Goal: Task Accomplishment & Management: Complete application form

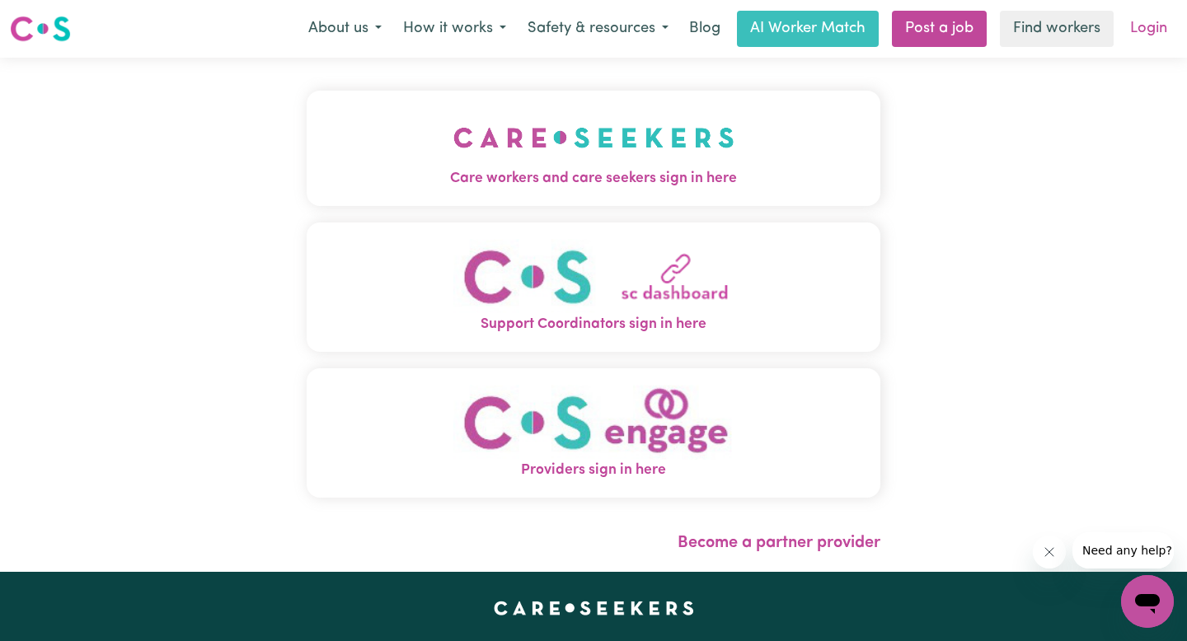
click at [1155, 29] on link "Login" at bounding box center [1148, 29] width 57 height 36
click at [1033, 553] on iframe at bounding box center [1049, 552] width 33 height 33
click at [1039, 553] on button "Close message from company" at bounding box center [1048, 552] width 33 height 33
click at [1158, 38] on link "Login" at bounding box center [1148, 29] width 57 height 36
click at [532, 198] on button "Care workers and care seekers sign in here" at bounding box center [594, 148] width 574 height 115
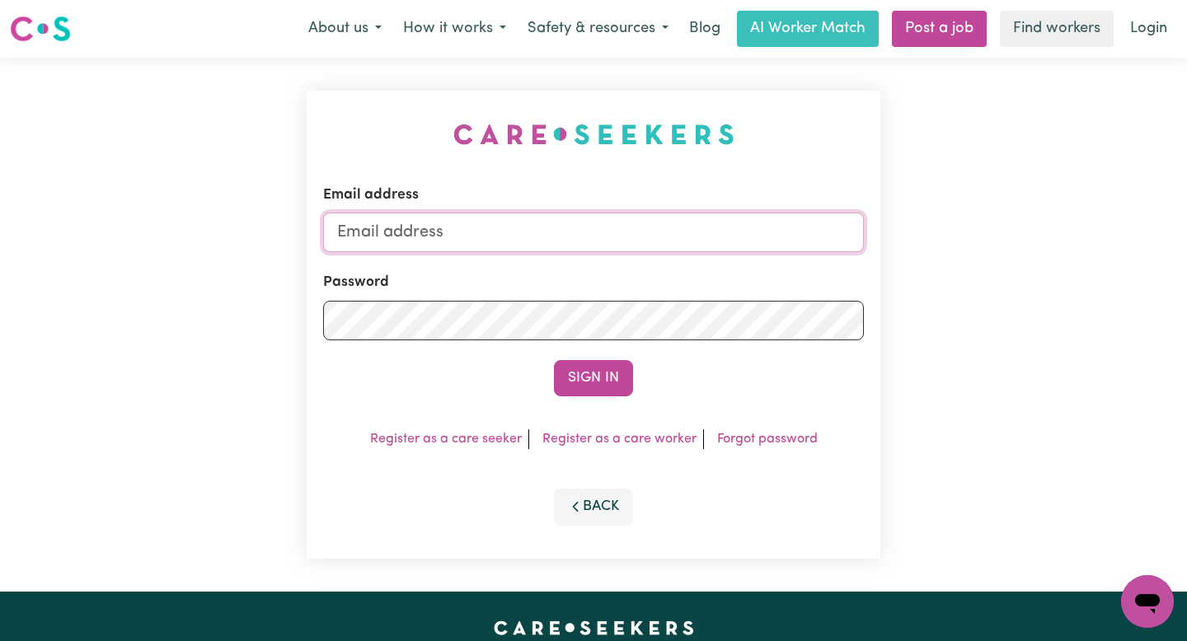
click at [508, 242] on input "Email address" at bounding box center [593, 233] width 541 height 40
type input "lcnkomazana@gmail.com"
click at [579, 361] on button "Sign In" at bounding box center [593, 378] width 79 height 36
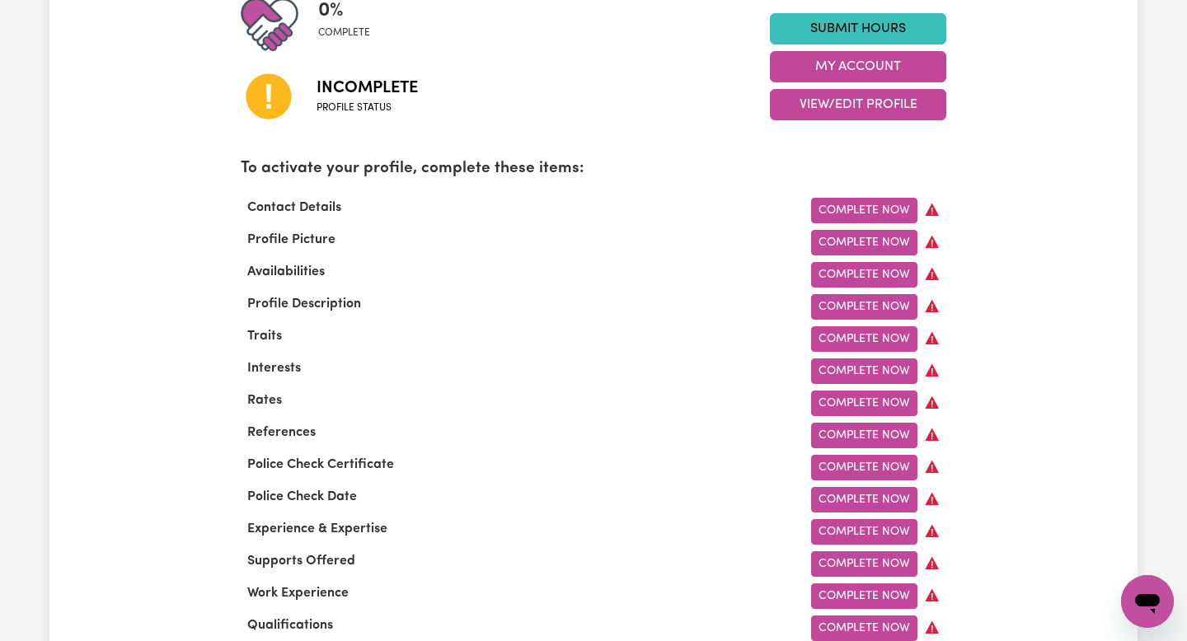
scroll to position [542, 0]
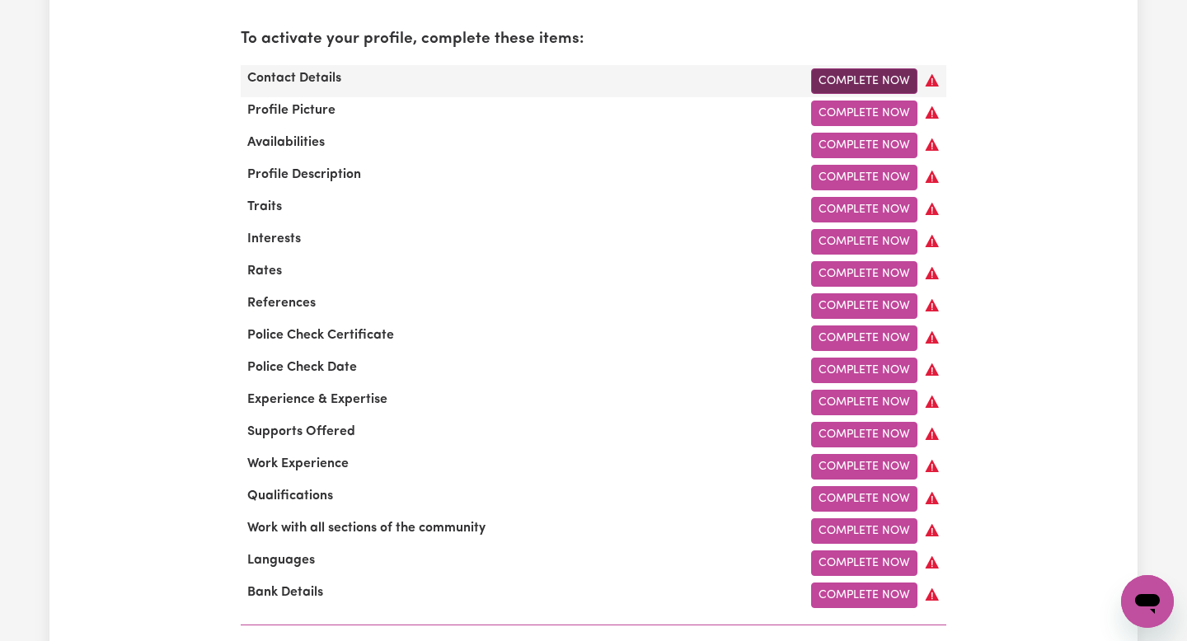
click at [880, 77] on link "Complete Now" at bounding box center [864, 81] width 106 height 26
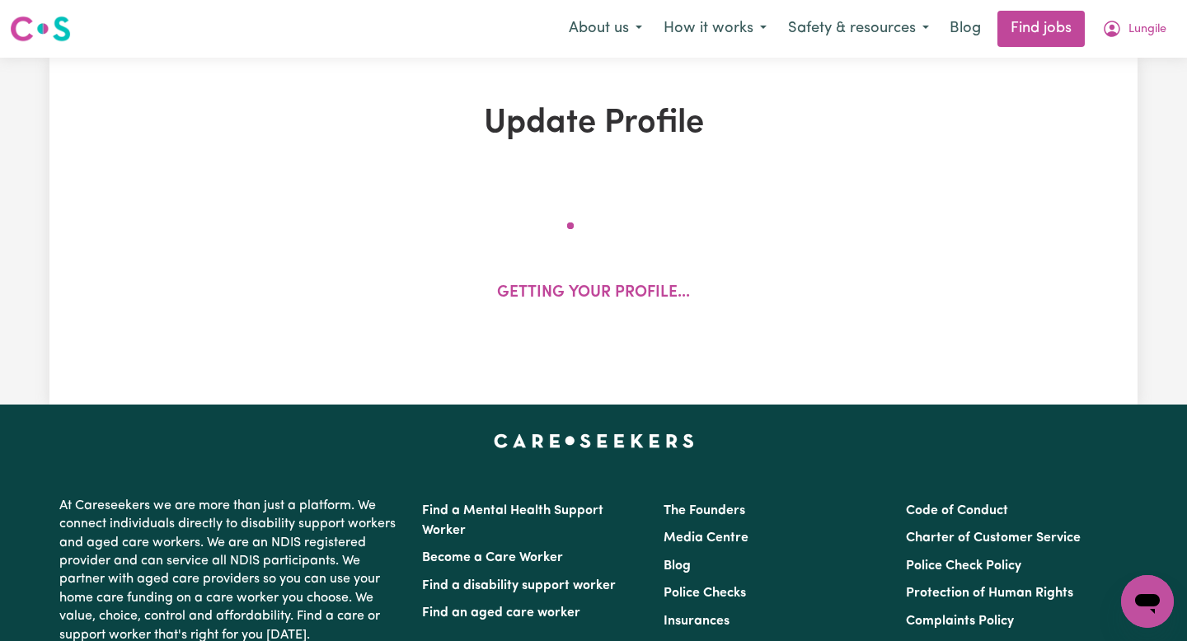
select select "Studying a healthcare related degree or qualification"
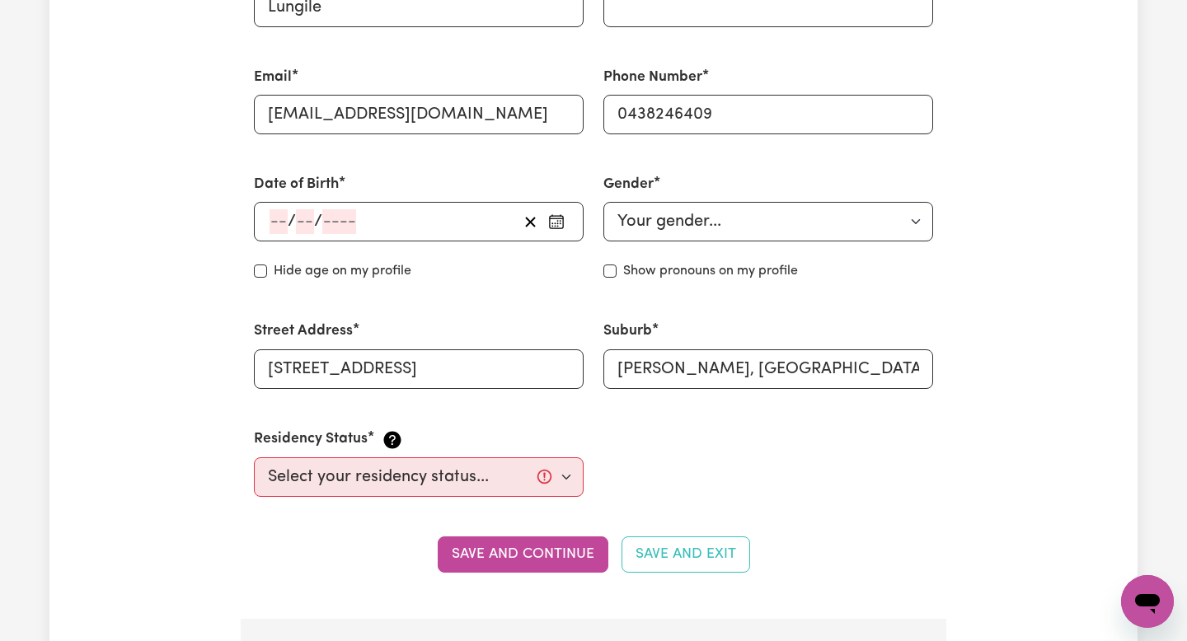
scroll to position [570, 0]
click at [264, 227] on div "/ /" at bounding box center [419, 221] width 330 height 40
click at [271, 225] on div "/ /" at bounding box center [419, 221] width 330 height 40
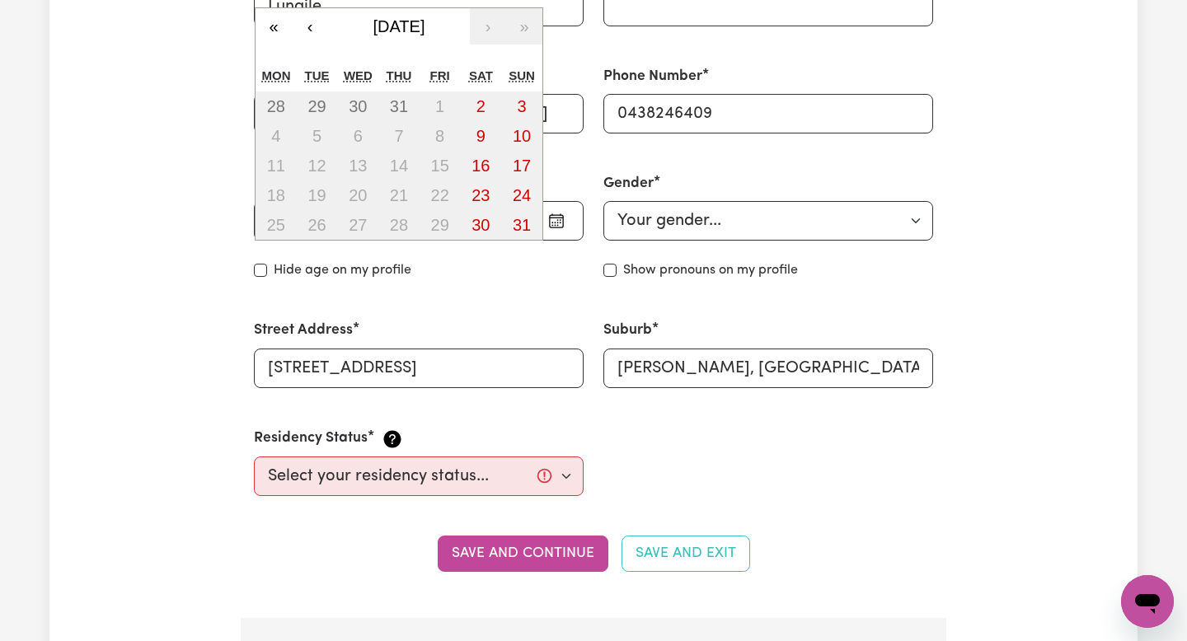
click at [358, 253] on div "Date of Birth / / « ‹ August 2025 › » Mon Tue Wed Thu Fri Sat Sun 28 29 30 31 1…" at bounding box center [418, 226] width 349 height 147
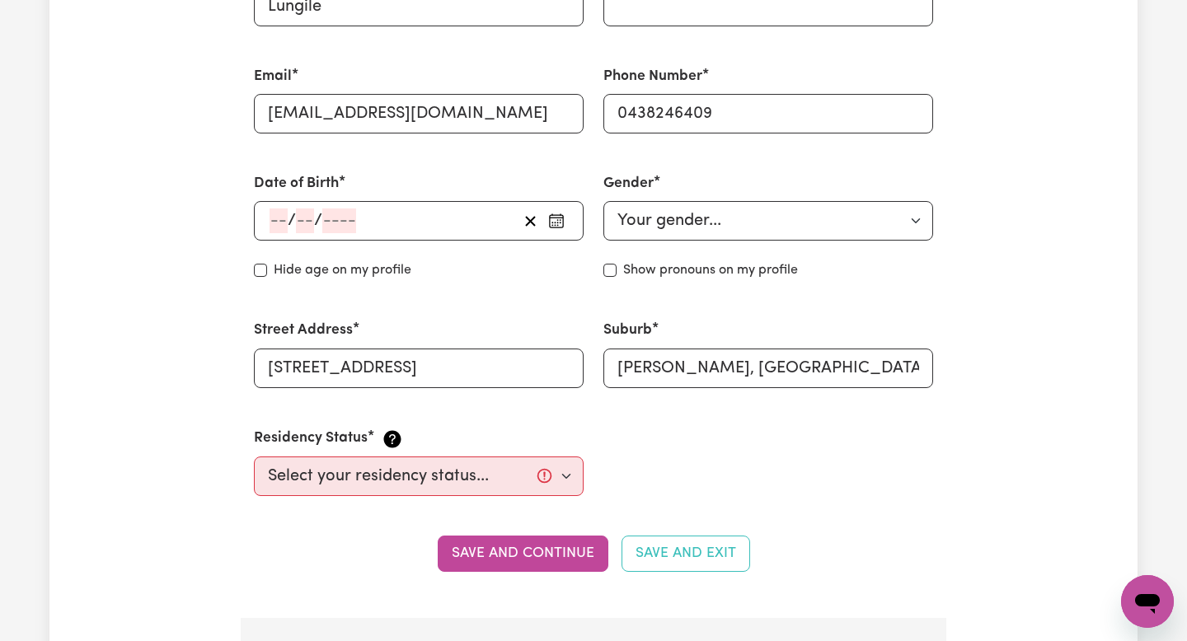
click at [277, 219] on div "/ / « ‹ August 2025 › » Mon Tue Wed Thu Fri Sat Sun 28 29 30 31 1 2 3 4 5 6 7 8…" at bounding box center [419, 221] width 330 height 40
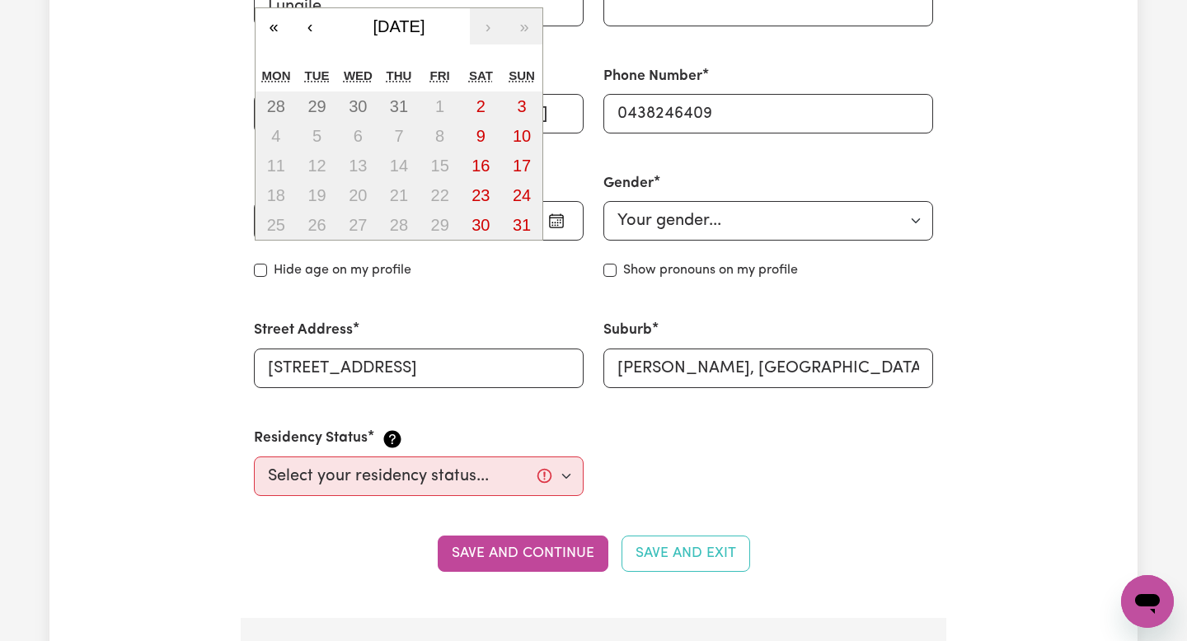
type input "24"
click at [425, 19] on span "August 2025" at bounding box center [399, 26] width 52 height 18
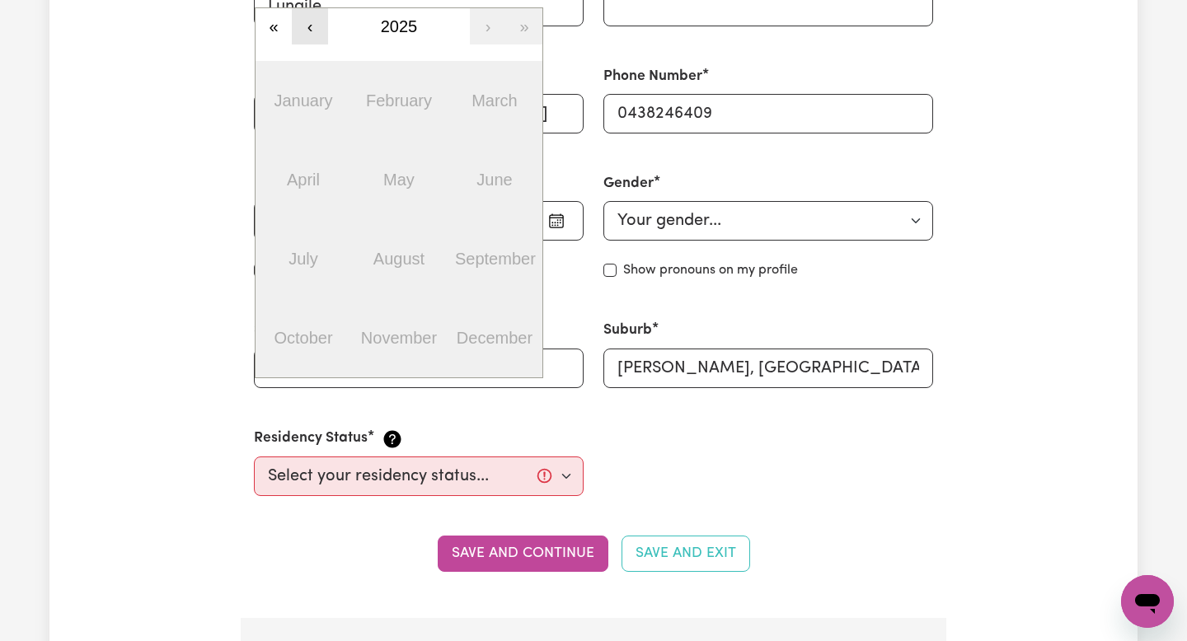
click at [319, 26] on button "‹" at bounding box center [310, 26] width 36 height 36
click at [318, 26] on button "‹" at bounding box center [310, 26] width 36 height 36
click at [827, 63] on div "Phone Number 0438246409" at bounding box center [767, 99] width 349 height 107
click at [311, 222] on div "/ / « ‹ 2023 › » January February March April May June July August September Oc…" at bounding box center [419, 221] width 330 height 40
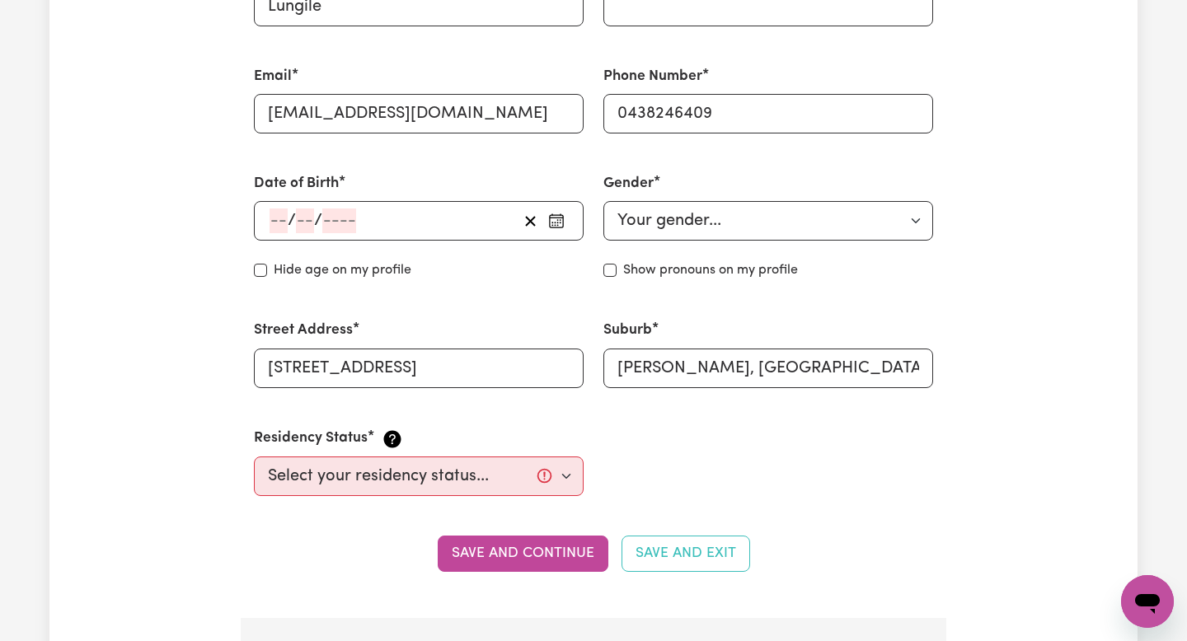
click at [546, 160] on div "Date of Birth / / « ‹ 2023 › » January February March April May June July Augus…" at bounding box center [418, 226] width 349 height 147
click at [348, 206] on div "/ / « ‹ 2023 › » January February March April May June July August September Oc…" at bounding box center [419, 221] width 330 height 40
click at [536, 222] on icon "button" at bounding box center [530, 221] width 16 height 16
click at [560, 219] on circle "button" at bounding box center [561, 220] width 2 height 2
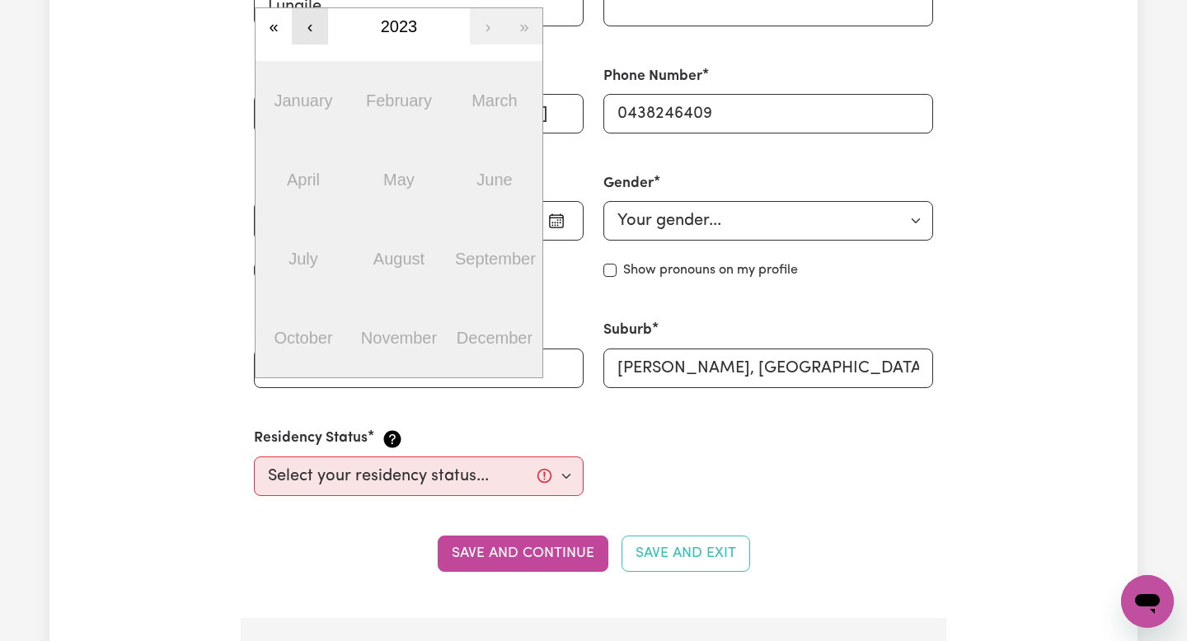
click at [297, 21] on button "‹" at bounding box center [310, 26] width 36 height 36
click at [408, 22] on span "2022" at bounding box center [399, 26] width 37 height 18
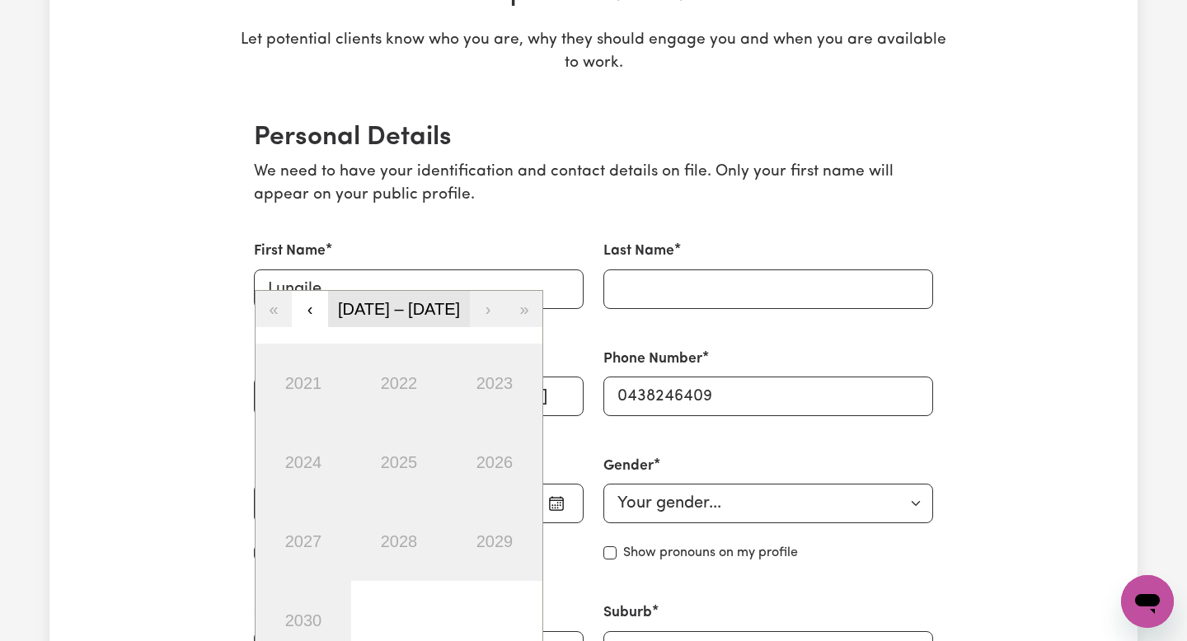
scroll to position [322, 0]
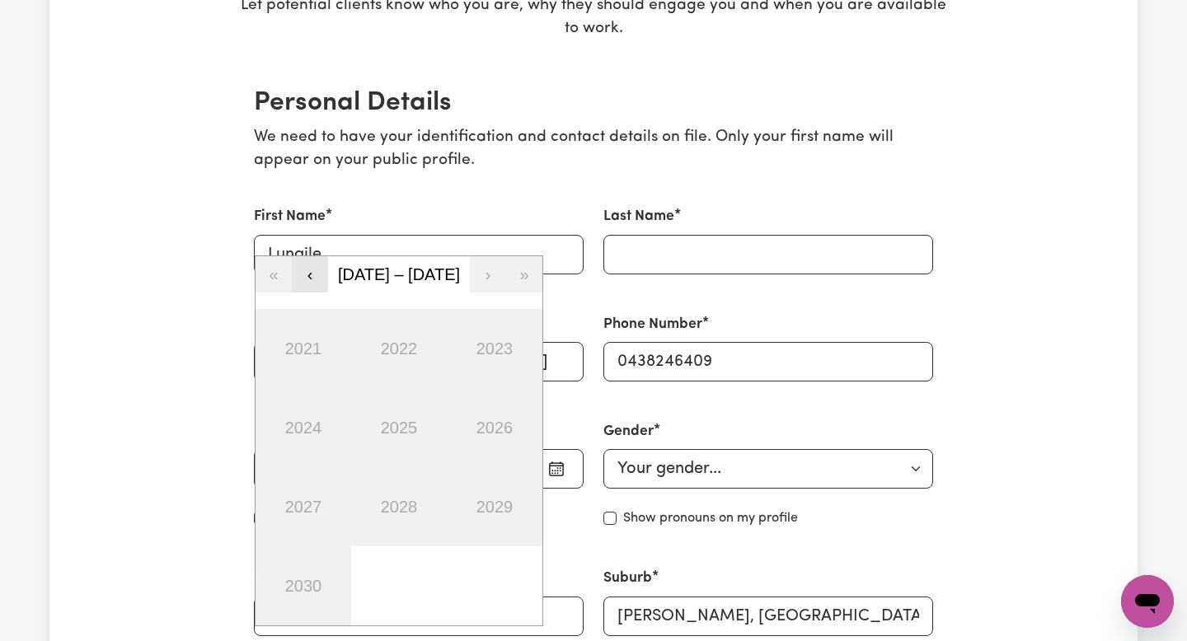
click at [322, 266] on button "‹" at bounding box center [310, 274] width 36 height 36
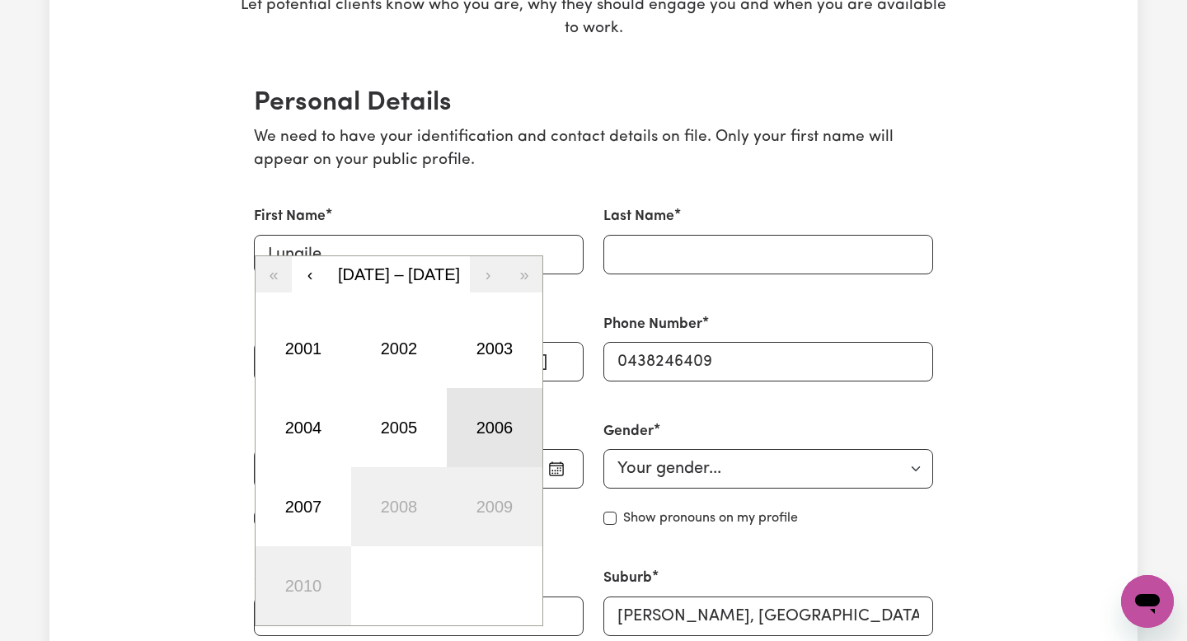
click at [510, 437] on button "2006" at bounding box center [495, 427] width 96 height 79
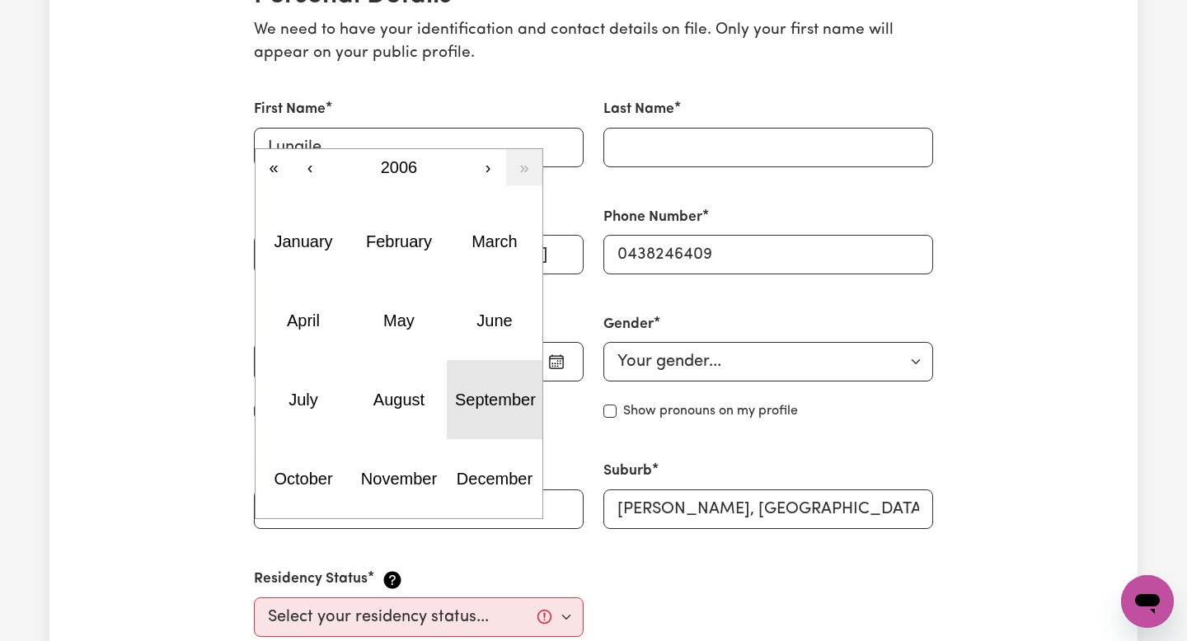
scroll to position [430, 0]
click at [484, 421] on button "September" at bounding box center [495, 398] width 96 height 79
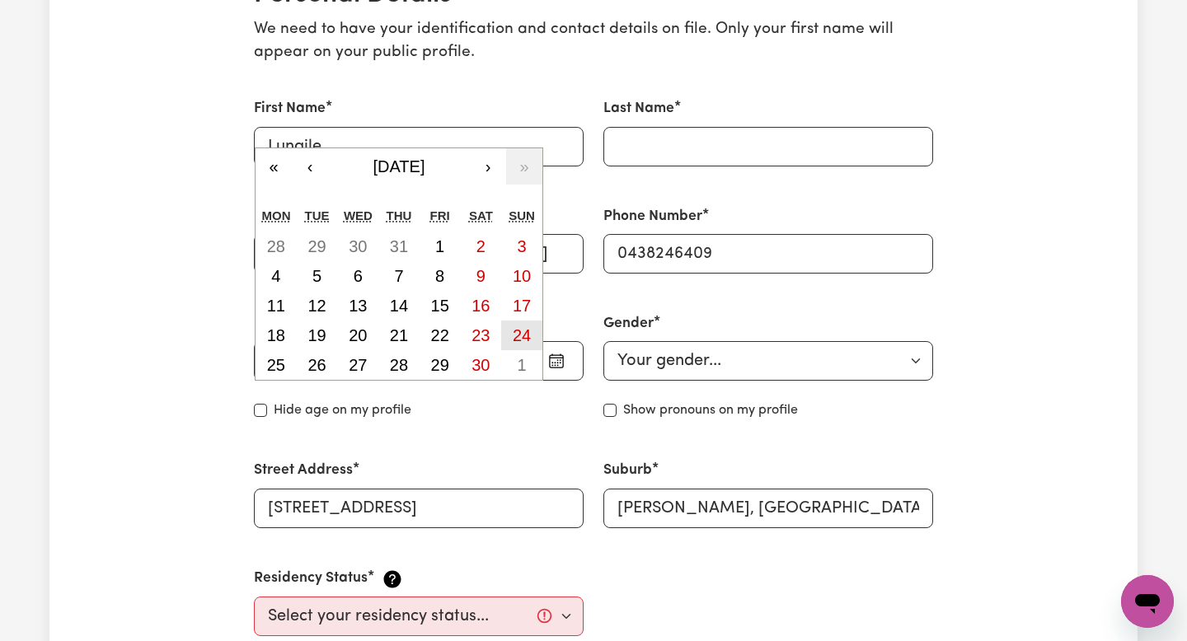
click at [510, 332] on button "24" at bounding box center [521, 336] width 41 height 30
type input "2006-09-24"
type input "24"
type input "9"
type input "2006"
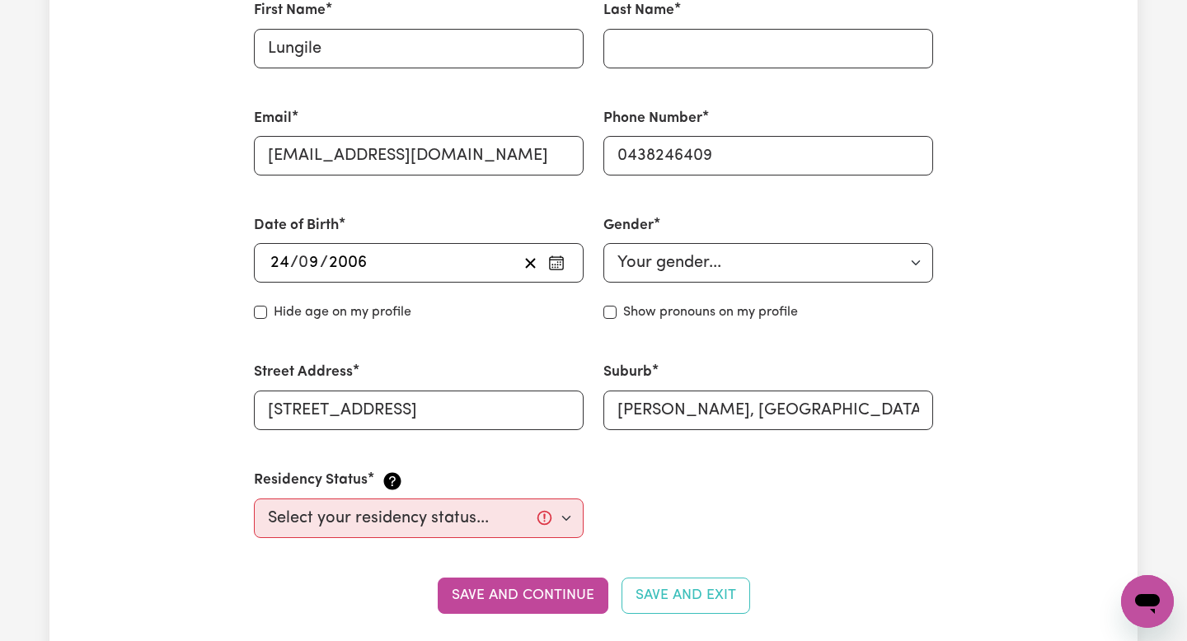
scroll to position [531, 0]
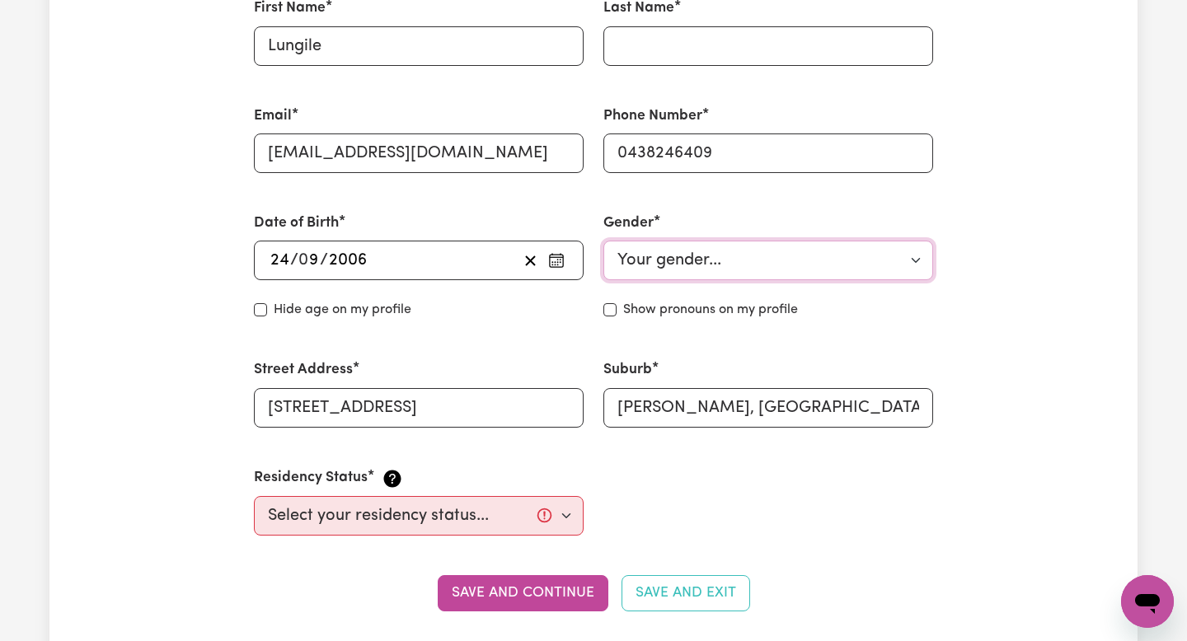
click at [690, 249] on select "Your gender... Female Male Non-binary Other Prefer not to say" at bounding box center [768, 261] width 330 height 40
select select "female"
click at [400, 307] on label "Hide age on my profile" at bounding box center [343, 310] width 138 height 20
click at [267, 307] on input "Hide age" at bounding box center [260, 309] width 13 height 13
checkbox input "true"
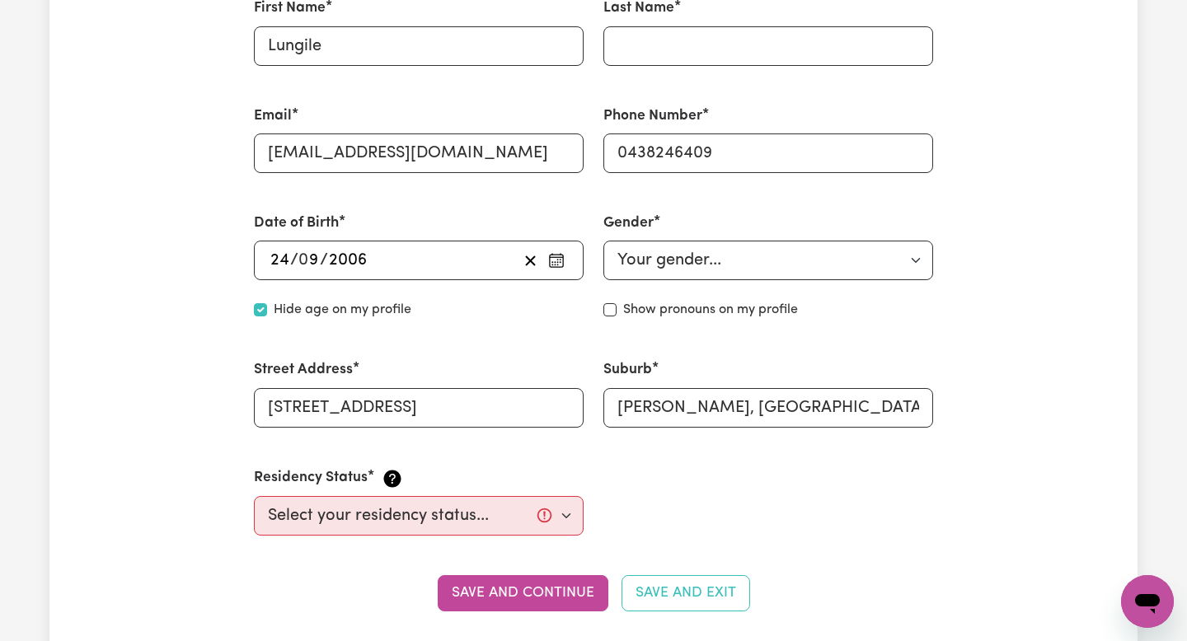
click at [654, 308] on label "Show pronouns on my profile" at bounding box center [710, 310] width 175 height 20
click at [616, 308] on input "Show pronouns on my profile" at bounding box center [609, 309] width 13 height 13
checkbox input "true"
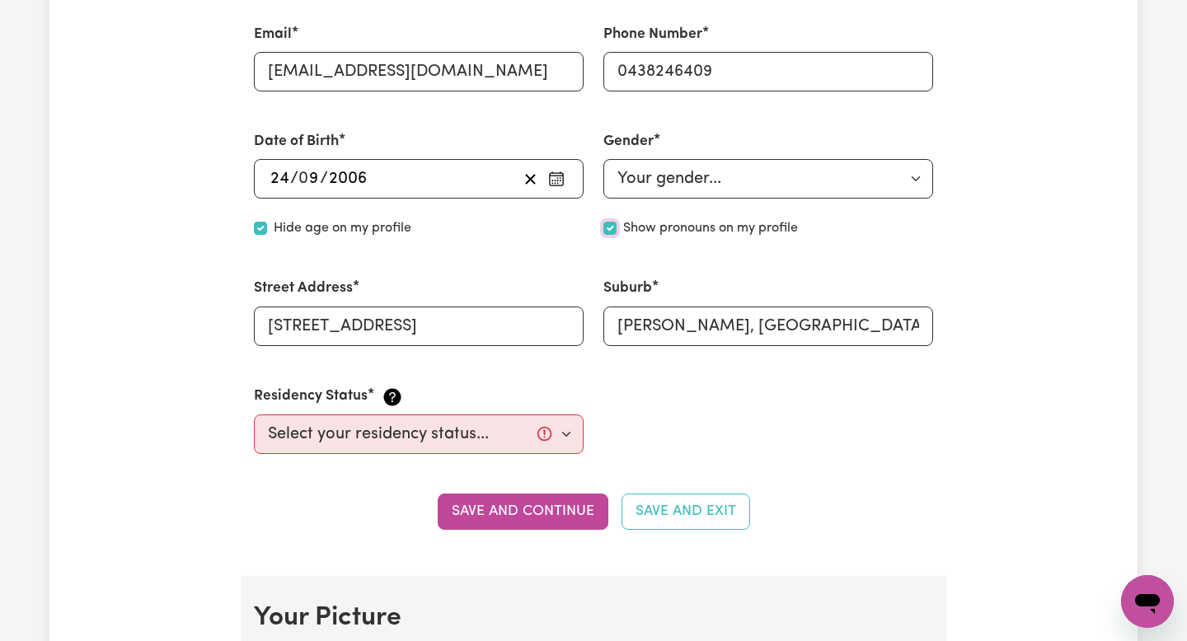
scroll to position [617, 0]
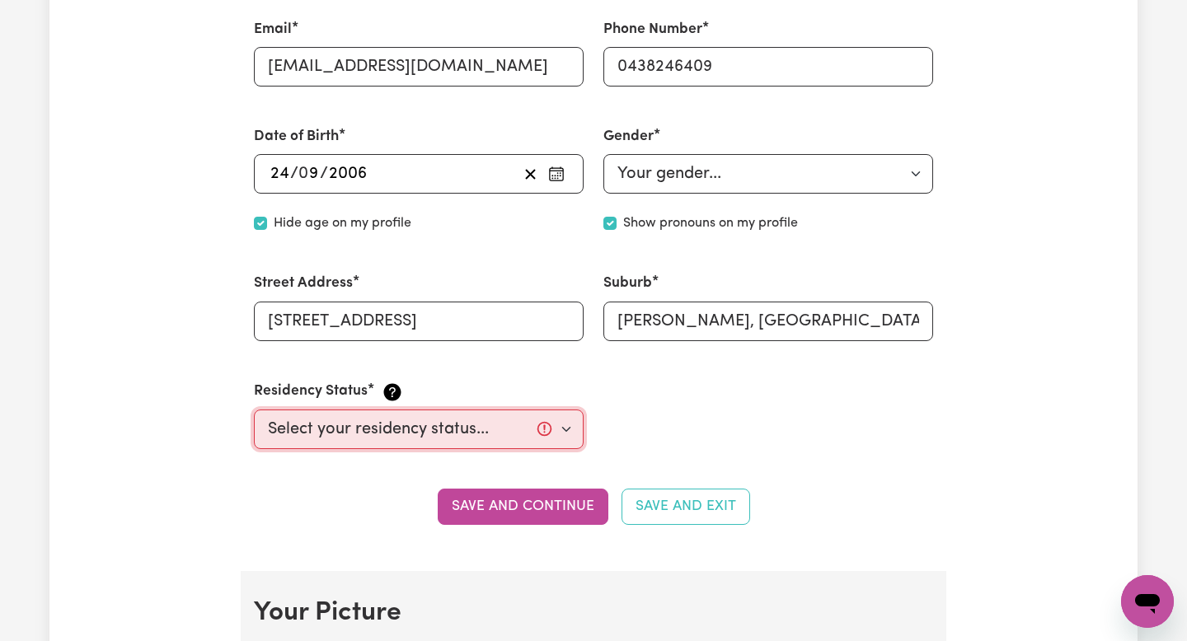
click at [542, 423] on select "Select your residency status... Australian citizen Australian PR Temporary Work…" at bounding box center [419, 430] width 330 height 40
select select "Temporary Work Visa"
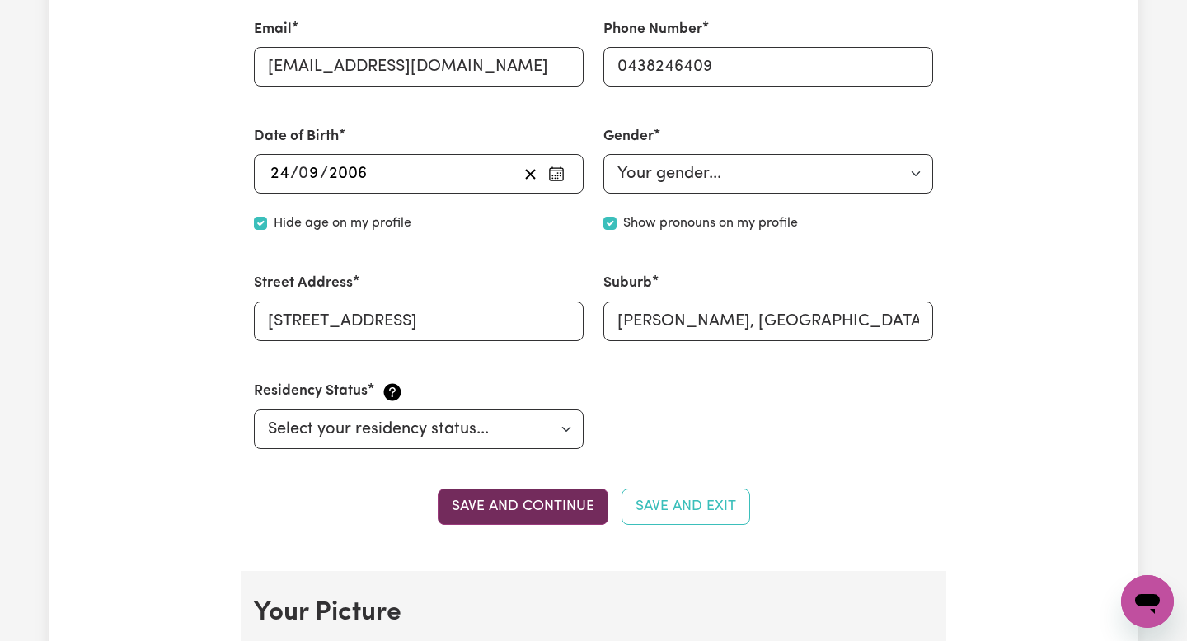
click at [586, 506] on button "Save and continue" at bounding box center [523, 507] width 171 height 36
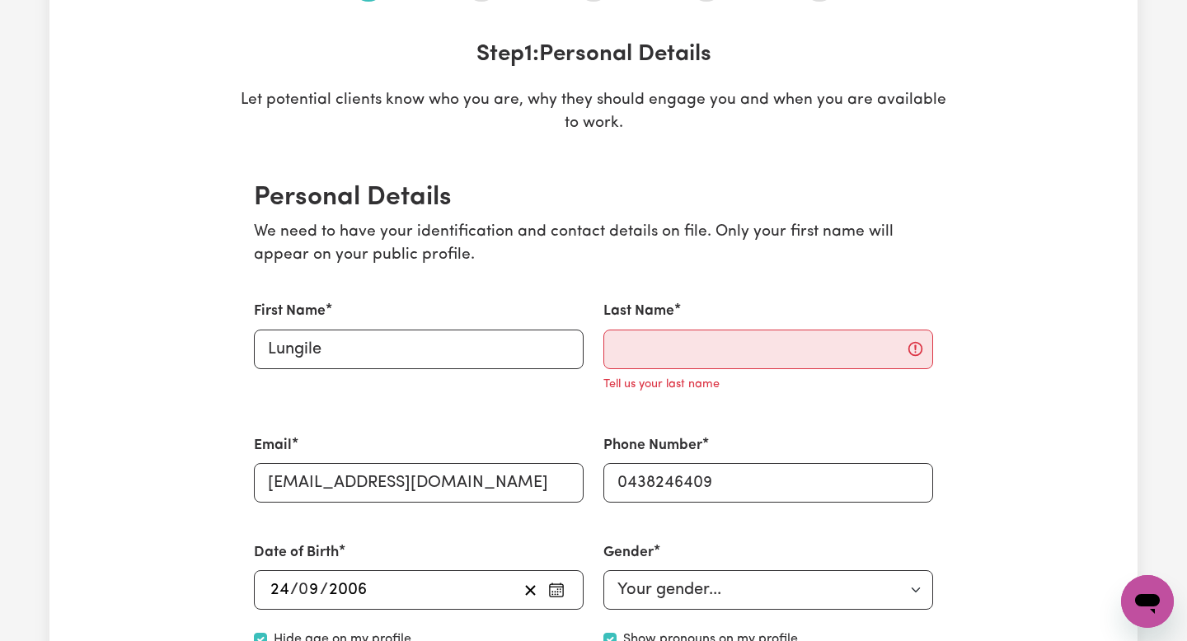
scroll to position [164, 0]
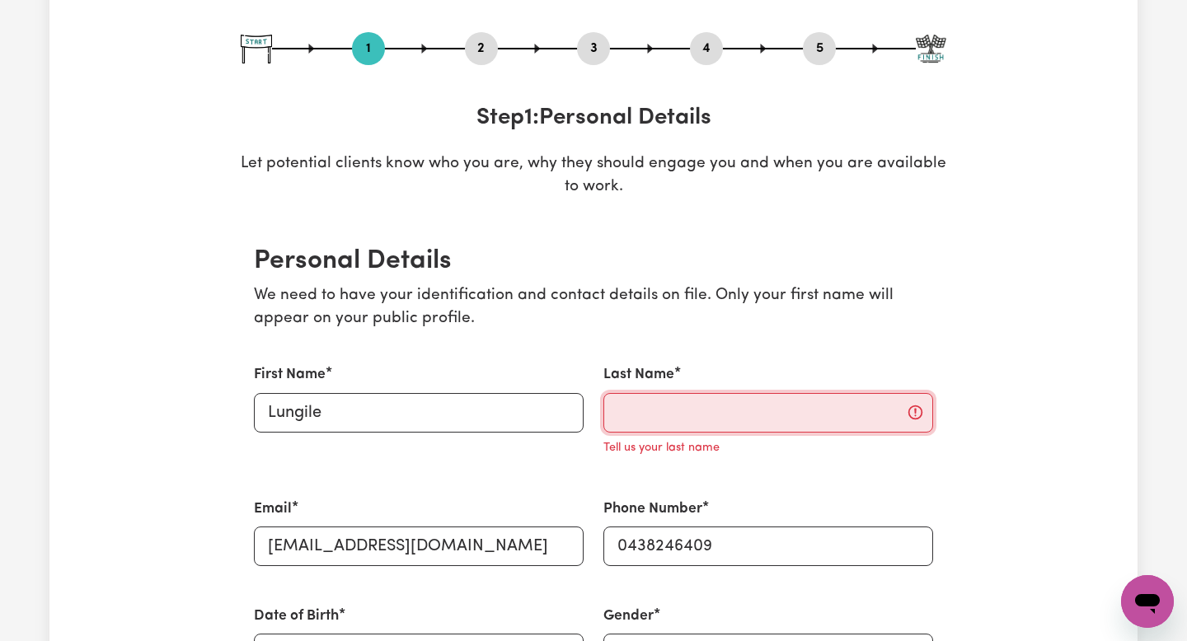
click at [688, 412] on input "Last Name" at bounding box center [768, 413] width 330 height 40
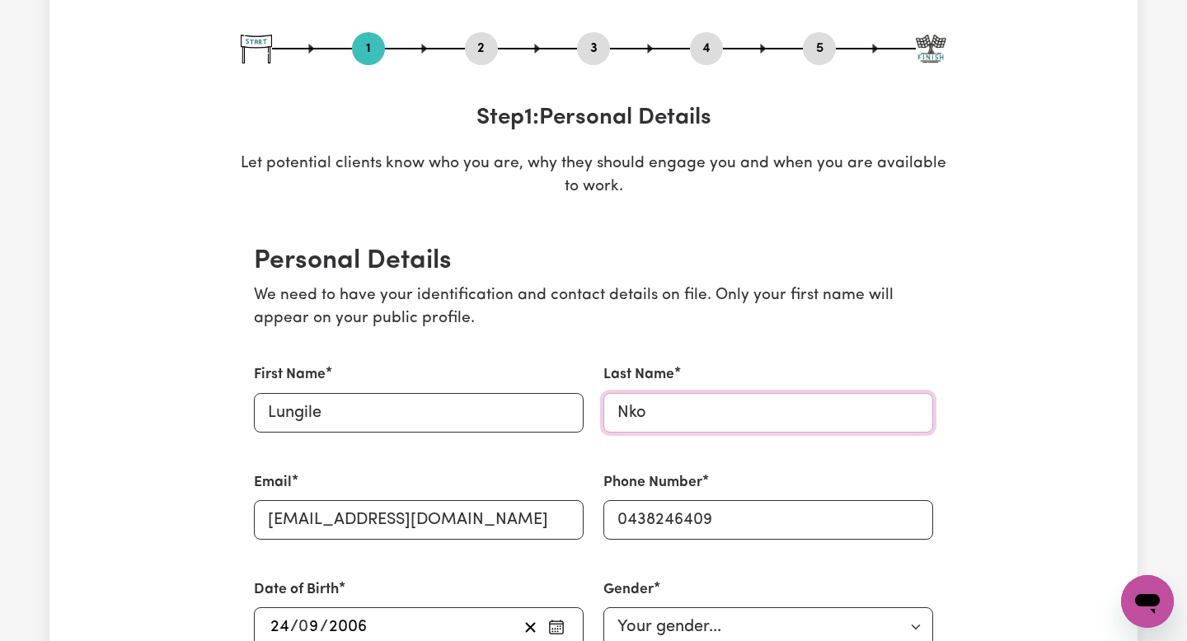
type input "Nkomazana"
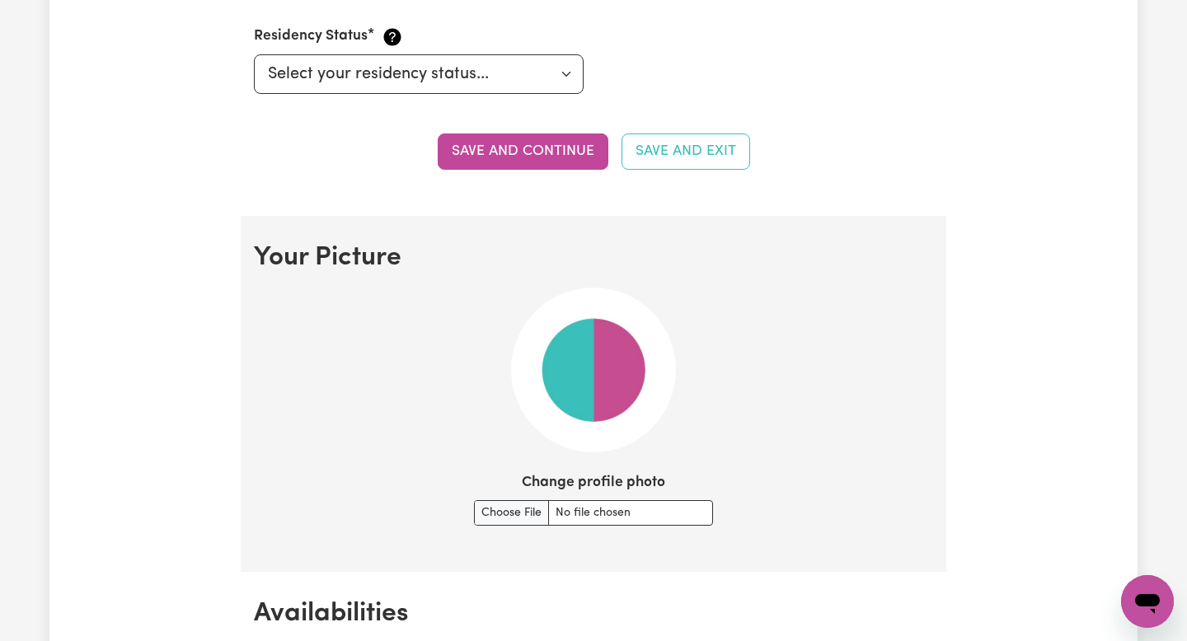
scroll to position [974, 0]
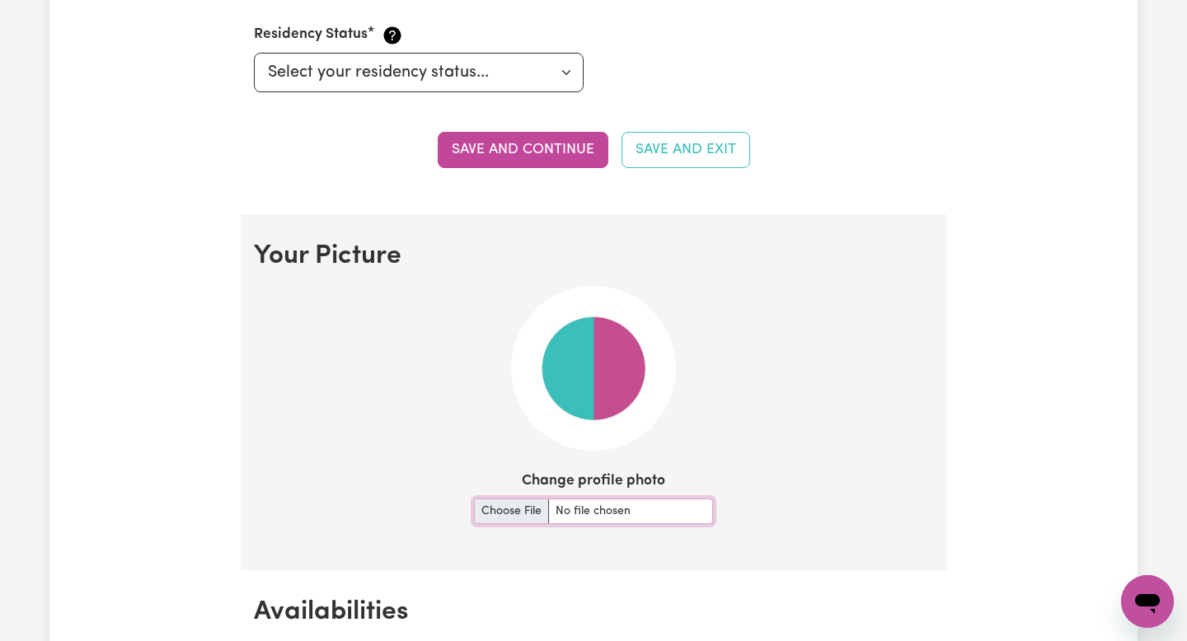
click at [507, 505] on input "Change profile photo" at bounding box center [593, 512] width 239 height 26
type input "C:\fakepath\IMG_6355.jpeg"
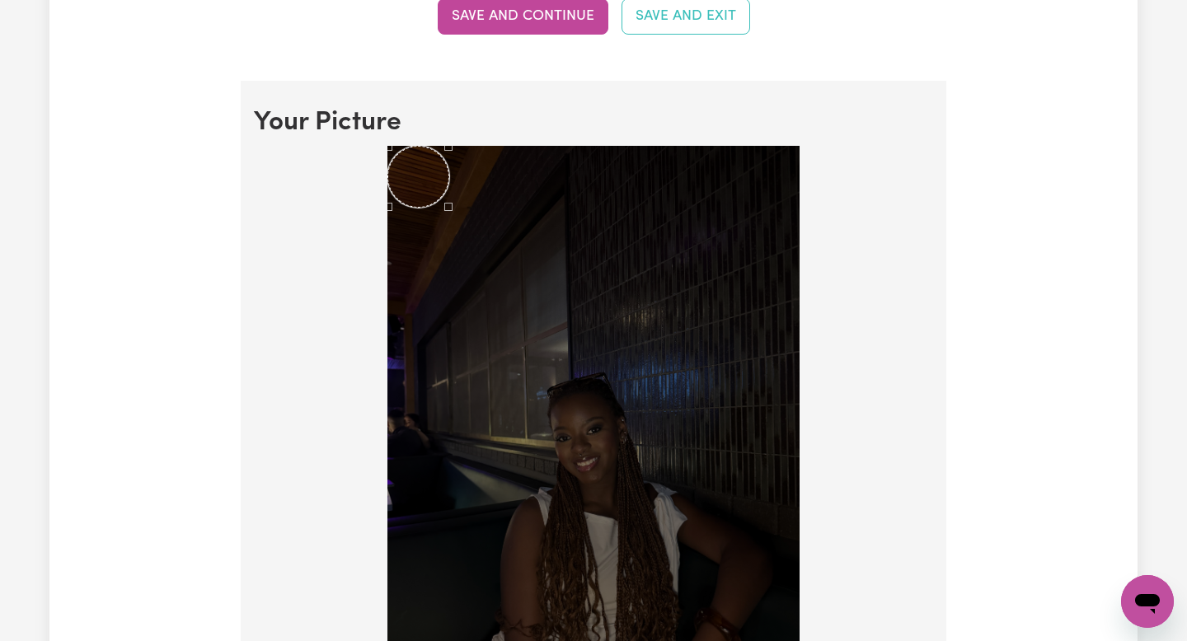
scroll to position [1126, 0]
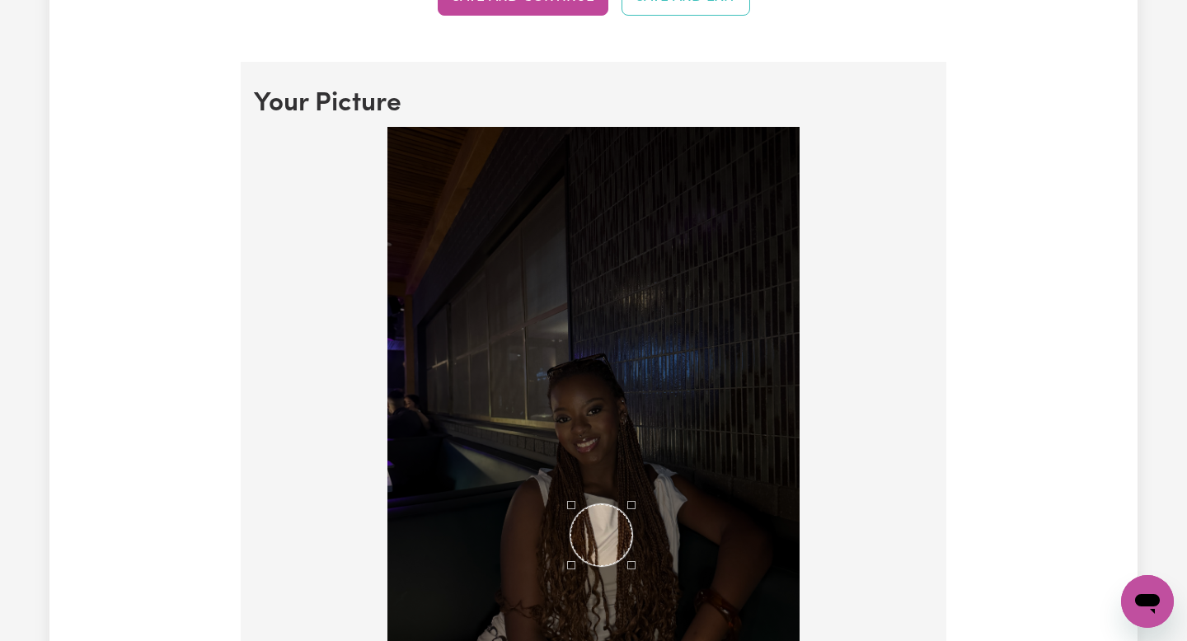
click at [585, 504] on div "Use the arrow keys to move the crop selection area" at bounding box center [601, 535] width 62 height 62
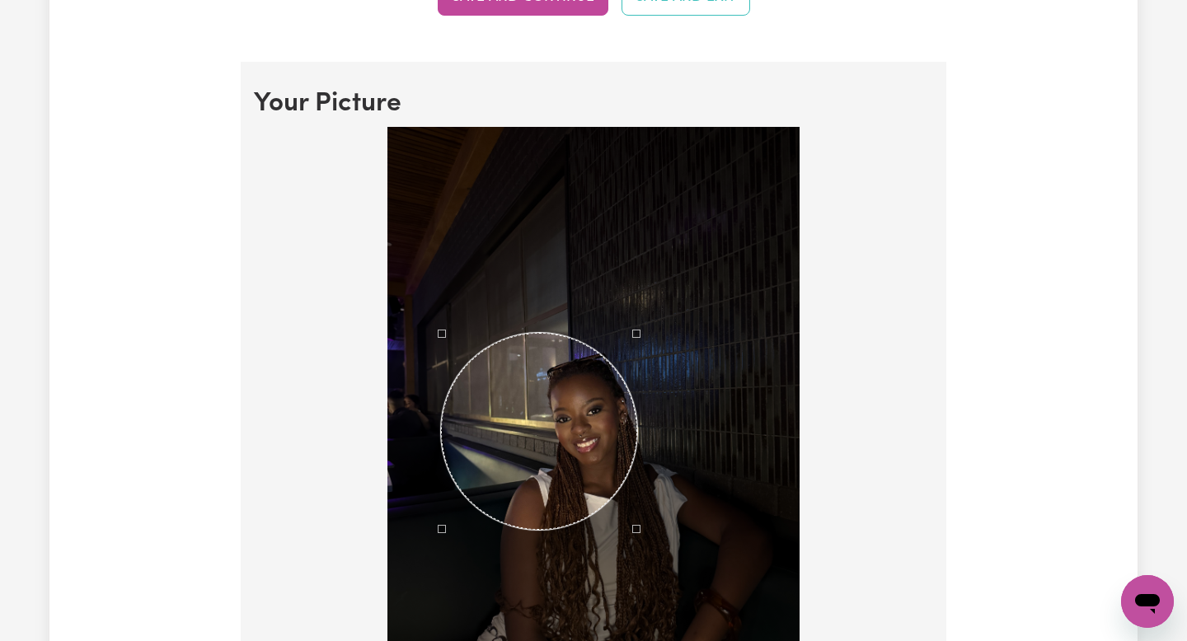
click at [439, 288] on div at bounding box center [593, 402] width 412 height 550
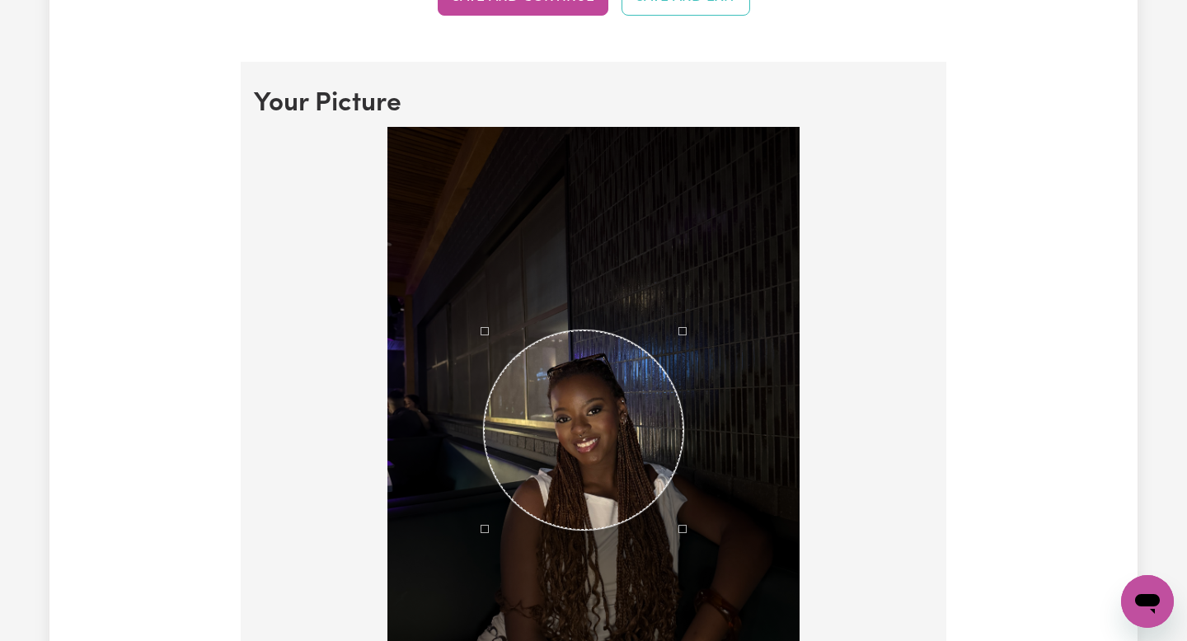
click at [596, 386] on div "Use the arrow keys to move the crop selection area" at bounding box center [583, 429] width 199 height 199
click at [617, 401] on div "Use the arrow keys to move the crop selection area" at bounding box center [588, 429] width 199 height 199
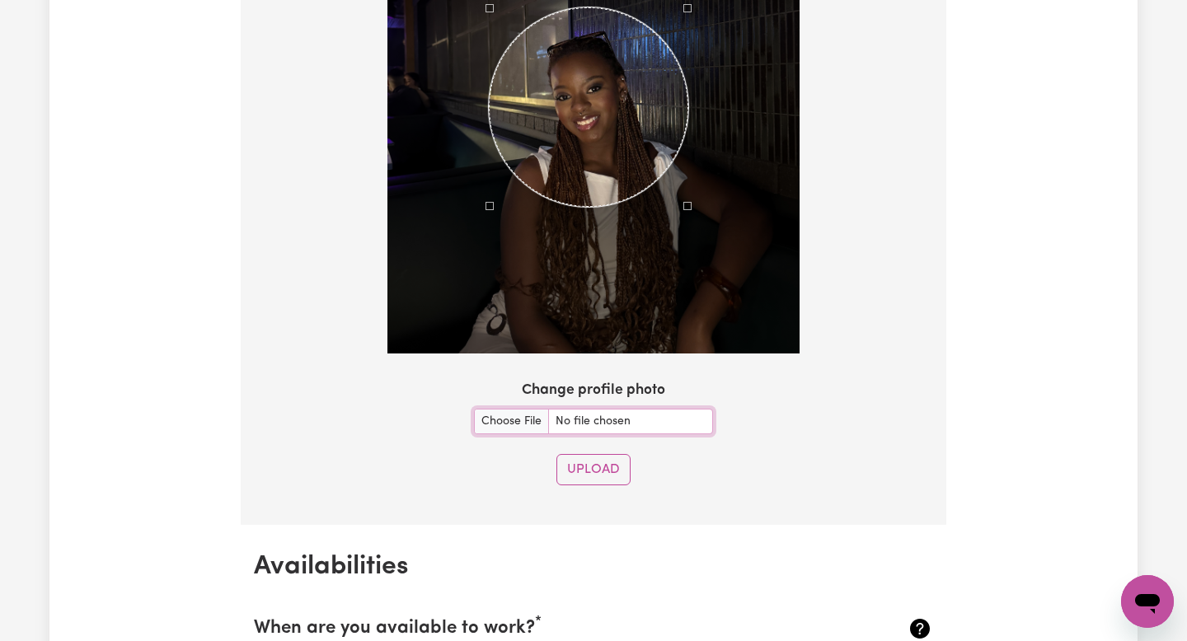
scroll to position [1561, 0]
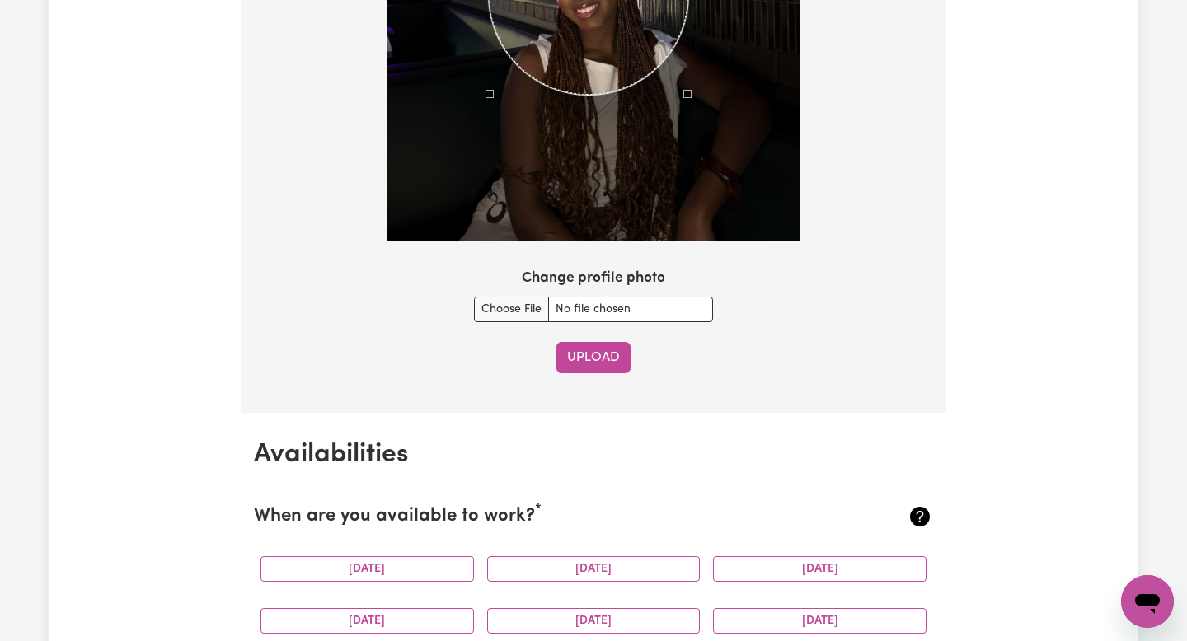
click at [602, 360] on button "Upload" at bounding box center [593, 357] width 74 height 31
checkbox input "false"
select select "null"
checkbox input "false"
select select
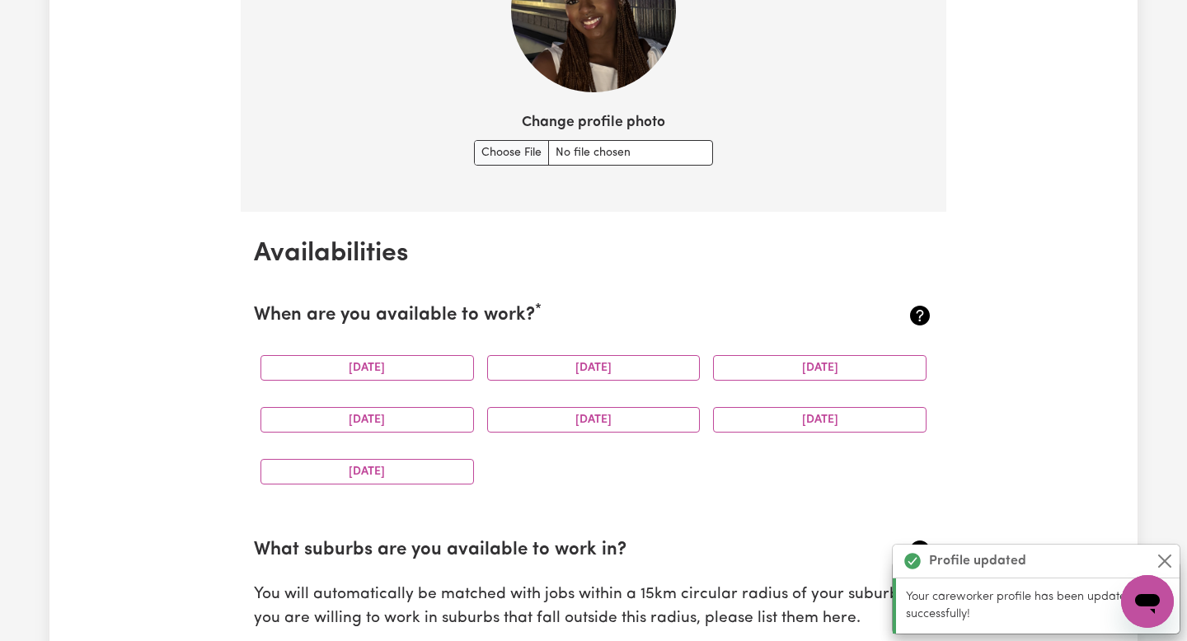
scroll to position [1424, 0]
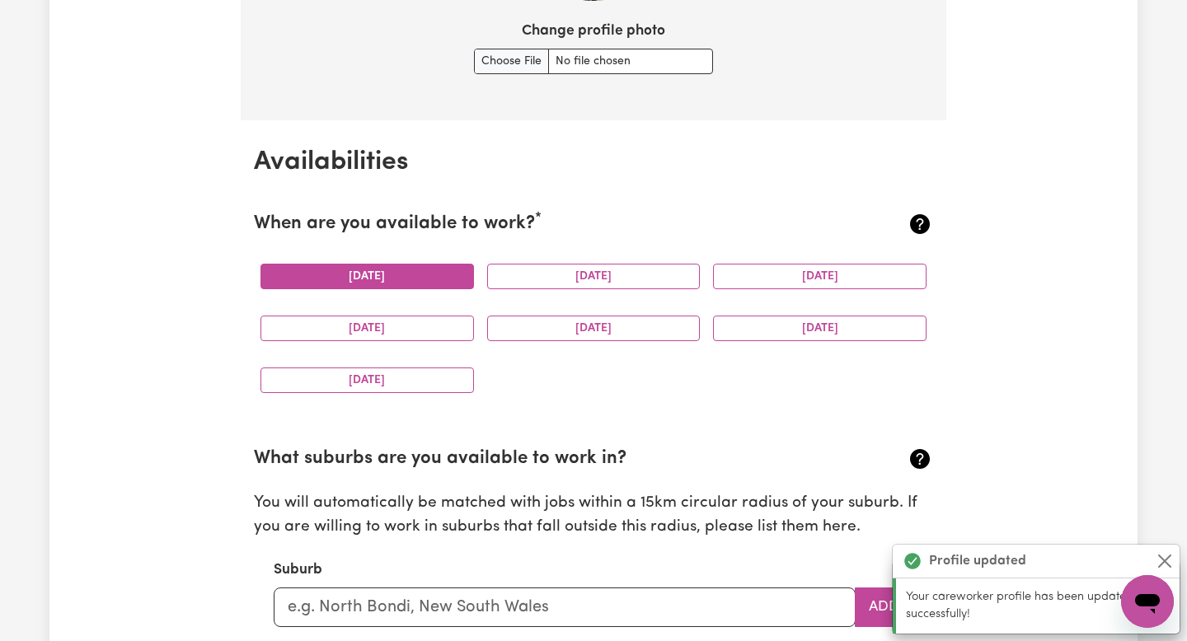
click at [398, 270] on button "Monday" at bounding box center [366, 277] width 213 height 26
click at [556, 266] on button "Tuesday" at bounding box center [593, 277] width 213 height 26
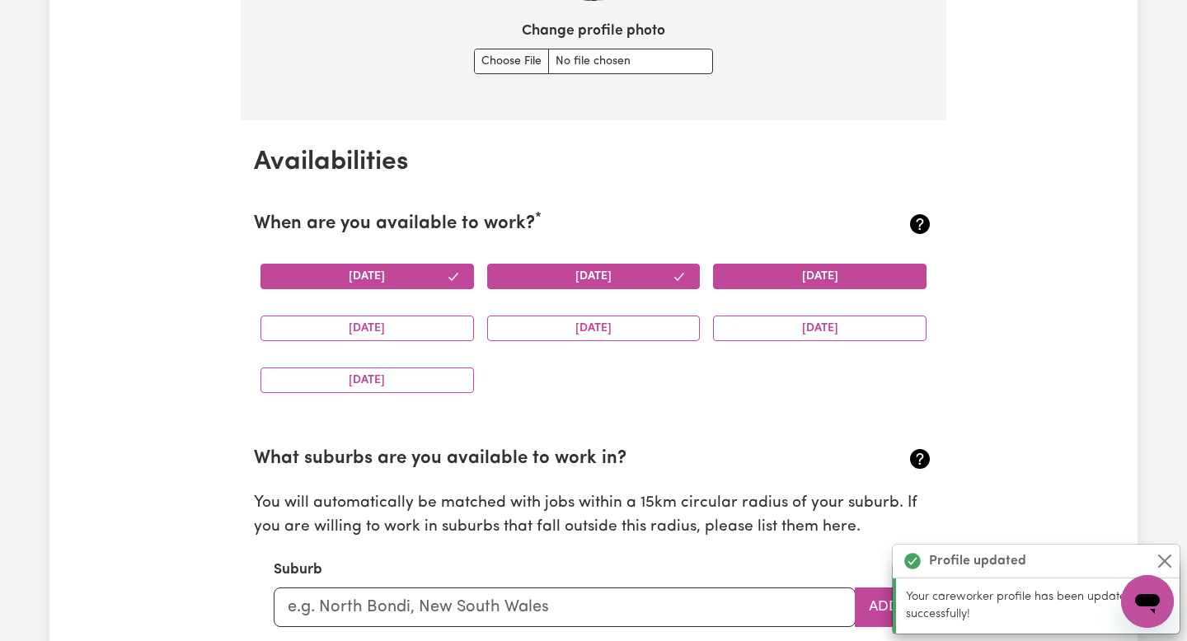
click at [746, 269] on button "Wednesday" at bounding box center [819, 277] width 213 height 26
click at [644, 316] on button "Friday" at bounding box center [593, 329] width 213 height 26
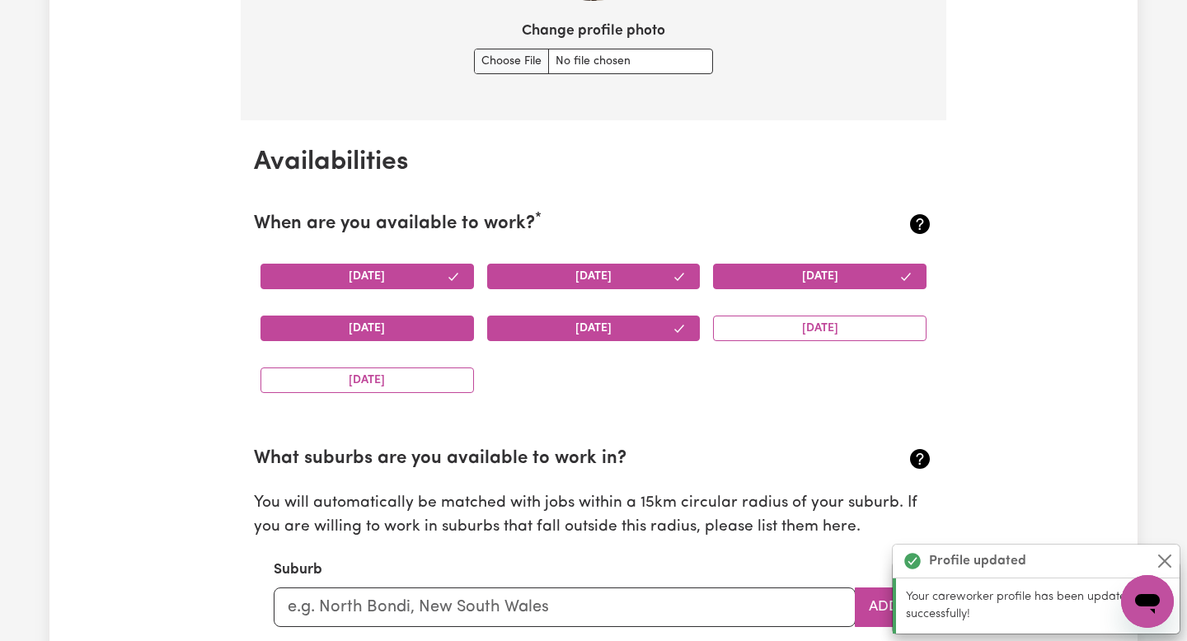
click at [405, 326] on button "Thursday" at bounding box center [366, 329] width 213 height 26
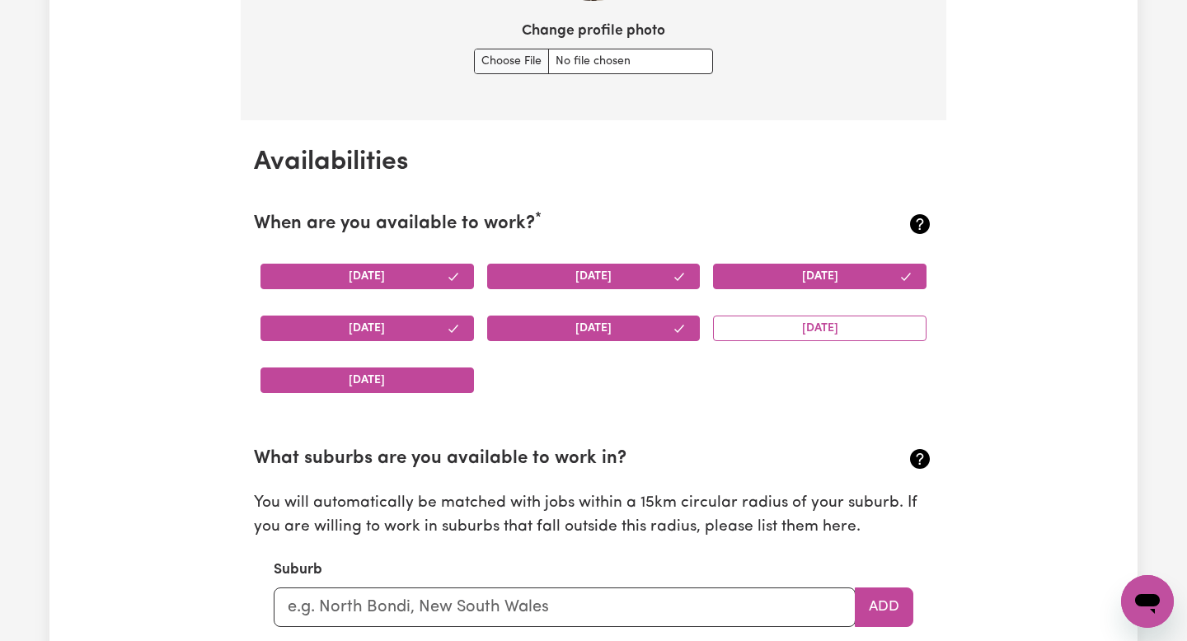
click at [406, 389] on button "[DATE]" at bounding box center [366, 381] width 213 height 26
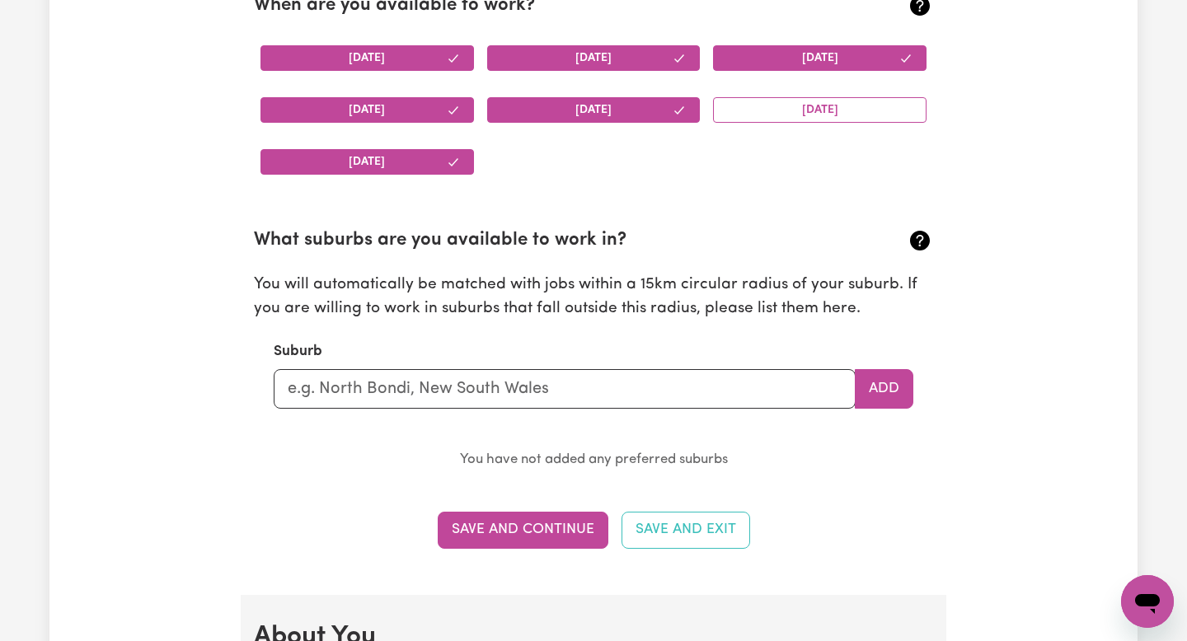
scroll to position [1714, 0]
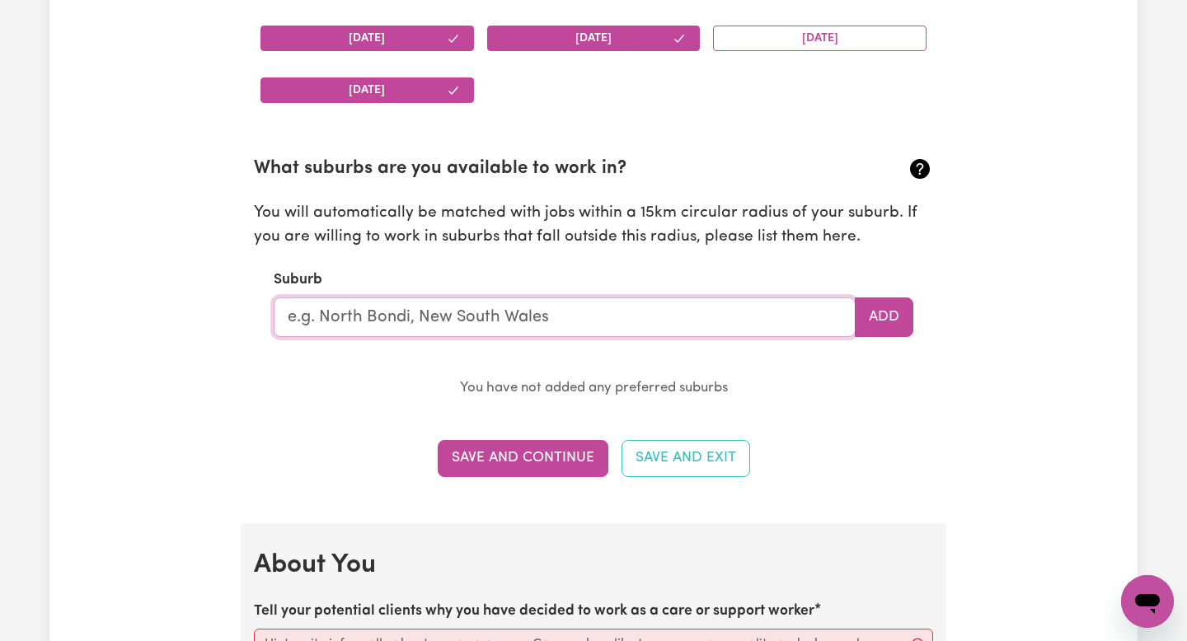
click at [439, 307] on input "text" at bounding box center [565, 317] width 582 height 40
type input "Wilson"
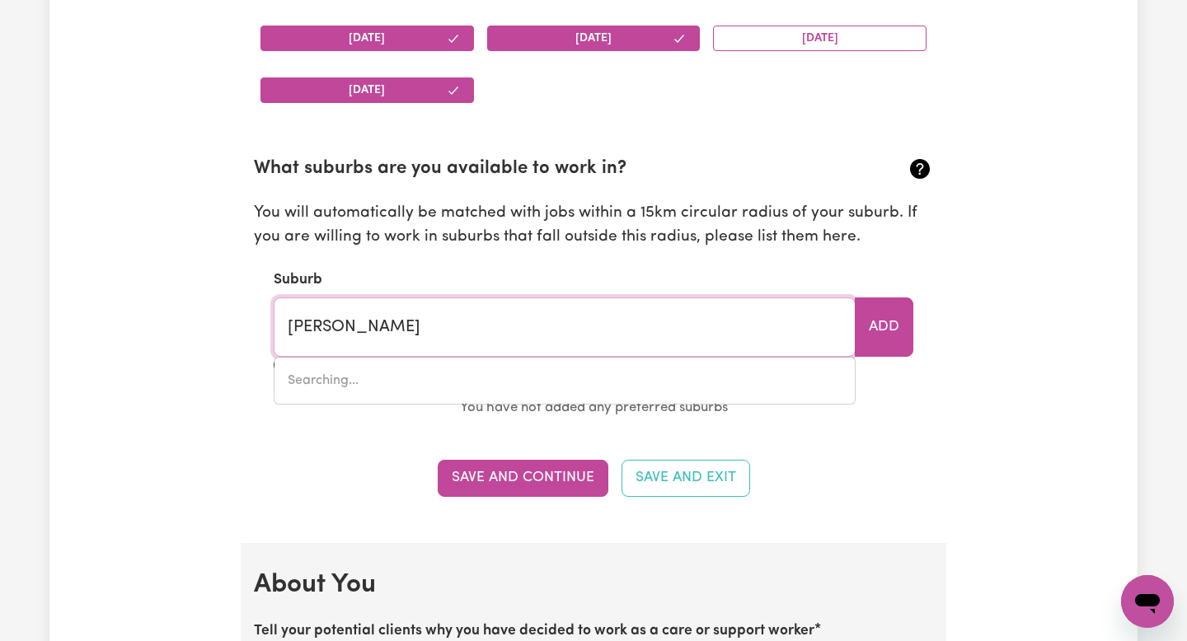
type input "Wilson, Western Australia, 6107"
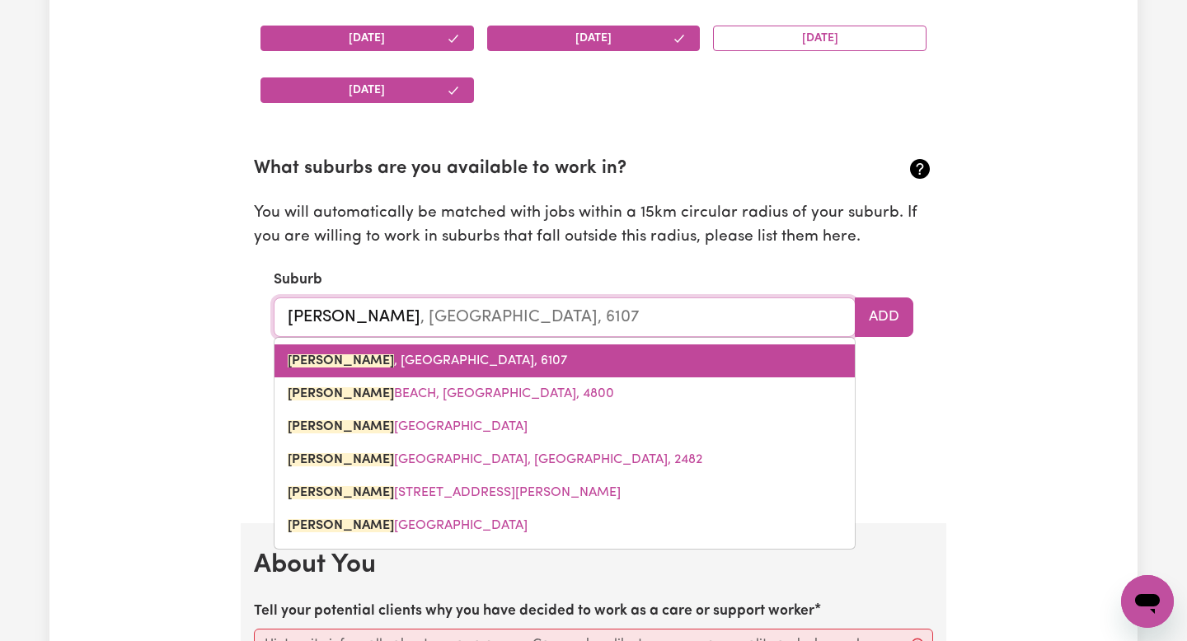
click at [423, 361] on span "WILSON , Western Australia, 6107" at bounding box center [427, 360] width 279 height 13
type input "WILSON, Western Australia, 6107"
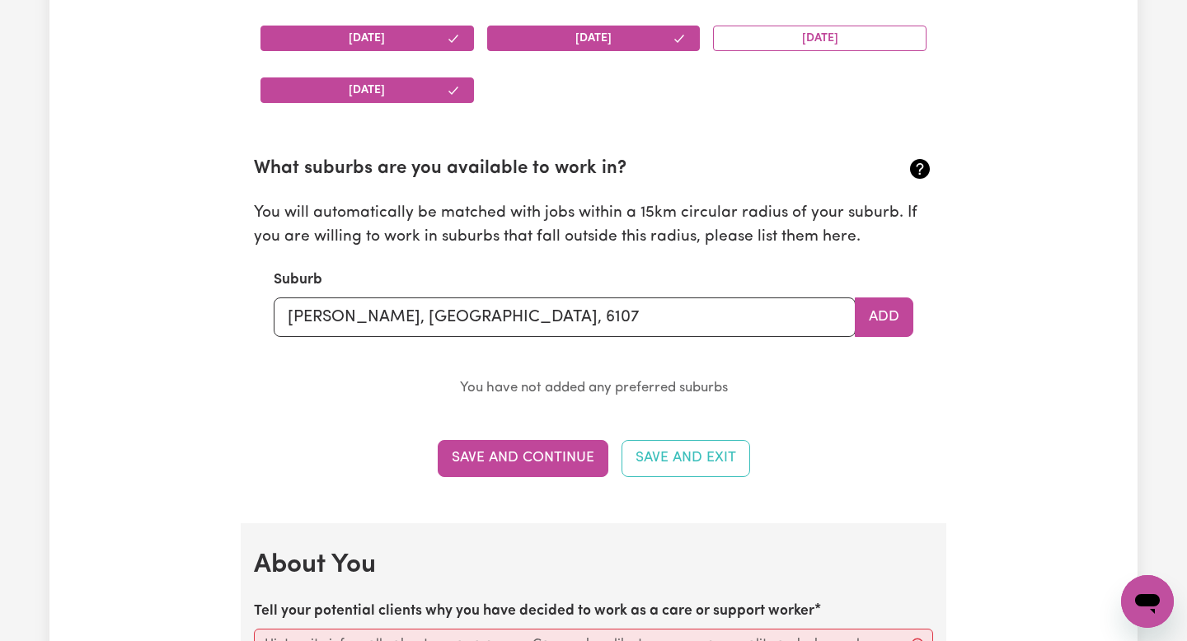
click at [918, 324] on section "What suburbs are you available to work in? You will automatically be matched wi…" at bounding box center [593, 264] width 679 height 271
click at [896, 324] on button "Add" at bounding box center [884, 317] width 59 height 40
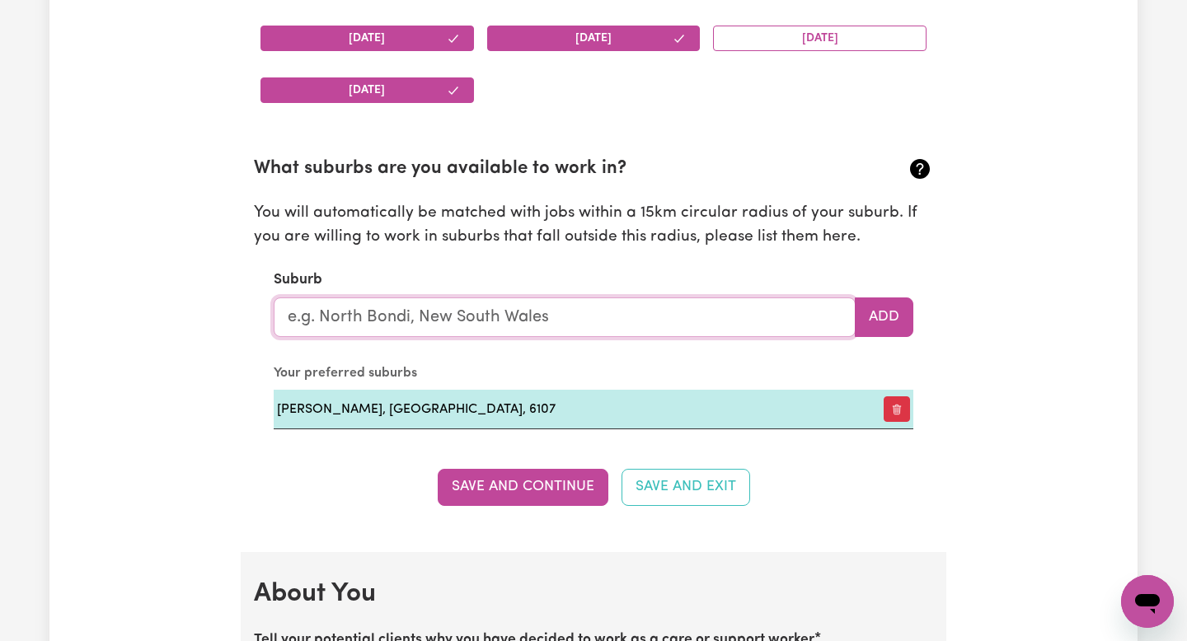
click at [672, 319] on input "text" at bounding box center [565, 317] width 582 height 40
type input "cann"
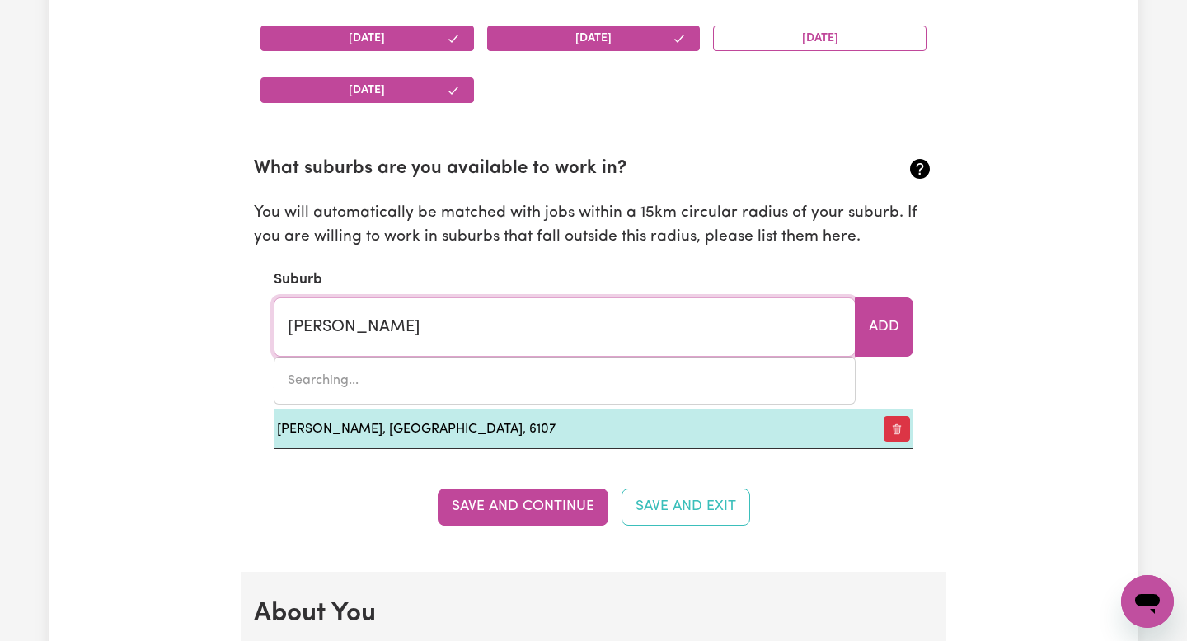
type input "cann RIVER, Victoria, 3890"
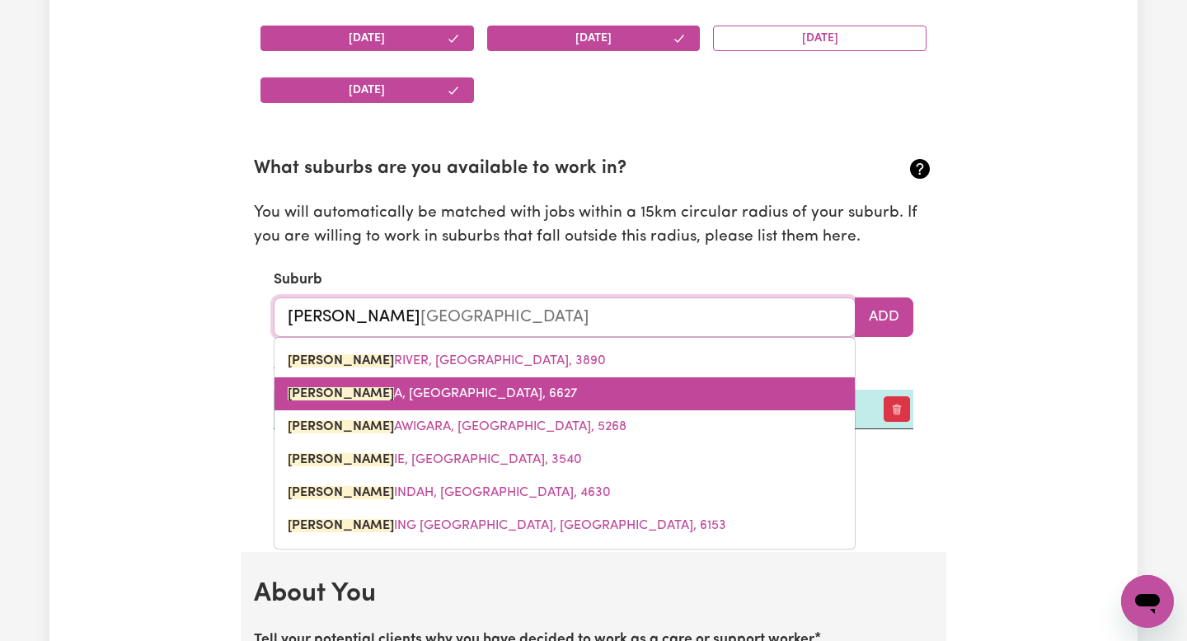
type input "canni"
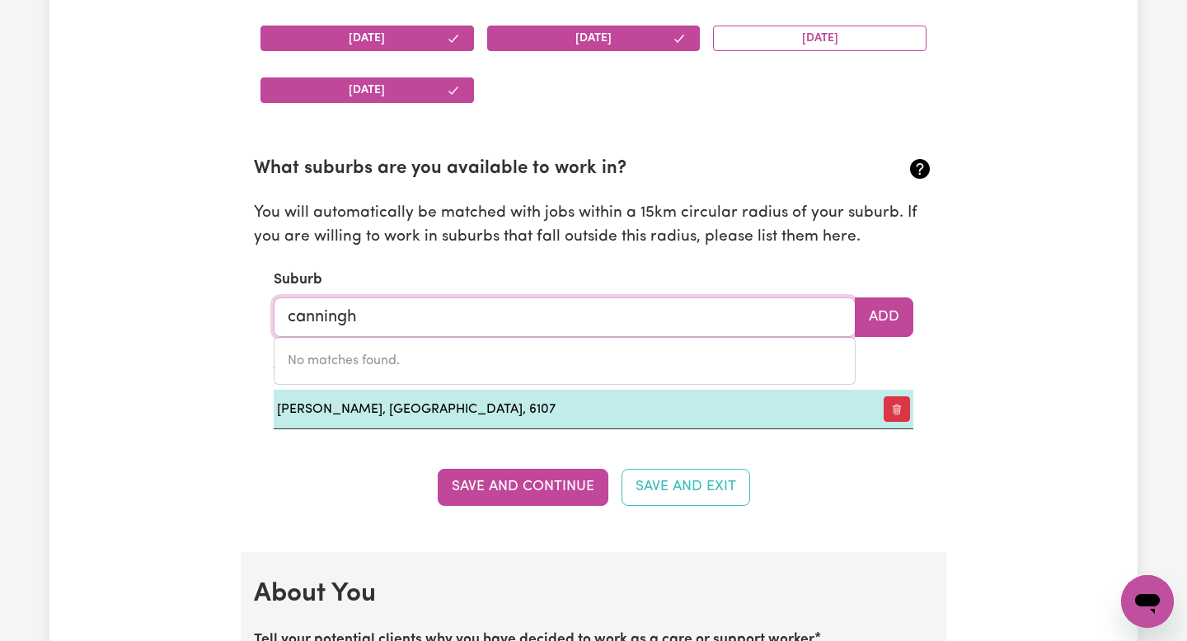
type input "canning"
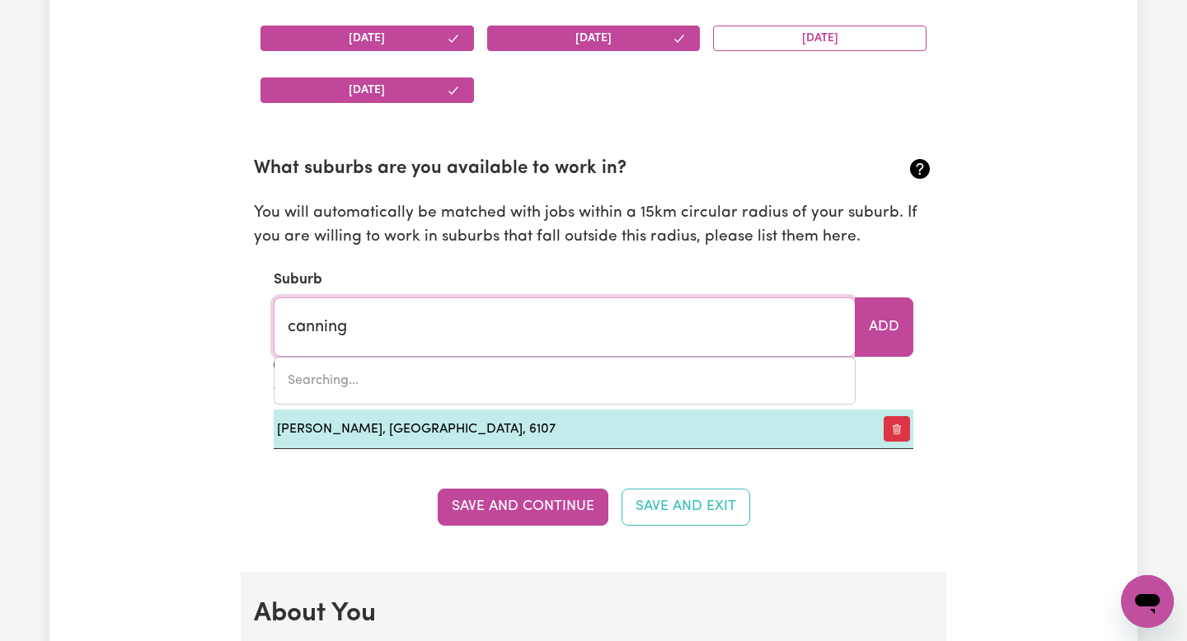
type input "canning BRIDGE APPLECROSS, Western Australia, 6153"
type input "cannin"
type input "canninG BRIDGE APPLECROSS, Western Australia, 6153"
type input "canni"
type input "canniNG BRIDGE APPLECROSS, Western Australia, 6153"
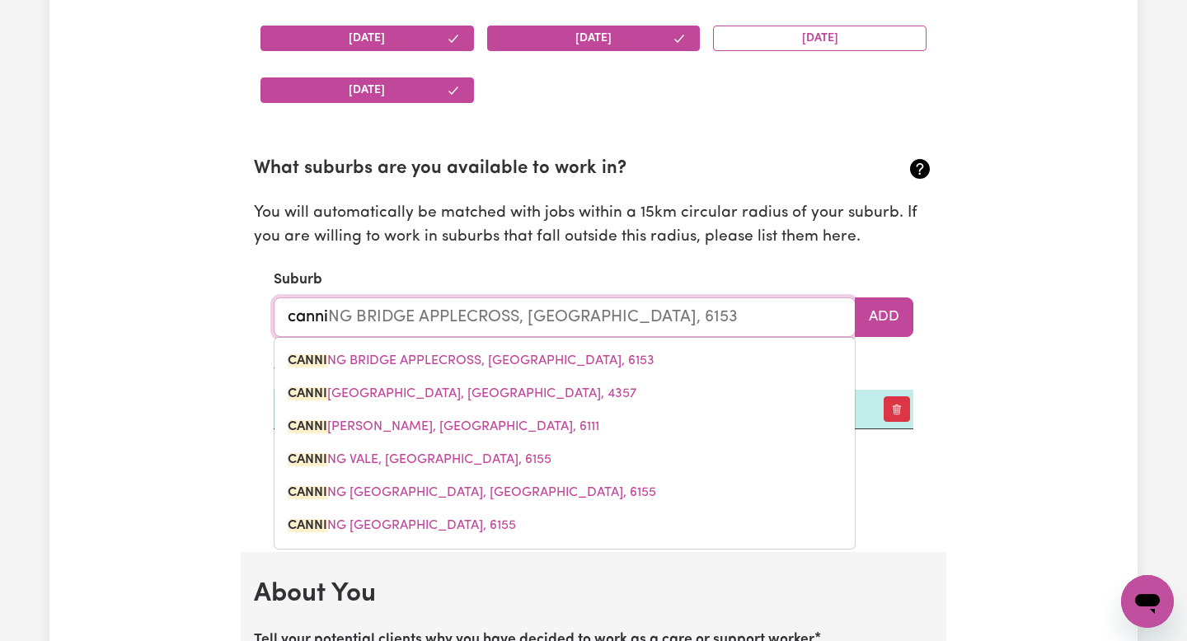
type input "cann"
type input "cannING BRIDGE APPLECROSS, Western Australia, 6153"
type input "can"
type input "canNING BRIDGE APPLECROSS, Western Australia, 6153"
type input "ca"
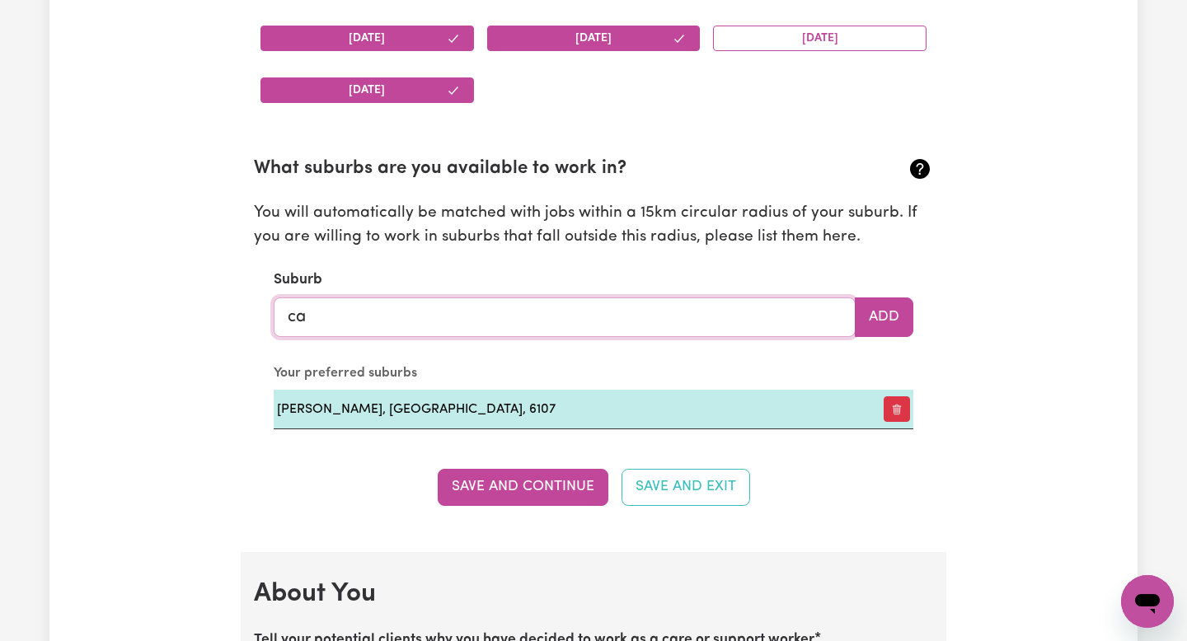
type input "c"
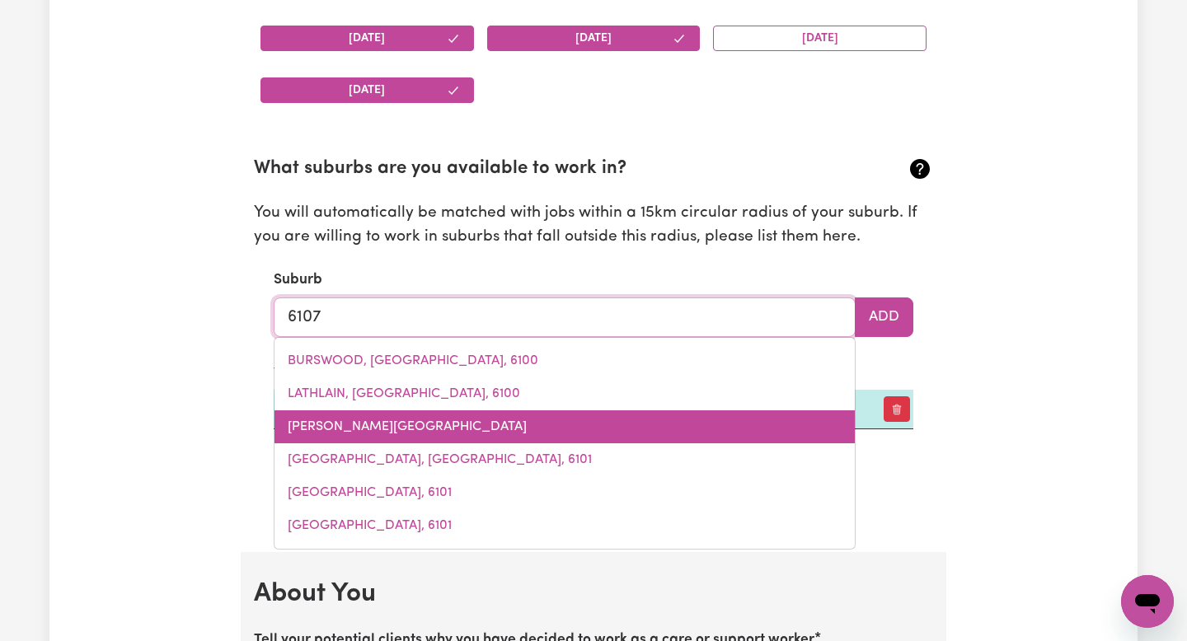
click at [493, 441] on link "VICTORIA PARK, Western Australia, 6100" at bounding box center [564, 426] width 580 height 33
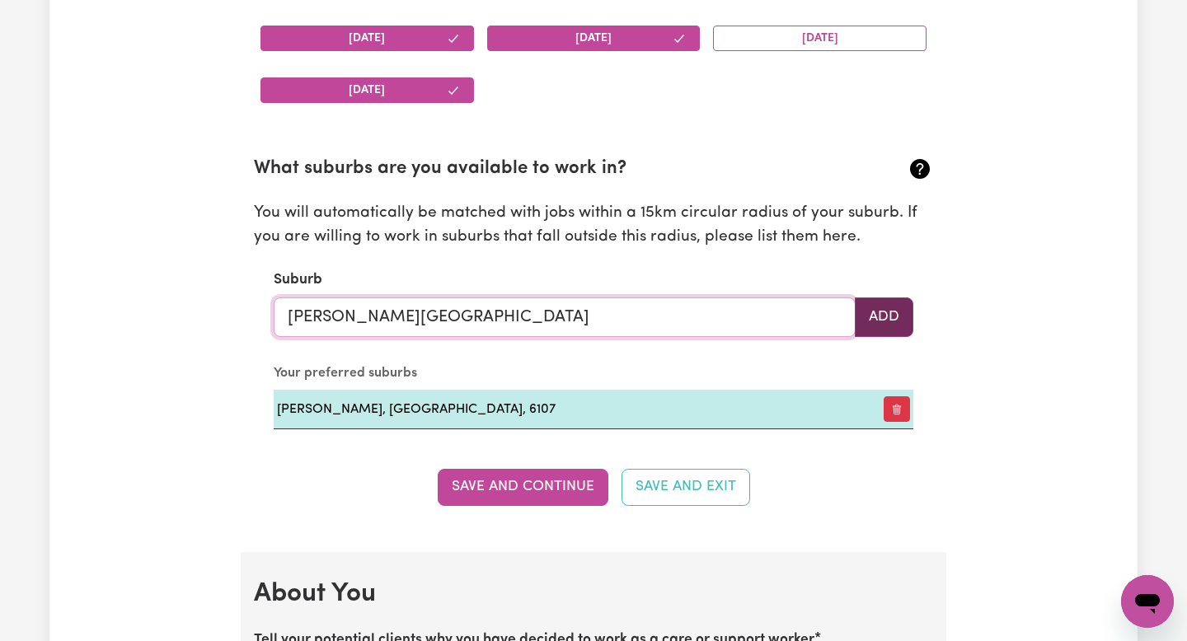
type input "VICTORIA PARK, Western Australia, 6100"
click at [869, 313] on button "Add" at bounding box center [884, 317] width 59 height 40
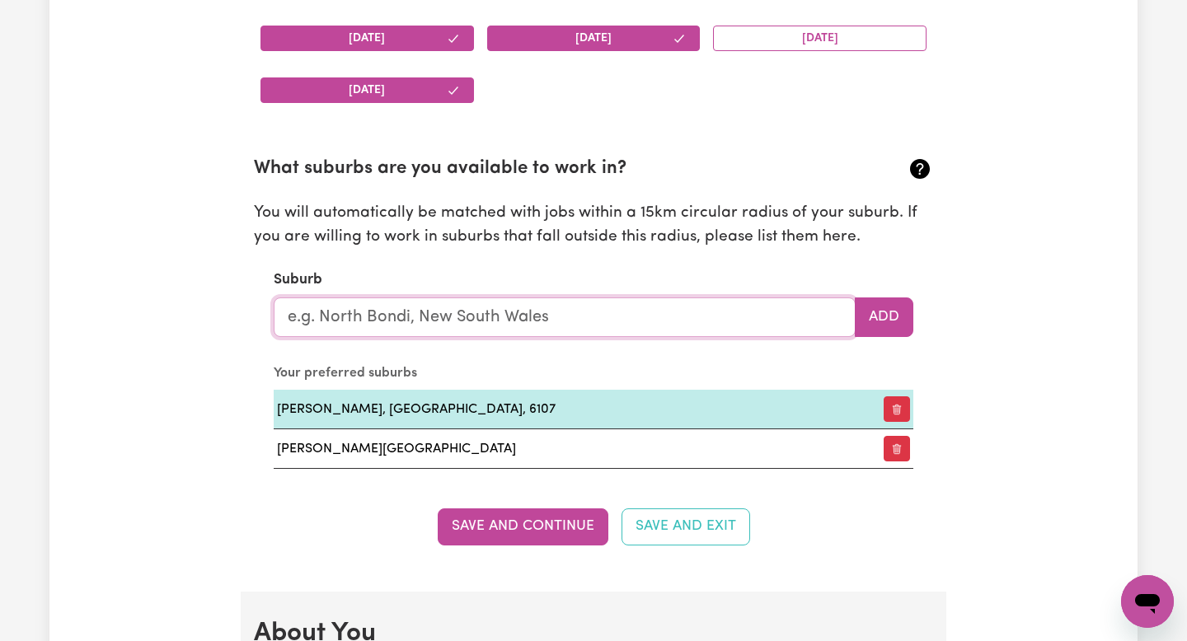
click at [676, 314] on input "text" at bounding box center [565, 317] width 582 height 40
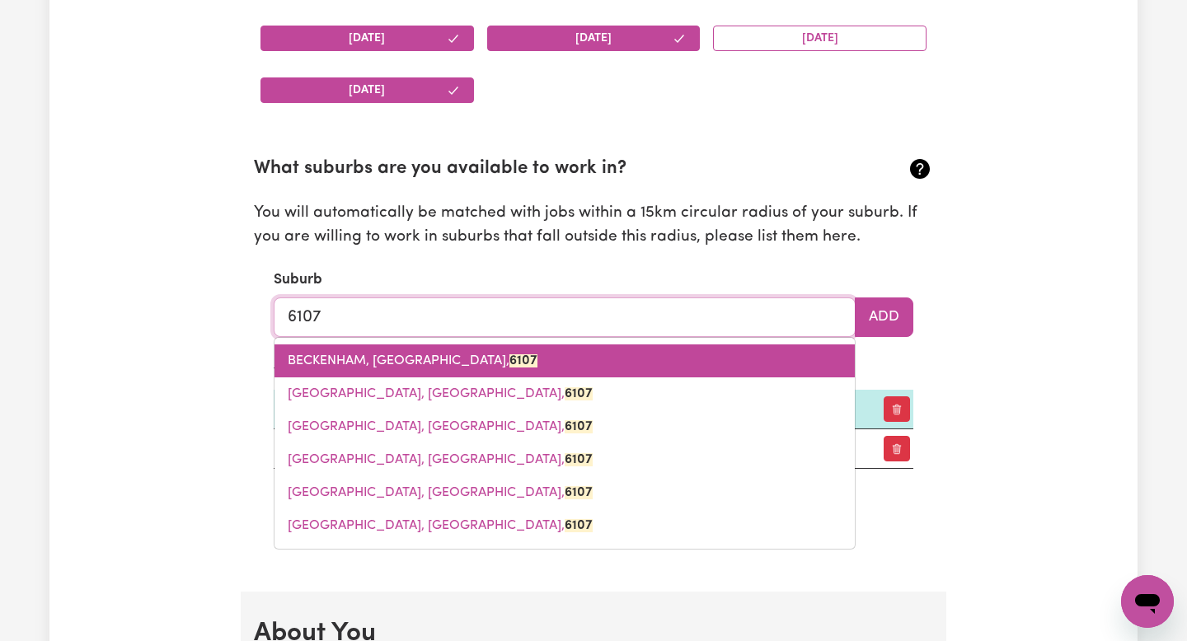
click at [610, 368] on link "BECKENHAM, Western Australia, 6107" at bounding box center [564, 360] width 580 height 33
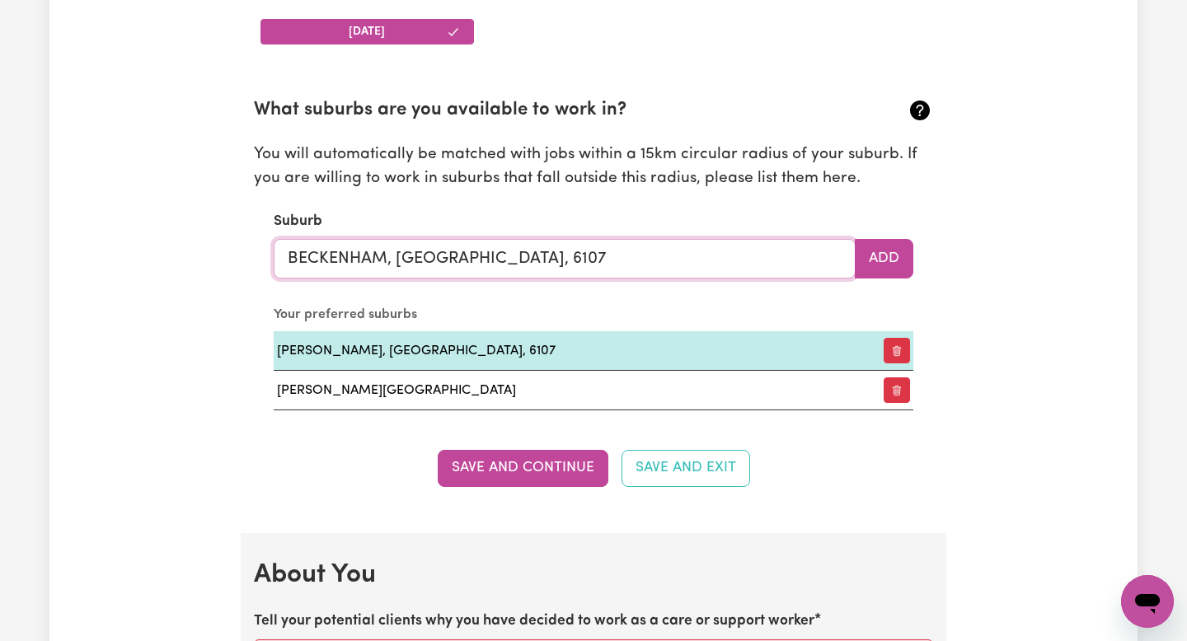
scroll to position [1774, 0]
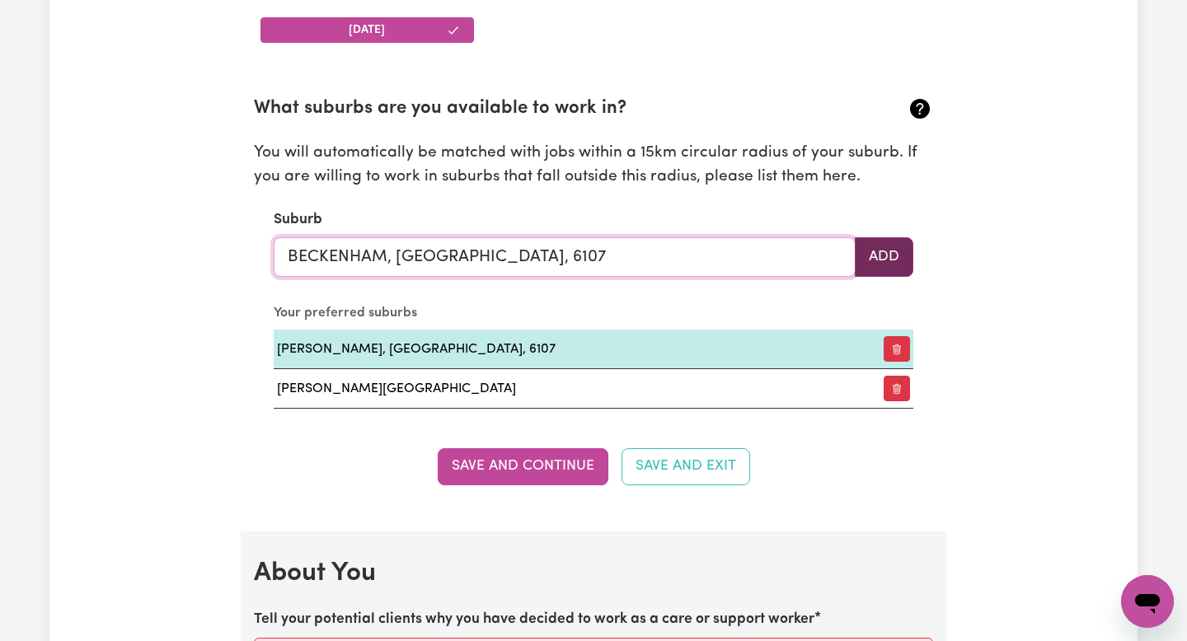
type input "BECKENHAM, Western Australia, 6107"
click at [892, 255] on button "Add" at bounding box center [884, 257] width 59 height 40
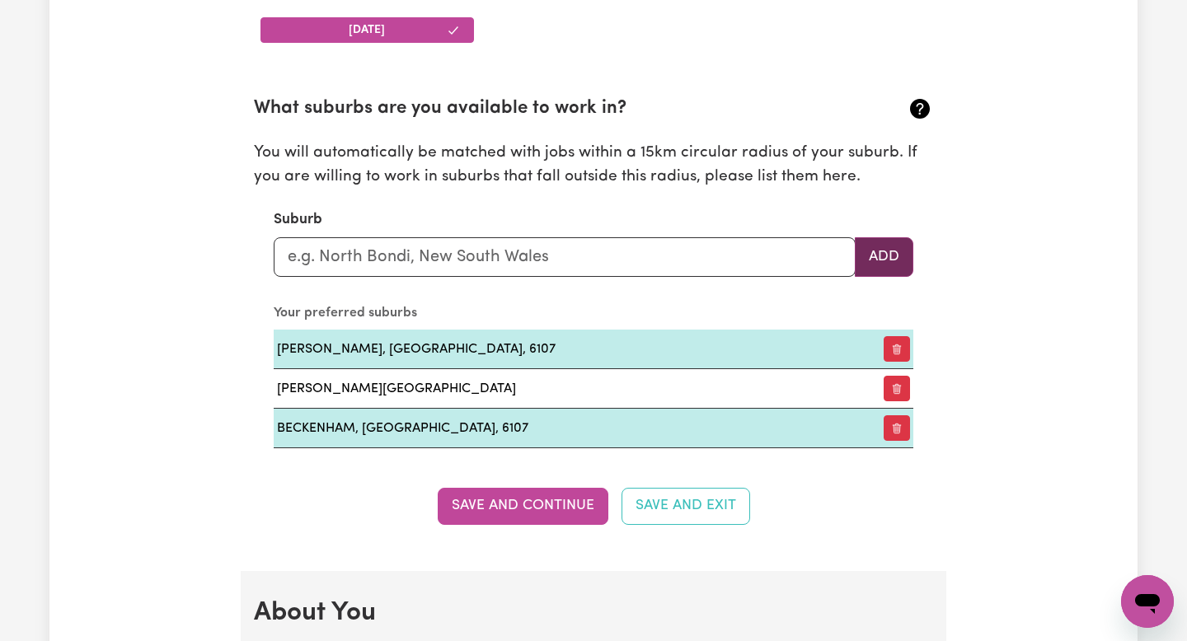
click at [887, 264] on button "Add" at bounding box center [884, 257] width 59 height 40
click at [879, 256] on button "Add" at bounding box center [884, 257] width 59 height 40
click at [670, 255] on input "text" at bounding box center [565, 257] width 582 height 40
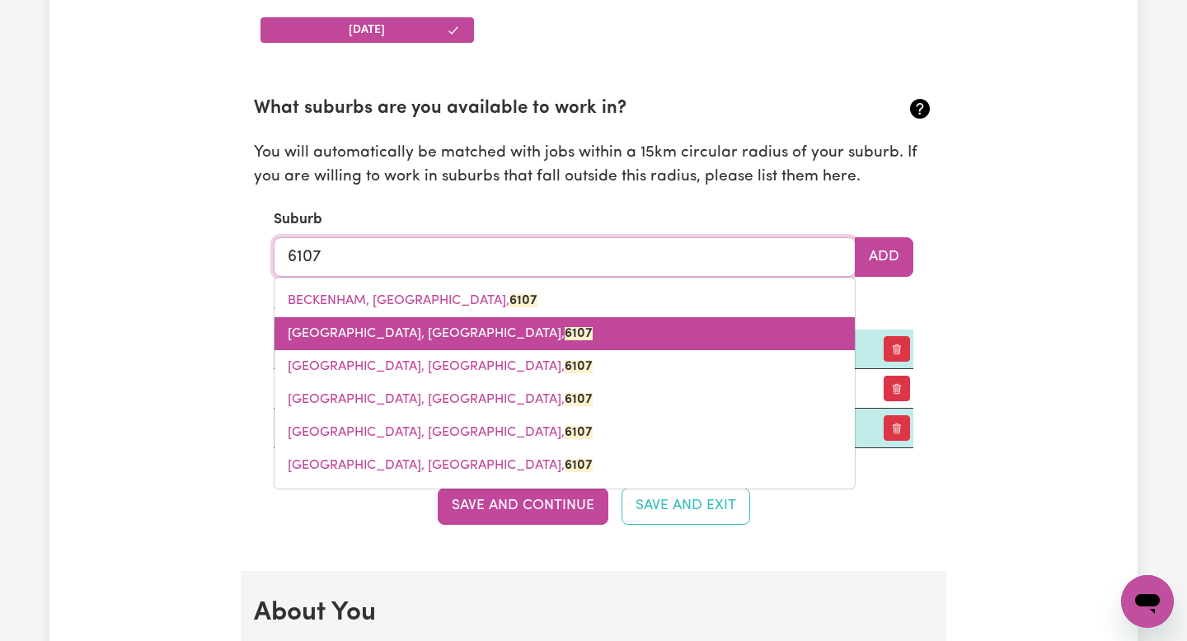
click at [564, 335] on mark "6107" at bounding box center [578, 333] width 28 height 13
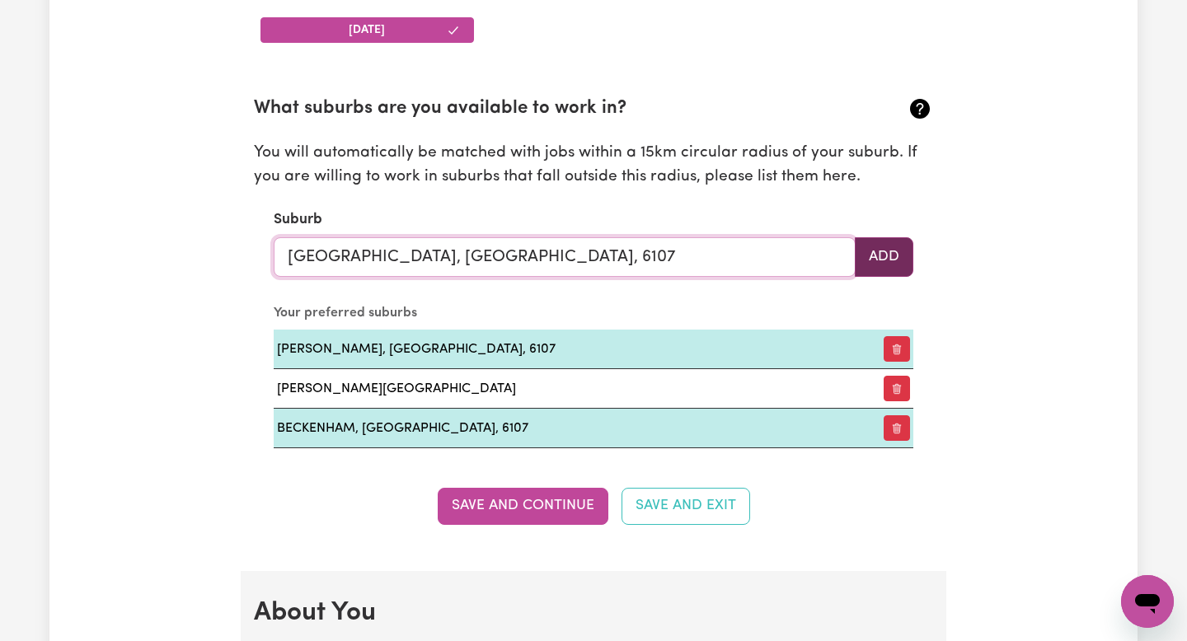
type input "CANNINGTON, Western Australia, 6107"
click at [889, 255] on button "Add" at bounding box center [884, 257] width 59 height 40
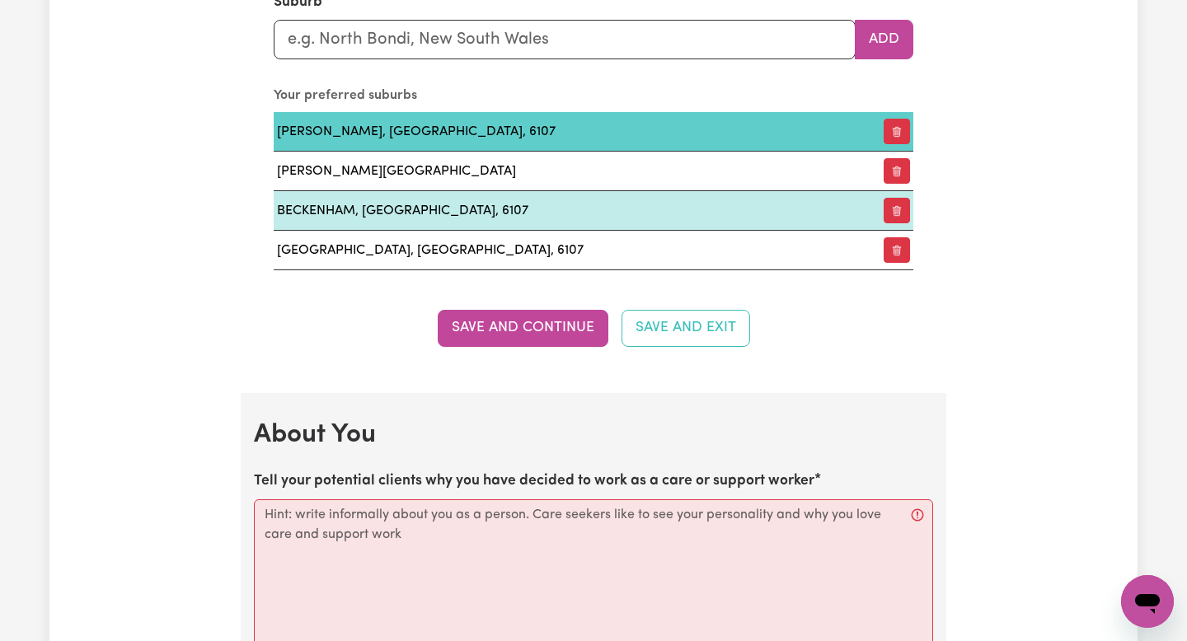
scroll to position [2024, 0]
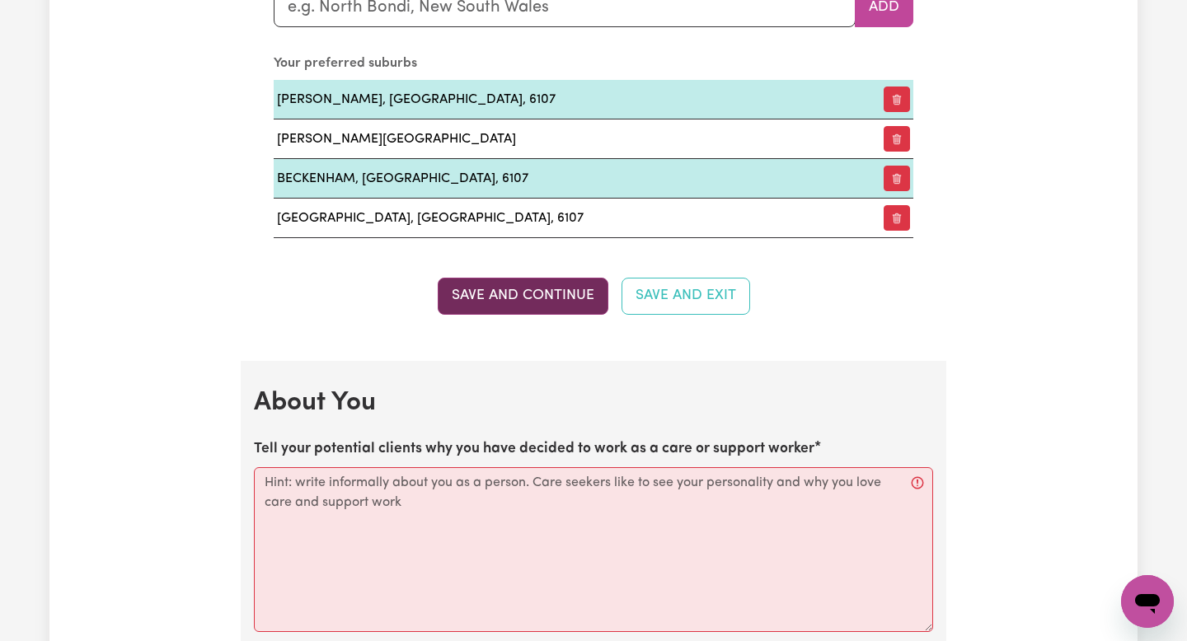
click at [555, 303] on button "Save and Continue" at bounding box center [523, 296] width 171 height 36
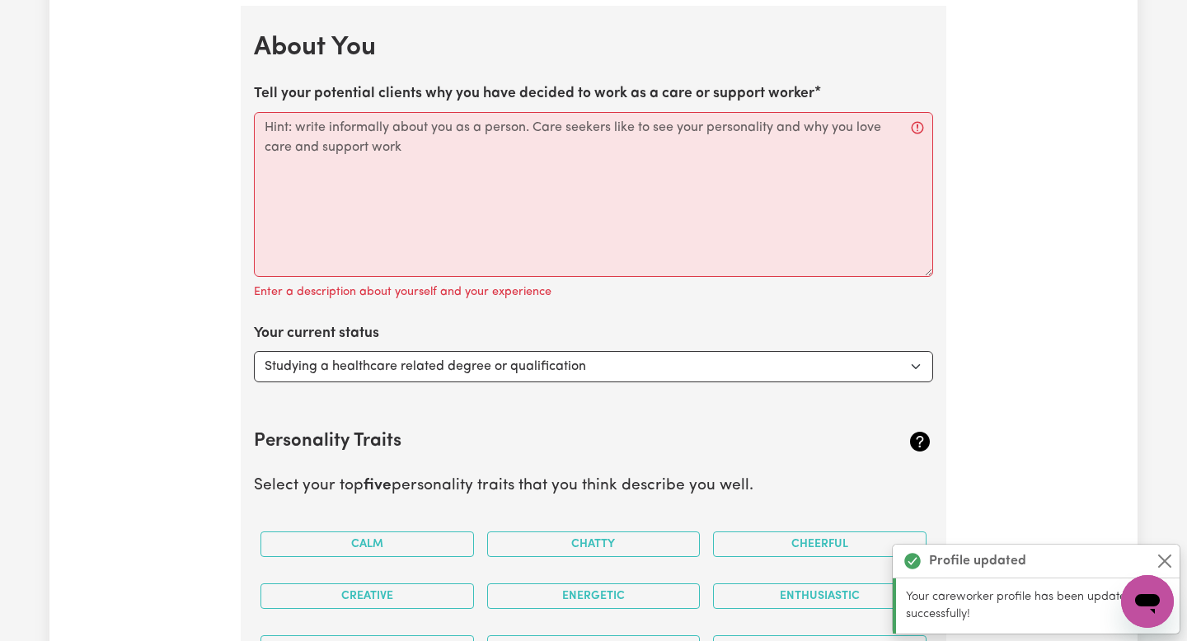
scroll to position [2385, 0]
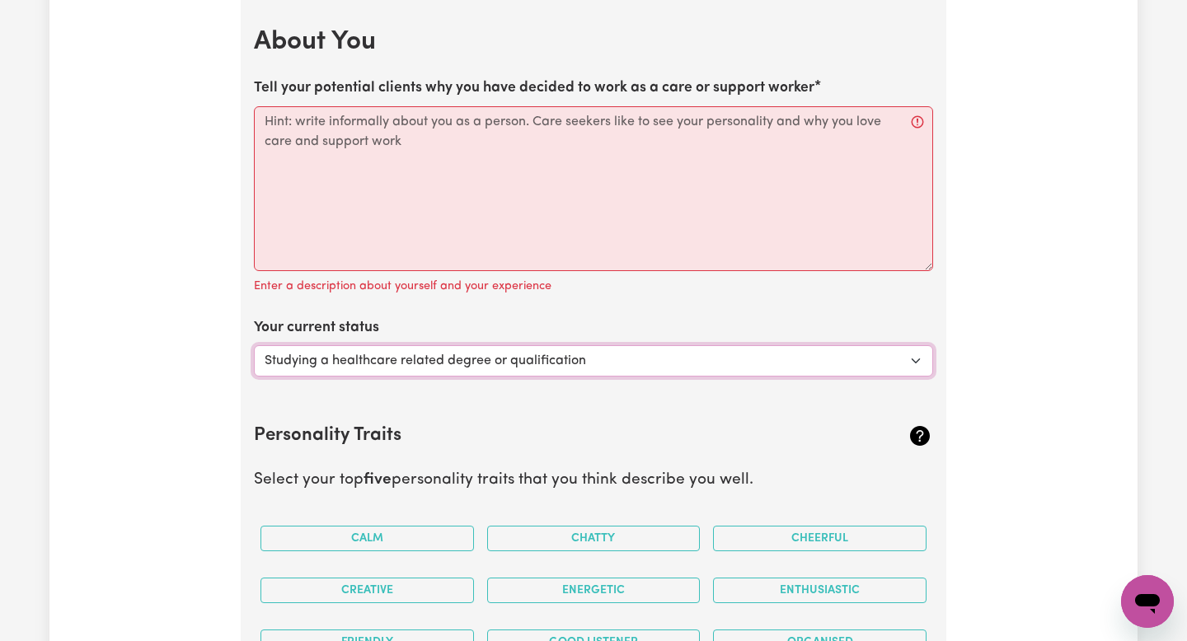
click at [497, 364] on select "Select... Studying a healthcare related degree or qualification Studying a non-…" at bounding box center [593, 360] width 679 height 31
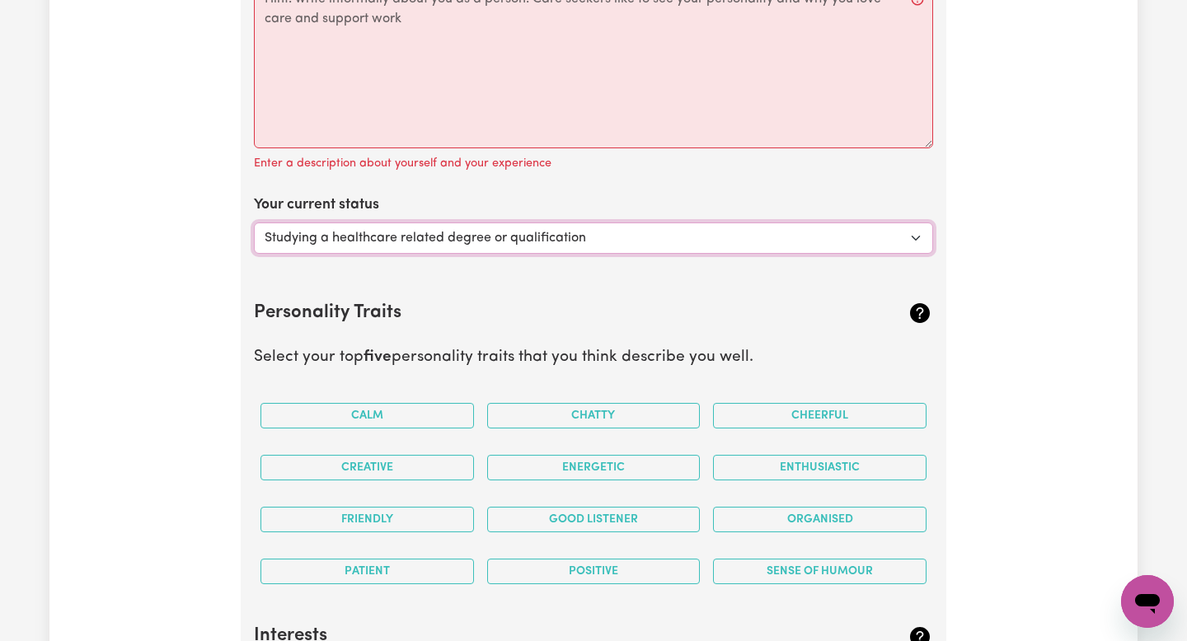
scroll to position [2515, 0]
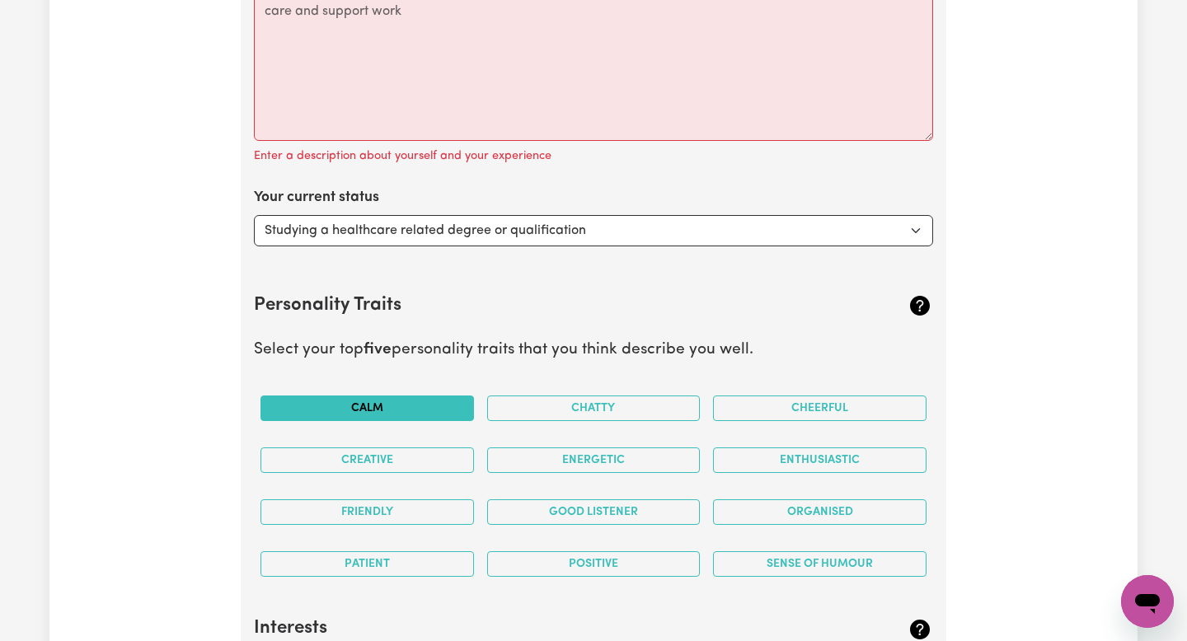
click at [419, 406] on button "Calm" at bounding box center [366, 409] width 213 height 26
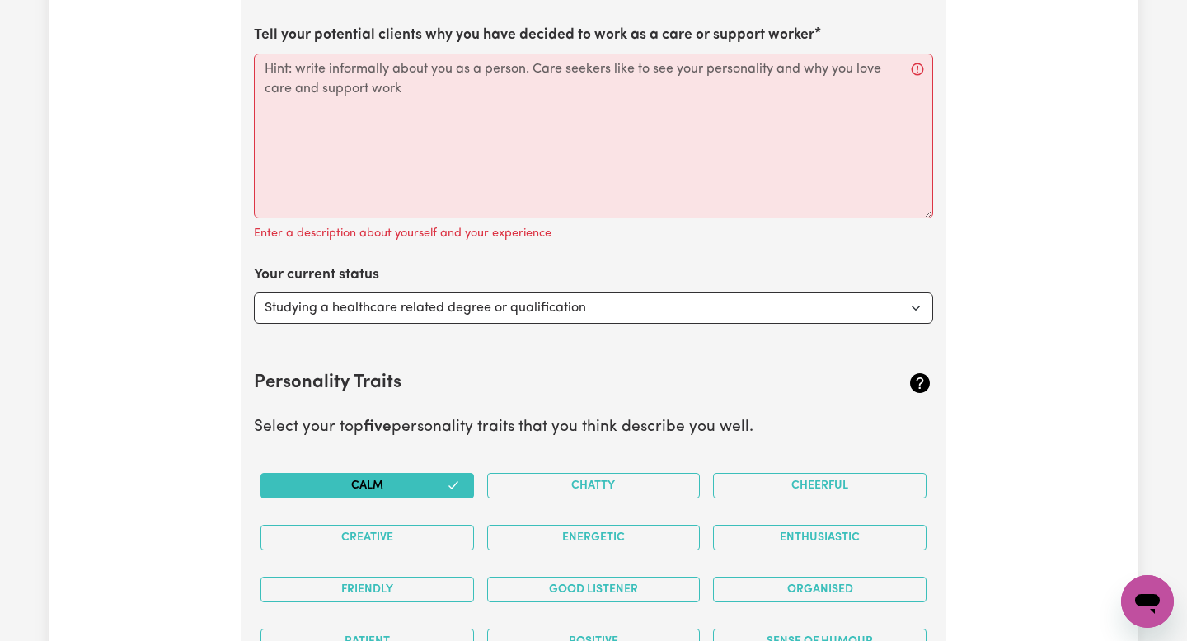
scroll to position [2423, 0]
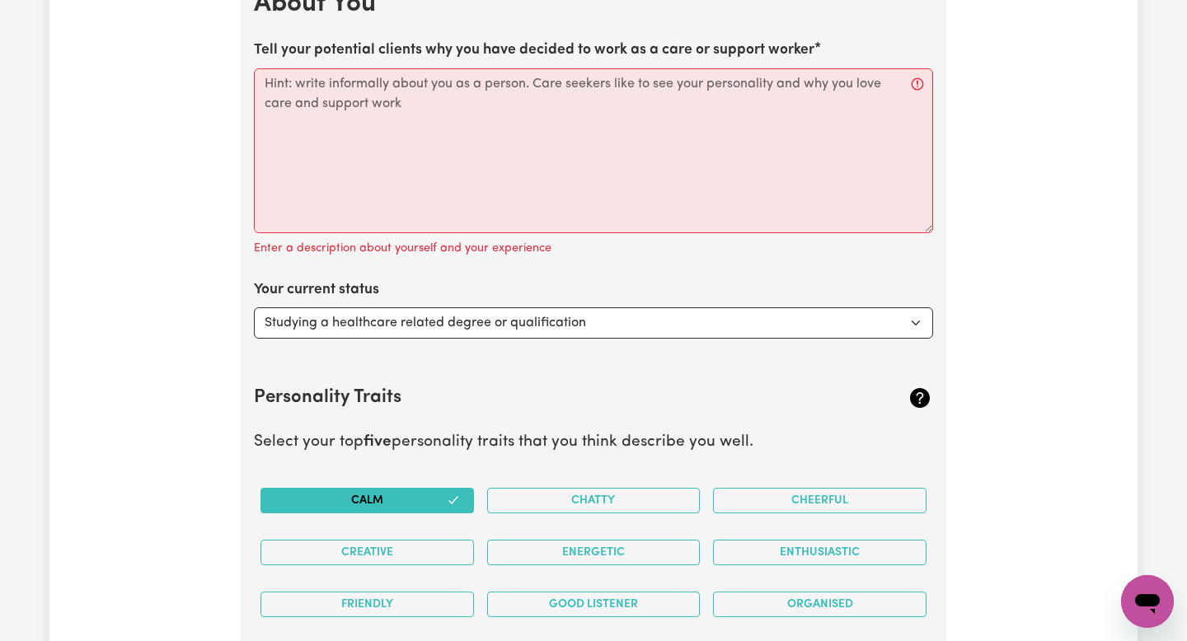
click at [802, 54] on label "Tell your potential clients why you have decided to work as a care or support w…" at bounding box center [534, 50] width 560 height 21
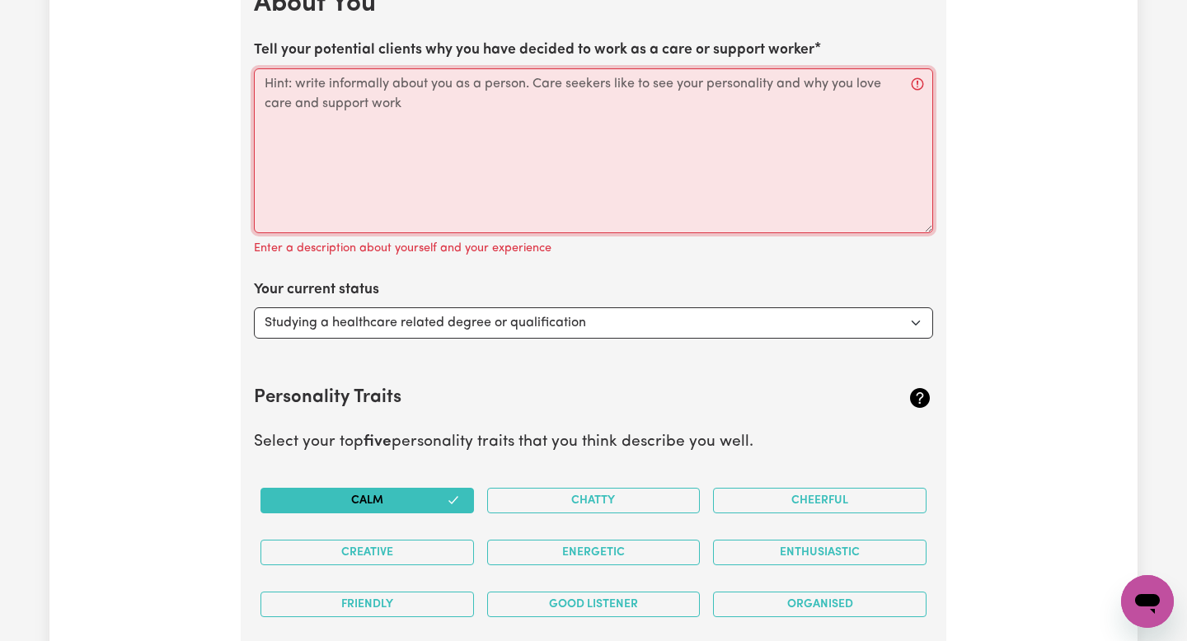
click at [802, 68] on textarea "Tell your potential clients why you have decided to work as a care or support w…" at bounding box center [593, 150] width 679 height 165
click at [798, 93] on textarea "Tell your potential clients why you have decided to work as a care or support w…" at bounding box center [593, 150] width 679 height 165
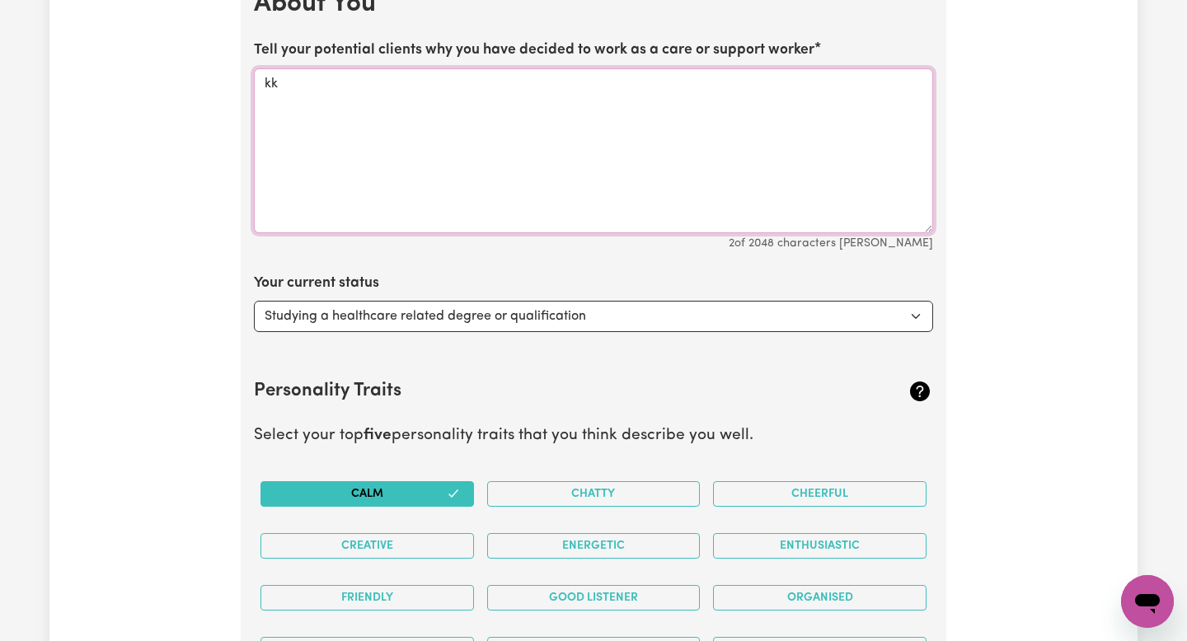
type textarea "k"
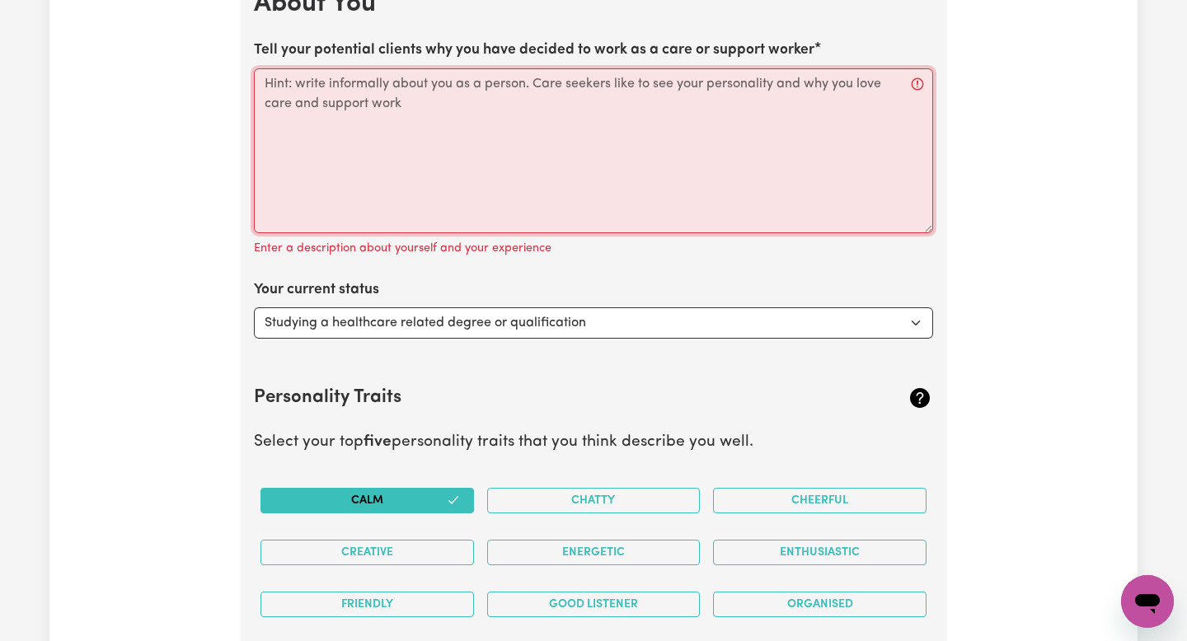
paste textarea "My name is Chantelle Nkomazana, and I am a dedicated and compassionate nursing …"
type textarea "My name is Chantelle Nkomazana, and I am a dedicated and compassionate nursing …"
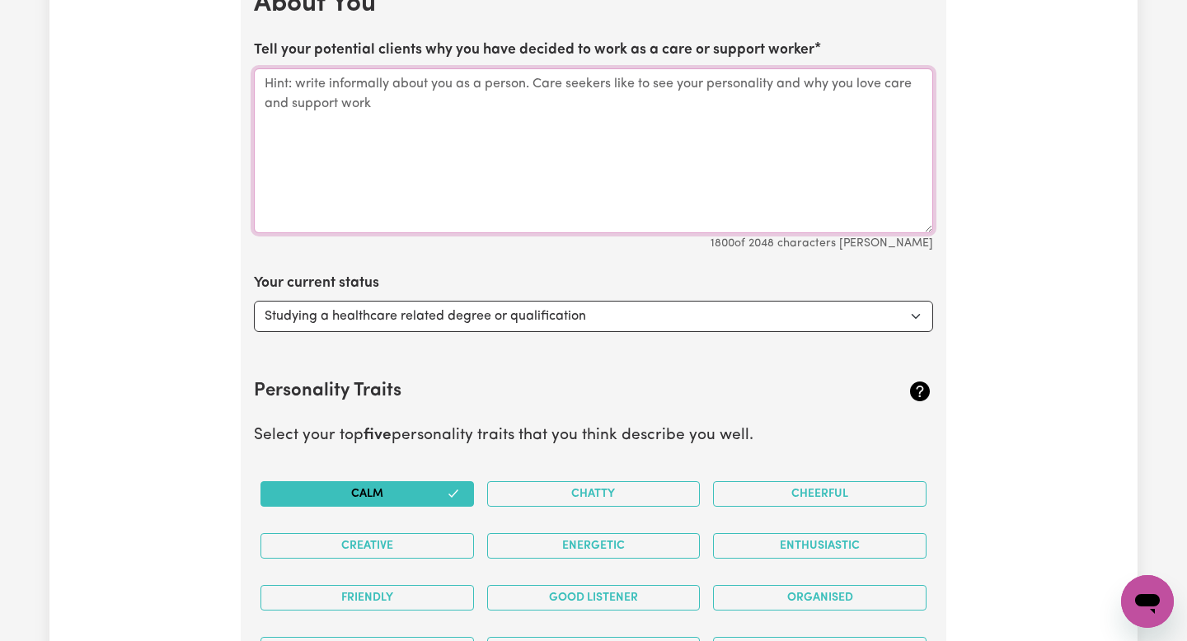
scroll to position [0, 0]
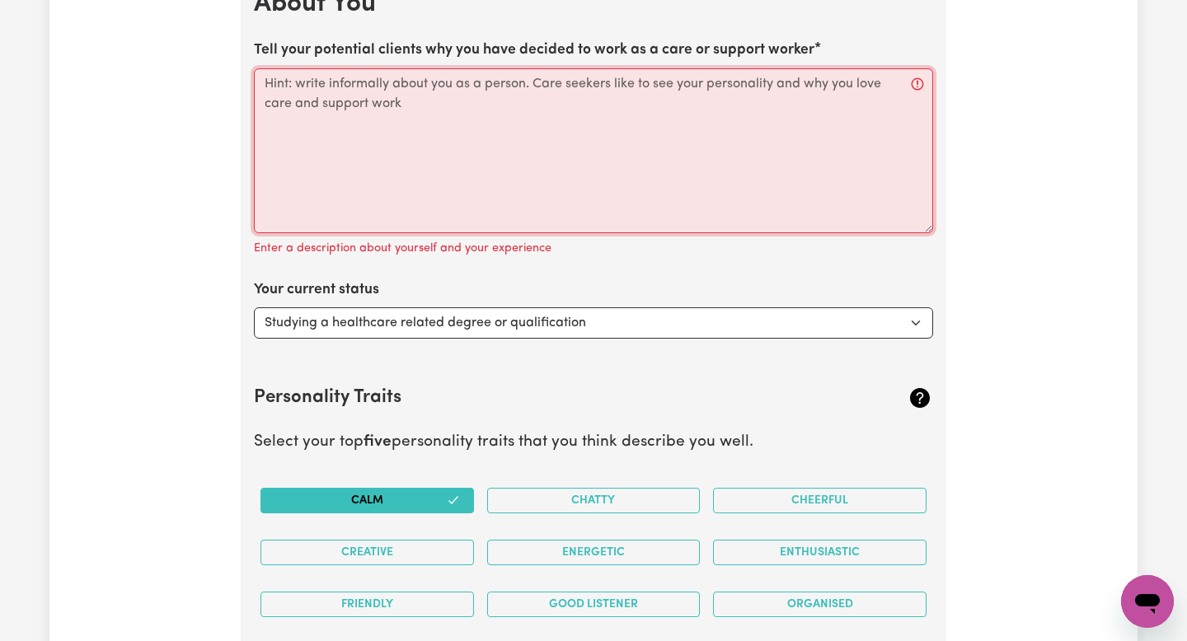
click at [463, 151] on textarea "Tell your potential clients why you have decided to work as a care or support w…" at bounding box center [593, 150] width 679 height 165
paste textarea "My name is Chantelle Nkomazana, and I am a dedicated and compassionate nursing …"
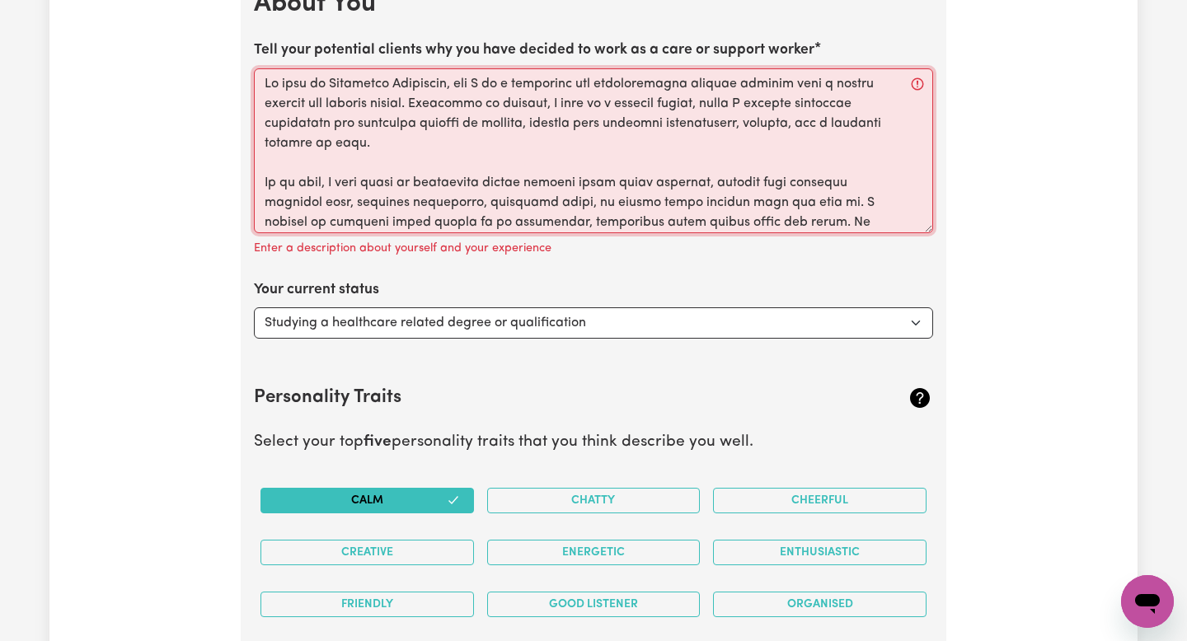
scroll to position [313, 0]
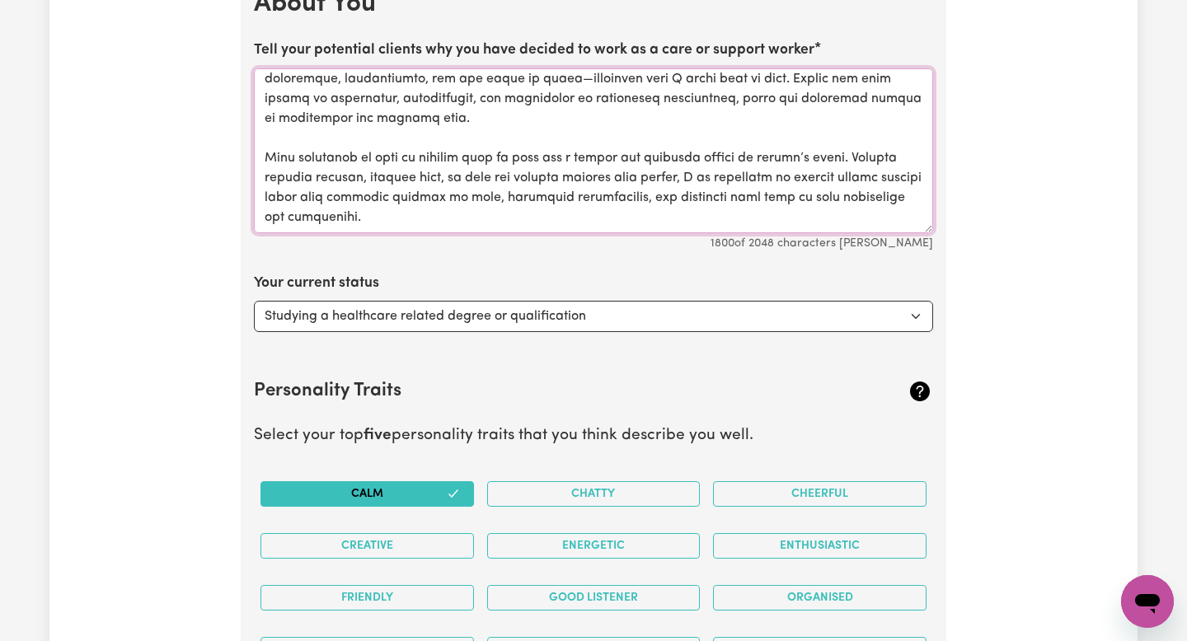
click at [267, 164] on textarea "Tell your potential clients why you have decided to work as a care or support w…" at bounding box center [593, 150] width 679 height 165
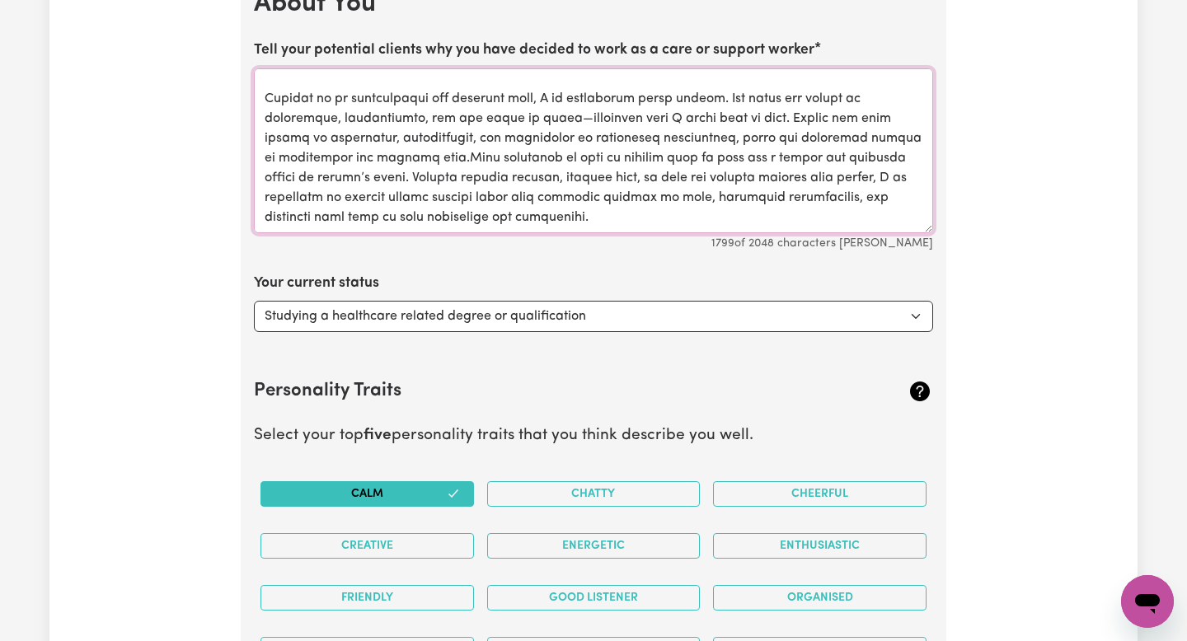
scroll to position [282, 0]
click at [562, 111] on textarea "Tell your potential clients why you have decided to work as a care or support w…" at bounding box center [593, 150] width 679 height 165
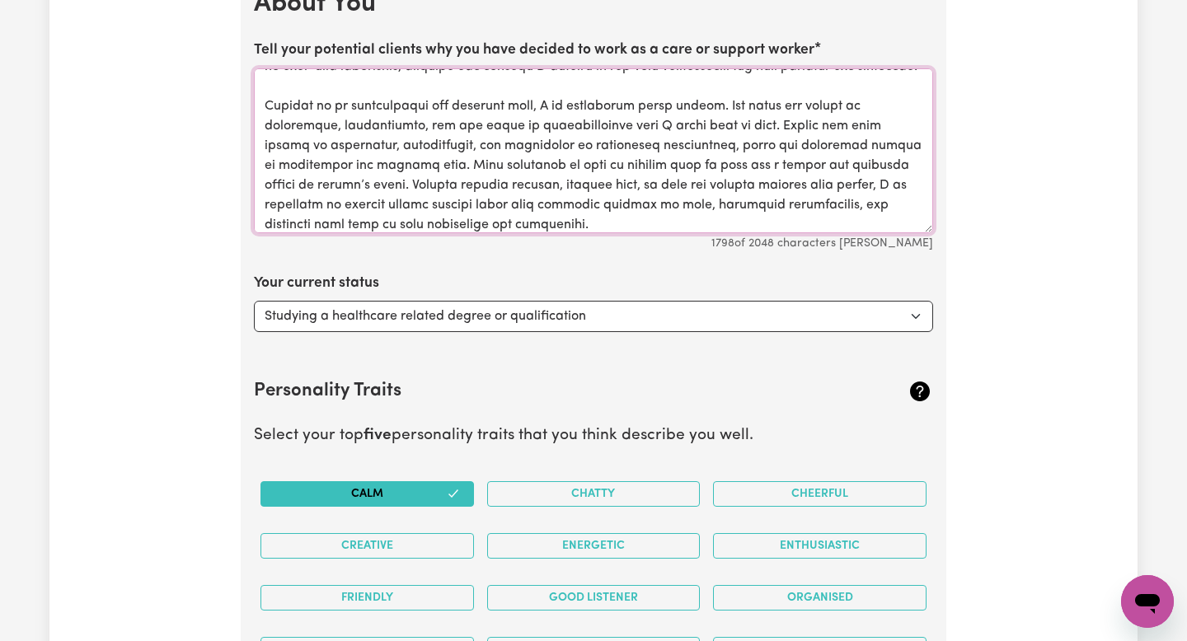
scroll to position [261, 0]
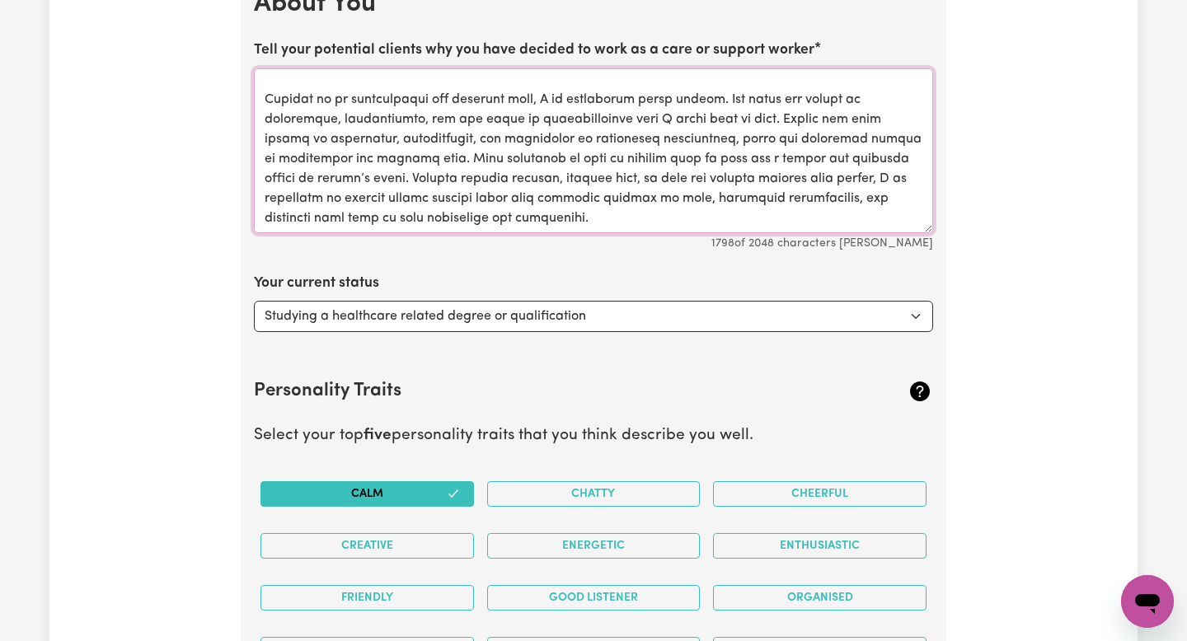
drag, startPoint x: 376, startPoint y: 180, endPoint x: 260, endPoint y: 115, distance: 132.5
click at [260, 115] on textarea "Tell your potential clients why you have decided to work as a care or support w…" at bounding box center [593, 150] width 679 height 165
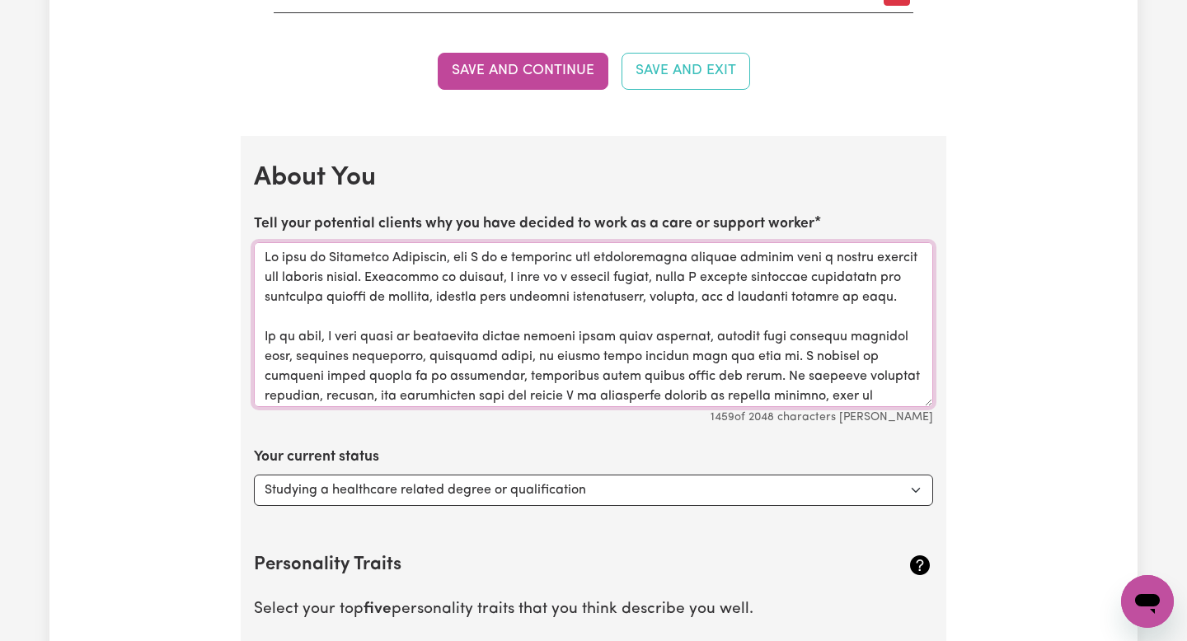
scroll to position [2522, 0]
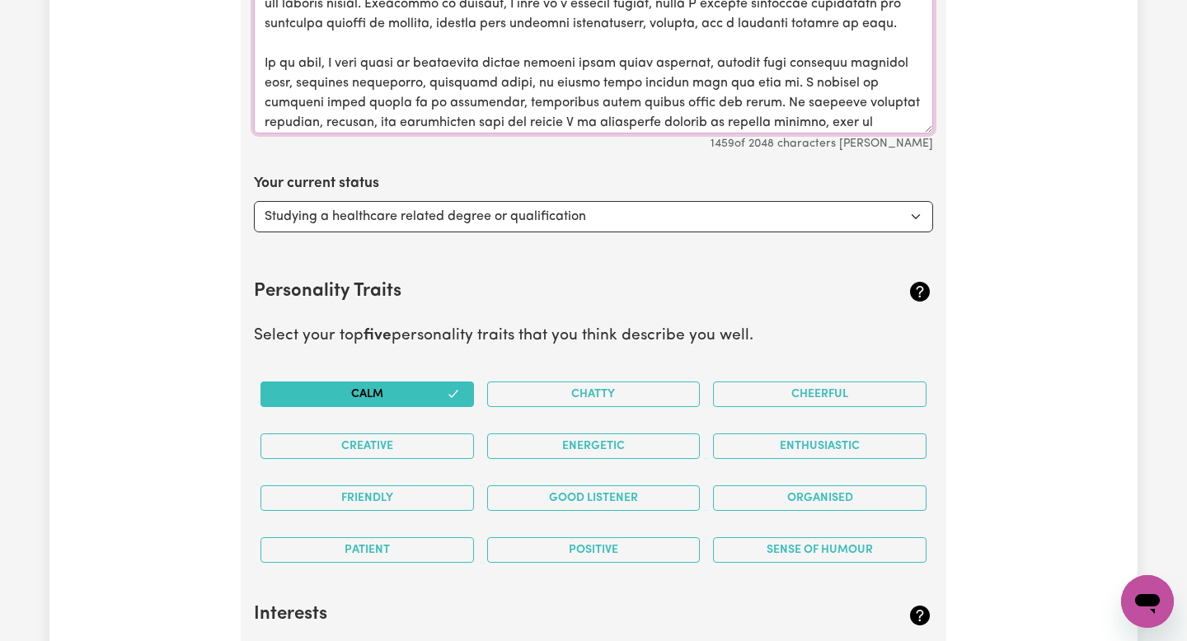
type textarea "My name is Chantelle Nkomazana, and I am a dedicated and compassionate nursing …"
click at [713, 92] on textarea "Tell your potential clients why you have decided to work as a care or support w…" at bounding box center [593, 51] width 679 height 165
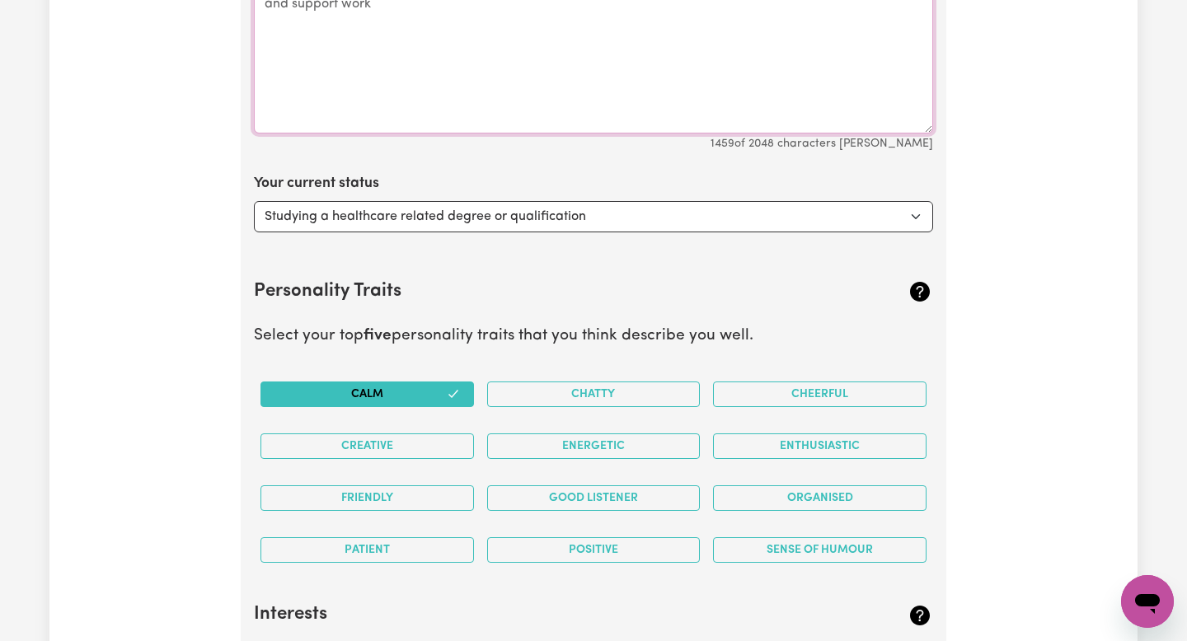
scroll to position [2499, 0]
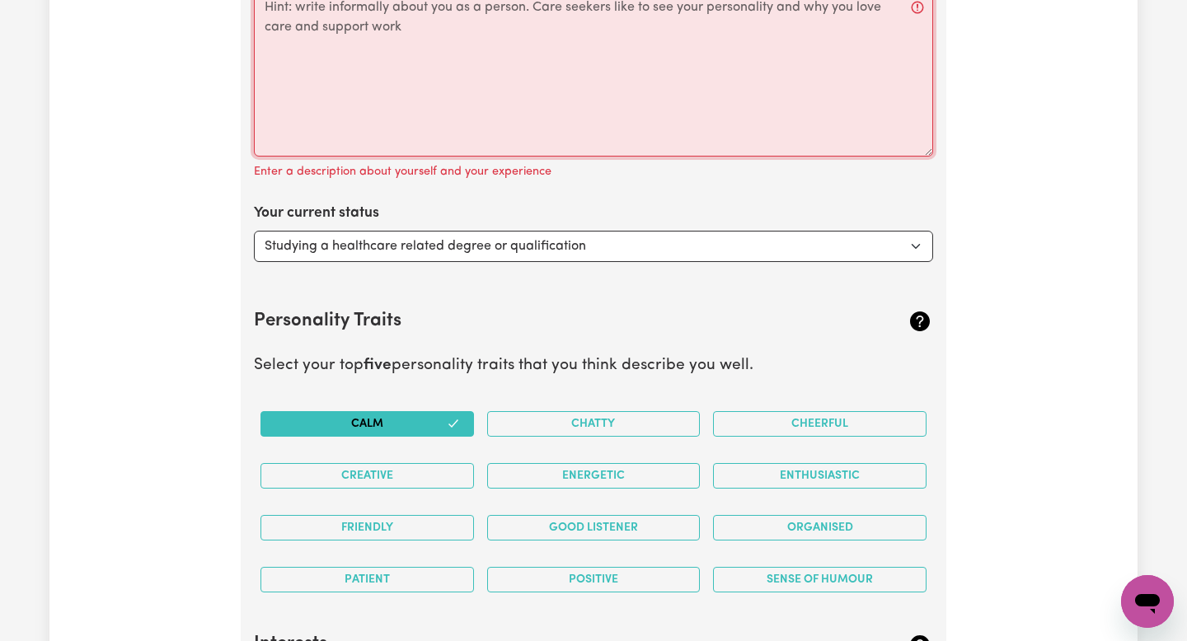
paste textarea "Hi, I’m Chantelle Nkomazana, a nursing student and support worker who loves hel…"
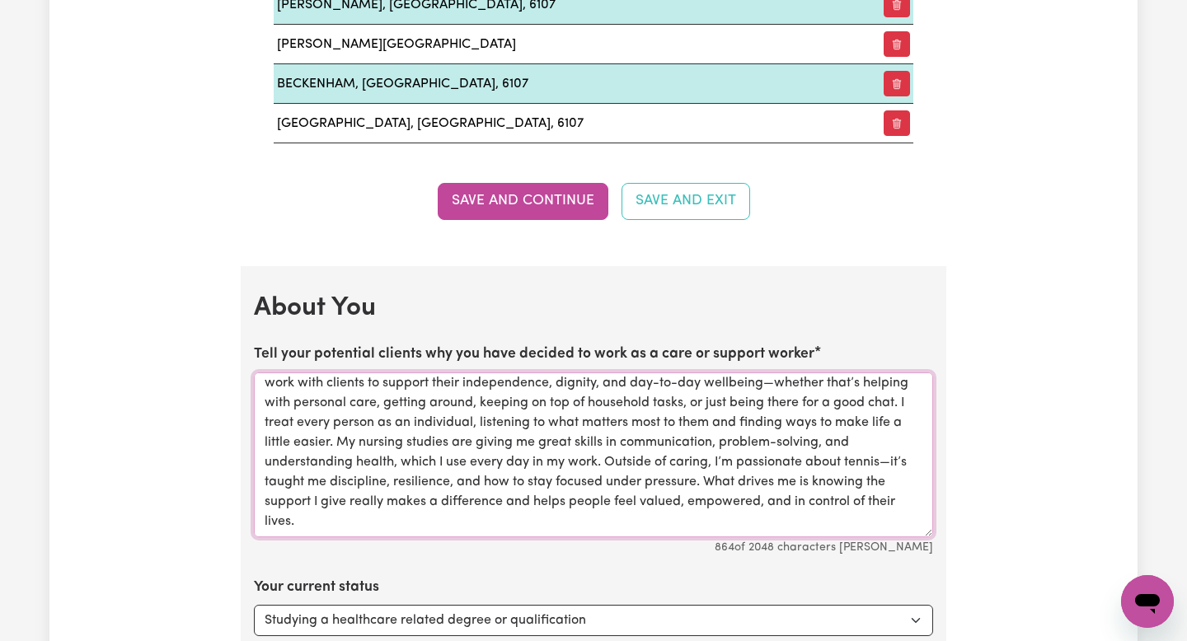
scroll to position [0, 0]
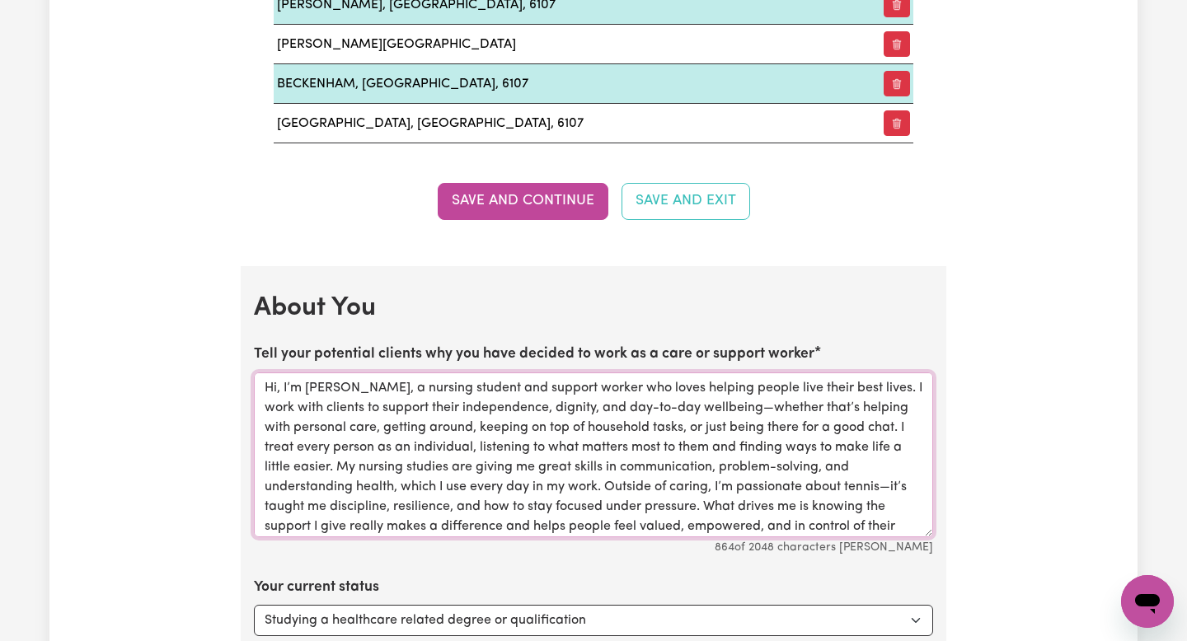
click at [767, 410] on textarea "Hi, I’m Chantelle Nkomazana, a nursing student and support worker who loves hel…" at bounding box center [593, 454] width 679 height 165
click at [0, 0] on span "well-being—whether" at bounding box center [0, 0] width 0 height 0
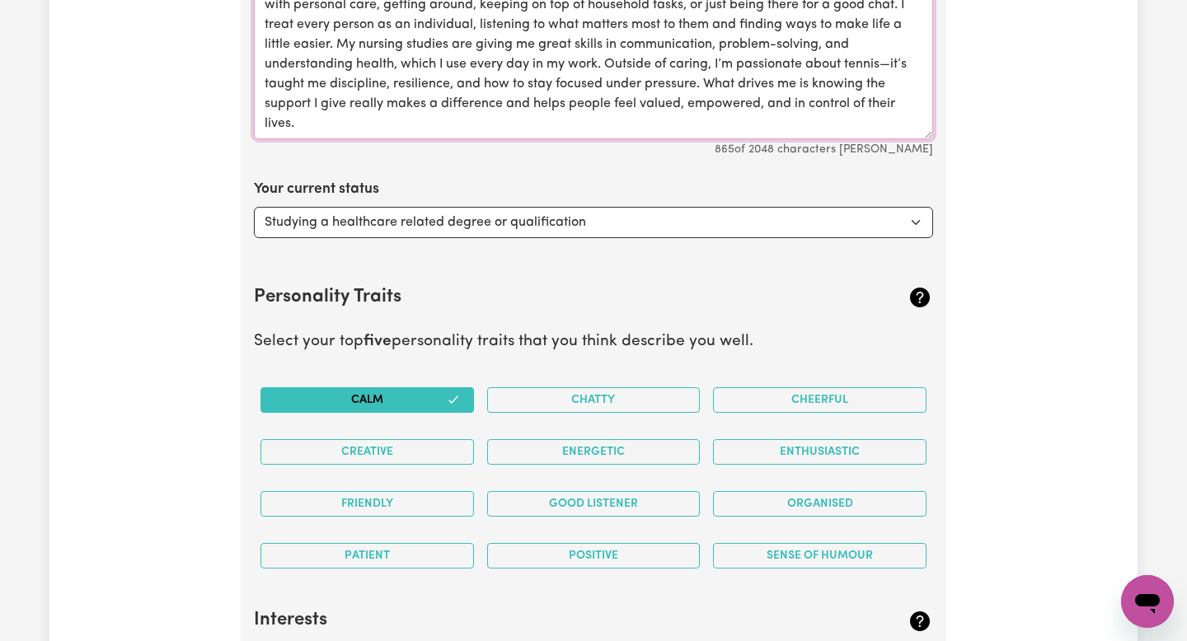
scroll to position [2517, 0]
type textarea "Hi, I’m [PERSON_NAME], a nursing student and support worker who loves helping p…"
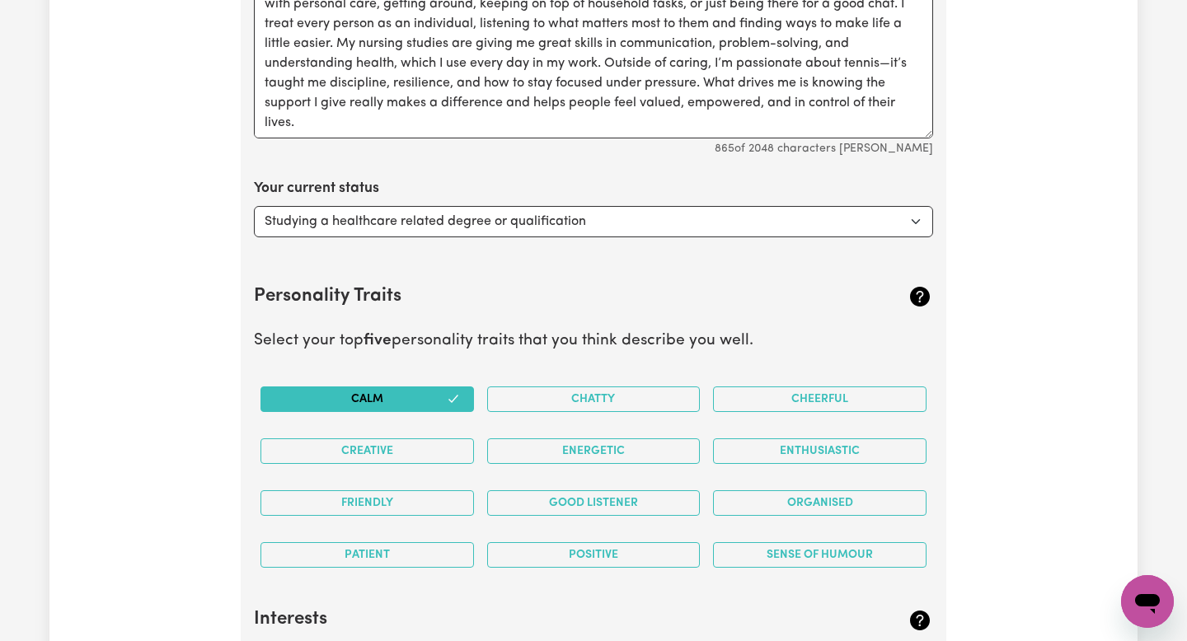
click at [403, 516] on div "Friendly" at bounding box center [367, 503] width 227 height 52
click at [403, 498] on button "Friendly" at bounding box center [366, 503] width 213 height 26
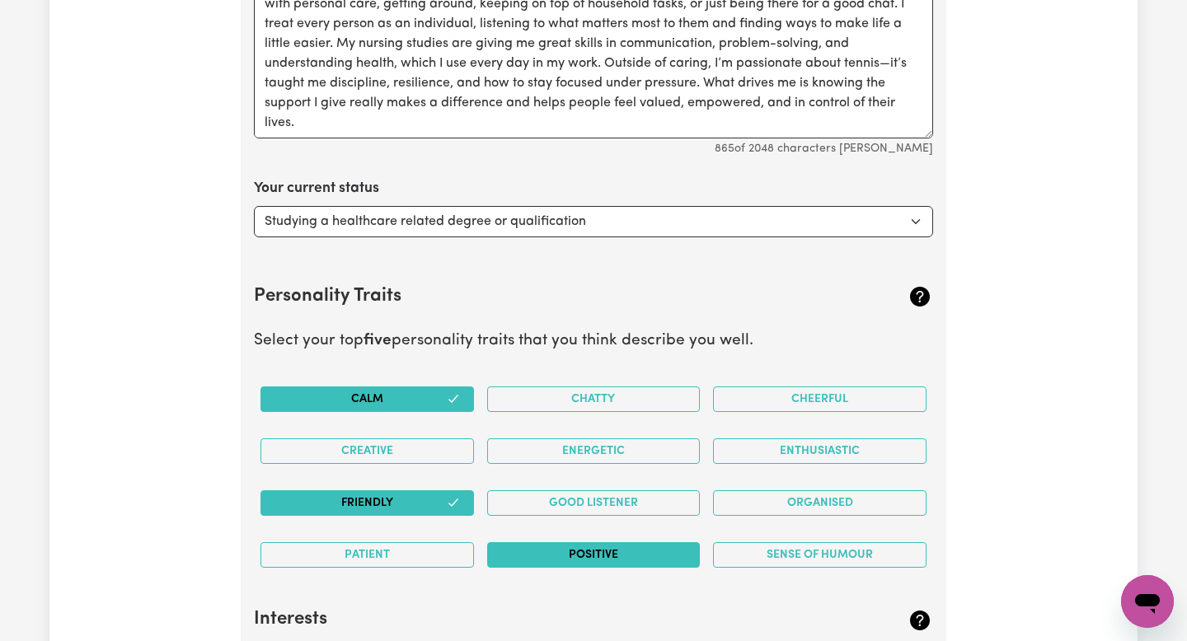
click at [576, 557] on button "Positive" at bounding box center [593, 555] width 213 height 26
click at [722, 506] on button "Organised" at bounding box center [819, 503] width 213 height 26
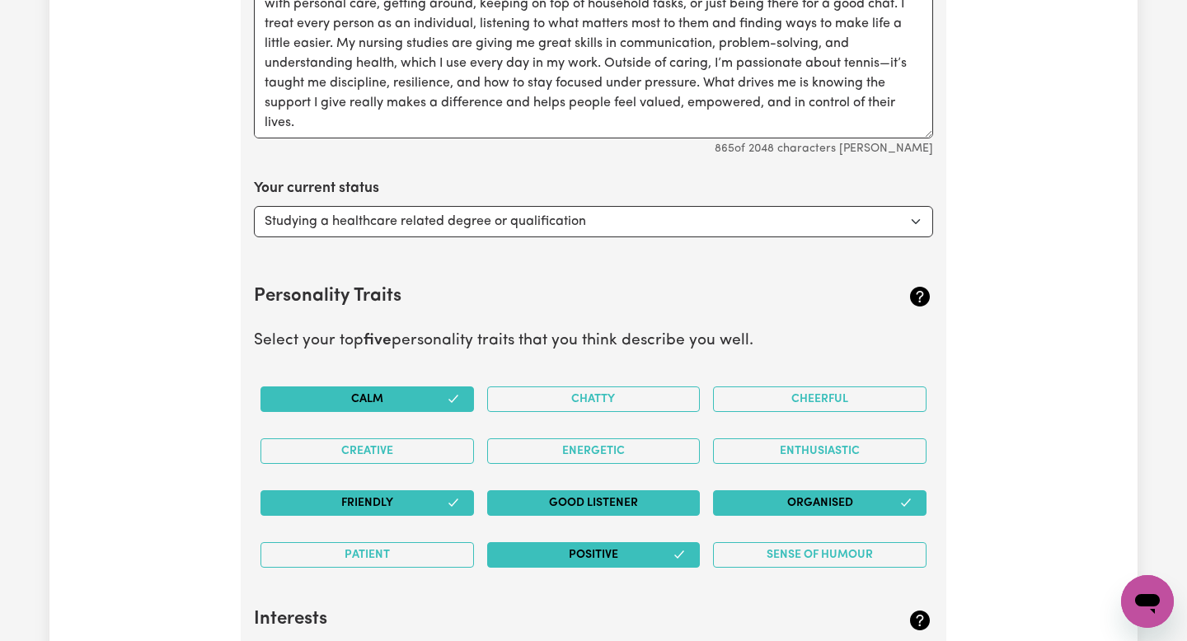
click at [653, 511] on button "Good Listener" at bounding box center [593, 503] width 213 height 26
click at [391, 451] on button "Creative" at bounding box center [366, 451] width 213 height 26
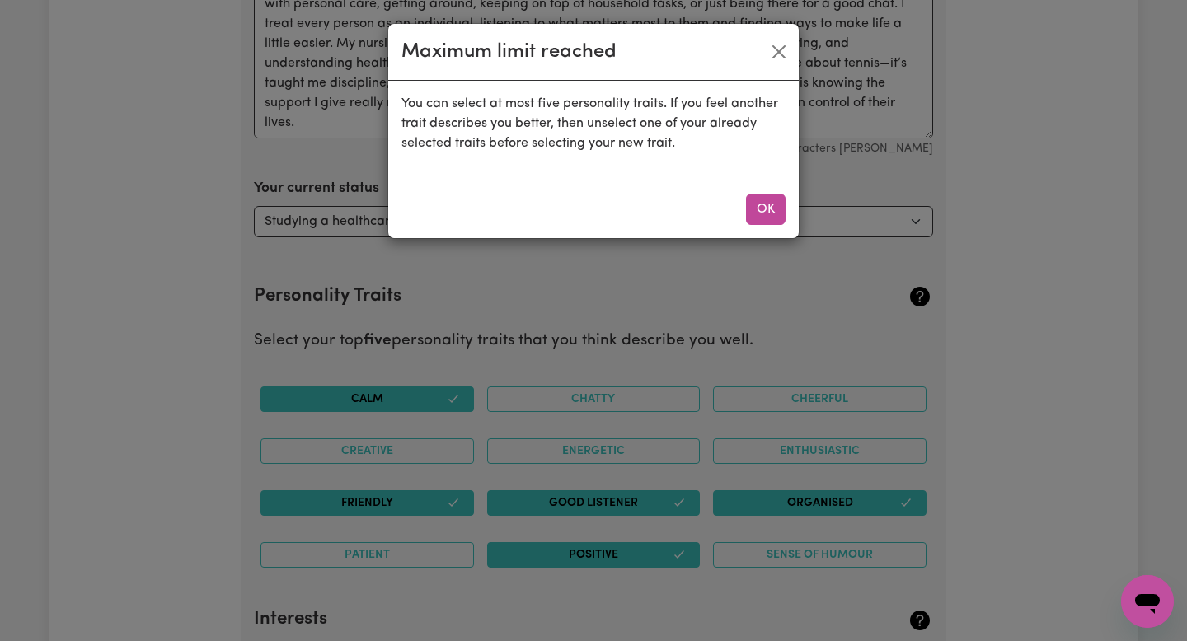
click at [756, 61] on div "Maximum limit reached" at bounding box center [593, 52] width 410 height 57
click at [785, 40] on button "Close" at bounding box center [779, 52] width 26 height 26
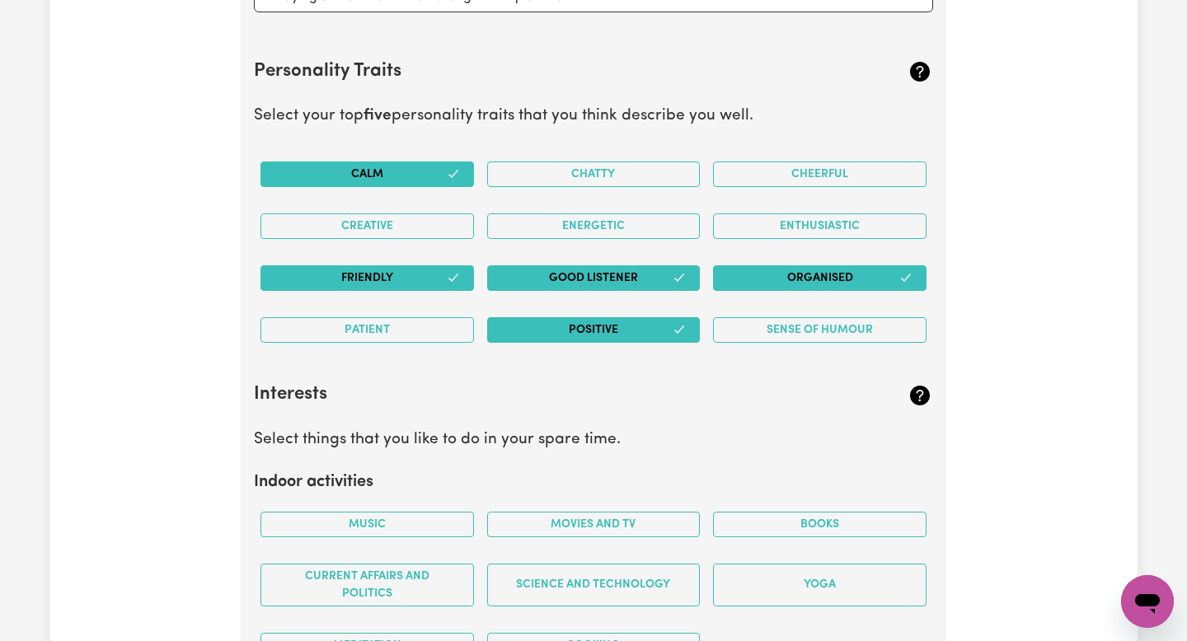
scroll to position [2933, 0]
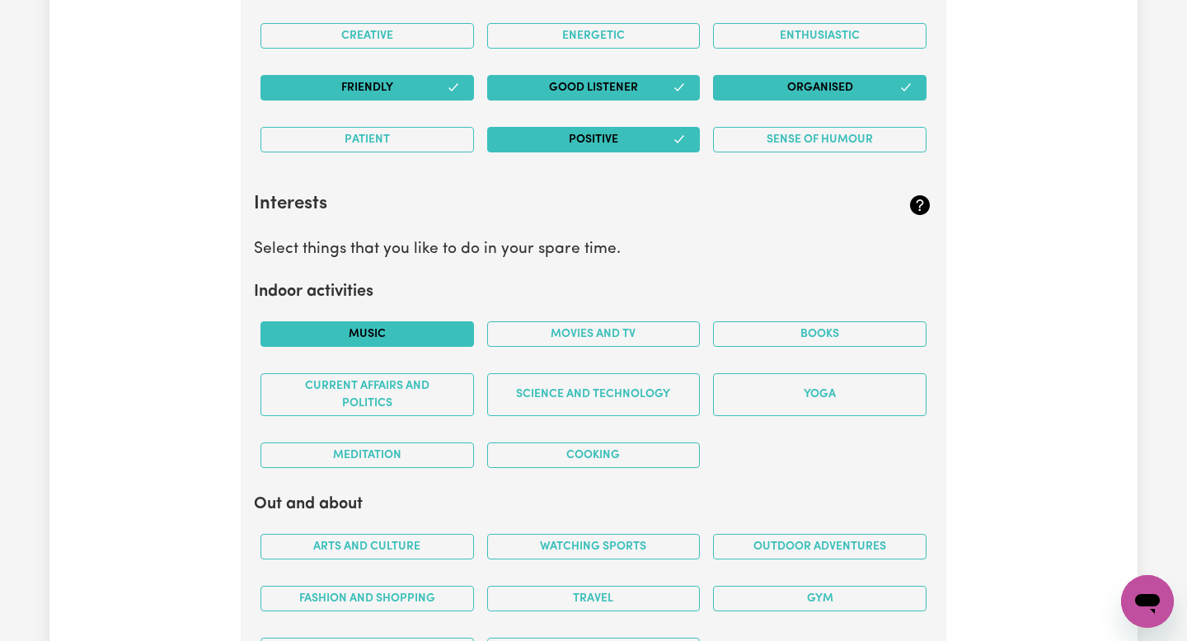
click at [444, 343] on button "Music" at bounding box center [366, 334] width 213 height 26
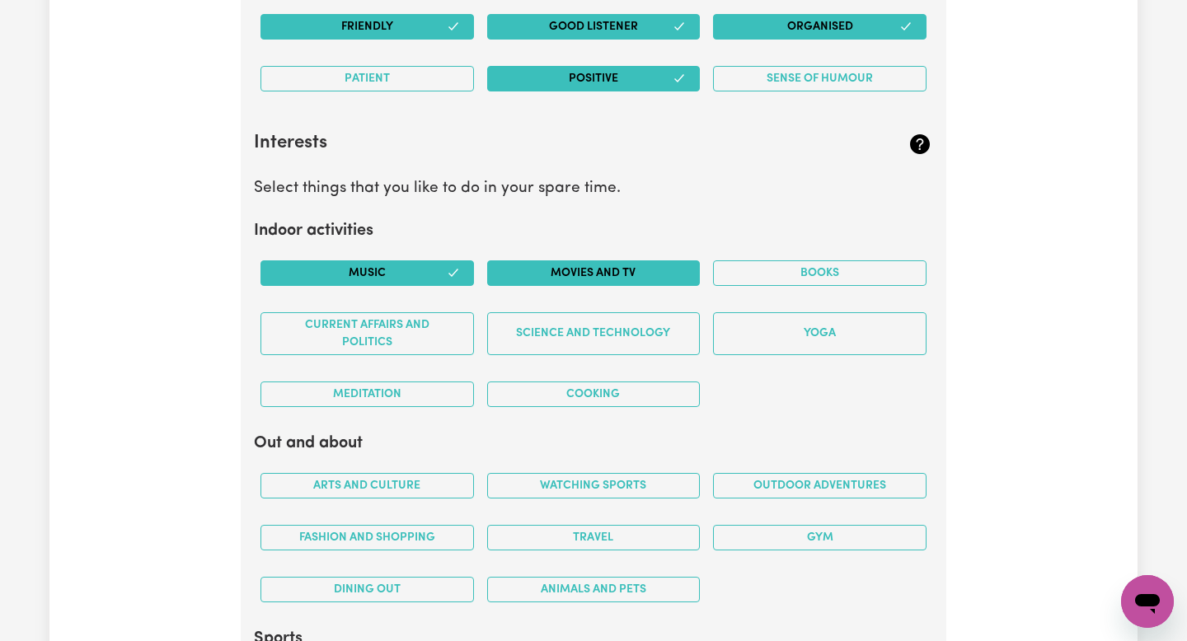
scroll to position [2997, 0]
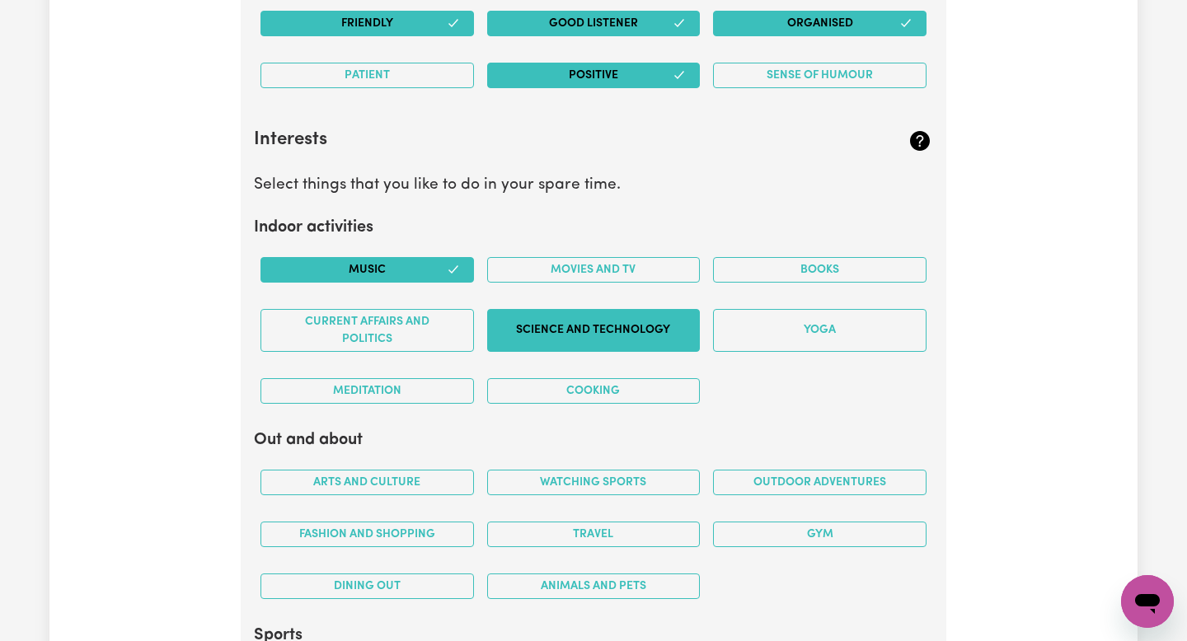
click at [554, 338] on button "Science and Technology" at bounding box center [593, 330] width 213 height 43
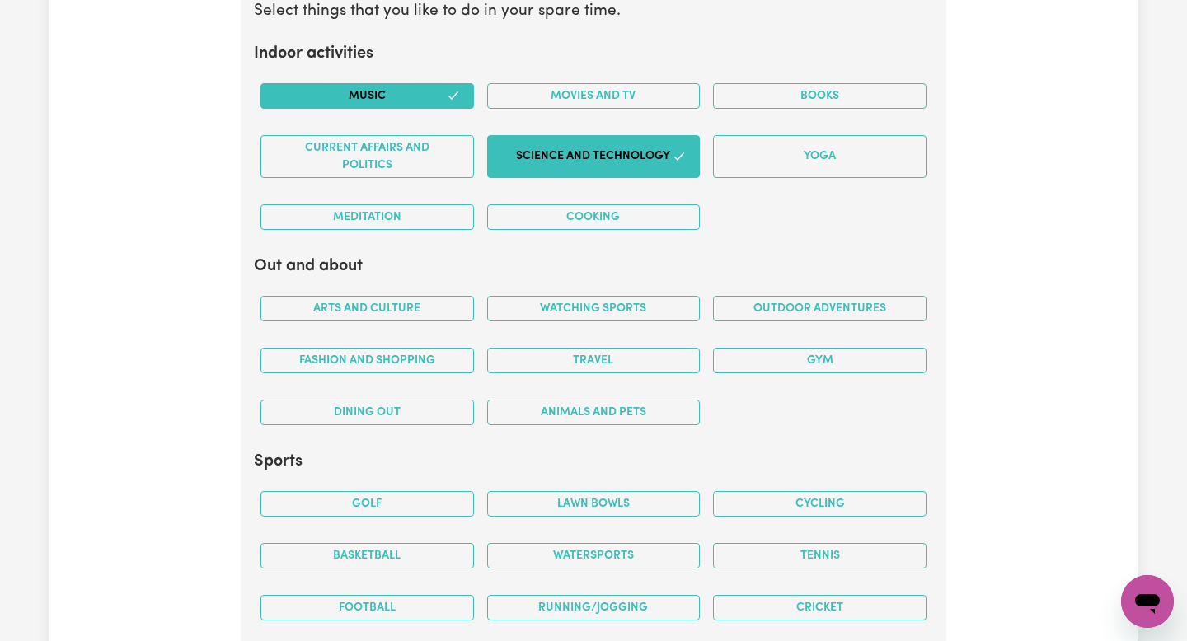
scroll to position [3182, 0]
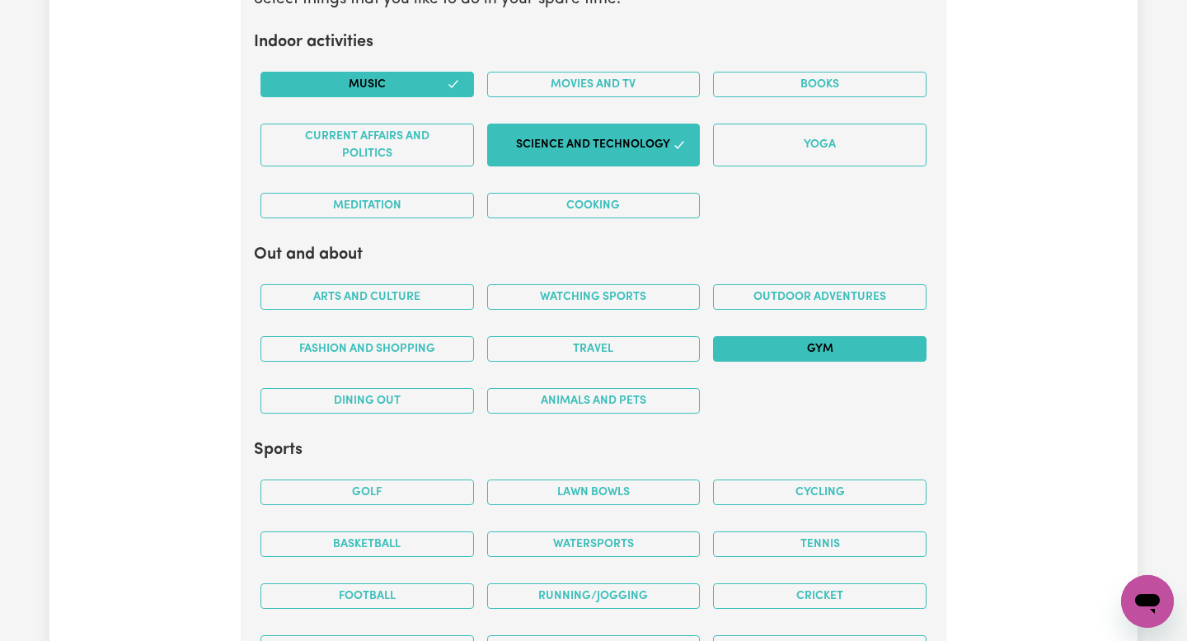
click at [815, 355] on button "Gym" at bounding box center [819, 349] width 213 height 26
click at [426, 353] on button "Fashion and shopping" at bounding box center [366, 349] width 213 height 26
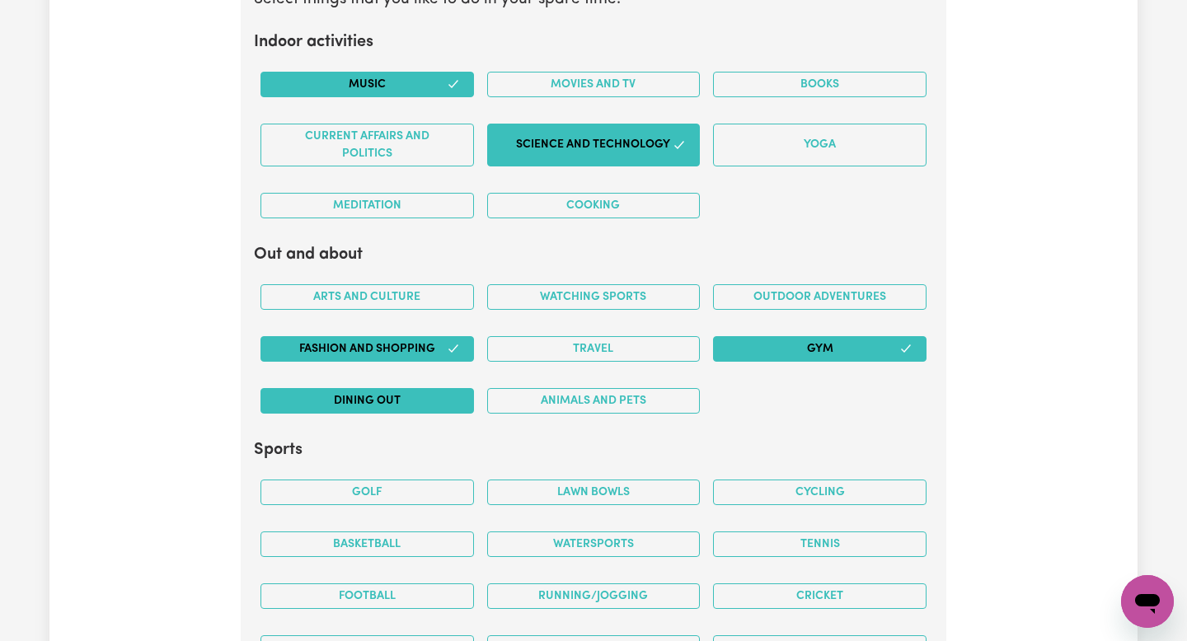
click at [431, 393] on button "Dining out" at bounding box center [366, 401] width 213 height 26
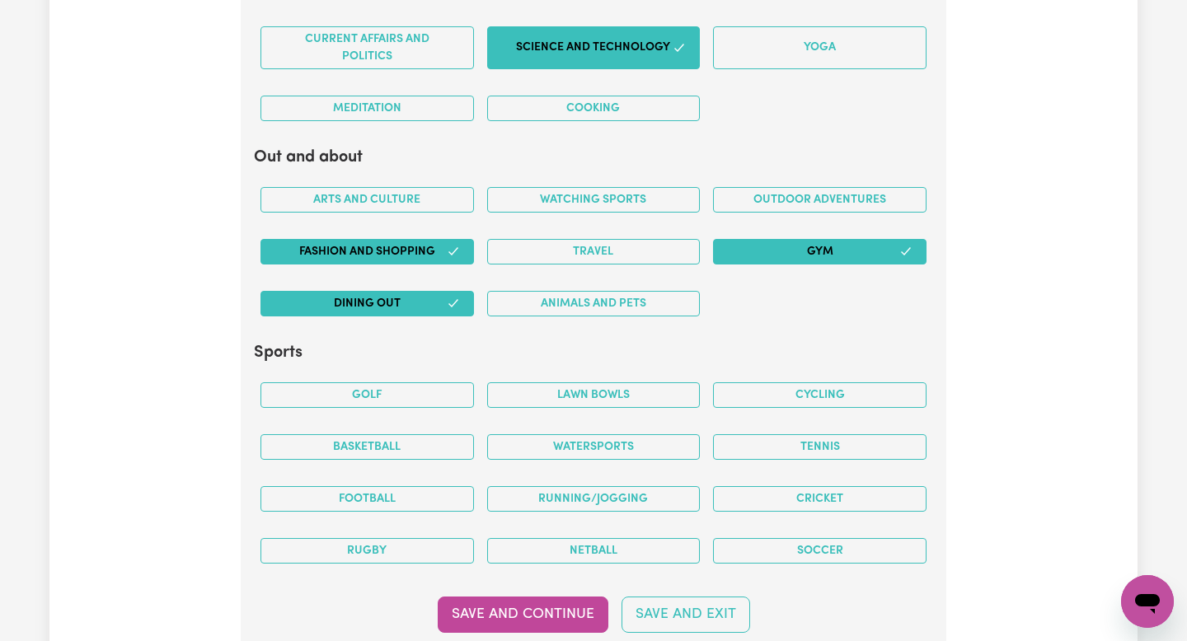
scroll to position [3326, 0]
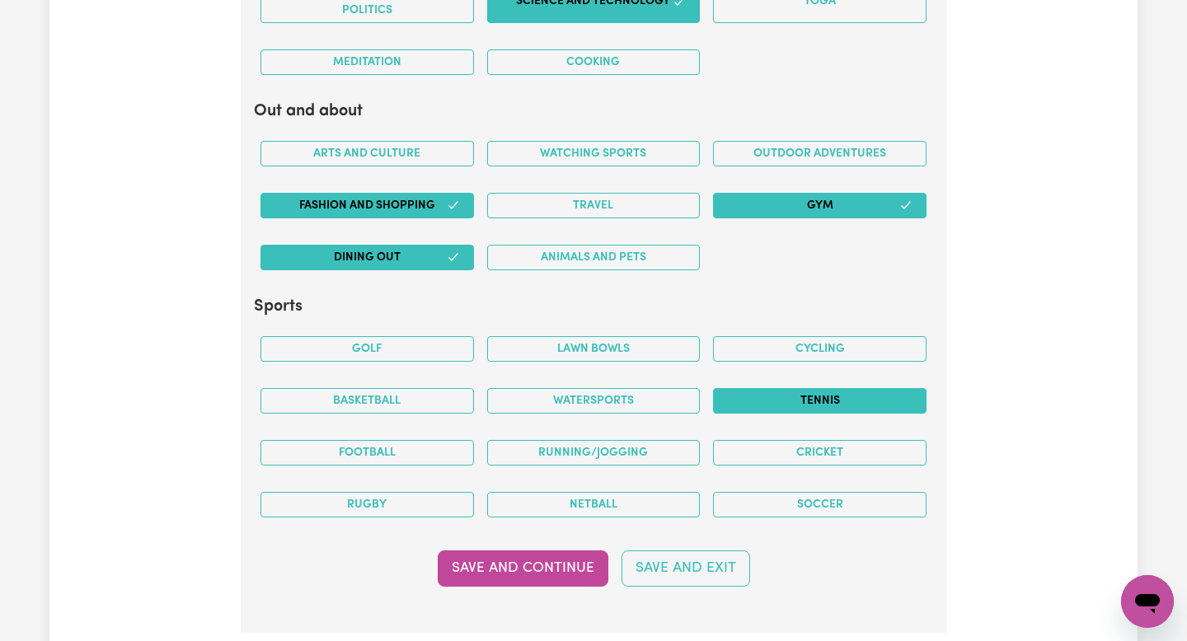
click at [830, 391] on button "Tennis" at bounding box center [819, 401] width 213 height 26
click at [546, 578] on button "Save and Continue" at bounding box center [523, 568] width 171 height 36
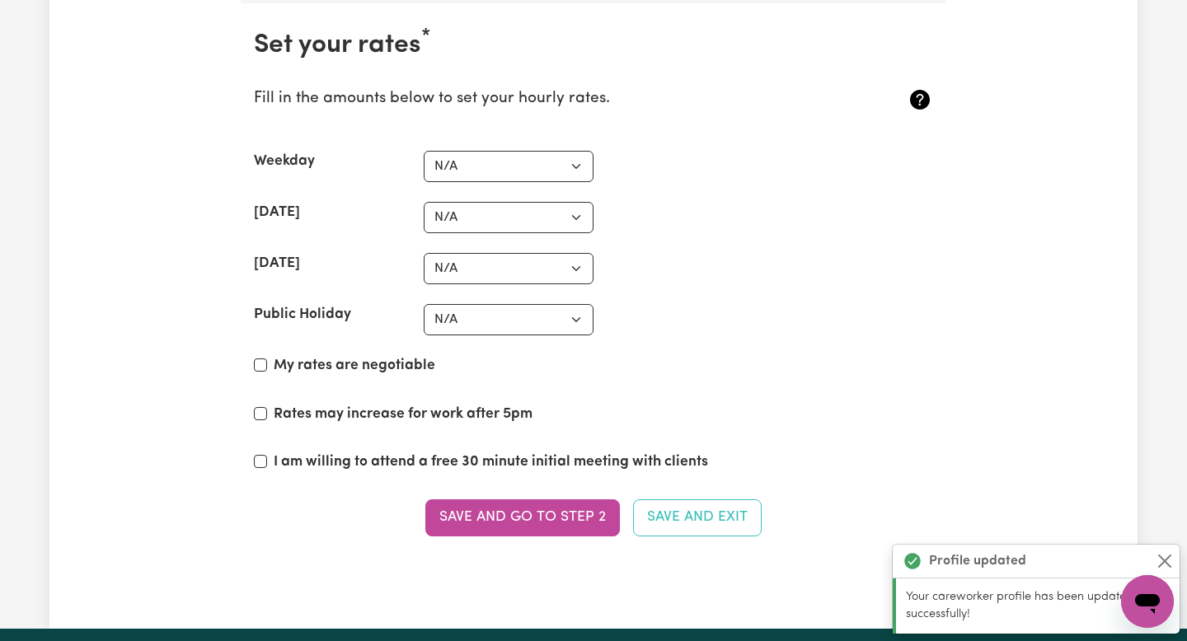
scroll to position [3959, 0]
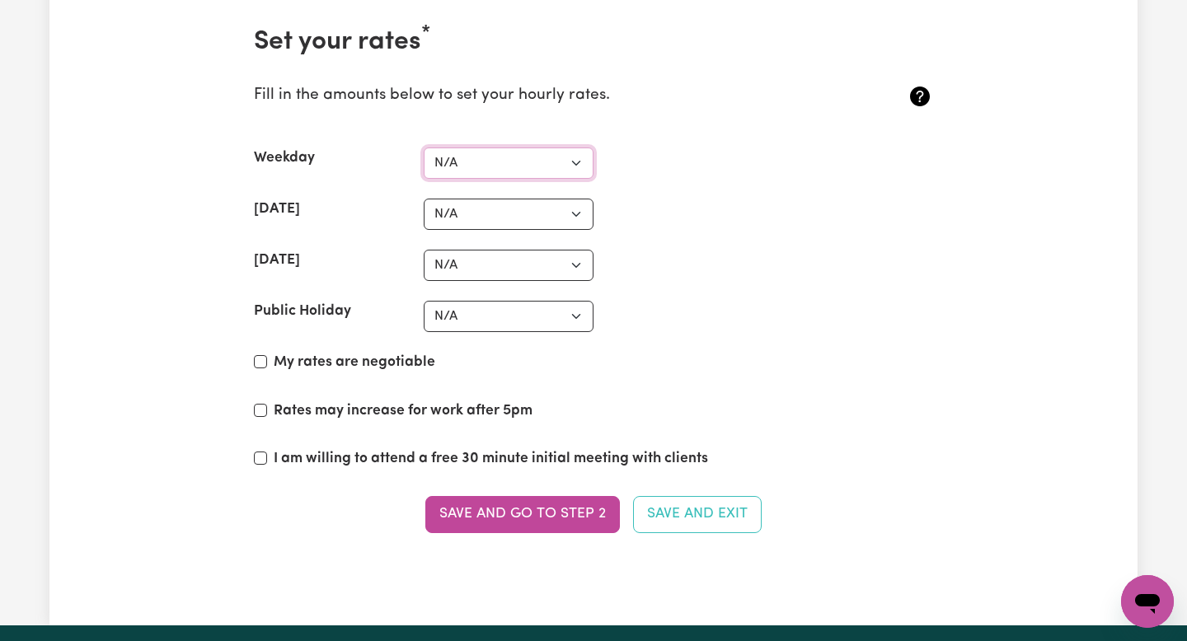
click at [528, 171] on select "N/A $37 $38 $39 $40 $41 $42 $43 $44 $45 $46 $47 $48 $49 $50 $51 $52 $53 $54 $55…" at bounding box center [509, 163] width 170 height 31
select select "37"
click at [485, 218] on select "N/A $37 $38 $39 $40 $41 $42 $43 $44 $45 $46 $47 $48 $49 $50 $51 $52 $53 $54 $55…" at bounding box center [509, 214] width 170 height 31
select select "40"
click at [486, 263] on select "N/A $37 $38 $39 $40 $41 $42 $43 $44 $45 $46 $47 $48 $49 $50 $51 $52 $53 $54 $55…" at bounding box center [509, 265] width 170 height 31
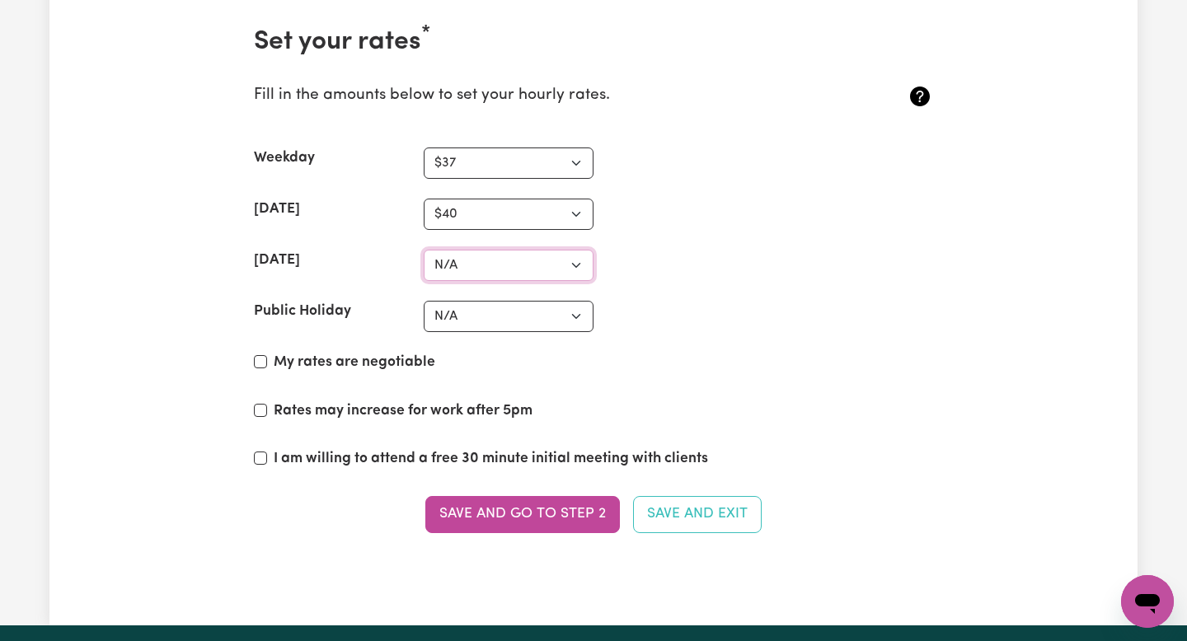
select select "45"
click at [508, 316] on select "N/A $37 $38 $39 $40 $41 $42 $43 $44 $45 $46 $47 $48 $49 $50 $51 $52 $53 $54 $55…" at bounding box center [509, 316] width 170 height 31
click at [464, 311] on select "N/A $37 $38 $39 $40 $41 $42 $43 $44 $45 $46 $47 $48 $49 $50 $51 $52 $53 $54 $55…" at bounding box center [509, 316] width 170 height 31
select select "62"
click at [339, 363] on label "My rates are negotiable" at bounding box center [355, 362] width 162 height 21
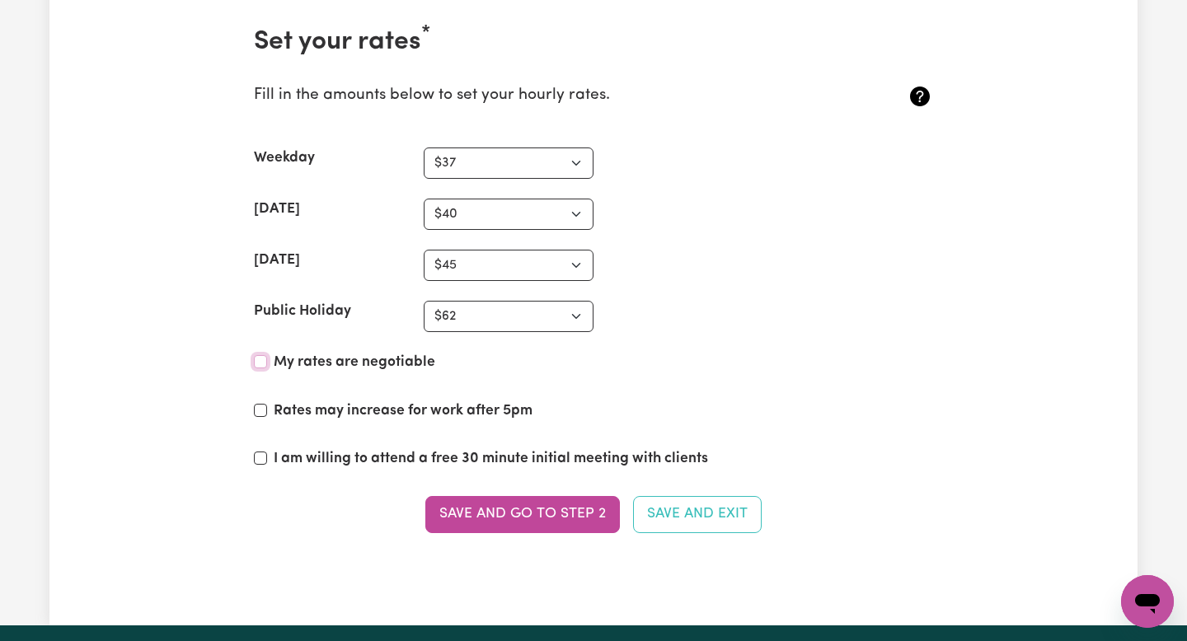
click at [267, 363] on input "My rates are negotiable" at bounding box center [260, 361] width 13 height 13
checkbox input "true"
click at [349, 407] on label "Rates may increase for work after 5pm" at bounding box center [403, 410] width 259 height 21
click at [267, 407] on input "Rates may increase for work after 5pm" at bounding box center [260, 410] width 13 height 13
checkbox input "true"
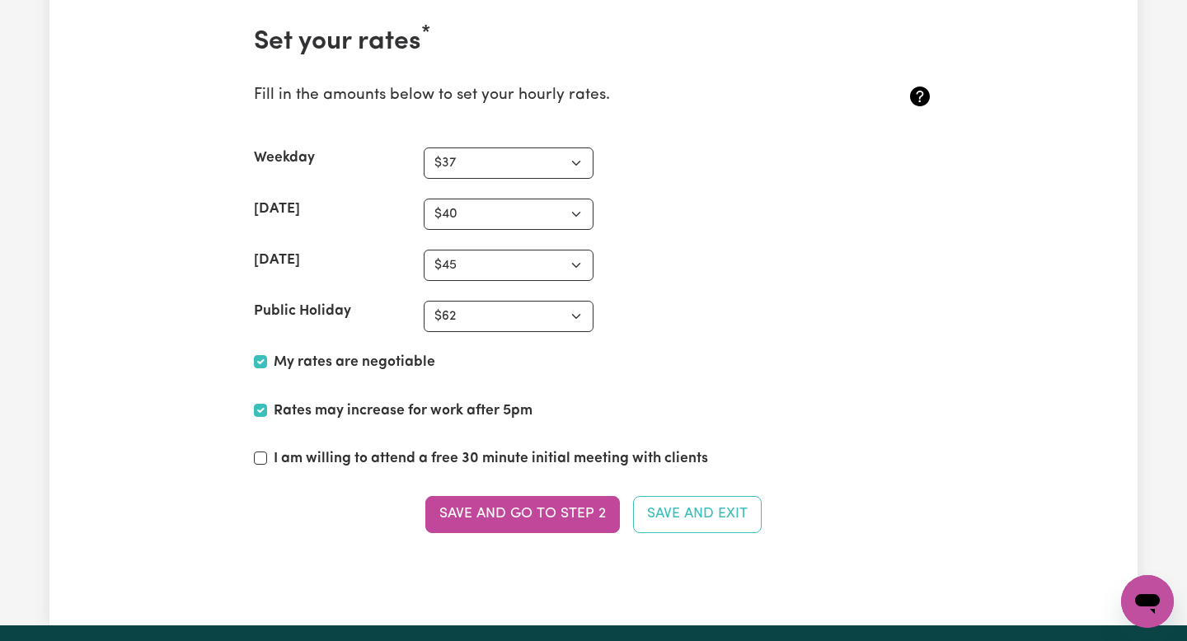
click at [355, 461] on label "I am willing to attend a free 30 minute initial meeting with clients" at bounding box center [491, 458] width 434 height 21
click at [267, 461] on input "I am willing to attend a free 30 minute initial meeting with clients" at bounding box center [260, 458] width 13 height 13
checkbox input "true"
click at [541, 524] on button "Save and go to Step 2" at bounding box center [522, 514] width 194 height 36
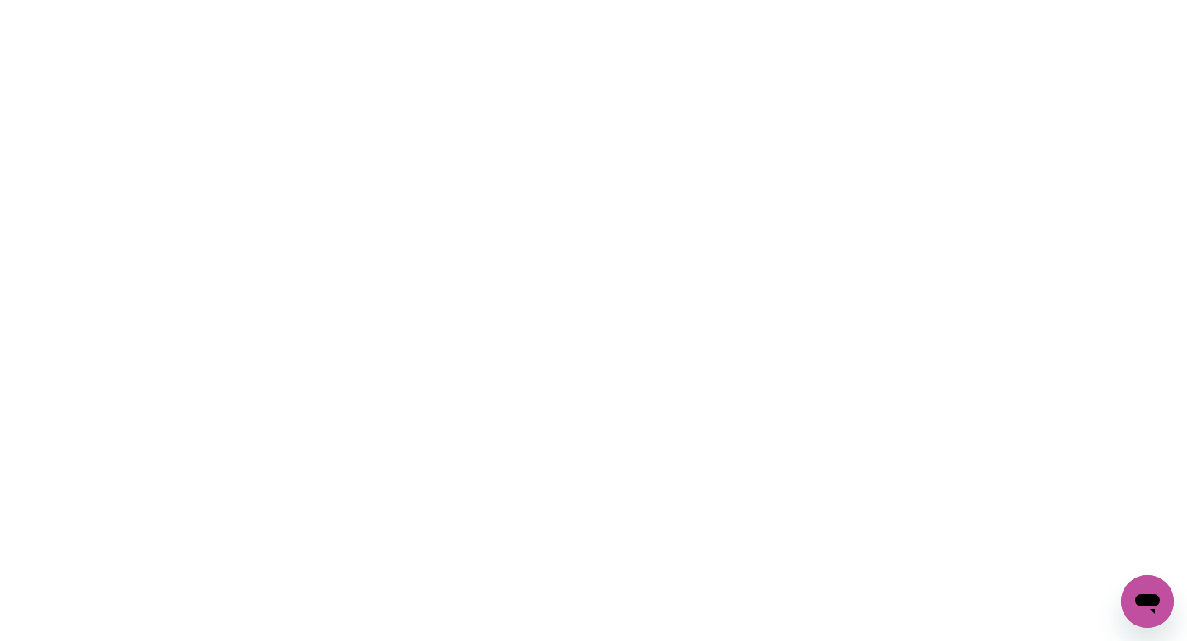
scroll to position [0, 0]
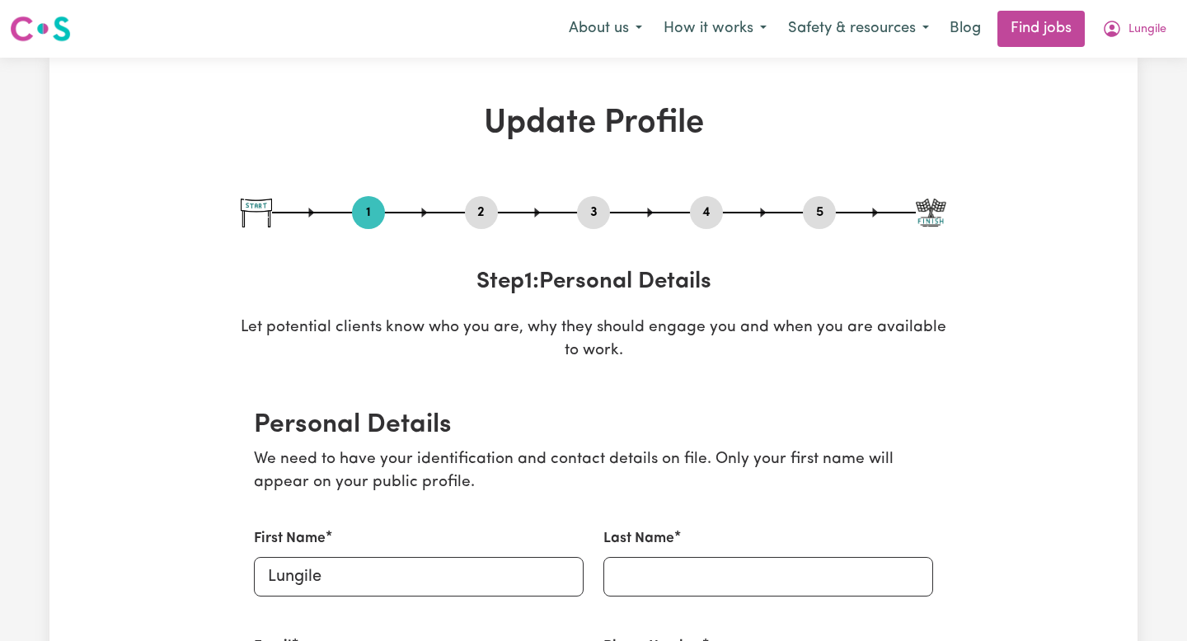
select select "Studying a healthcare related degree or qualification"
select select "37"
select select "40"
select select "45"
select select "62"
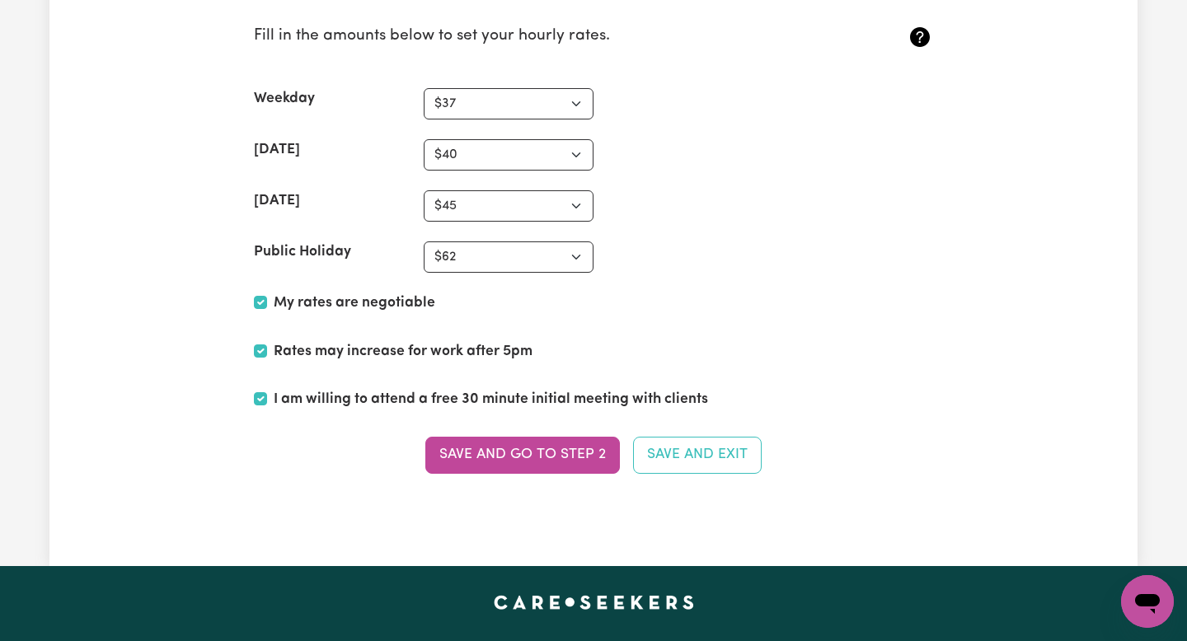
scroll to position [4255, 0]
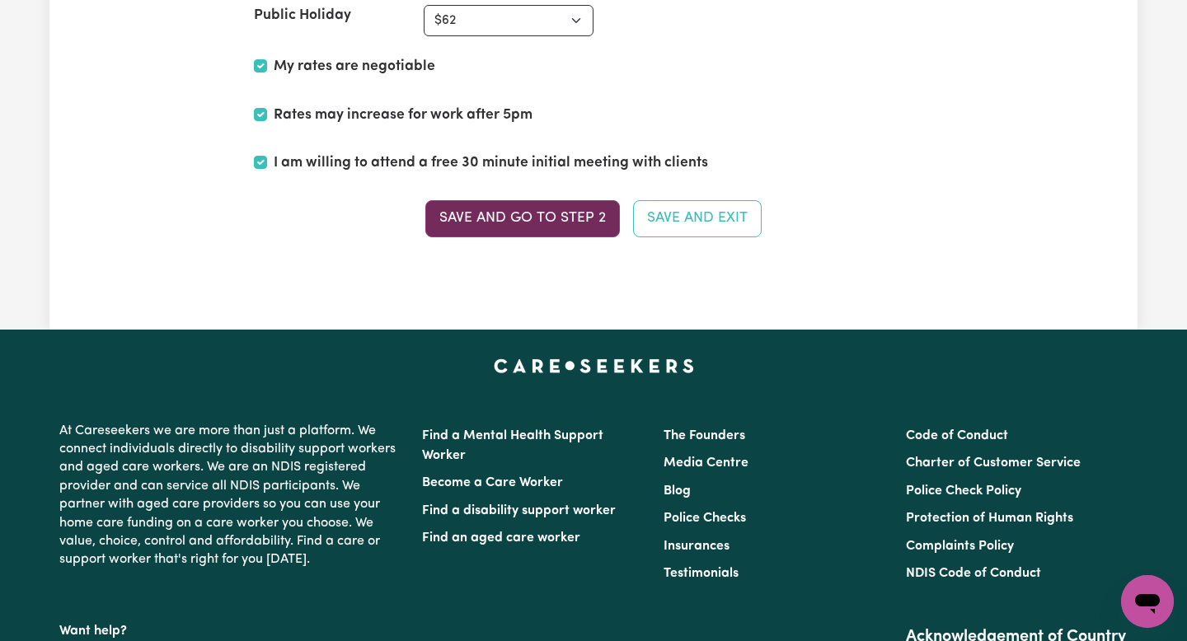
click at [533, 204] on button "Save and go to Step 2" at bounding box center [522, 218] width 194 height 36
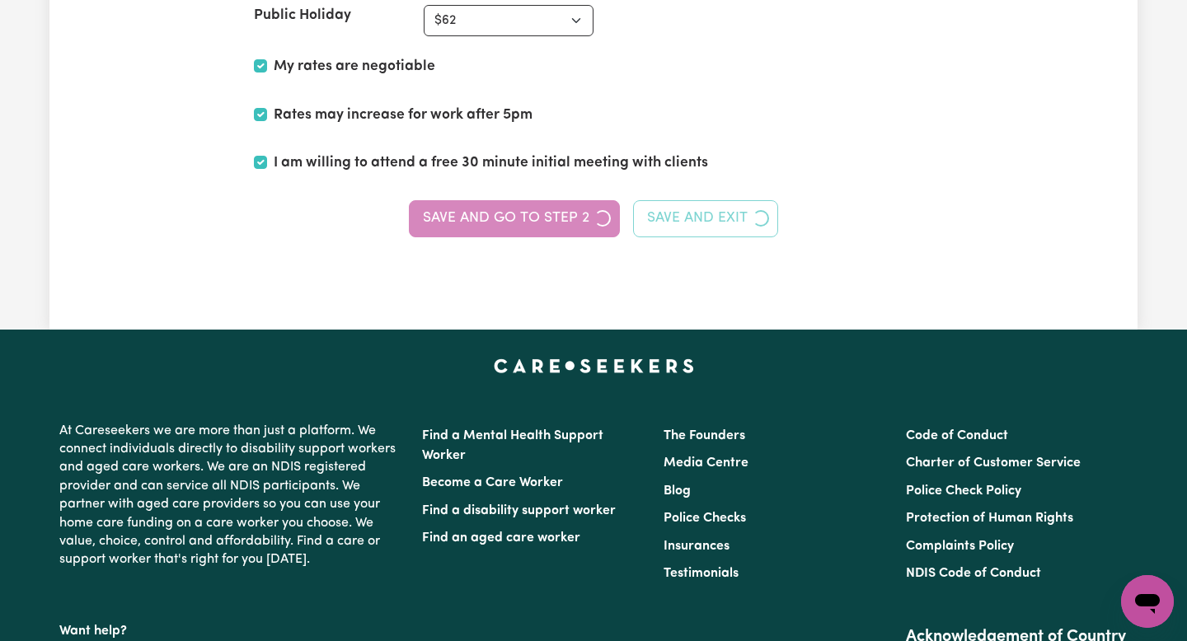
scroll to position [0, 0]
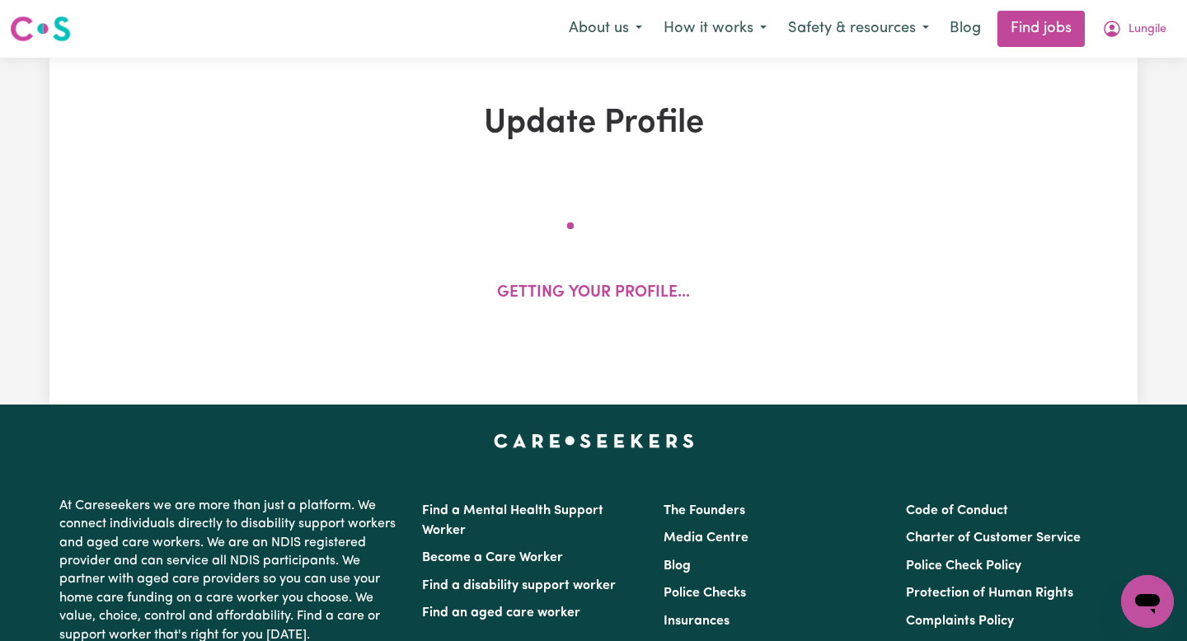
select select "Studying a healthcare related degree or qualification"
select select "37"
select select "40"
select select "45"
select select "62"
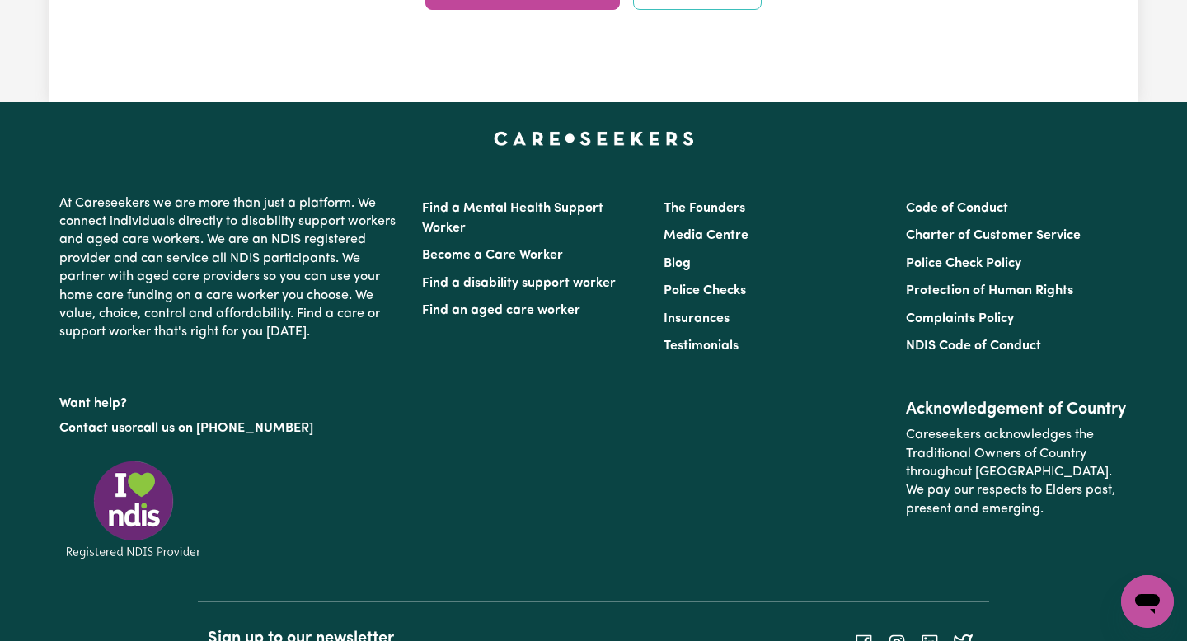
scroll to position [4241, 0]
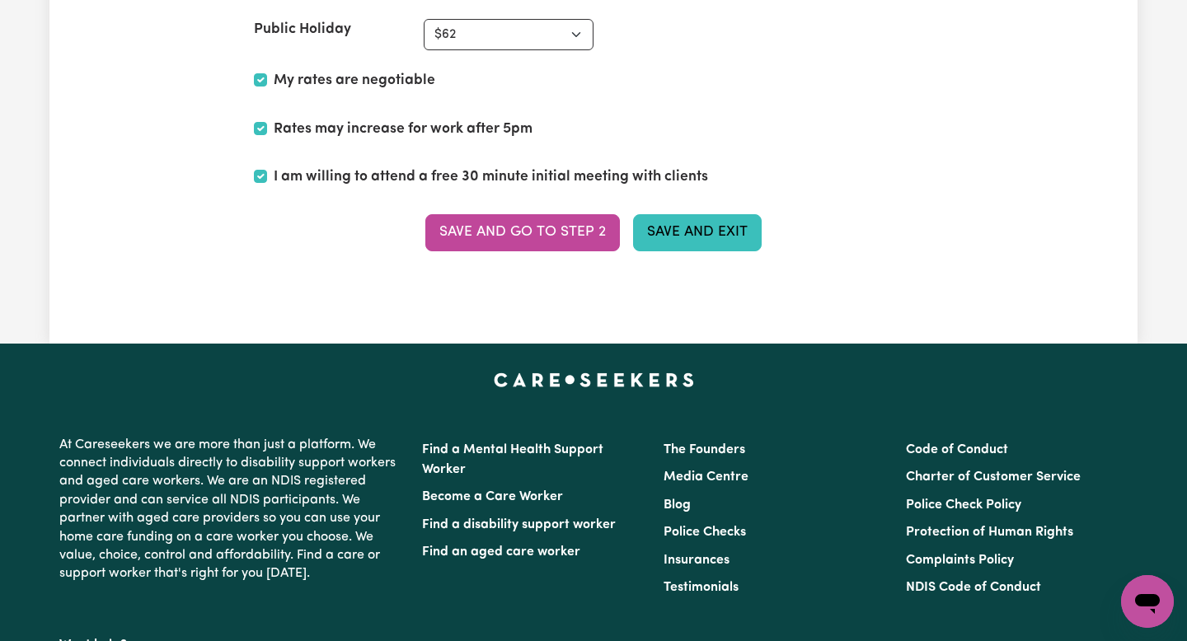
click at [714, 225] on button "Save and Exit" at bounding box center [697, 232] width 129 height 36
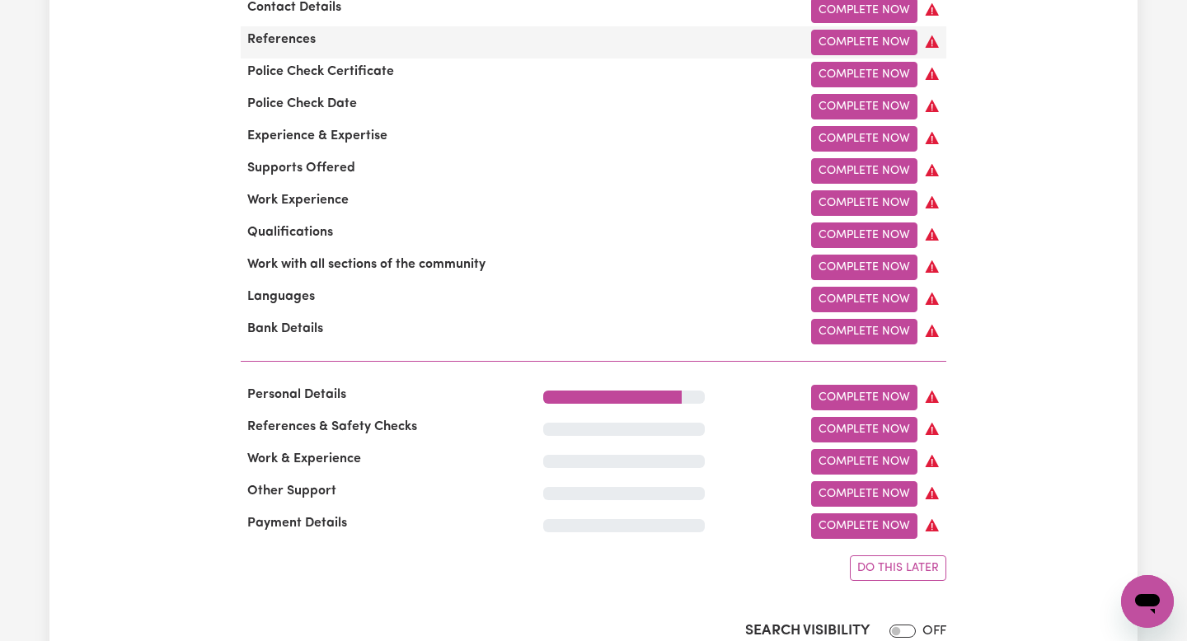
scroll to position [624, 0]
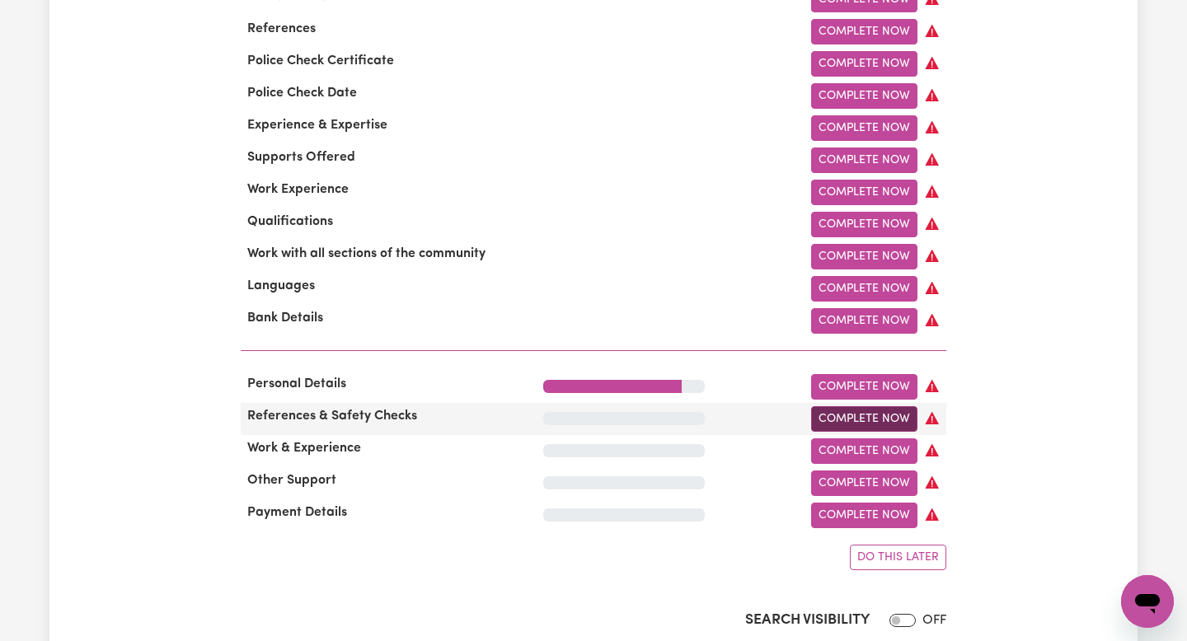
click at [852, 414] on link "Complete Now" at bounding box center [864, 419] width 106 height 26
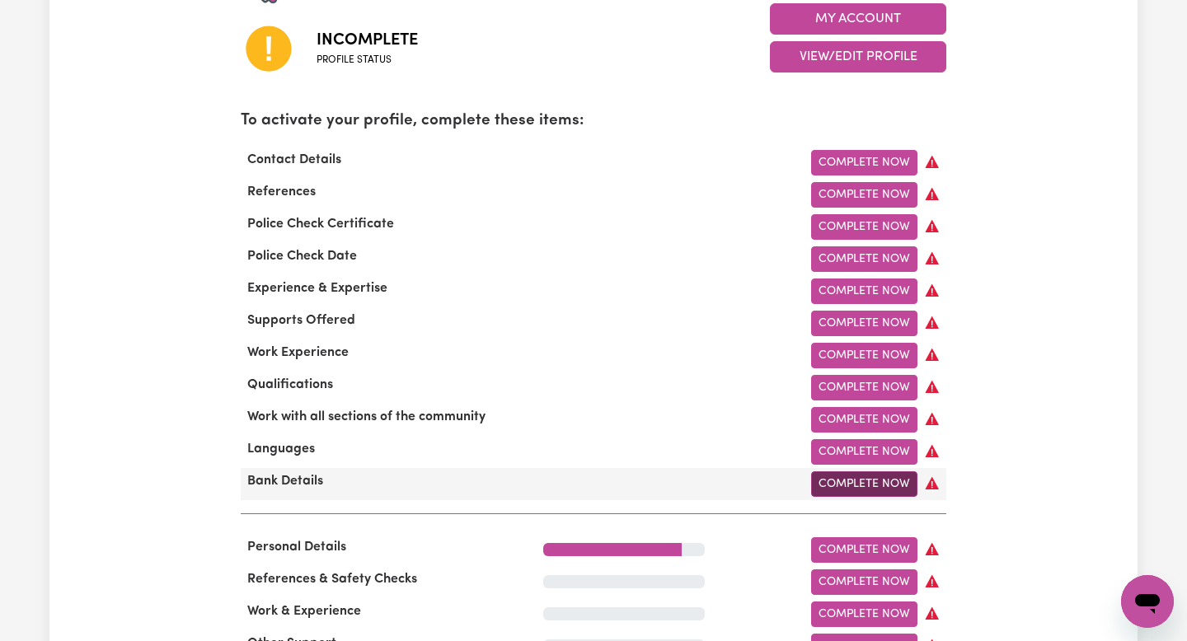
scroll to position [450, 0]
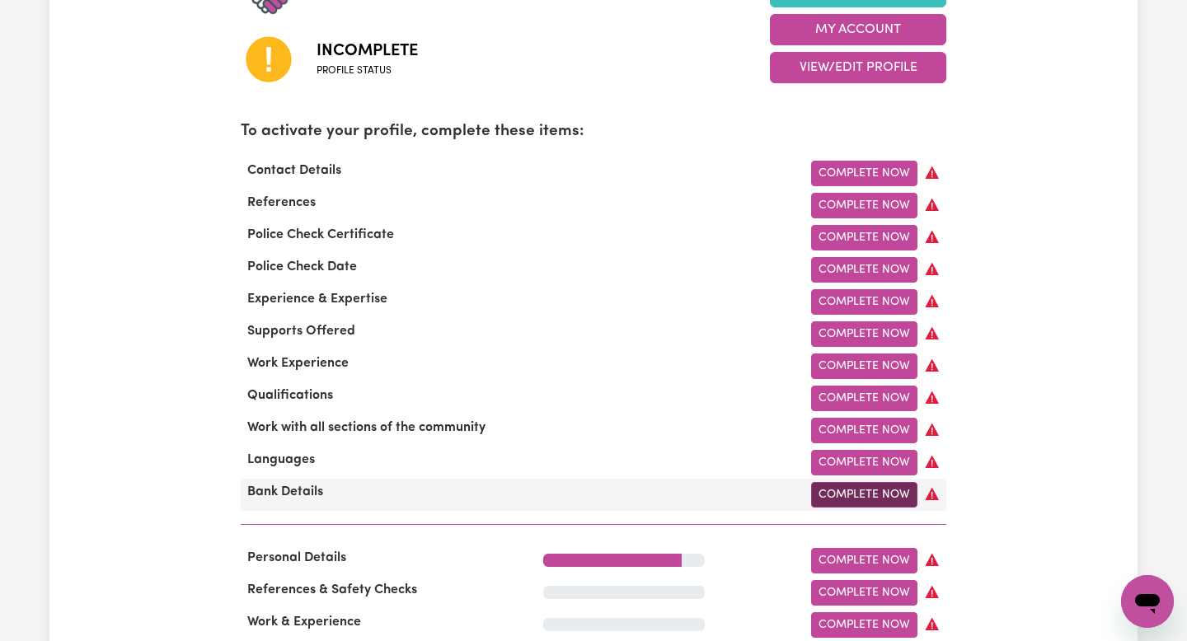
click at [857, 487] on link "Complete Now" at bounding box center [864, 495] width 106 height 26
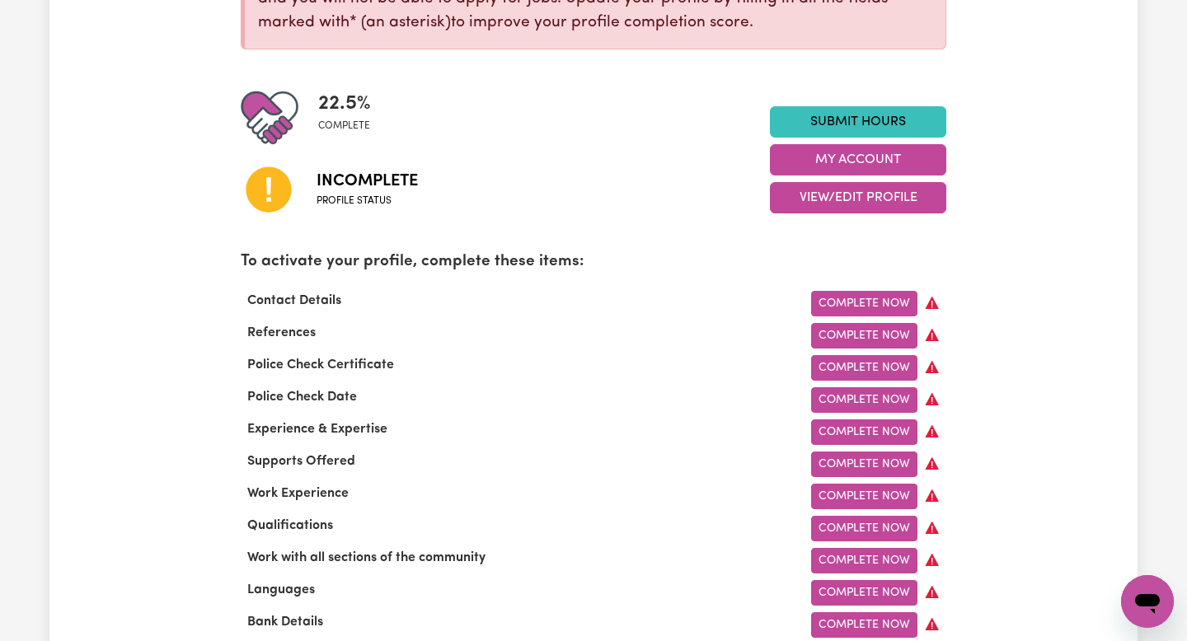
scroll to position [385, 0]
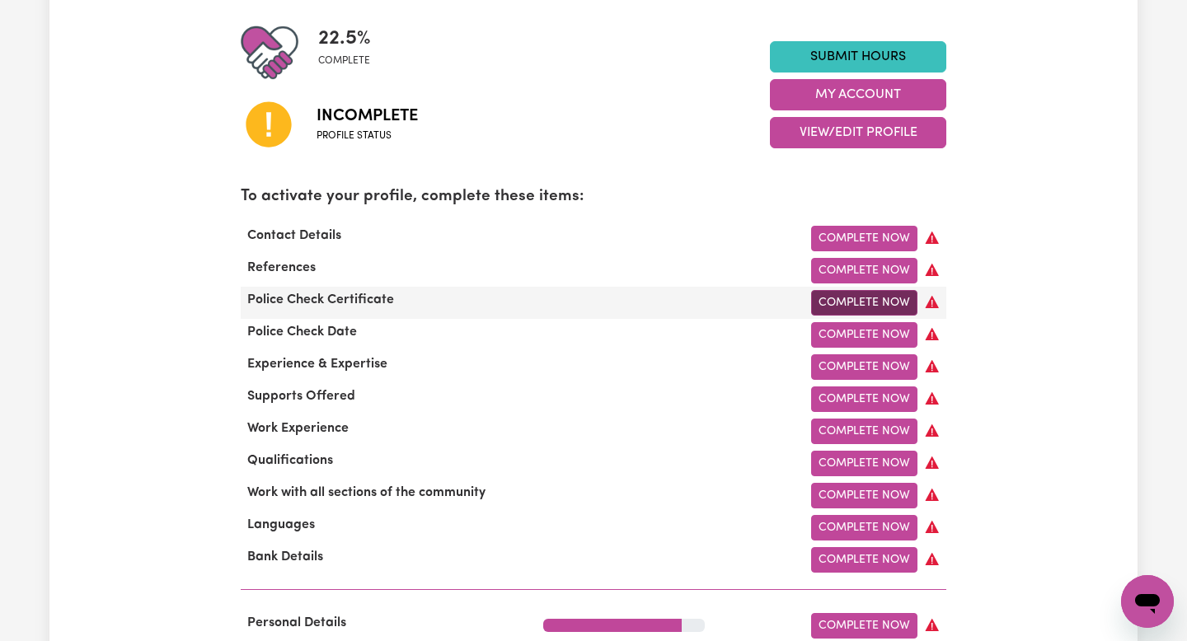
click at [856, 297] on link "Complete Now" at bounding box center [864, 303] width 106 height 26
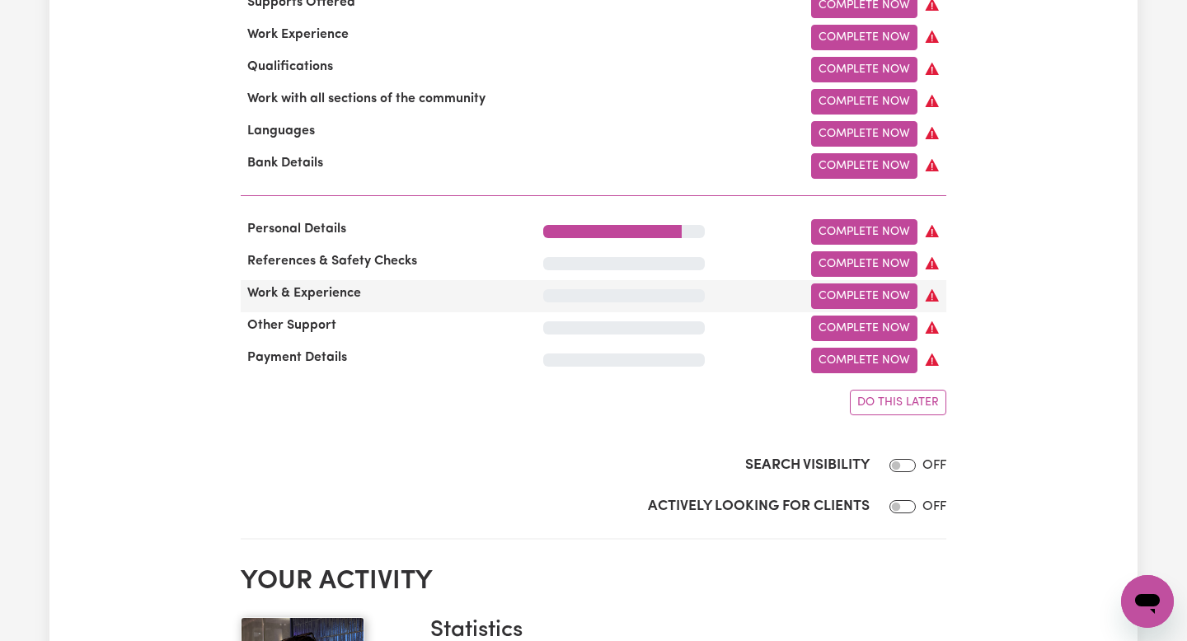
scroll to position [698, 0]
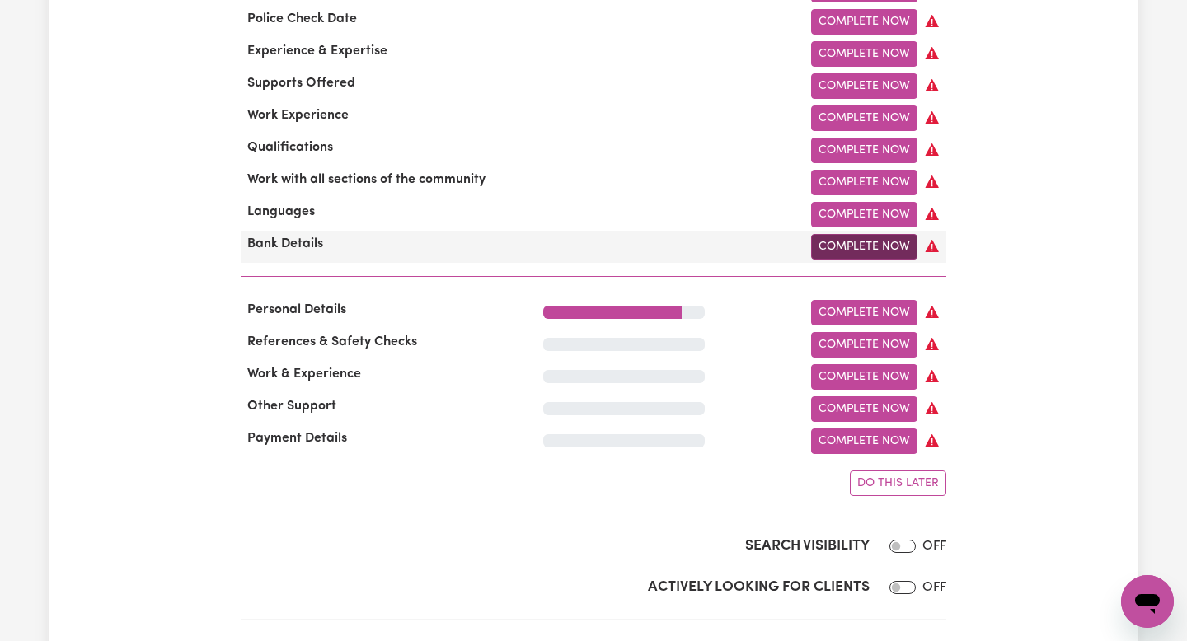
click at [871, 247] on link "Complete Now" at bounding box center [864, 247] width 106 height 26
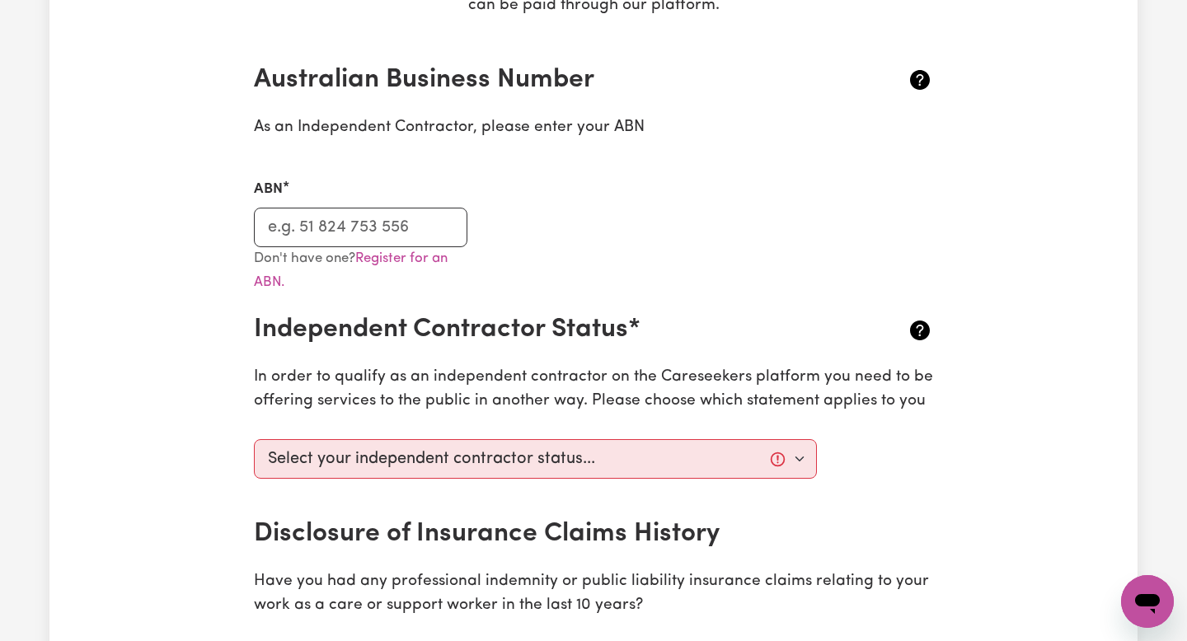
scroll to position [349, 0]
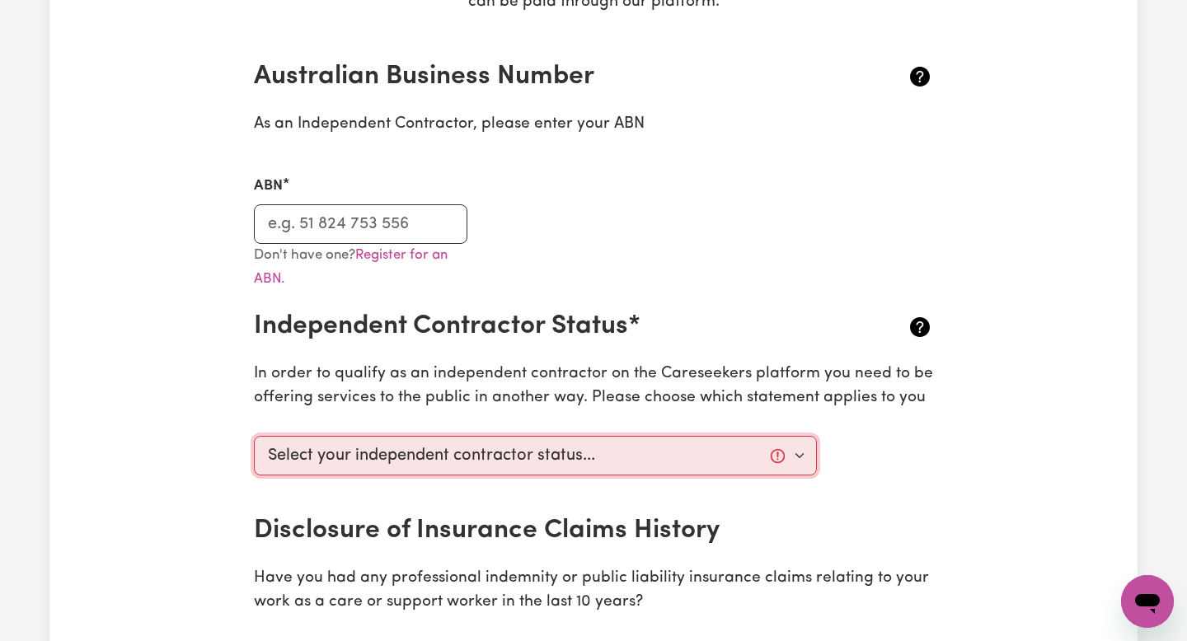
click at [669, 459] on select "Select your independent contractor status... I am providing services through an…" at bounding box center [535, 456] width 563 height 40
select select "I am providing services privately on my own"
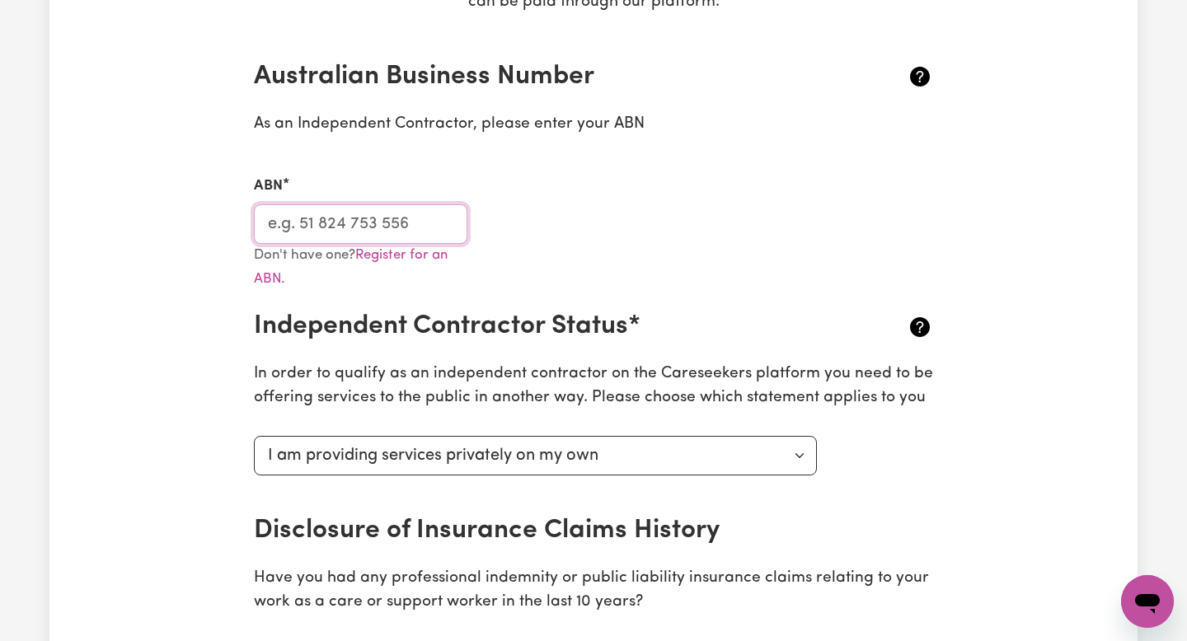
click at [432, 230] on input "ABN" at bounding box center [360, 224] width 213 height 40
paste input "62 633 243 577"
type input "62 633 243 577"
click at [550, 233] on div "ABN 62 633 243 577" at bounding box center [593, 199] width 699 height 87
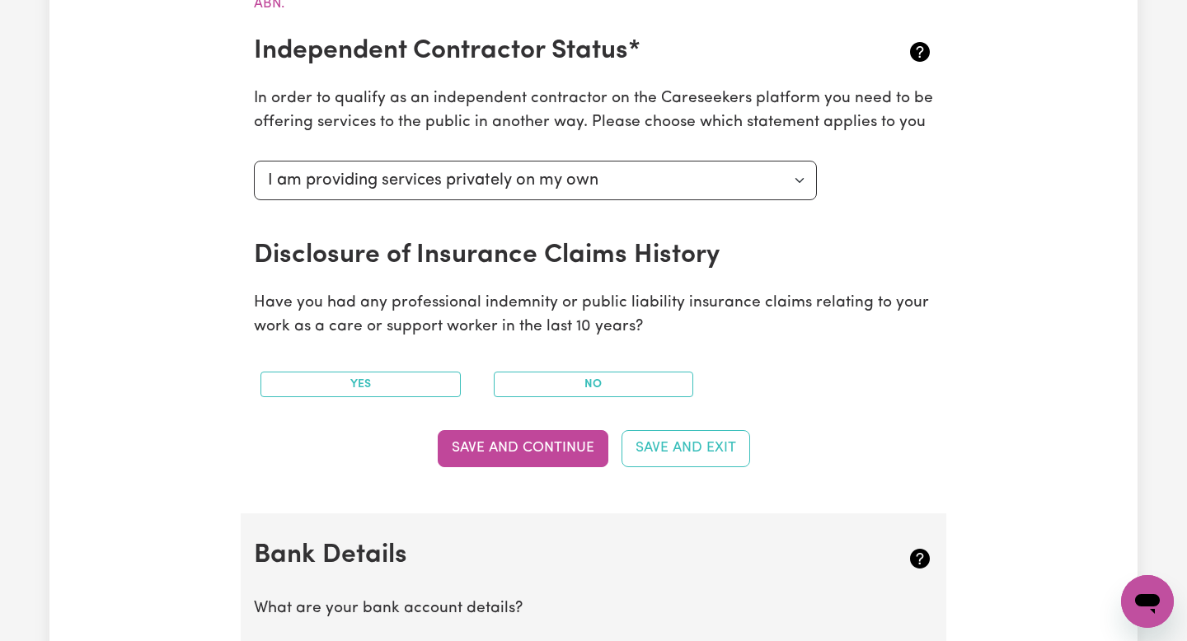
scroll to position [639, 0]
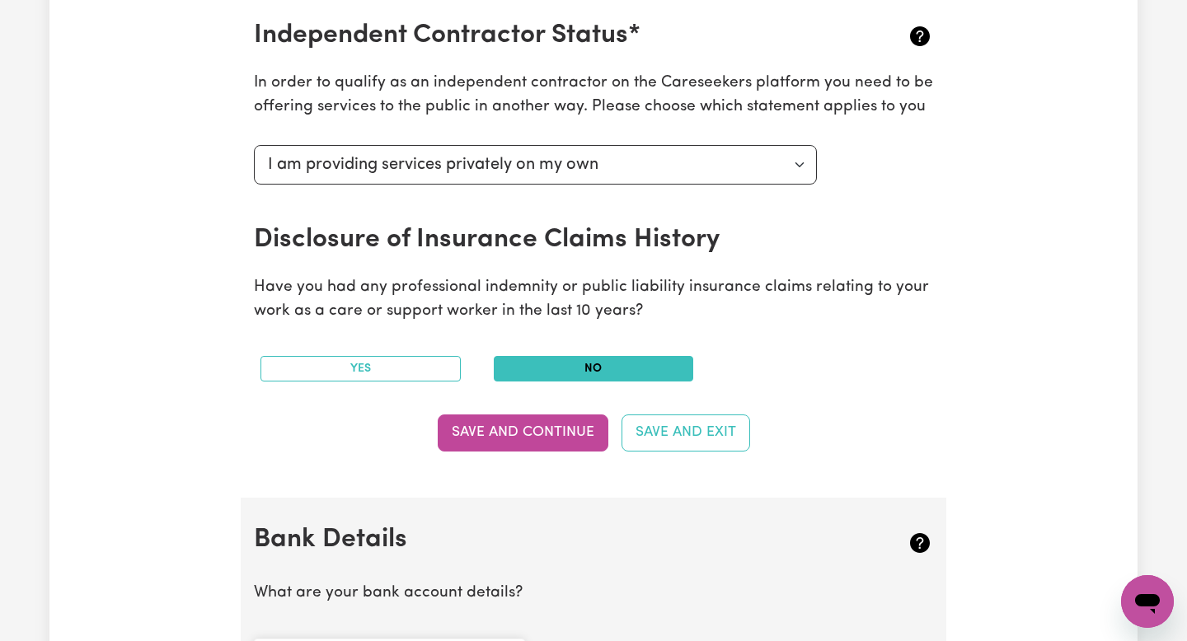
click at [559, 359] on button "No" at bounding box center [594, 369] width 200 height 26
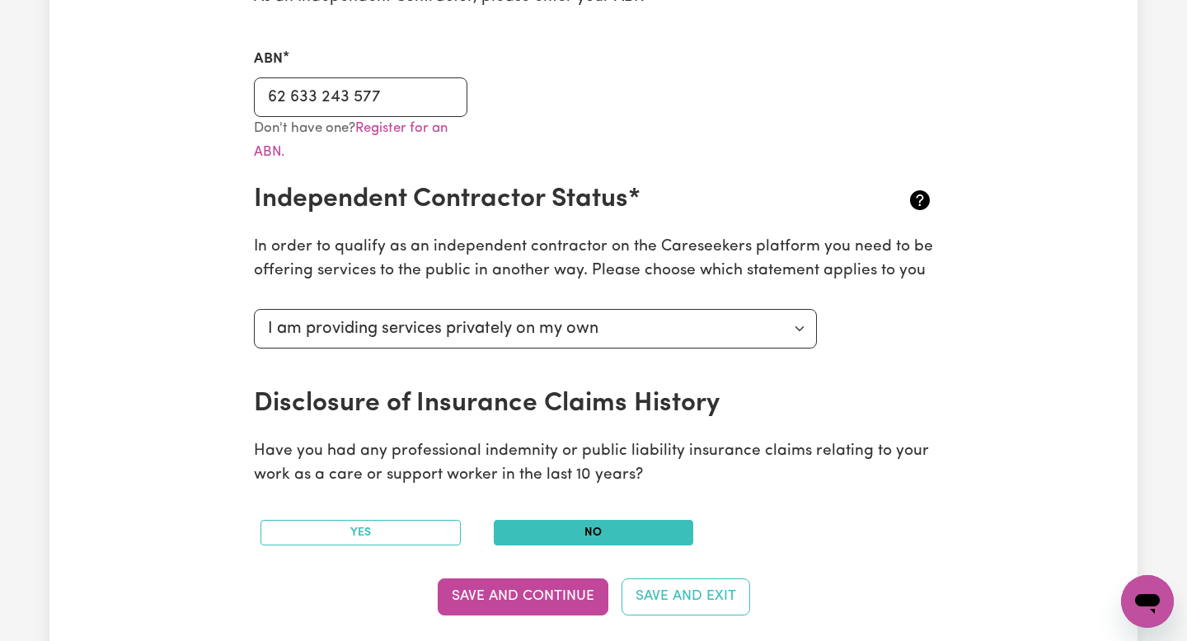
scroll to position [476, 0]
click at [400, 88] on input "62 633 243 577" at bounding box center [360, 97] width 213 height 40
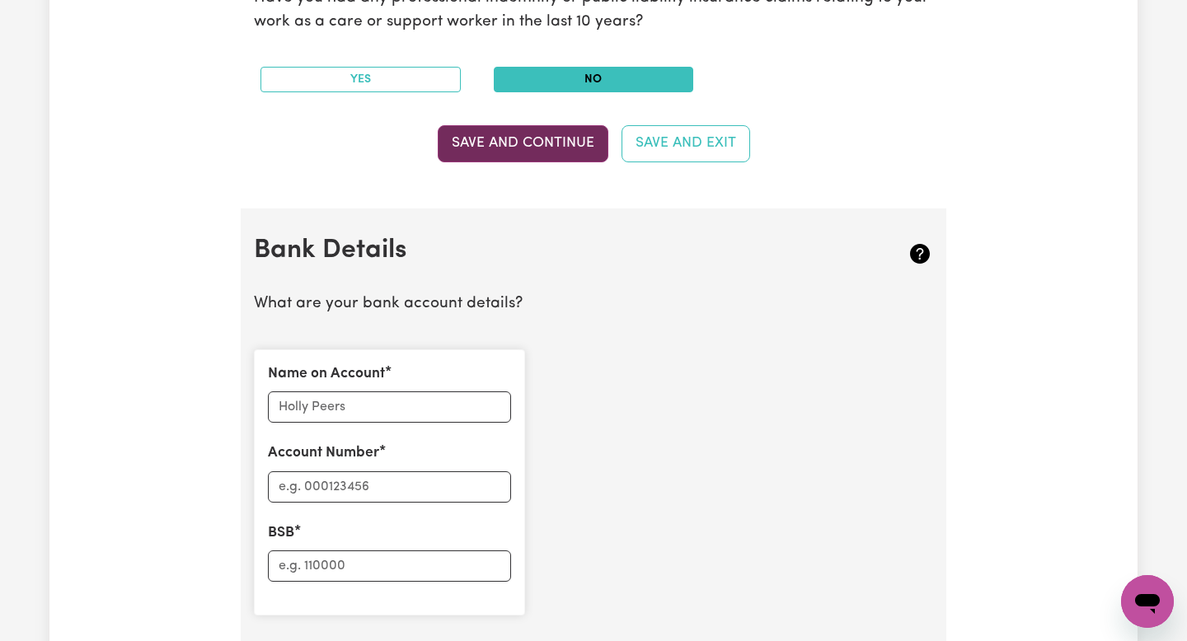
click at [517, 143] on button "Save and Continue" at bounding box center [523, 143] width 171 height 36
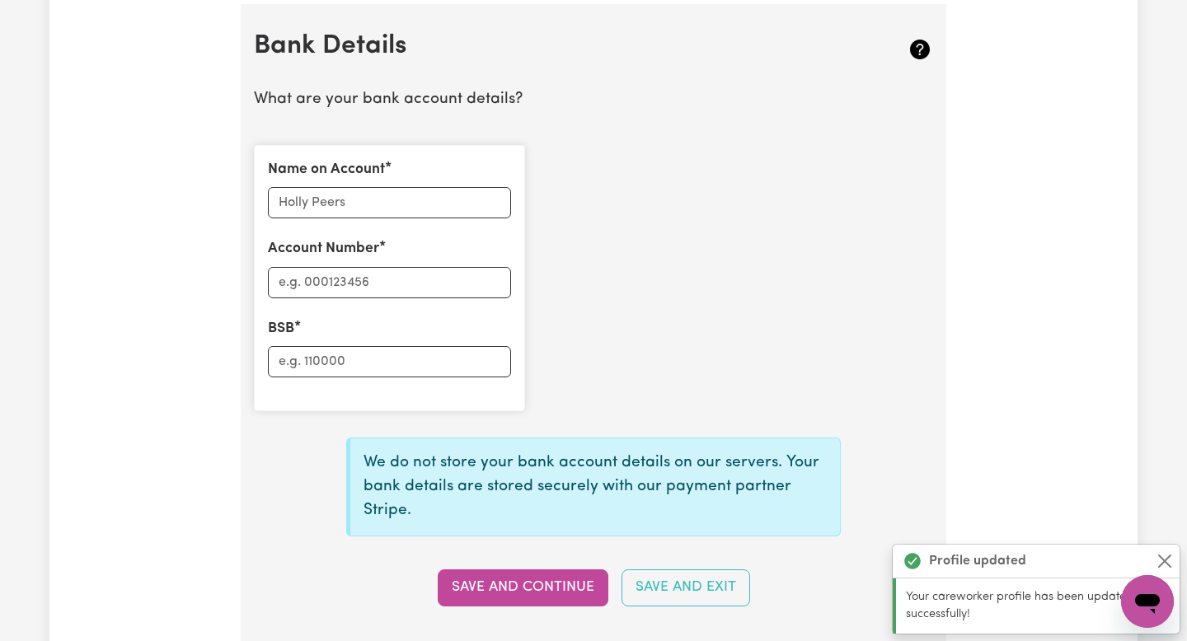
scroll to position [1142, 0]
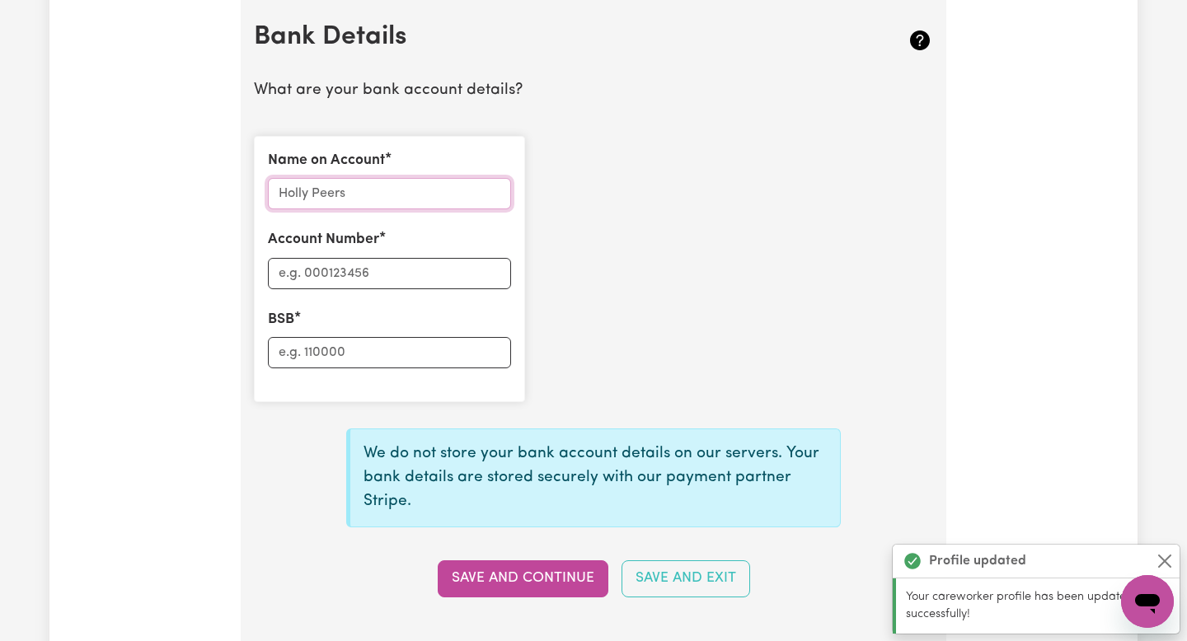
click at [433, 207] on input "Name on Account" at bounding box center [389, 193] width 243 height 31
type input "Lungile Nkomazana"
click at [372, 279] on input "Account Number" at bounding box center [389, 273] width 243 height 31
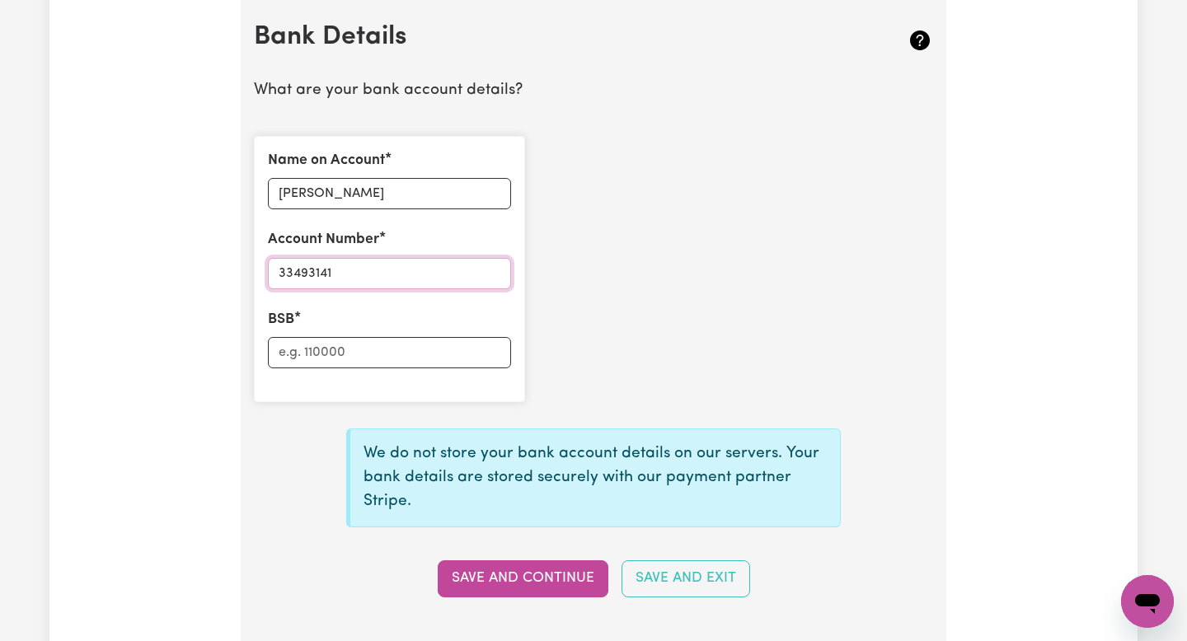
type input "33493141"
click at [350, 346] on input "BSB" at bounding box center [389, 352] width 243 height 31
type input "062948"
click at [564, 568] on button "Save and Continue" at bounding box center [523, 578] width 171 height 36
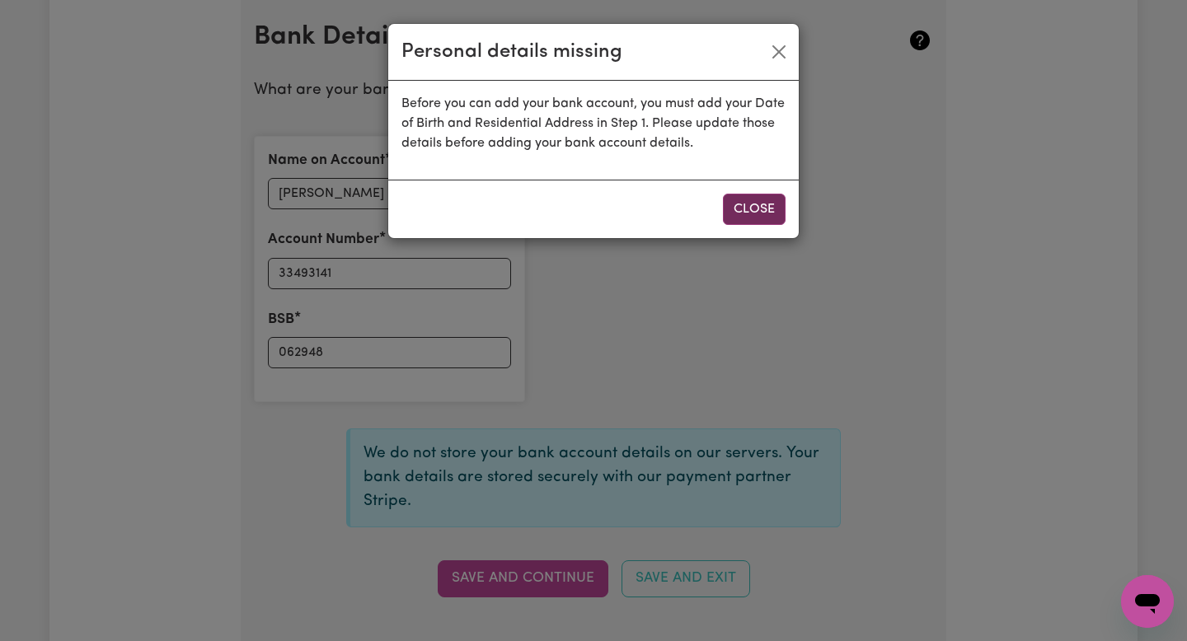
click at [760, 209] on button "Close" at bounding box center [754, 209] width 63 height 31
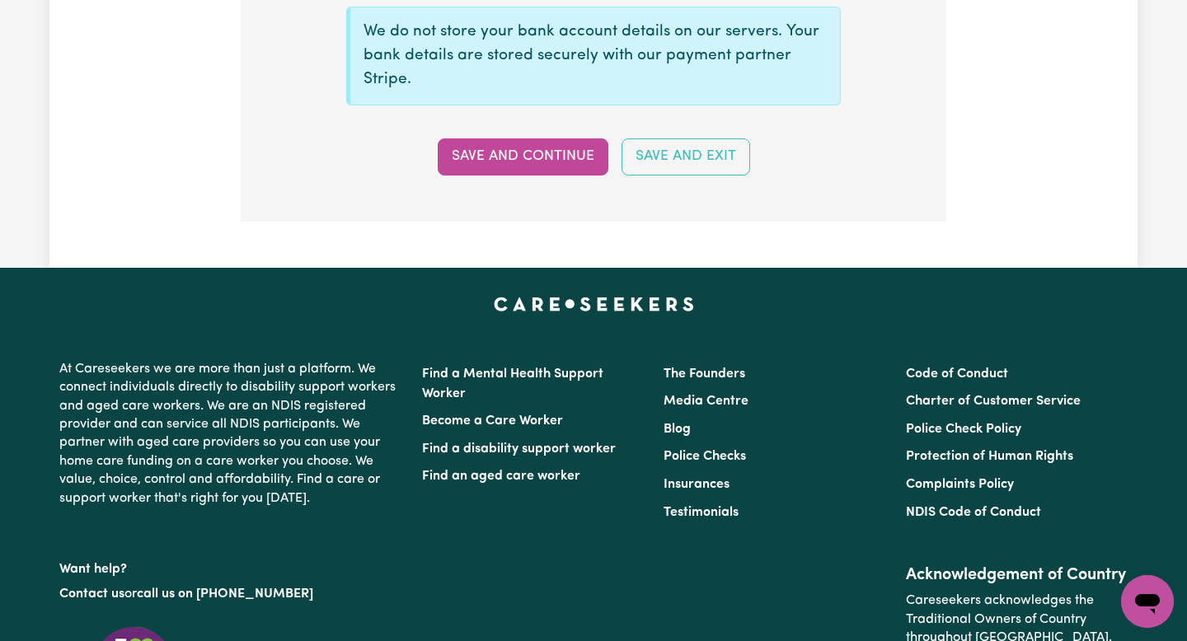
scroll to position [1513, 0]
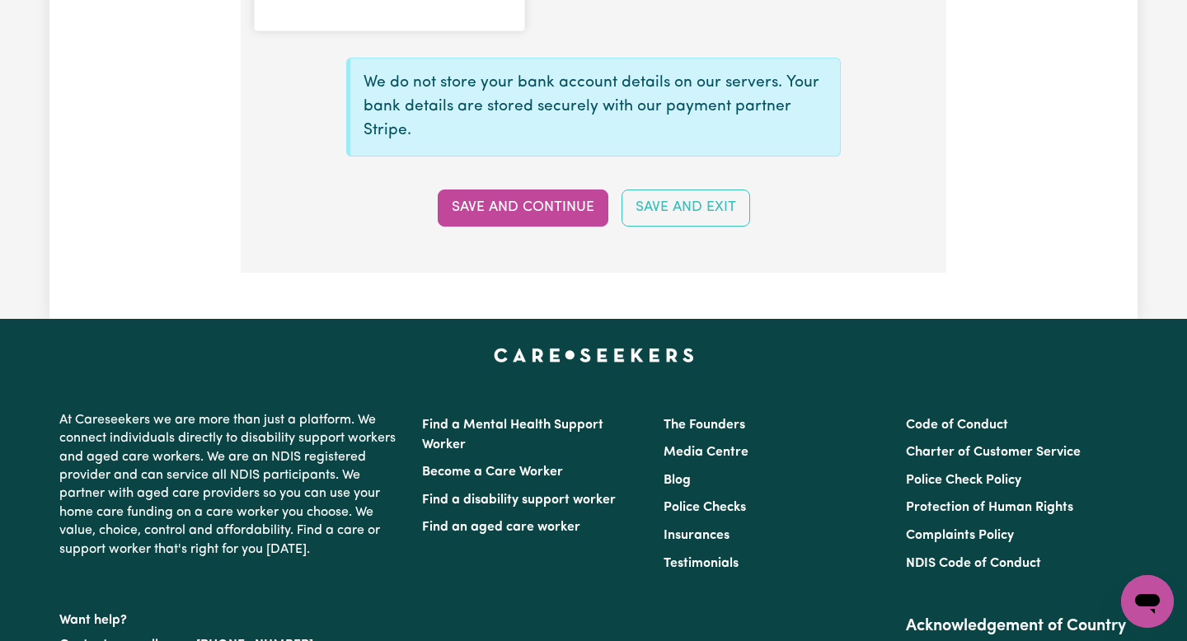
click at [664, 208] on button "Save and Exit" at bounding box center [685, 208] width 129 height 36
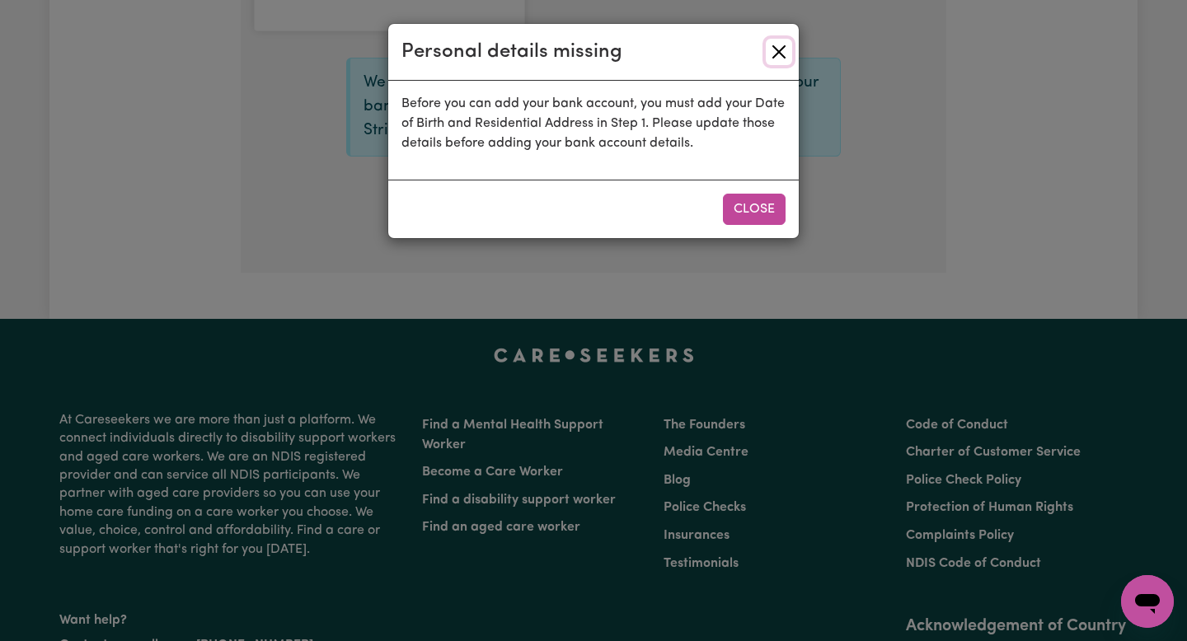
click at [783, 40] on button "Close" at bounding box center [779, 52] width 26 height 26
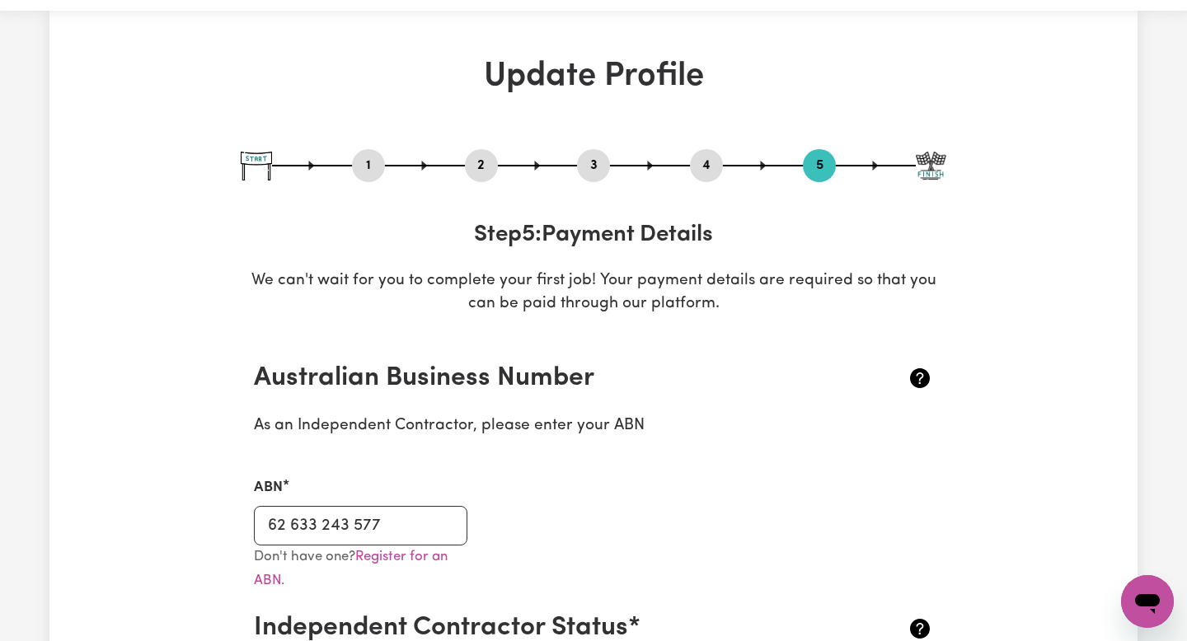
scroll to position [52, 0]
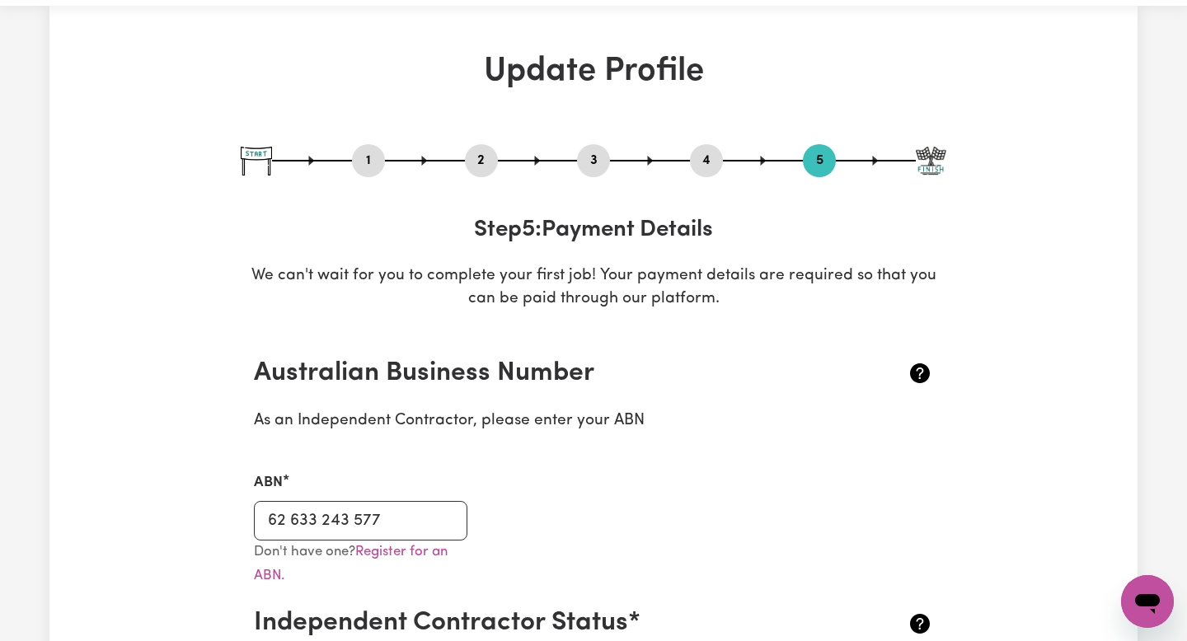
click at [375, 165] on button "1" at bounding box center [368, 160] width 33 height 21
select select "Studying a healthcare related degree or qualification"
select select "37"
select select "40"
select select "45"
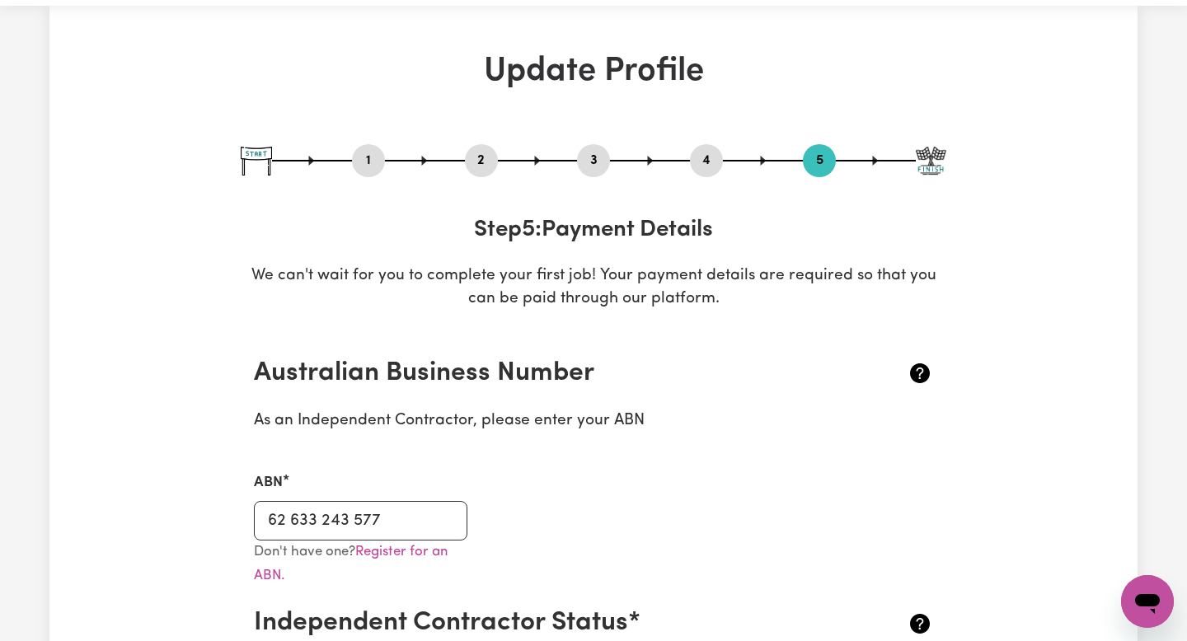
select select "62"
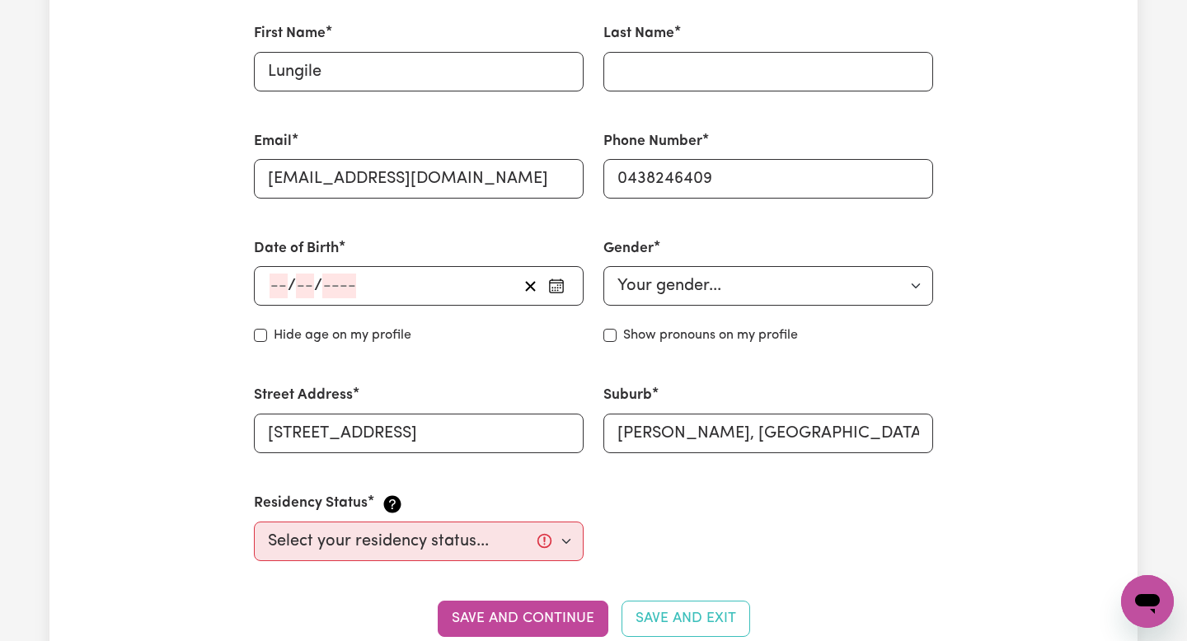
scroll to position [480, 0]
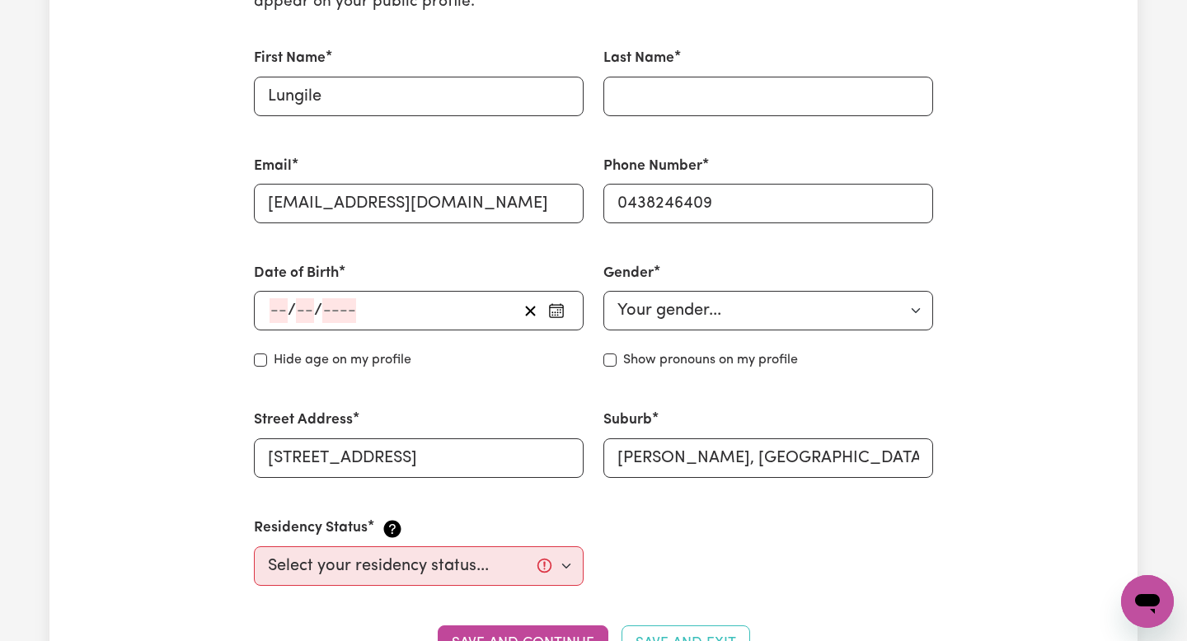
click at [316, 272] on label "Date of Birth" at bounding box center [296, 273] width 85 height 21
click at [287, 309] on input "number" at bounding box center [278, 310] width 18 height 25
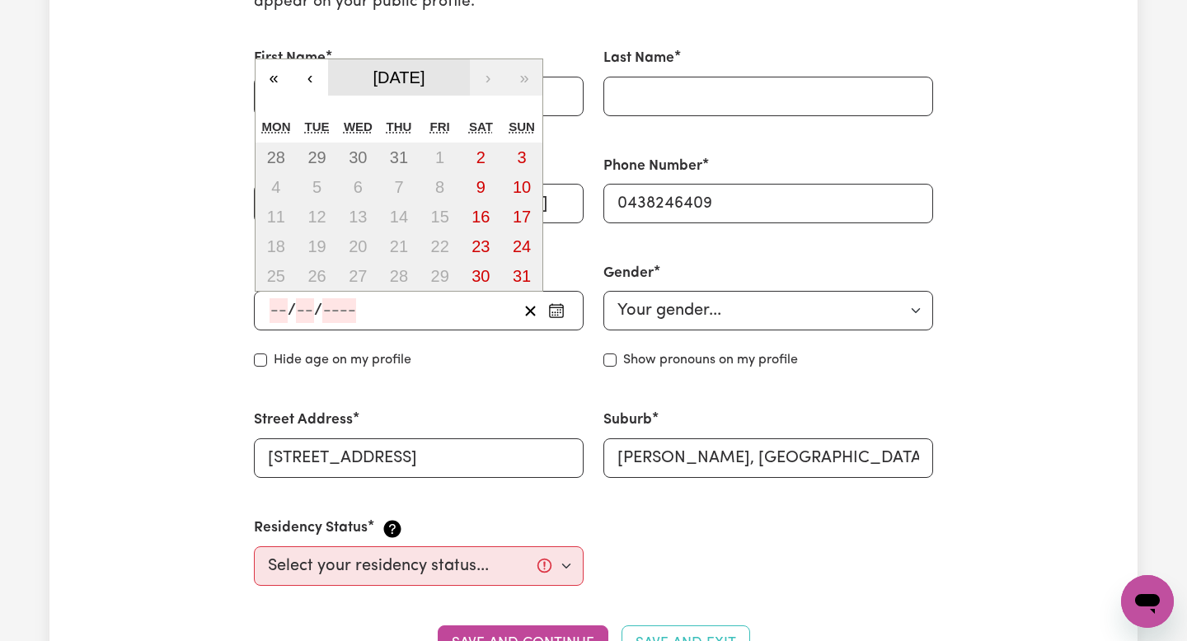
click at [402, 84] on span "August 2025" at bounding box center [399, 77] width 52 height 18
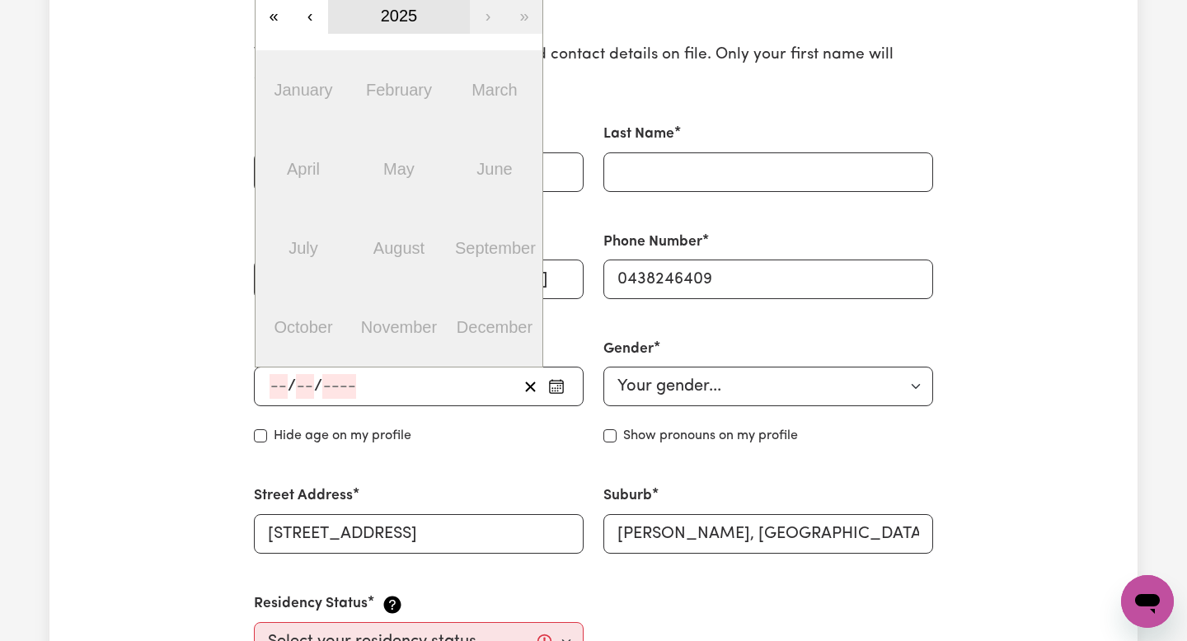
scroll to position [314, 0]
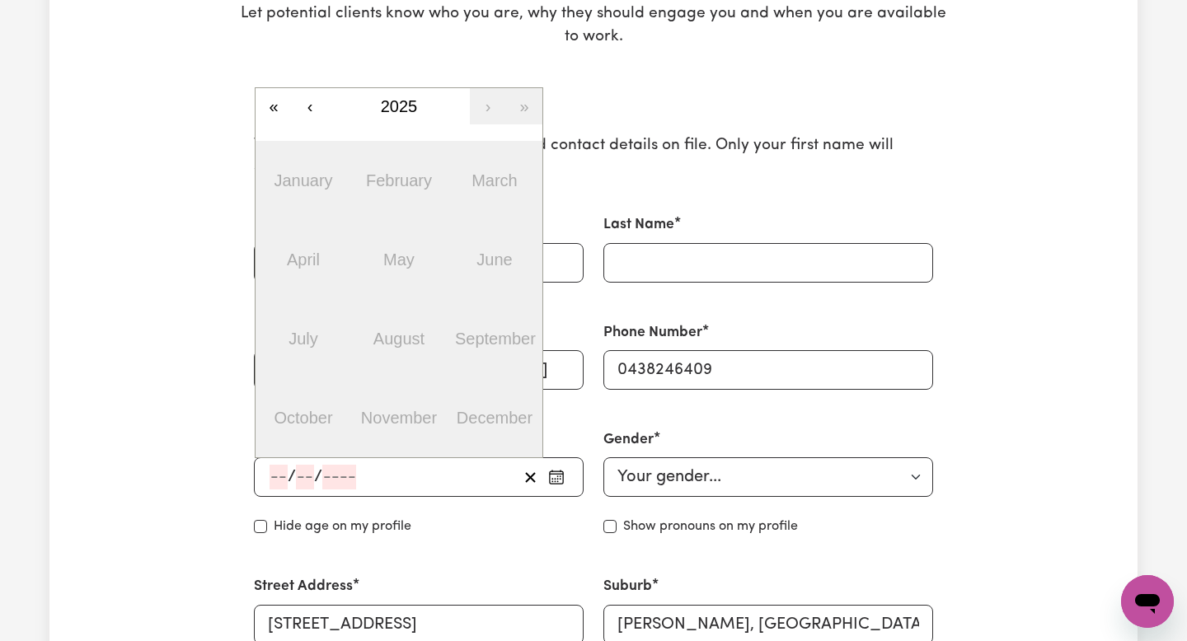
click at [402, 87] on div "« ‹ 2025 › » January February March April May June July August September Octobe…" at bounding box center [399, 272] width 288 height 371
click at [283, 105] on button "«" at bounding box center [273, 106] width 36 height 36
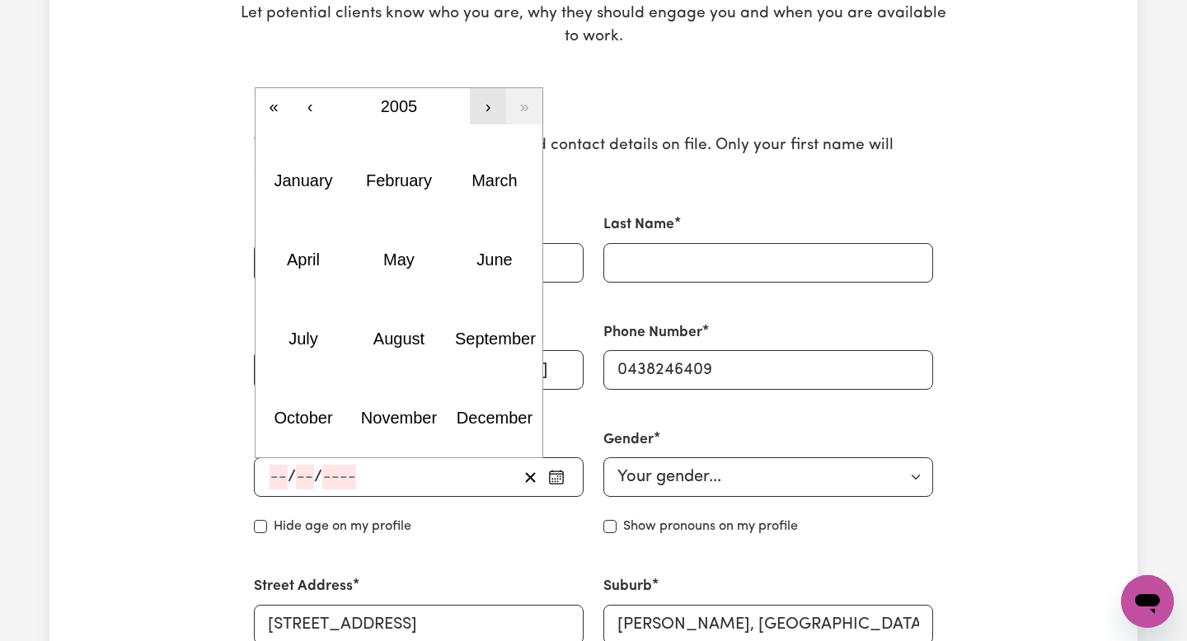
click at [475, 114] on button "›" at bounding box center [488, 106] width 36 height 36
click at [479, 344] on abbr "September" at bounding box center [495, 339] width 81 height 18
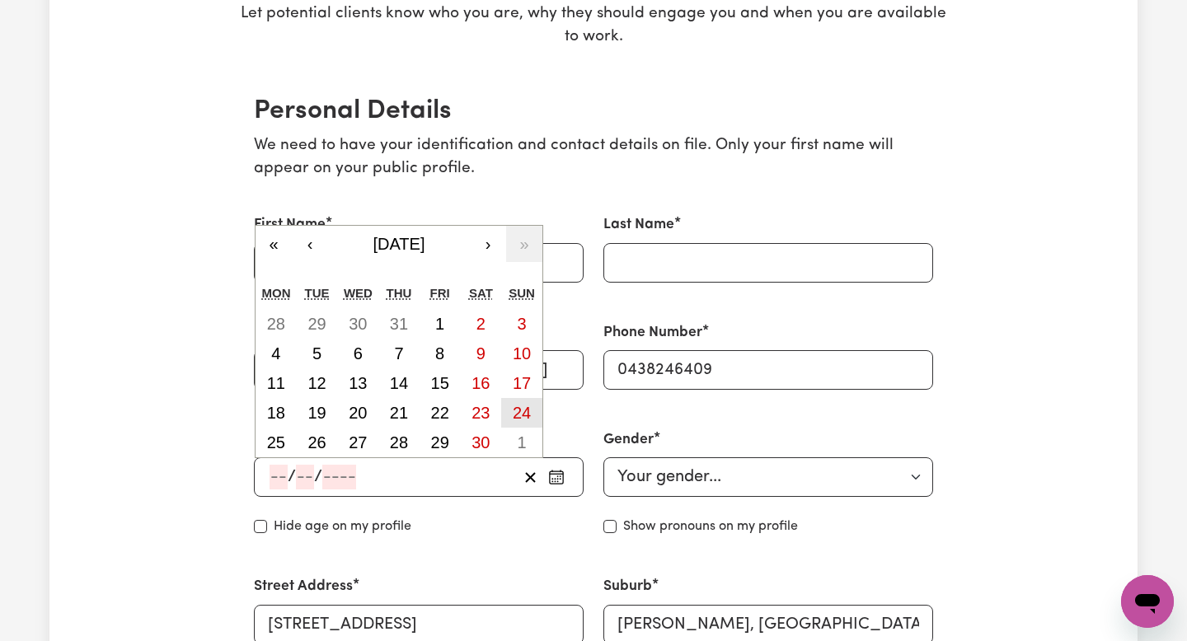
click at [512, 403] on button "24" at bounding box center [521, 413] width 41 height 30
type input "2006-09-24"
type input "24"
type input "9"
type input "2006"
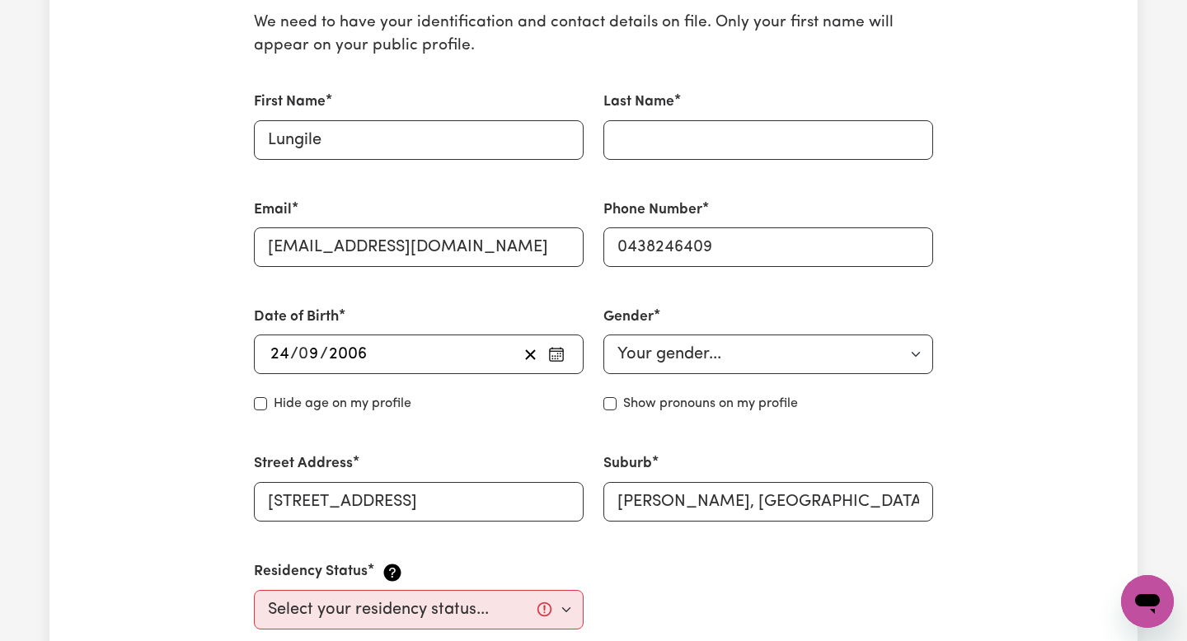
scroll to position [432, 0]
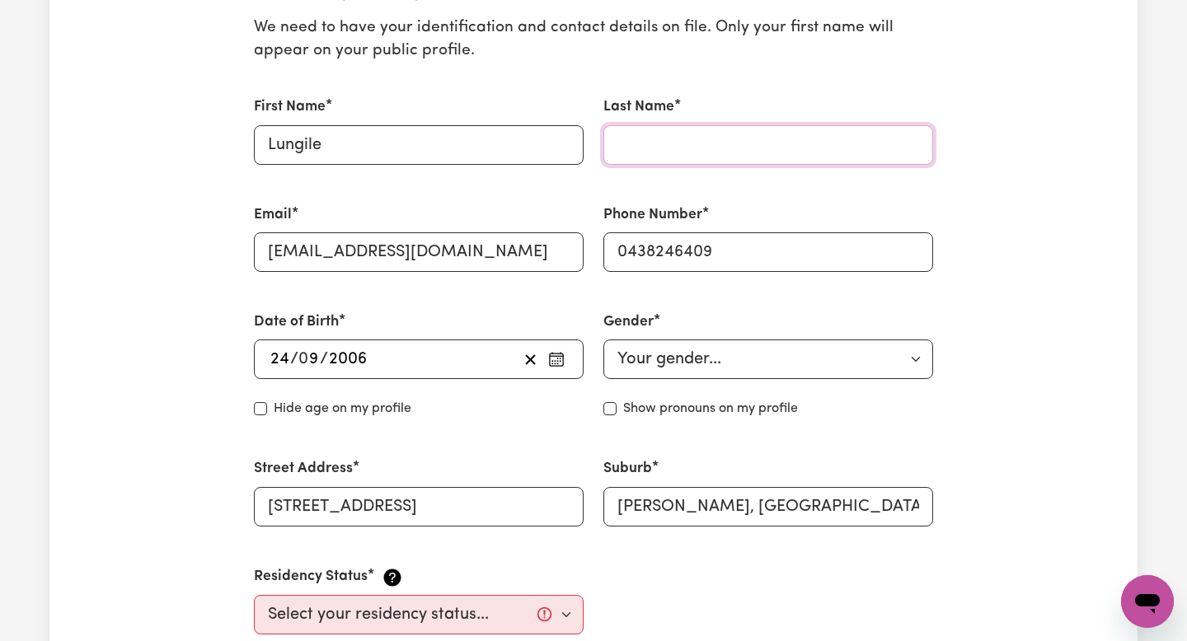
click at [663, 138] on input "Last Name" at bounding box center [768, 145] width 330 height 40
type input "Nkomazana"
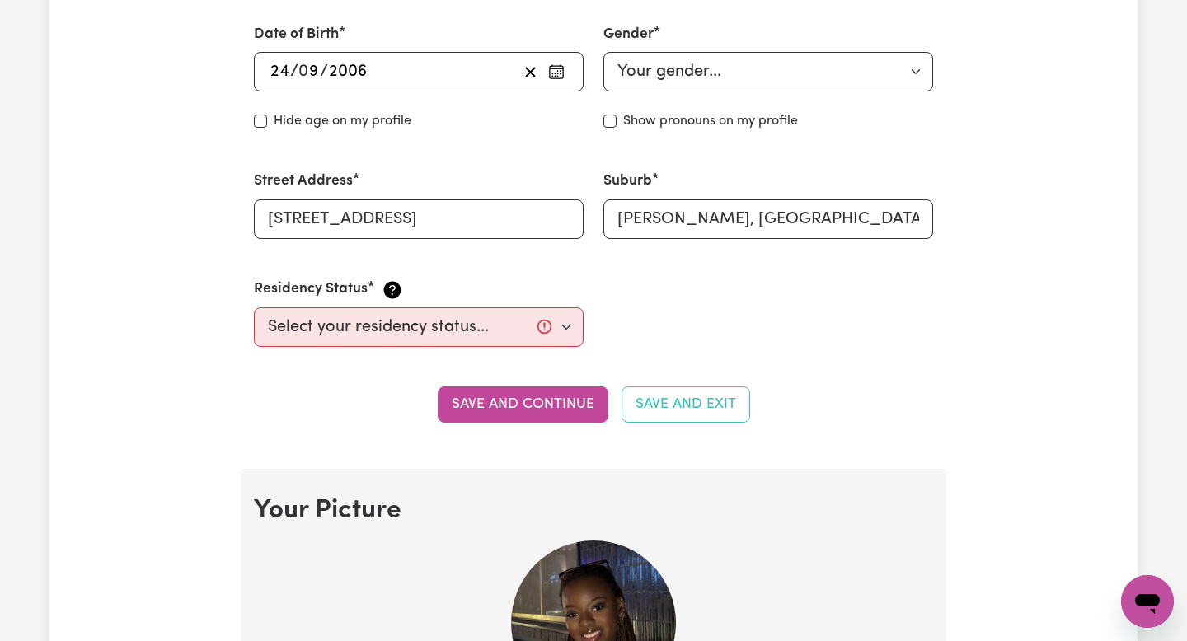
scroll to position [792, 0]
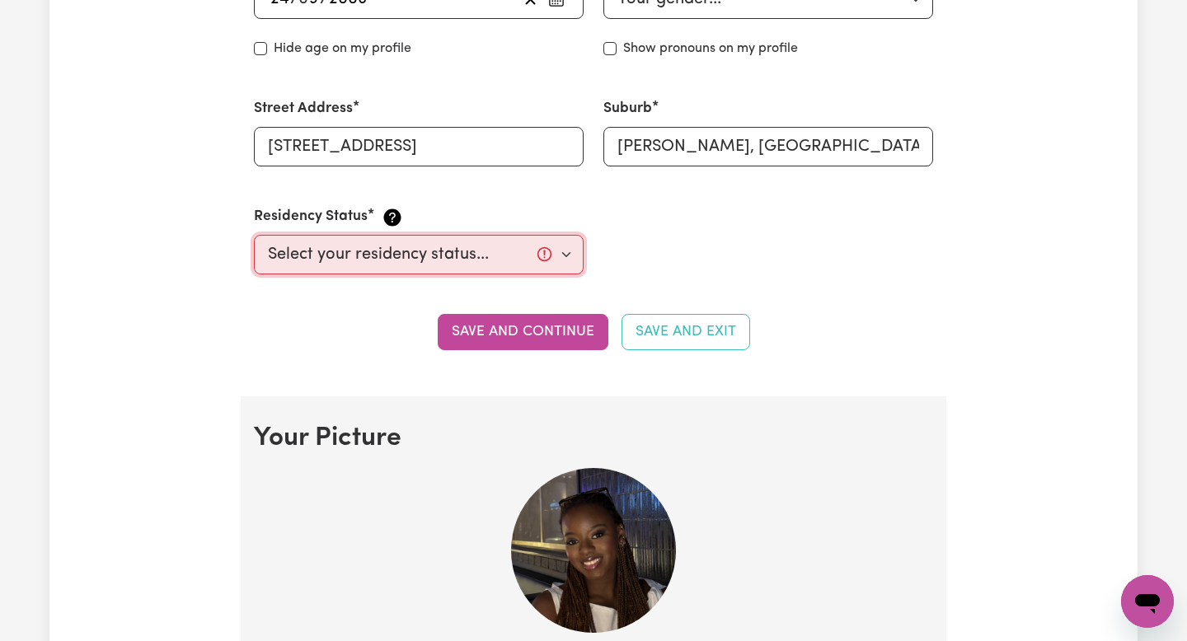
click at [511, 260] on select "Select your residency status... Australian citizen Australian PR Temporary Work…" at bounding box center [419, 255] width 330 height 40
select select "Temporary Work Visa"
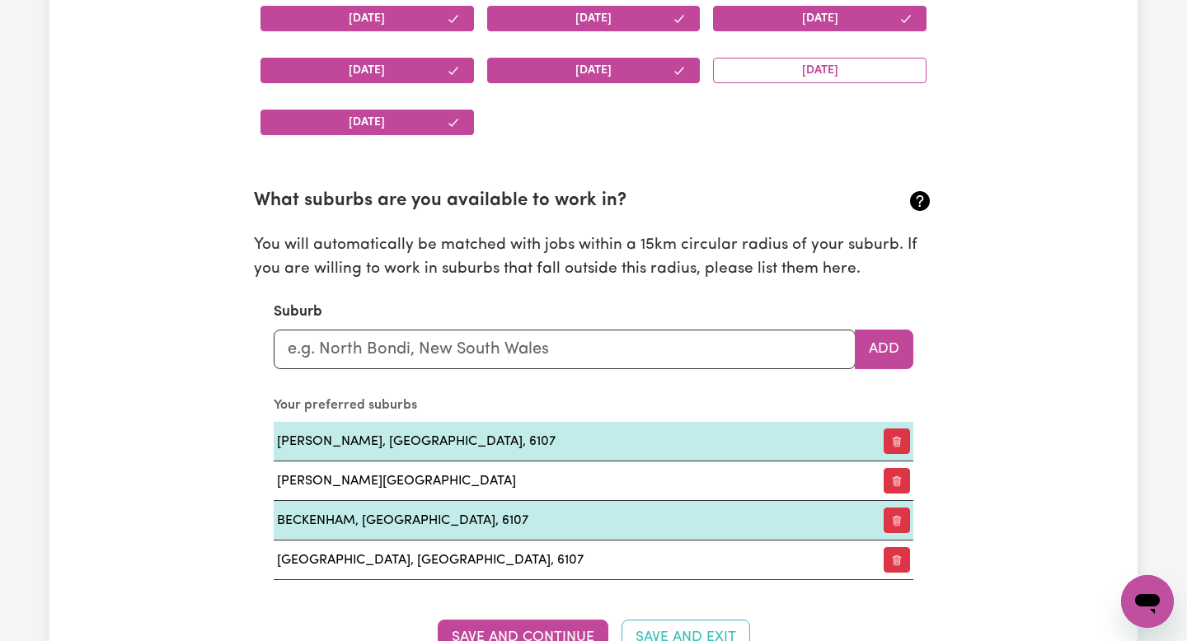
scroll to position [1698, 0]
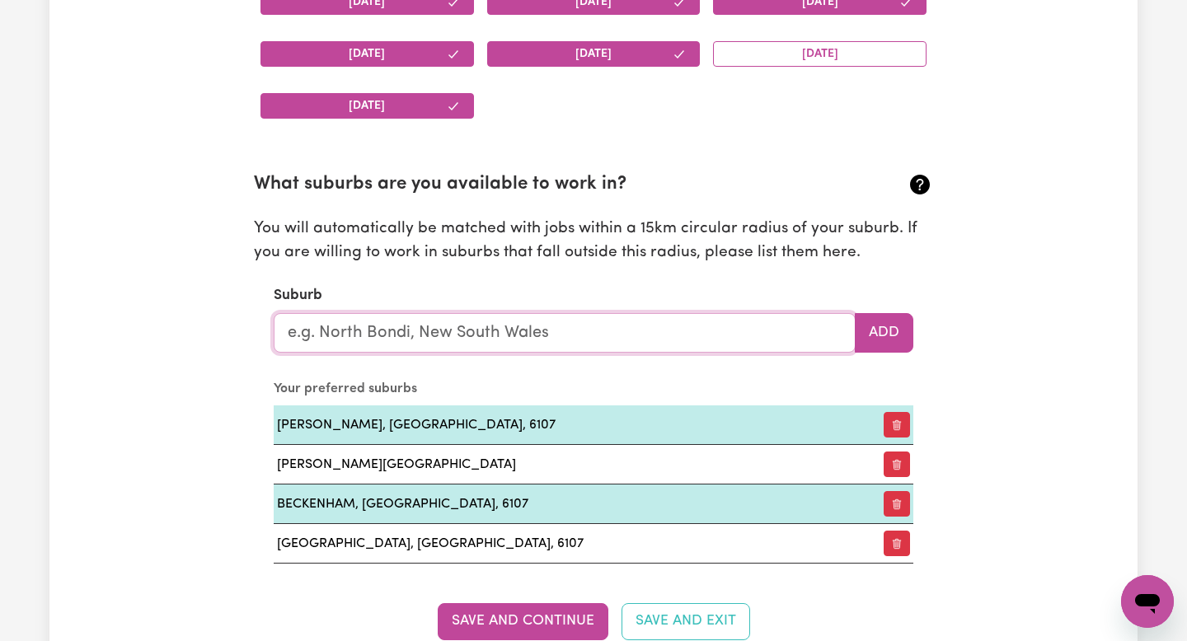
click at [427, 325] on input "text" at bounding box center [565, 333] width 582 height 40
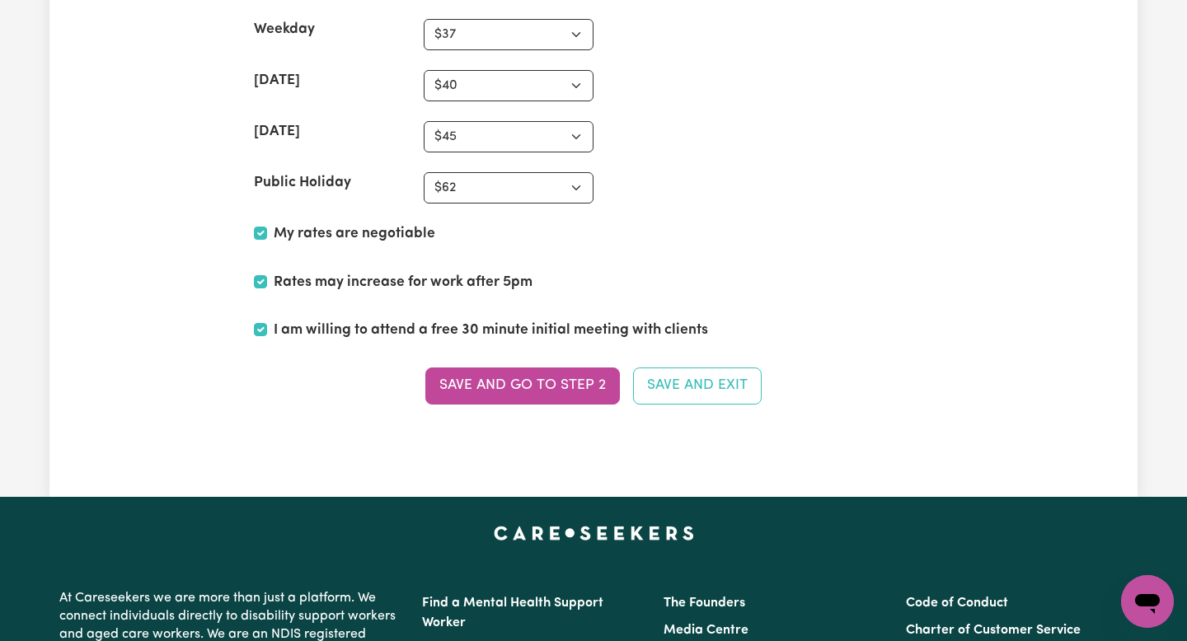
scroll to position [4244, 0]
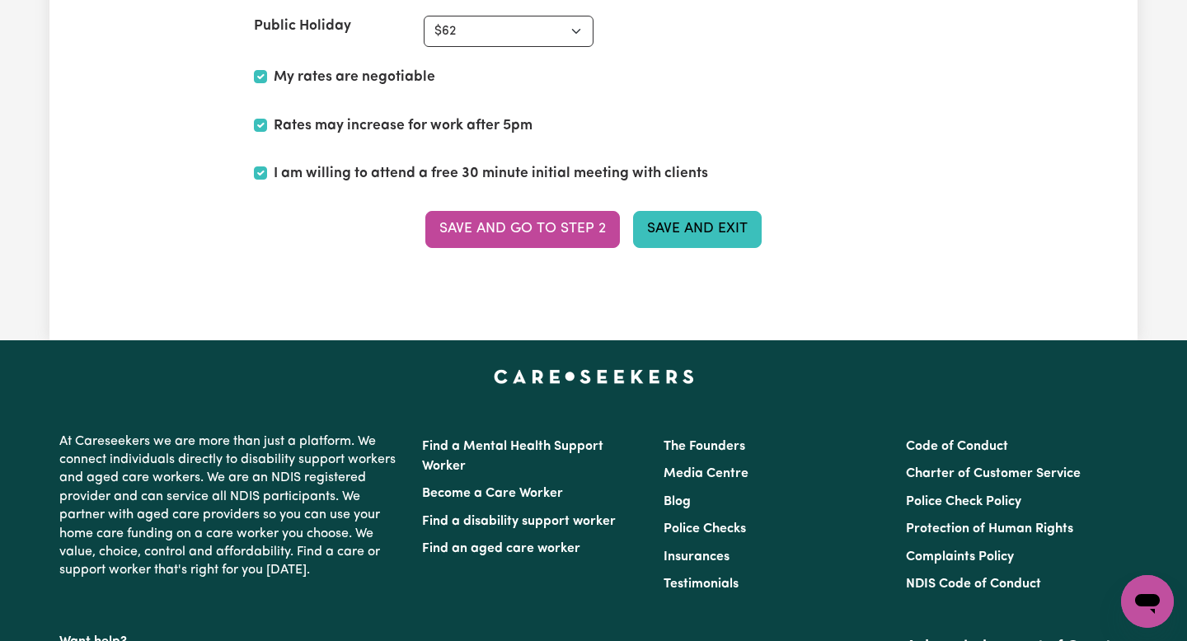
click at [672, 221] on button "Save and Exit" at bounding box center [697, 229] width 129 height 36
select select
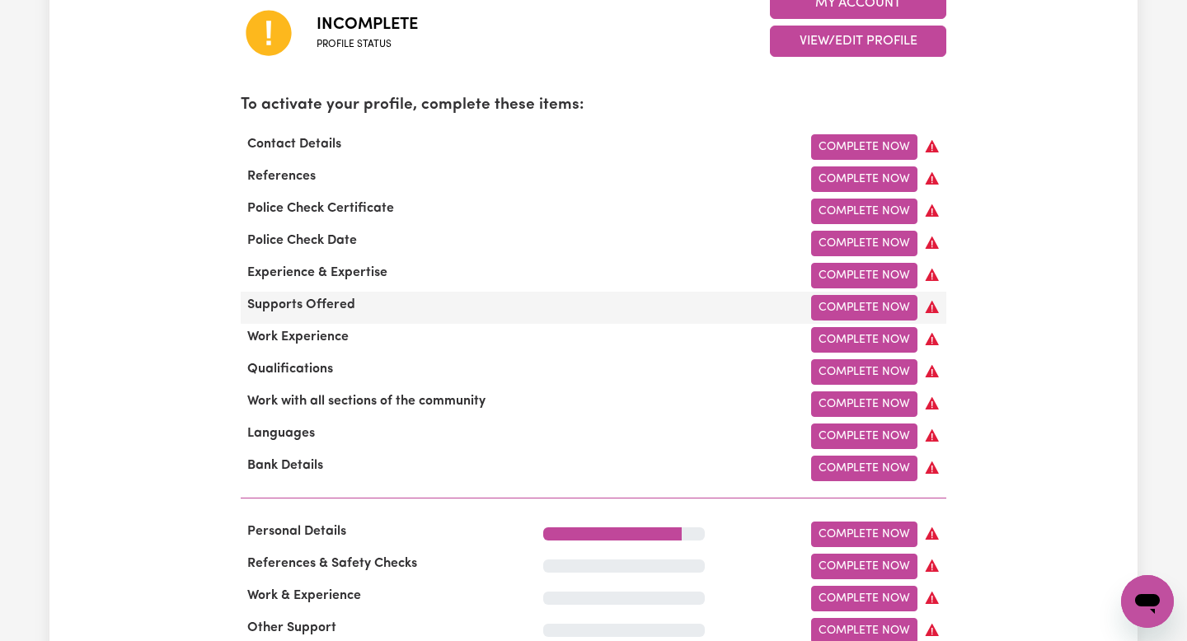
scroll to position [589, 0]
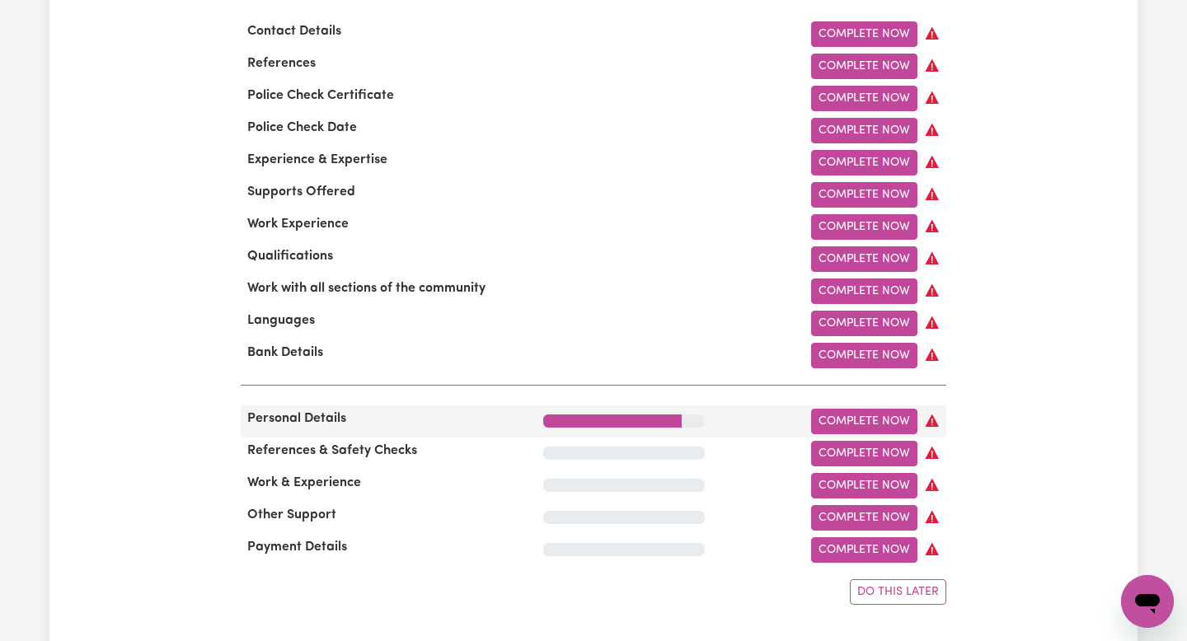
click at [567, 430] on div at bounding box center [624, 422] width 162 height 26
click at [864, 415] on link "Complete Now" at bounding box center [864, 422] width 106 height 26
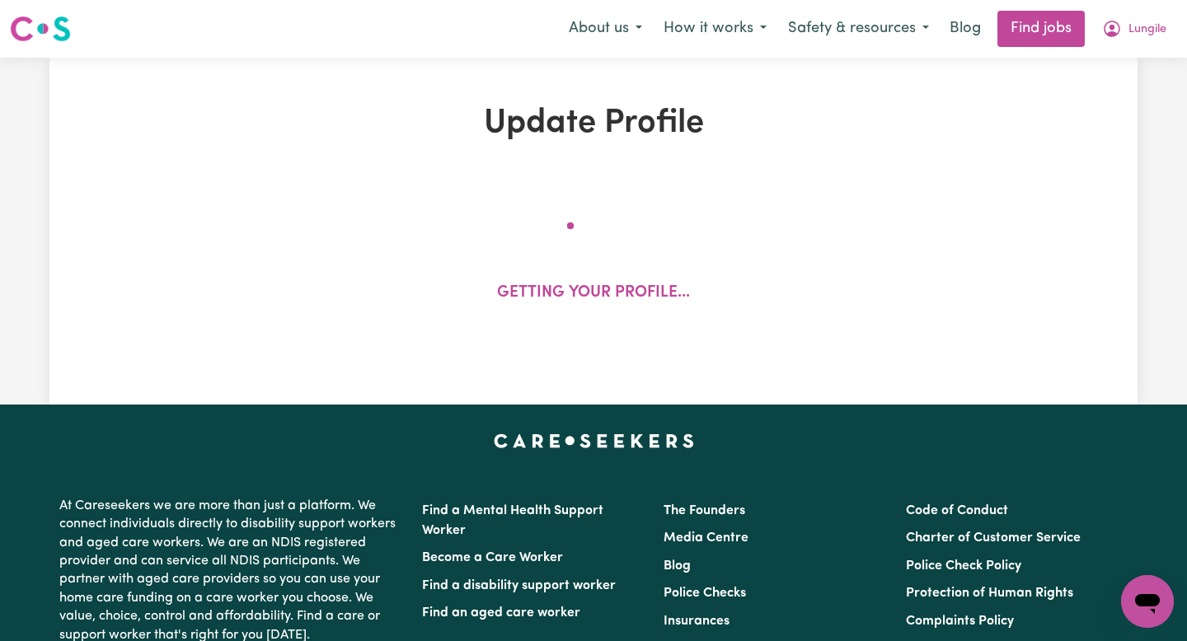
select select "Studying a healthcare related degree or qualification"
select select "37"
select select "40"
select select "45"
select select "62"
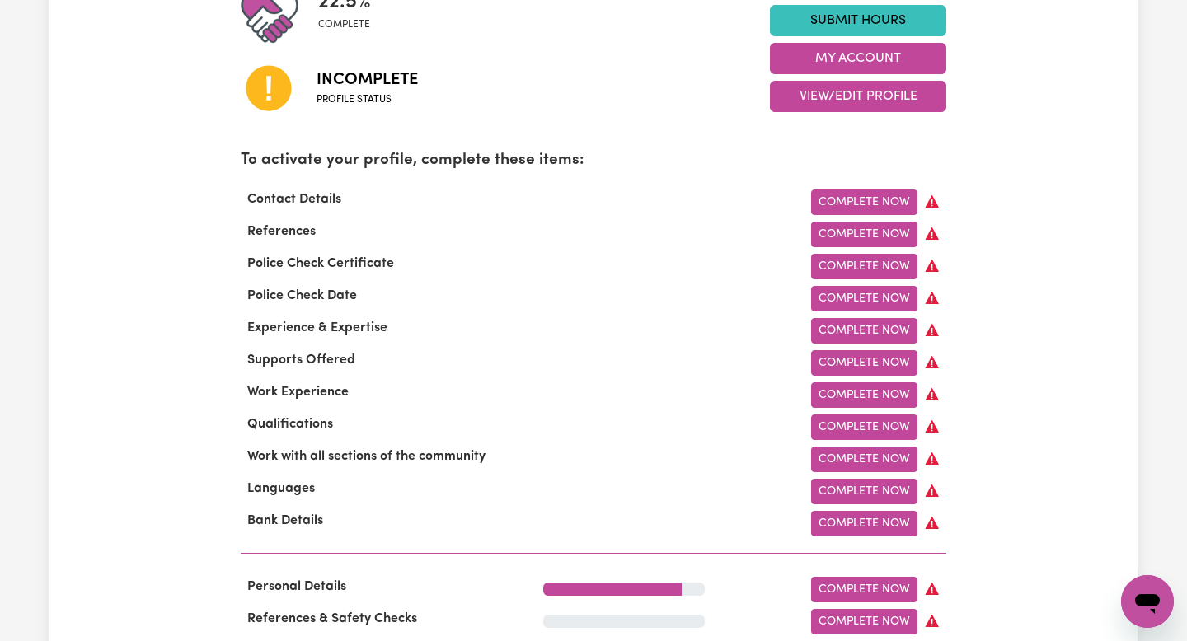
scroll to position [424, 0]
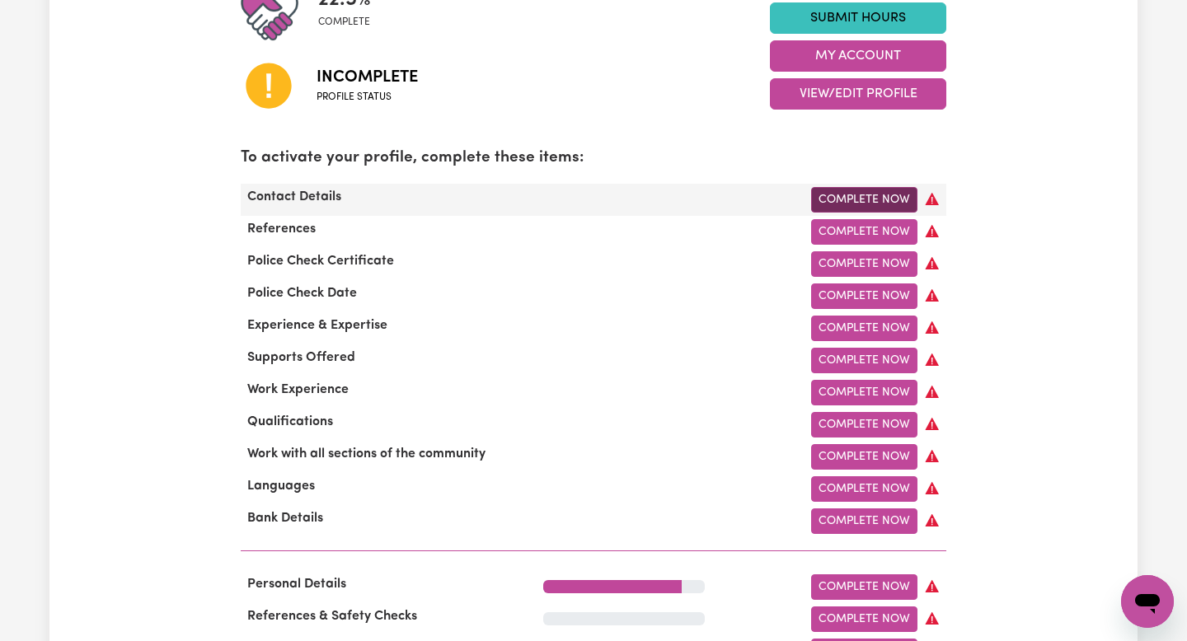
click at [838, 199] on link "Complete Now" at bounding box center [864, 200] width 106 height 26
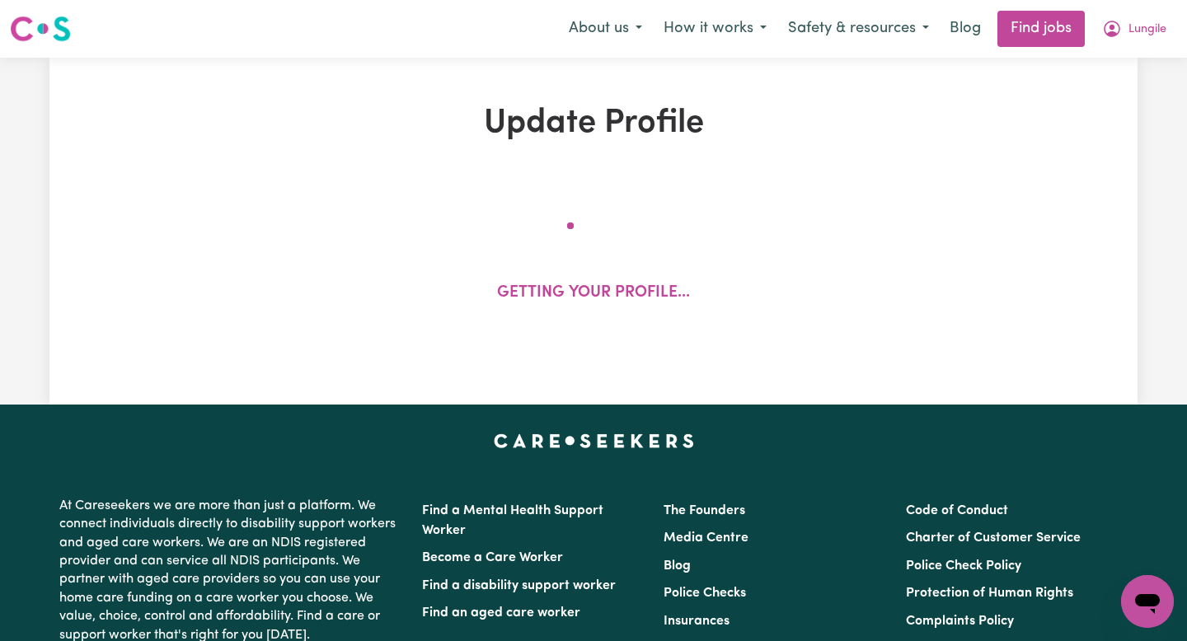
select select "Studying a healthcare related degree or qualification"
select select "37"
select select "40"
select select "45"
select select "62"
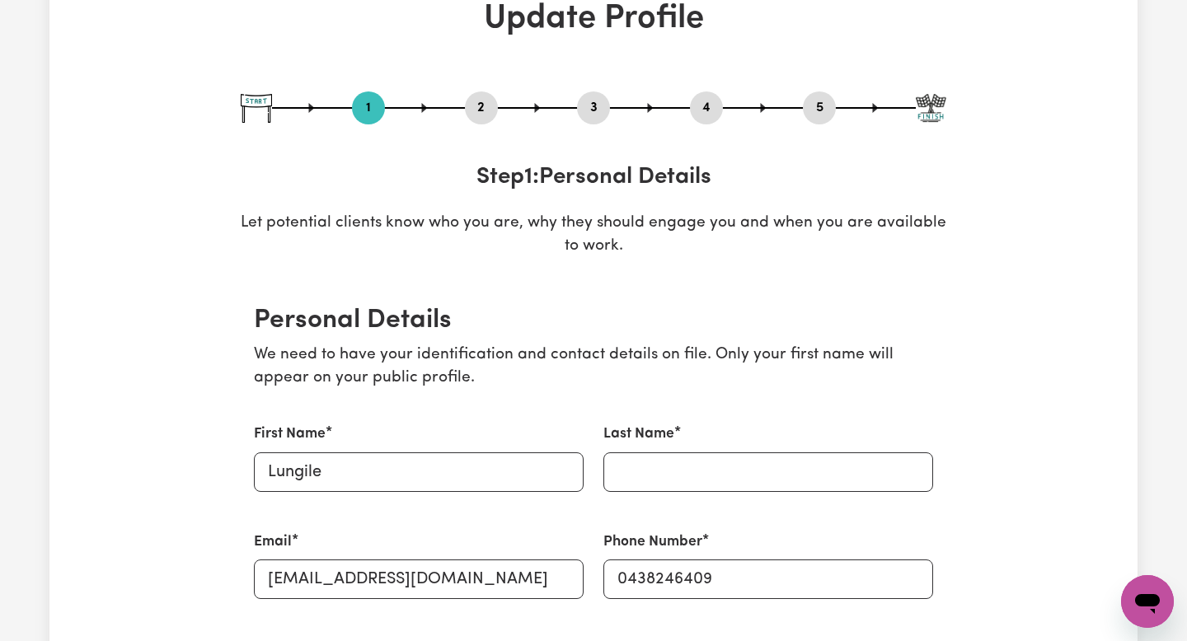
scroll to position [338, 0]
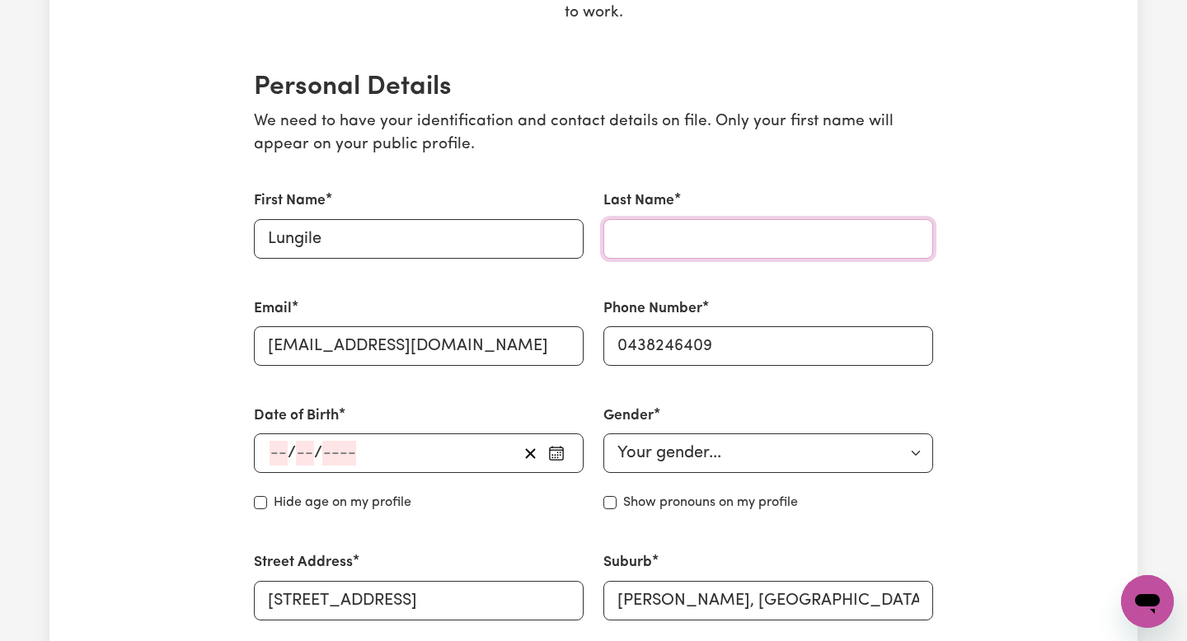
click at [704, 256] on input "Last Name" at bounding box center [768, 239] width 330 height 40
type input "Nkomazana"
click at [518, 447] on button "button" at bounding box center [530, 453] width 26 height 25
click at [531, 449] on icon "button" at bounding box center [530, 454] width 16 height 16
click at [557, 451] on icon "button" at bounding box center [556, 451] width 13 height 0
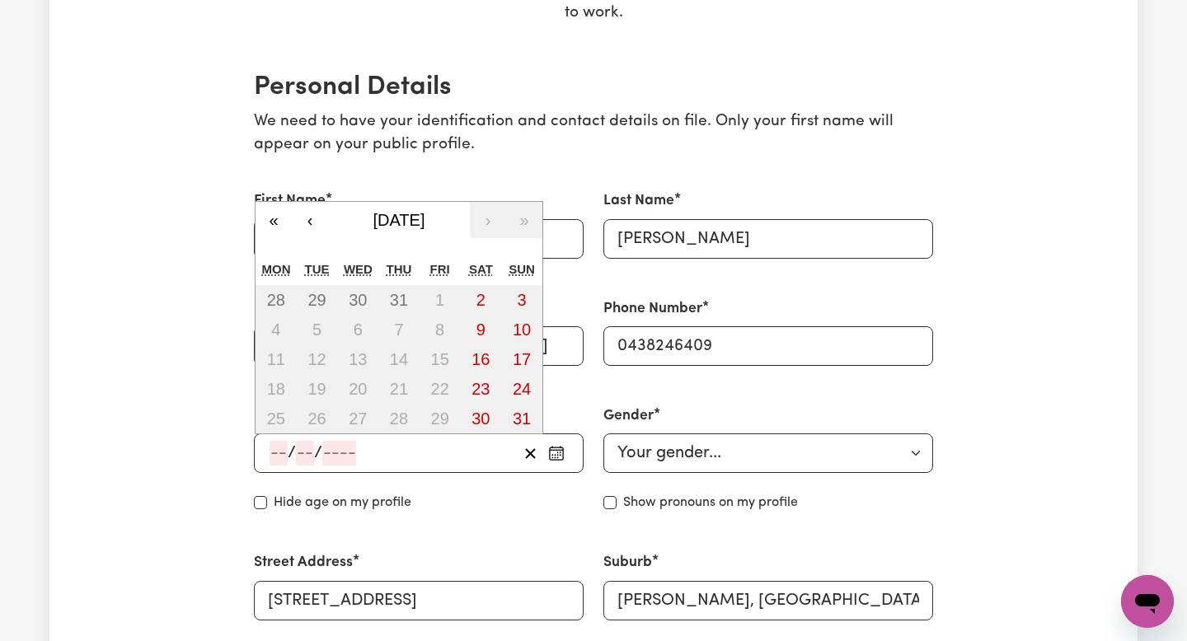
click at [349, 466] on div "/ / « ‹ August 2025 › » Mon Tue Wed Thu Fri Sat Sun 28 29 30 31 1 2 3 4 5 6 7 8…" at bounding box center [419, 453] width 330 height 40
click at [358, 447] on div "/ /" at bounding box center [393, 453] width 250 height 25
type input "24"
type input "09"
type input "3"
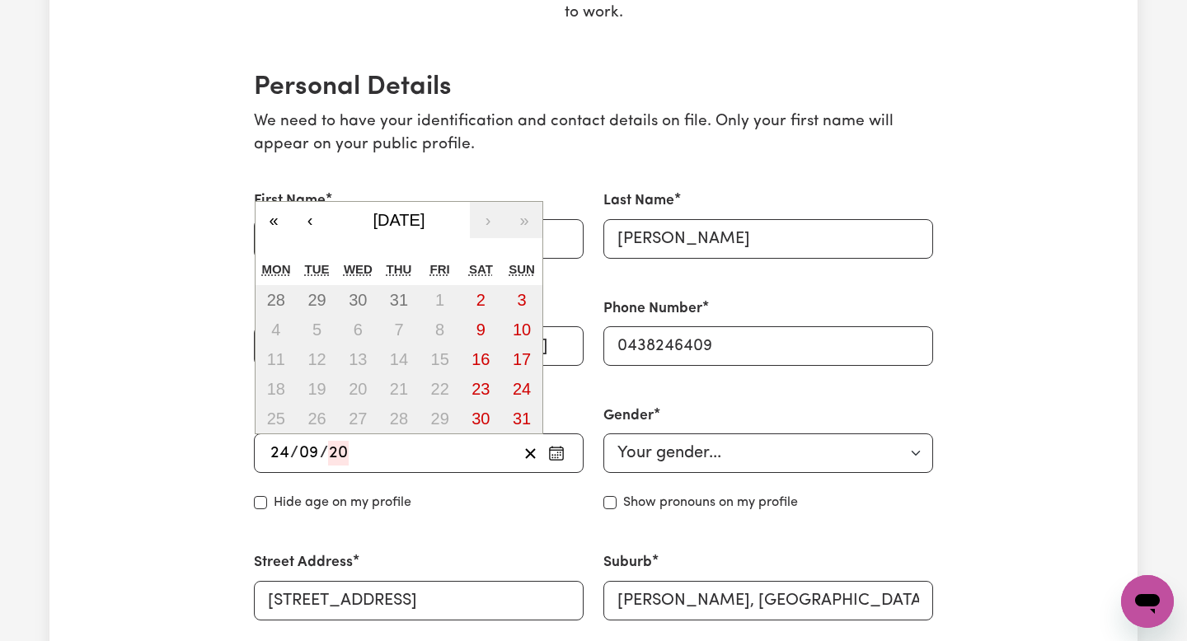
type input "200"
type input "2006-09-24"
type input "9"
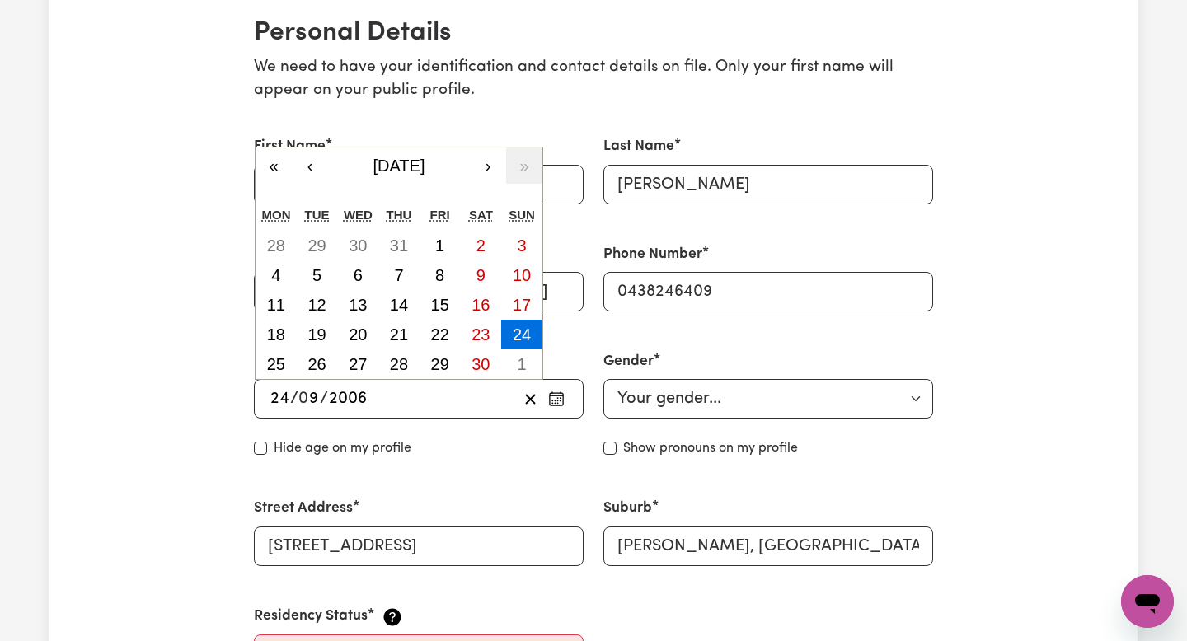
scroll to position [415, 0]
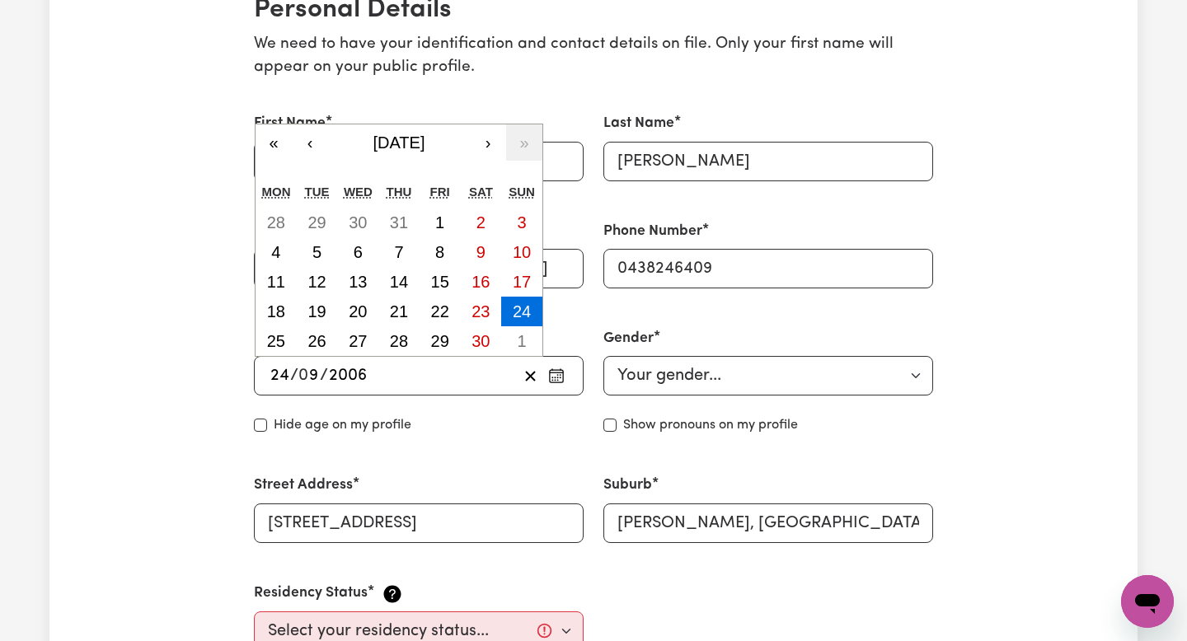
type input "2006"
click at [564, 474] on div "Street Address 24b Teaguer Street" at bounding box center [418, 508] width 349 height 107
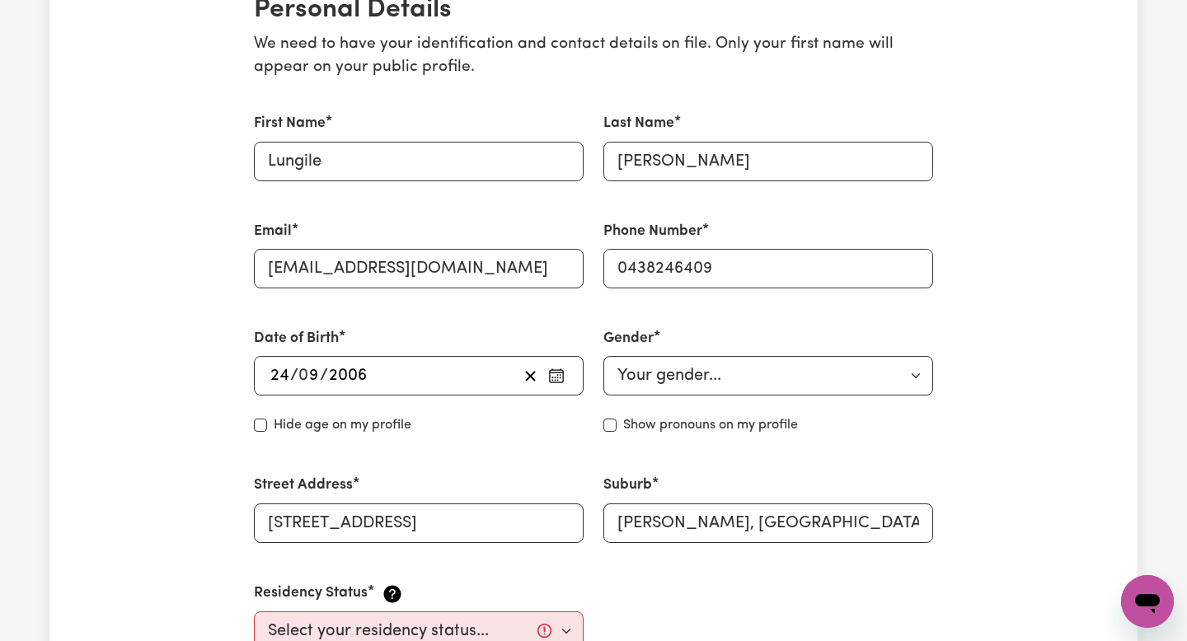
scroll to position [435, 0]
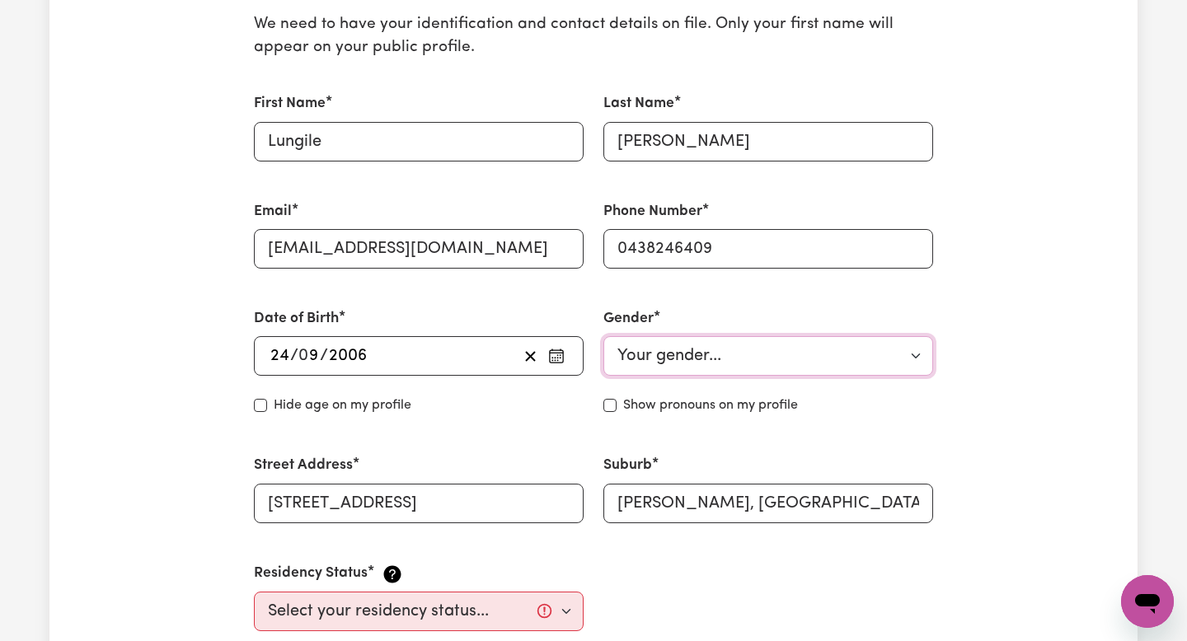
click at [680, 346] on select "Your gender... Female Male Non-binary Other Prefer not to say" at bounding box center [768, 356] width 330 height 40
select select "female"
click at [549, 597] on select "Select your residency status... Australian citizen Australian PR Temporary Work…" at bounding box center [419, 612] width 330 height 40
select select "Student Visa"
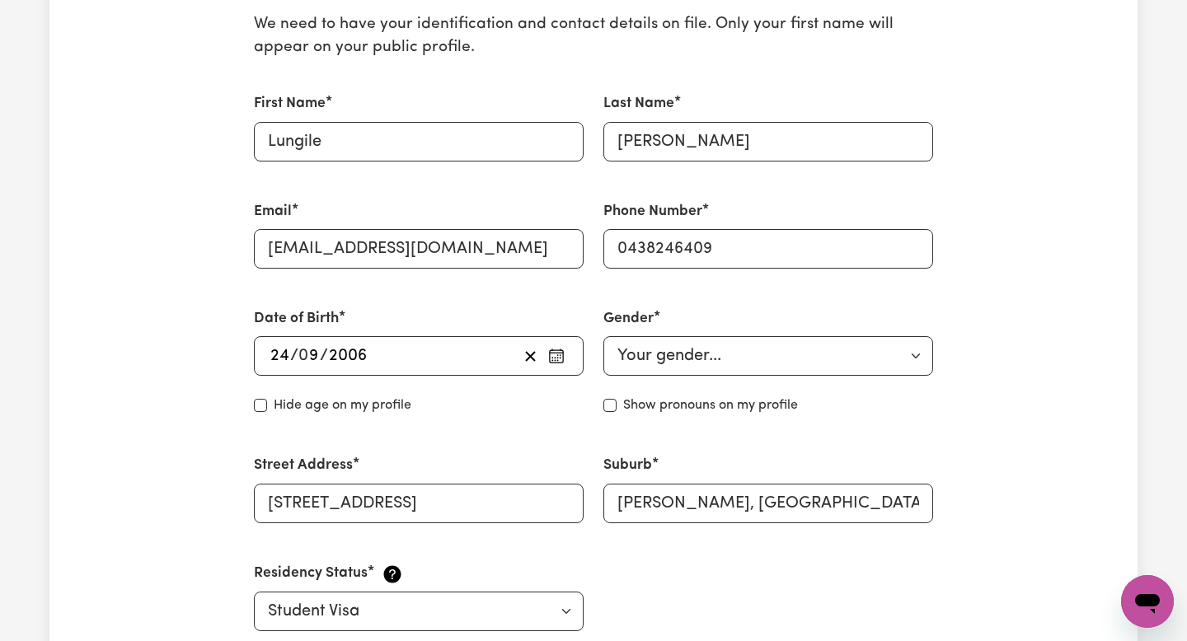
click at [343, 406] on label "Hide age on my profile" at bounding box center [343, 406] width 138 height 20
click at [267, 406] on input "Hide age" at bounding box center [260, 405] width 13 height 13
checkbox input "true"
click at [628, 404] on label "Show pronouns on my profile" at bounding box center [710, 406] width 175 height 20
click at [616, 404] on input "Show pronouns on my profile" at bounding box center [609, 405] width 13 height 13
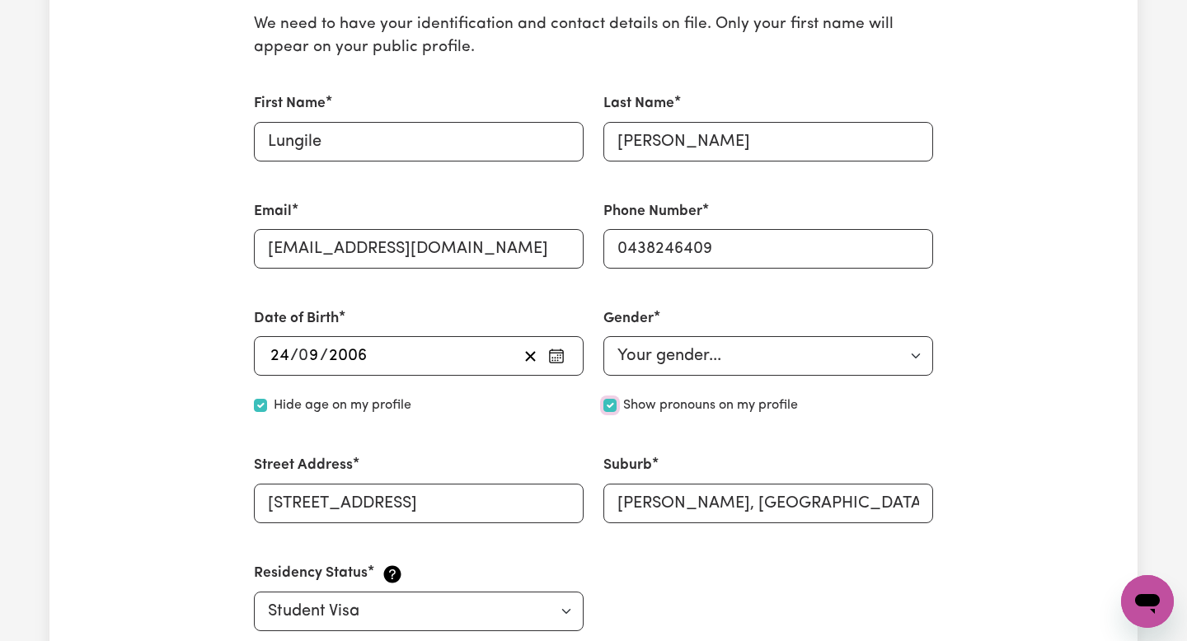
checkbox input "true"
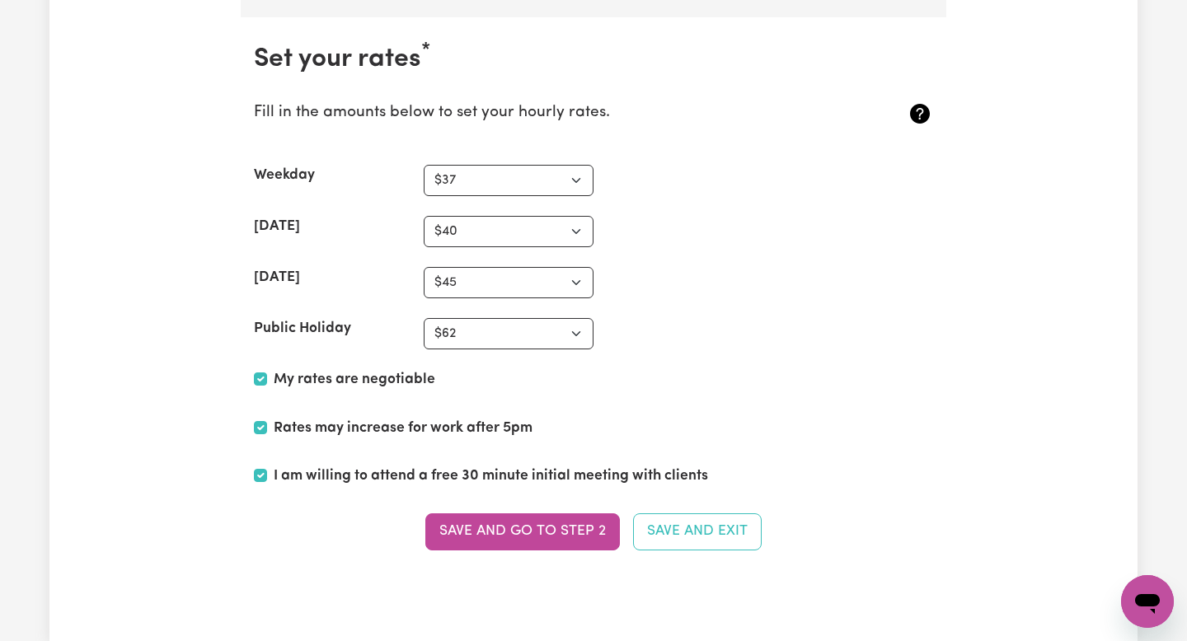
scroll to position [4055, 0]
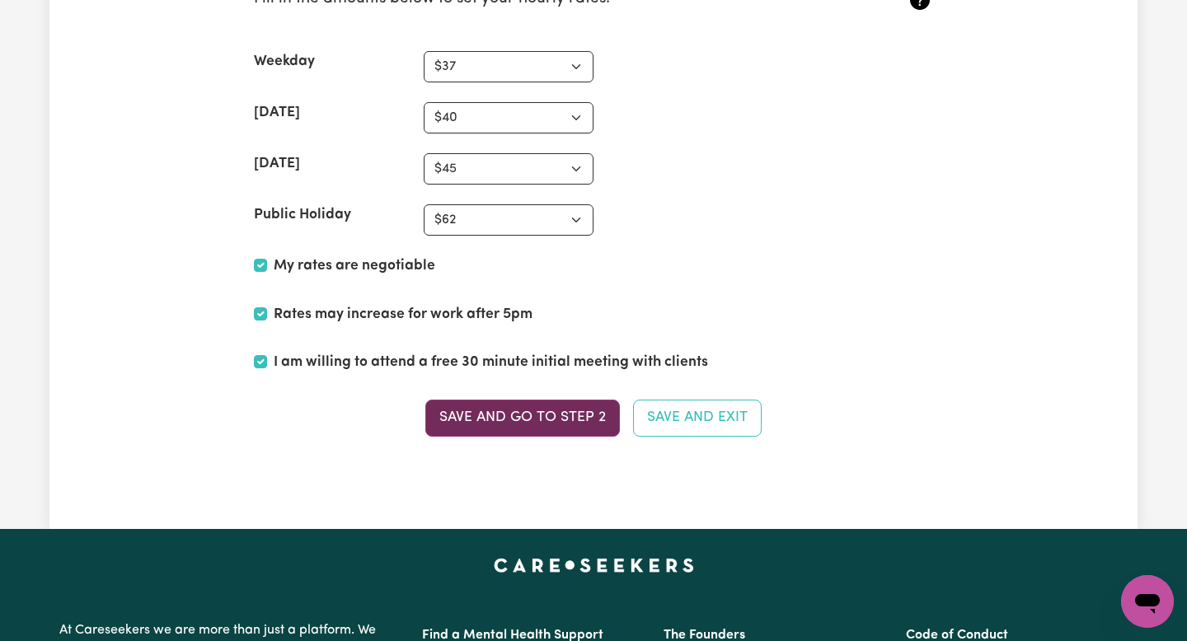
click at [537, 430] on button "Save and go to Step 2" at bounding box center [522, 418] width 194 height 36
checkbox input "false"
select select "null"
checkbox input "false"
select select
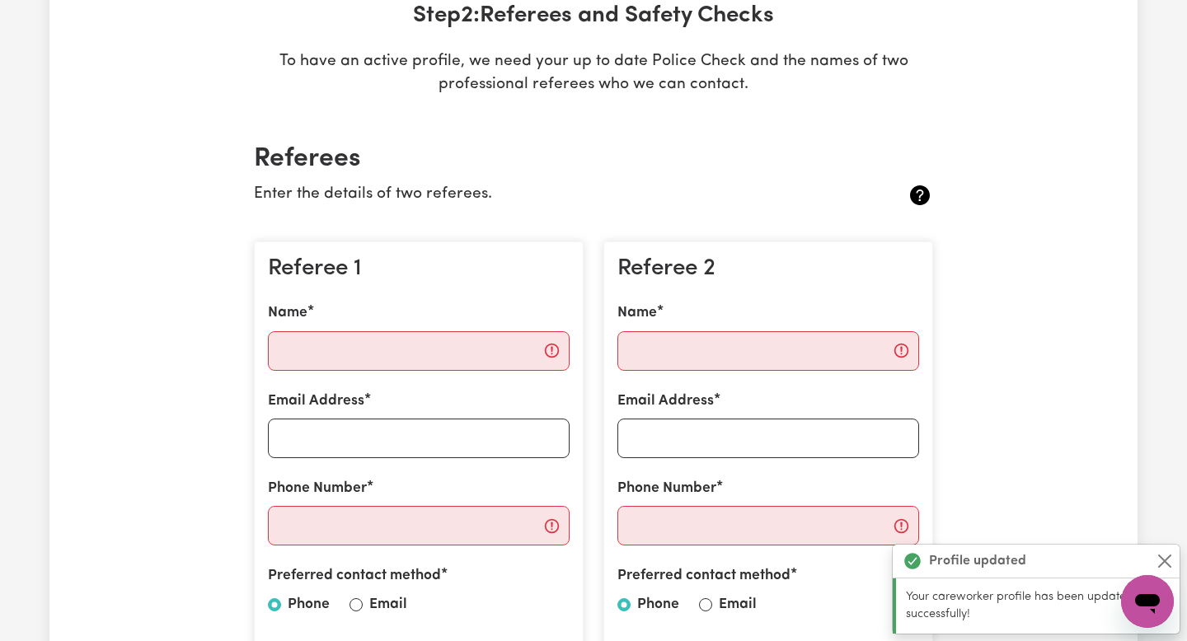
scroll to position [277, 0]
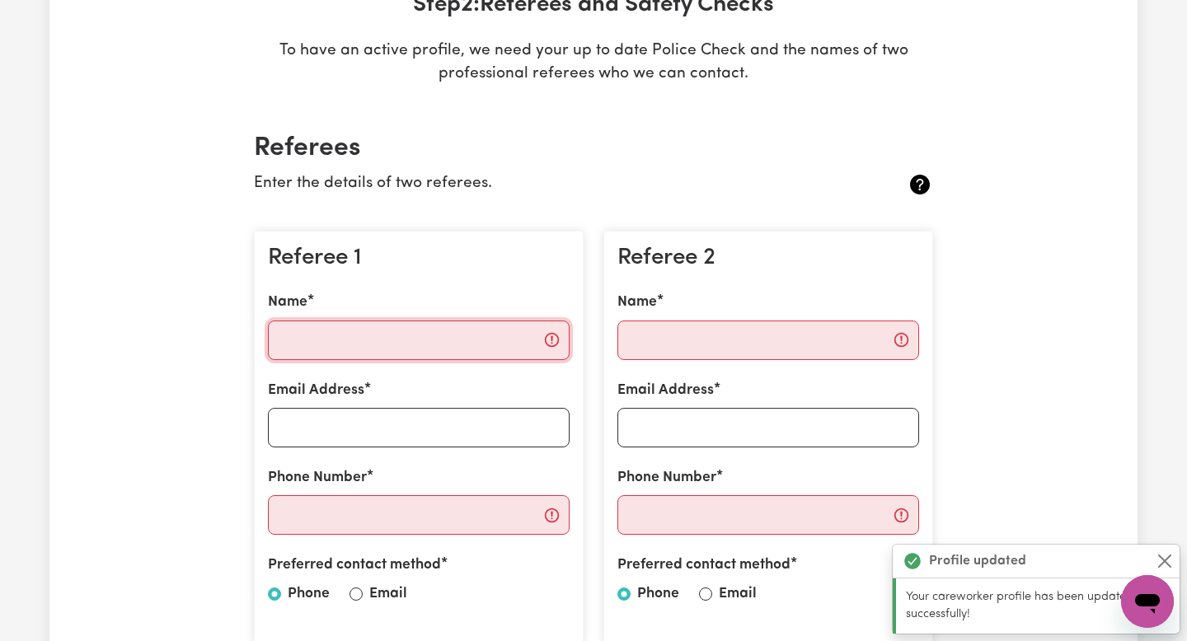
click at [498, 344] on input "Name" at bounding box center [419, 341] width 302 height 40
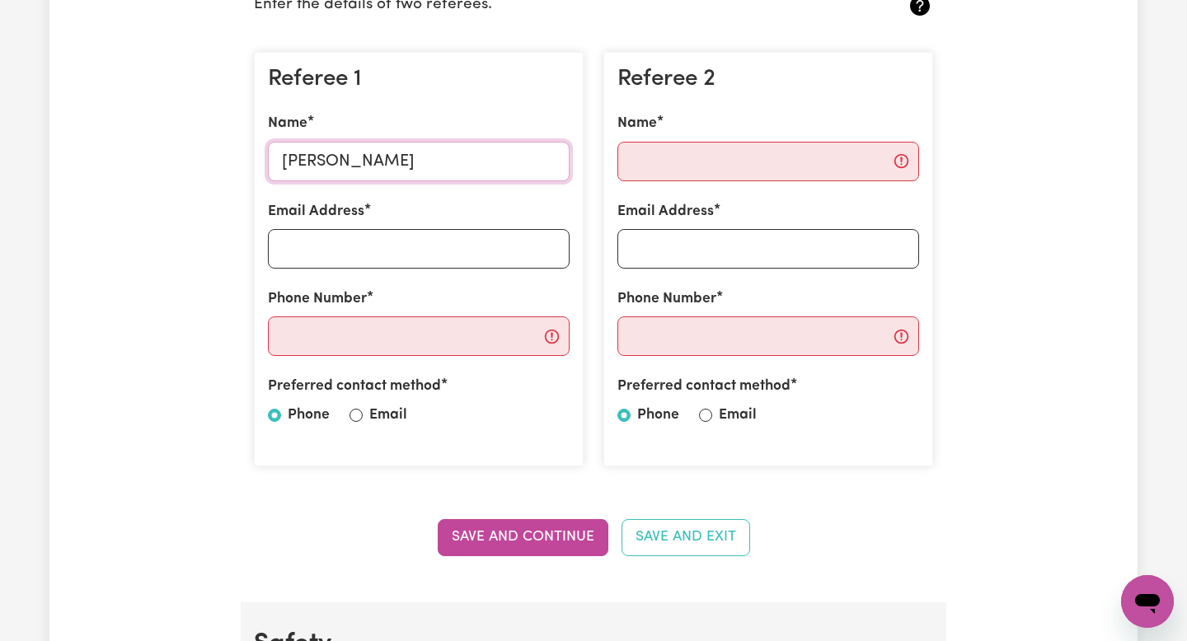
scroll to position [461, 0]
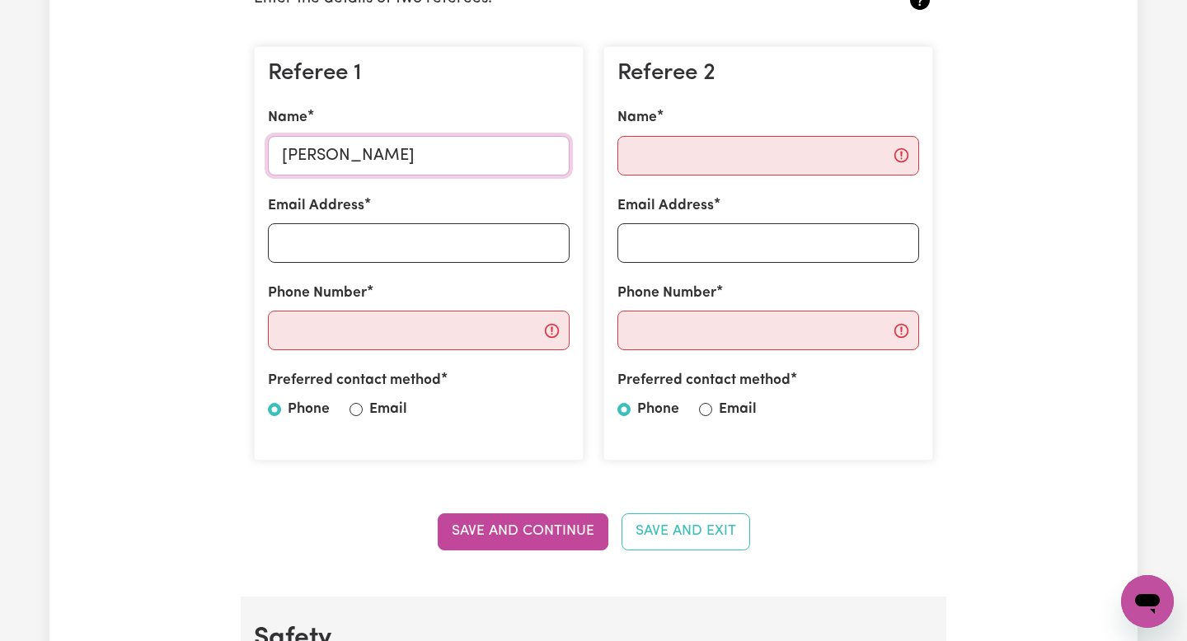
type input "Sandra Dabudabu"
click at [433, 233] on input "Email Address" at bounding box center [419, 243] width 302 height 40
drag, startPoint x: 448, startPoint y: 152, endPoint x: 205, endPoint y: 152, distance: 243.1
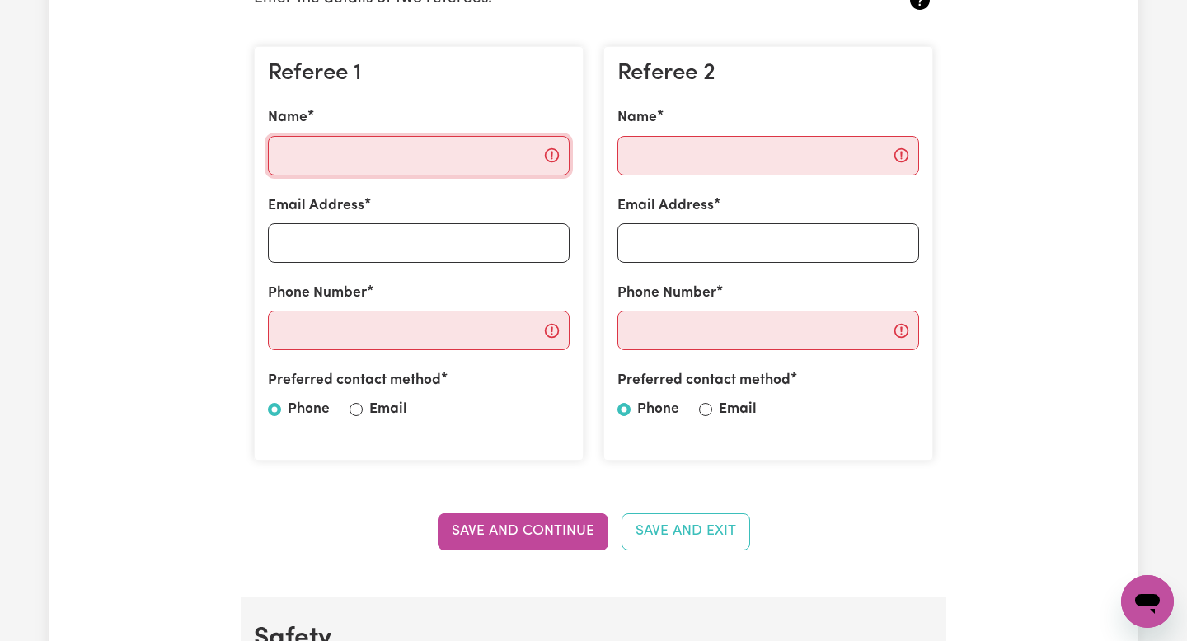
type input "z"
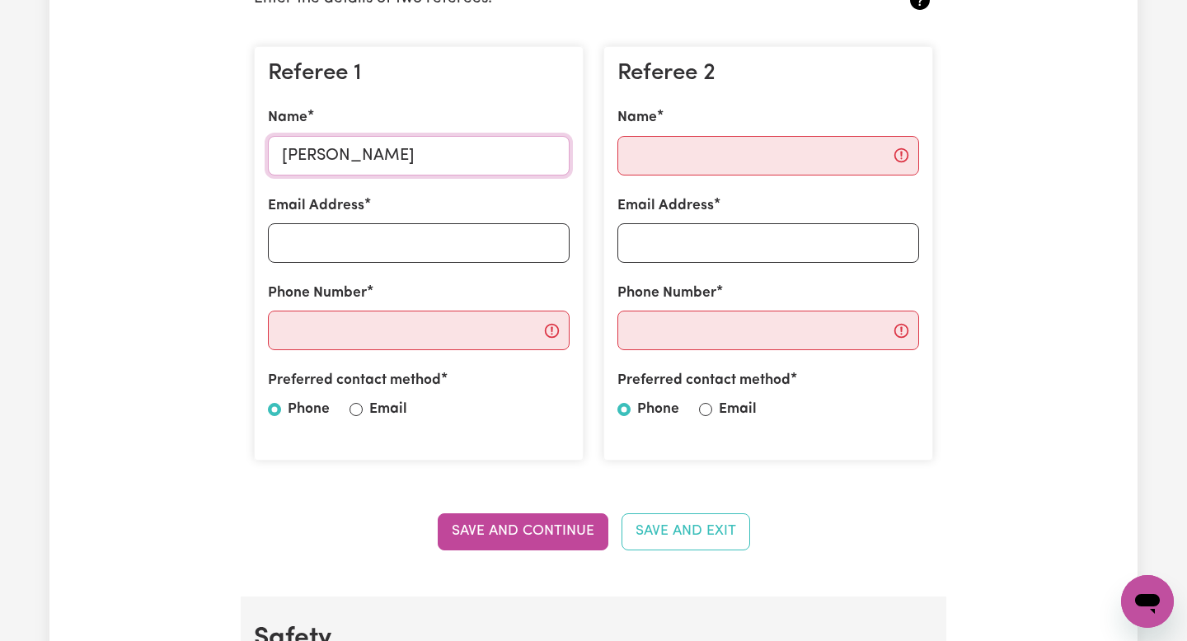
type input "Shaniqua Marukutira"
click at [328, 245] on input "Email Address" at bounding box center [419, 243] width 302 height 40
type input "shani.maru321@gmail.com"
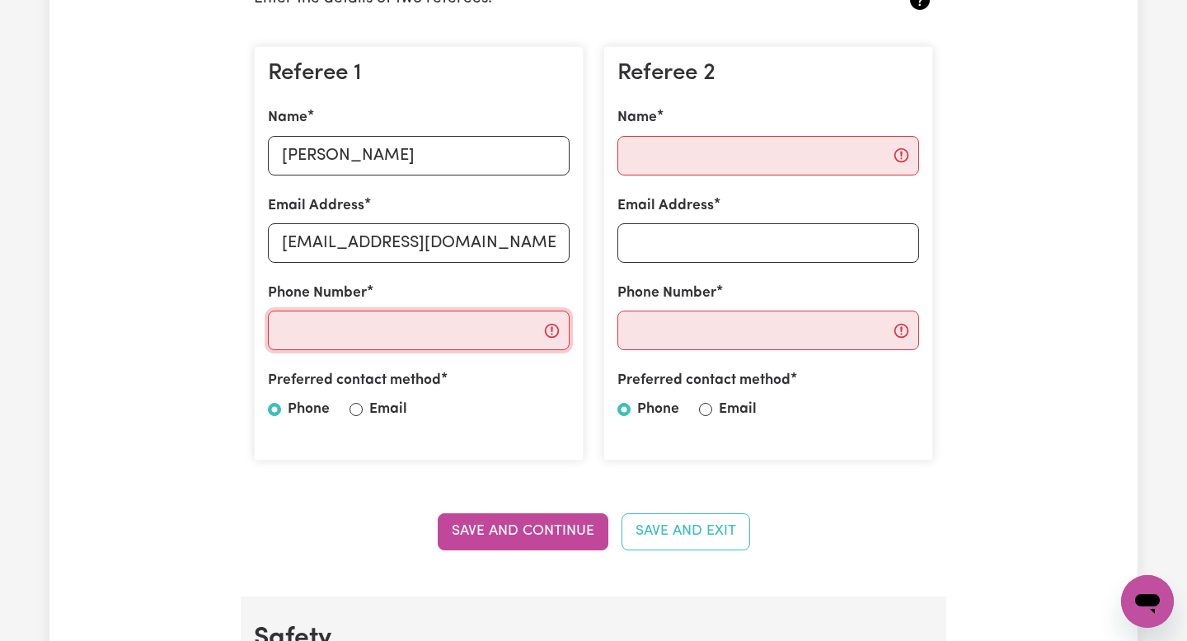
click at [463, 330] on input "Phone Number" at bounding box center [419, 331] width 302 height 40
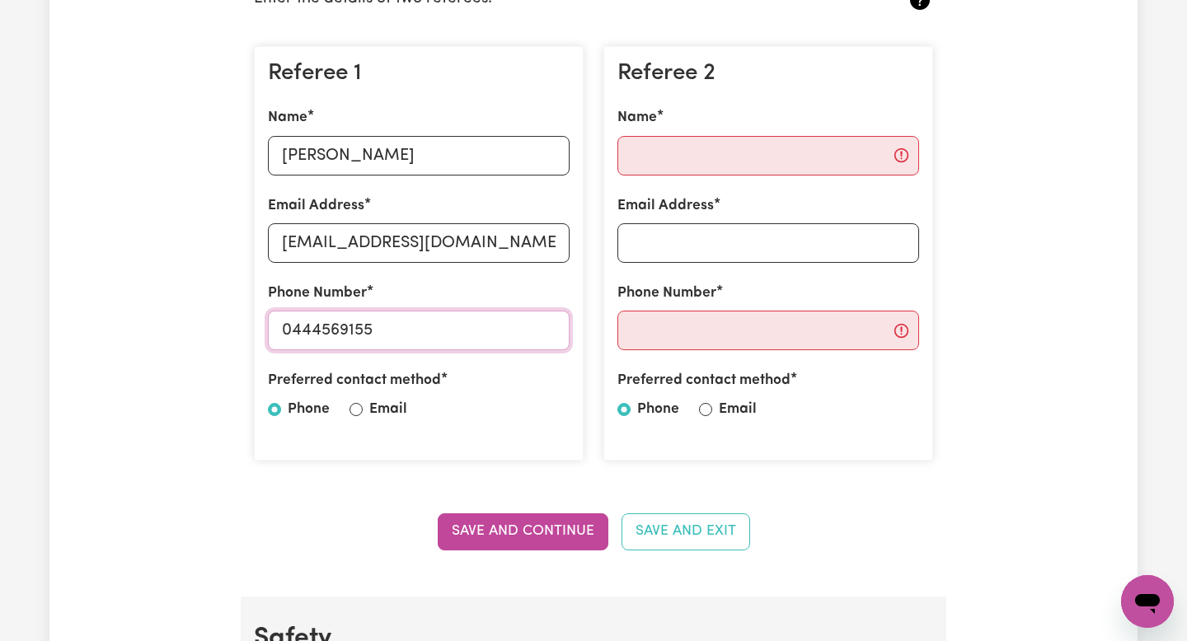
type input "0444569155"
click at [729, 150] on input "Name" at bounding box center [768, 156] width 302 height 40
type input "Tapiwa Kufakurowa"
click at [719, 238] on input "Email Address" at bounding box center [768, 243] width 302 height 40
click at [387, 232] on input "shani.maru321@gmail.com" at bounding box center [419, 243] width 302 height 40
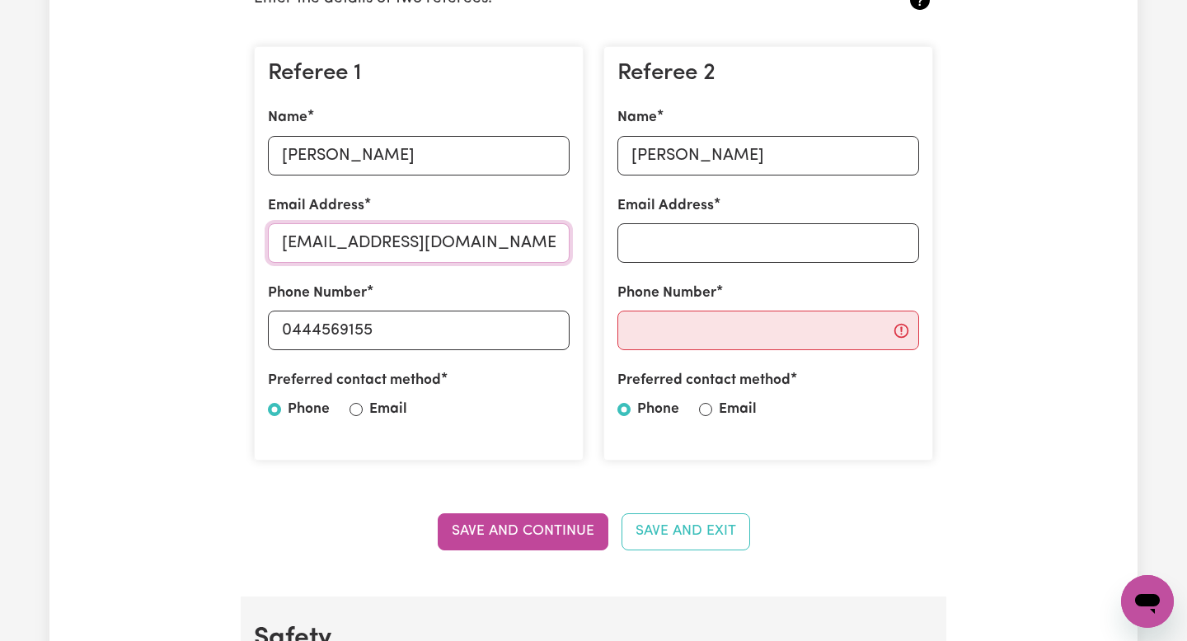
type input "shani.maru123@gmail.com"
click at [705, 237] on input "Email Address" at bounding box center [768, 243] width 302 height 40
click at [651, 366] on div "Referee 2 Name Tapiwa Kufakurowa Email Address Phone Number Preferred contact m…" at bounding box center [768, 253] width 330 height 415
click at [654, 332] on input "Phone Number" at bounding box center [768, 331] width 302 height 40
click at [674, 240] on input "Email Address" at bounding box center [768, 243] width 302 height 40
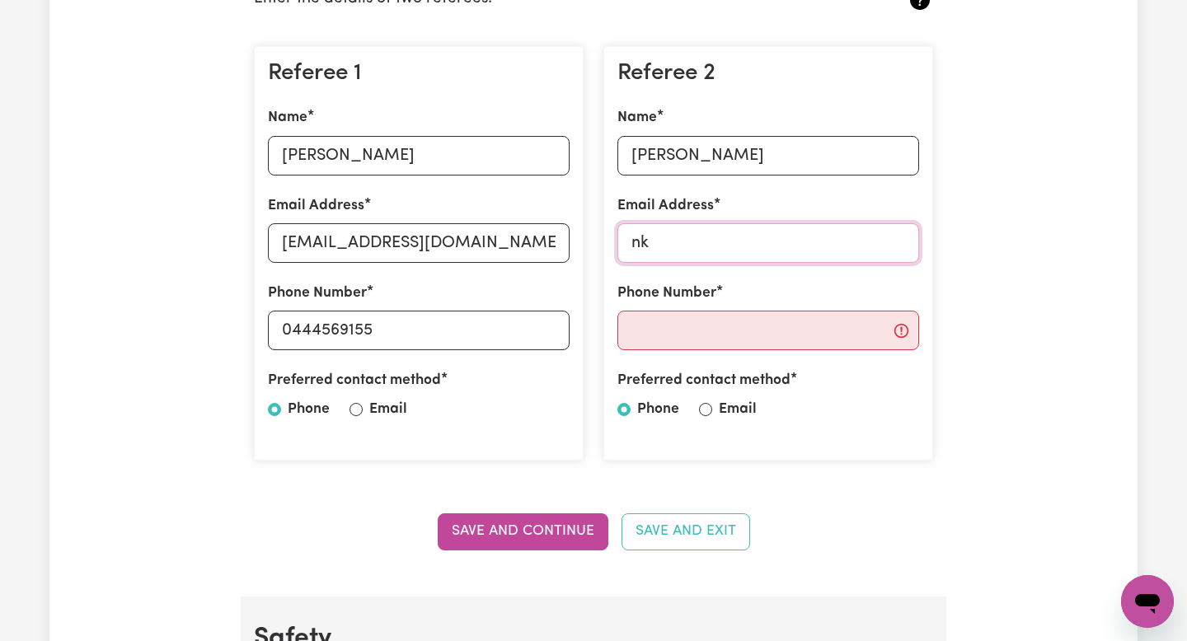
type input "n"
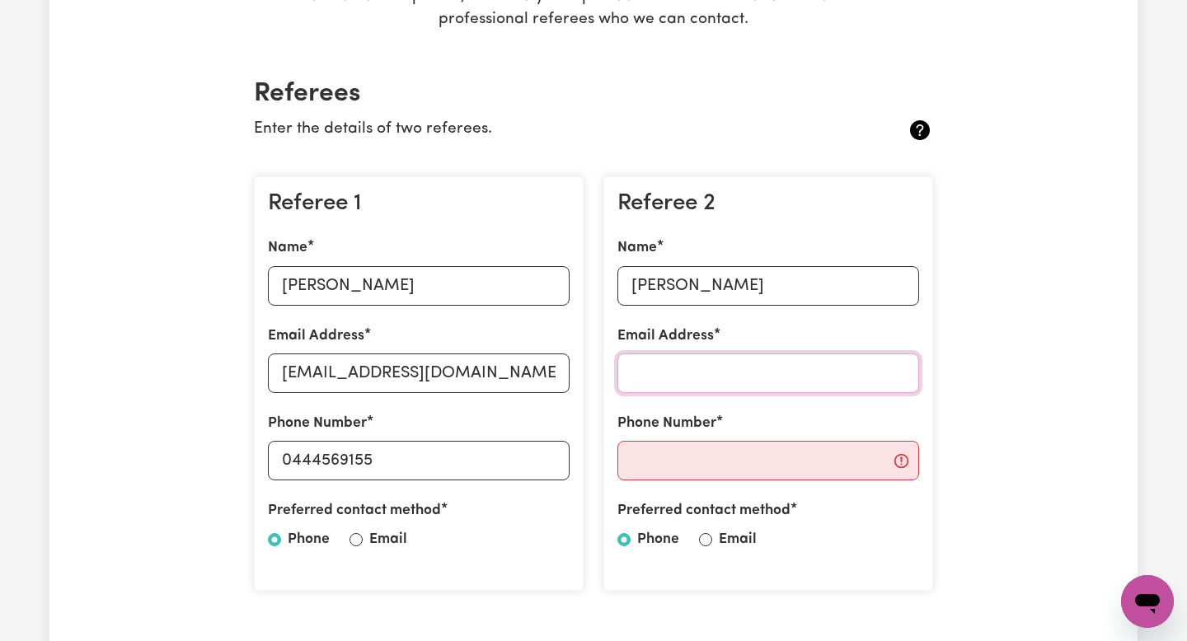
scroll to position [352, 0]
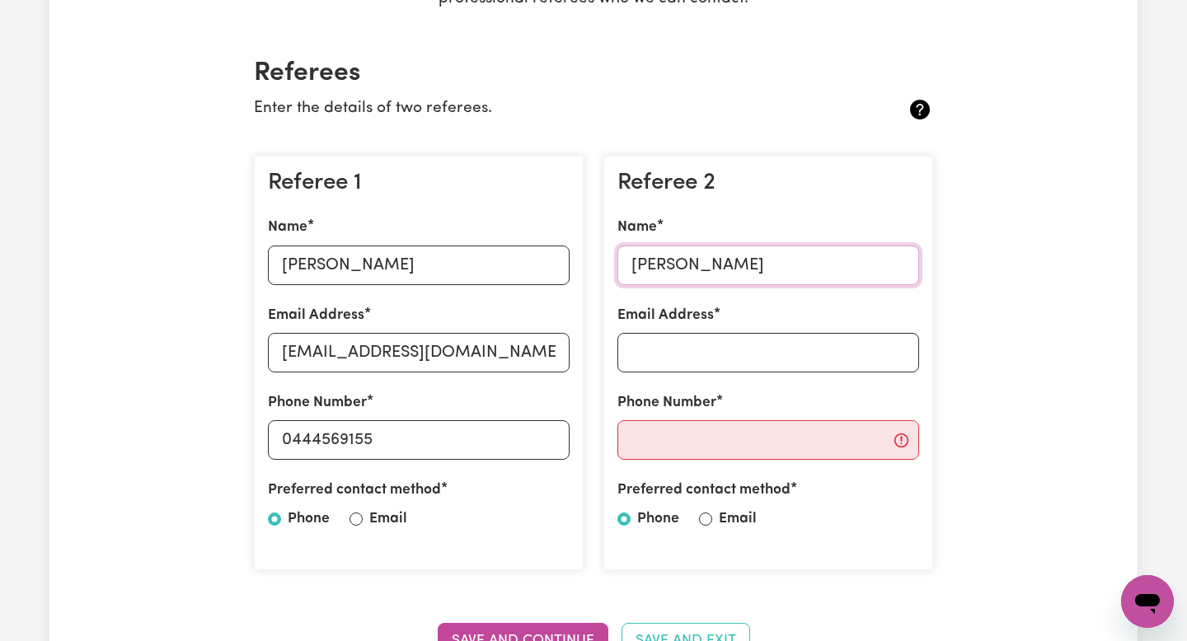
drag, startPoint x: 792, startPoint y: 267, endPoint x: 321, endPoint y: 235, distance: 472.4
click at [321, 236] on div "Referee 1 Name Shaniqua Marukutira Email Address shani.maru123@gmail.com Phone …" at bounding box center [593, 364] width 699 height 442
type input "Kgotla Sibanda"
click at [721, 363] on input "Email Address" at bounding box center [768, 353] width 302 height 40
type input "n"
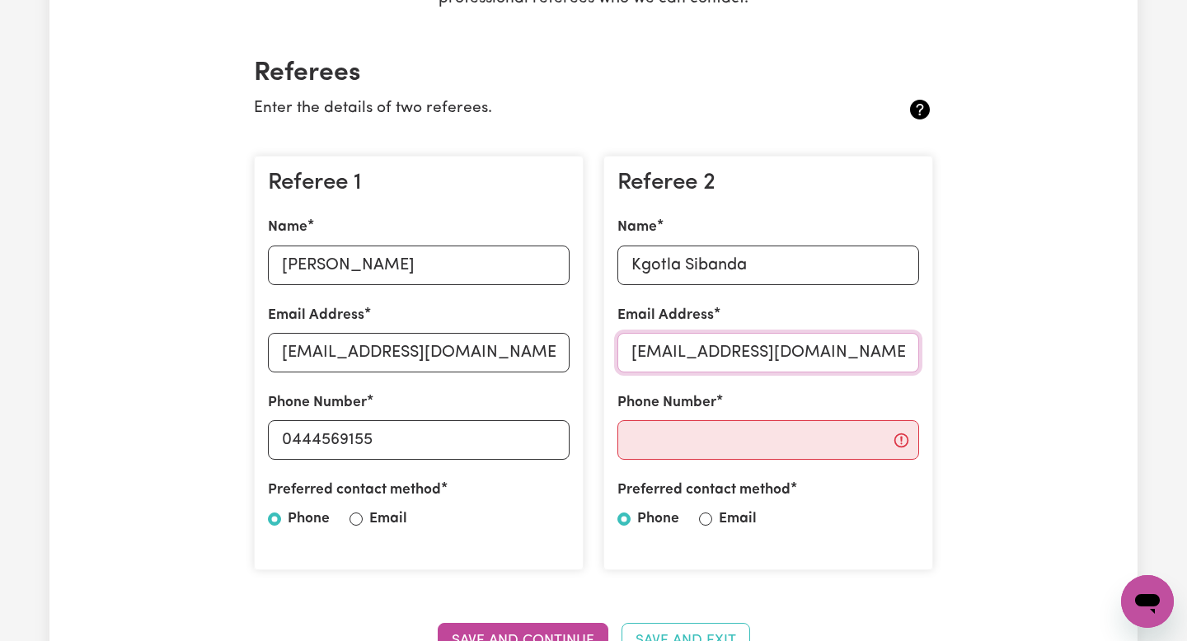
type input "boosterdrip766@gmail.com"
click at [714, 458] on input "Phone Number" at bounding box center [768, 440] width 302 height 40
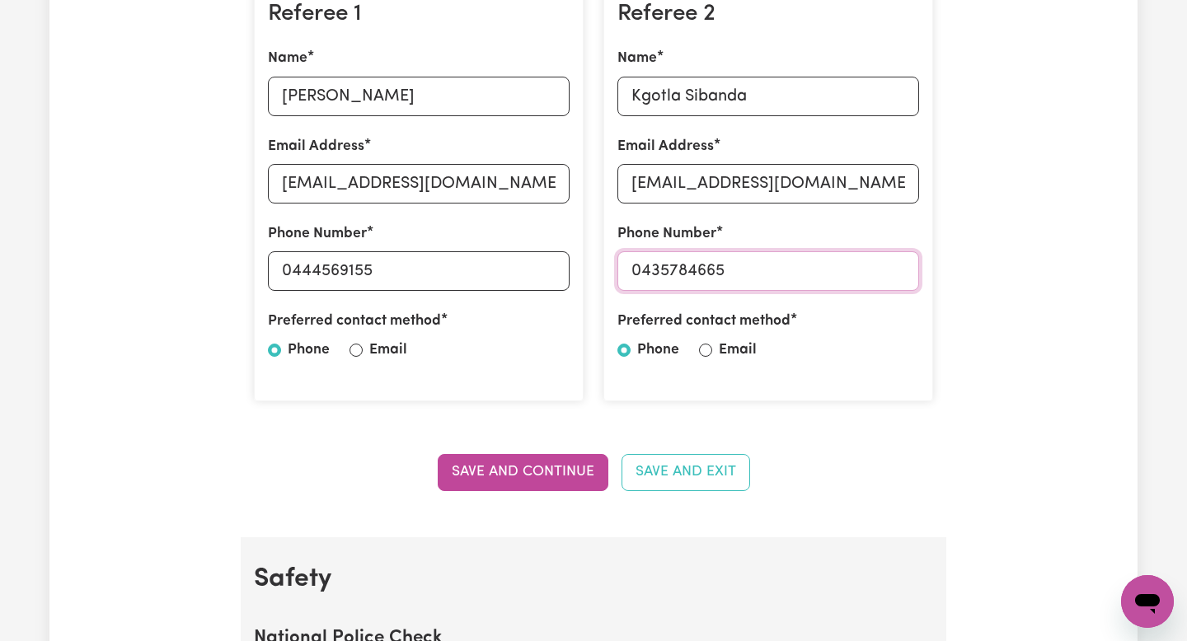
scroll to position [523, 0]
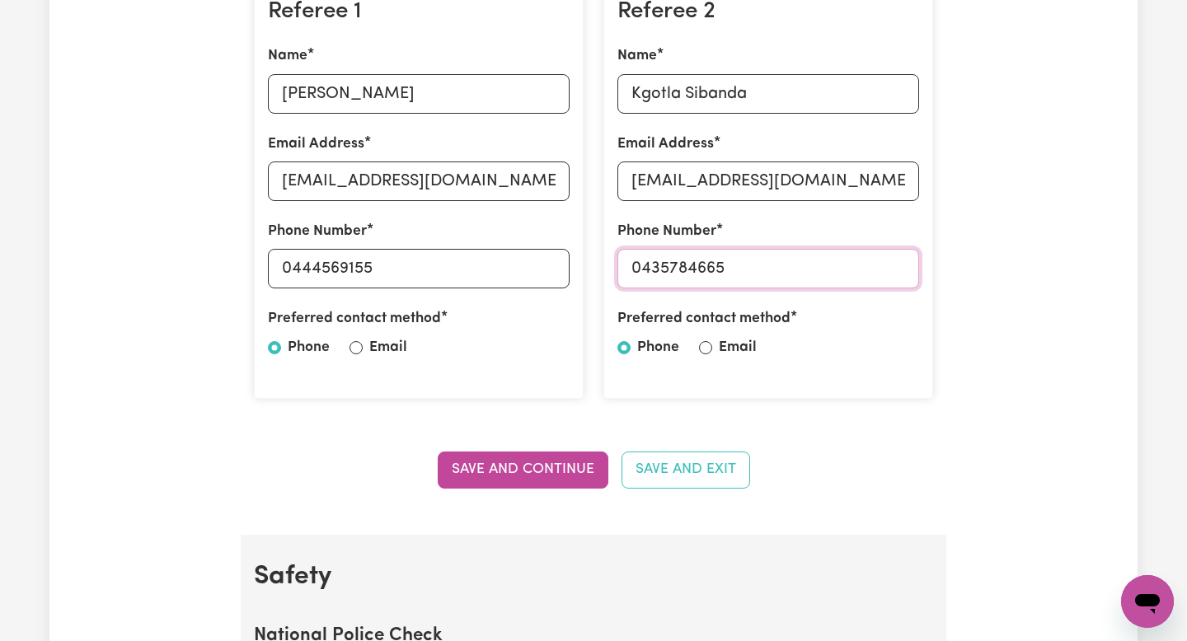
click at [667, 262] on input "0435784665" at bounding box center [768, 269] width 302 height 40
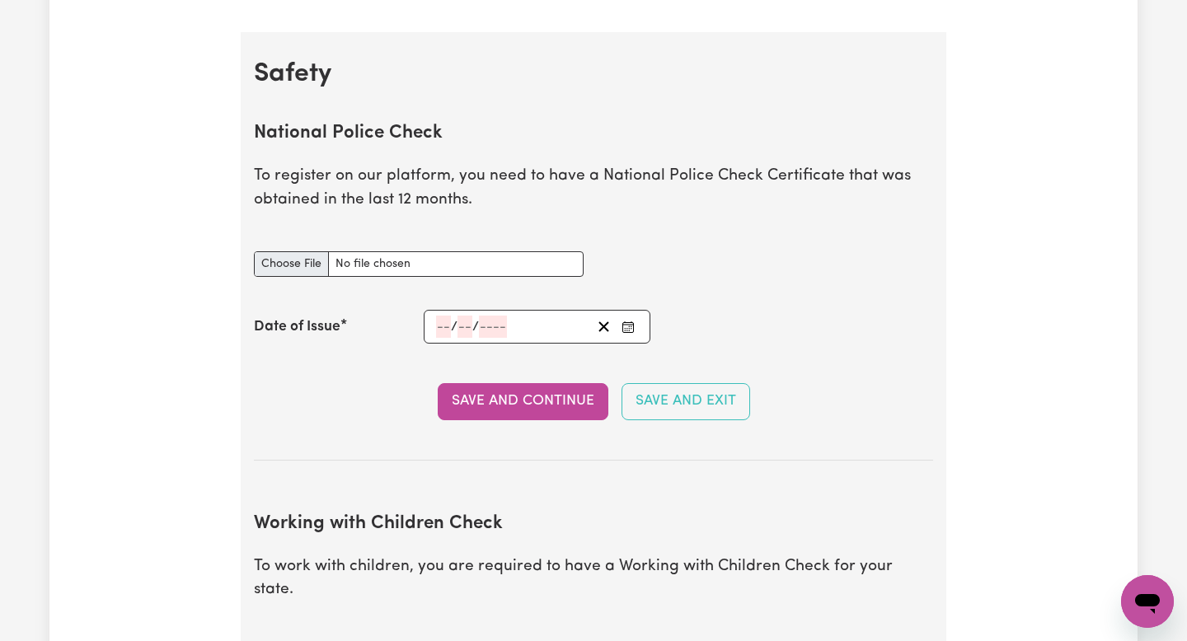
scroll to position [1028, 0]
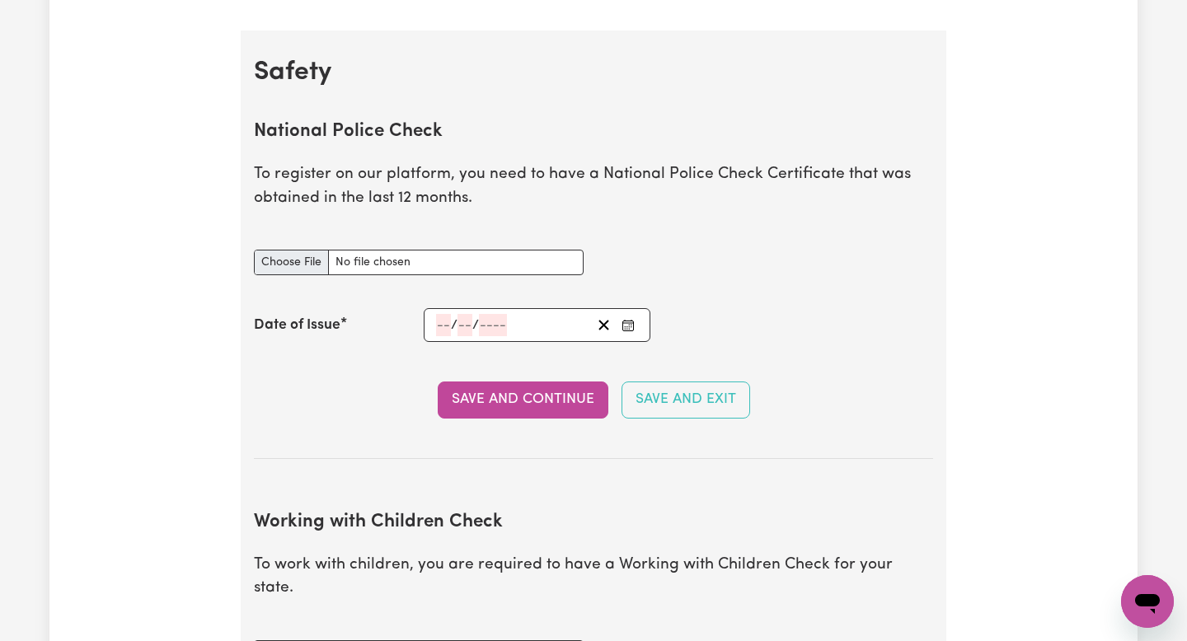
type input "0435784665"
click at [285, 273] on input "National Police Check document" at bounding box center [419, 263] width 330 height 26
type input "C:\fakepath\National-Police-History-Check.pdf"
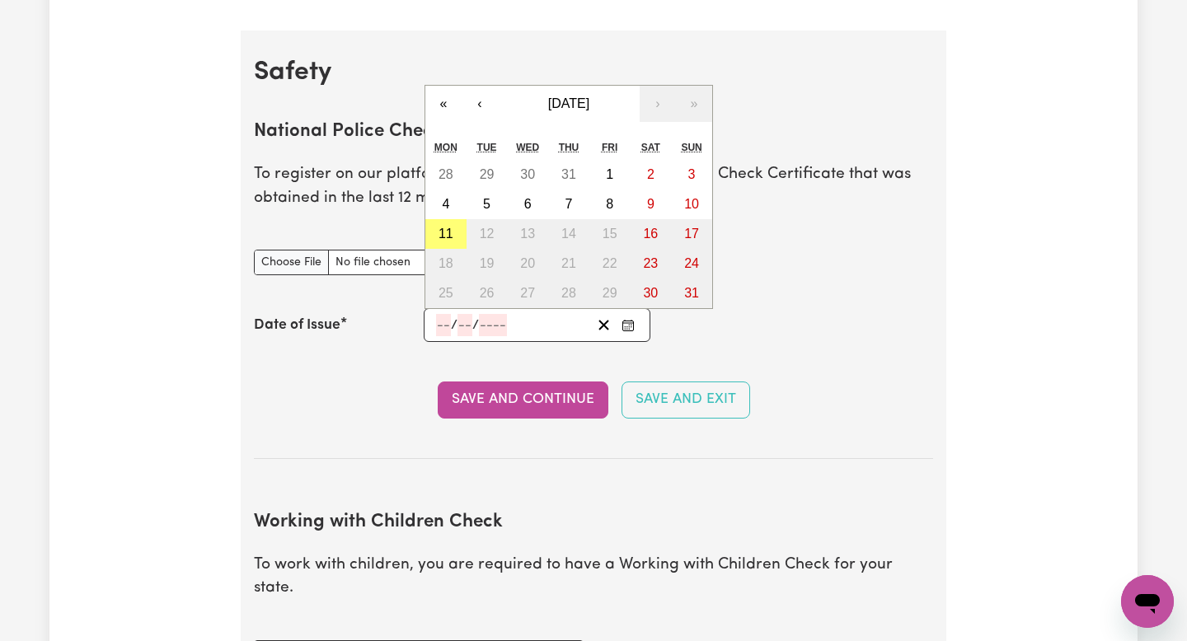
click at [444, 327] on input "number" at bounding box center [443, 325] width 15 height 22
type input "07"
type input "02"
type input "0002-02-07"
type input "7"
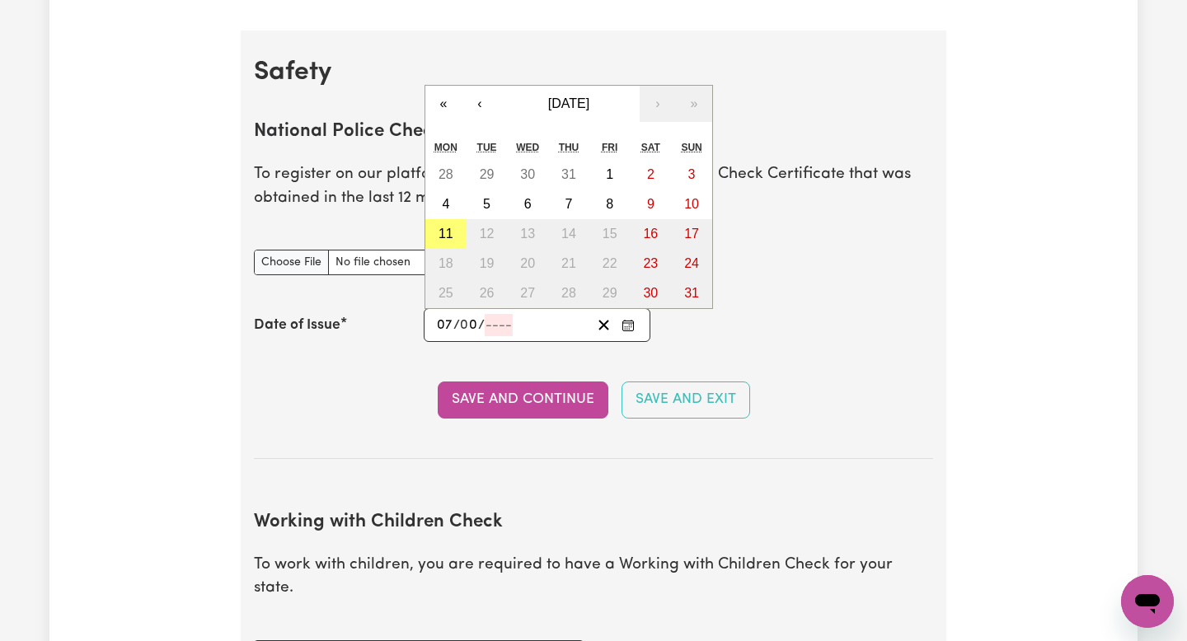
type input "2"
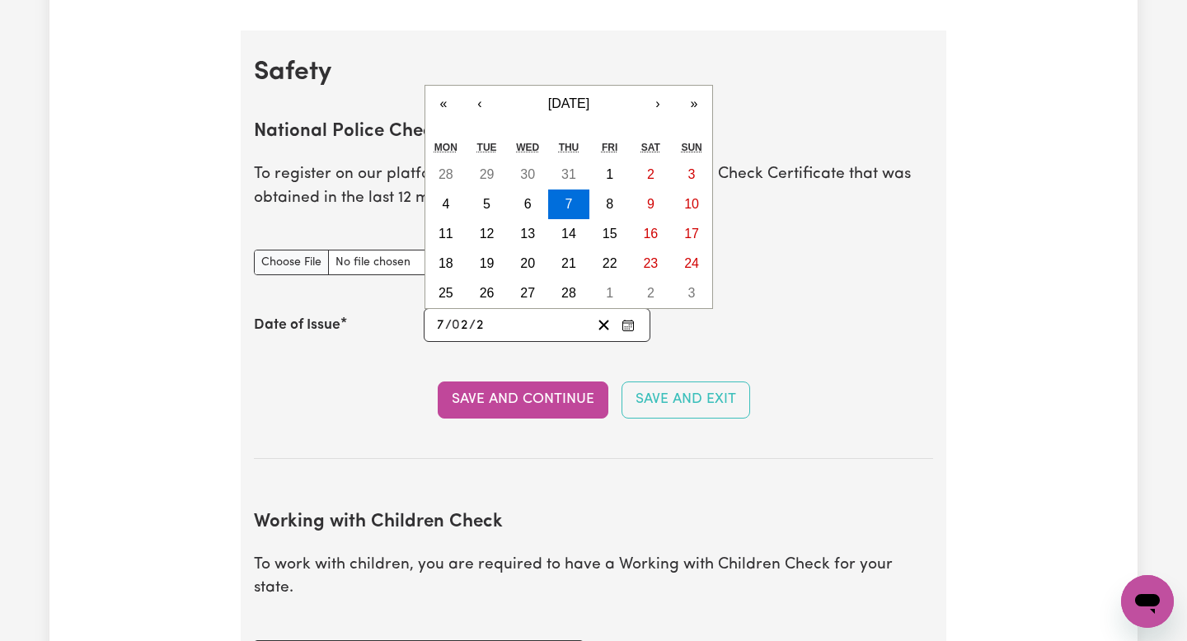
type input "0020-02-07"
type input "20"
type input "0202-02-07"
type input "202"
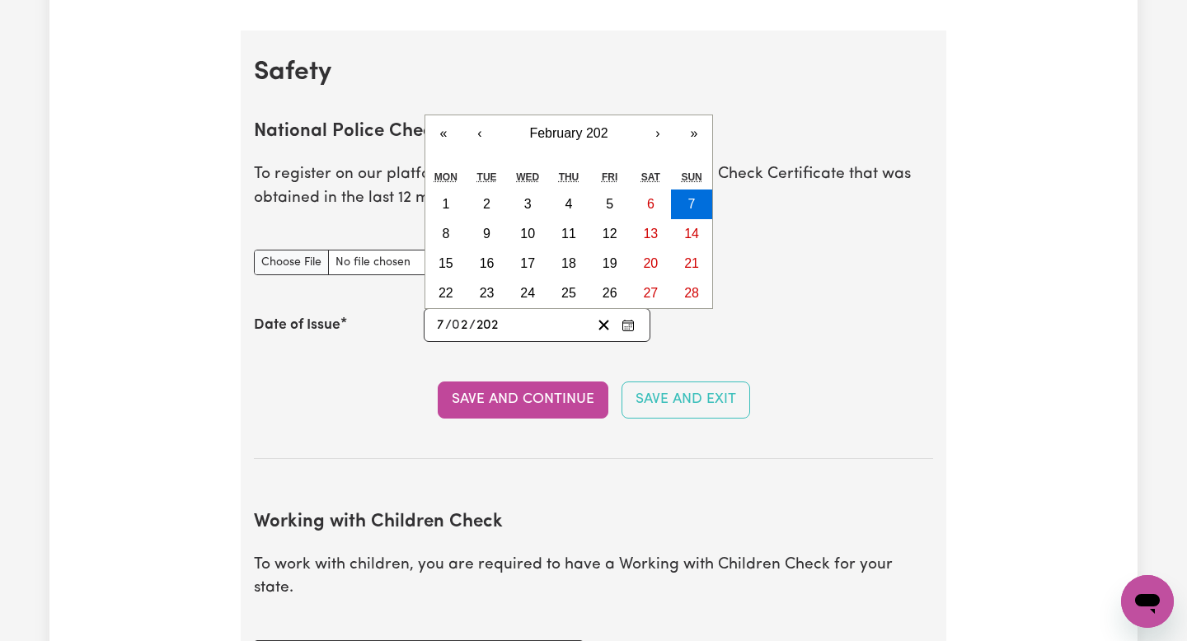
type input "2025-02-07"
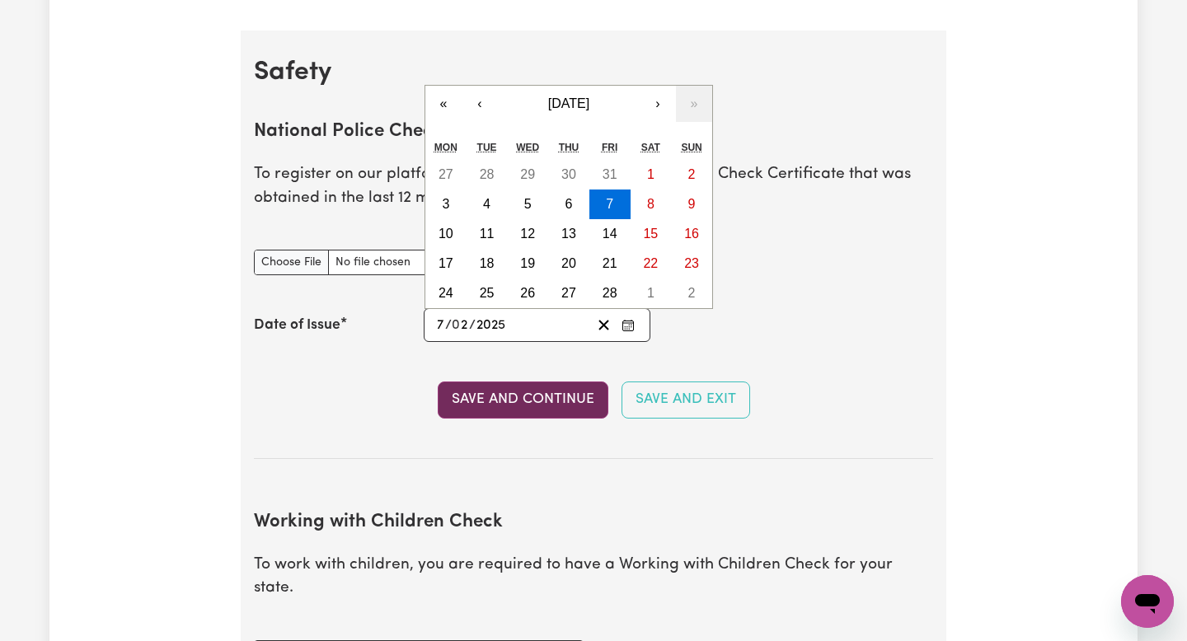
type input "2025"
click at [527, 413] on button "Save and Continue" at bounding box center [523, 400] width 171 height 36
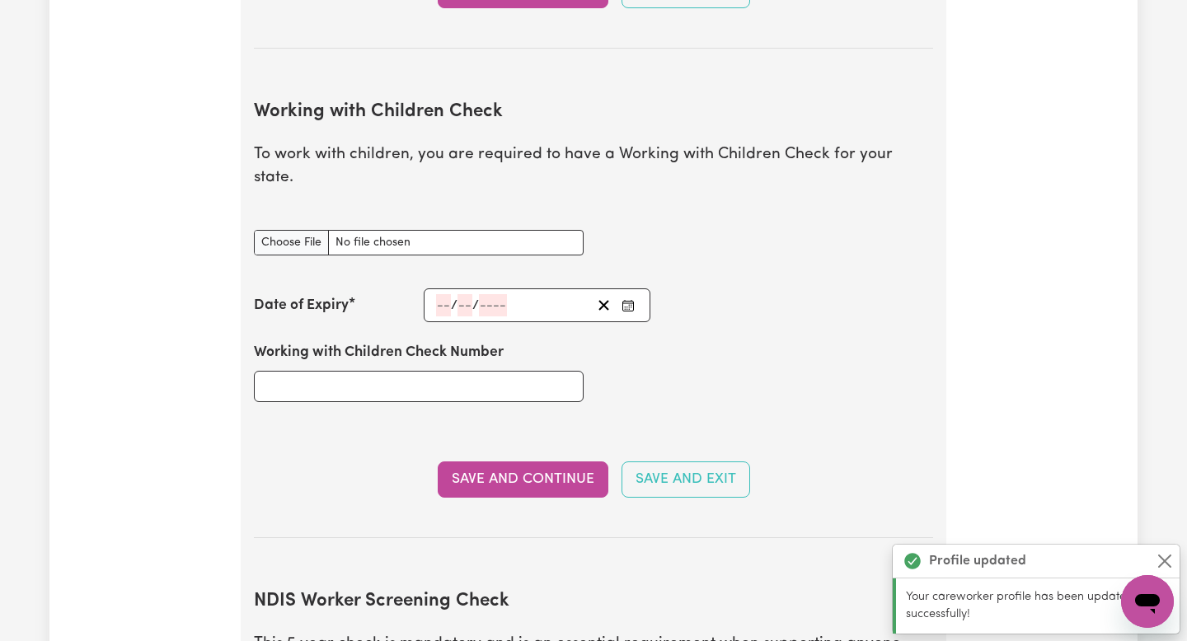
scroll to position [1547, 0]
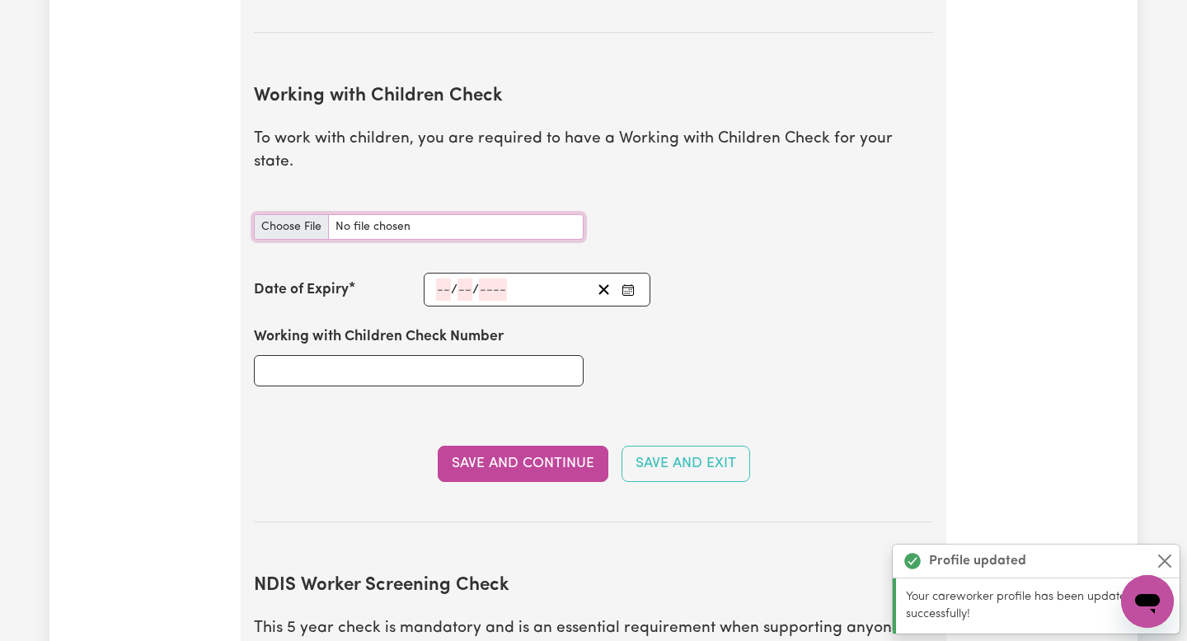
click at [417, 214] on input "Working with Children Check document" at bounding box center [419, 227] width 330 height 26
type input "C:\fakepath\IMG_2441 (1).JPG"
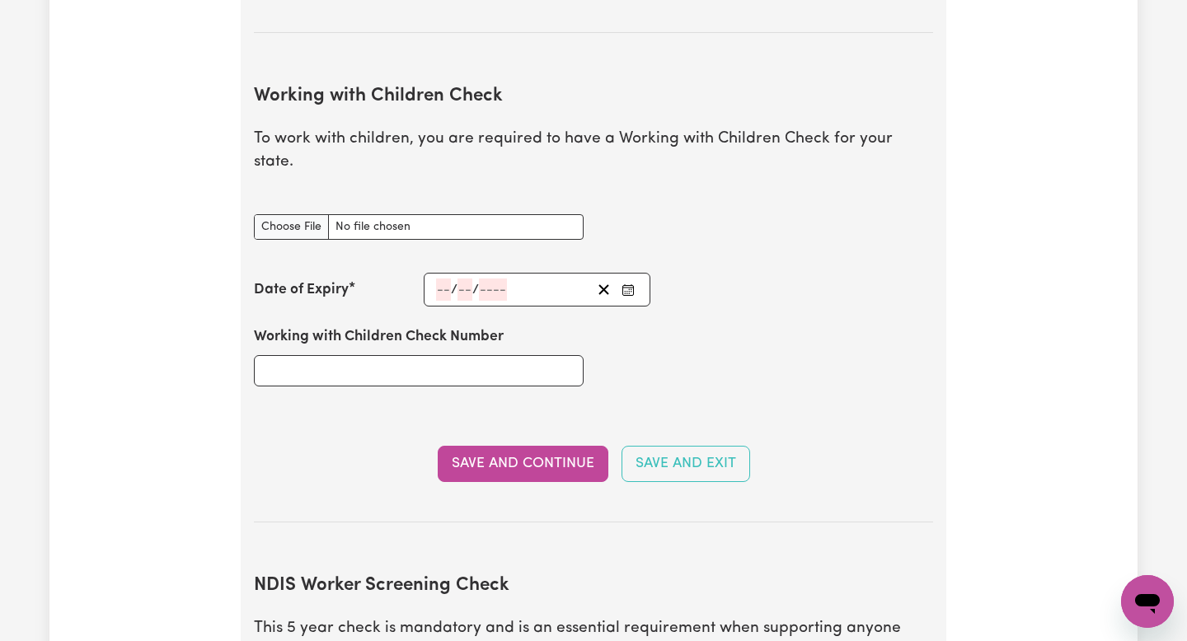
click at [443, 279] on input "number" at bounding box center [443, 290] width 15 height 22
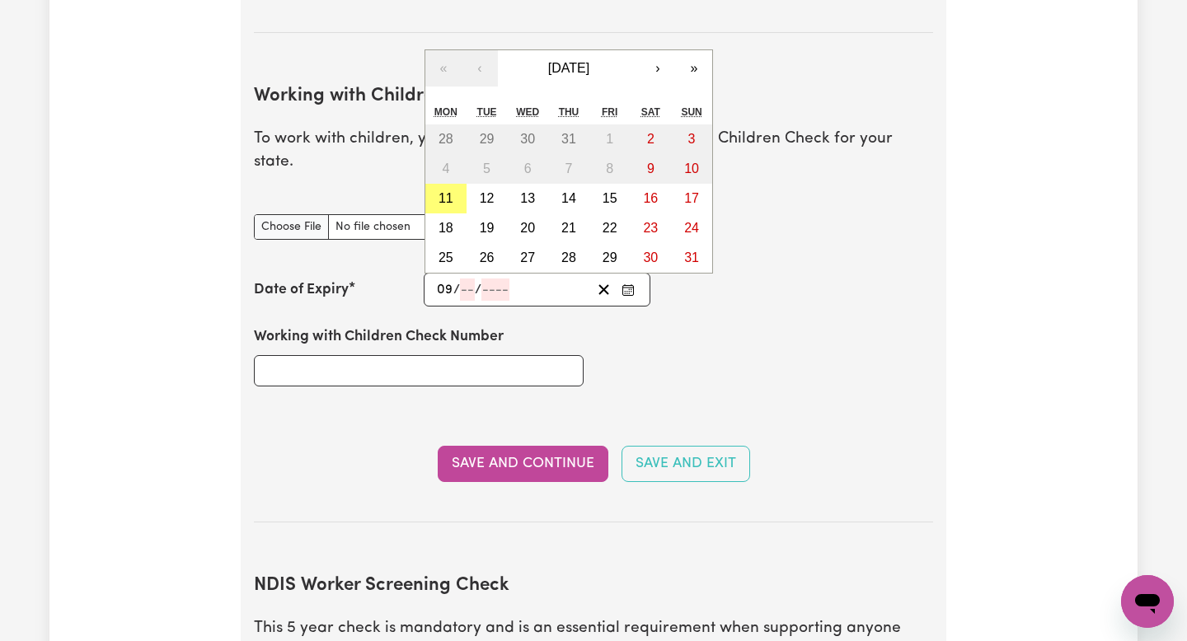
type input "09"
type input "0"
type input "3"
type input "202"
type input "2028-03-09"
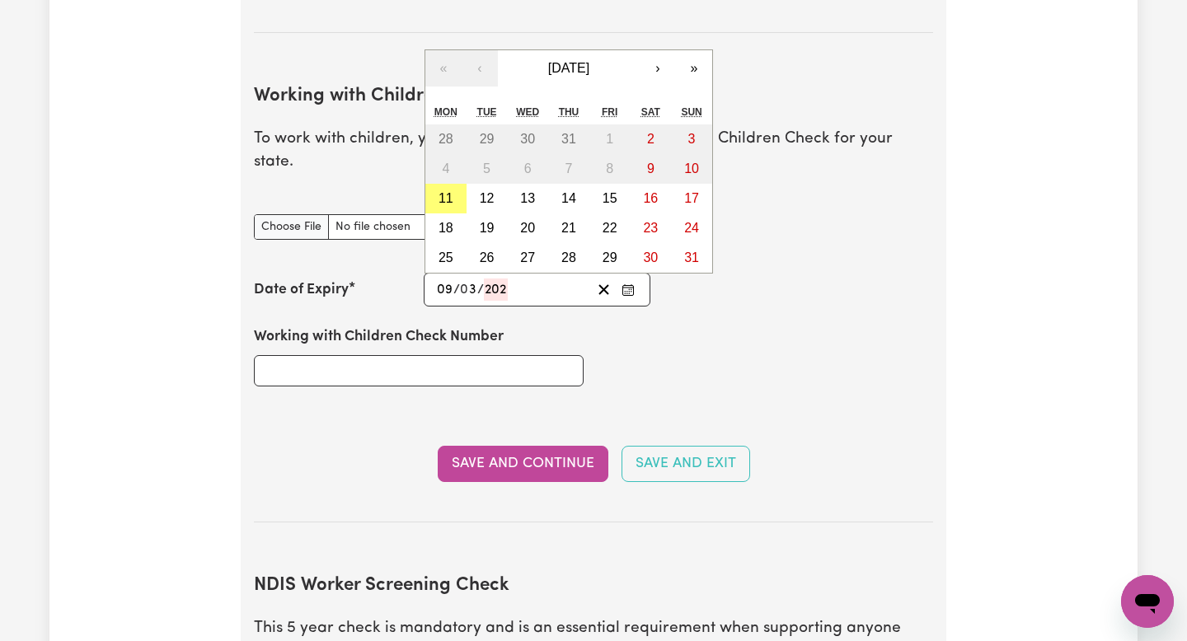
type input "9"
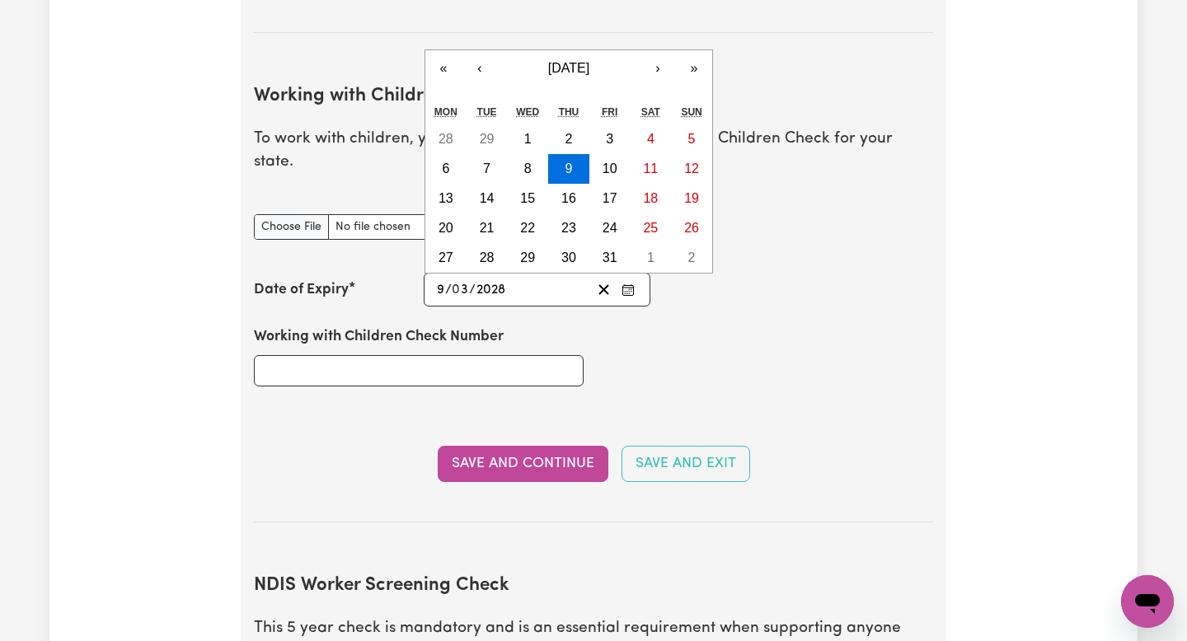
type input "2028"
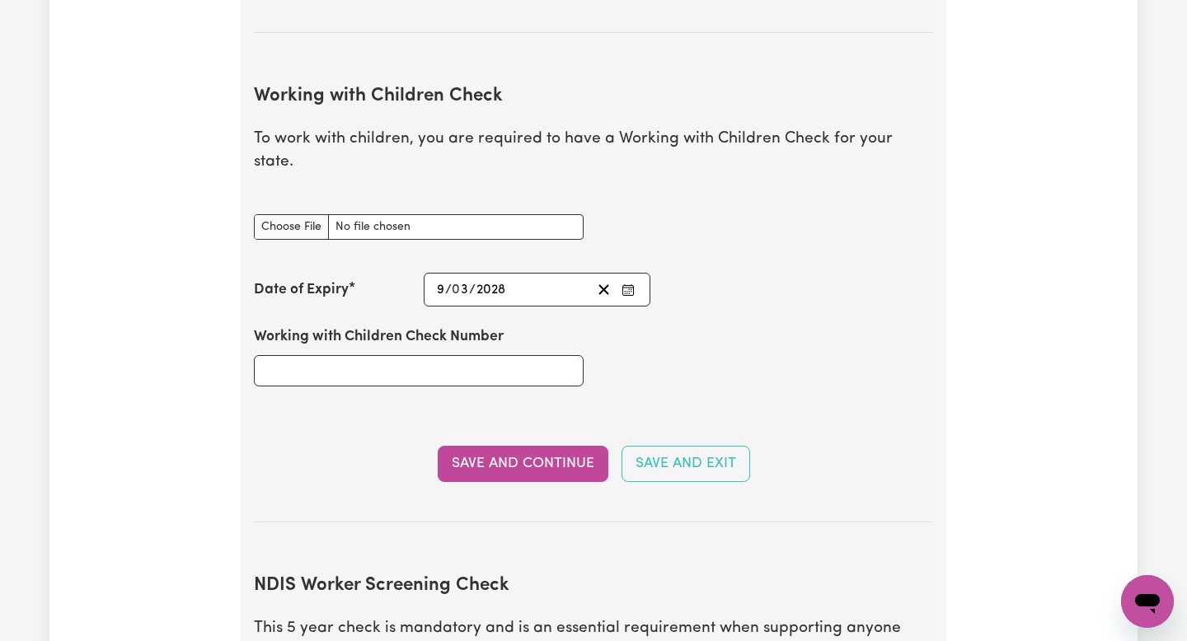
click at [639, 311] on div "Working with Children Check Number" at bounding box center [593, 356] width 699 height 99
click at [436, 355] on input "Working with Children Check Number" at bounding box center [419, 370] width 330 height 31
type input "4503034"
click at [508, 446] on button "Save and Continue" at bounding box center [523, 464] width 171 height 36
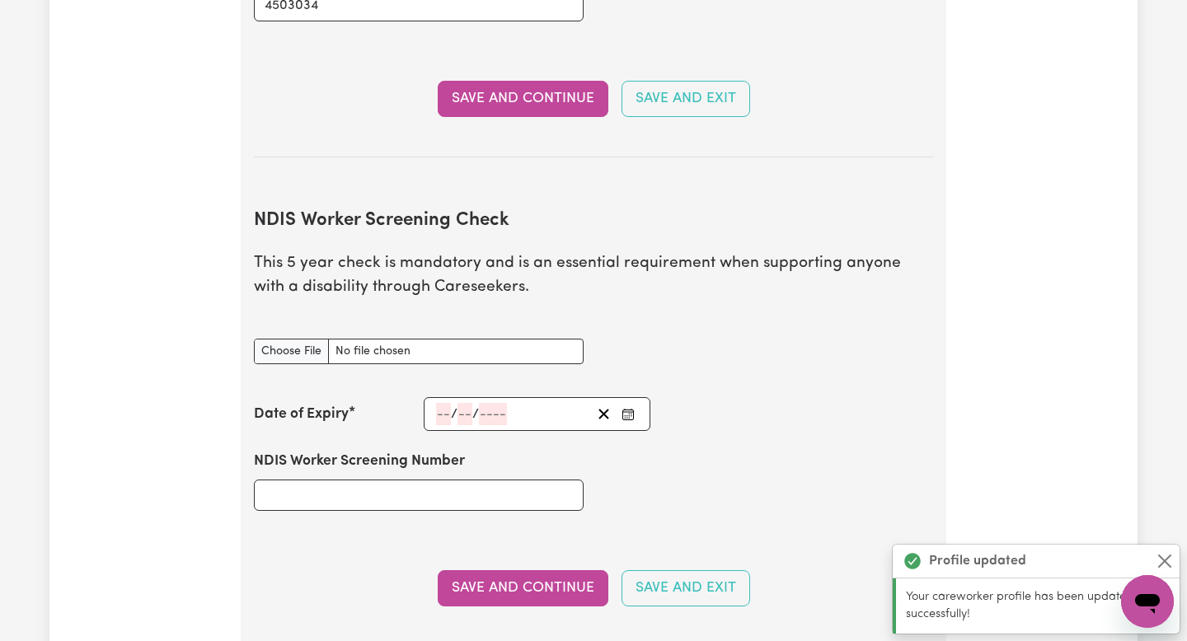
scroll to position [2053, 0]
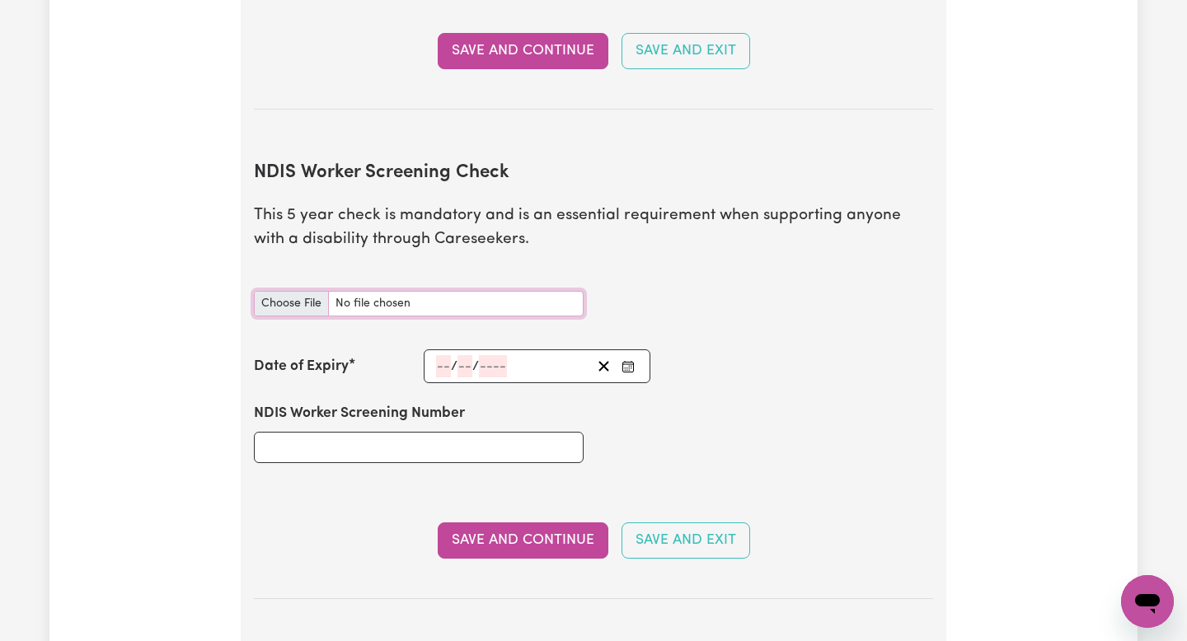
click at [315, 291] on input "NDIS Worker Screening Check document" at bounding box center [419, 304] width 330 height 26
click at [443, 355] on input "number" at bounding box center [443, 366] width 15 height 22
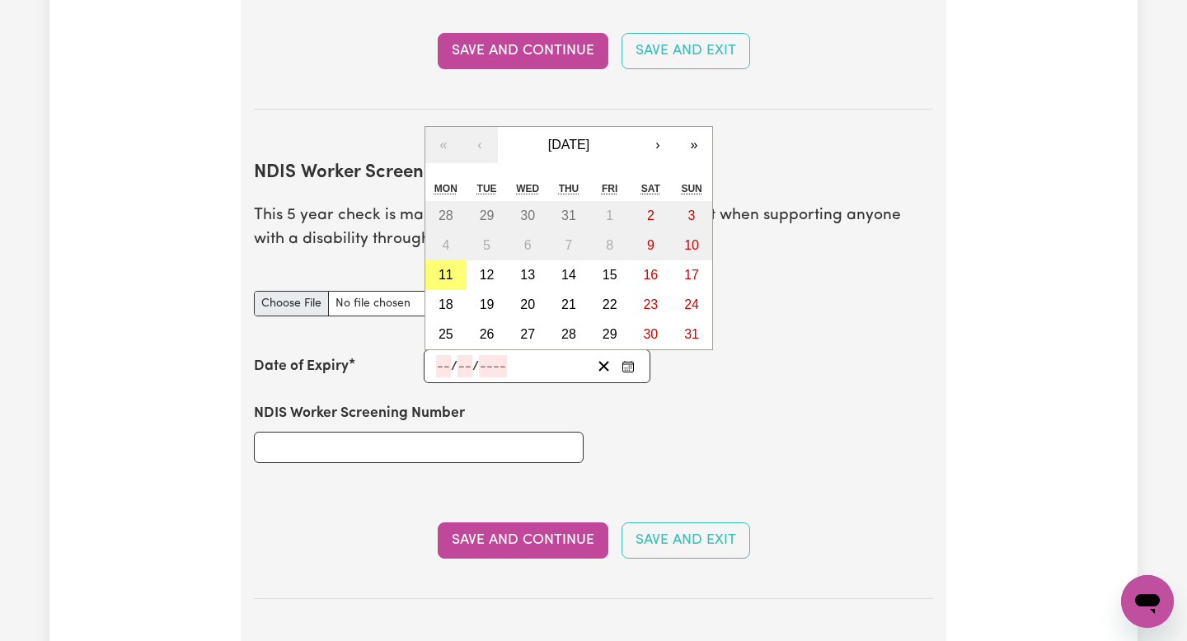
click at [408, 293] on div "NDIS Worker Screening Check document" at bounding box center [418, 303] width 349 height 65
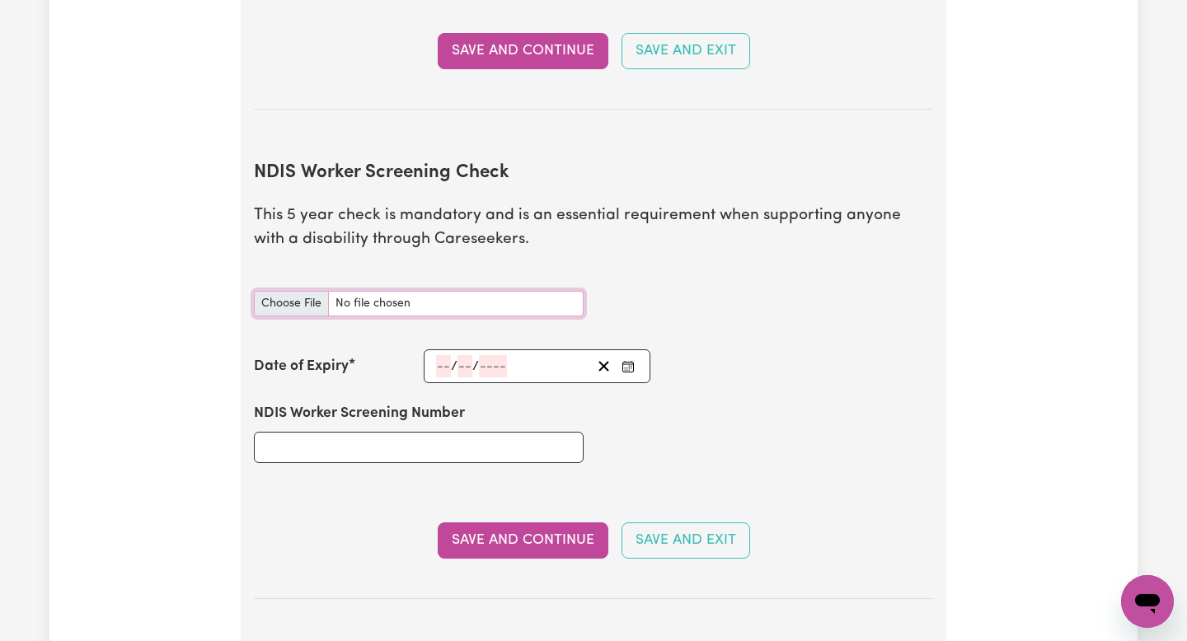
click at [307, 291] on input "NDIS Worker Screening Check document" at bounding box center [419, 304] width 330 height 26
type input "C:\fakepath\NDIS_Clearance (1).pdf"
click at [449, 355] on input "number" at bounding box center [443, 366] width 15 height 22
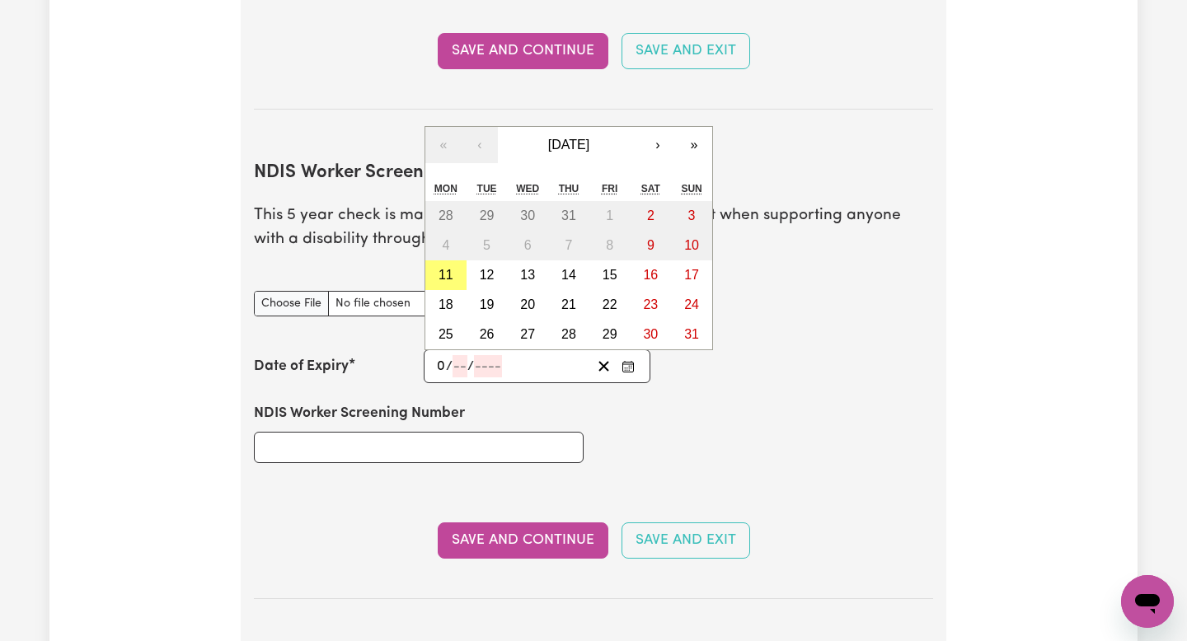
type input "09"
type input "02"
type input "203"
type input "2039-02-09"
type input "9"
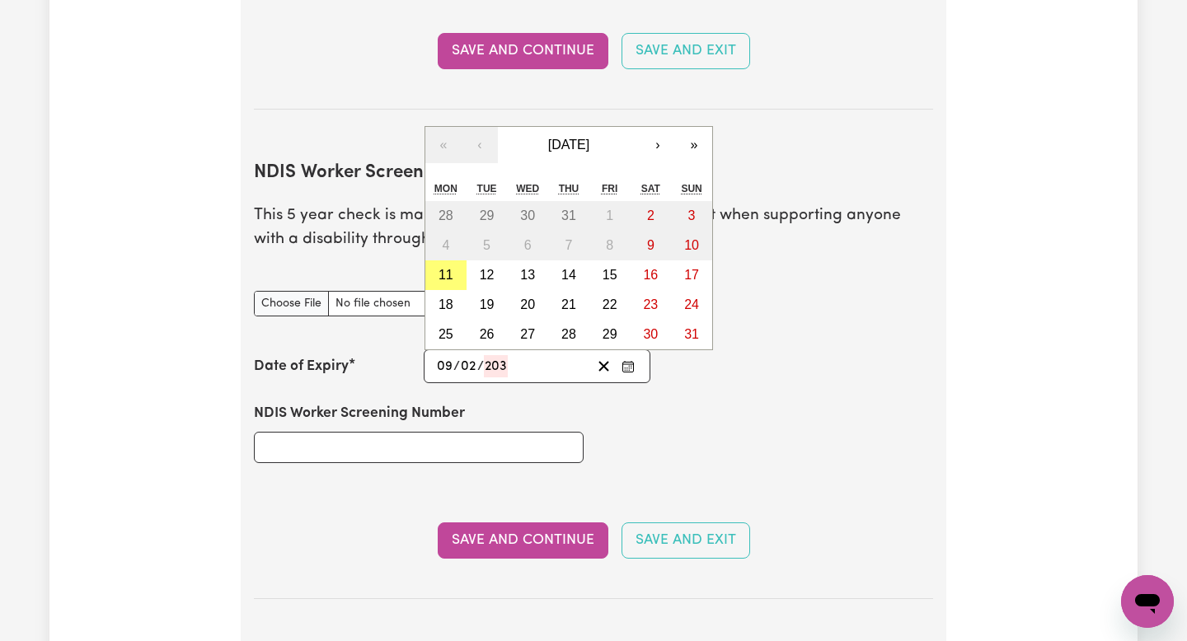
type input "2"
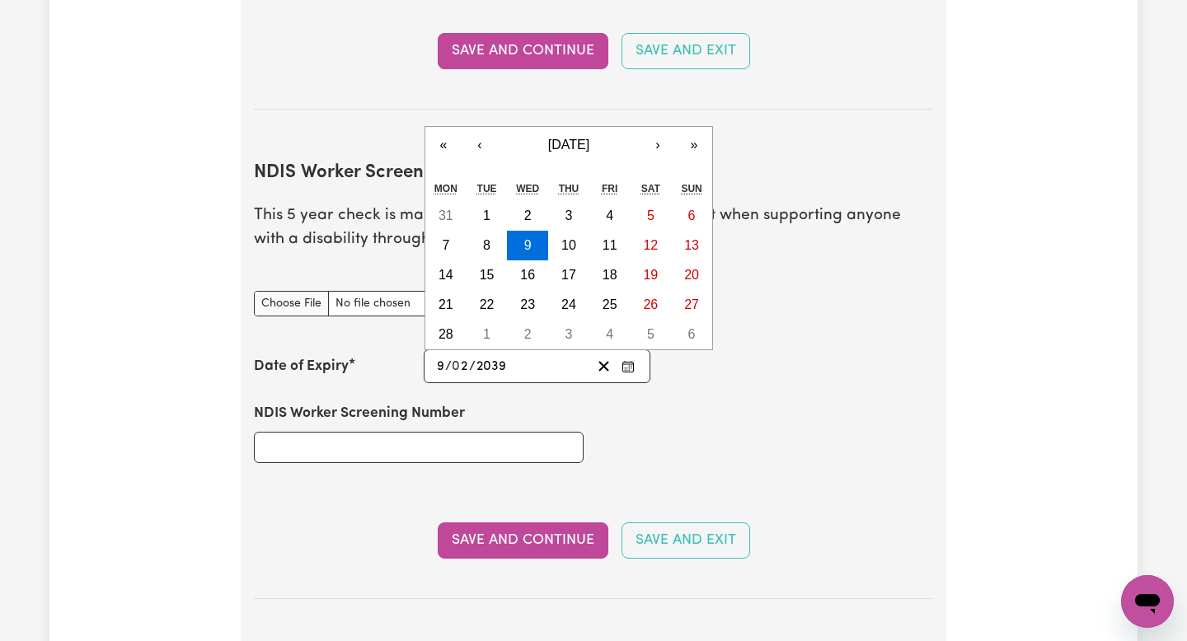
type input "203"
type input "2030-02-09"
type input "2030"
click at [461, 432] on input "NDIS Worker Screening Number" at bounding box center [419, 447] width 330 height 31
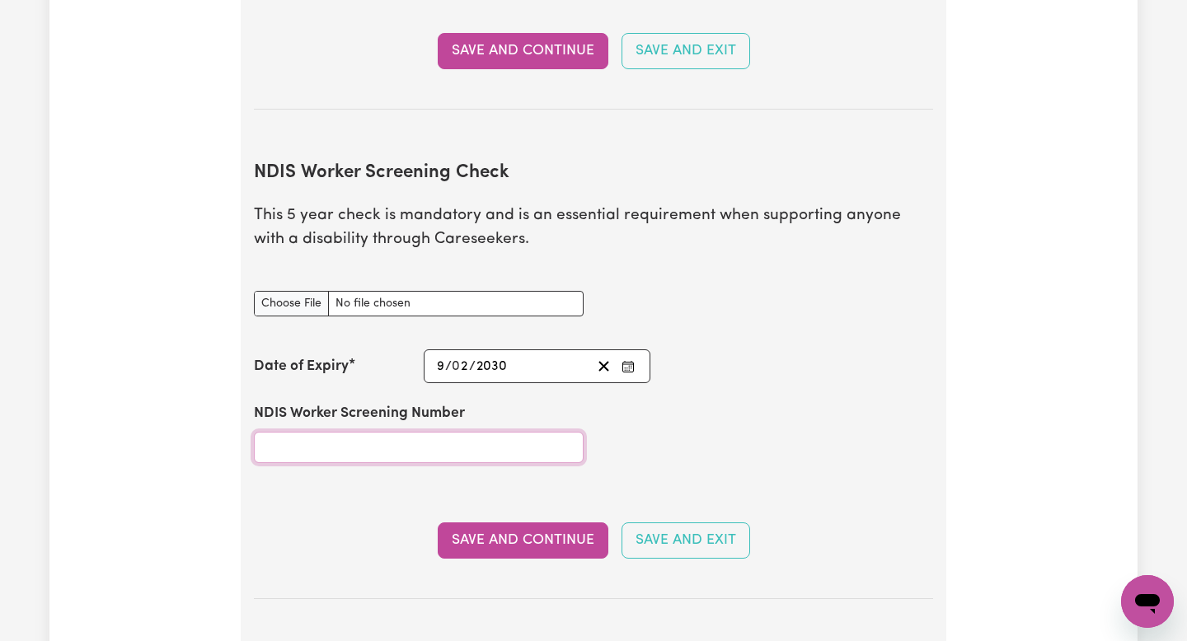
paste input "52841386"
type input "52841386"
click at [633, 447] on div "NDIS Worker Screening Number 52841386" at bounding box center [593, 432] width 699 height 99
click at [562, 522] on button "Save and Continue" at bounding box center [523, 540] width 171 height 36
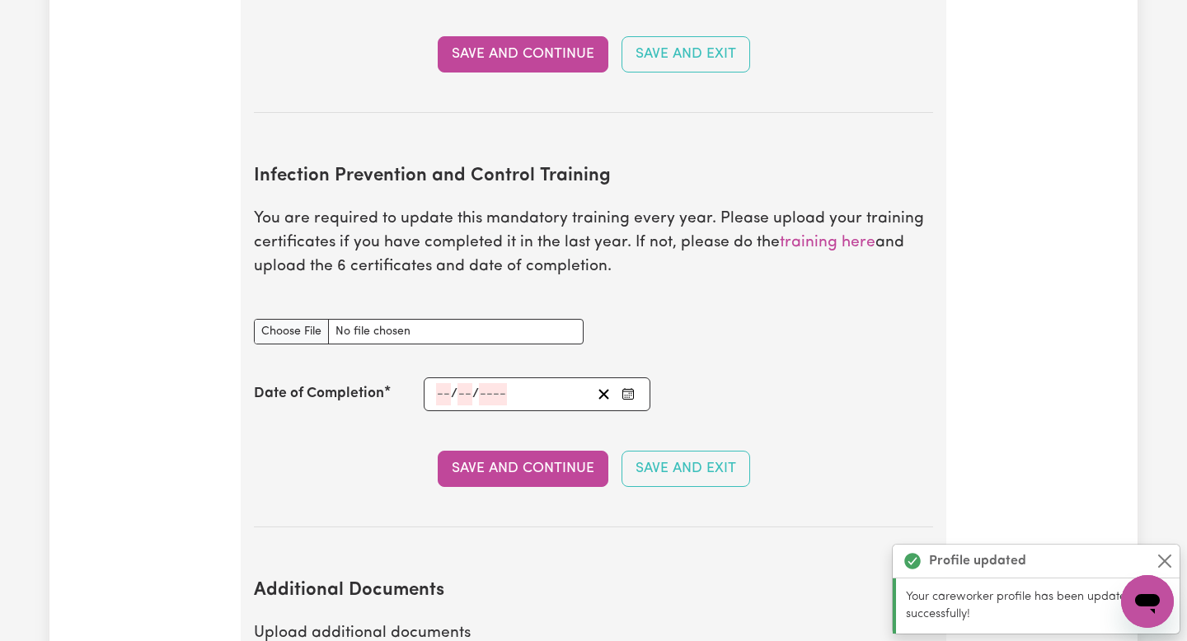
scroll to position [2655, 0]
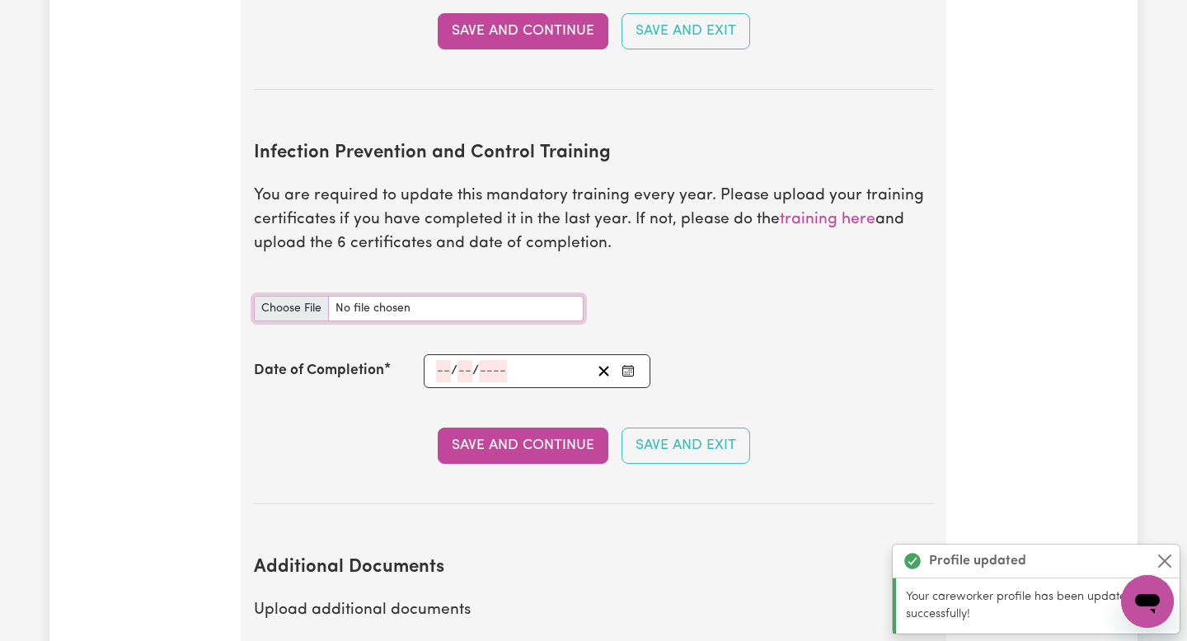
click at [461, 296] on input "Infection Prevention and Control Training document" at bounding box center [419, 309] width 330 height 26
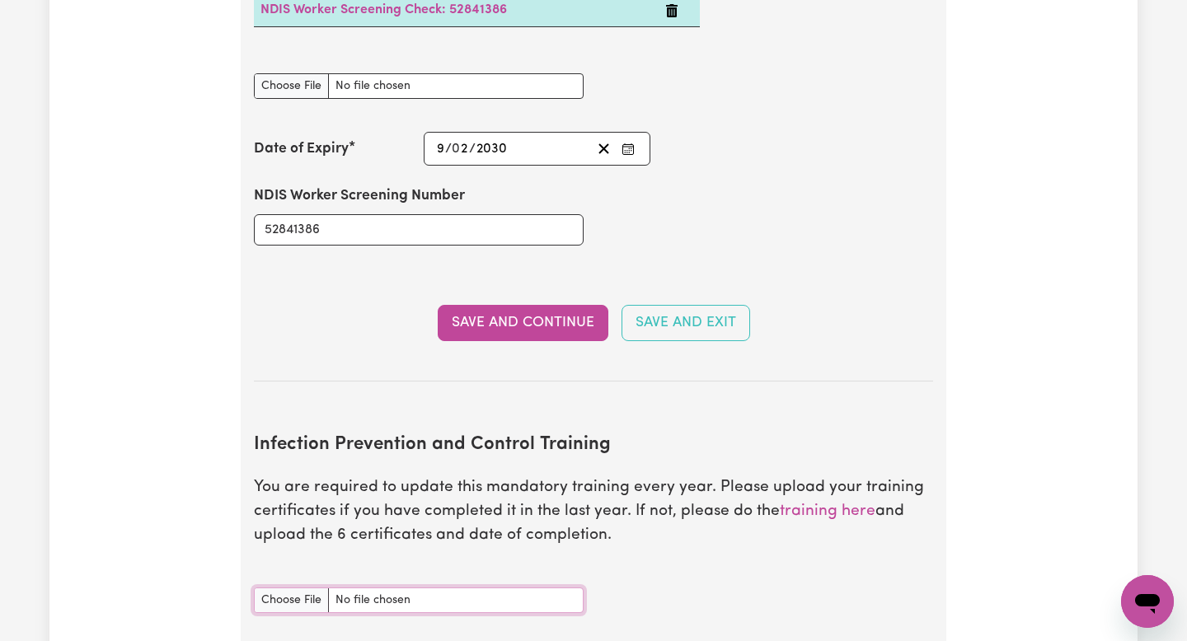
scroll to position [2364, 0]
click at [795, 503] on link "training here" at bounding box center [828, 511] width 96 height 16
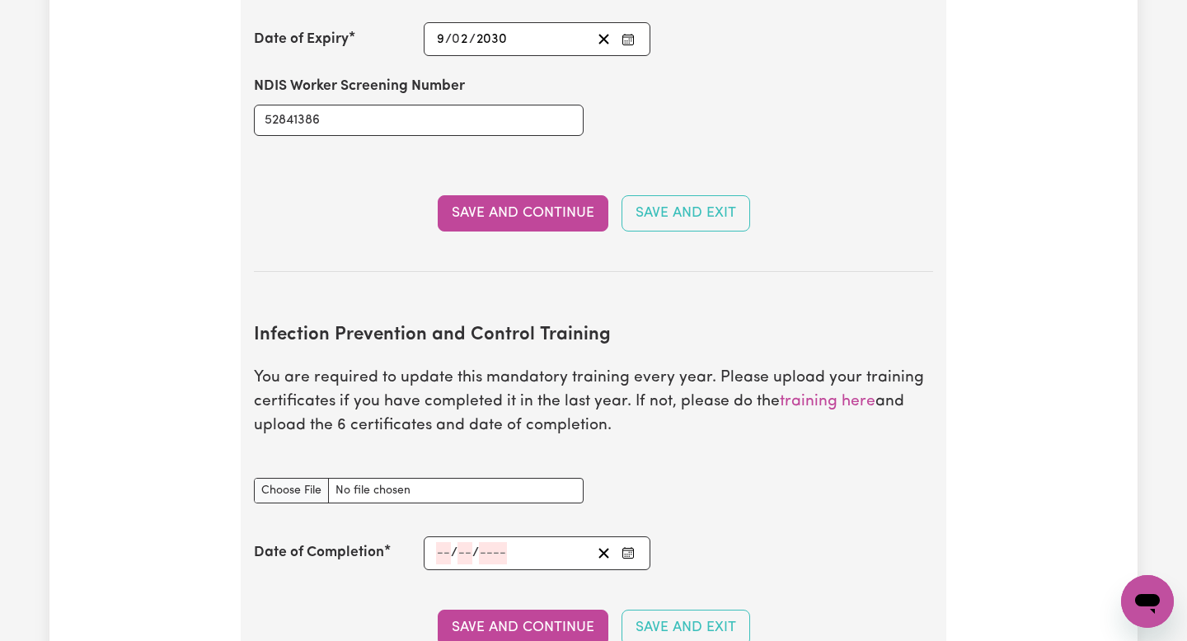
scroll to position [2478, 0]
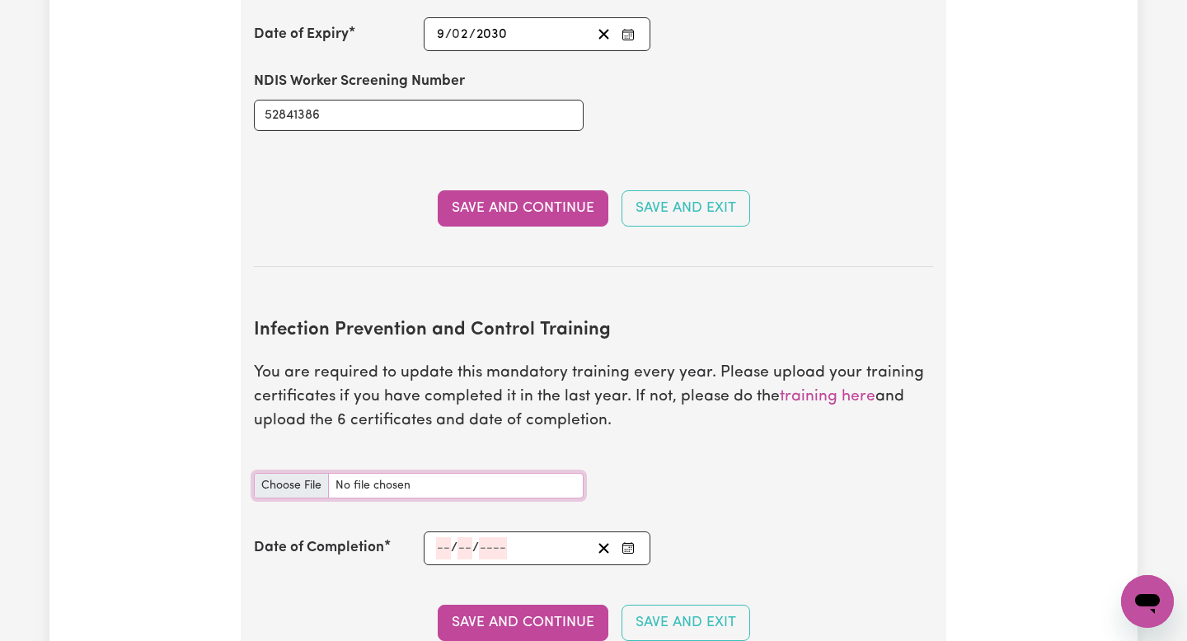
click at [304, 473] on input "Infection Prevention and Control Training document" at bounding box center [419, 486] width 330 height 26
type input "C:\fakepath\certification-Infection-Control-lcnkomazana.pdf"
click at [426, 515] on section "Infection Prevention and Control Training You are required to update this manda…" at bounding box center [593, 487] width 679 height 388
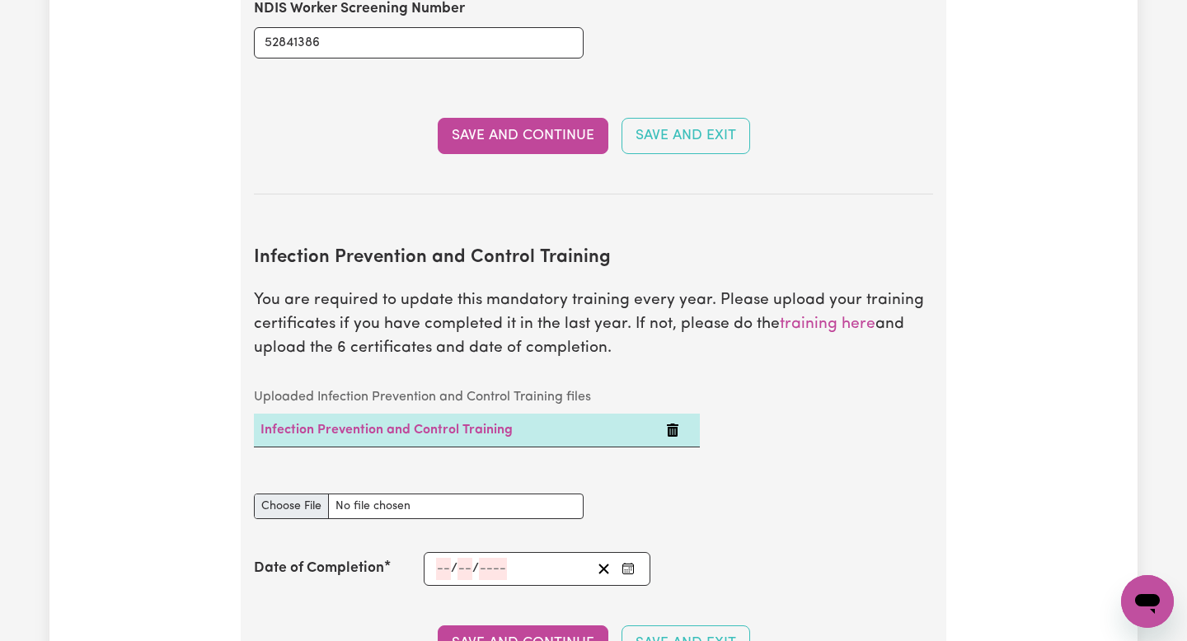
scroll to position [2560, 0]
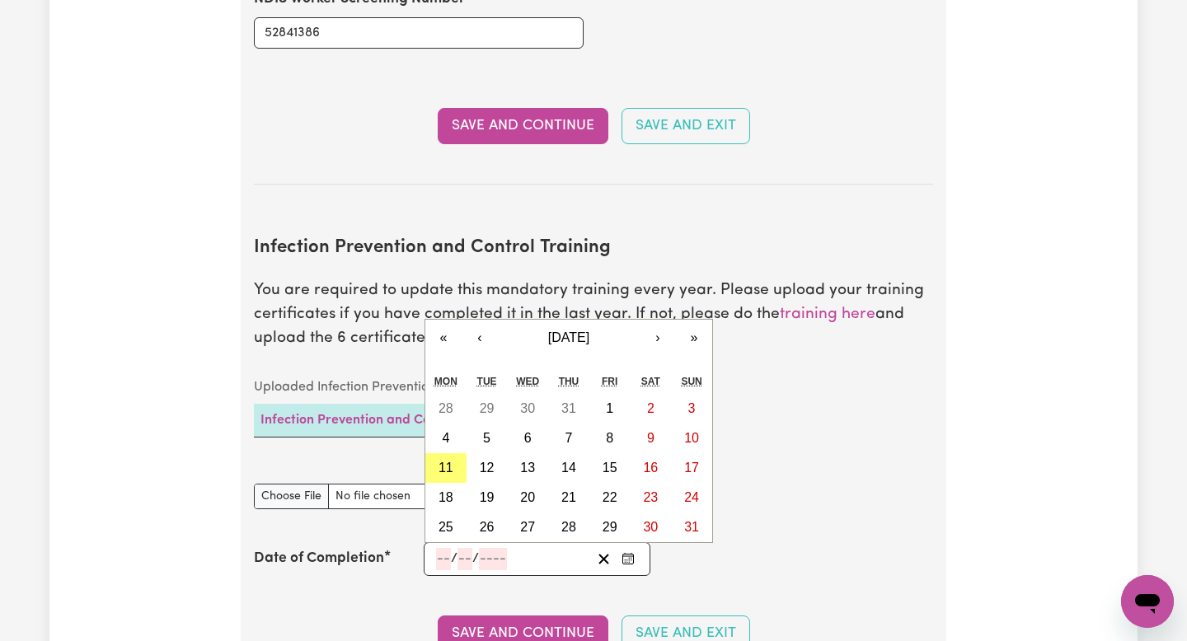
click at [446, 548] on input "number" at bounding box center [443, 559] width 15 height 22
type input "21"
type input "05"
type input "0002-05-21"
type input "5"
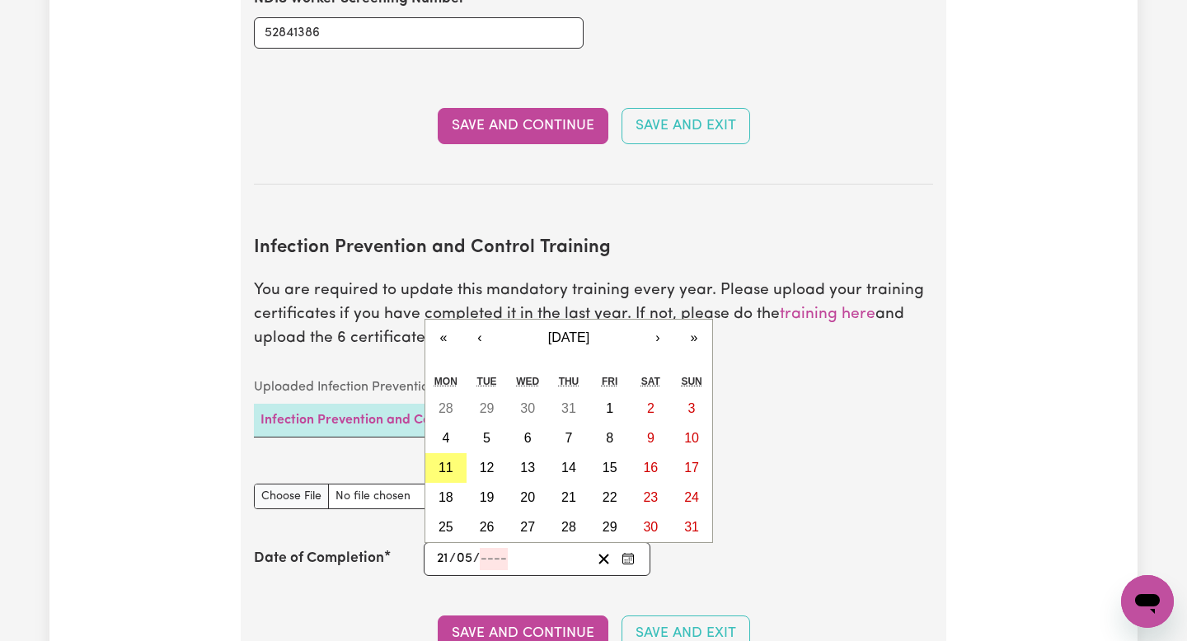
type input "2"
type input "0020-05-21"
type input "20"
type input "0202-05-21"
type input "202"
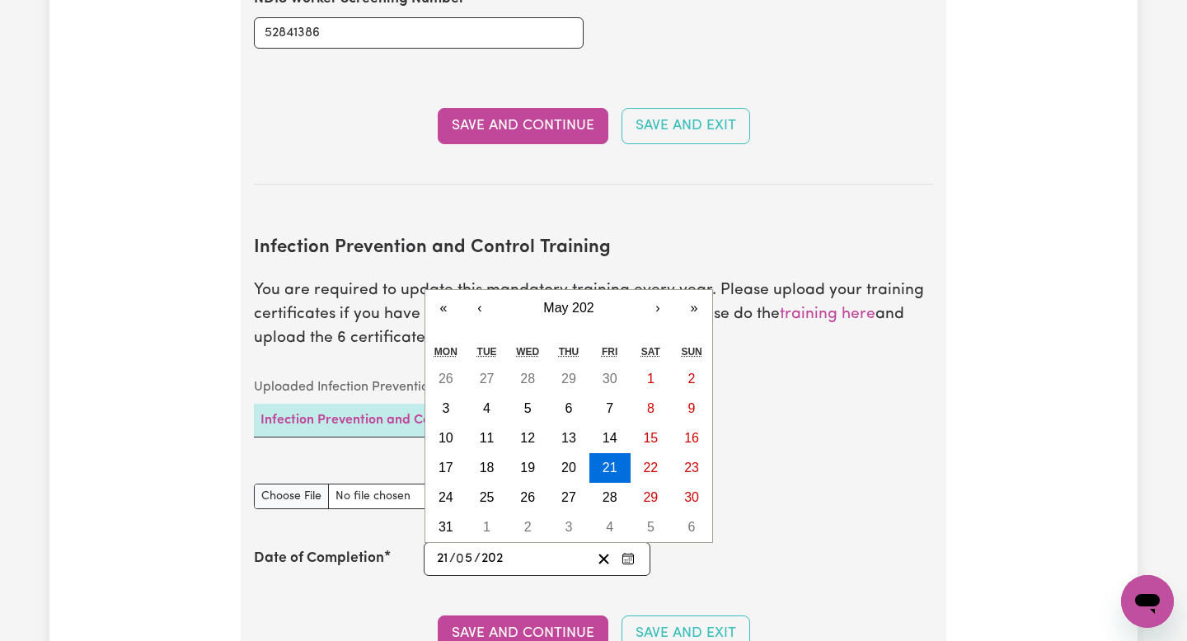
type input "2025-05-21"
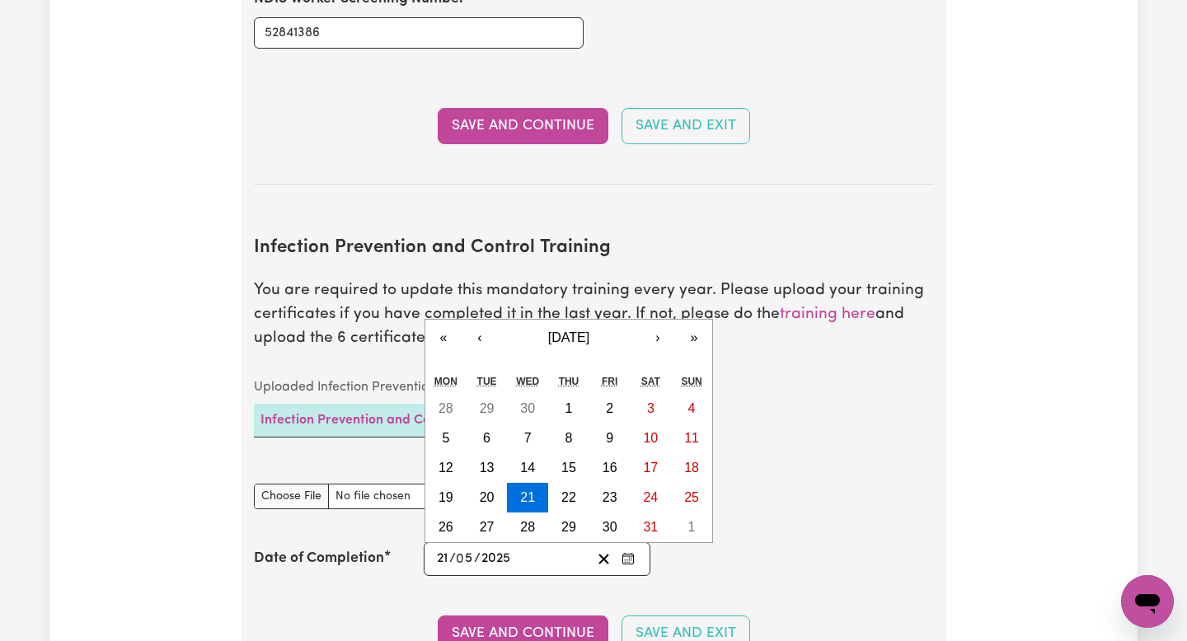
type input "2025"
click at [756, 544] on div "Date of Completion 2025-05-21 21 / 0 5 / 2025 « ‹ May 2025 › » Mon Tue Wed Thu …" at bounding box center [593, 559] width 679 height 34
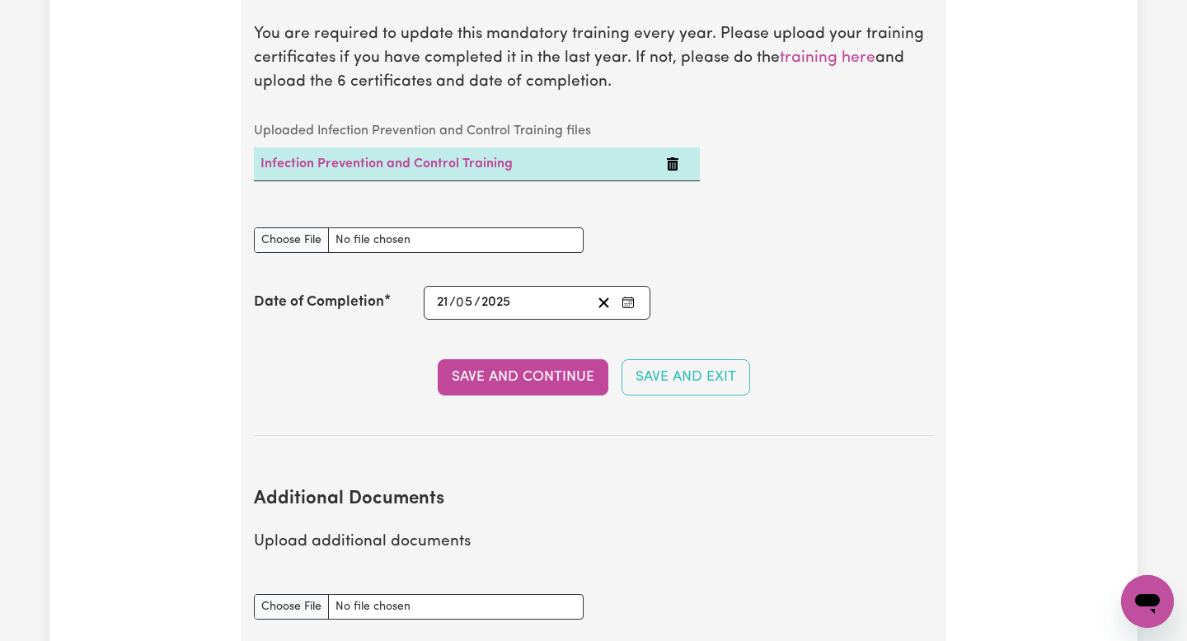
scroll to position [2867, 0]
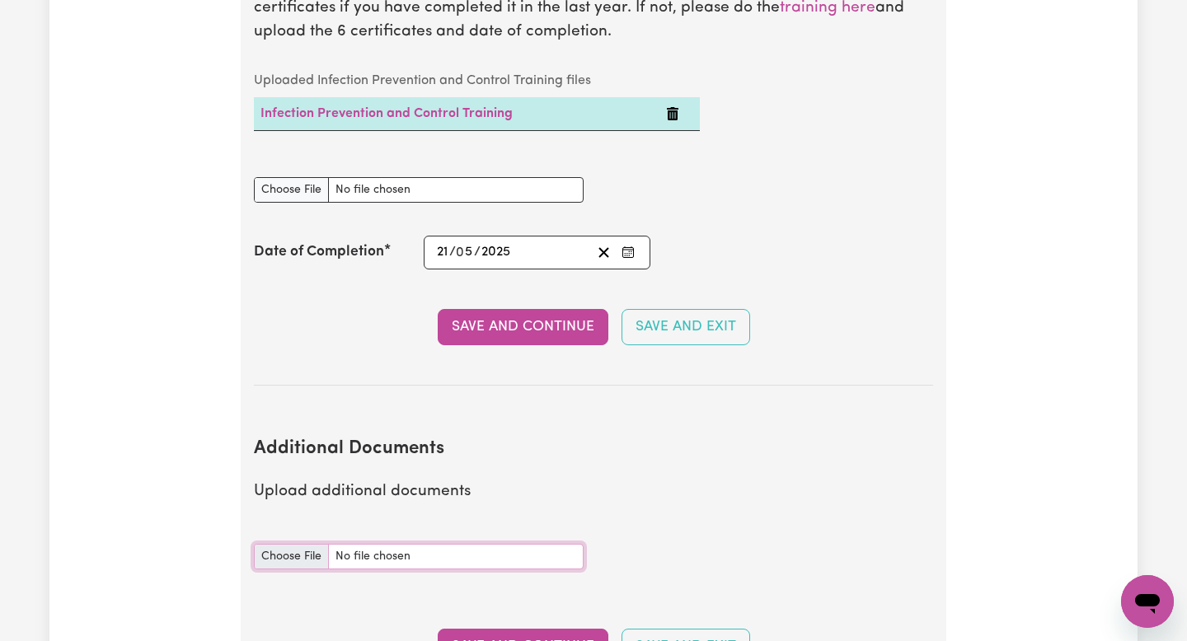
click at [297, 544] on input "Additional Documents document" at bounding box center [419, 557] width 330 height 26
type input "C:\fakepath\certification-Safe-Food-Handling-Part-2-lcnkomazana.pdf"
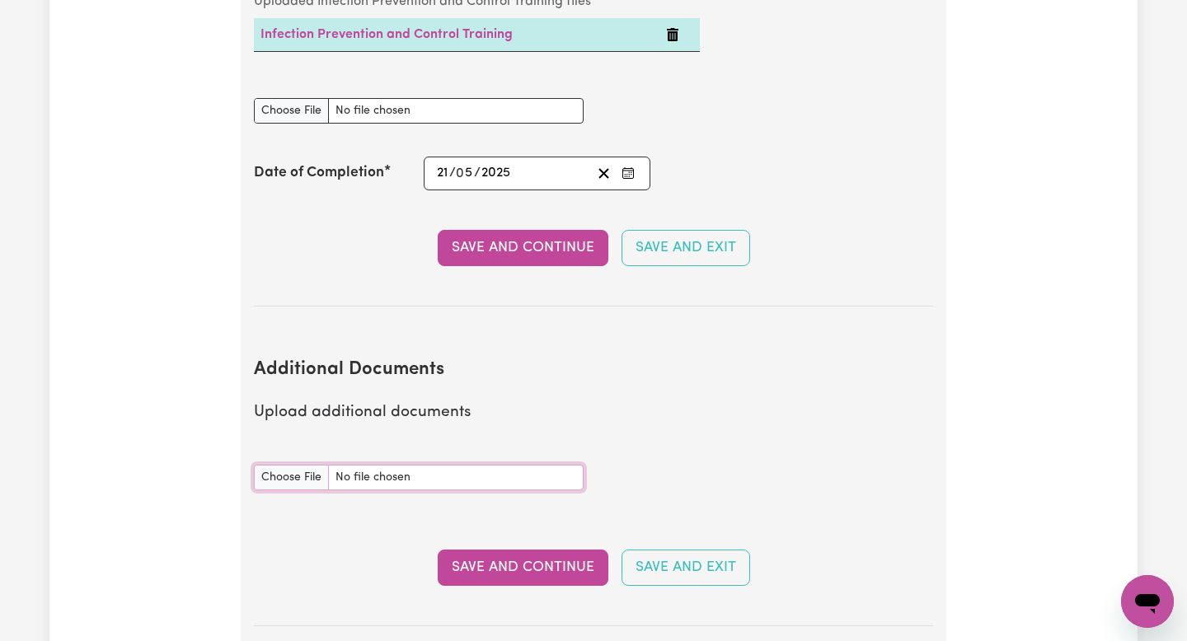
scroll to position [2972, 0]
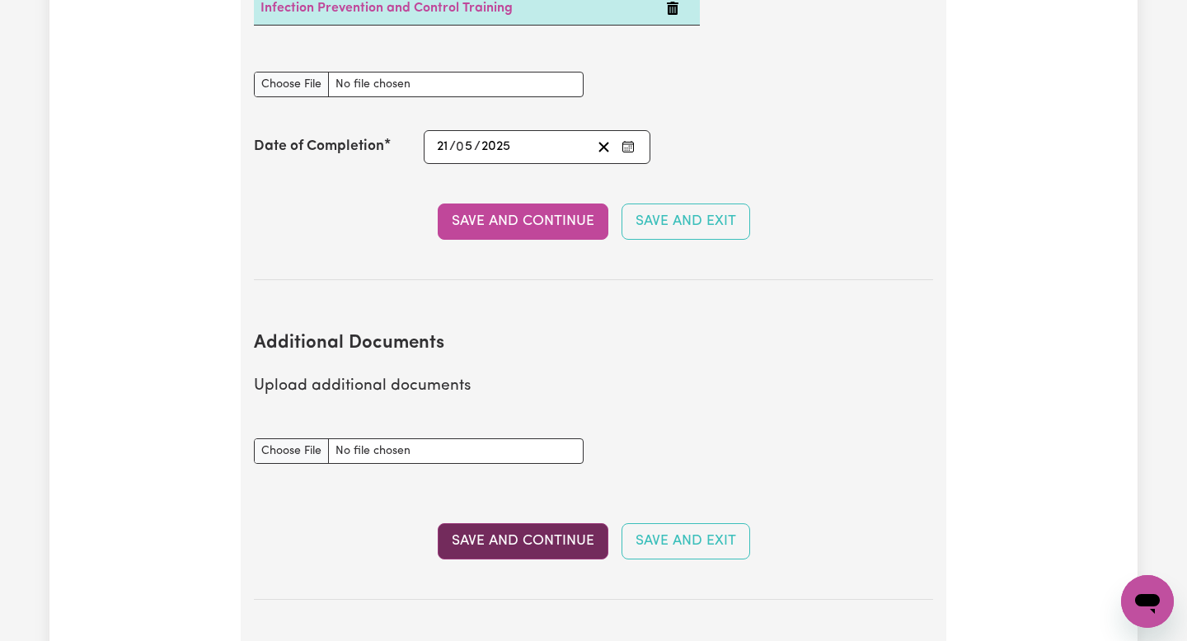
click at [512, 523] on button "Save and Continue" at bounding box center [523, 541] width 171 height 36
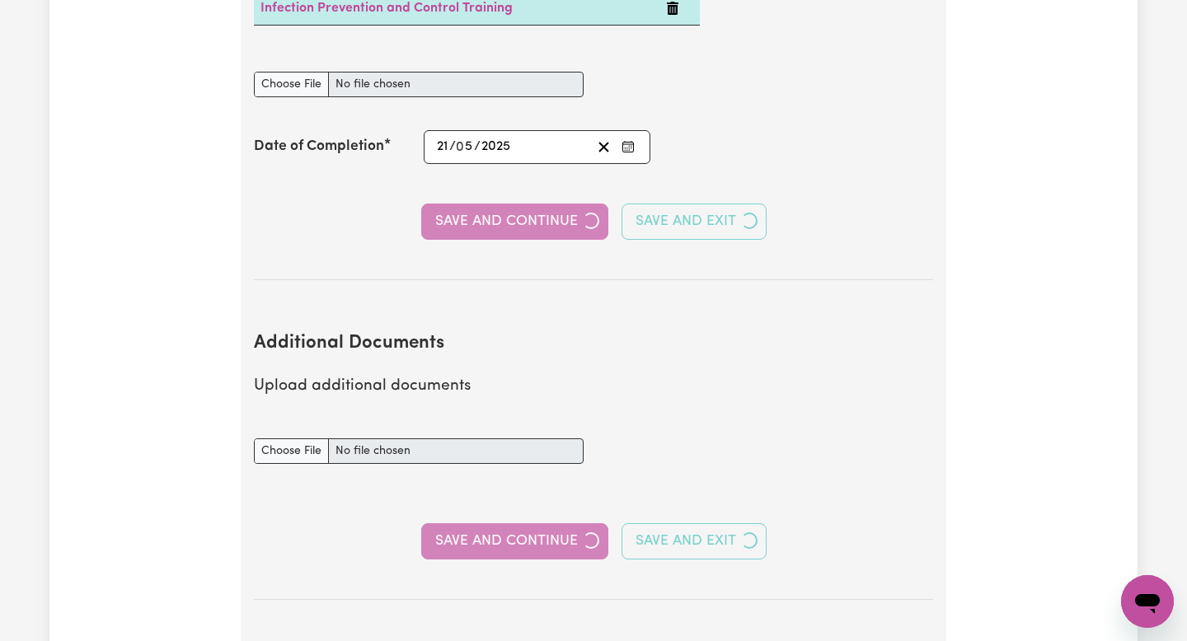
select select "Certificate III (Individual Support)"
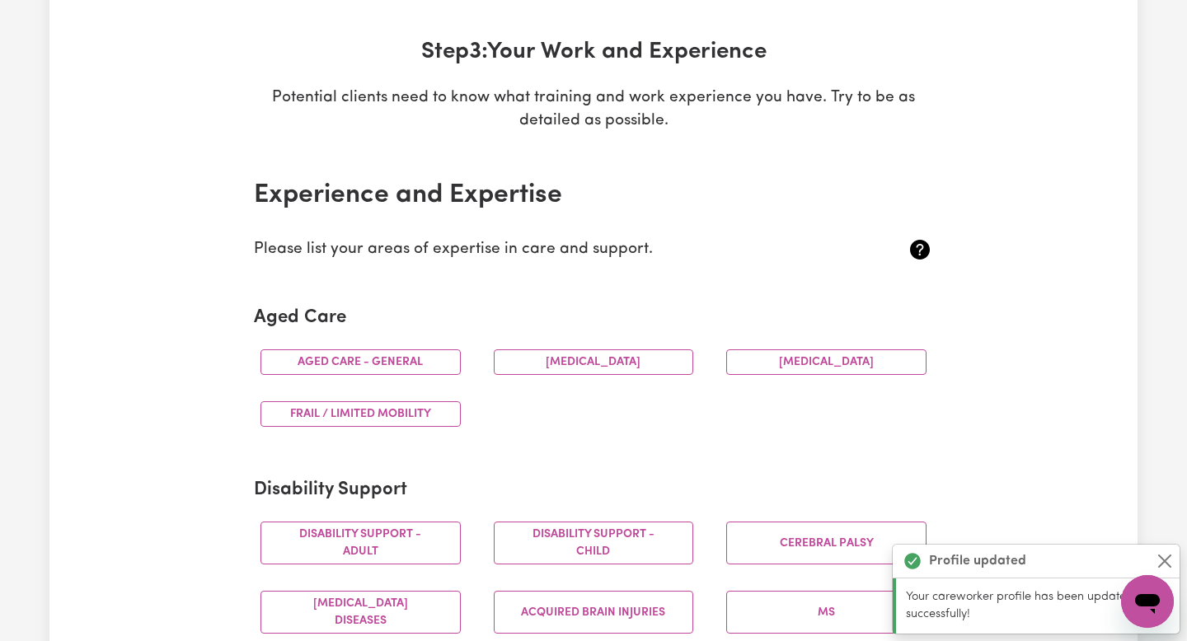
scroll to position [233, 0]
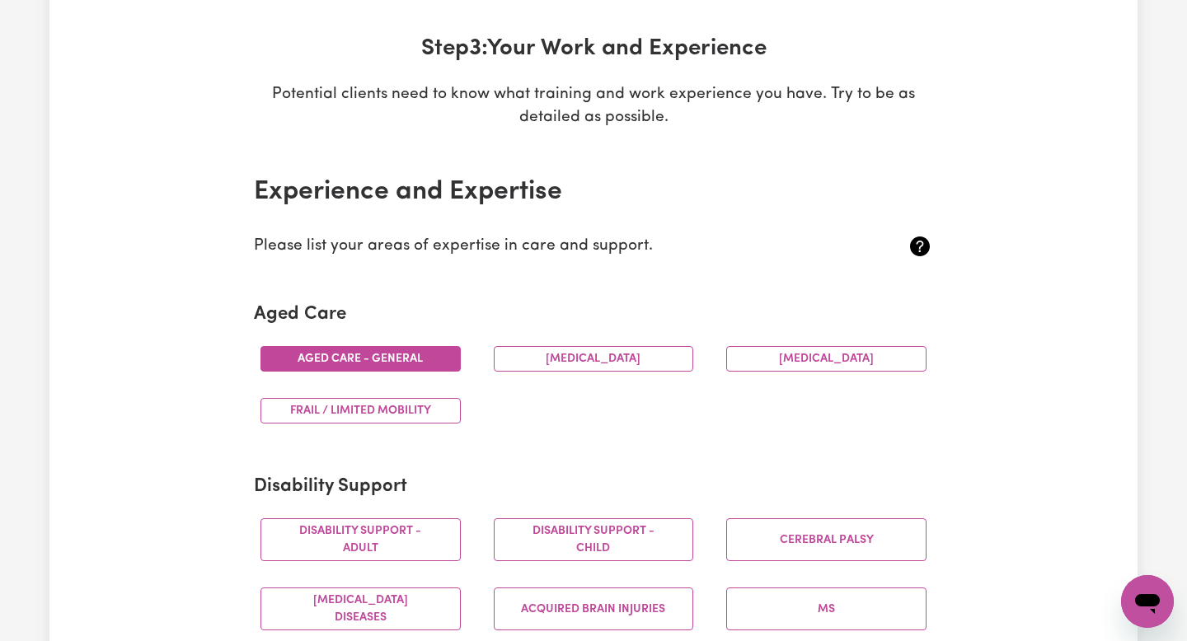
click at [406, 364] on button "Aged care - General" at bounding box center [360, 359] width 200 height 26
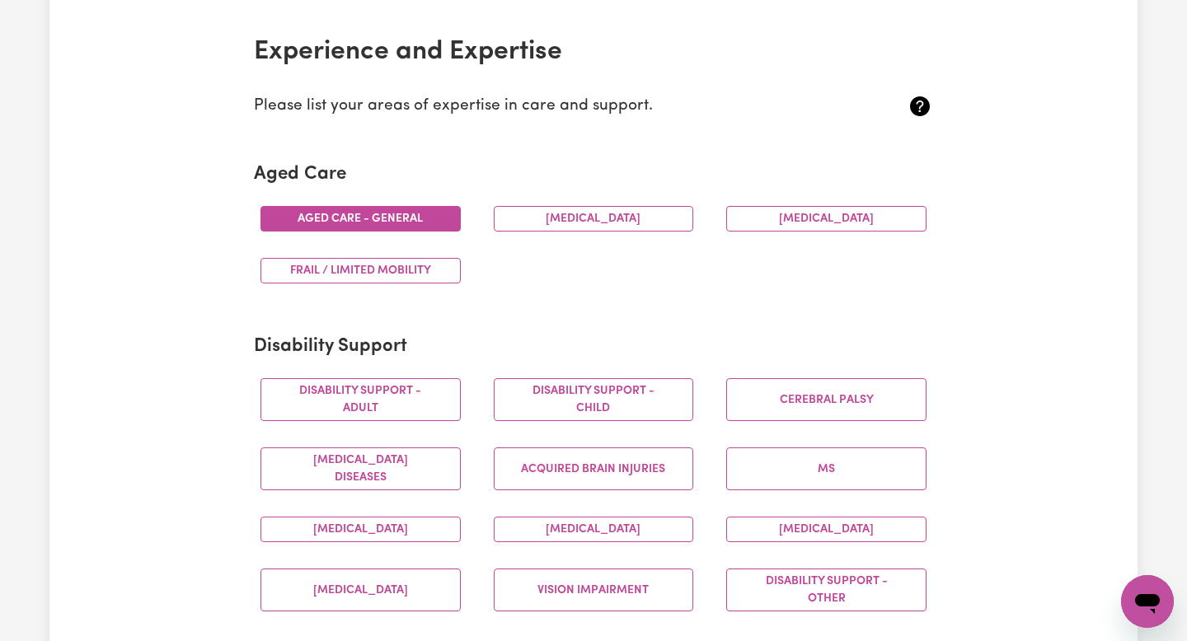
scroll to position [377, 0]
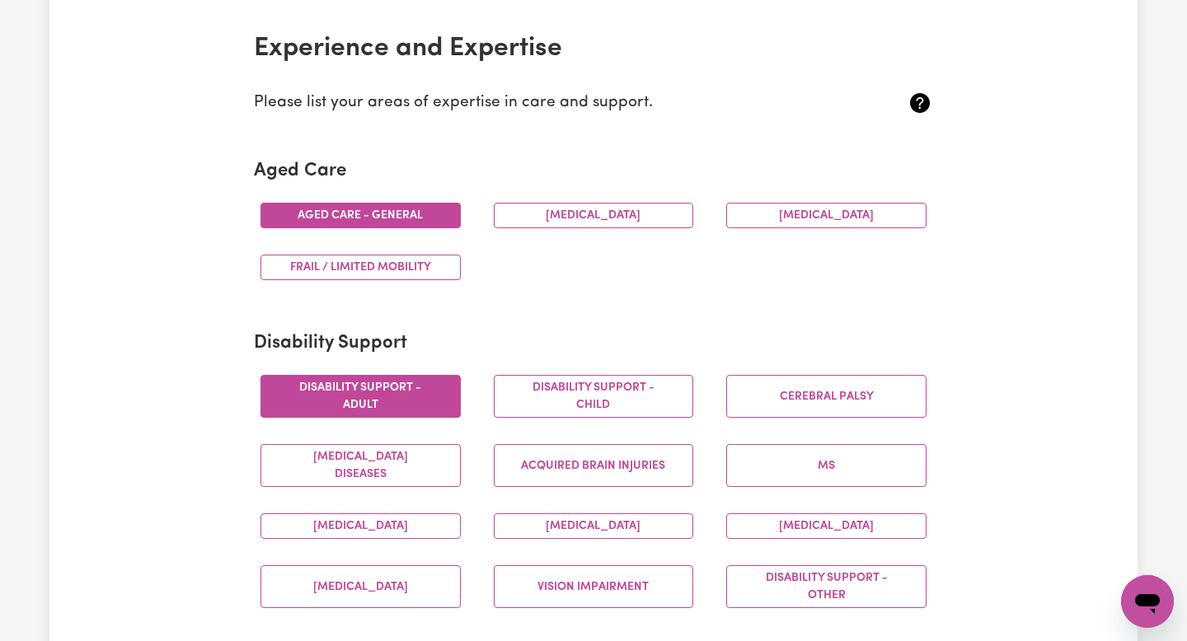
click at [398, 412] on button "Disability support - Adult" at bounding box center [360, 396] width 200 height 43
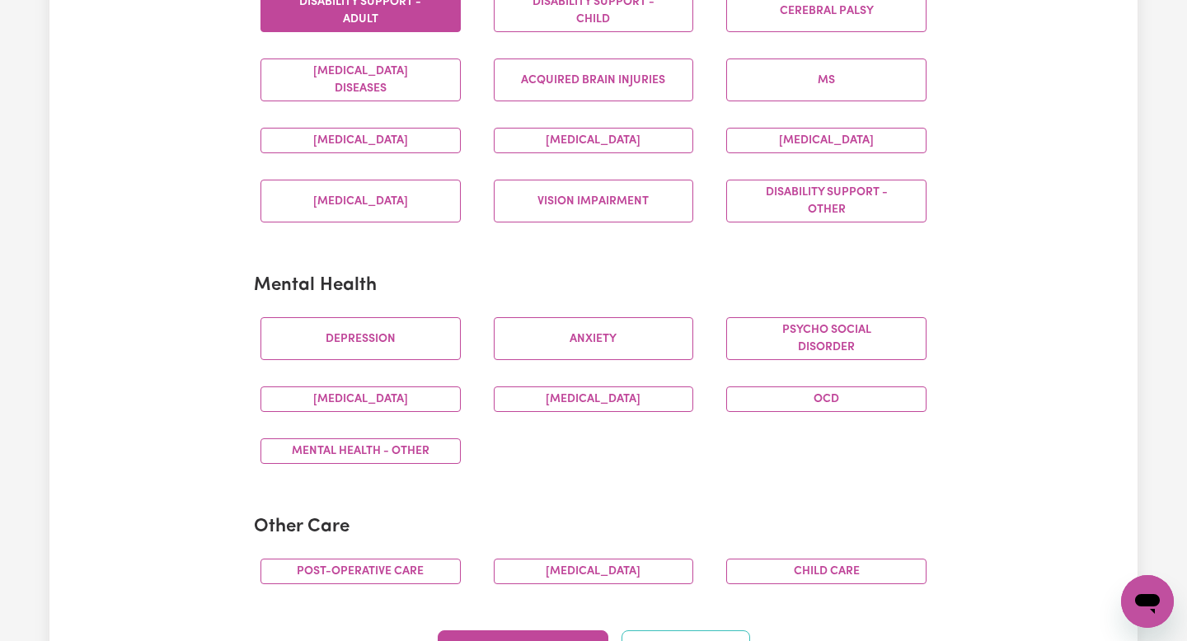
scroll to position [768, 0]
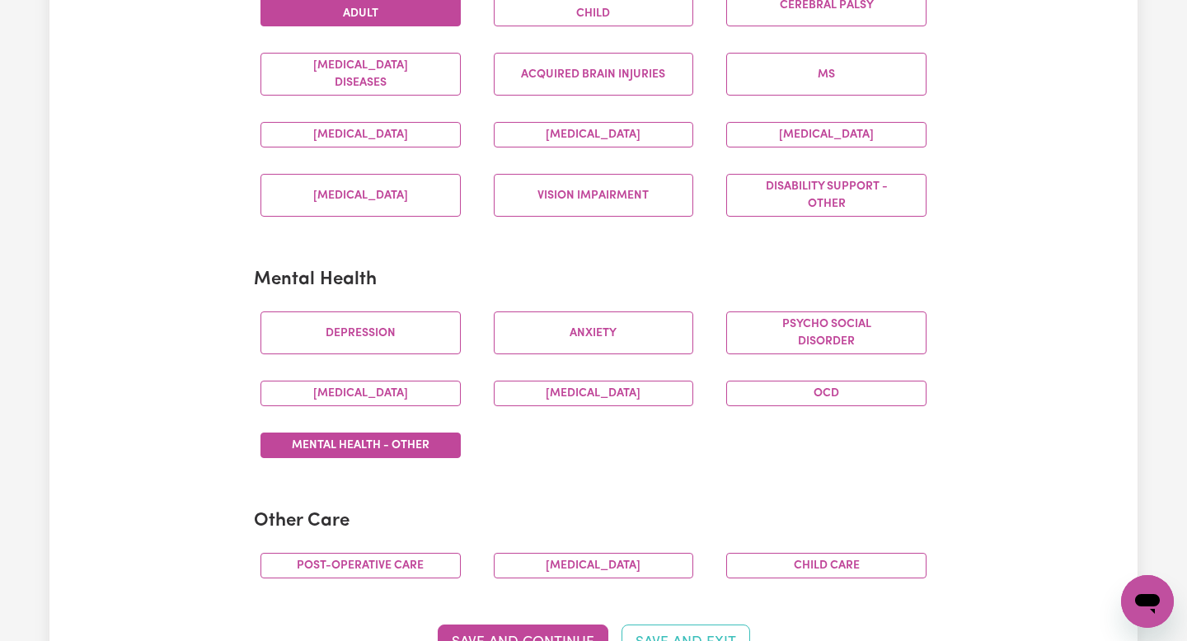
click at [433, 446] on button "Mental Health - Other" at bounding box center [360, 446] width 200 height 26
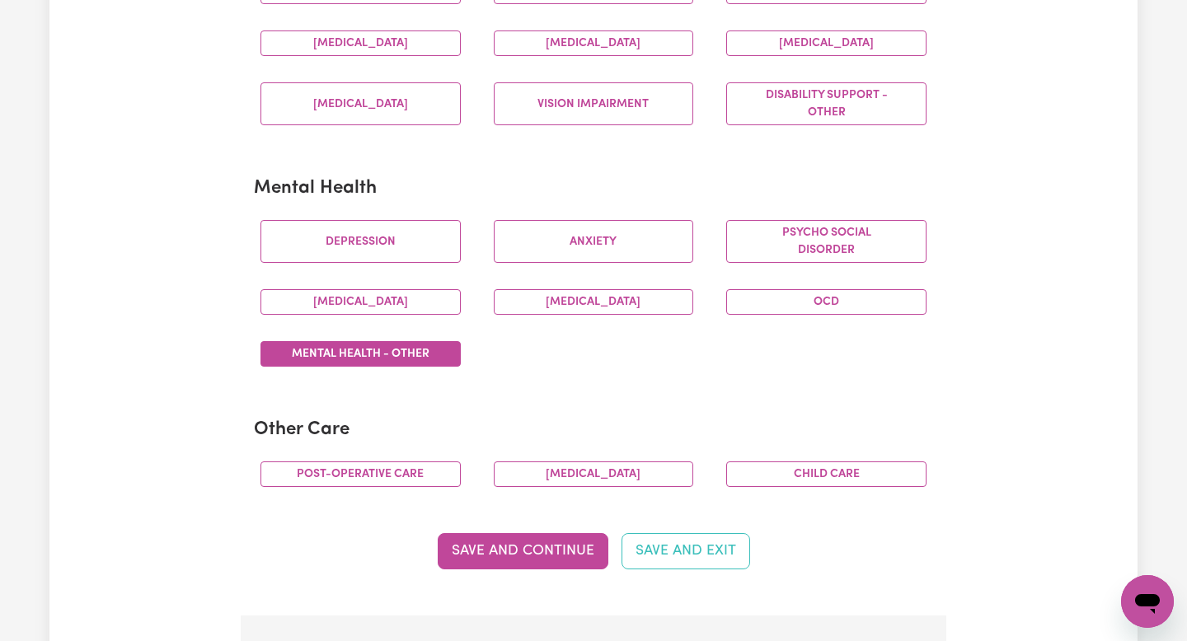
scroll to position [854, 0]
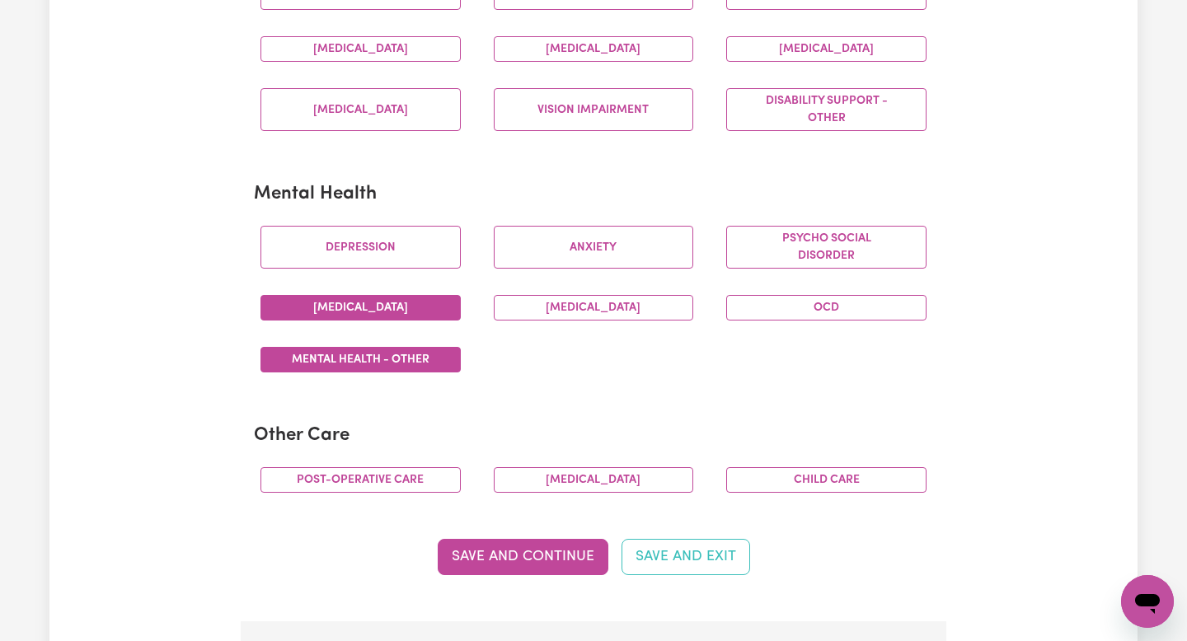
click at [418, 301] on button "[MEDICAL_DATA]" at bounding box center [360, 308] width 200 height 26
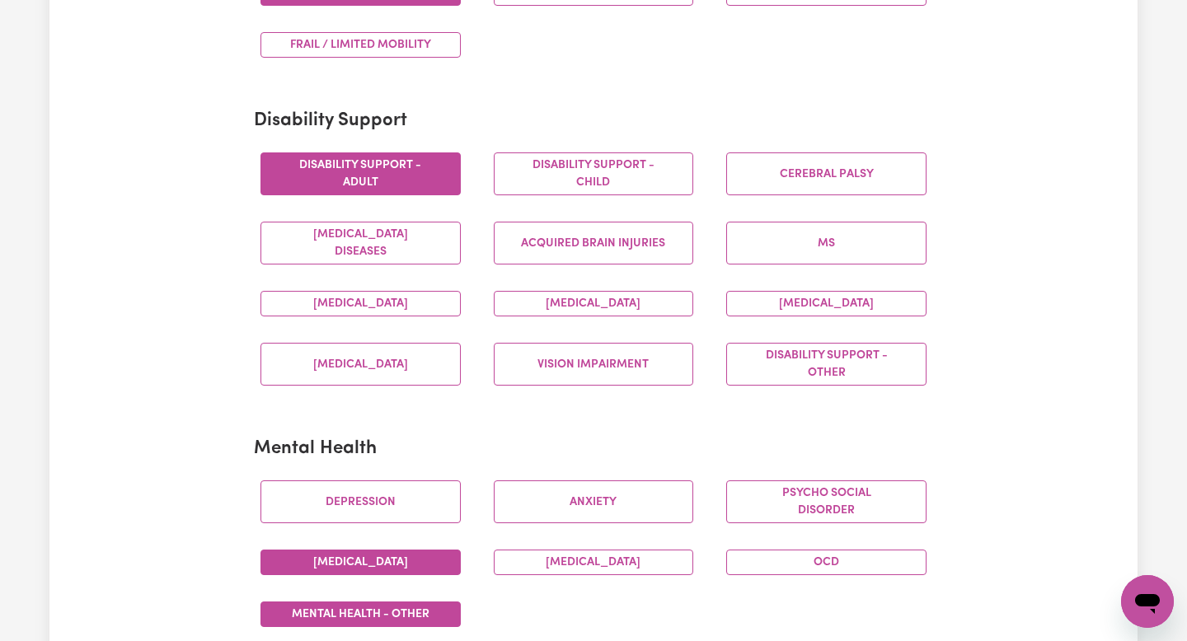
scroll to position [481, 0]
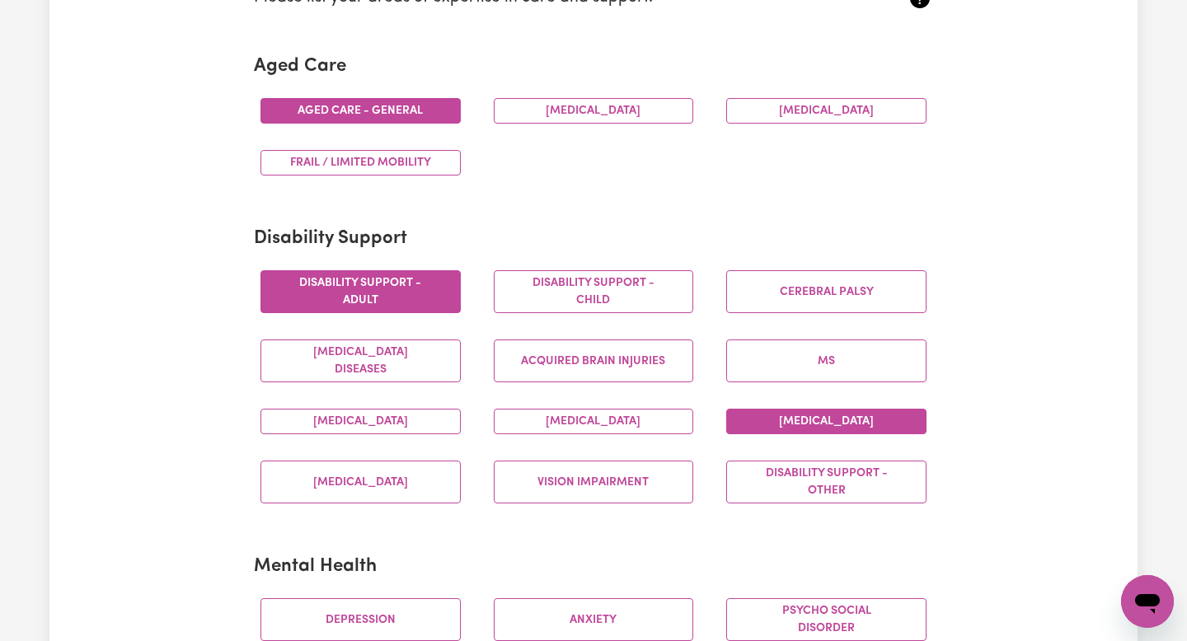
click at [836, 416] on button "[MEDICAL_DATA]" at bounding box center [826, 422] width 200 height 26
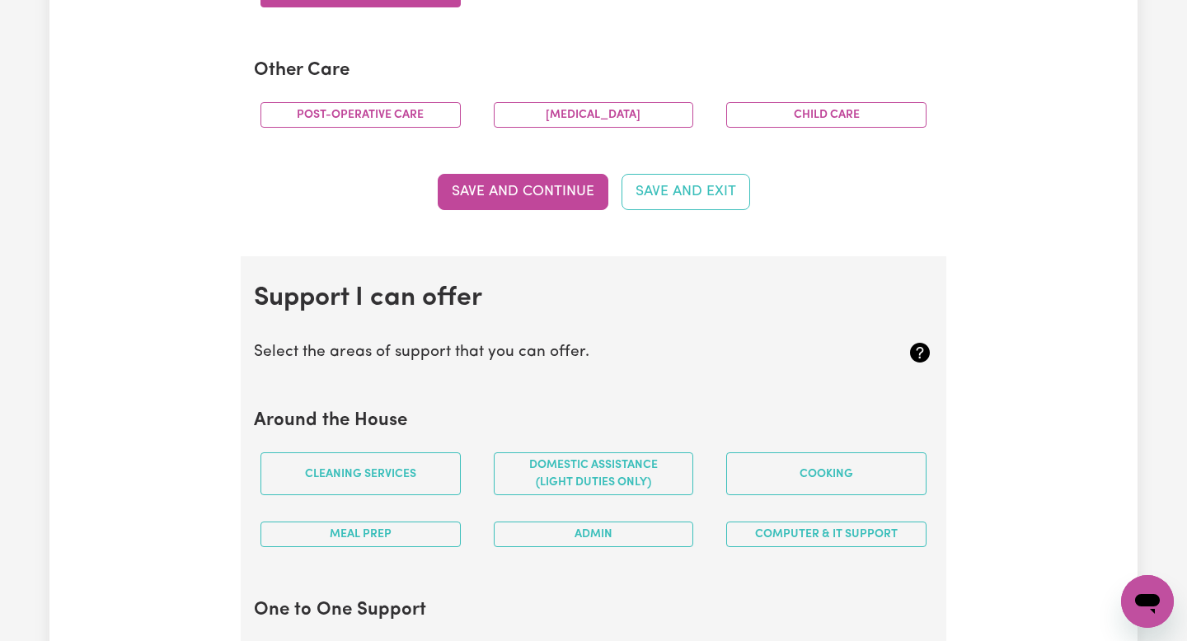
scroll to position [1223, 0]
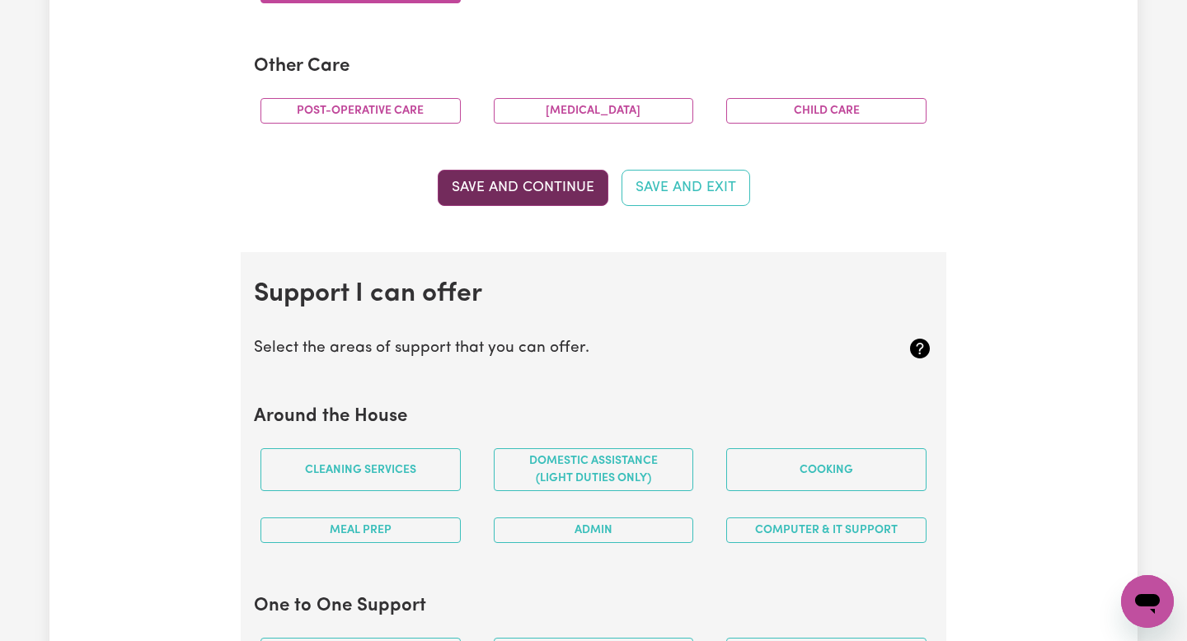
click at [532, 199] on button "Save and Continue" at bounding box center [523, 188] width 171 height 36
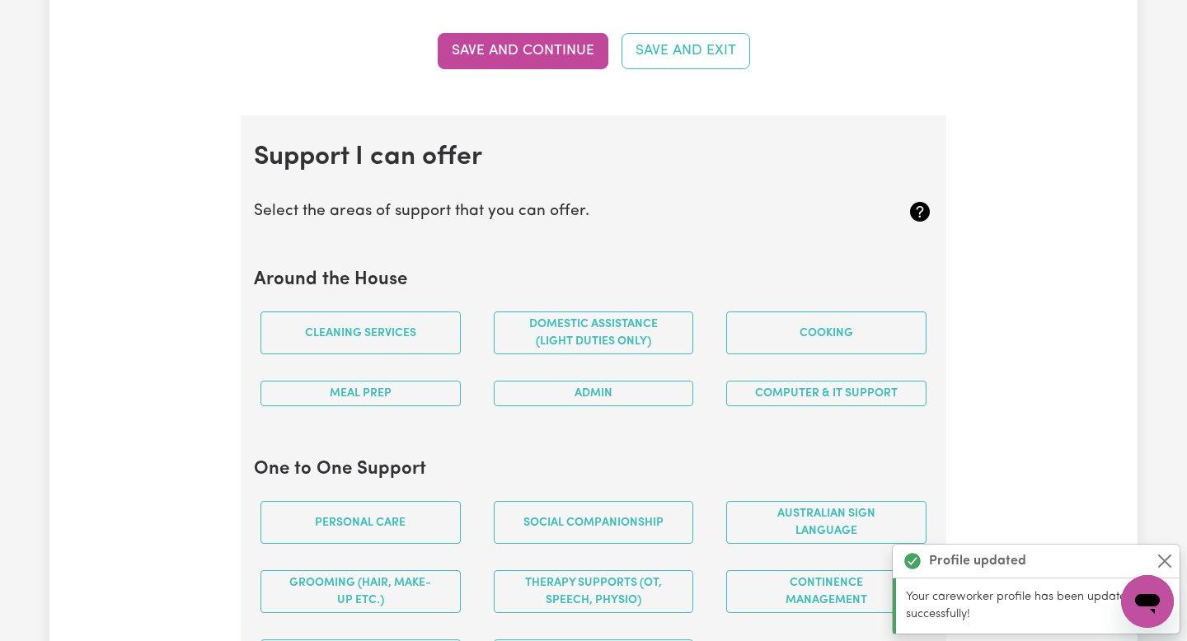
scroll to position [1477, 0]
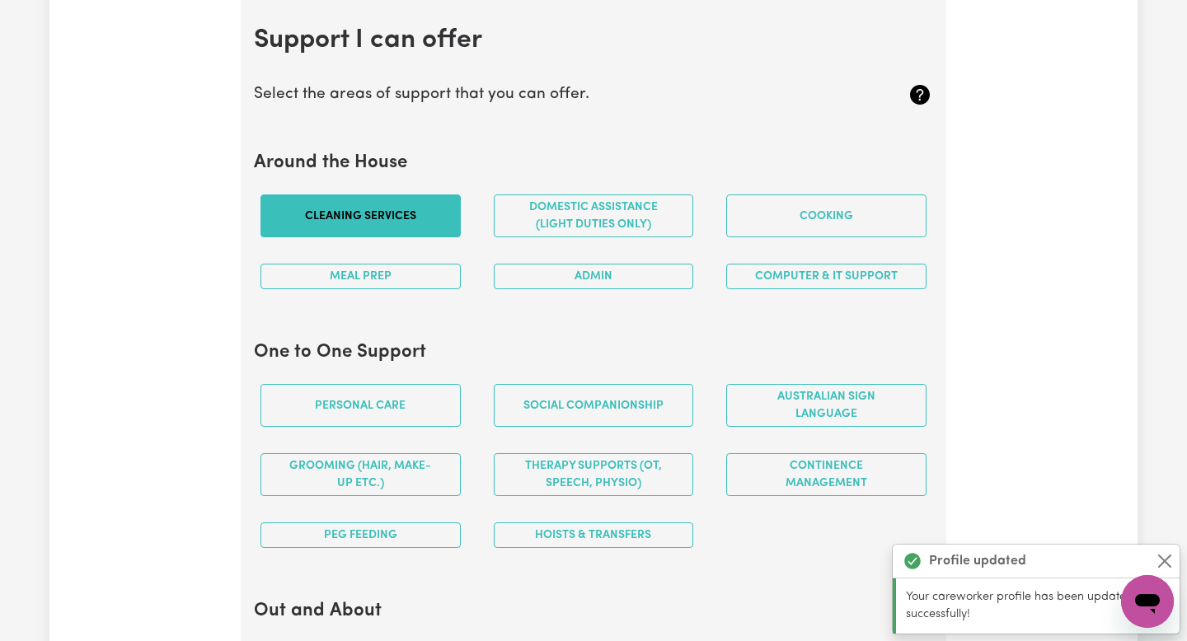
click at [408, 213] on button "Cleaning services" at bounding box center [360, 215] width 200 height 43
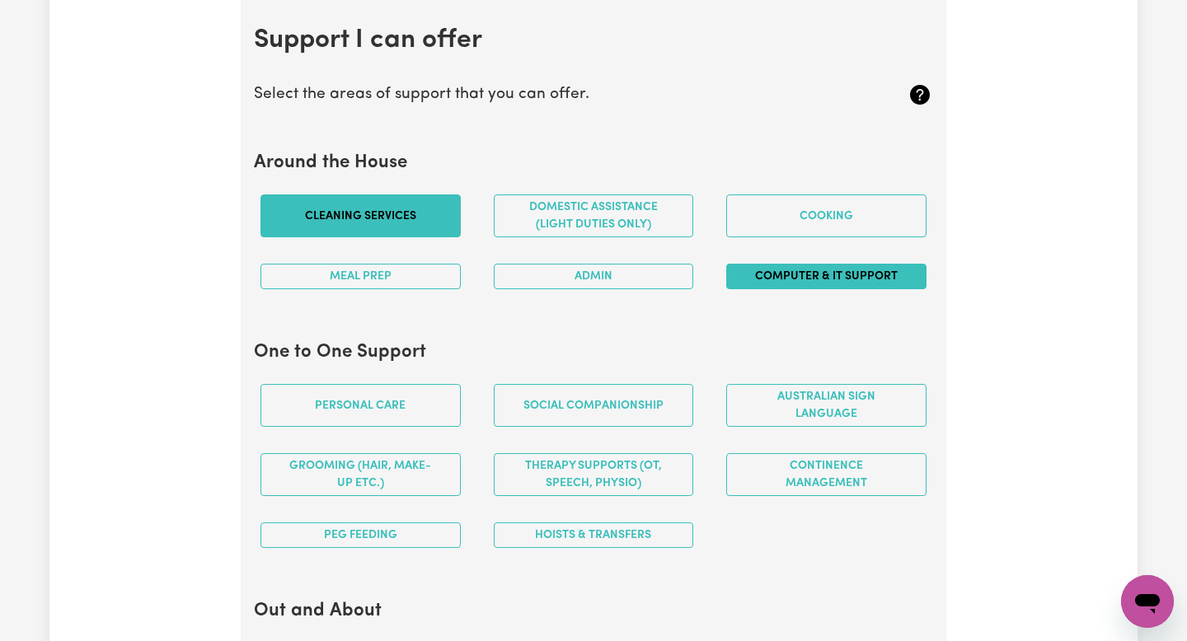
click at [754, 279] on button "Computer & IT Support" at bounding box center [826, 277] width 200 height 26
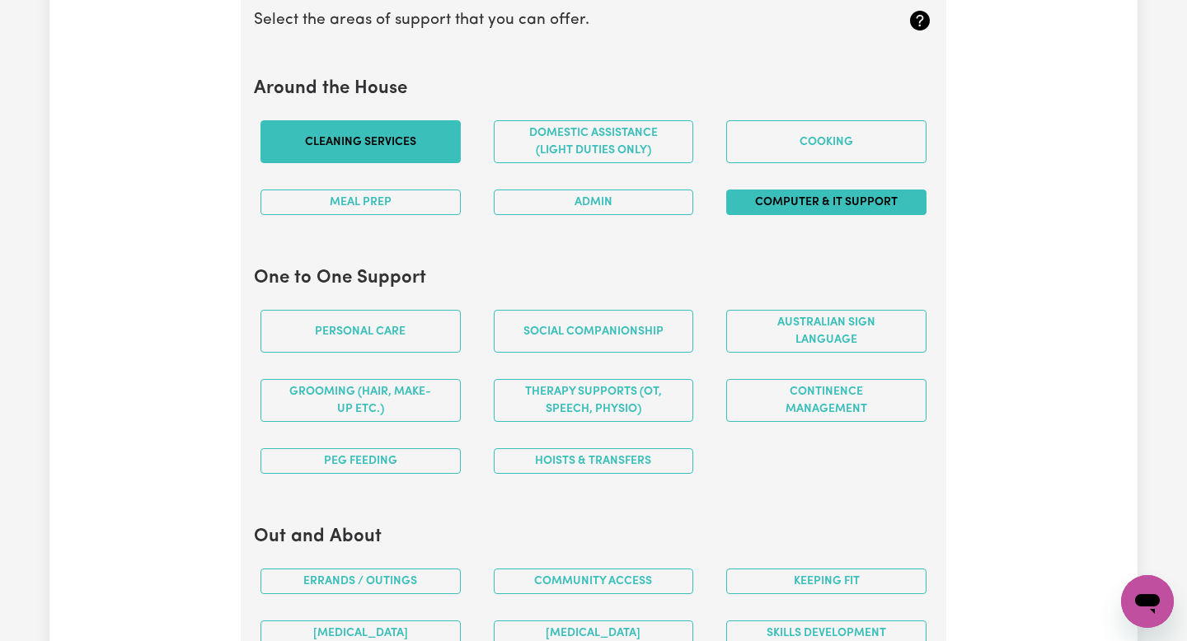
scroll to position [1552, 0]
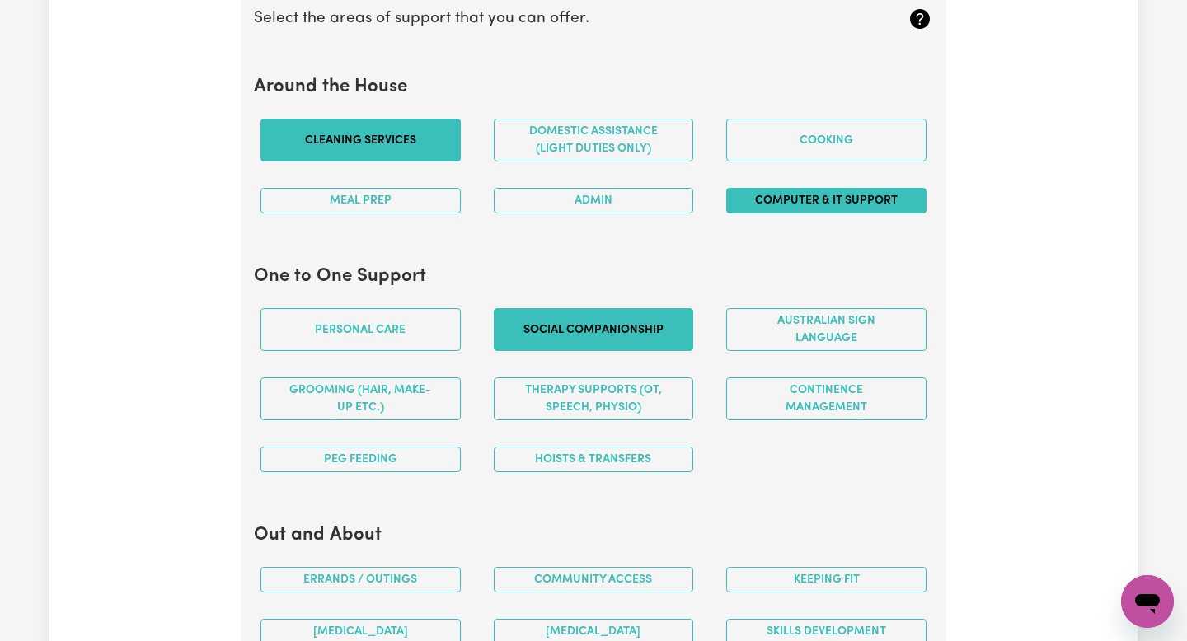
click at [552, 349] on button "Social companionship" at bounding box center [594, 329] width 200 height 43
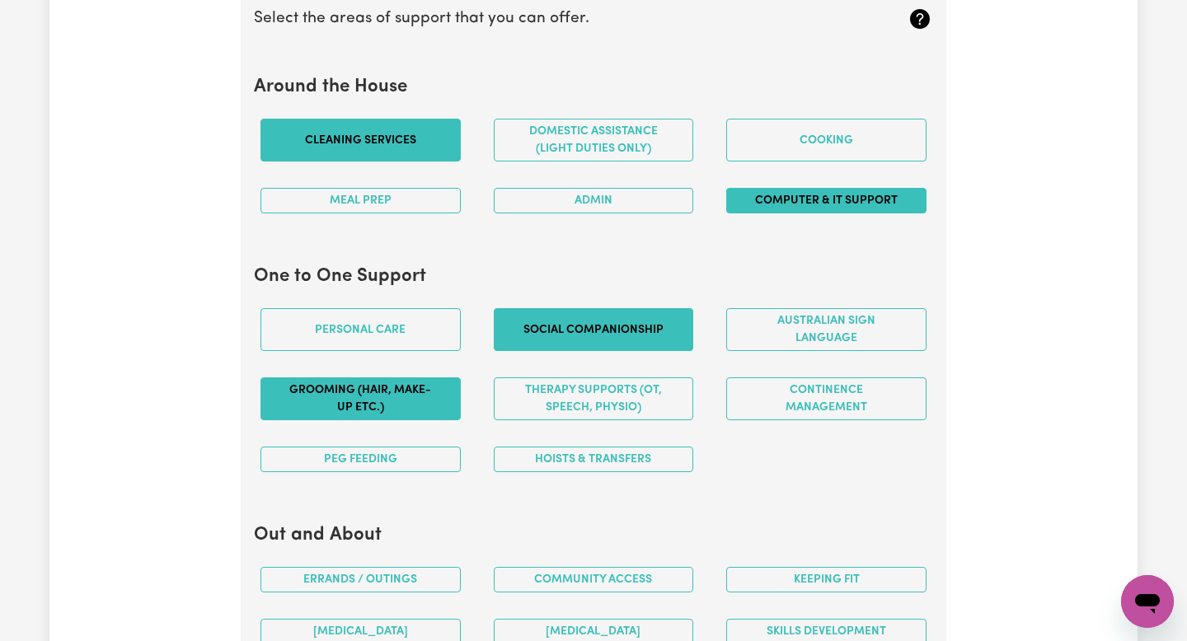
click at [416, 405] on button "Grooming (hair, make-up etc.)" at bounding box center [360, 398] width 200 height 43
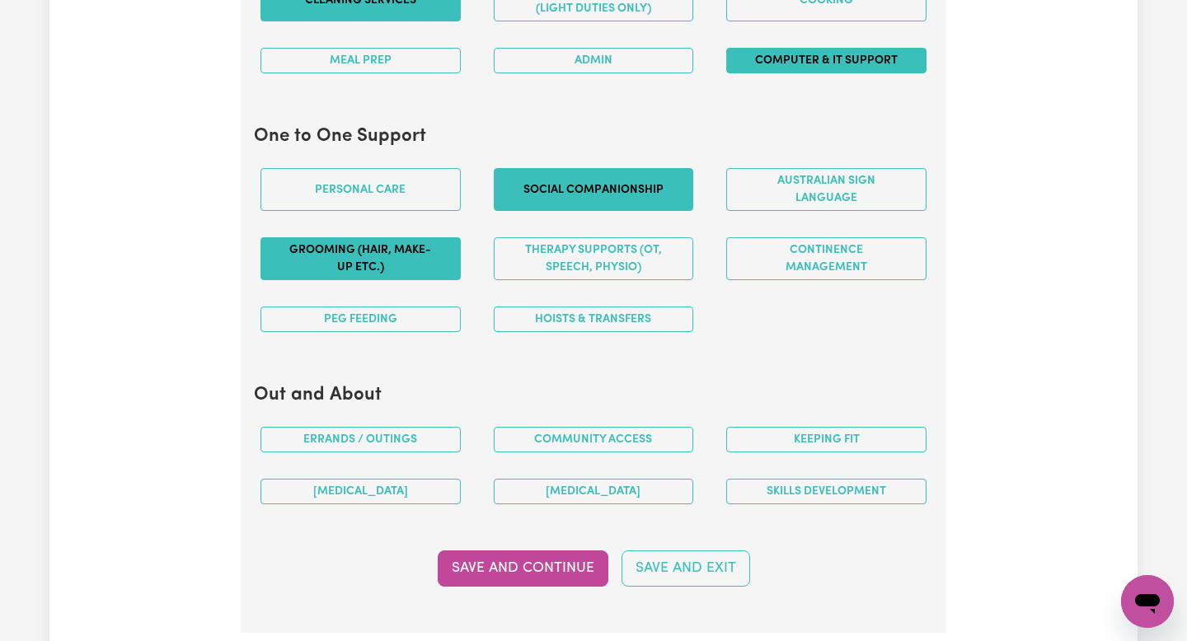
scroll to position [1704, 0]
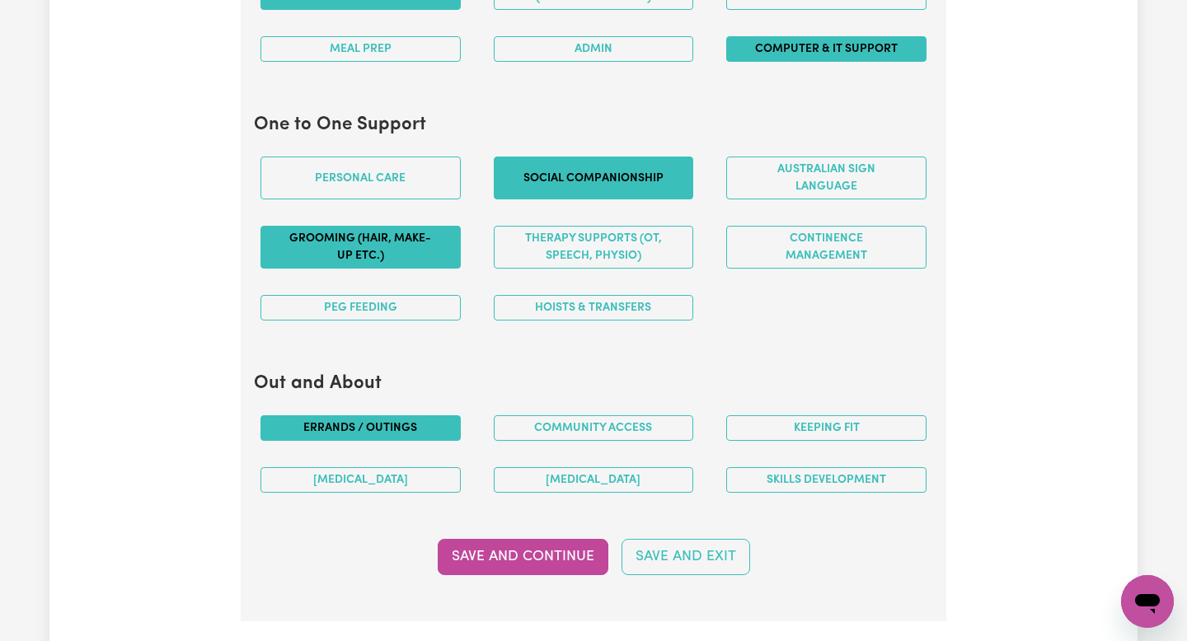
click at [410, 424] on button "Errands / Outings" at bounding box center [360, 428] width 200 height 26
click at [532, 433] on button "Community access" at bounding box center [594, 428] width 200 height 26
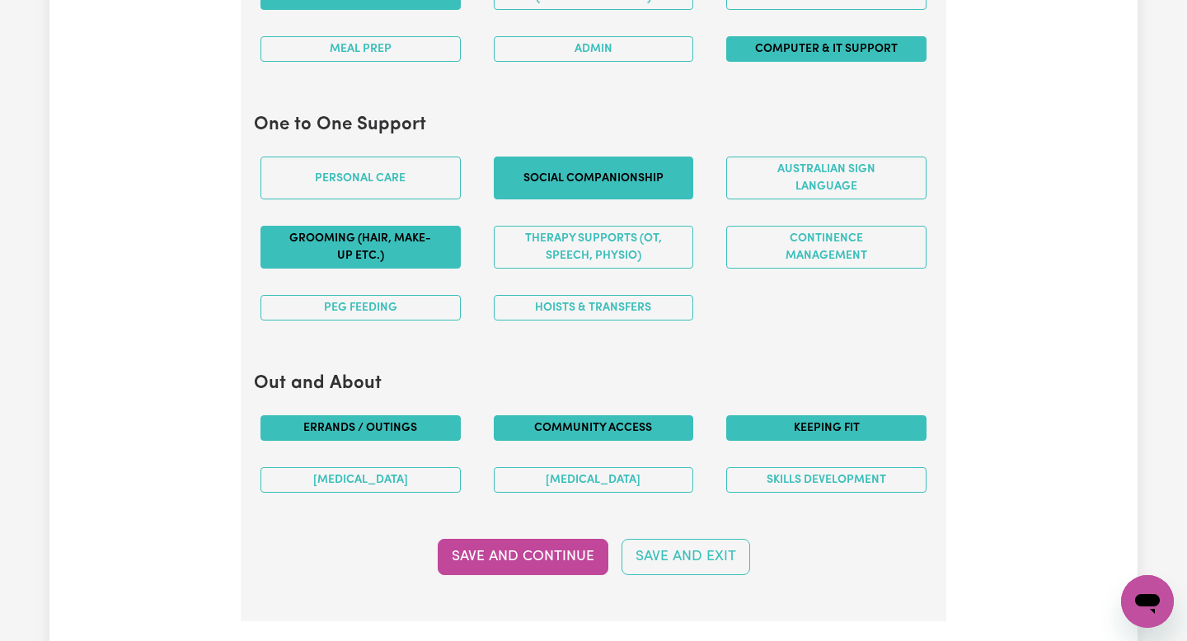
click at [824, 429] on button "Keeping fit" at bounding box center [826, 428] width 200 height 26
click at [421, 482] on button "[MEDICAL_DATA]" at bounding box center [360, 480] width 200 height 26
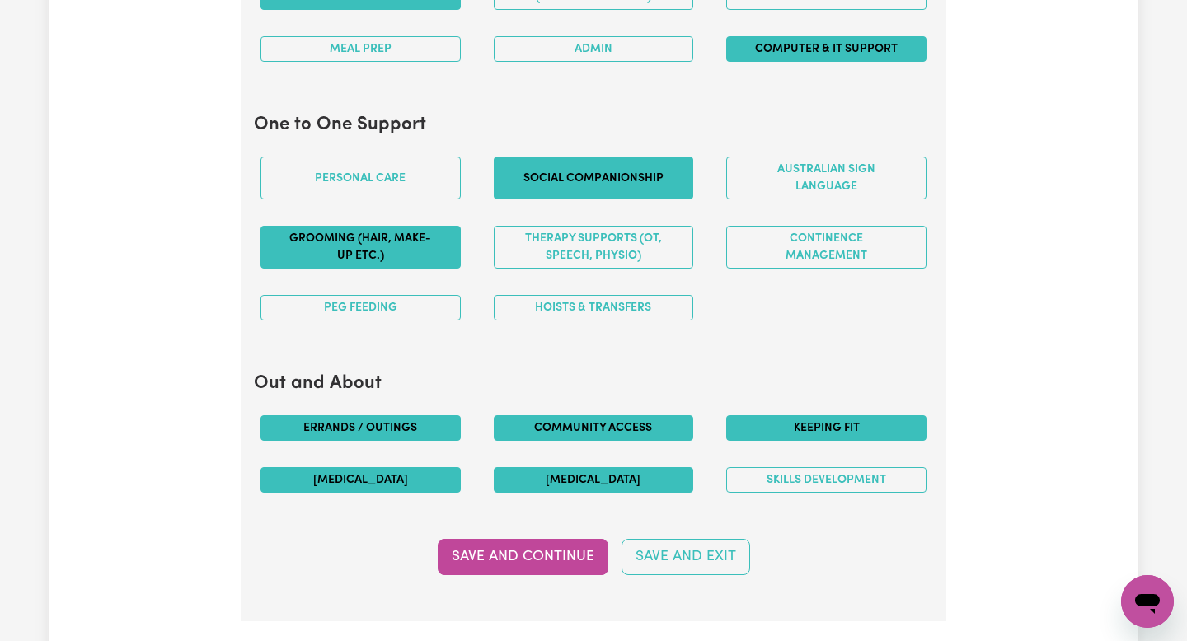
click at [553, 478] on button "[MEDICAL_DATA]" at bounding box center [594, 480] width 200 height 26
click at [806, 493] on div "Skills Development" at bounding box center [826, 480] width 233 height 52
click at [804, 486] on button "Skills Development" at bounding box center [826, 480] width 200 height 26
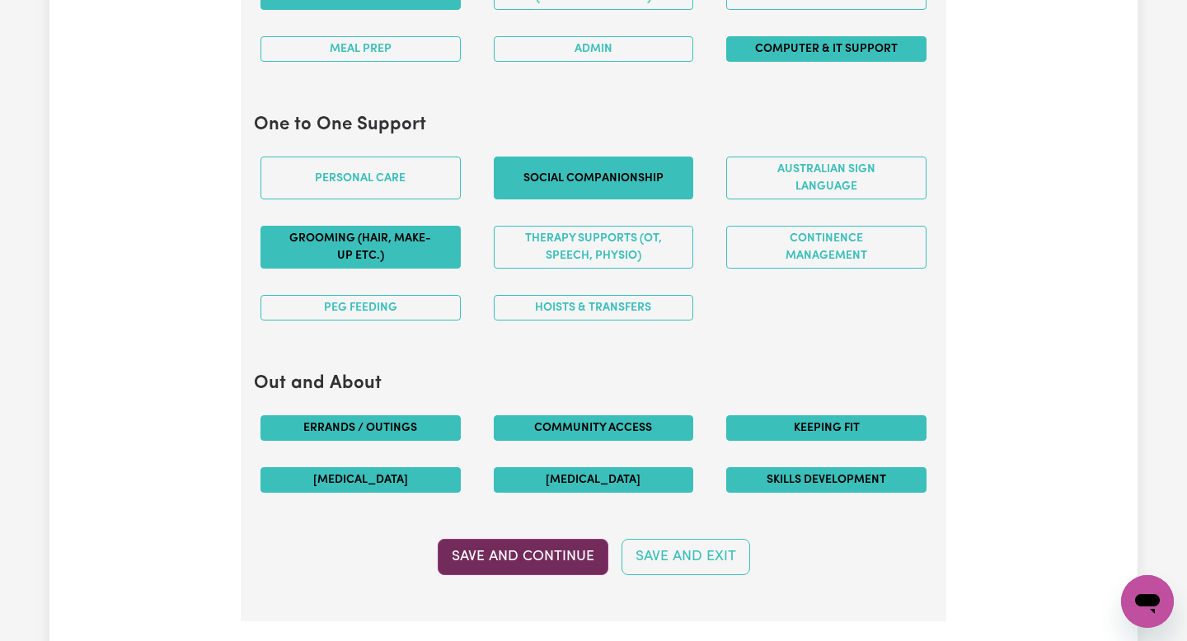
click at [575, 555] on button "Save and Continue" at bounding box center [523, 557] width 171 height 36
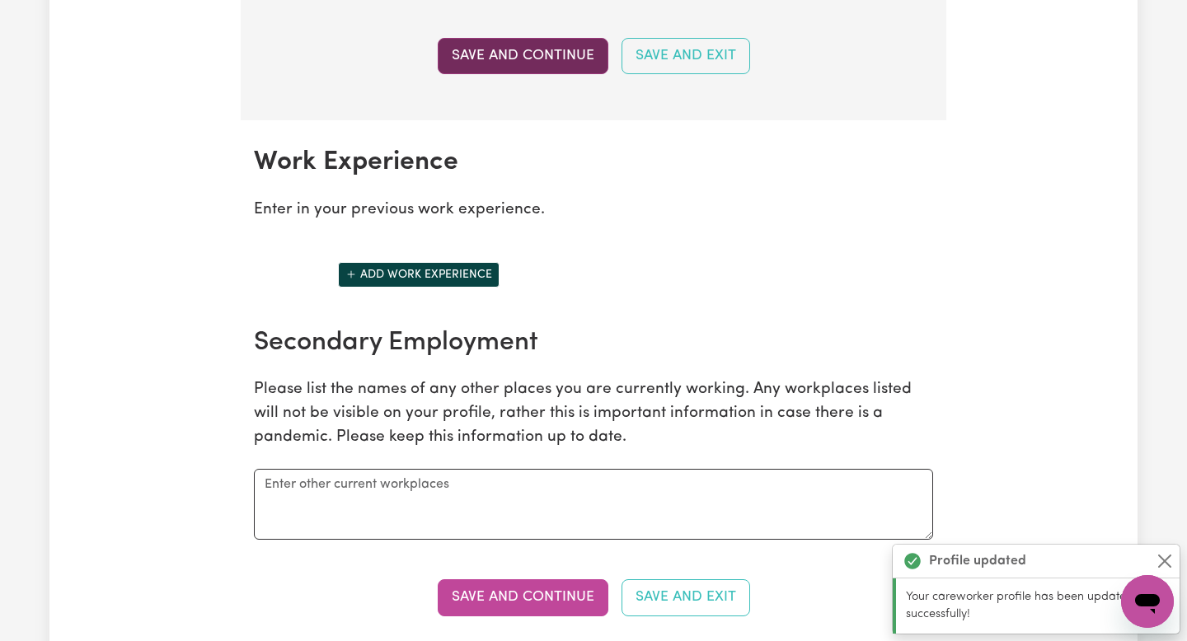
scroll to position [2326, 0]
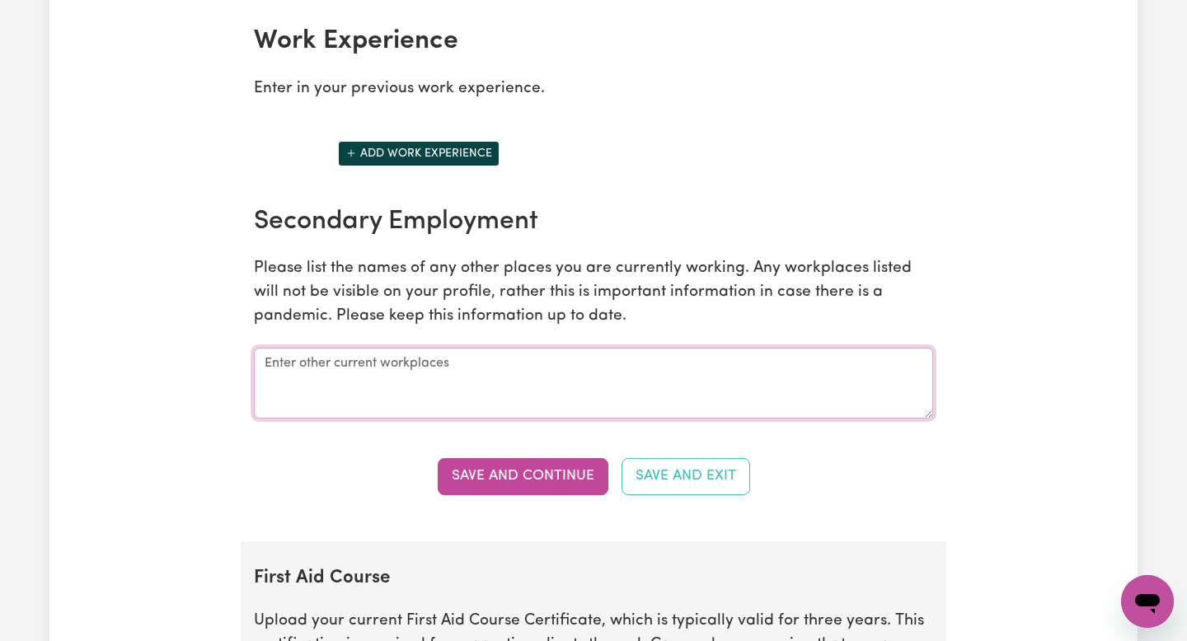
click at [453, 371] on textarea at bounding box center [593, 383] width 679 height 71
click at [437, 157] on button "Add work experience" at bounding box center [419, 154] width 162 height 26
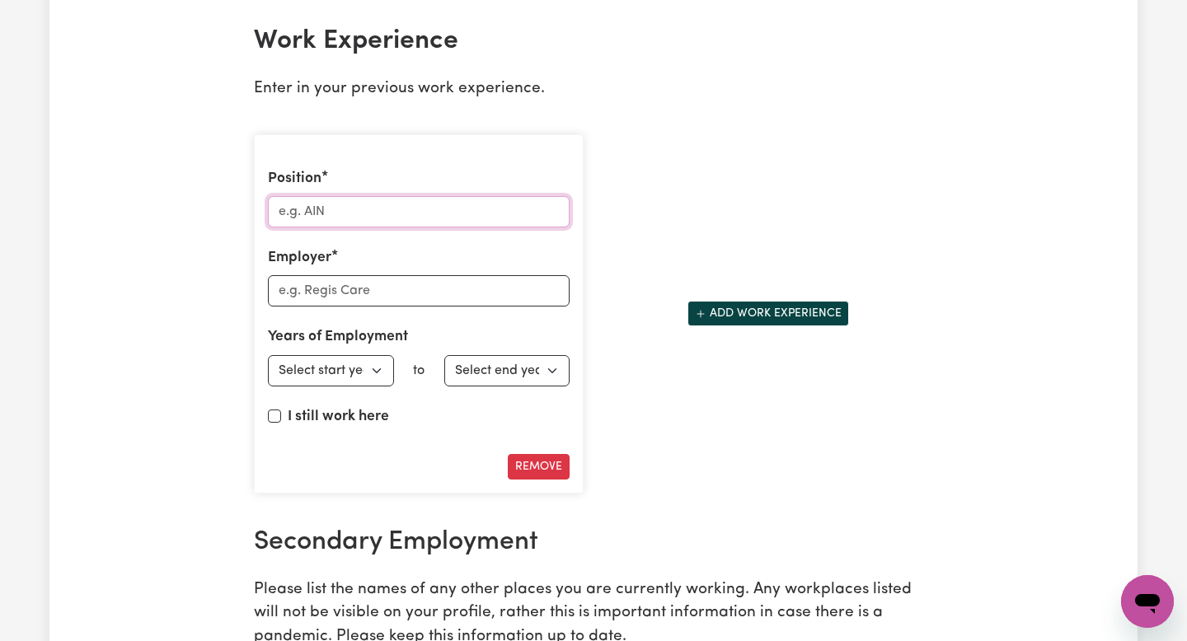
click at [360, 217] on input "Position" at bounding box center [419, 211] width 302 height 31
type input "Support Worker"
click at [350, 297] on input "Employer" at bounding box center [419, 290] width 302 height 31
type input "Lead by love"
click at [347, 382] on select "Select start year 1951 1952 1953 1954 1955 1956 1957 1958 1959 1960 1961 1962 1…" at bounding box center [331, 370] width 126 height 31
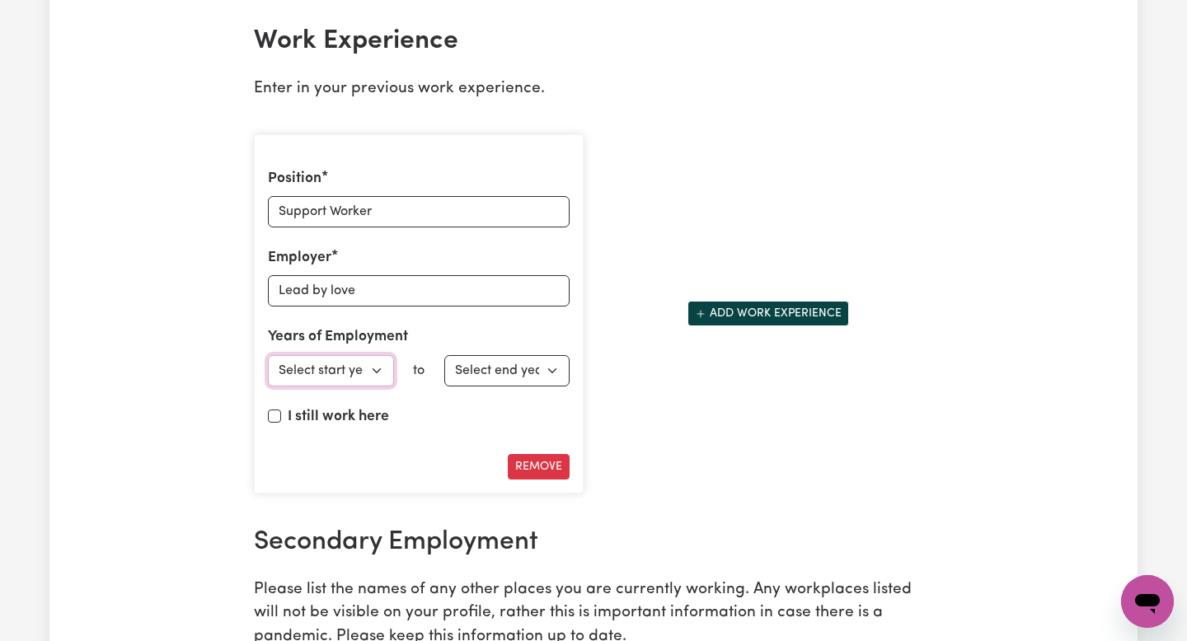
select select "2025"
click at [491, 355] on select "Select end year 1951 1952 1953 1954 1955 1956 1957 1958 1959 1960 1961 1962 196…" at bounding box center [507, 370] width 126 height 31
select select "2025"
click at [550, 470] on button "Remove" at bounding box center [539, 467] width 62 height 26
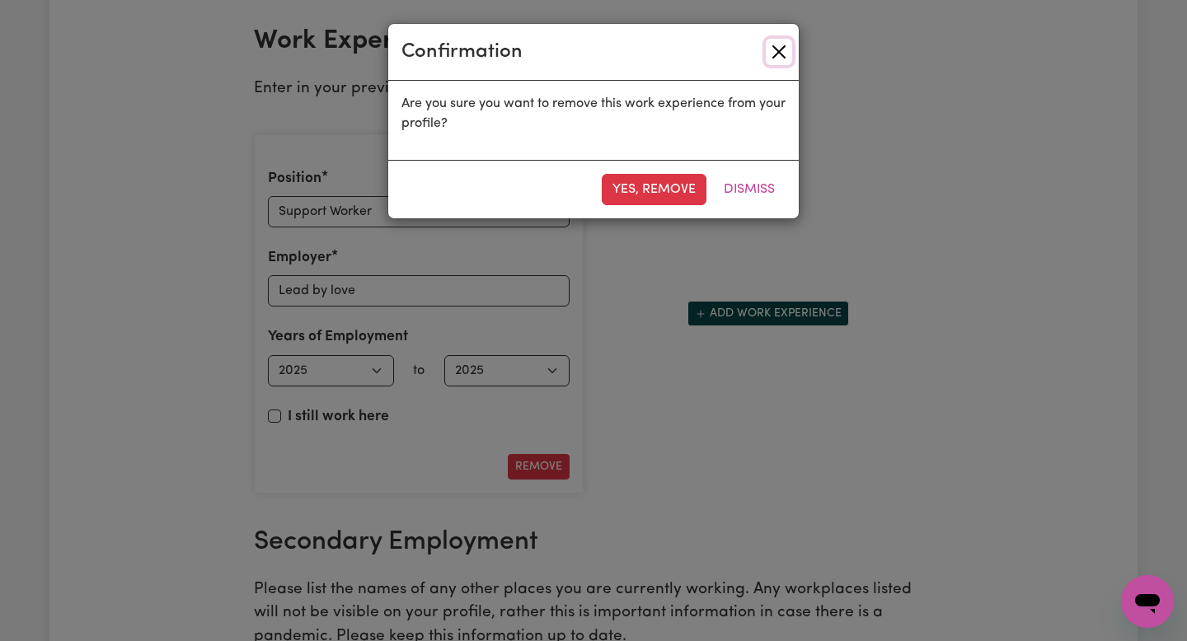
click at [778, 42] on button "Close" at bounding box center [779, 52] width 26 height 26
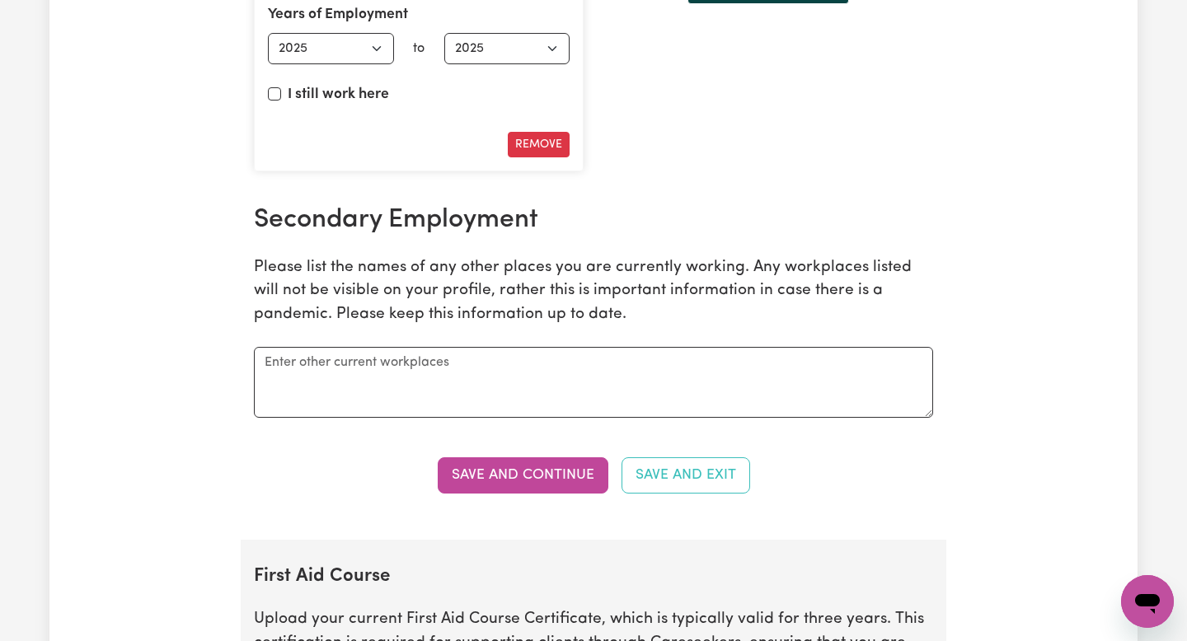
scroll to position [2667, 0]
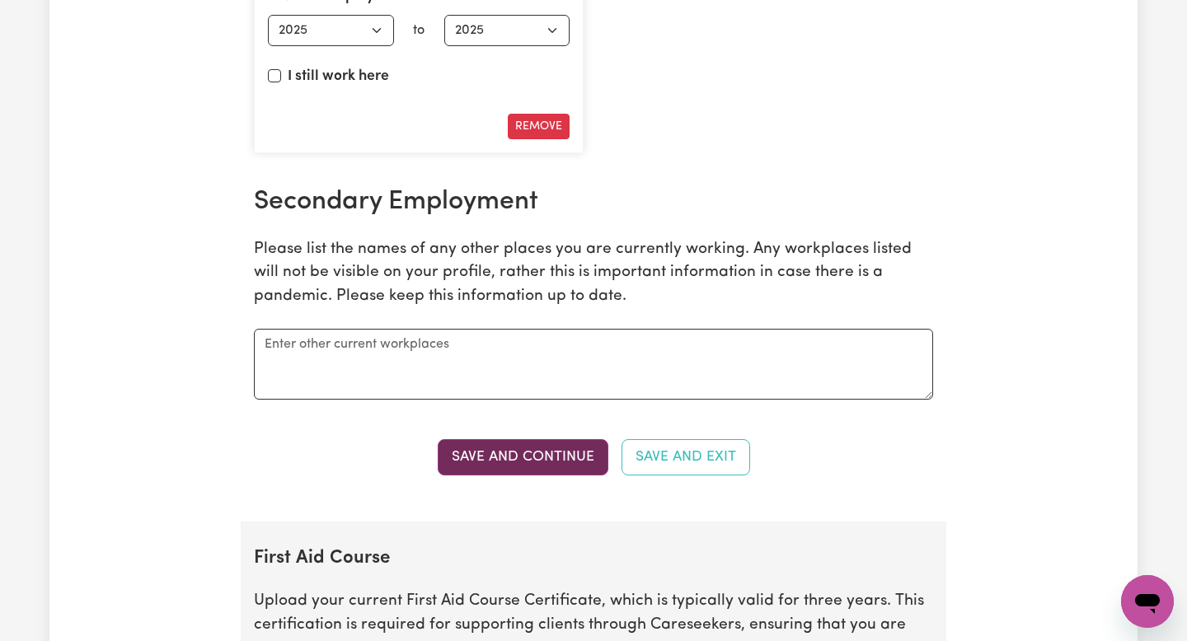
click at [556, 458] on button "Save and Continue" at bounding box center [523, 457] width 171 height 36
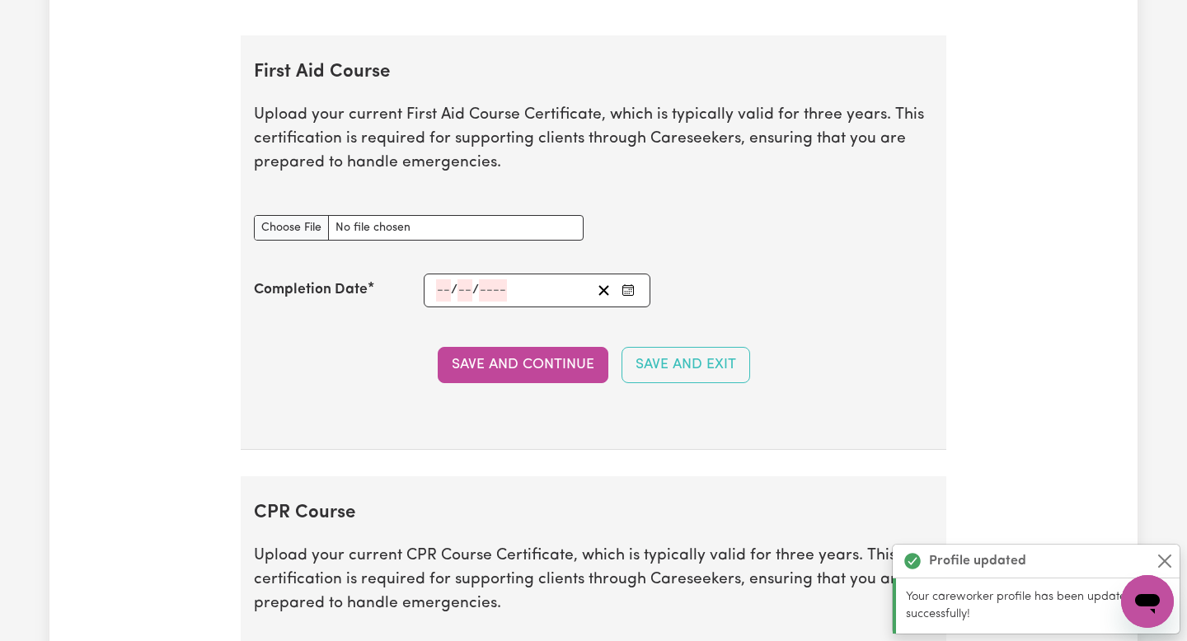
scroll to position [3189, 0]
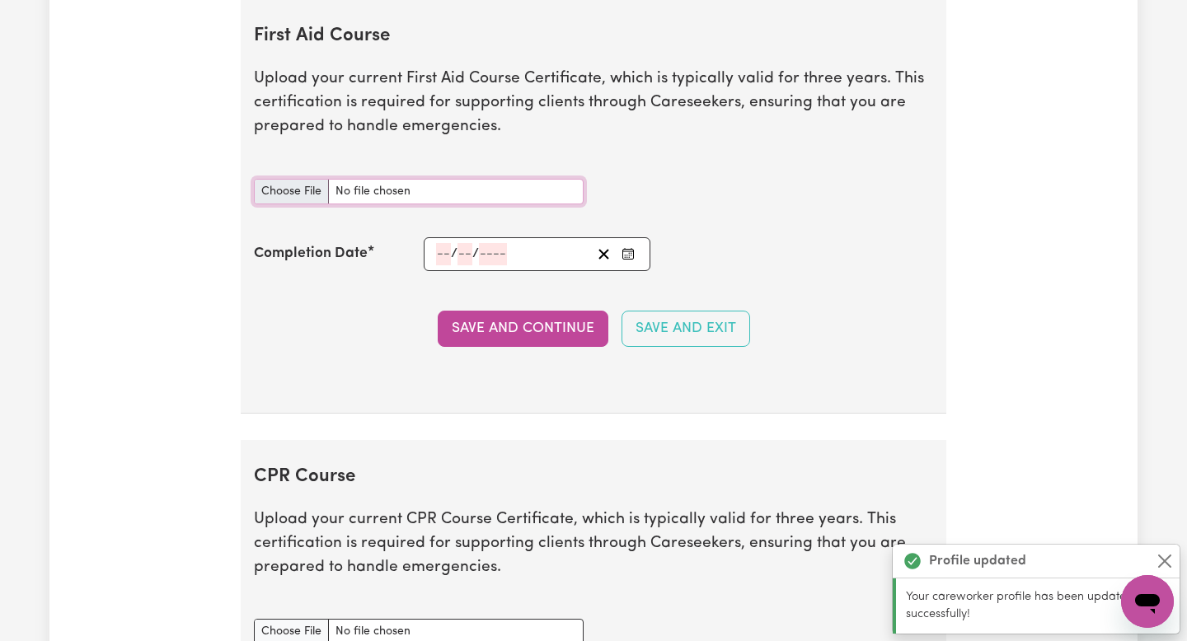
click at [400, 180] on input "First Aid Course document" at bounding box center [419, 192] width 330 height 26
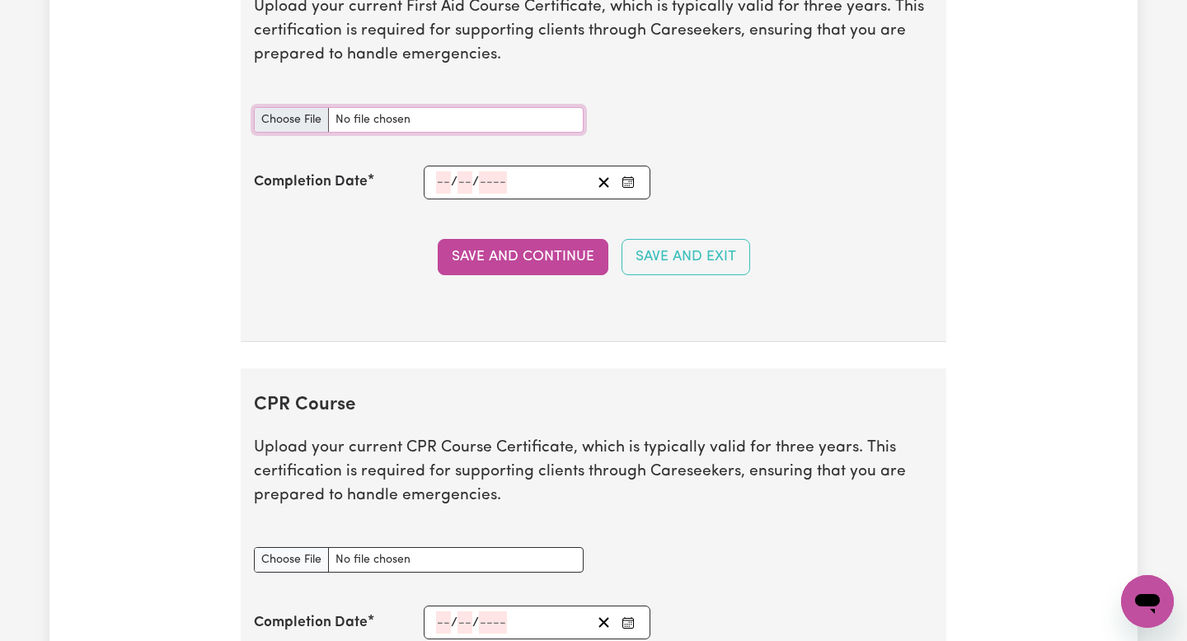
scroll to position [3258, 0]
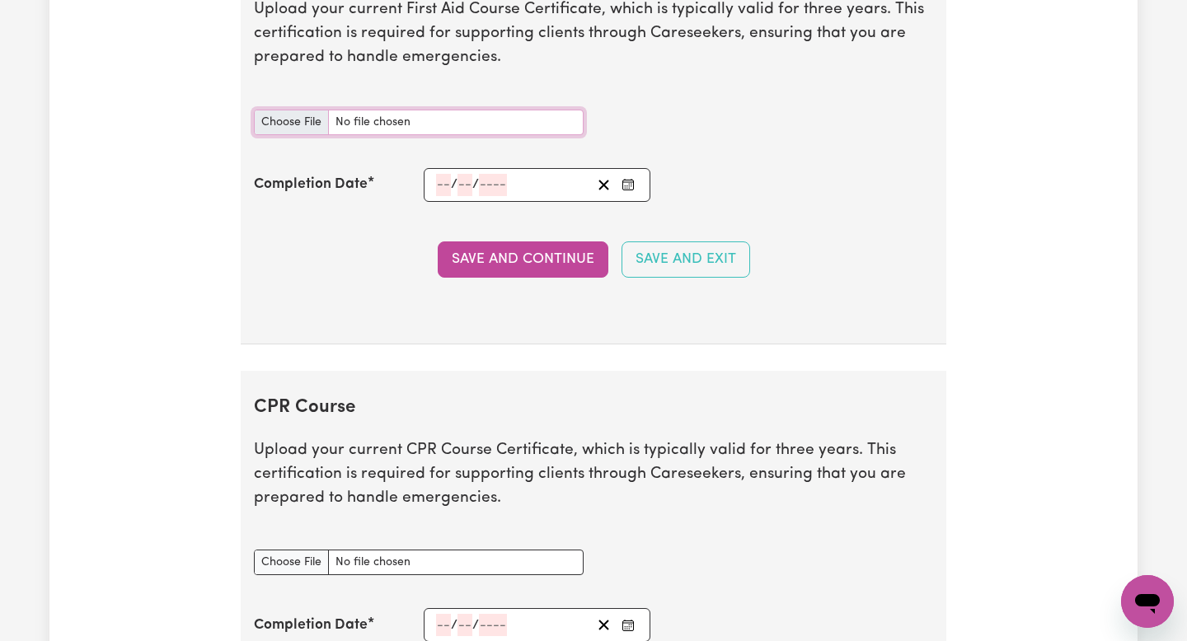
click at [299, 122] on input "First Aid Course document" at bounding box center [419, 123] width 330 height 26
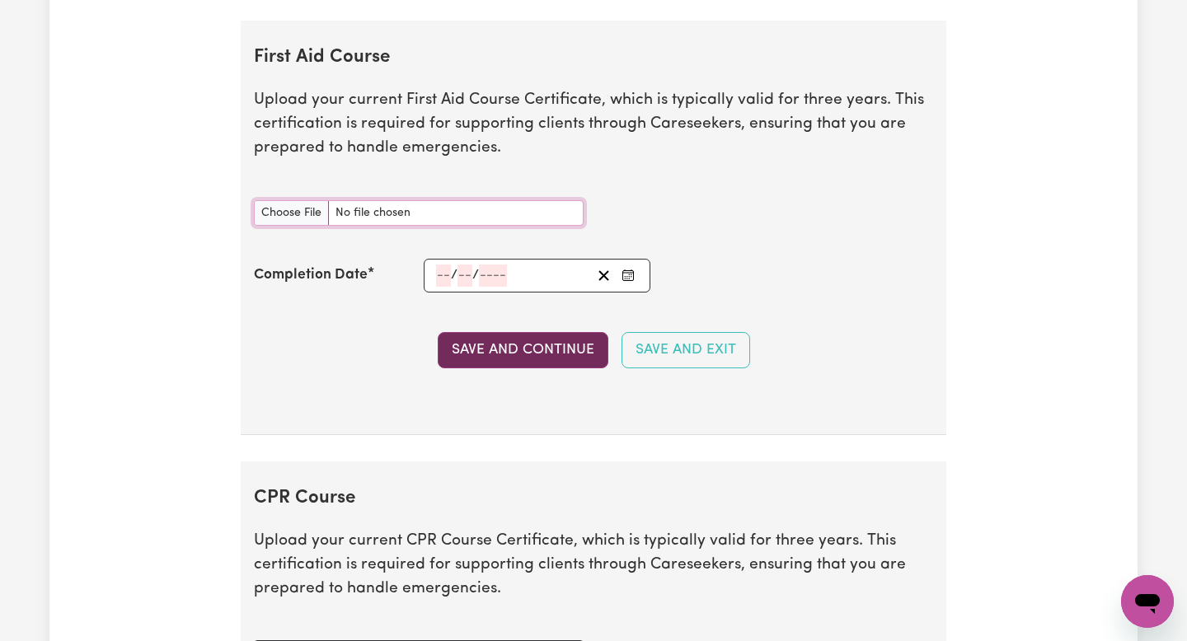
scroll to position [3133, 0]
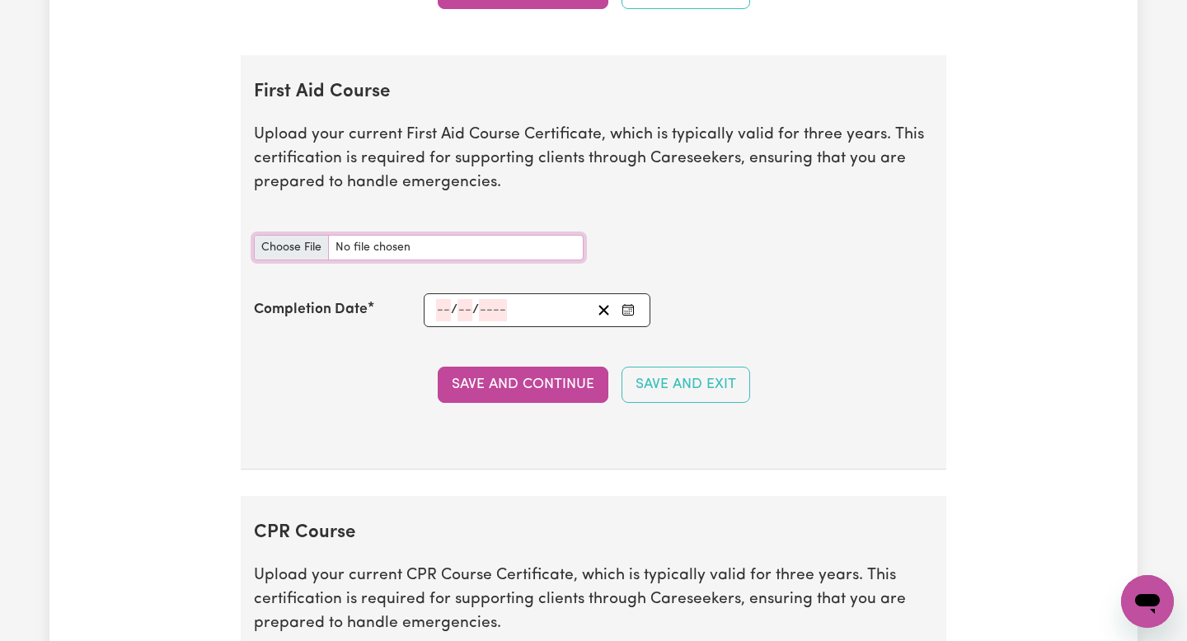
click at [305, 247] on input "First Aid Course document" at bounding box center [419, 248] width 330 height 26
type input "C:\fakepath\scan_5001586_2025-05-13-11-58-05 (1).pdf"
click at [456, 308] on span "/" at bounding box center [454, 309] width 7 height 15
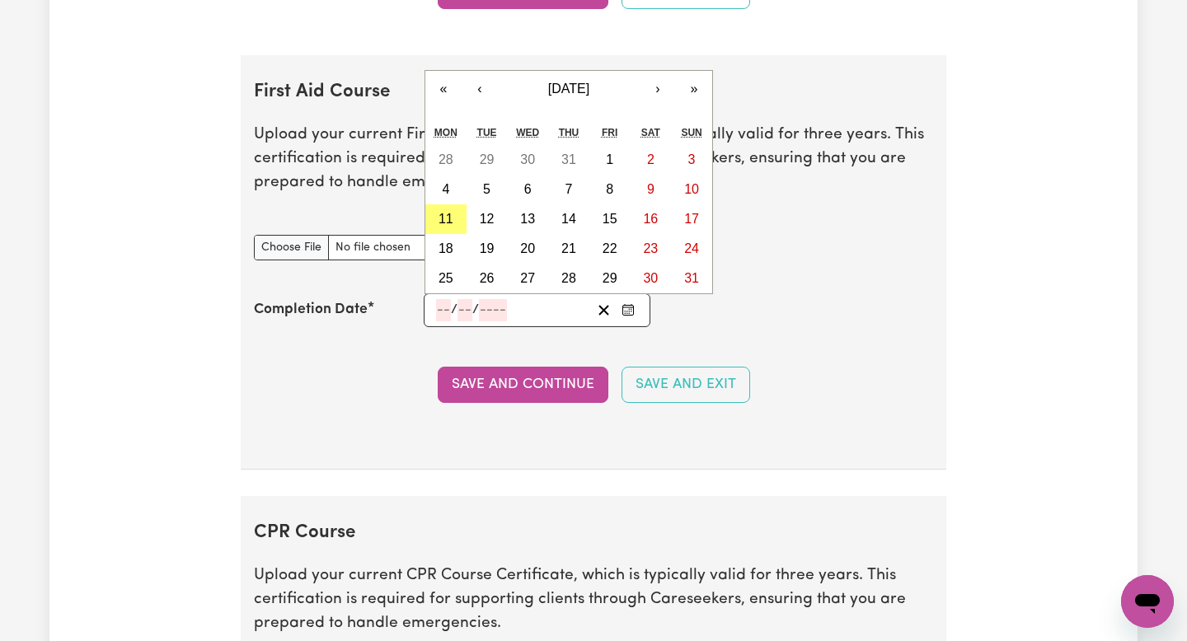
click at [439, 308] on input "number" at bounding box center [443, 310] width 15 height 22
type input "13"
type input "05"
type input "202"
type input "2025-05-13"
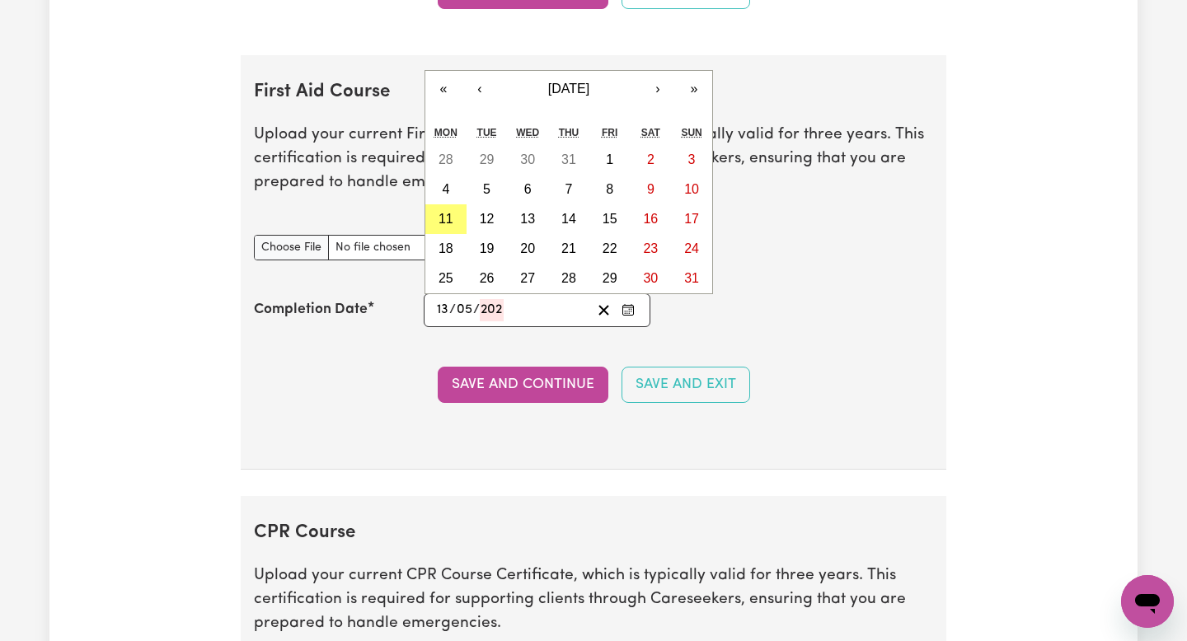
type input "5"
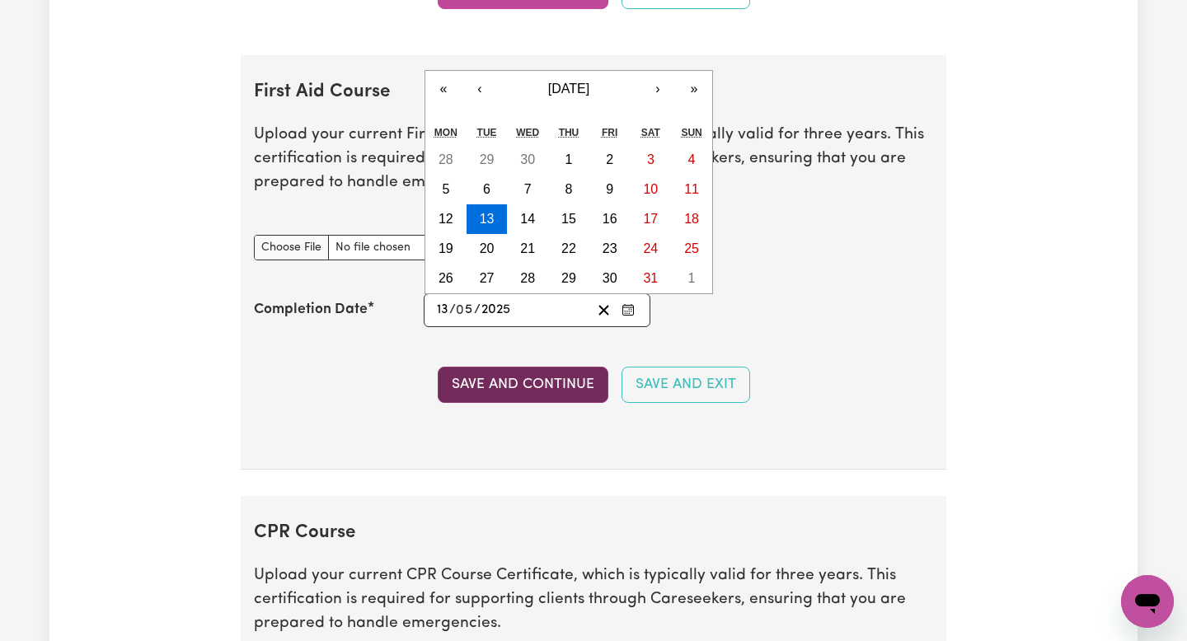
type input "2025"
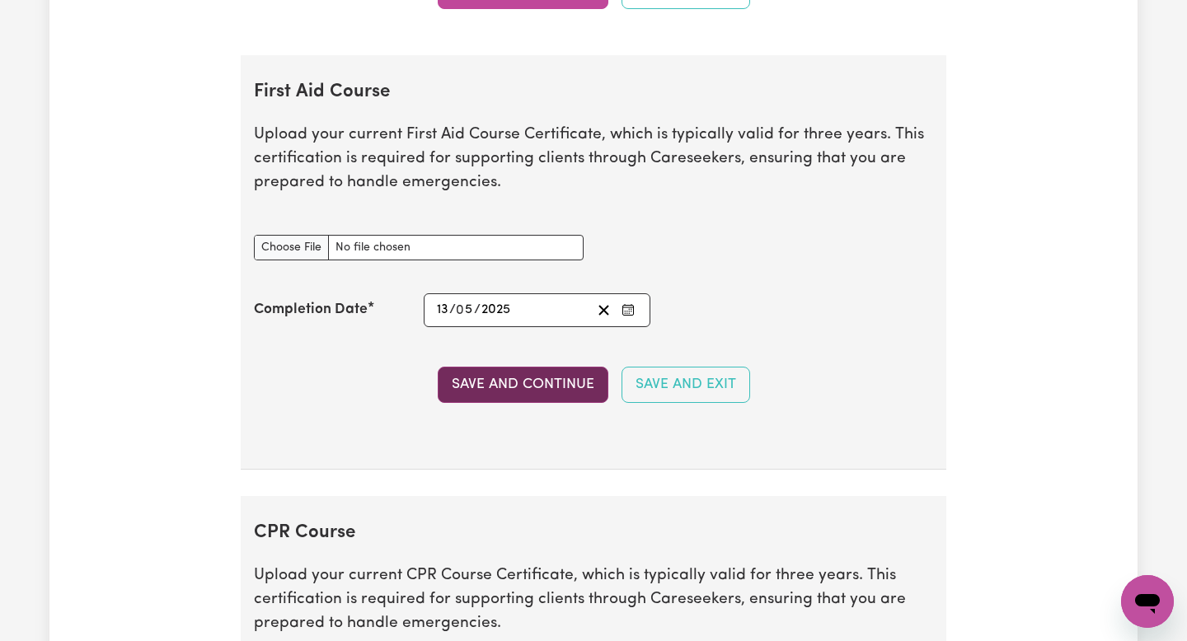
click at [496, 391] on button "Save and Continue" at bounding box center [523, 385] width 171 height 36
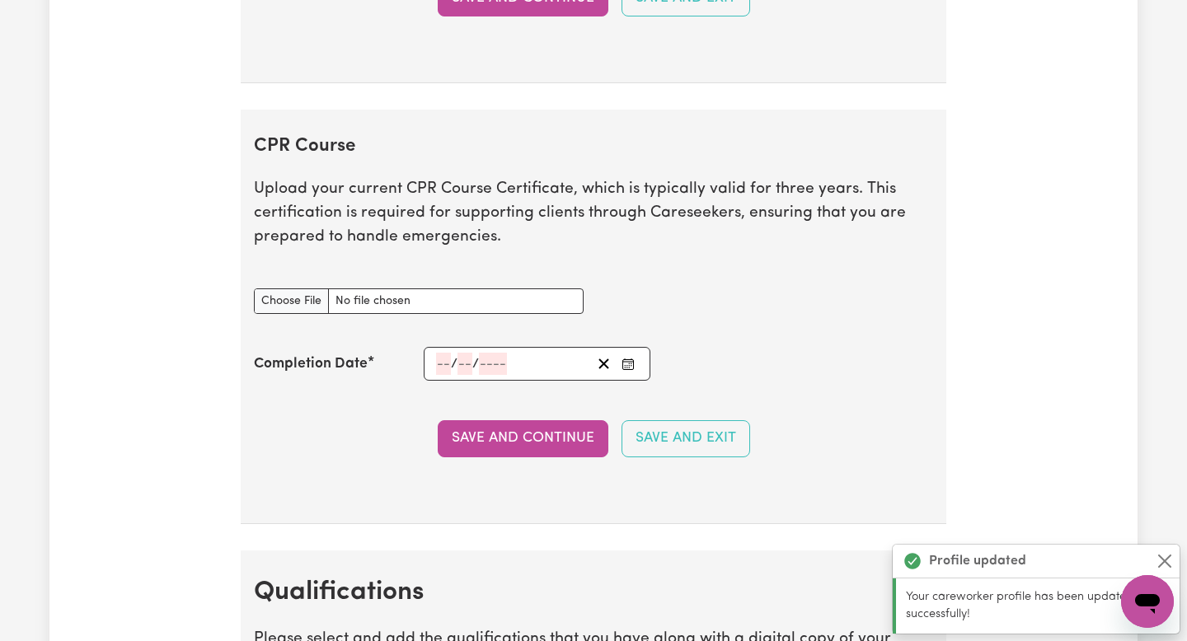
scroll to position [3629, 0]
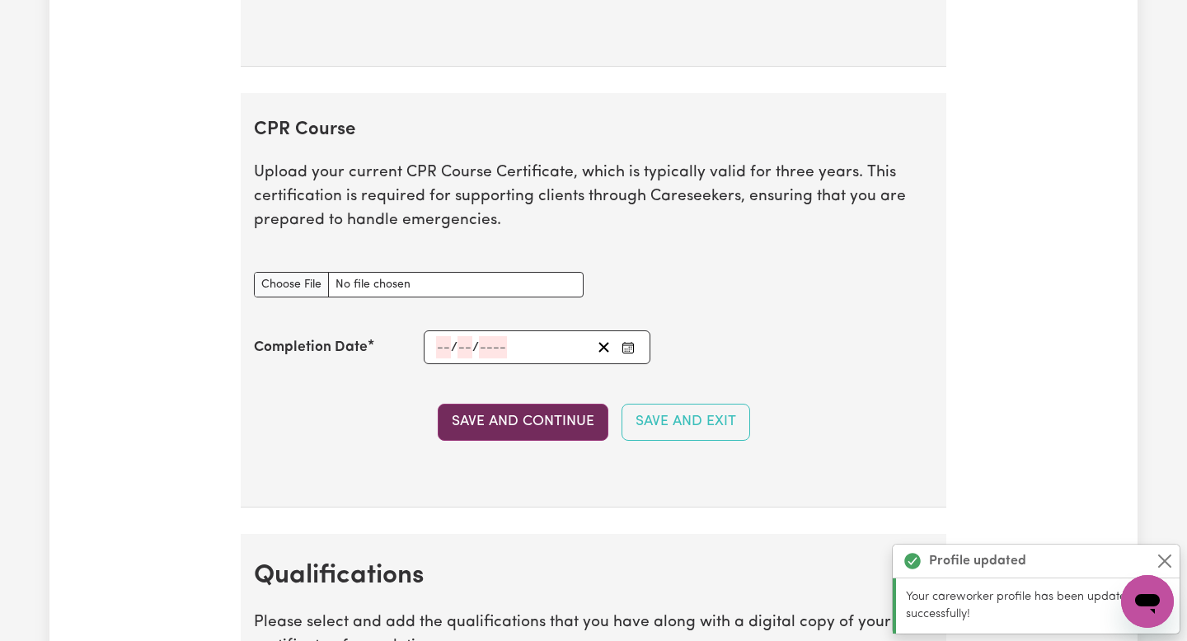
click at [498, 427] on button "Save and Continue" at bounding box center [523, 422] width 171 height 36
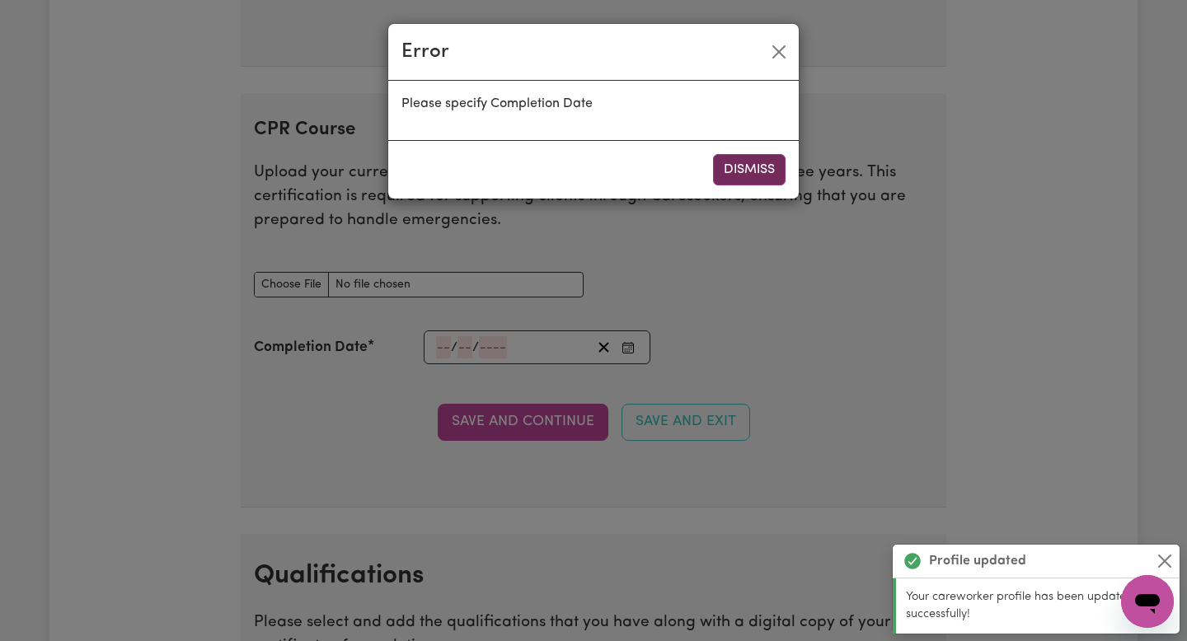
click at [763, 156] on button "Dismiss" at bounding box center [749, 169] width 73 height 31
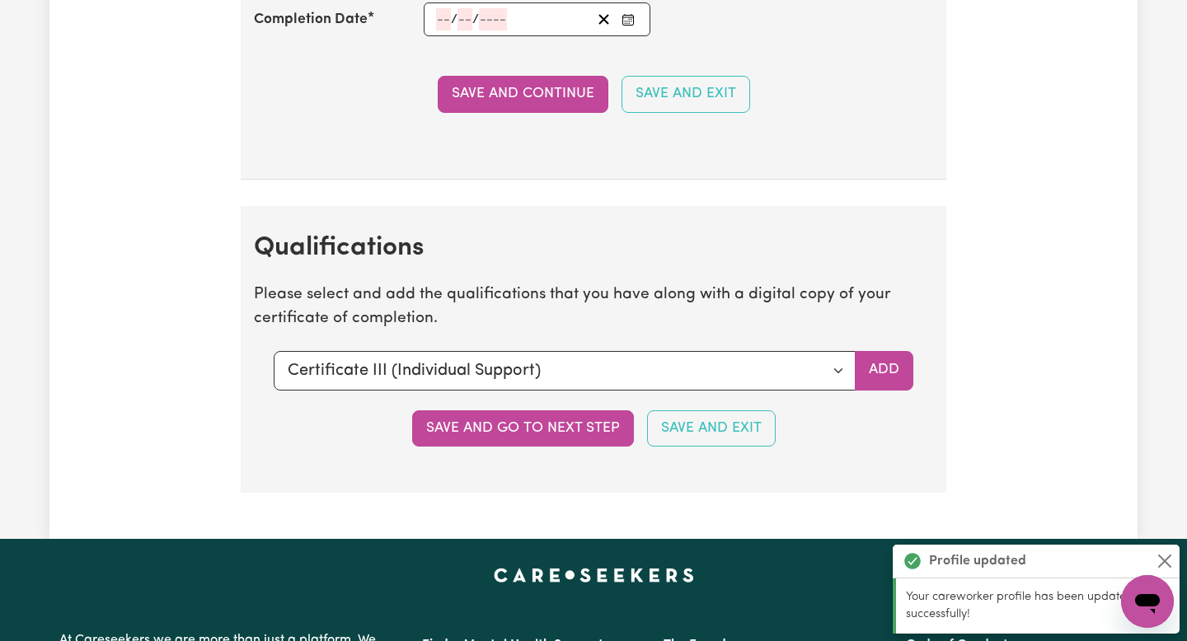
scroll to position [3959, 0]
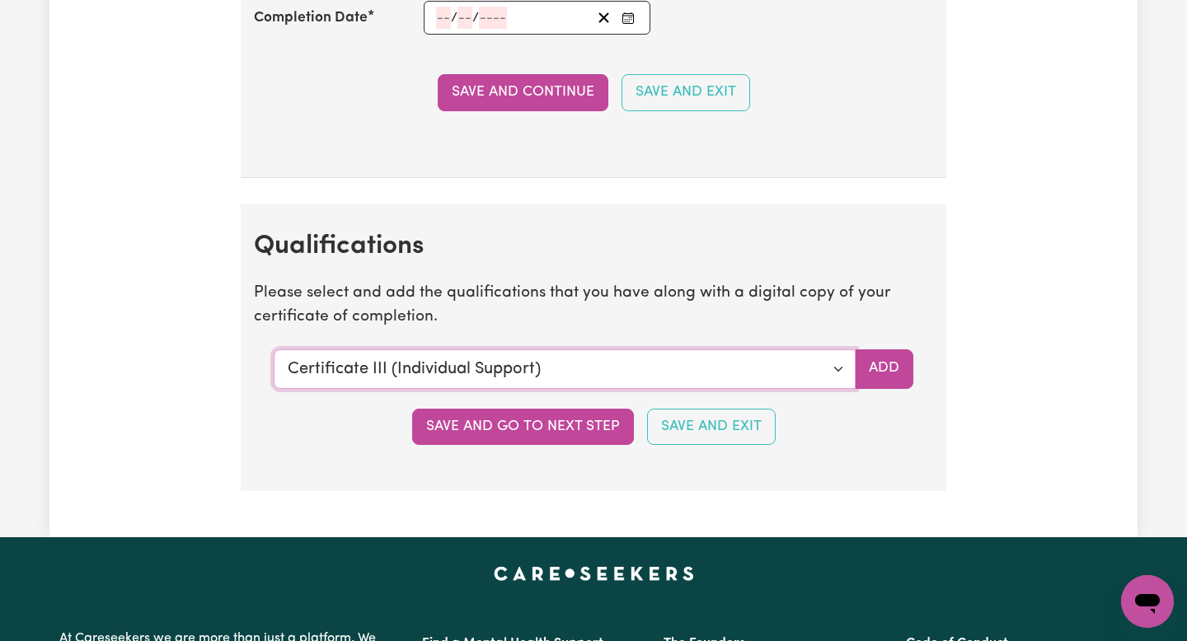
click at [834, 357] on select "Select a qualification to add... Certificate III (Individual Support) Certifica…" at bounding box center [565, 369] width 582 height 40
select select "Manual Handling"
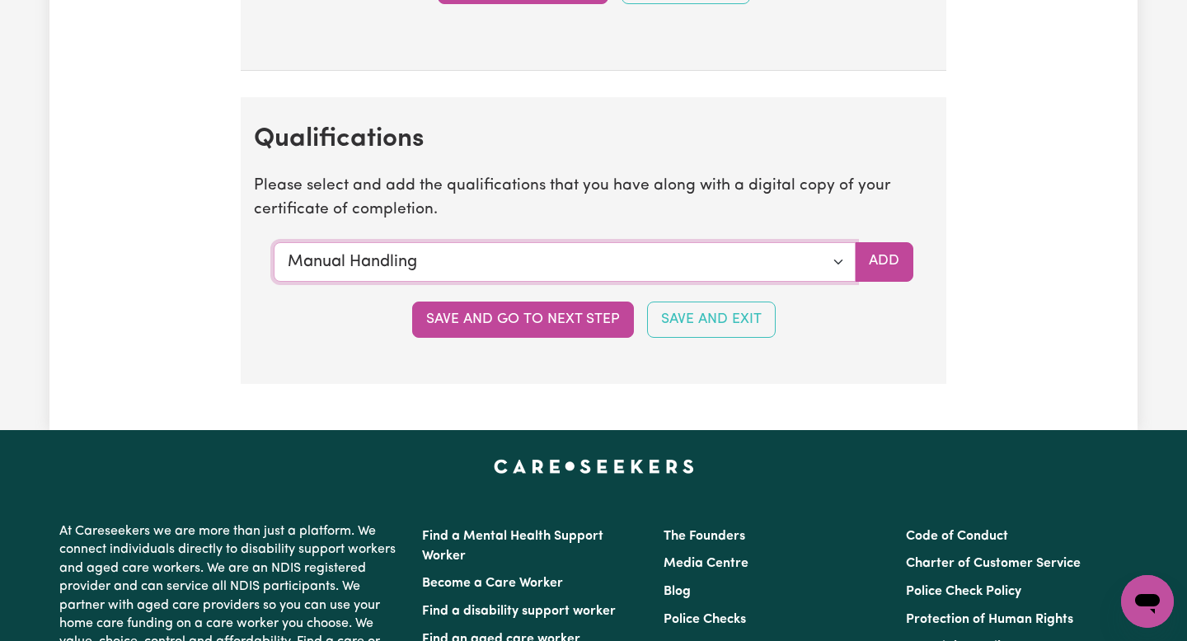
scroll to position [4086, 0]
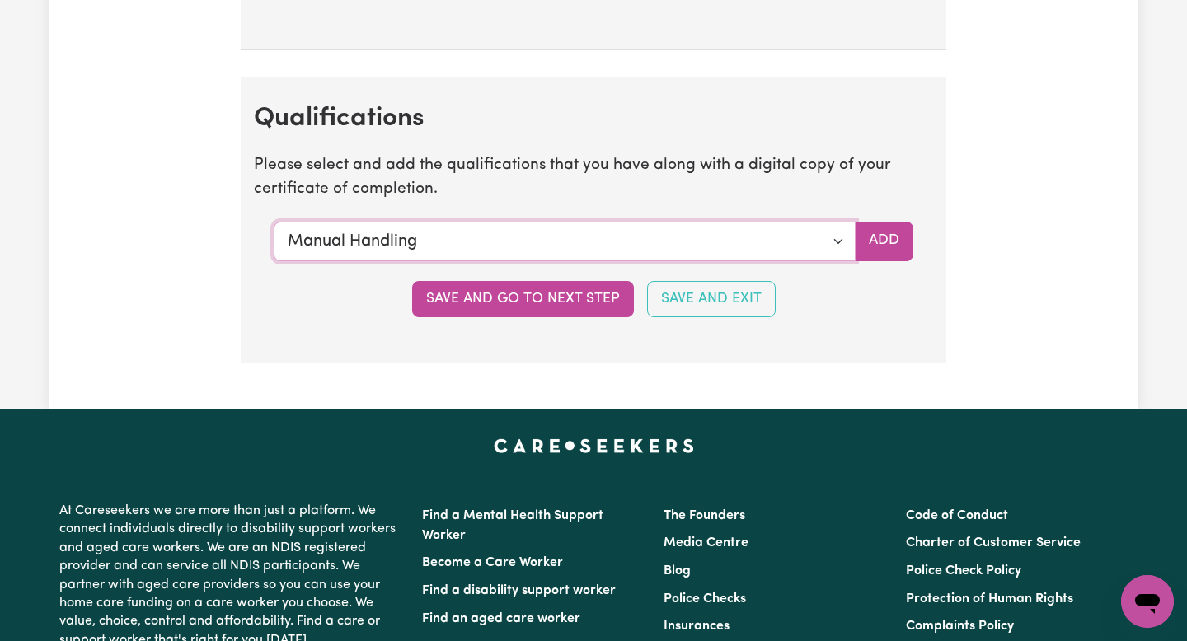
click at [830, 232] on select "Select a qualification to add... Certificate III (Individual Support) Certifica…" at bounding box center [565, 242] width 582 height 40
click at [878, 241] on button "Add" at bounding box center [884, 242] width 59 height 40
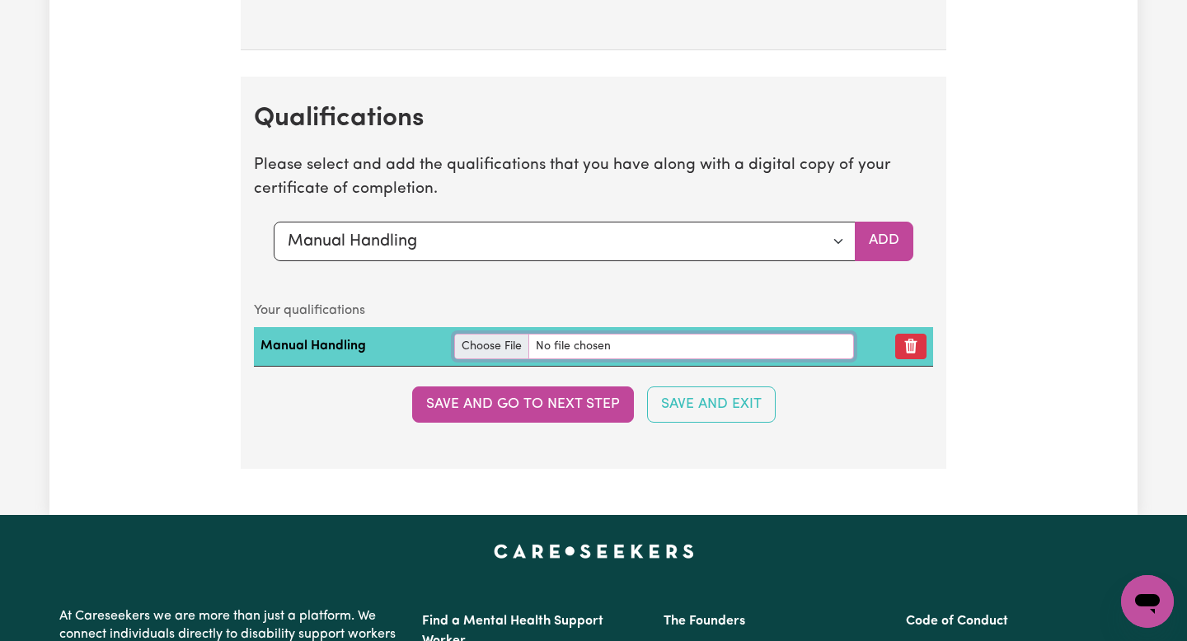
click at [532, 340] on input "file" at bounding box center [653, 347] width 399 height 26
type input "C:\fakepath\certification-Manual-Handling-Part-2-lcnkomazana (1).pdf"
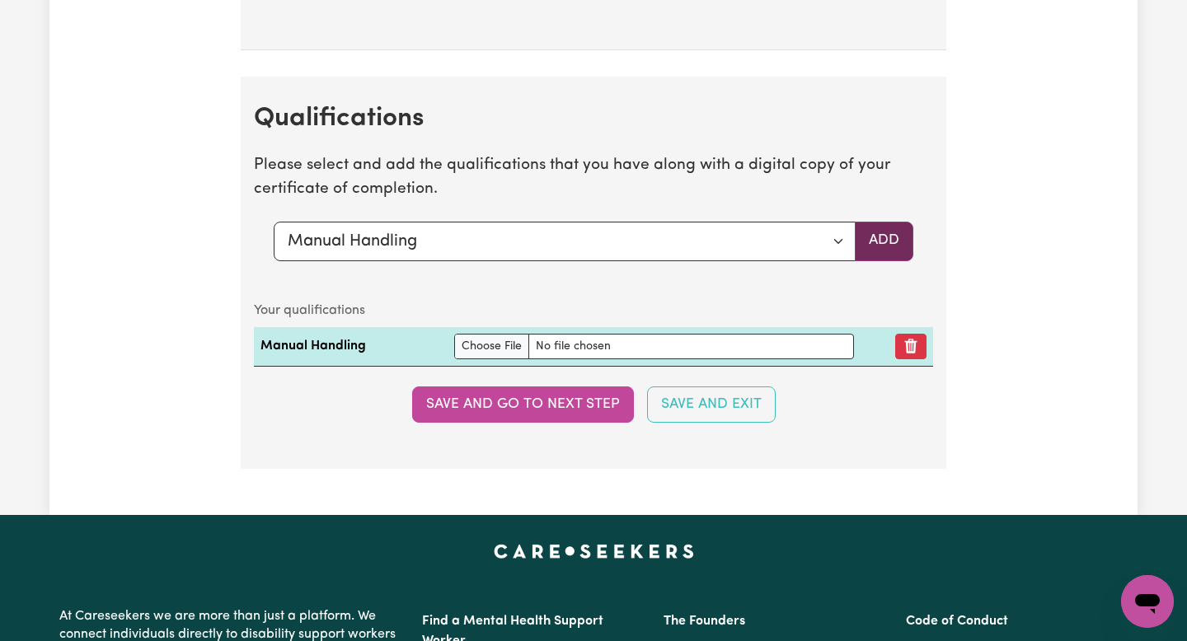
click at [873, 254] on button "Add" at bounding box center [884, 242] width 59 height 40
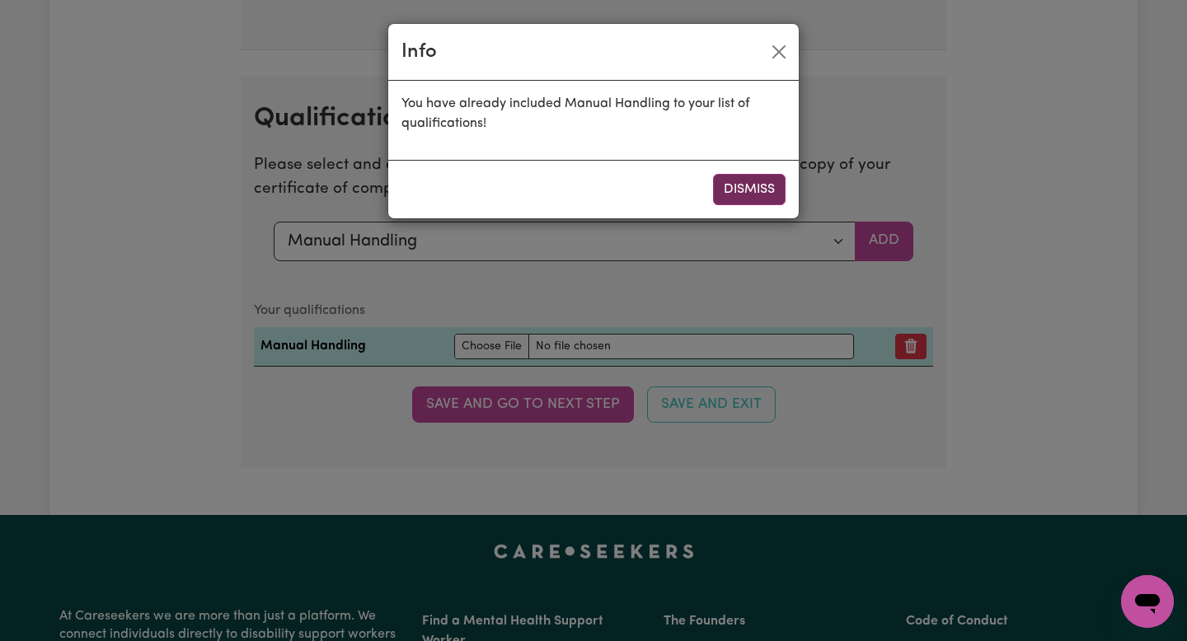
click at [719, 180] on button "Dismiss" at bounding box center [749, 189] width 73 height 31
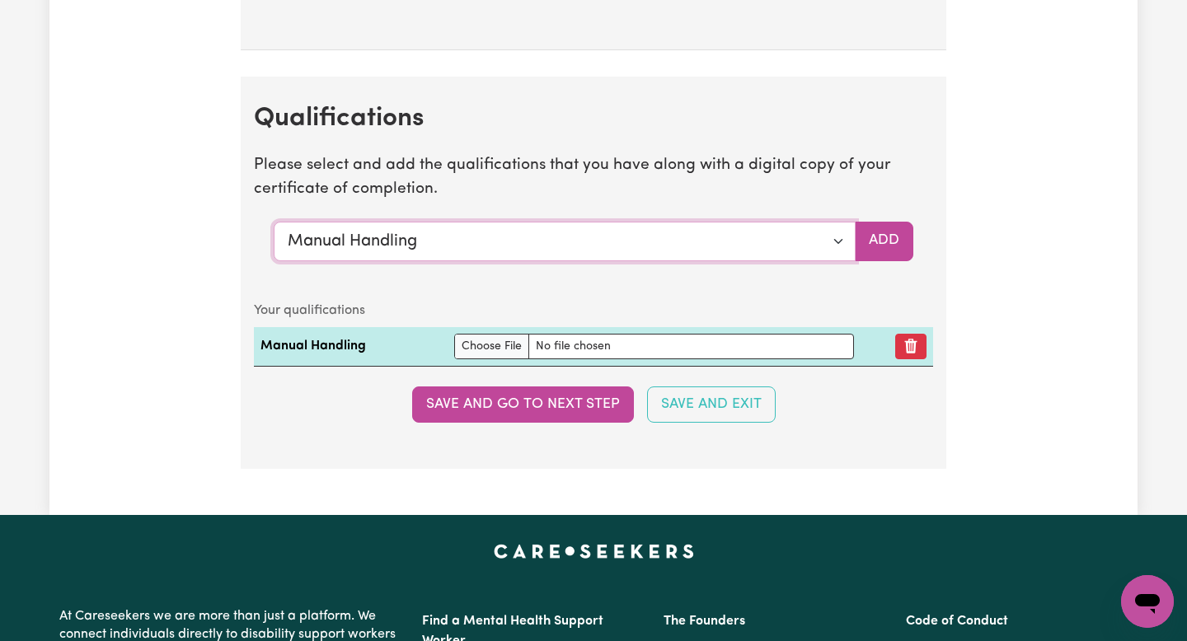
click at [815, 240] on select "Select a qualification to add... Certificate III (Individual Support) Certifica…" at bounding box center [565, 242] width 582 height 40
click at [833, 237] on select "Select a qualification to add... Certificate III (Individual Support) Certifica…" at bounding box center [565, 242] width 582 height 40
click at [841, 235] on select "Select a qualification to add... Certificate III (Individual Support) Certifica…" at bounding box center [565, 242] width 582 height 40
select select "[MEDICAL_DATA]"
click at [880, 237] on button "Add" at bounding box center [884, 242] width 59 height 40
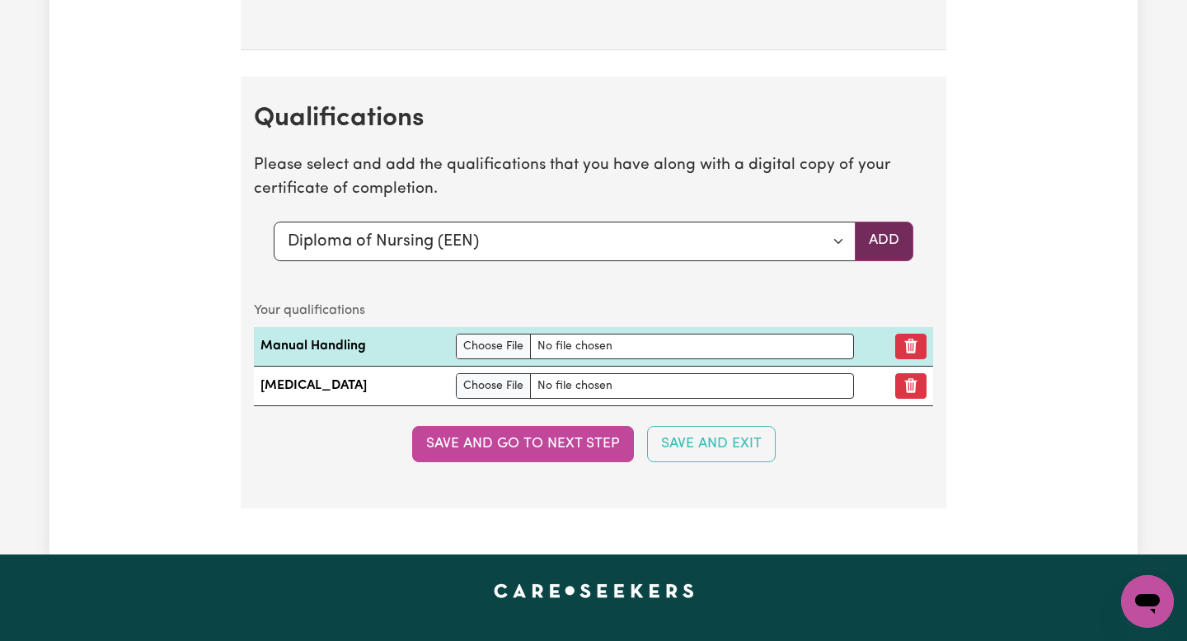
click at [870, 237] on button "Add" at bounding box center [884, 242] width 59 height 40
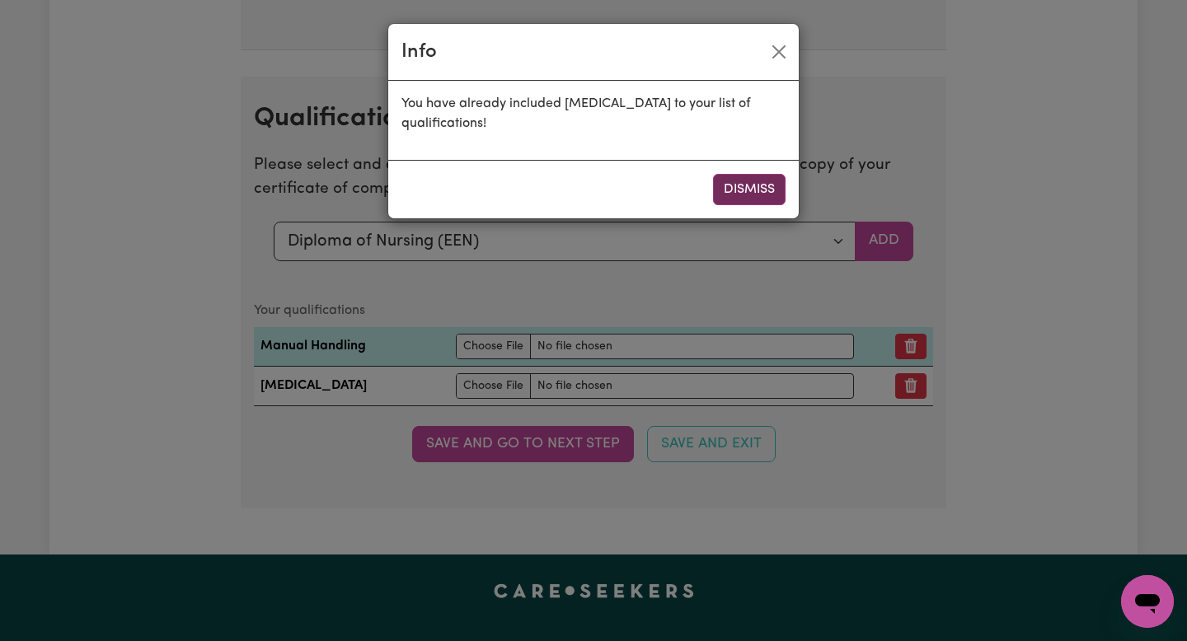
click at [746, 185] on button "Dismiss" at bounding box center [749, 189] width 73 height 31
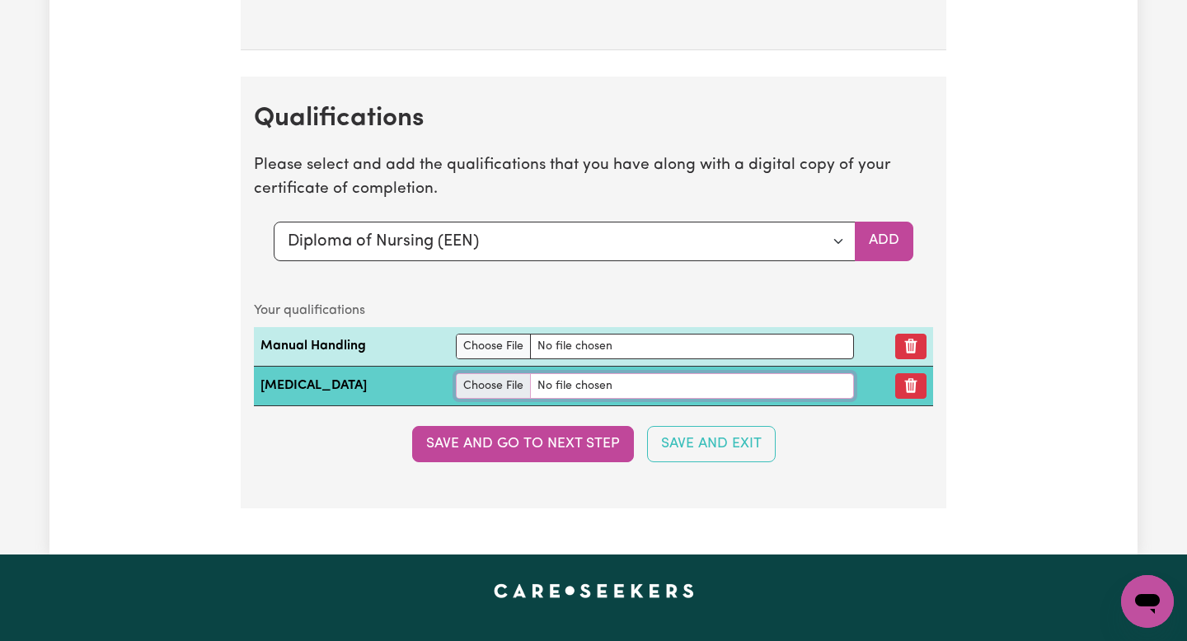
click at [592, 384] on input "file" at bounding box center [655, 386] width 398 height 26
type input "C:\fakepath\certification-Assisting-Participants-with-Medication-Part-2-lcnkoma…"
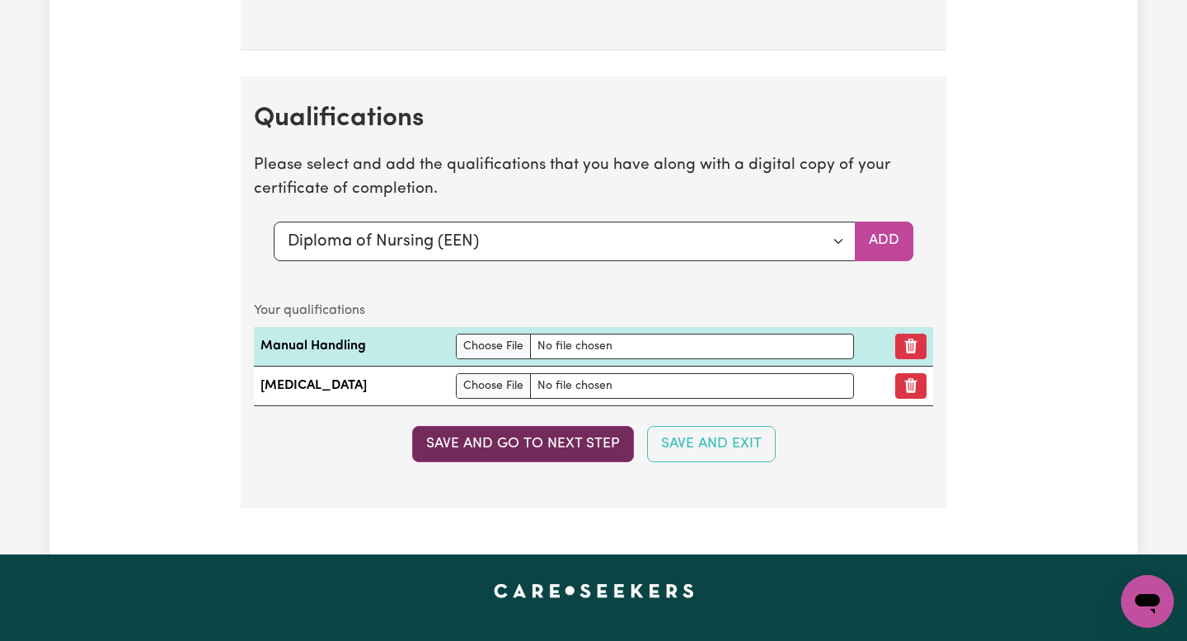
click at [555, 443] on button "Save and go to next step" at bounding box center [523, 444] width 222 height 36
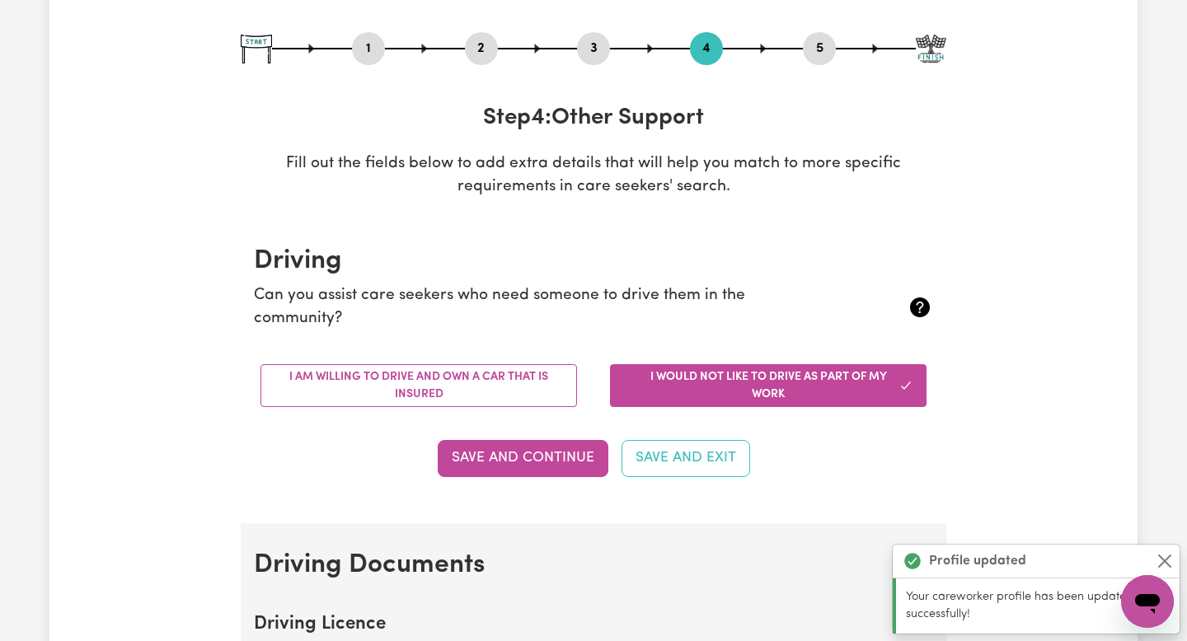
scroll to position [169, 0]
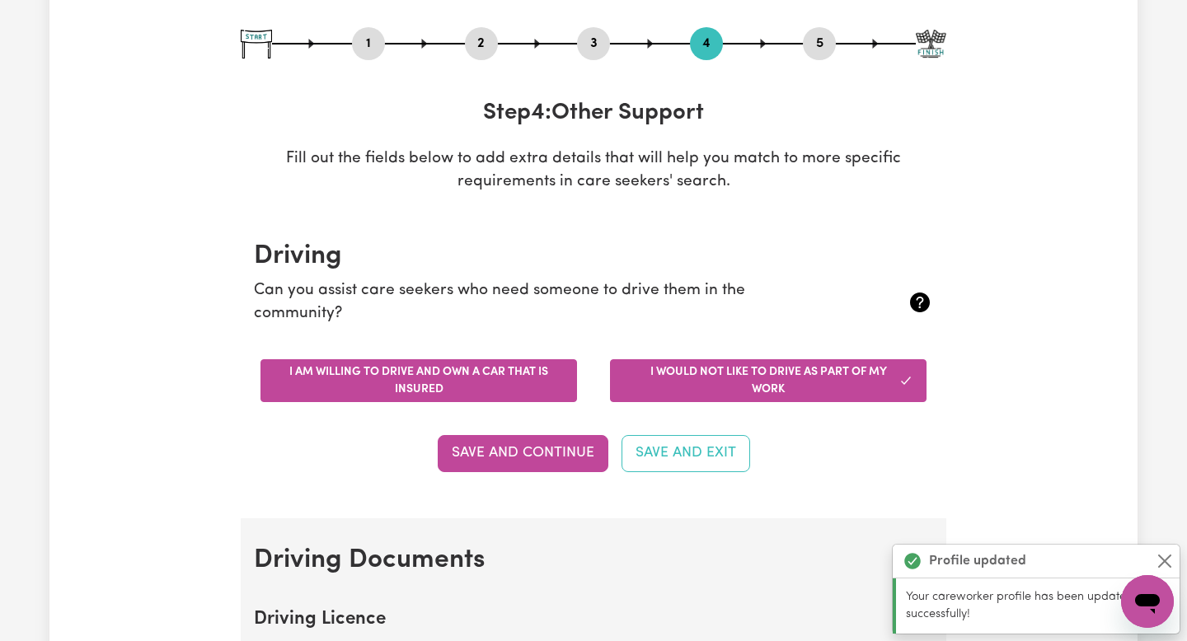
click at [525, 381] on button "I am willing to drive and own a car that is insured" at bounding box center [418, 380] width 316 height 43
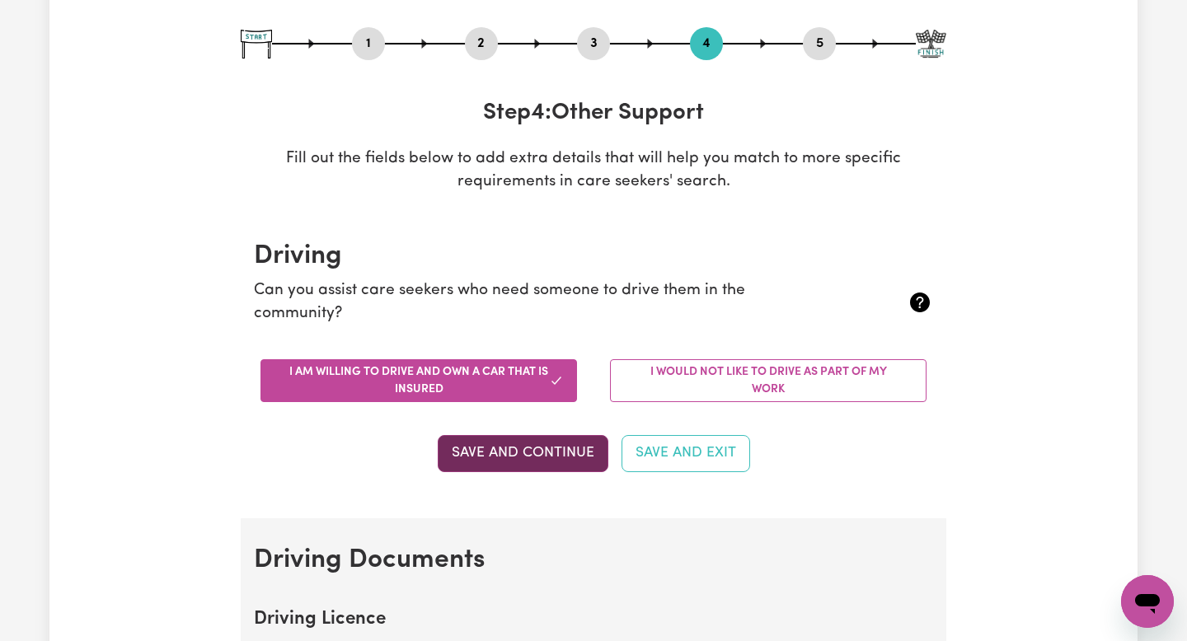
click at [567, 457] on button "Save and Continue" at bounding box center [523, 453] width 171 height 36
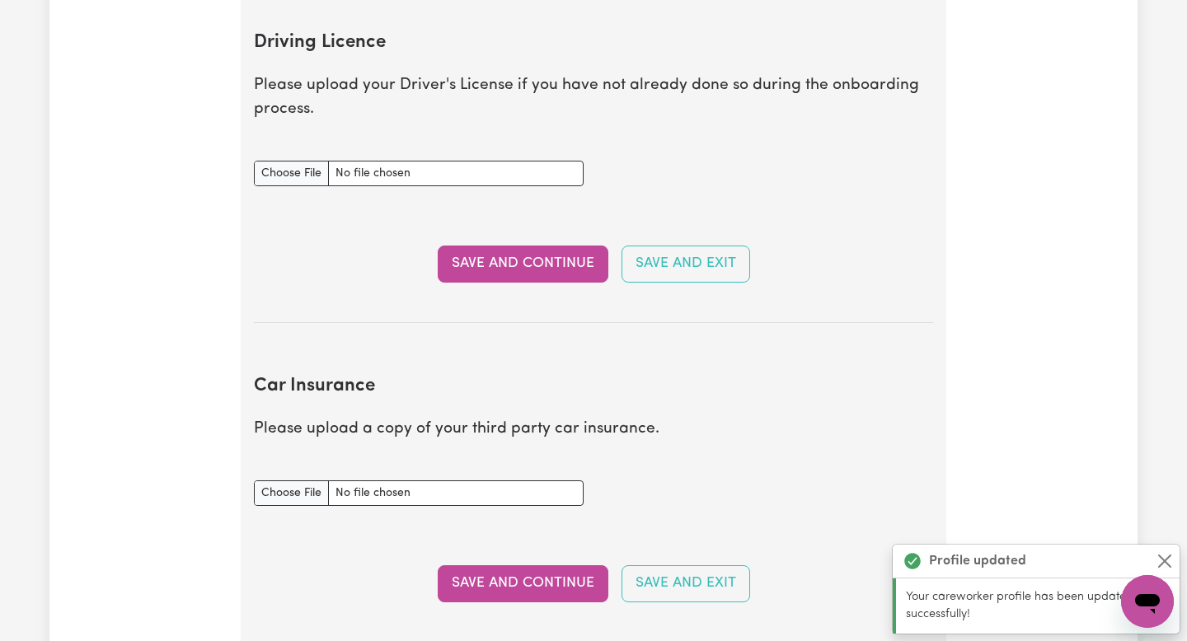
scroll to position [752, 0]
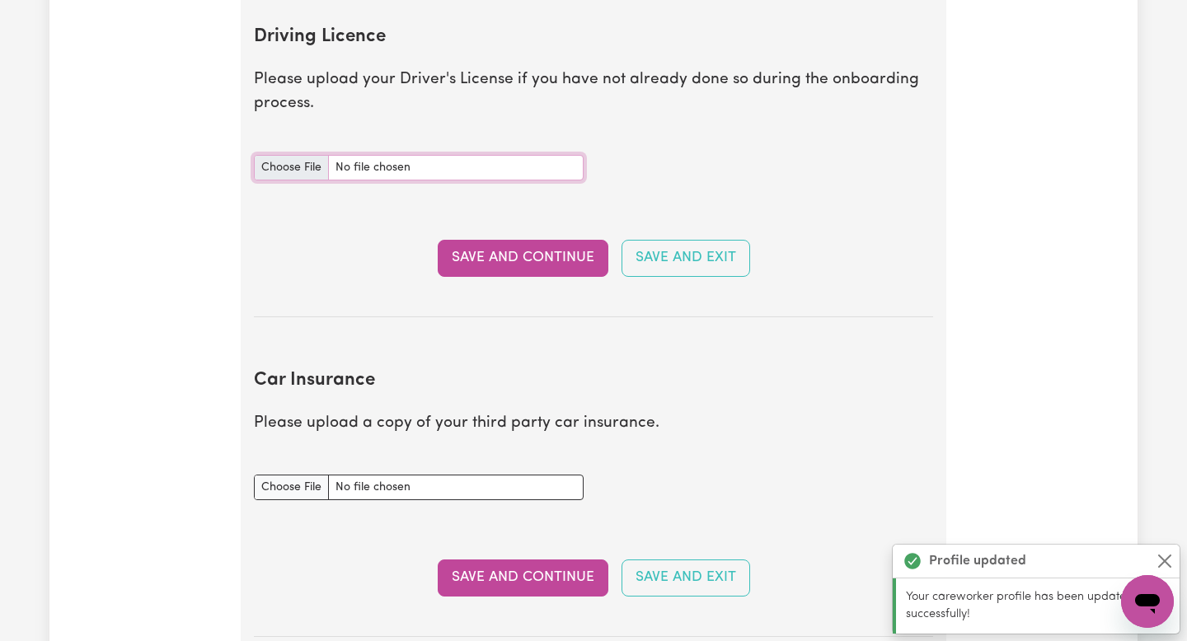
click at [294, 166] on input "Driving Licence document" at bounding box center [419, 168] width 330 height 26
click at [279, 173] on input "Driving Licence document" at bounding box center [419, 168] width 330 height 26
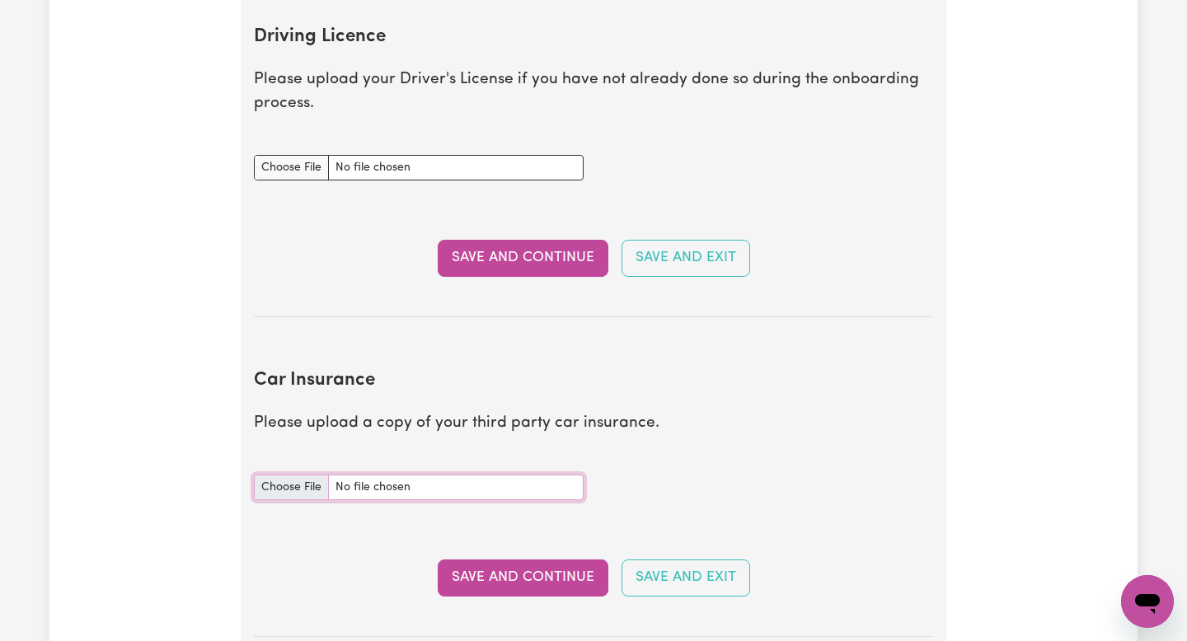
click at [299, 480] on input "Car Insurance document" at bounding box center [419, 488] width 330 height 26
type input "C:\fakepath\121486486_1_Insurance_Certificate (1).pdf"
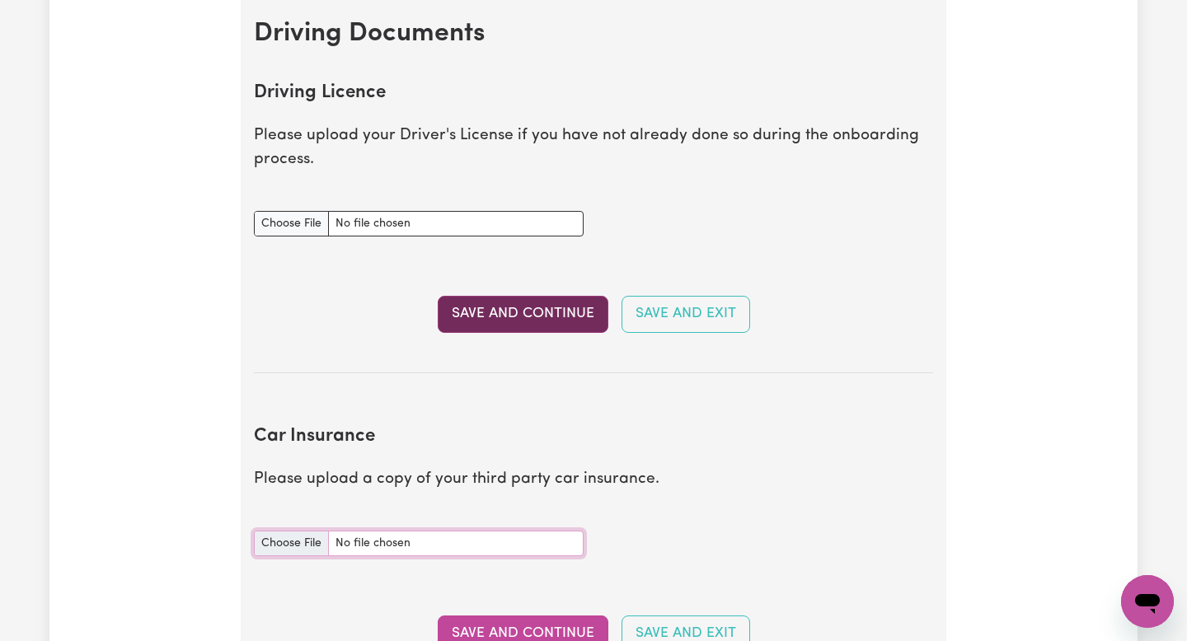
scroll to position [592, 0]
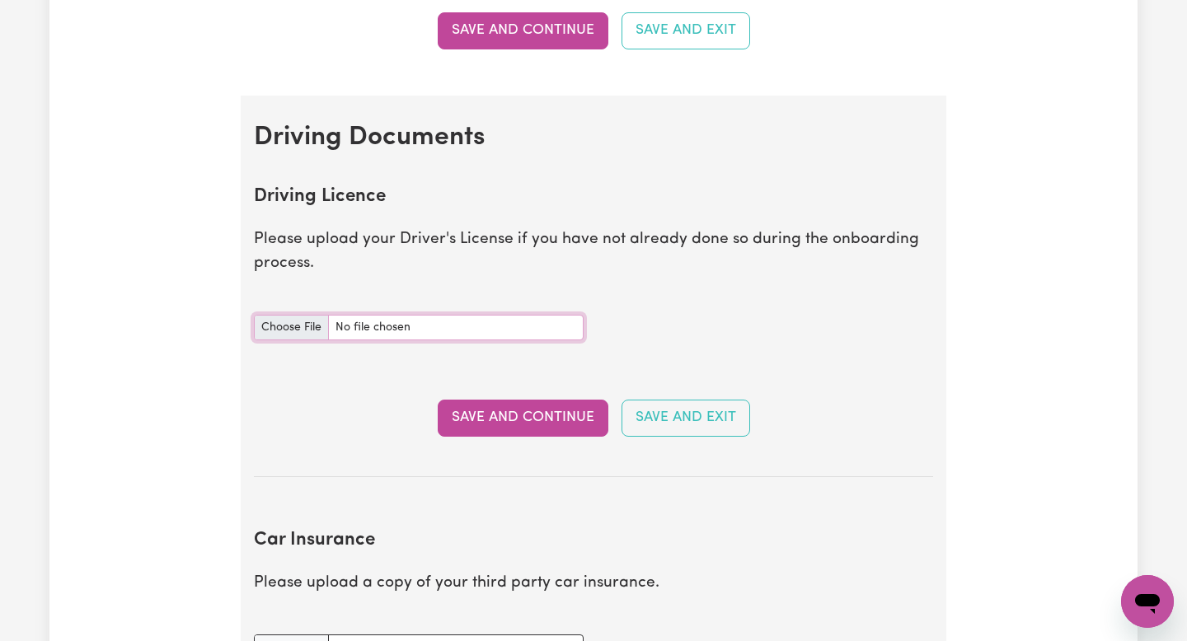
click at [300, 322] on input "Driving Licence document" at bounding box center [419, 328] width 330 height 26
type input "C:\fakepath\IMG_3955.JPG"
click at [540, 409] on button "Save and Continue" at bounding box center [523, 418] width 171 height 36
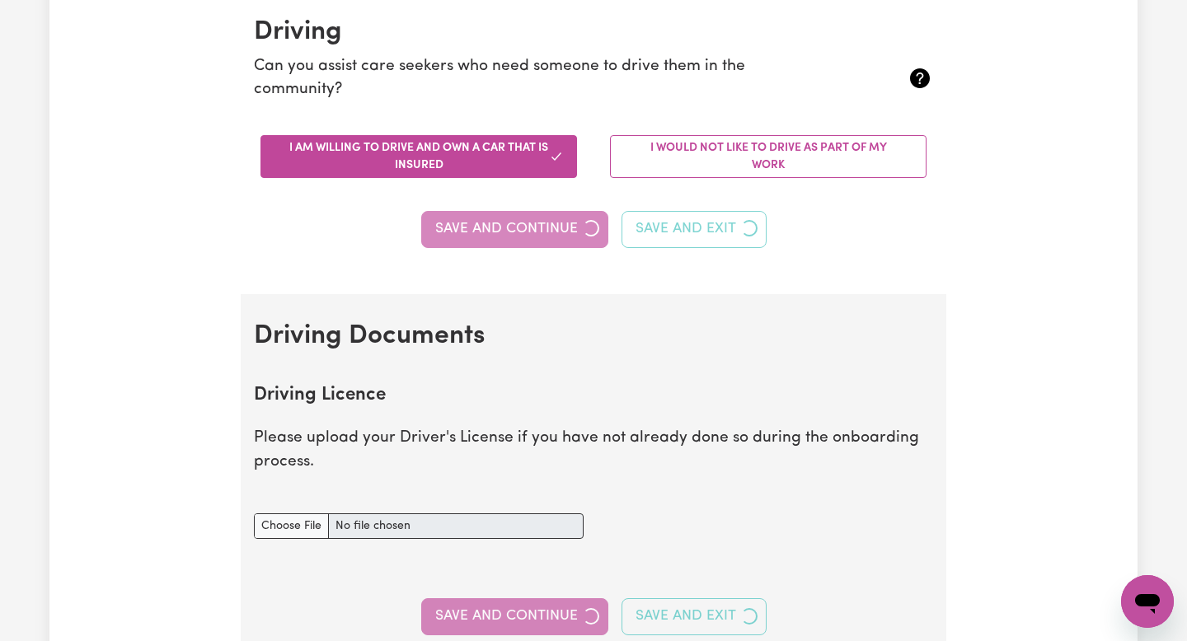
scroll to position [361, 0]
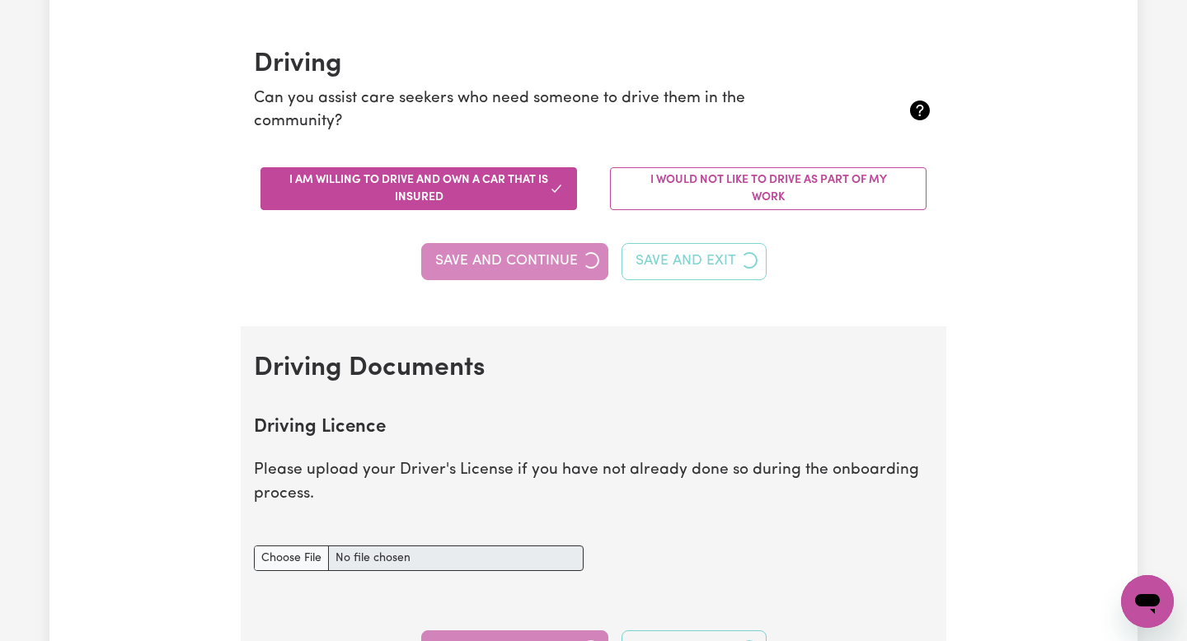
click at [550, 272] on div "Save and Continue Save and Exit" at bounding box center [593, 261] width 679 height 36
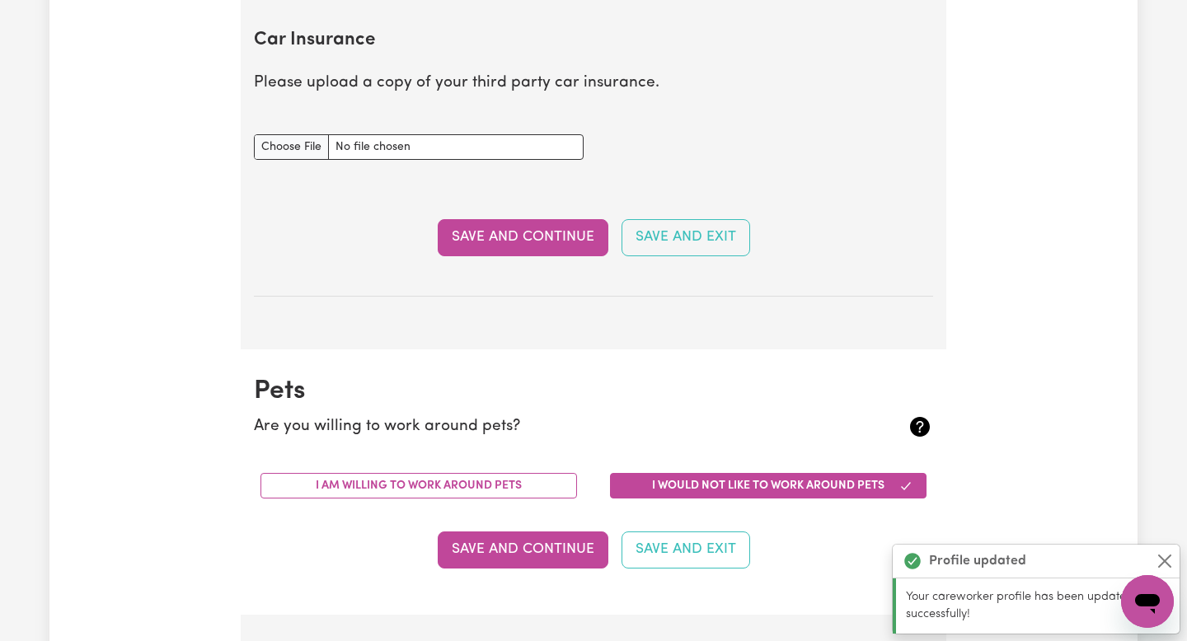
scroll to position [1192, 0]
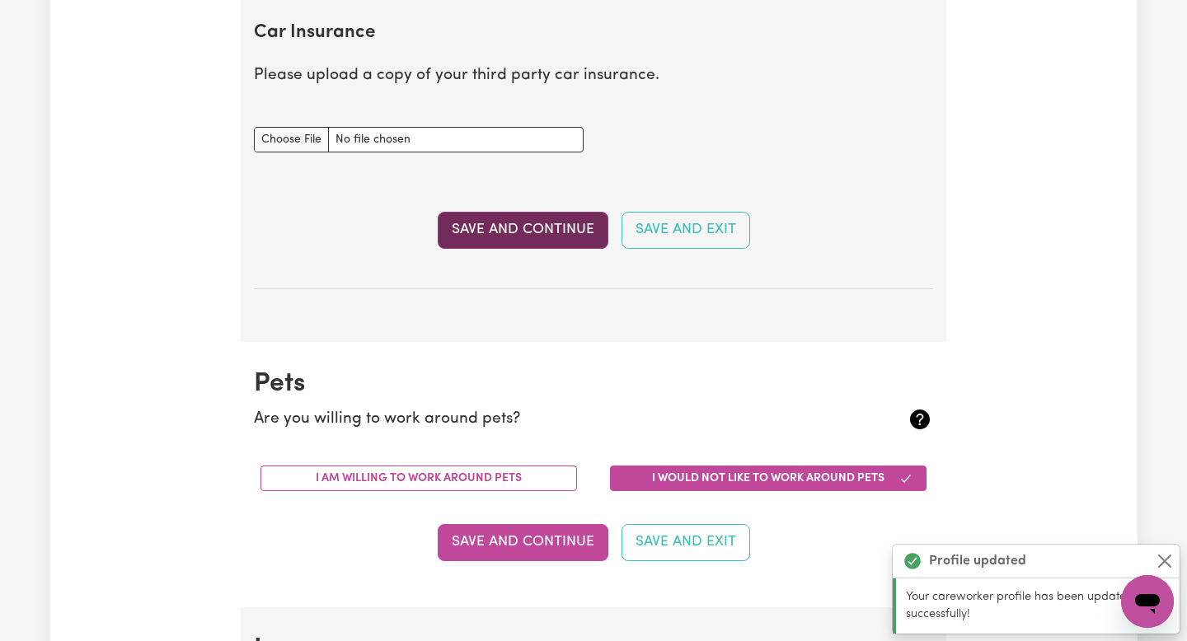
click at [547, 232] on button "Save and Continue" at bounding box center [523, 230] width 171 height 36
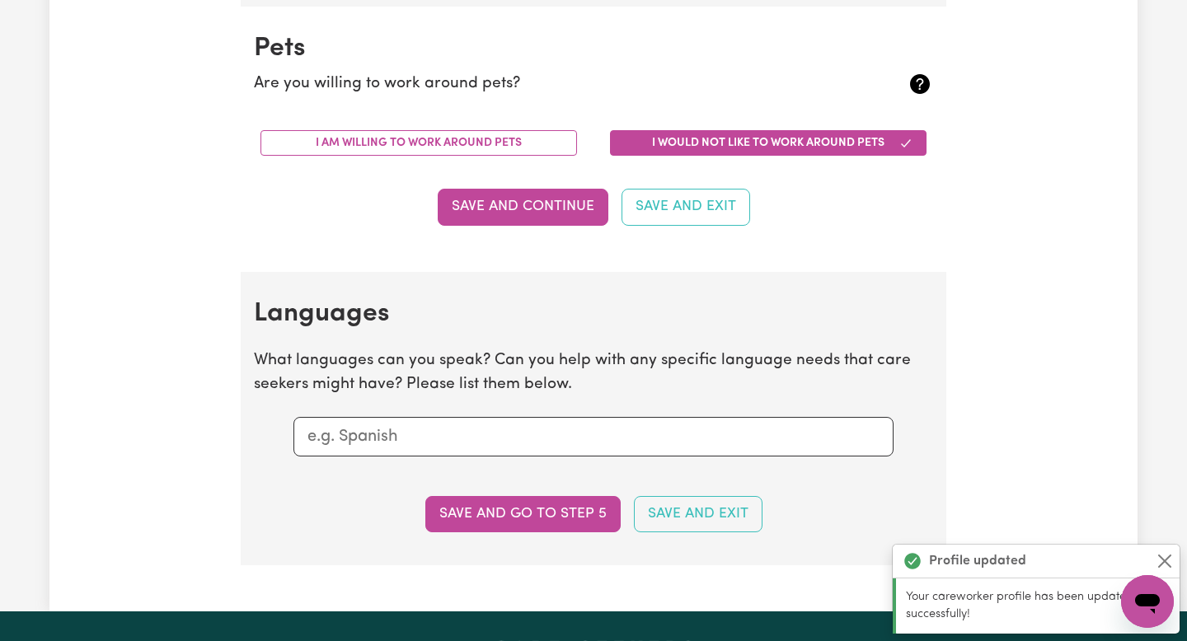
scroll to position [1534, 0]
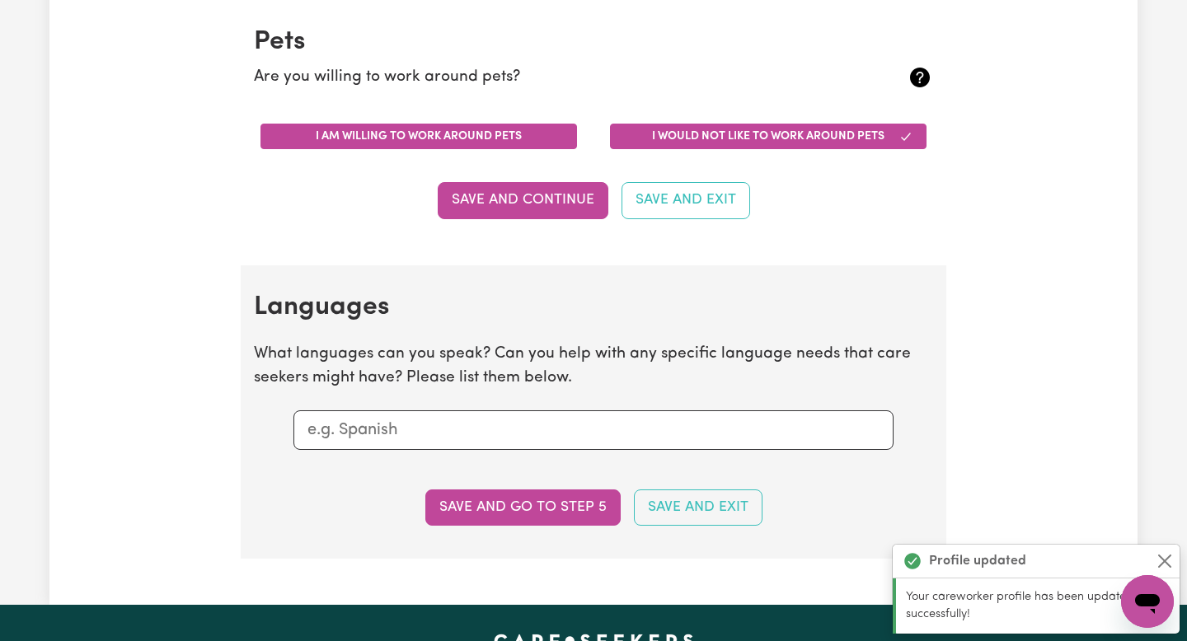
click at [527, 143] on button "I am willing to work around pets" at bounding box center [418, 137] width 316 height 26
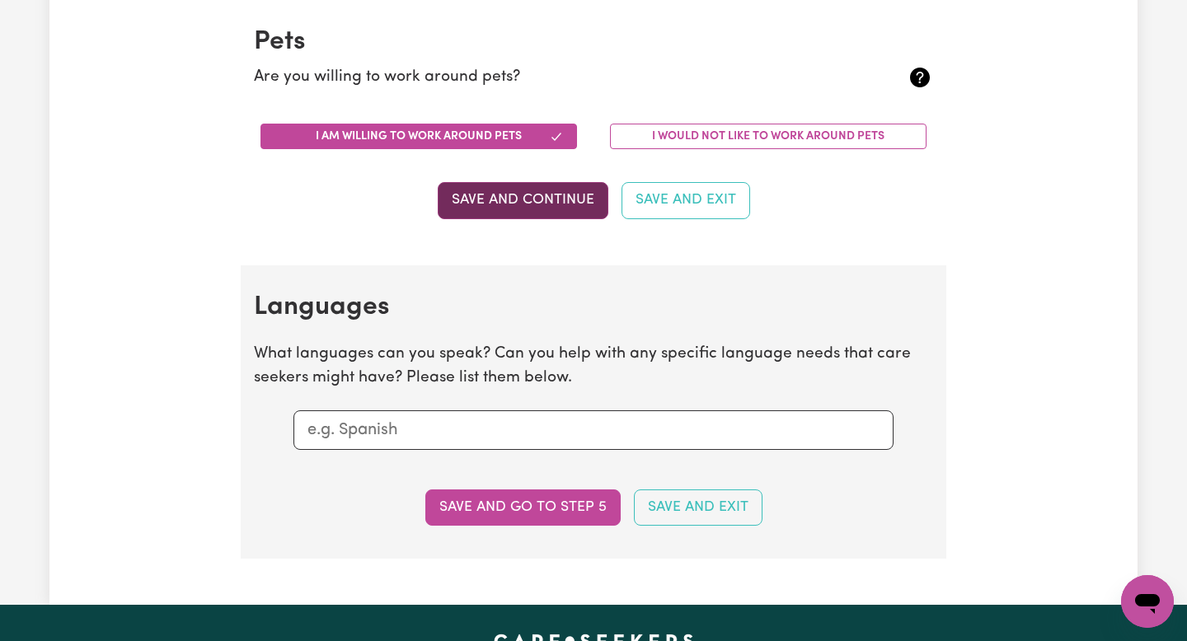
click at [527, 199] on button "Save and Continue" at bounding box center [523, 200] width 171 height 36
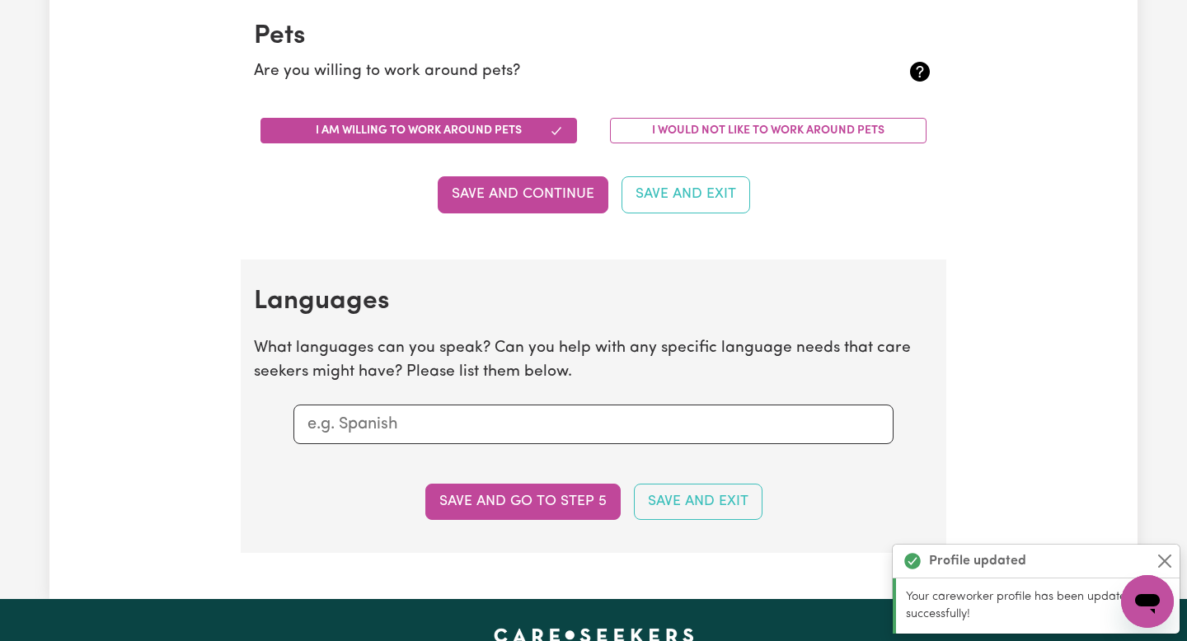
click at [435, 464] on section "Languages What languages can you speak? Can you help with any specific language…" at bounding box center [593, 406] width 705 height 293
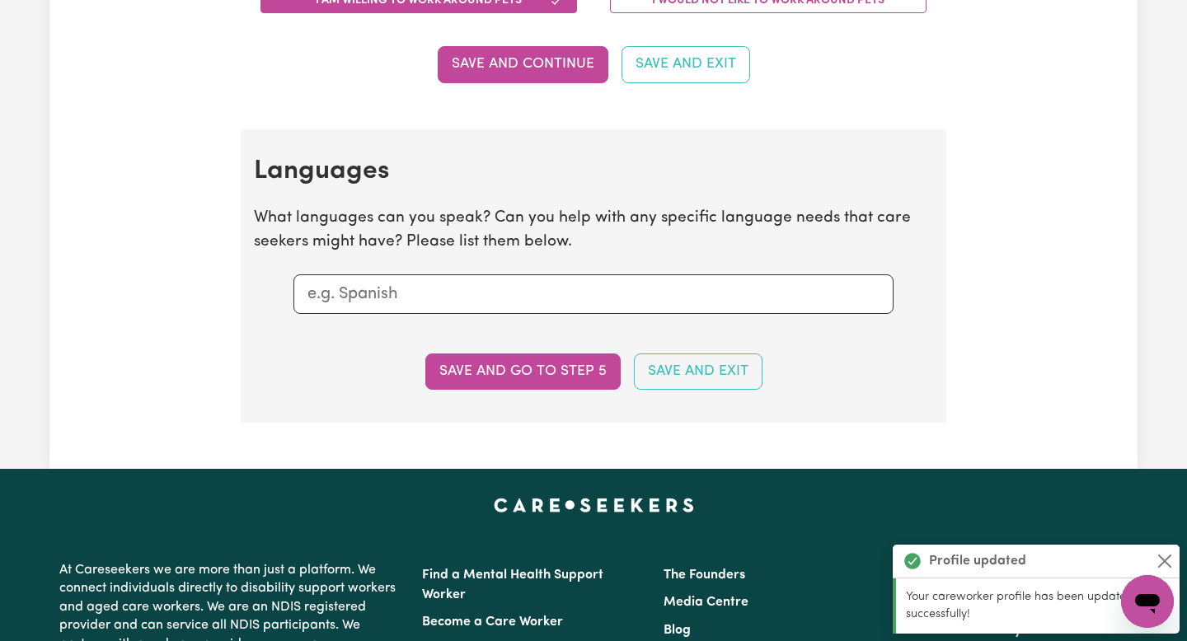
click at [435, 419] on section "Languages What languages can you speak? Can you help with any specific language…" at bounding box center [593, 275] width 705 height 293
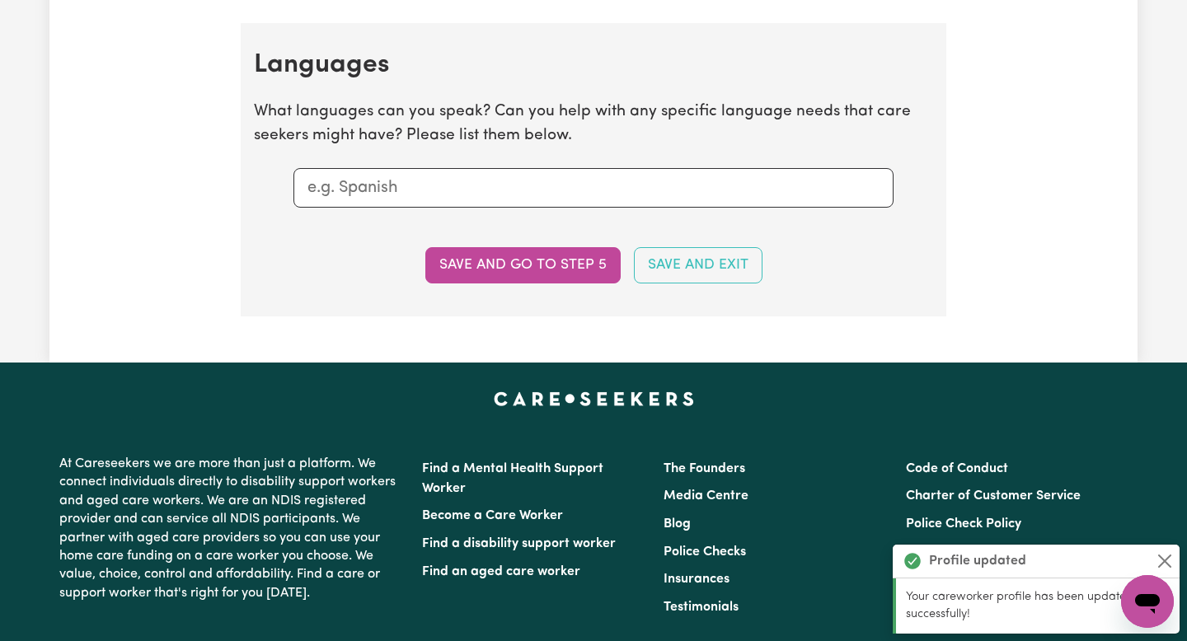
scroll to position [1893, 0]
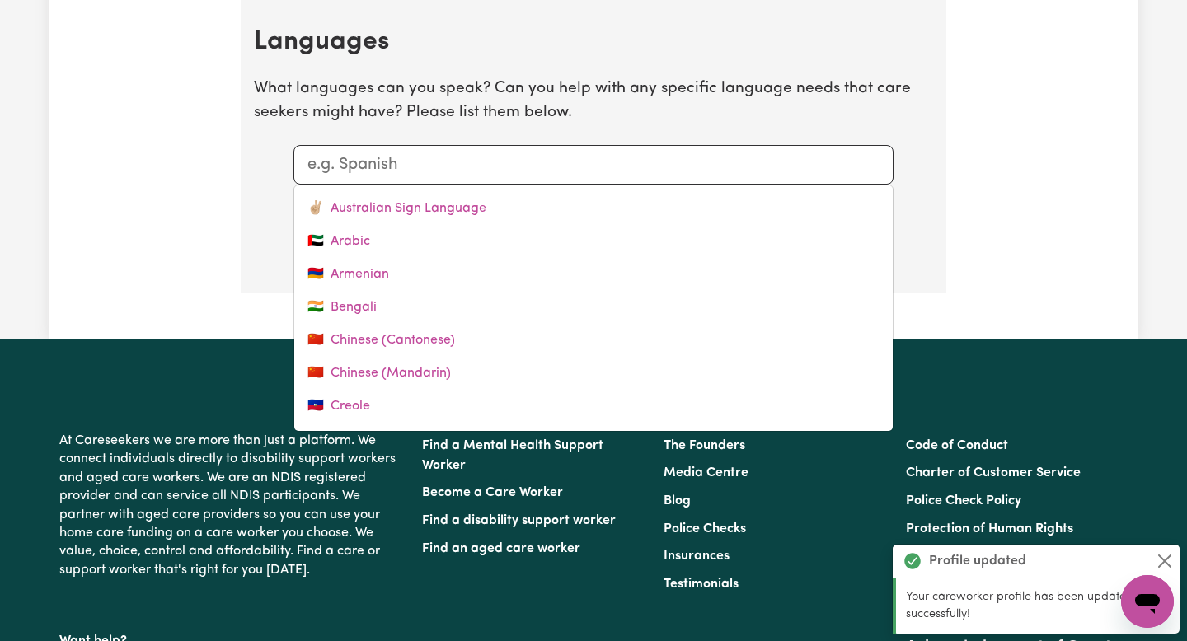
click at [520, 150] on div at bounding box center [593, 165] width 600 height 40
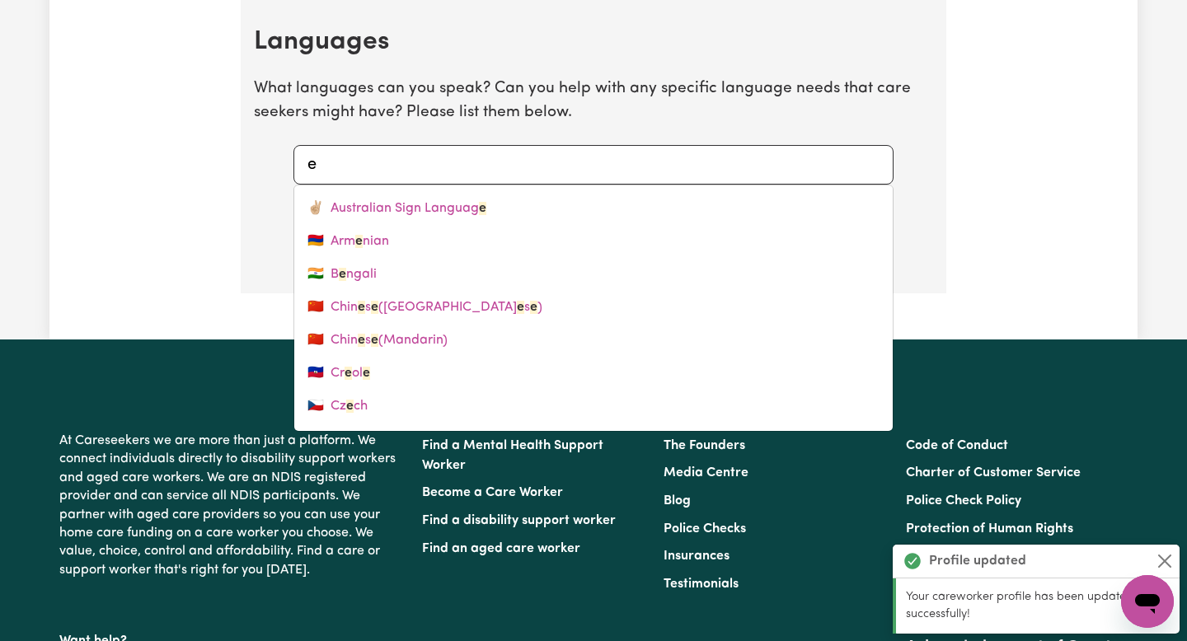
type input "en"
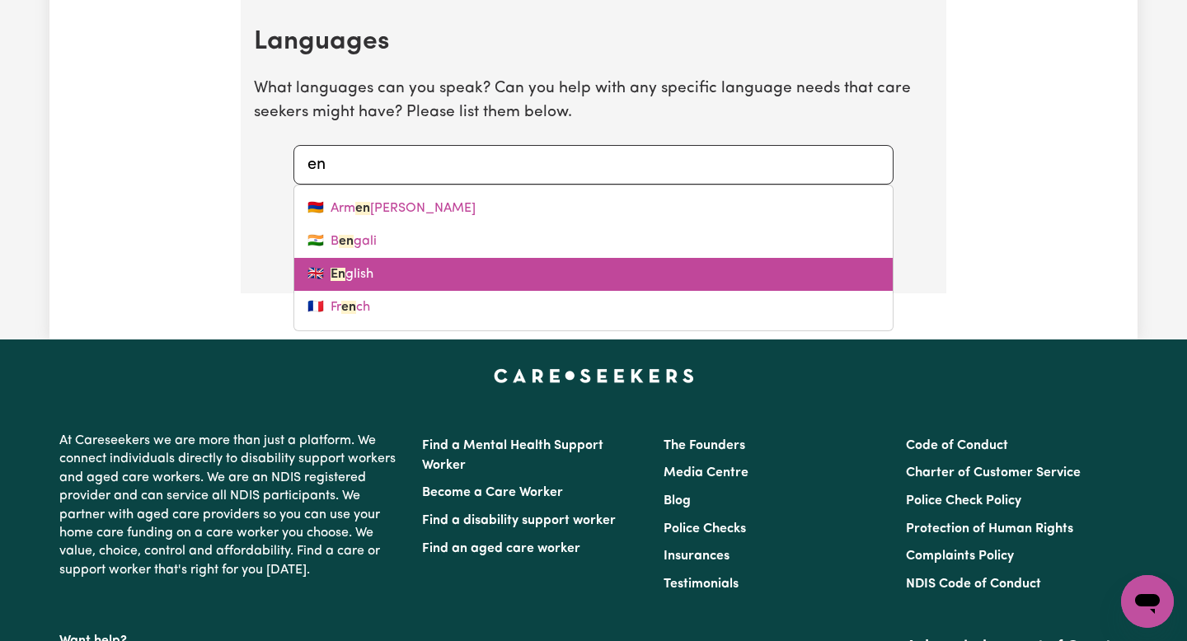
click at [386, 281] on link "🇬🇧 En glish" at bounding box center [593, 274] width 598 height 33
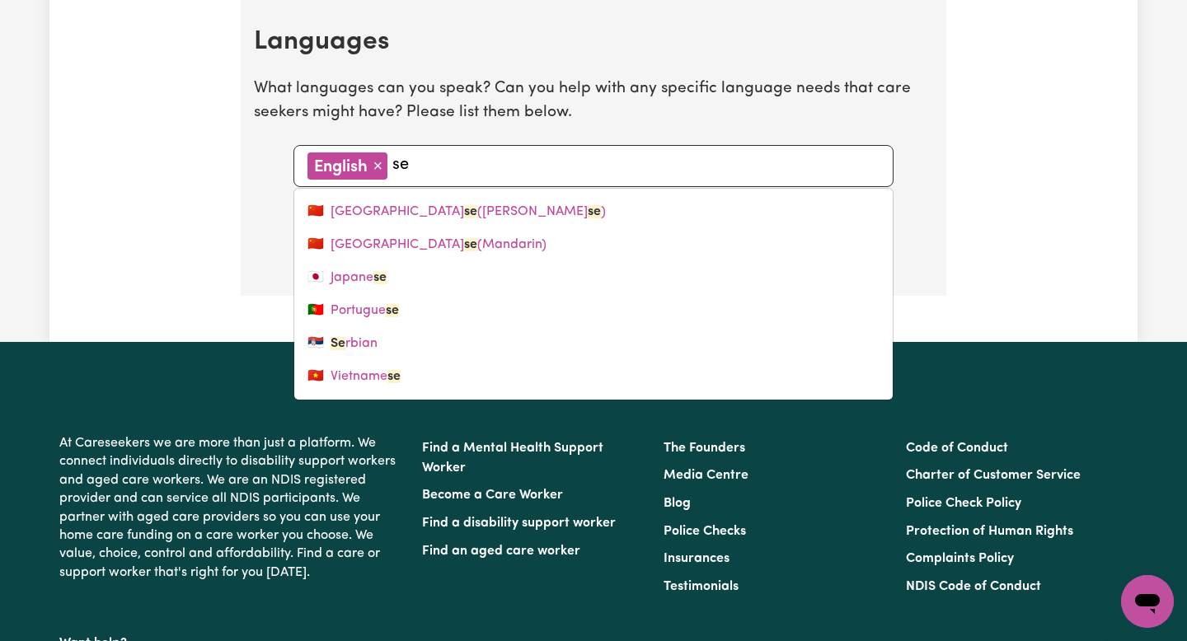
type input "s"
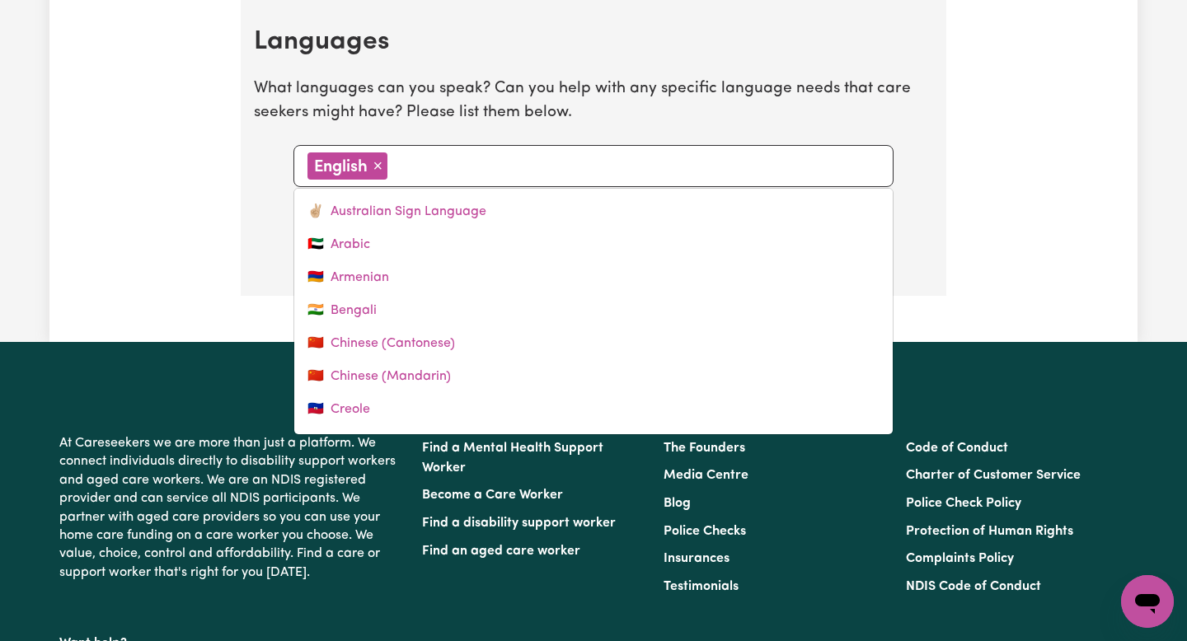
click at [465, 153] on input "text" at bounding box center [635, 164] width 487 height 25
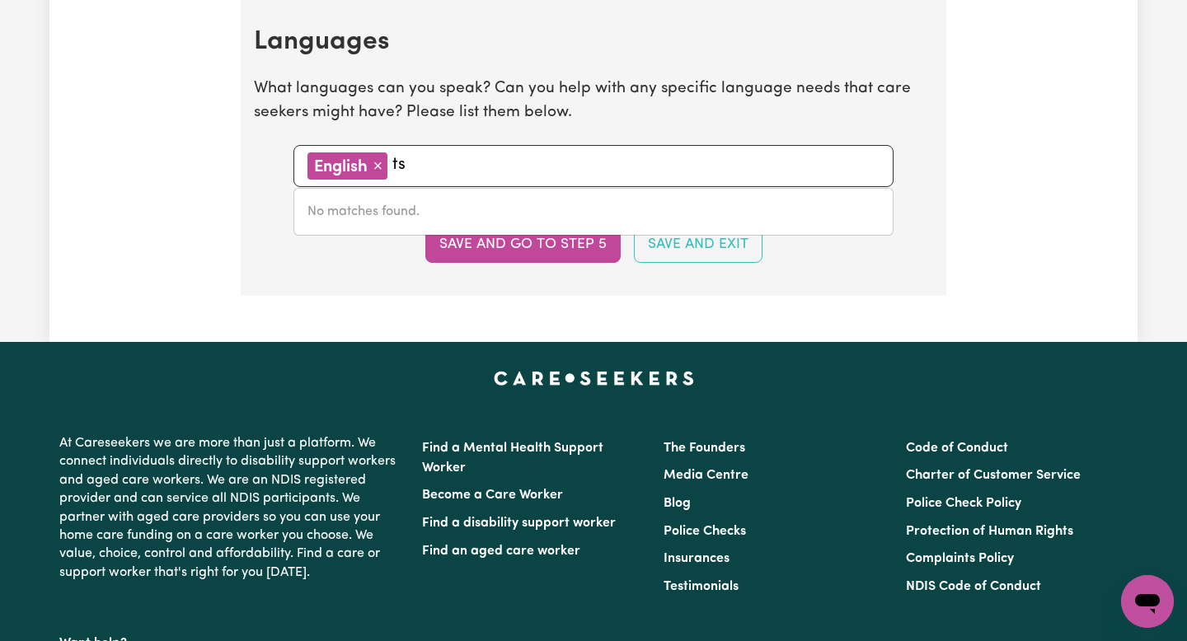
type input "t"
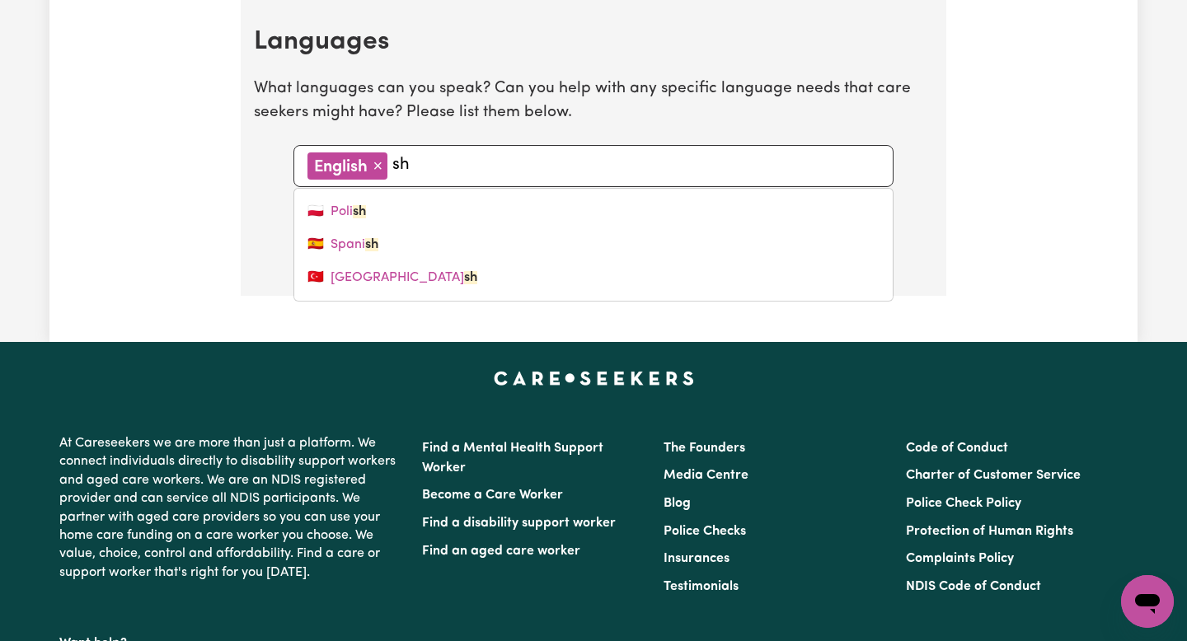
type input "s"
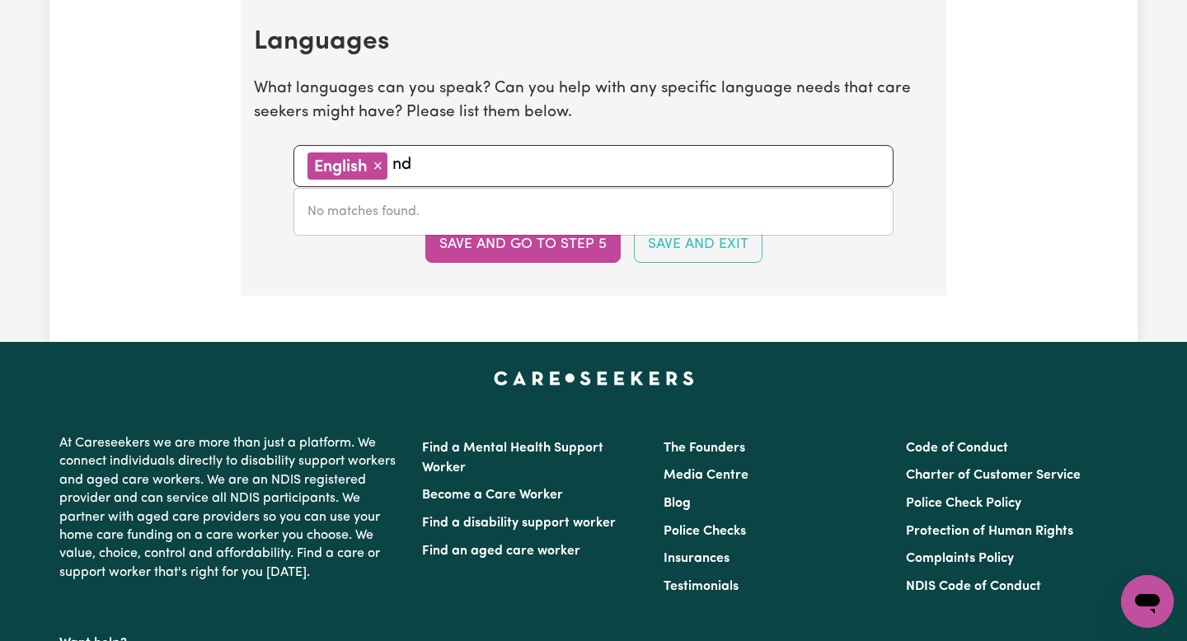
type input "n"
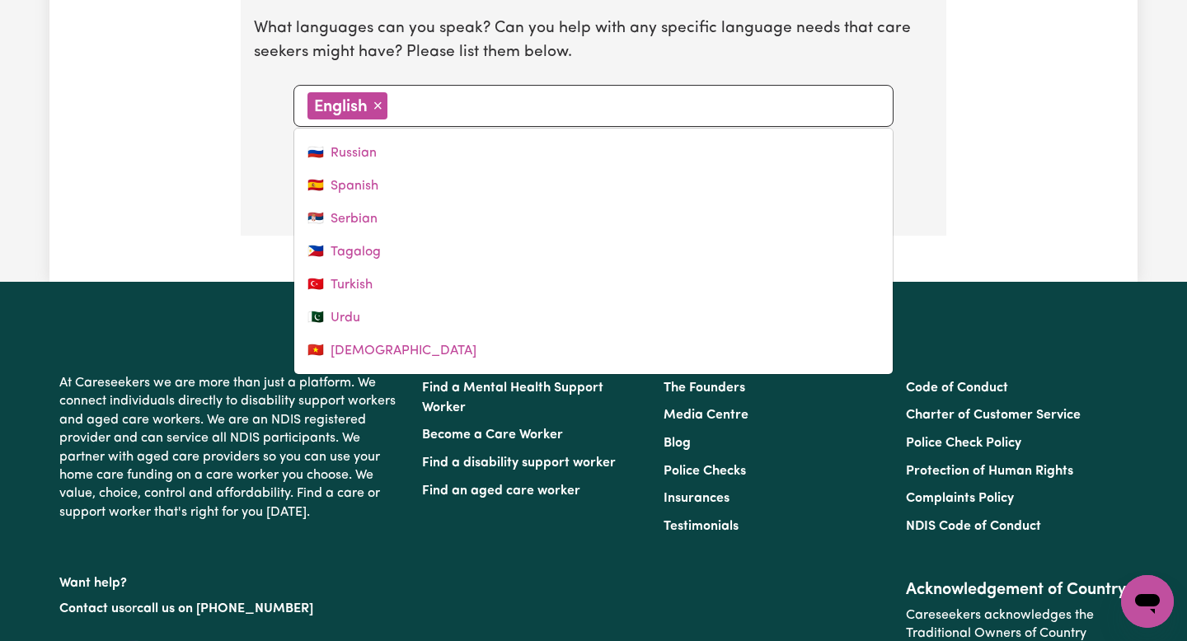
scroll to position [2017, 0]
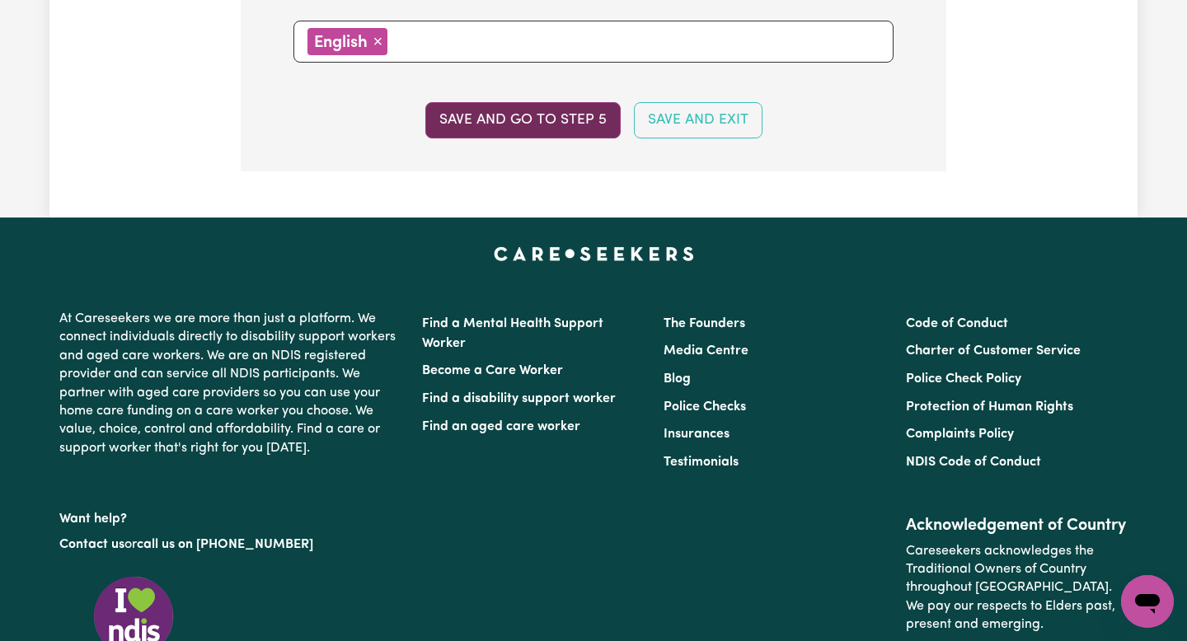
click at [547, 135] on button "Save and go to step 5" at bounding box center [522, 120] width 195 height 36
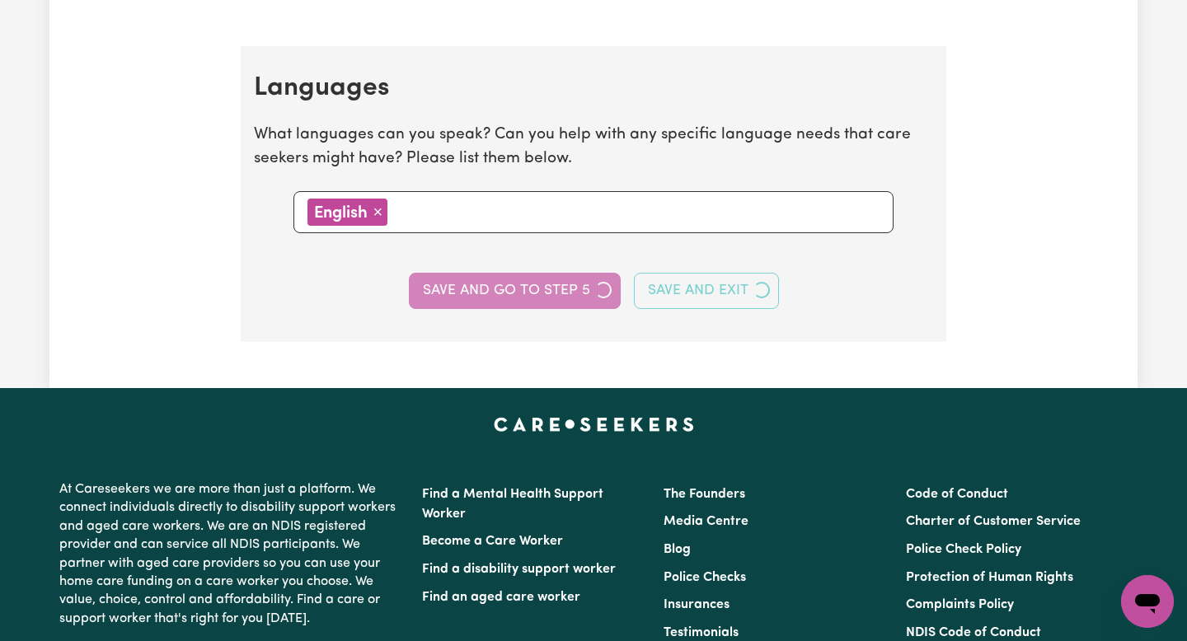
select select "I am providing services privately on my own"
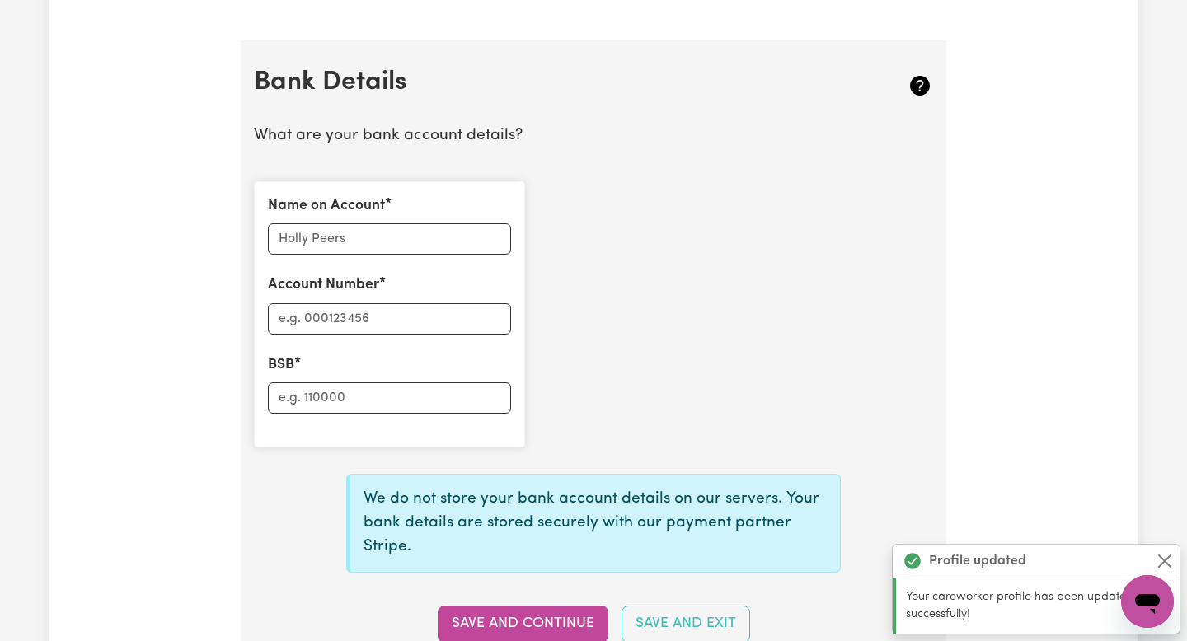
scroll to position [1121, 0]
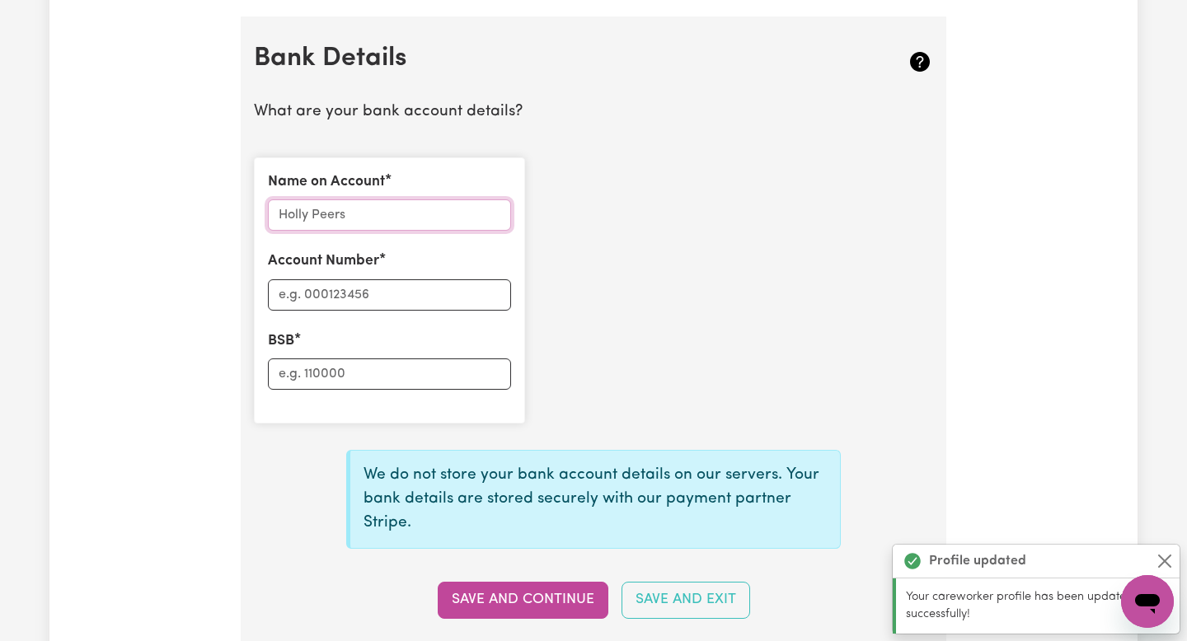
click at [433, 229] on input "Name on Account" at bounding box center [389, 214] width 243 height 31
type input "Lungile Nkomazana"
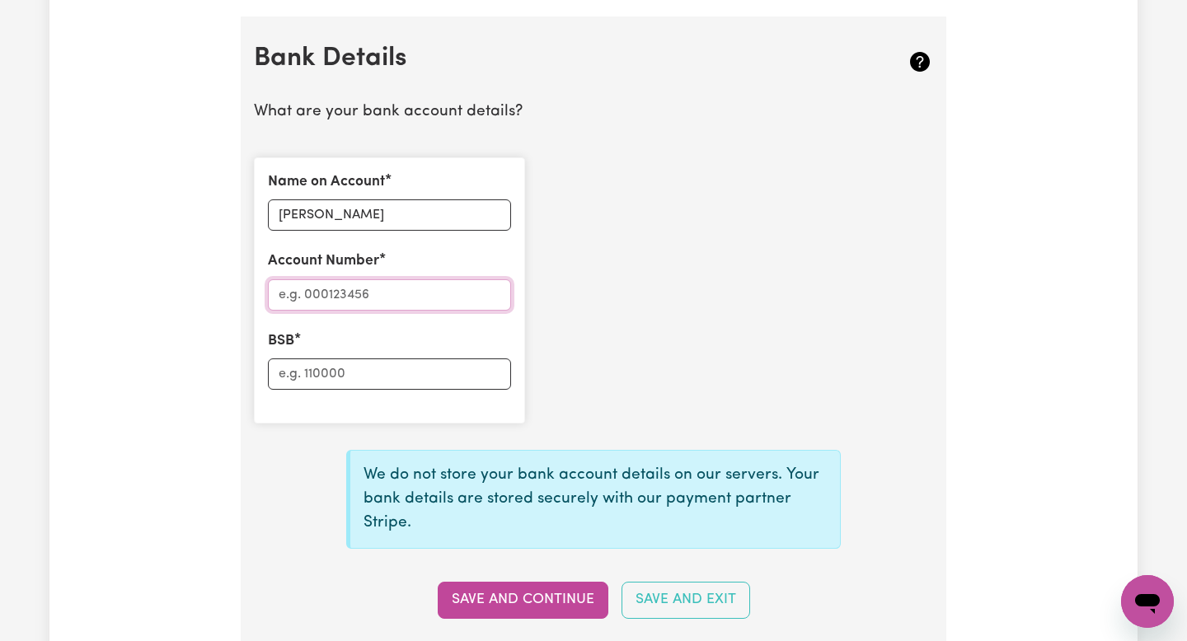
click at [404, 288] on input "Account Number" at bounding box center [389, 294] width 243 height 31
type input "3"
type input "4"
type input "33493141"
click at [395, 374] on input "BSB" at bounding box center [389, 373] width 243 height 31
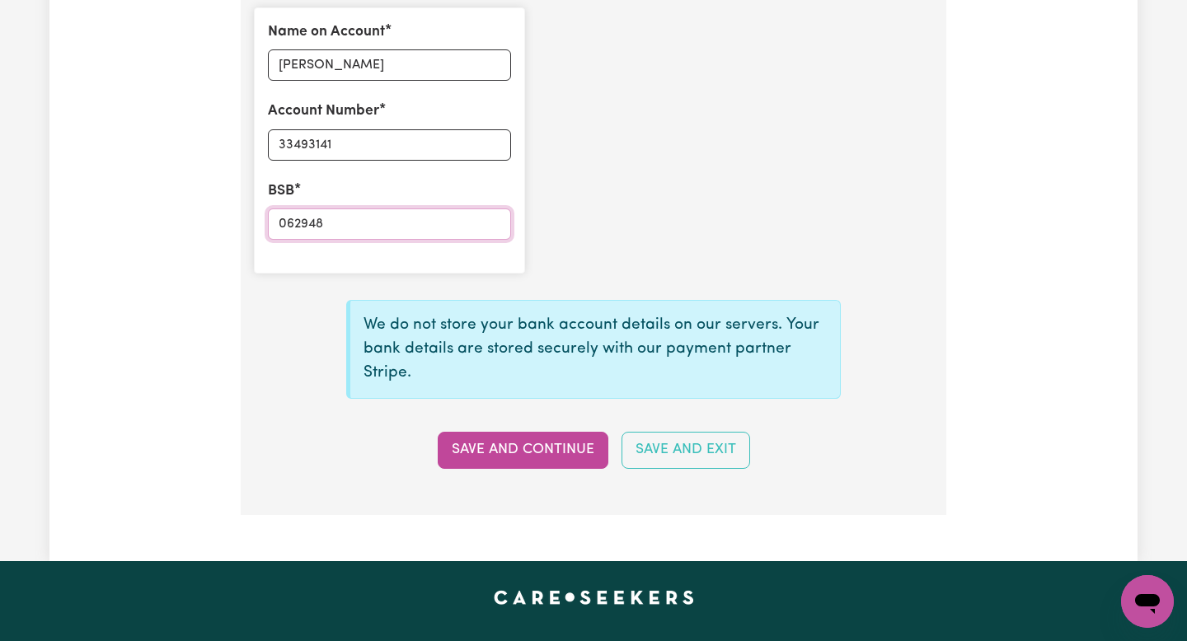
scroll to position [1286, 0]
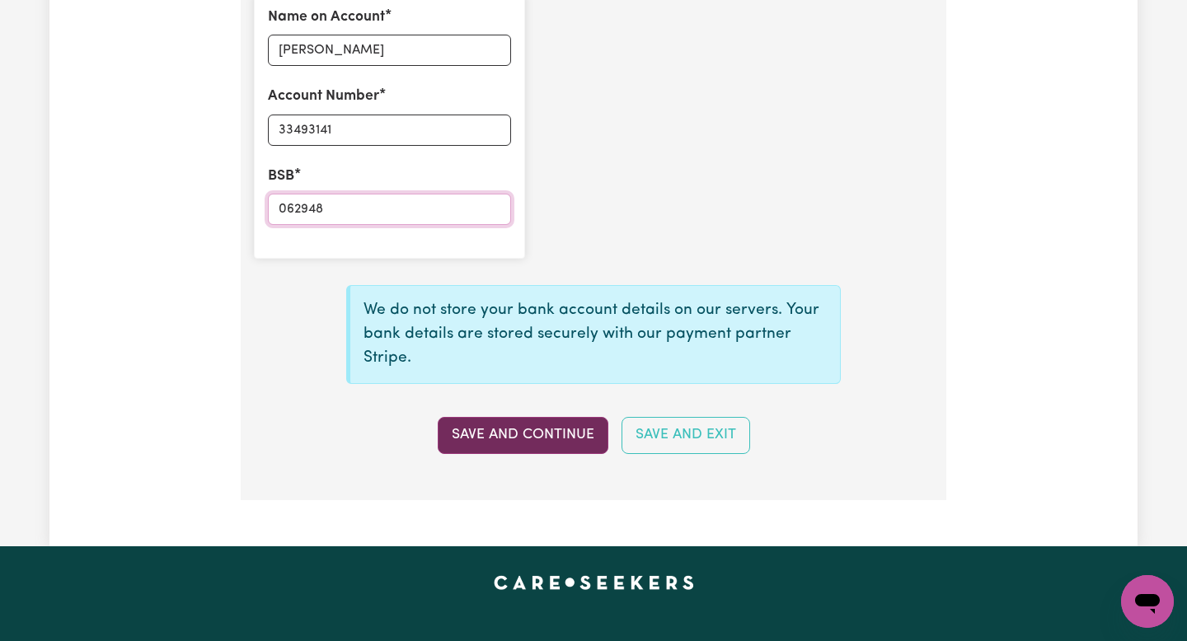
type input "062948"
click at [552, 446] on button "Save and Continue" at bounding box center [523, 435] width 171 height 36
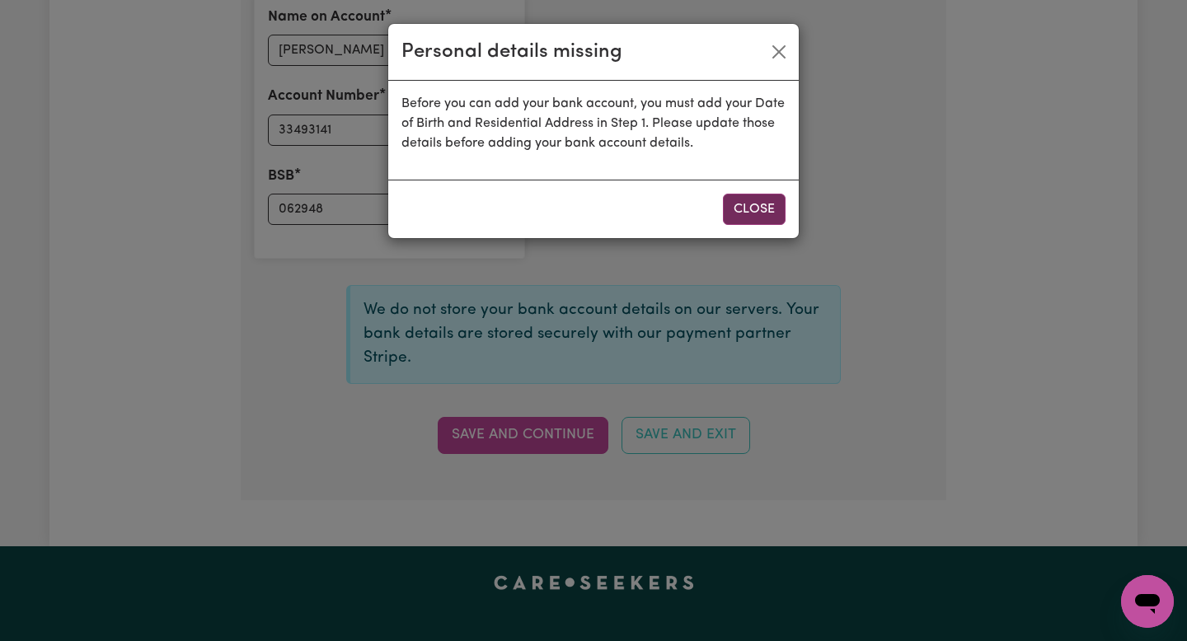
click at [756, 202] on button "Close" at bounding box center [754, 209] width 63 height 31
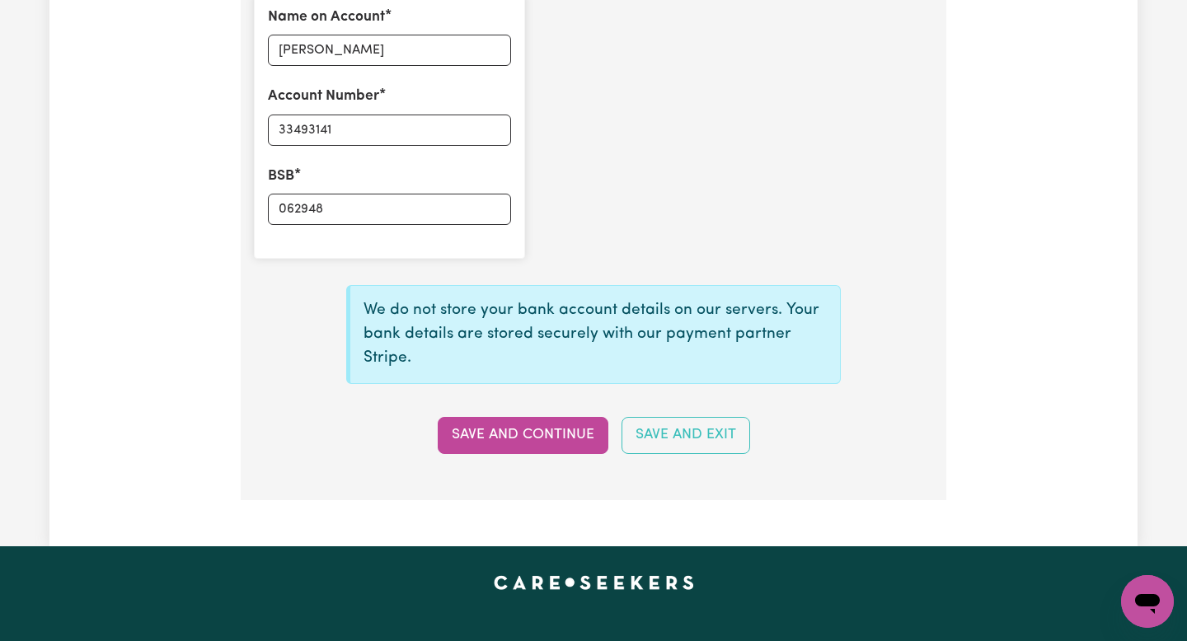
click at [566, 414] on div "We do not store your bank account details on our servers. Your bank details are…" at bounding box center [593, 363] width 699 height 182
click at [560, 425] on button "Save and Continue" at bounding box center [523, 435] width 171 height 36
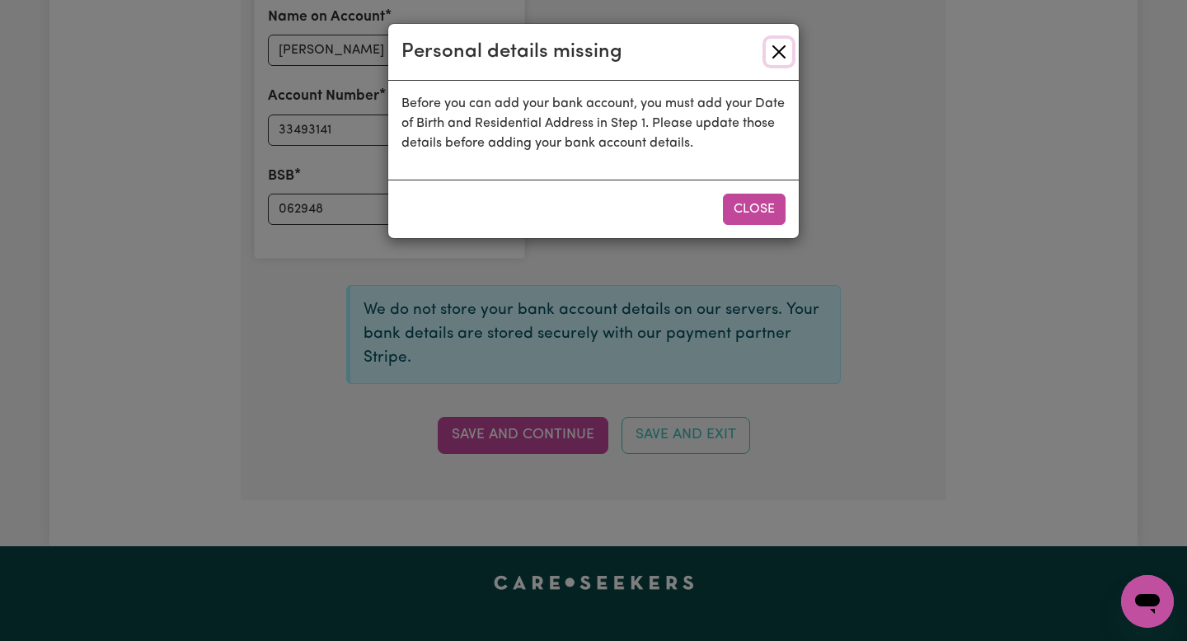
click at [782, 61] on button "Close" at bounding box center [779, 52] width 26 height 26
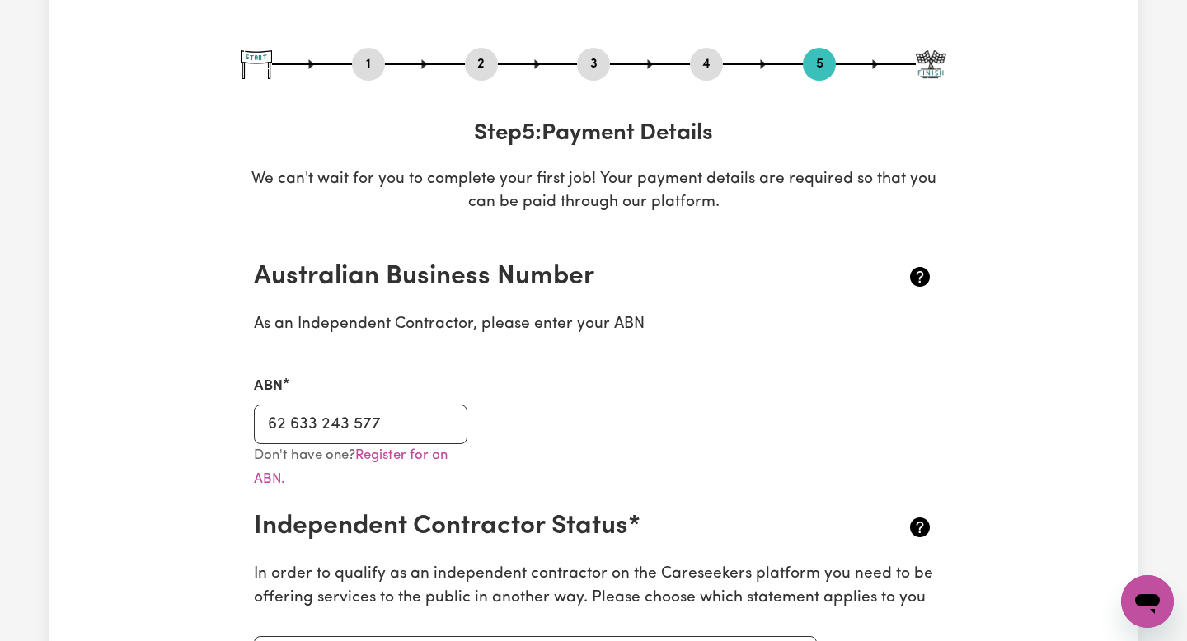
scroll to position [0, 0]
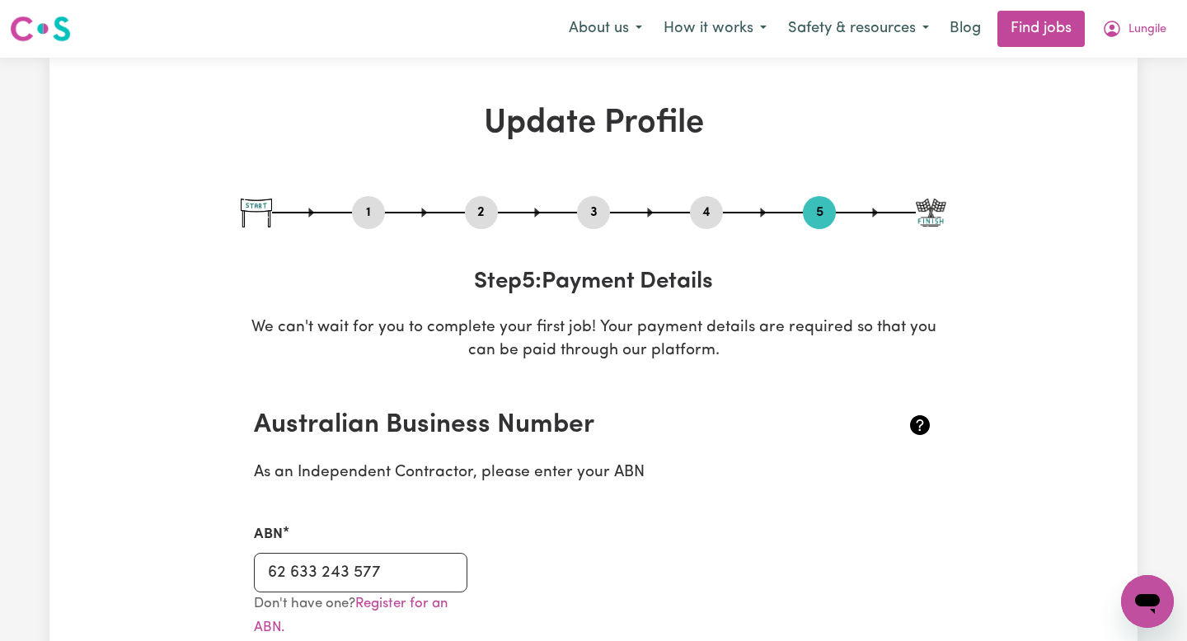
click at [372, 215] on button "1" at bounding box center [368, 212] width 33 height 21
select select "Studying a healthcare related degree or qualification"
select select "37"
select select "40"
select select "45"
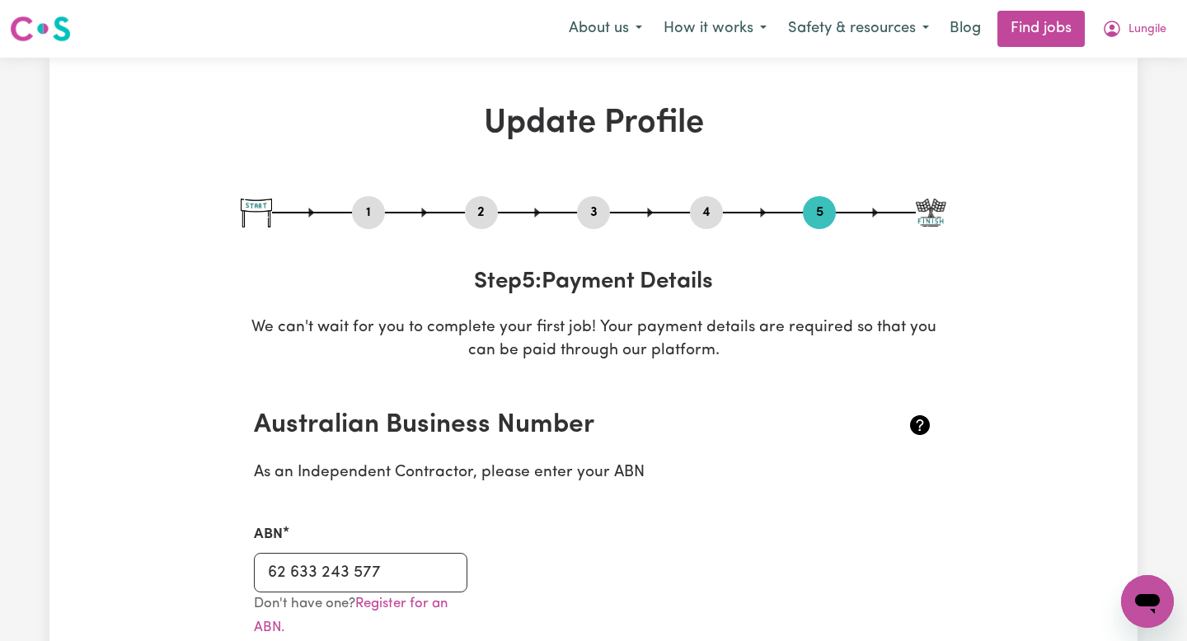
select select "62"
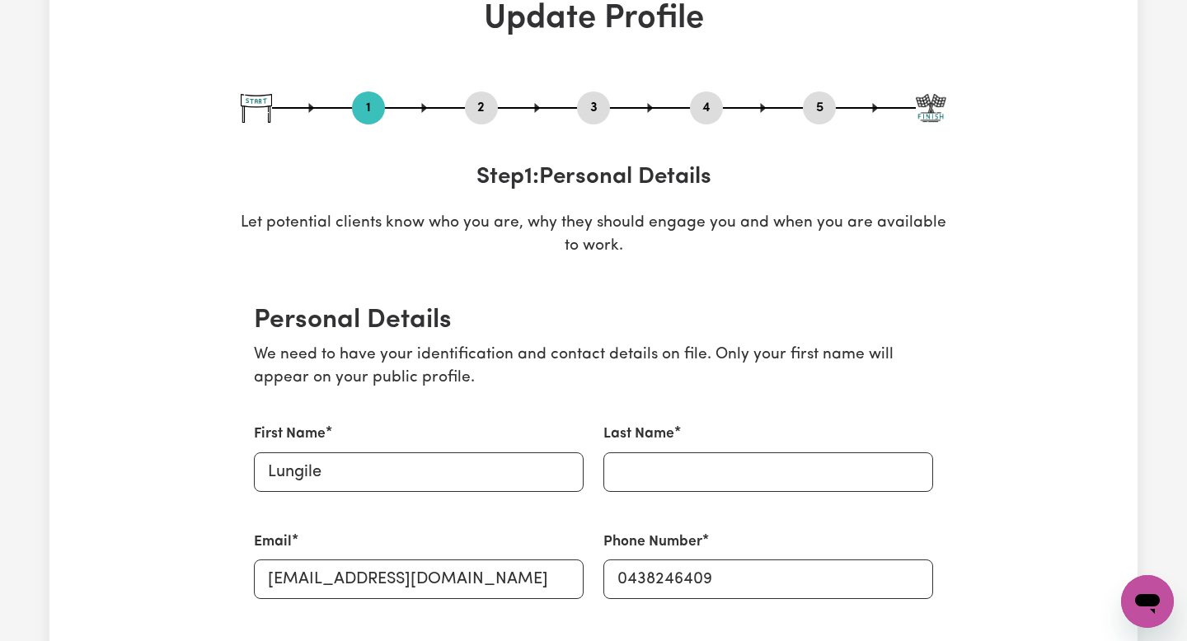
scroll to position [297, 0]
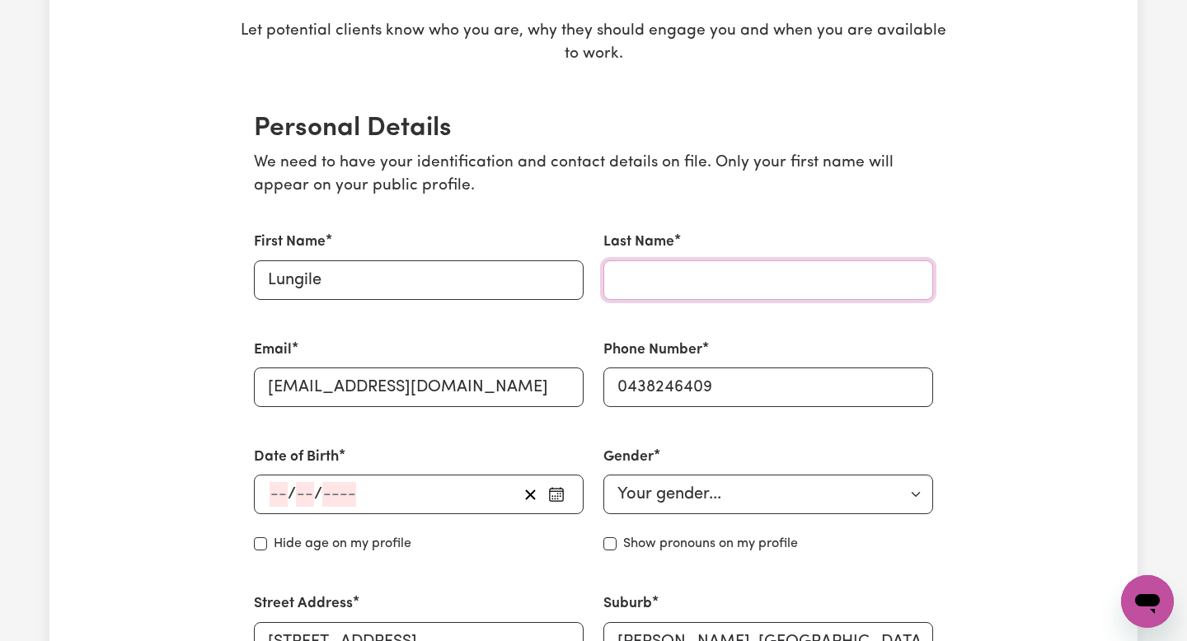
click at [677, 288] on input "Last Name" at bounding box center [768, 280] width 330 height 40
type input "Nkomazana"
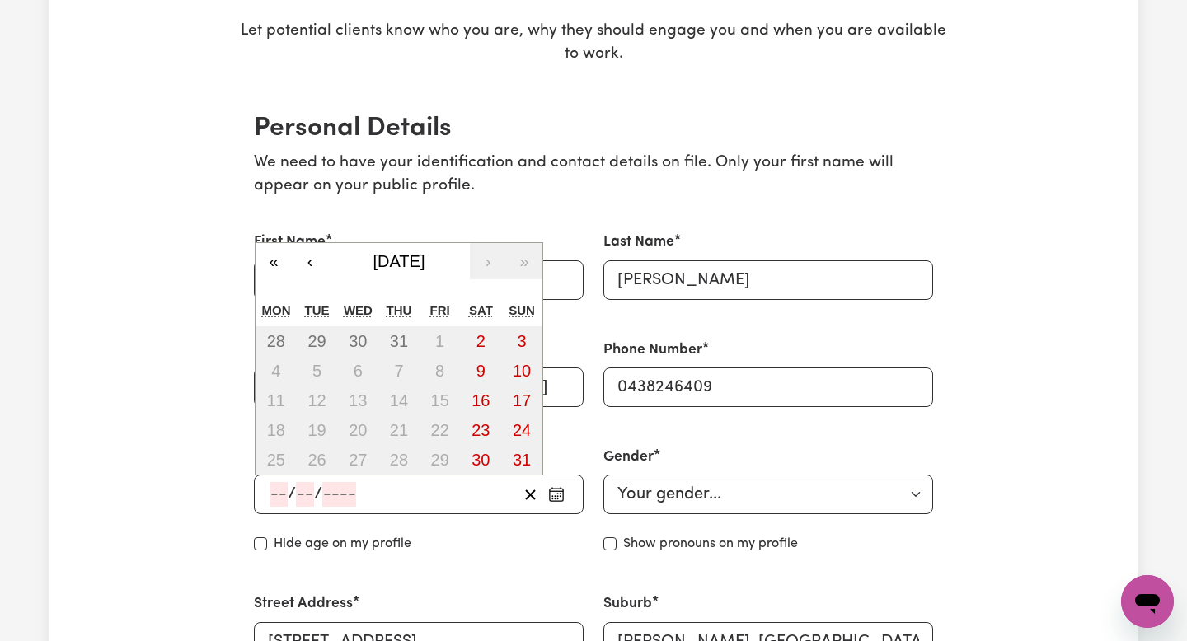
click at [284, 492] on input "number" at bounding box center [278, 494] width 18 height 25
type input "24"
type input "09"
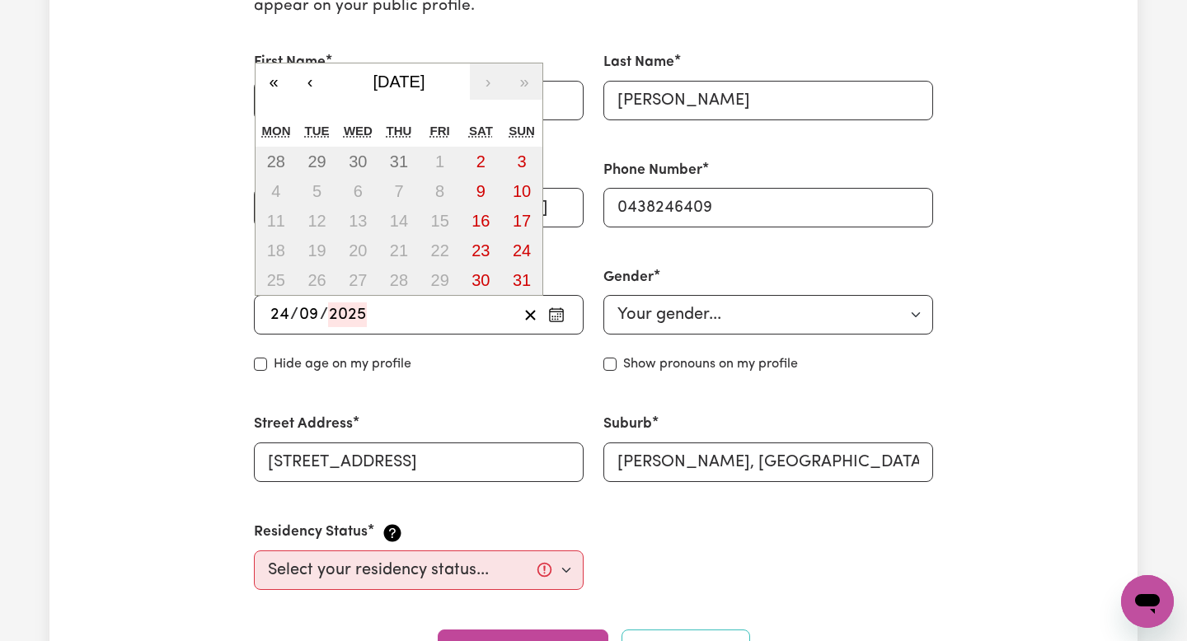
scroll to position [484, 0]
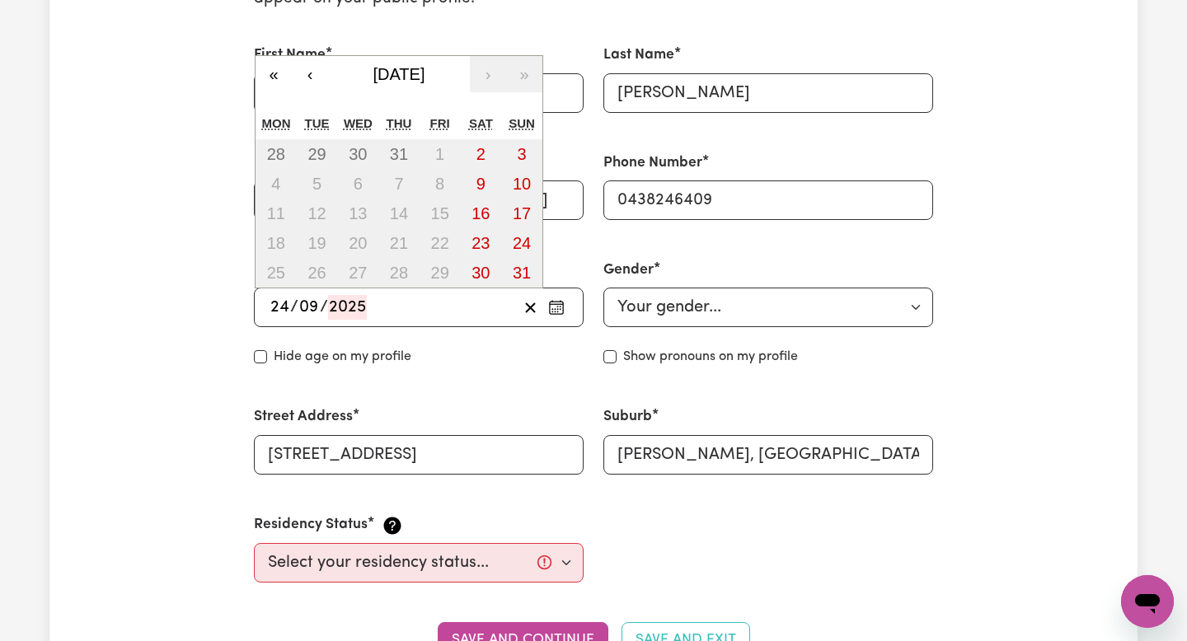
type input "2025"
click at [407, 540] on div "Residency Status Select your residency status... Australian citizen Australian …" at bounding box center [419, 548] width 330 height 68
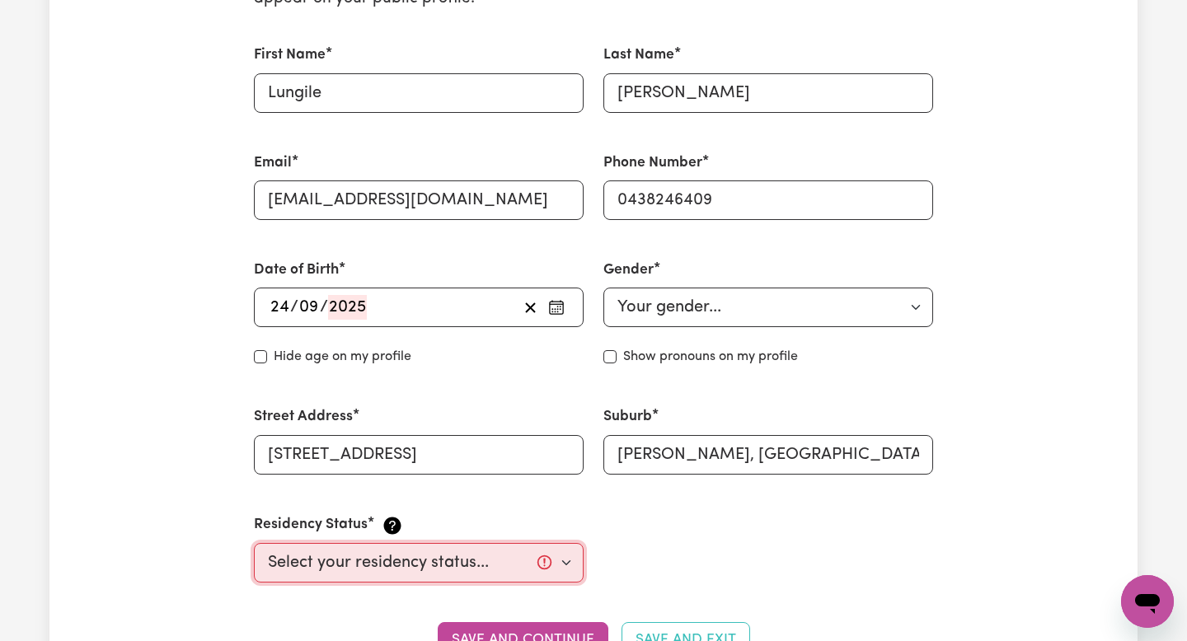
click at [389, 566] on select "Select your residency status... Australian citizen Australian PR Temporary Work…" at bounding box center [419, 563] width 330 height 40
select select "Student Visa"
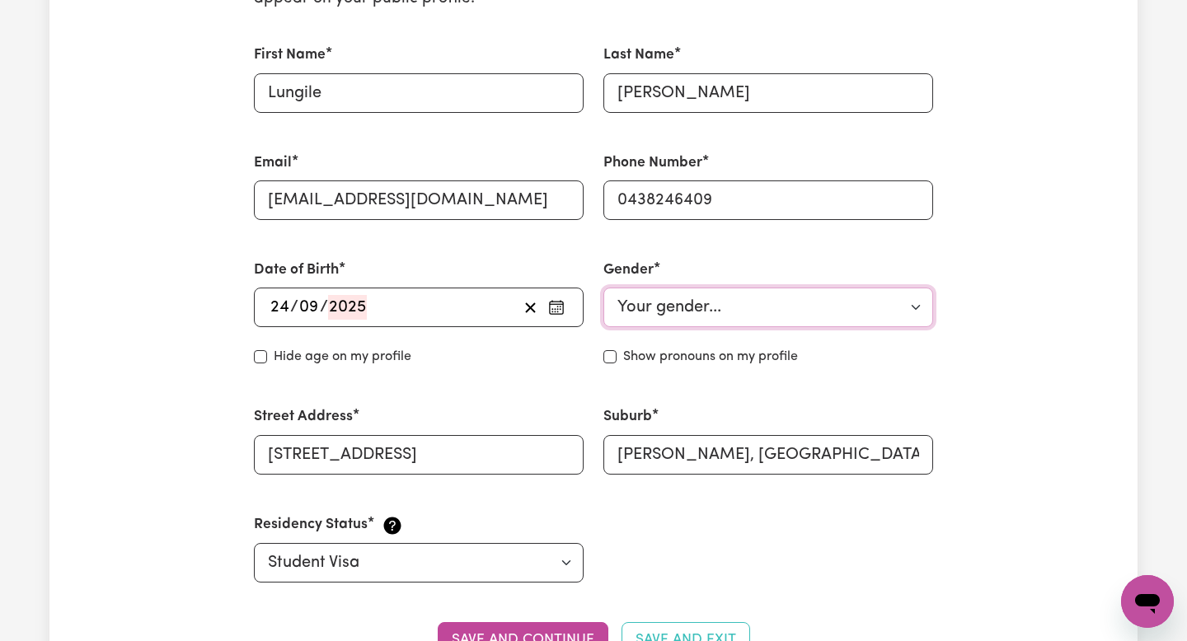
click at [656, 316] on select "Your gender... Female Male Non-binary Other Prefer not to say" at bounding box center [768, 308] width 330 height 40
select select "female"
click at [635, 354] on label "Show pronouns on my profile" at bounding box center [710, 357] width 175 height 20
click at [616, 354] on input "Show pronouns on my profile" at bounding box center [609, 356] width 13 height 13
checkbox input "true"
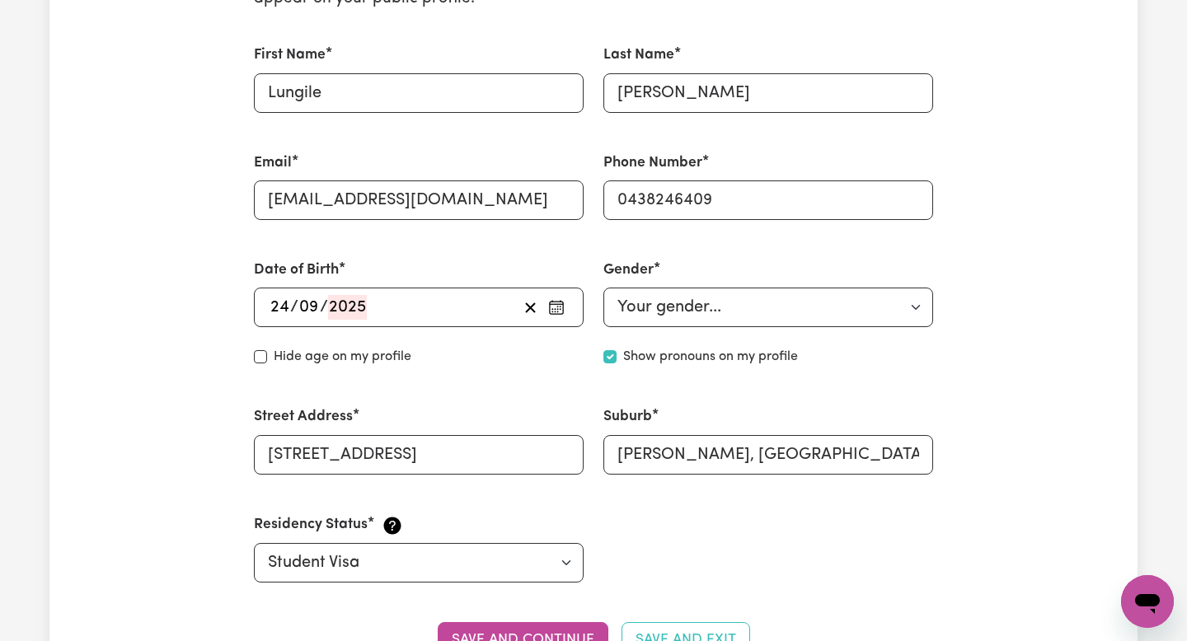
click at [368, 356] on label "Hide age on my profile" at bounding box center [343, 357] width 138 height 20
click at [267, 356] on input "Hide age" at bounding box center [260, 356] width 13 height 13
checkbox input "true"
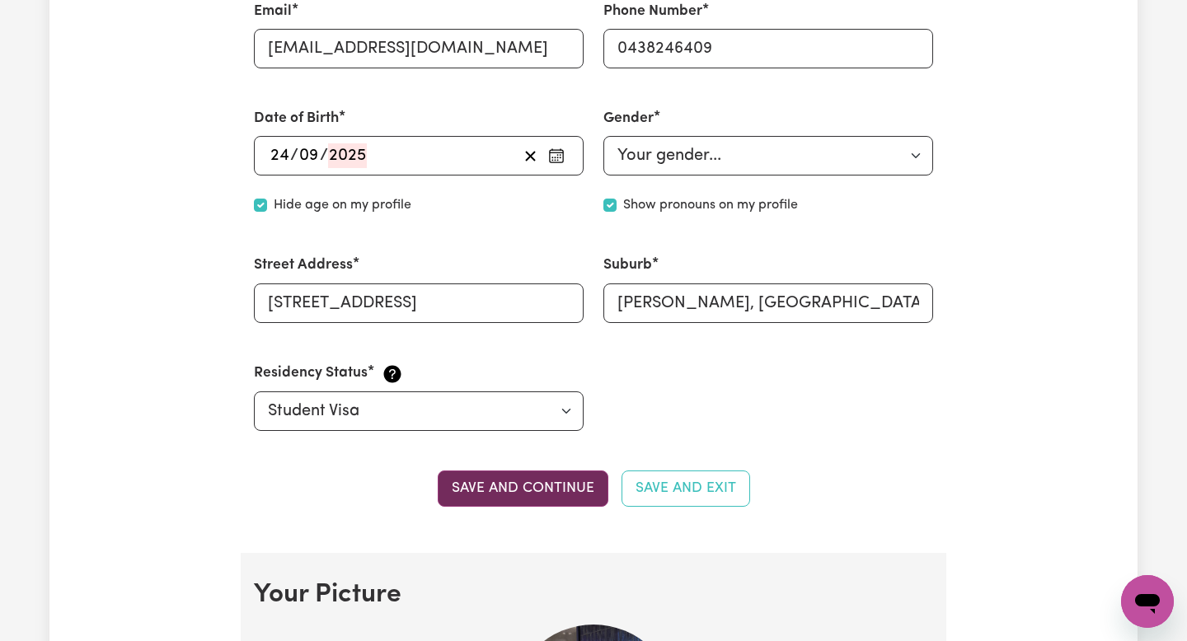
click at [508, 499] on button "Save and continue" at bounding box center [523, 489] width 171 height 36
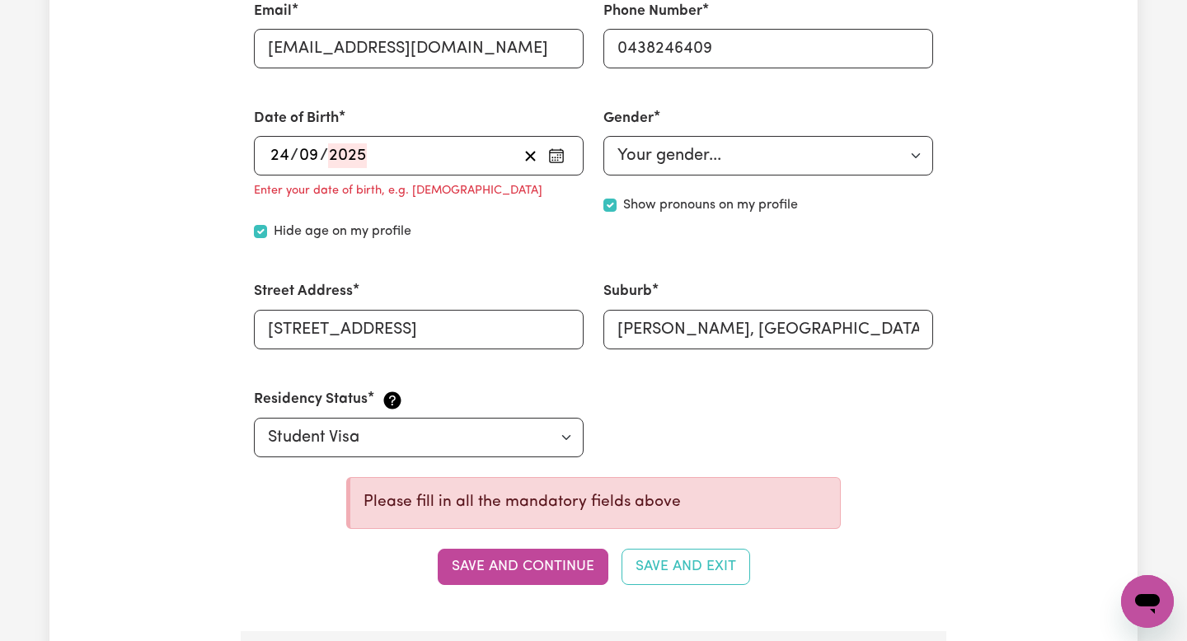
click at [372, 149] on div "24 / 09 / 2025" at bounding box center [393, 155] width 250 height 25
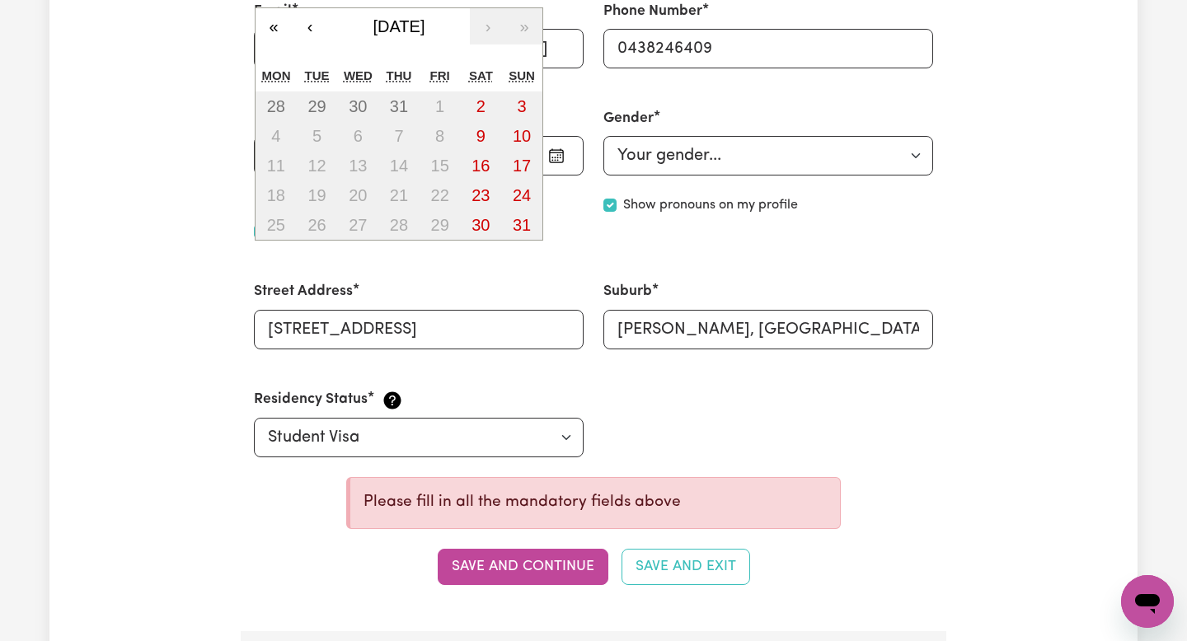
click at [466, 293] on div "Street Address 24b Teaguer Street" at bounding box center [419, 315] width 330 height 68
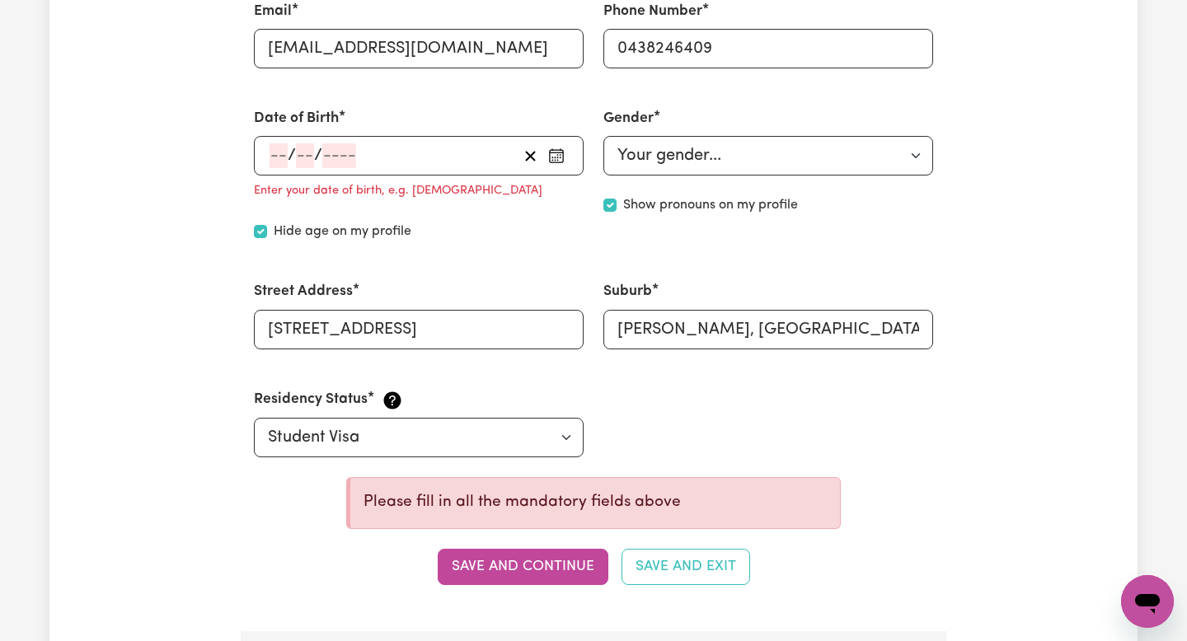
click at [281, 157] on div "/ / « ‹ August 2025 › » Mon Tue Wed Thu Fri Sat Sun 28 29 30 31 1 2 3 4 5 6 7 8…" at bounding box center [419, 156] width 330 height 40
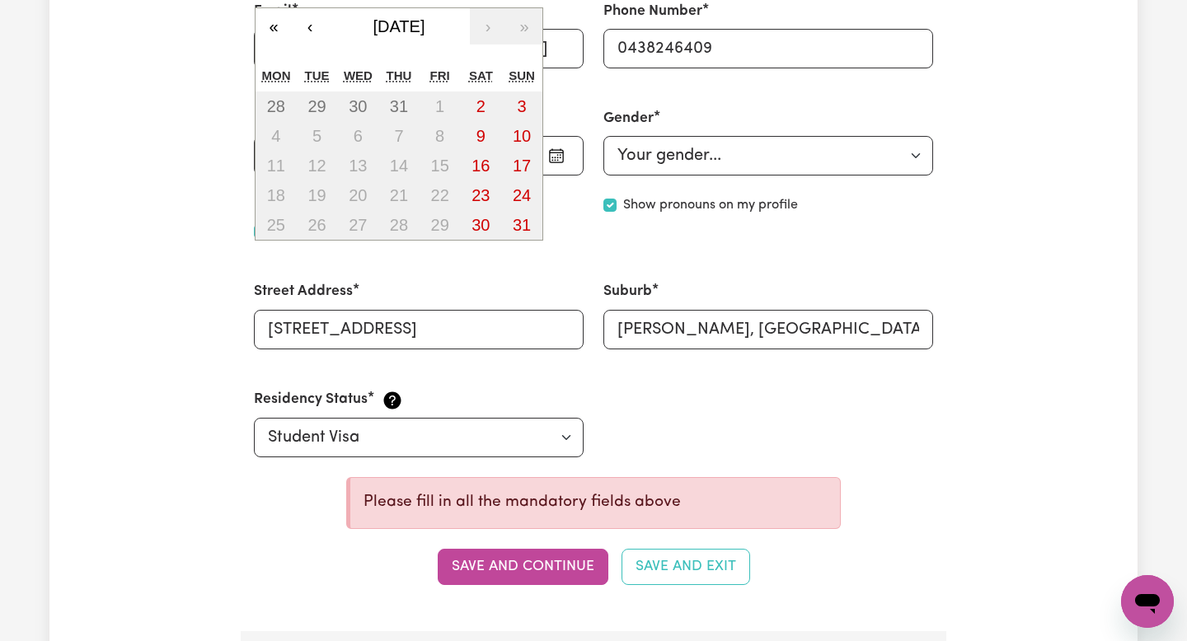
type input "24"
click at [302, 156] on div "/ / « ‹ August 2025 › » Mon Tue Wed Thu Fri Sat Sun 28 29 30 31 1 2 3 4 5 6 7 8…" at bounding box center [419, 156] width 330 height 40
type input "09"
type input "2006"
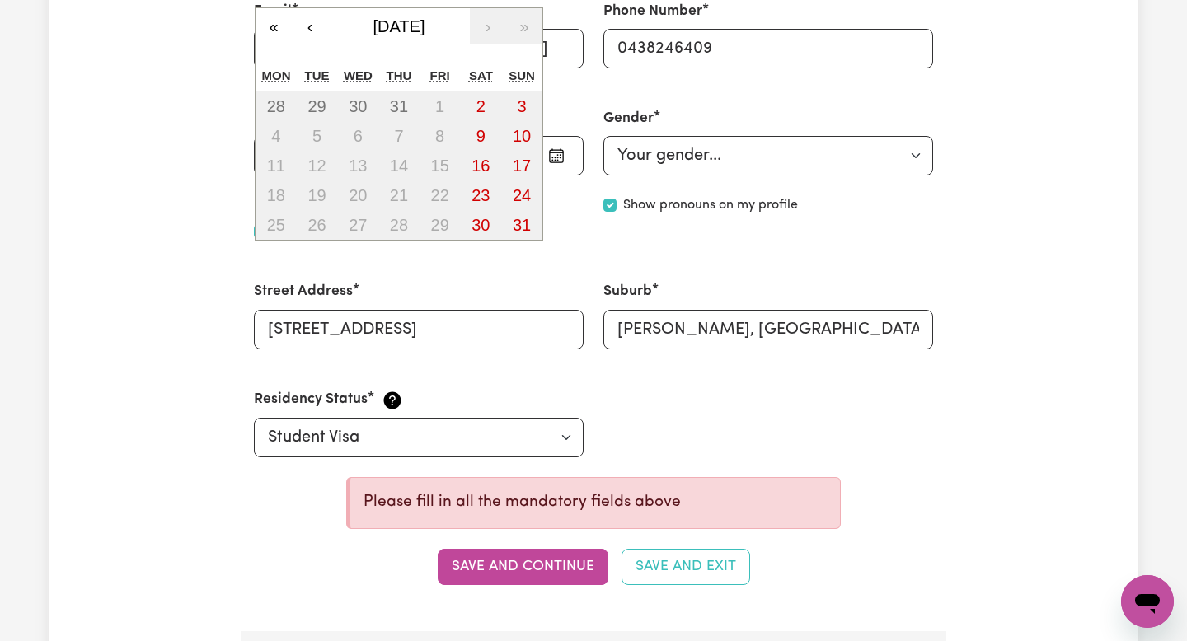
click at [337, 274] on div "Street Address 24b Teaguer Street" at bounding box center [418, 314] width 349 height 107
click at [276, 155] on div "/ / « ‹ August 2025 › » Mon Tue Wed Thu Fri Sat Sun 28 29 30 31 1 2 3 4 5 6 7 8…" at bounding box center [419, 156] width 330 height 40
type input "24"
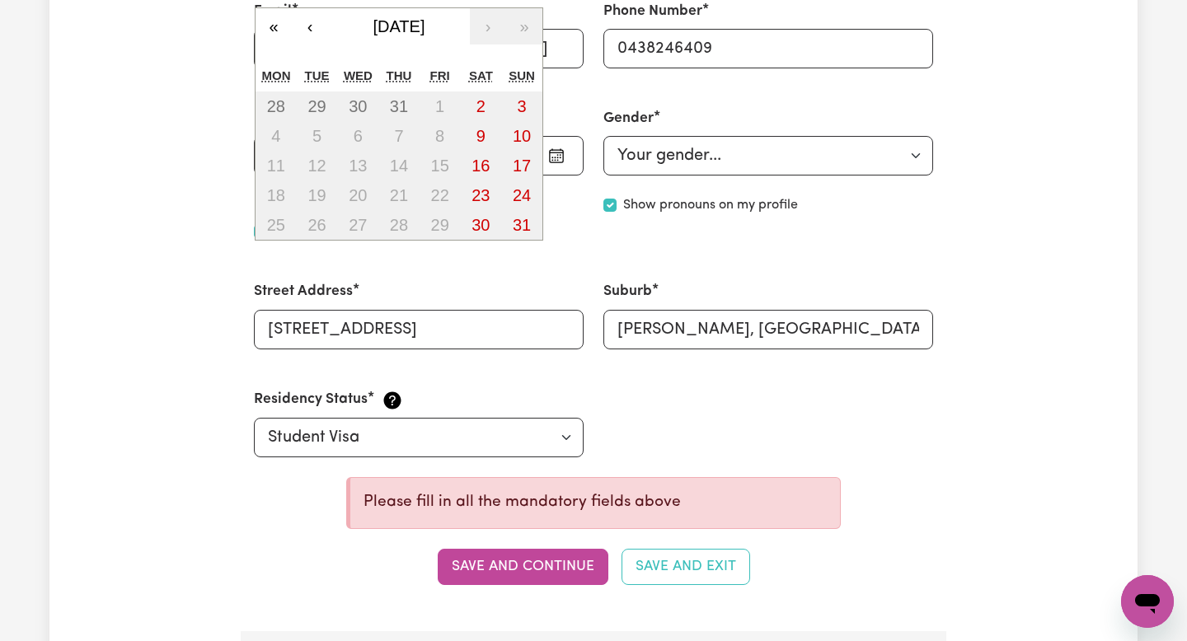
click at [312, 162] on div "/ / « ‹ August 2025 › » Mon Tue Wed Thu Fri Sat Sun 28 29 30 31 1 2 3 4 5 6 7 8…" at bounding box center [419, 156] width 330 height 40
type input "09"
click at [416, 284] on div "Street Address 24b Teaguer Street" at bounding box center [419, 315] width 330 height 68
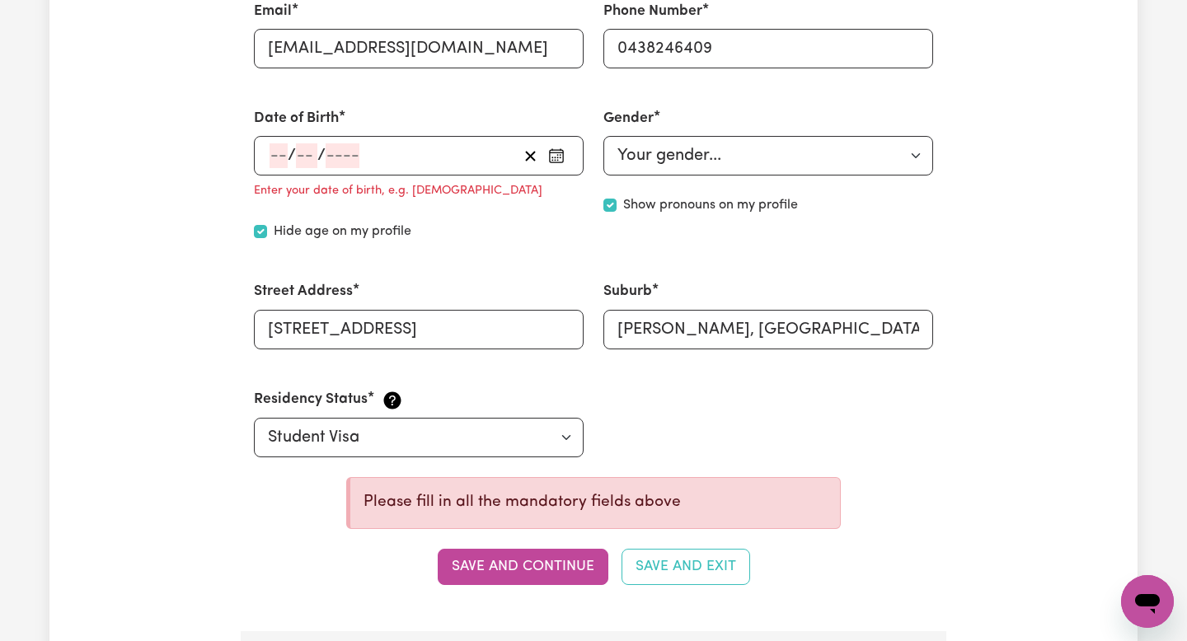
click at [351, 166] on div "/ / « ‹ August 2025 › » Mon Tue Wed Thu Fri Sat Sun 28 29 30 31 1 2 3 4 5 6 7 8…" at bounding box center [419, 156] width 330 height 40
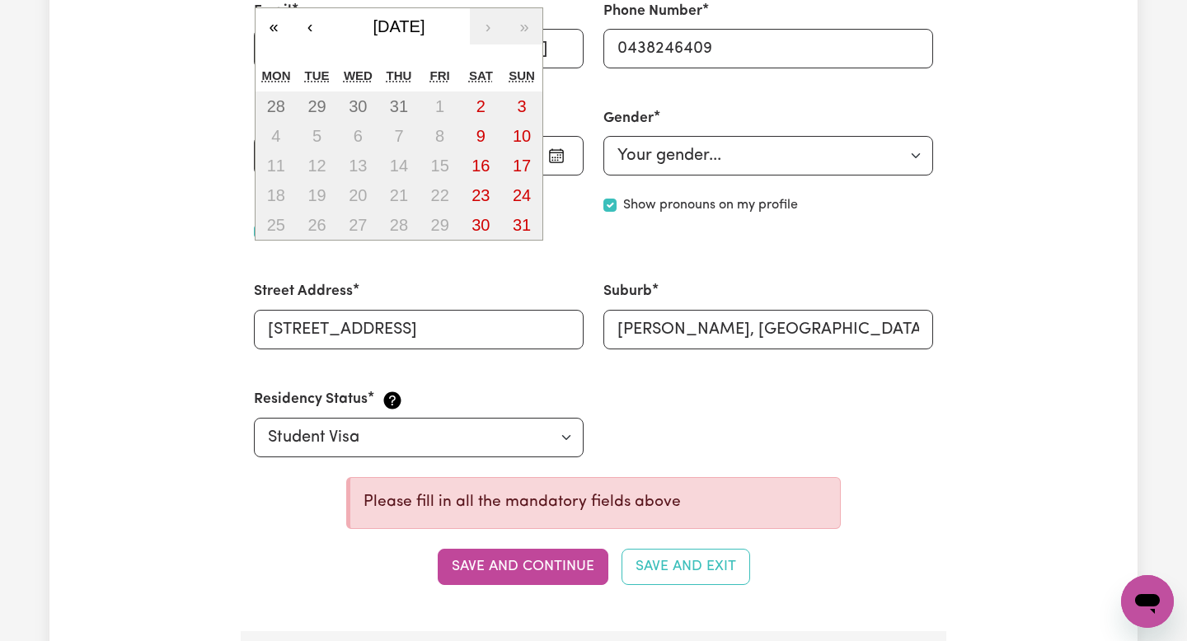
click at [488, 252] on div "Date of Birth / / « ‹ August 2025 › » Mon Tue Wed Thu Fri Sat Sun 28 29 30 31 1…" at bounding box center [418, 174] width 349 height 173
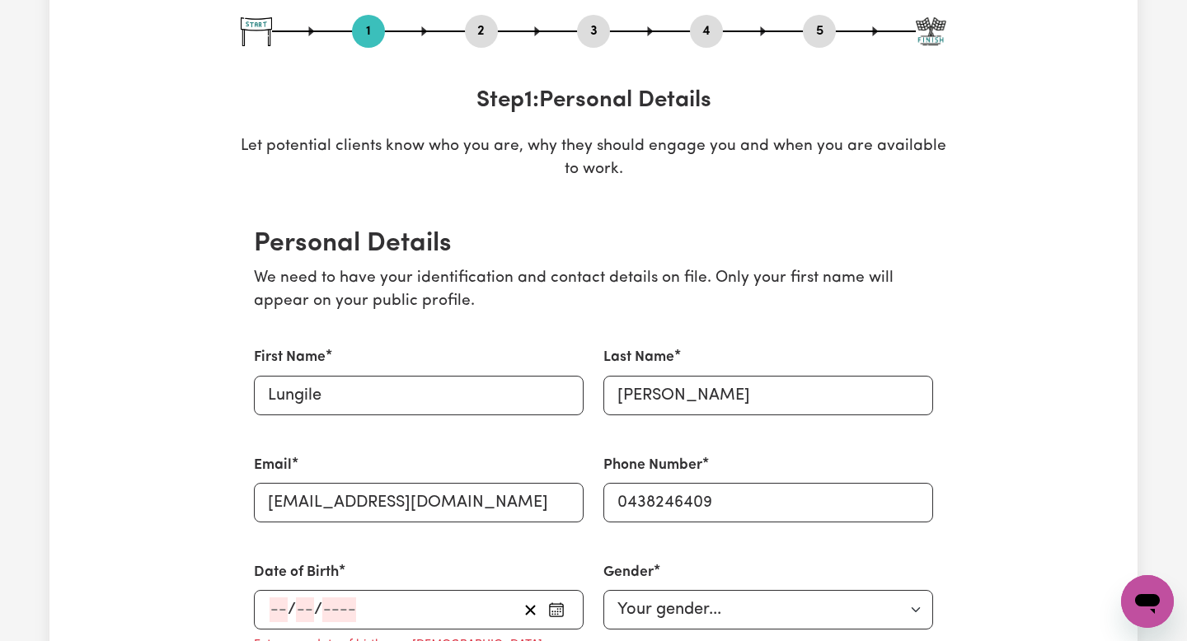
scroll to position [175, 0]
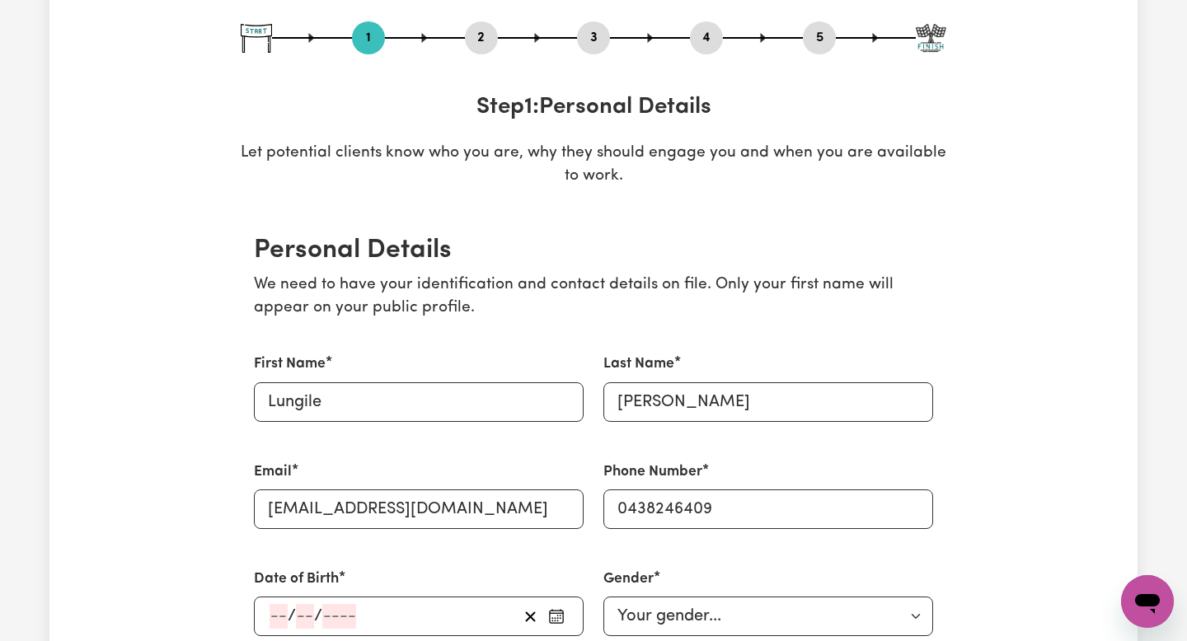
click at [272, 604] on input "number" at bounding box center [278, 616] width 18 height 25
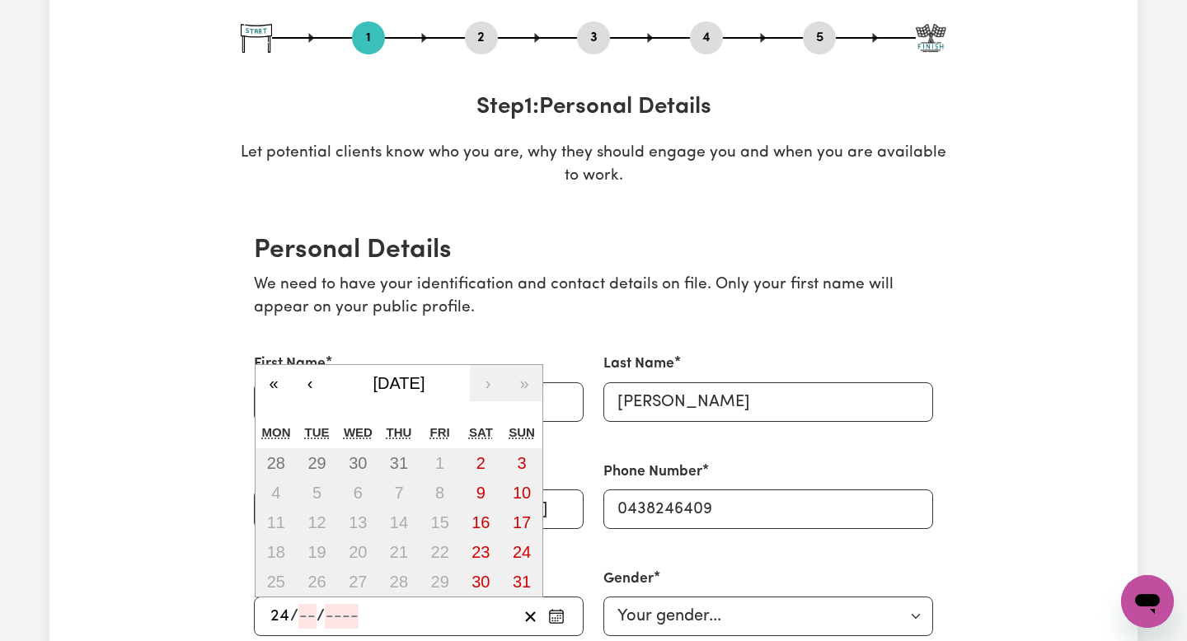
type input "24"
type input "9"
type input "200"
type input "2006-09-24"
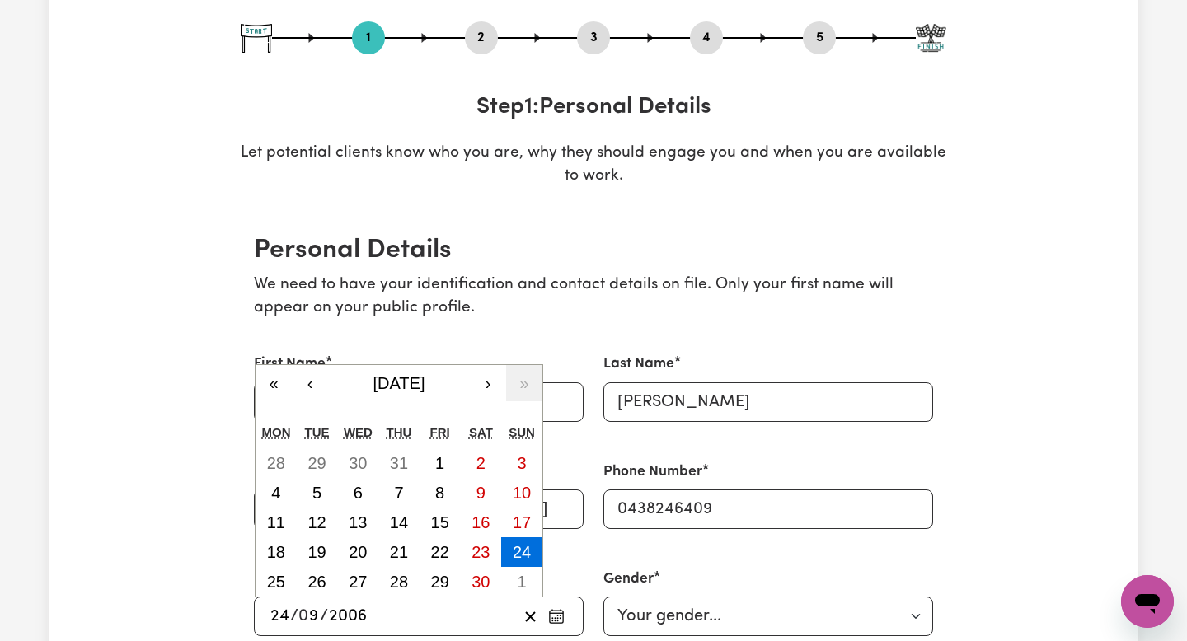
type input "2006"
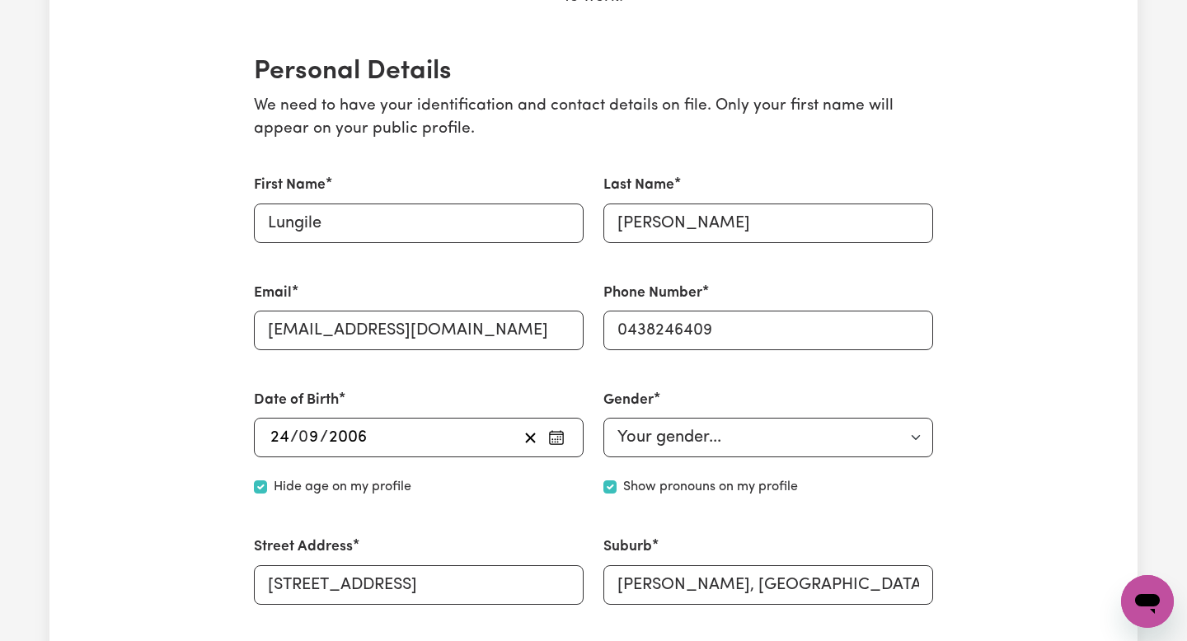
scroll to position [612, 0]
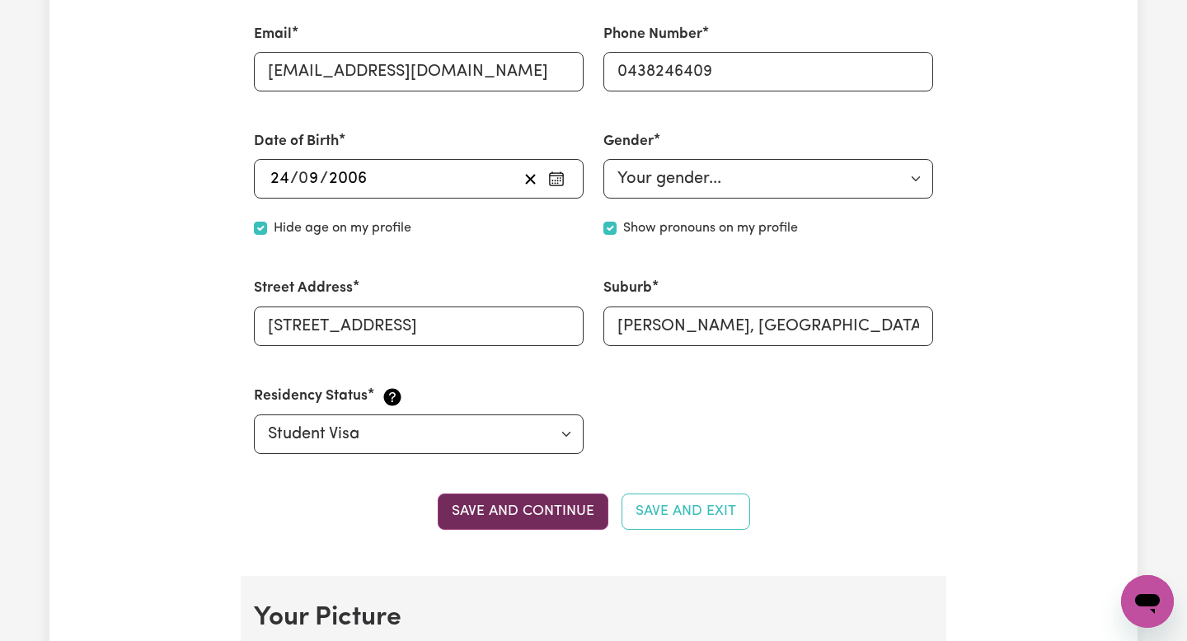
click at [511, 508] on button "Save and continue" at bounding box center [523, 512] width 171 height 36
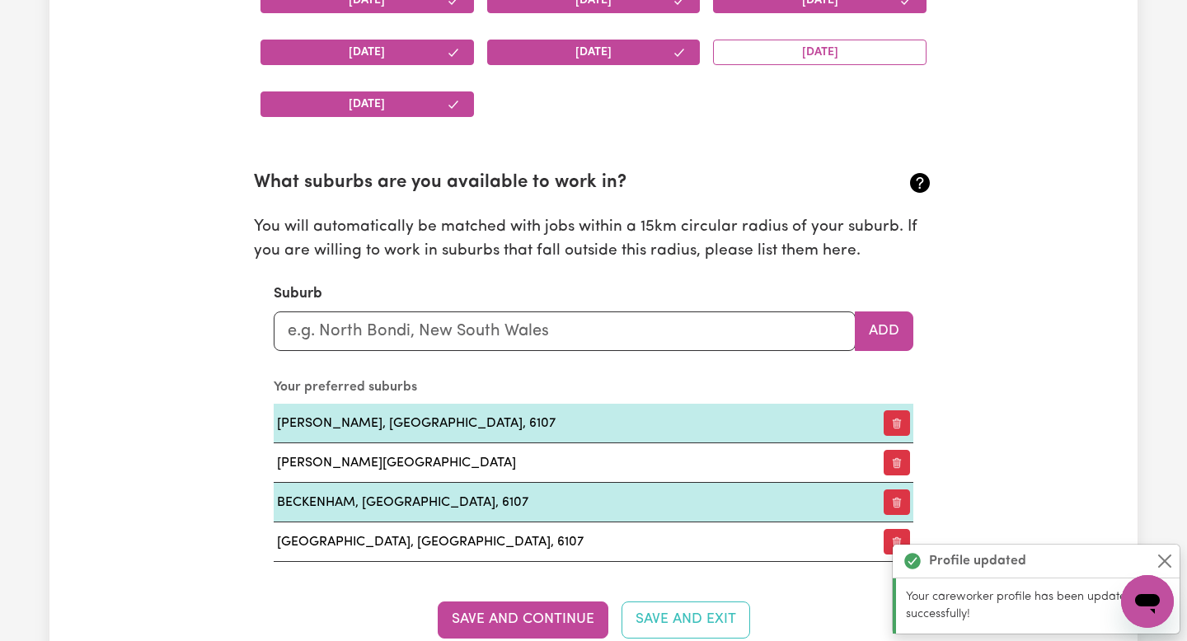
scroll to position [1908, 0]
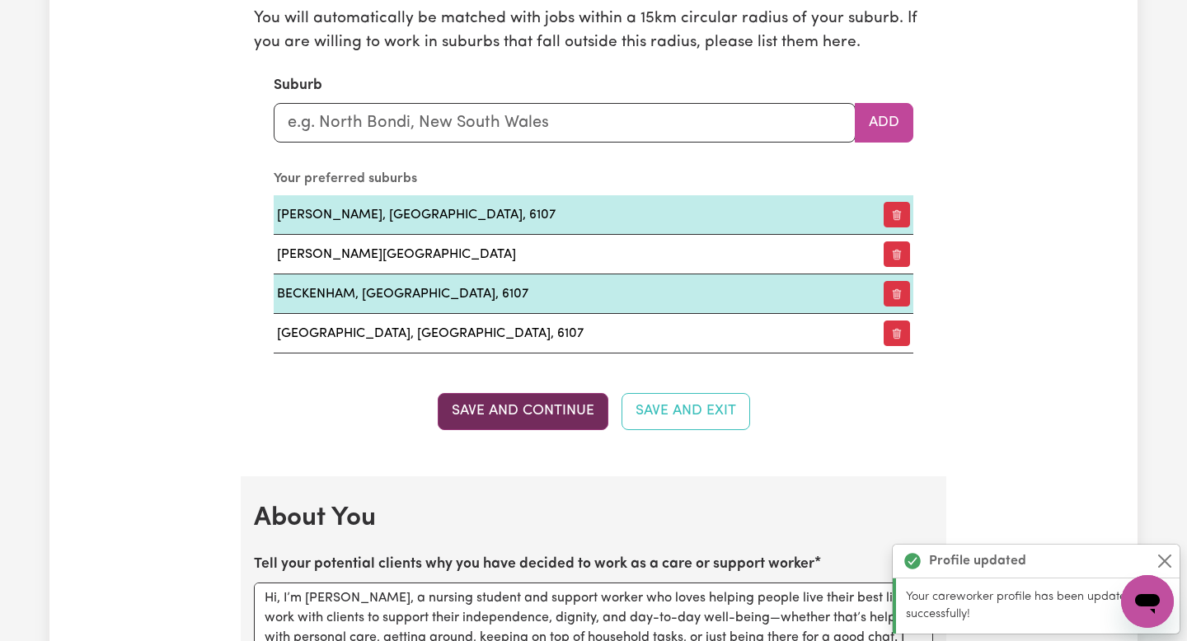
click at [487, 429] on button "Save and Continue" at bounding box center [523, 411] width 171 height 36
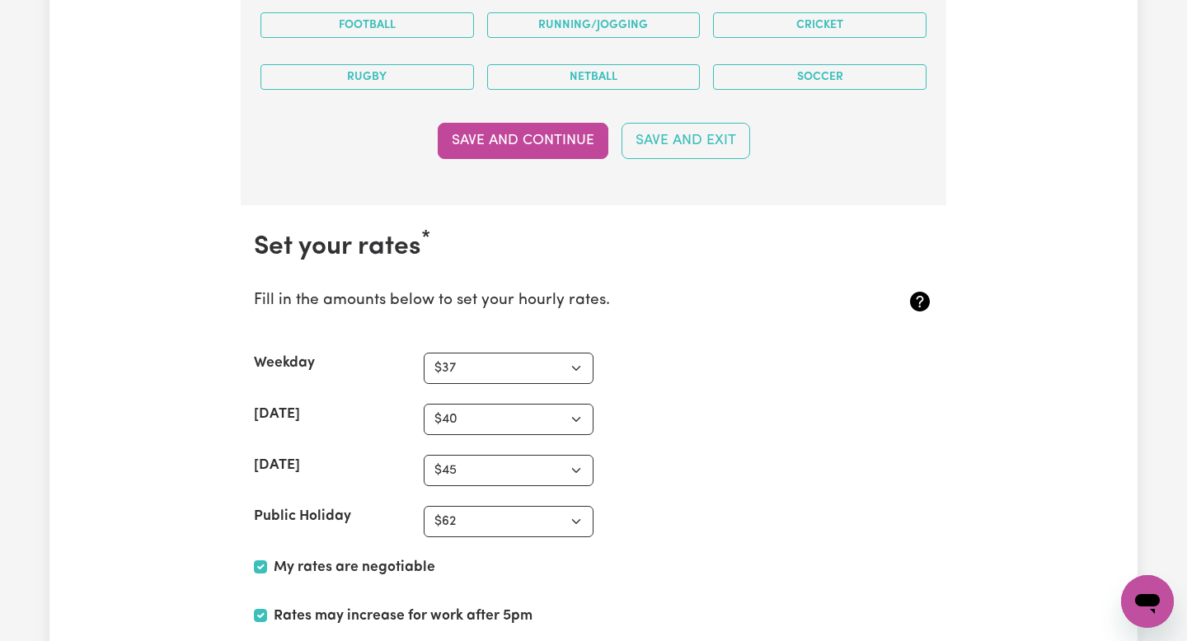
scroll to position [3799, 0]
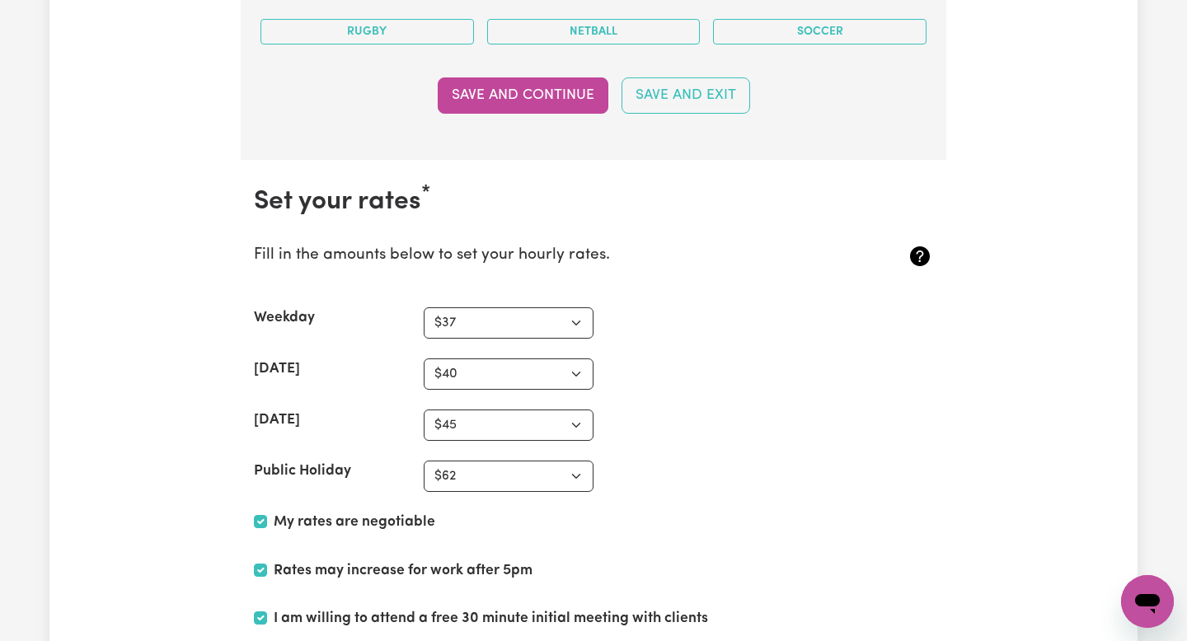
click at [529, 96] on button "Save and Continue" at bounding box center [523, 95] width 171 height 36
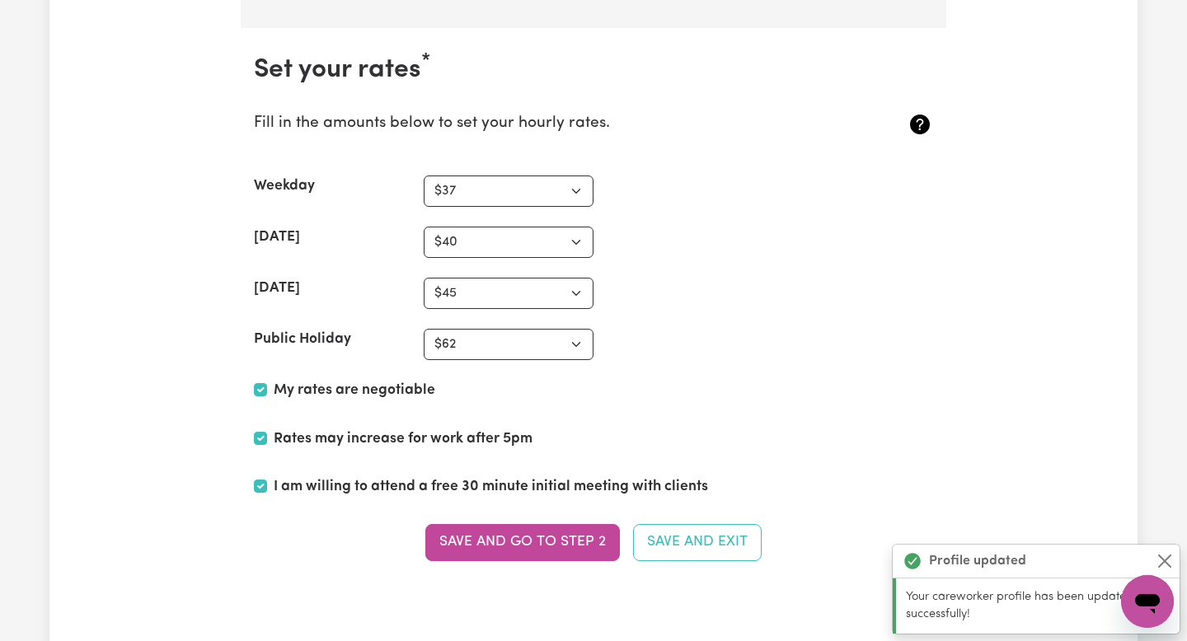
scroll to position [3959, 0]
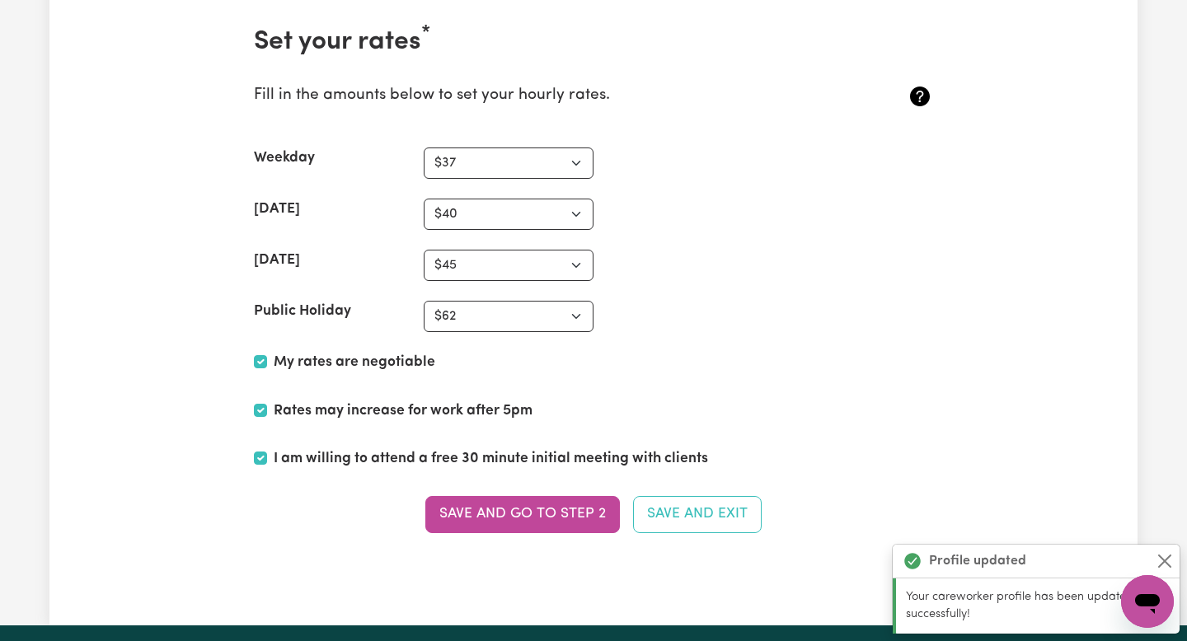
click at [532, 549] on section "Set your rates * Fill in the amounts below to set your hourly rates. Weekday N/…" at bounding box center [593, 289] width 705 height 579
click at [540, 500] on button "Save and go to Step 2" at bounding box center [522, 514] width 194 height 36
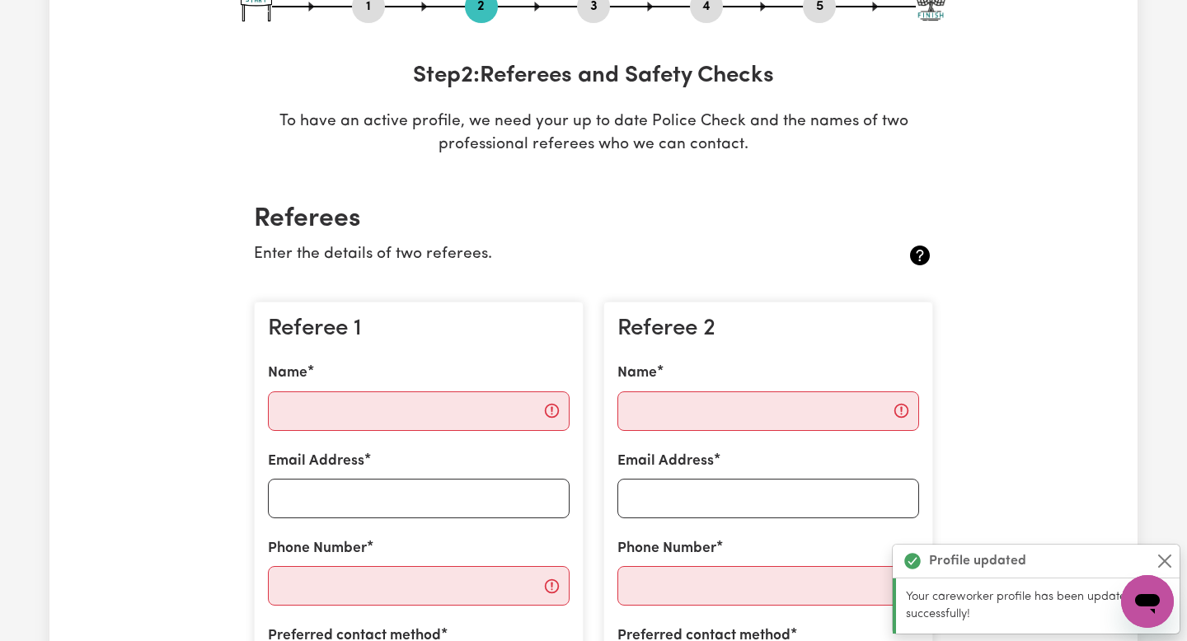
scroll to position [213, 0]
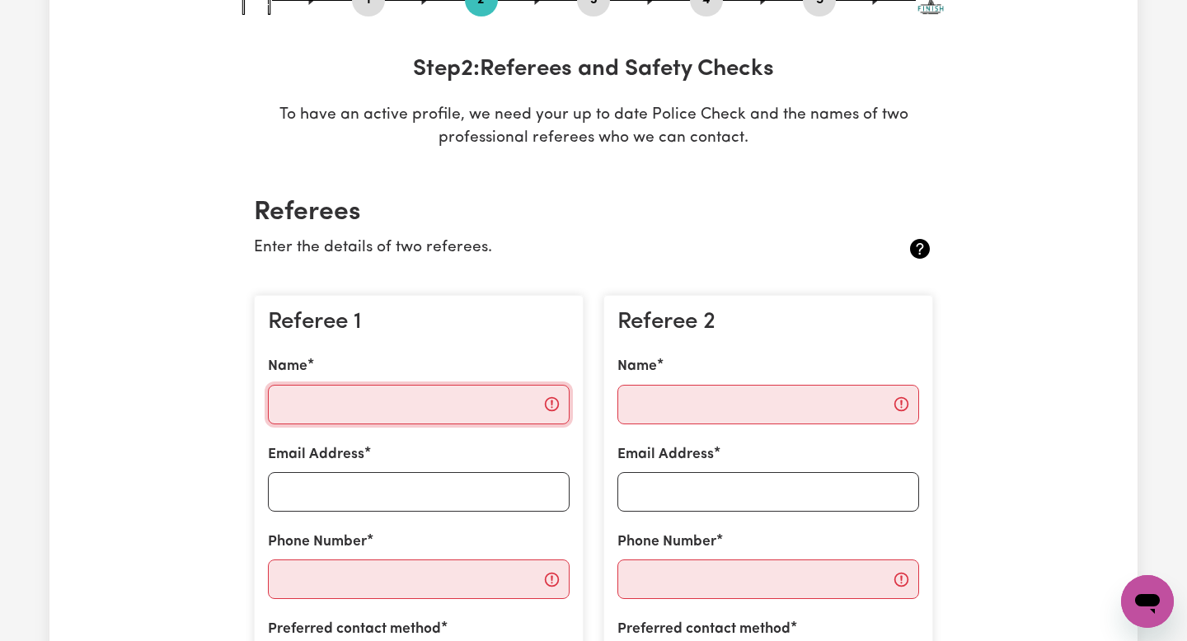
click at [509, 398] on input "Name" at bounding box center [419, 405] width 302 height 40
type input "s"
click at [482, 410] on input "Name" at bounding box center [419, 405] width 302 height 40
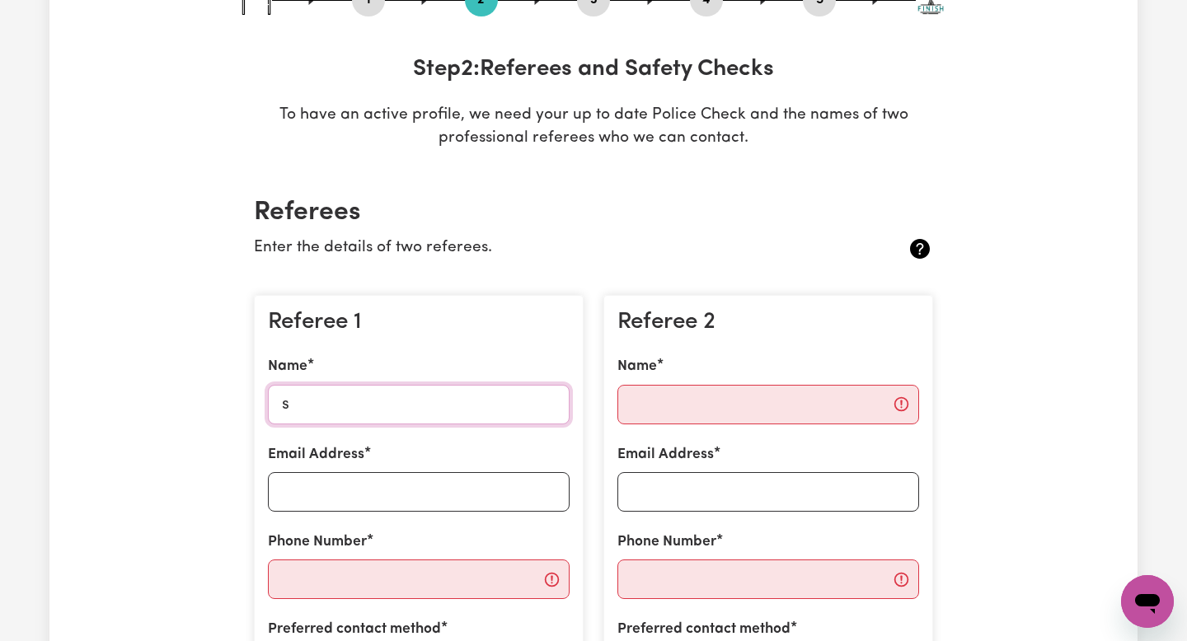
type input "Shaniqua Marukutira"
click at [419, 485] on input "Email Address" at bounding box center [419, 492] width 302 height 40
type input "shani.maru123@gmail.com"
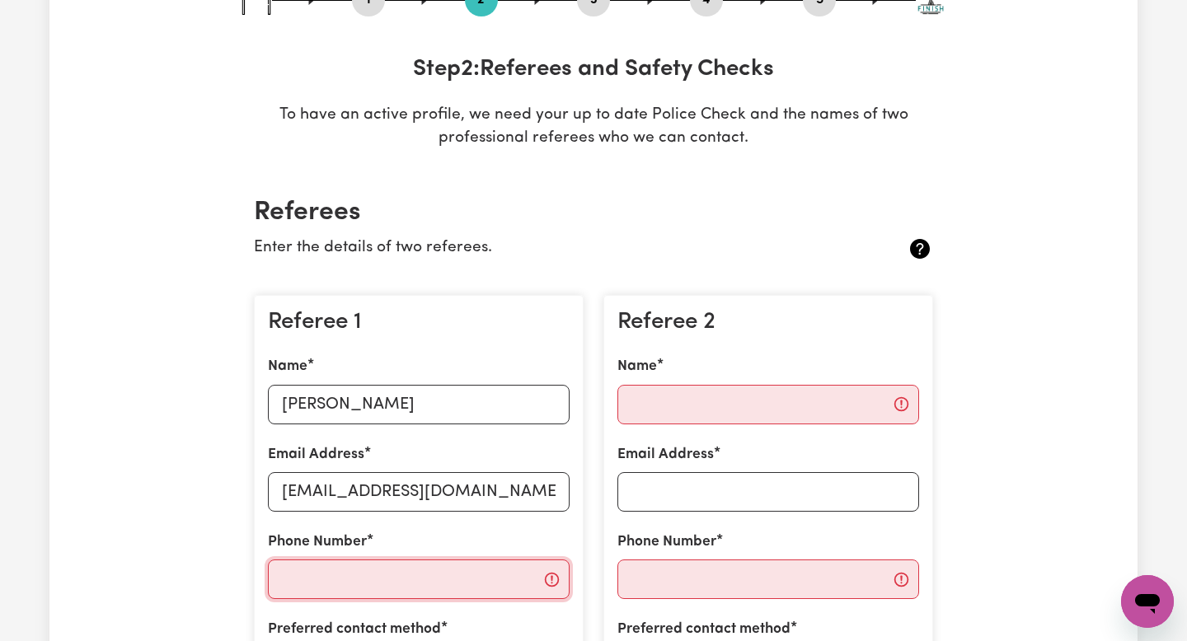
click at [432, 570] on input "Phone Number" at bounding box center [419, 580] width 302 height 40
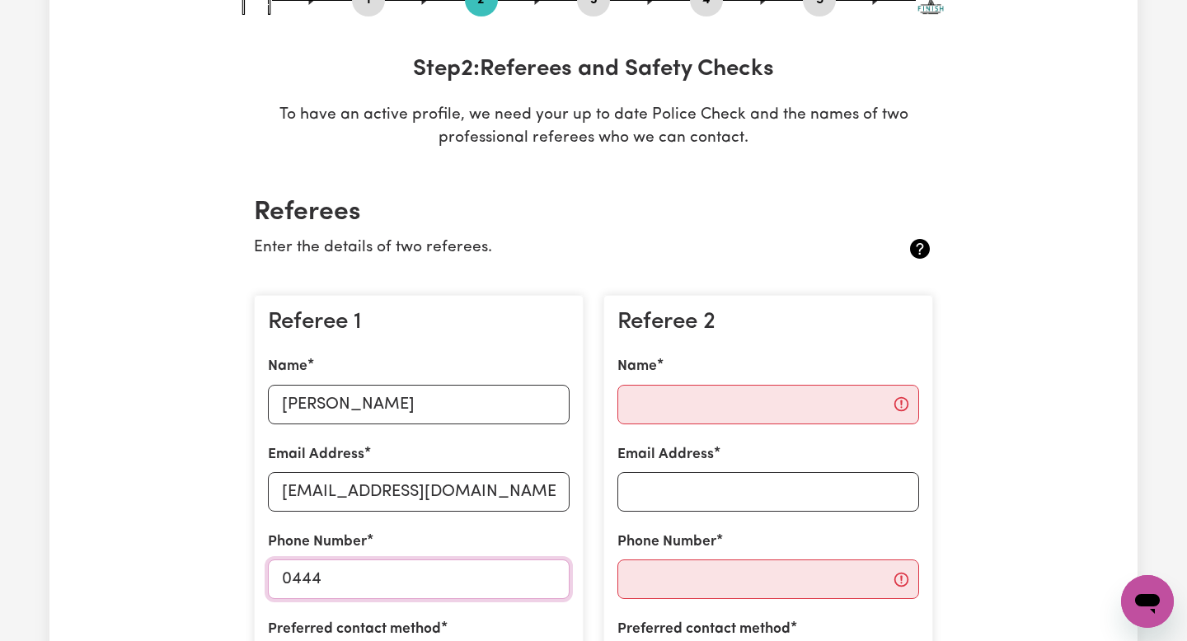
type input "0444569155"
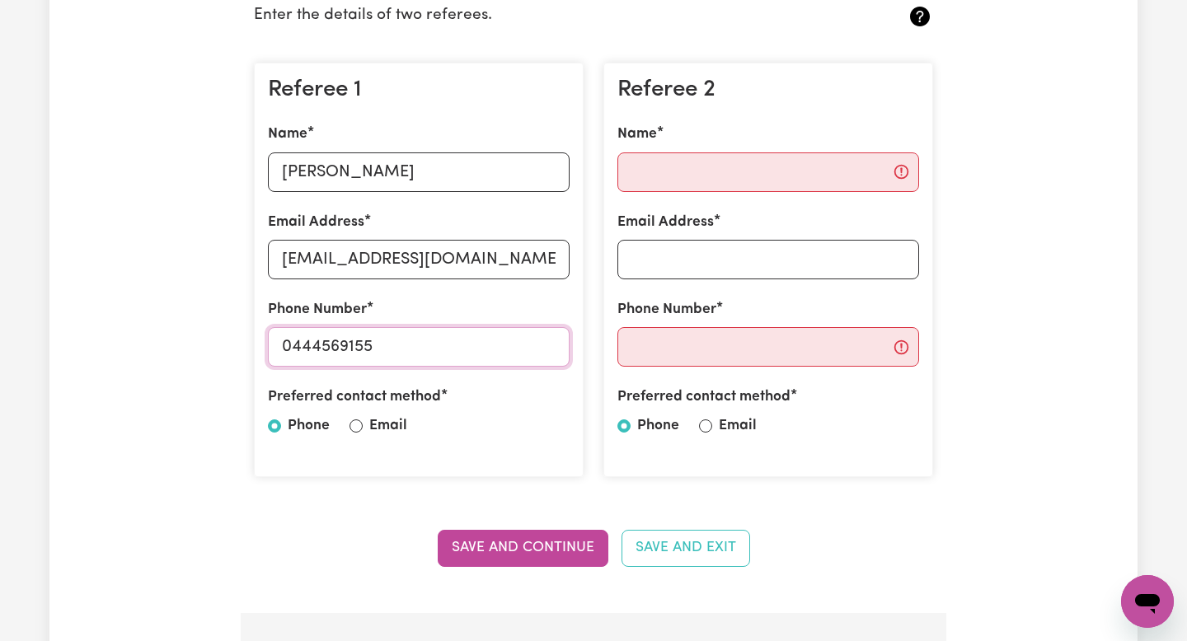
scroll to position [463, 0]
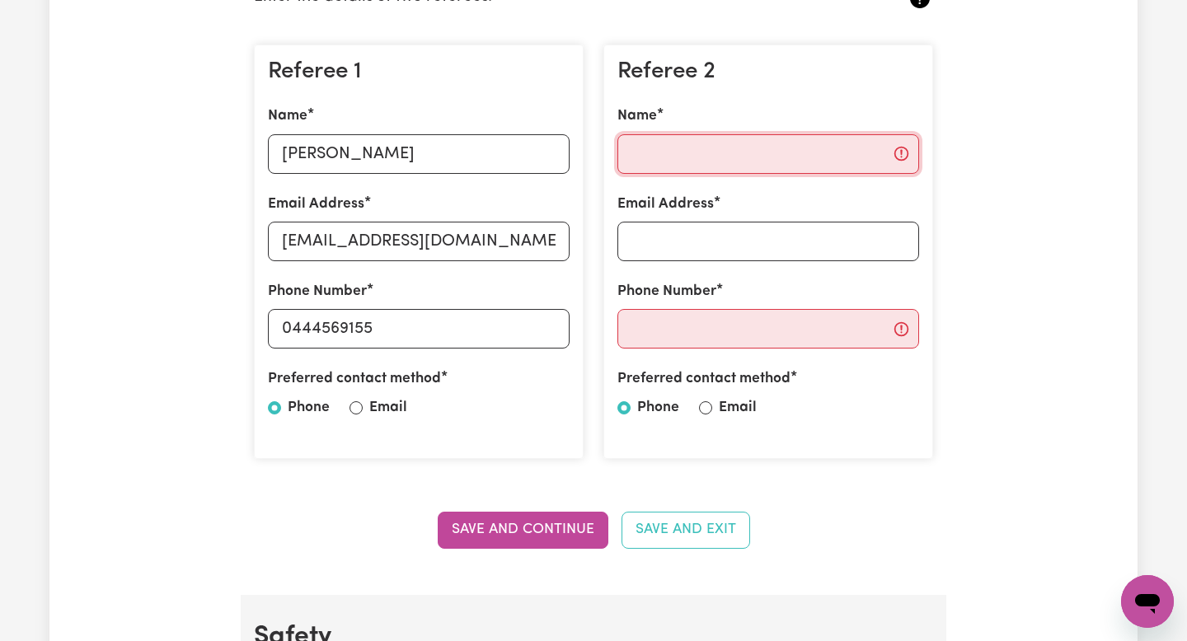
click at [695, 158] on input "Name" at bounding box center [768, 154] width 302 height 40
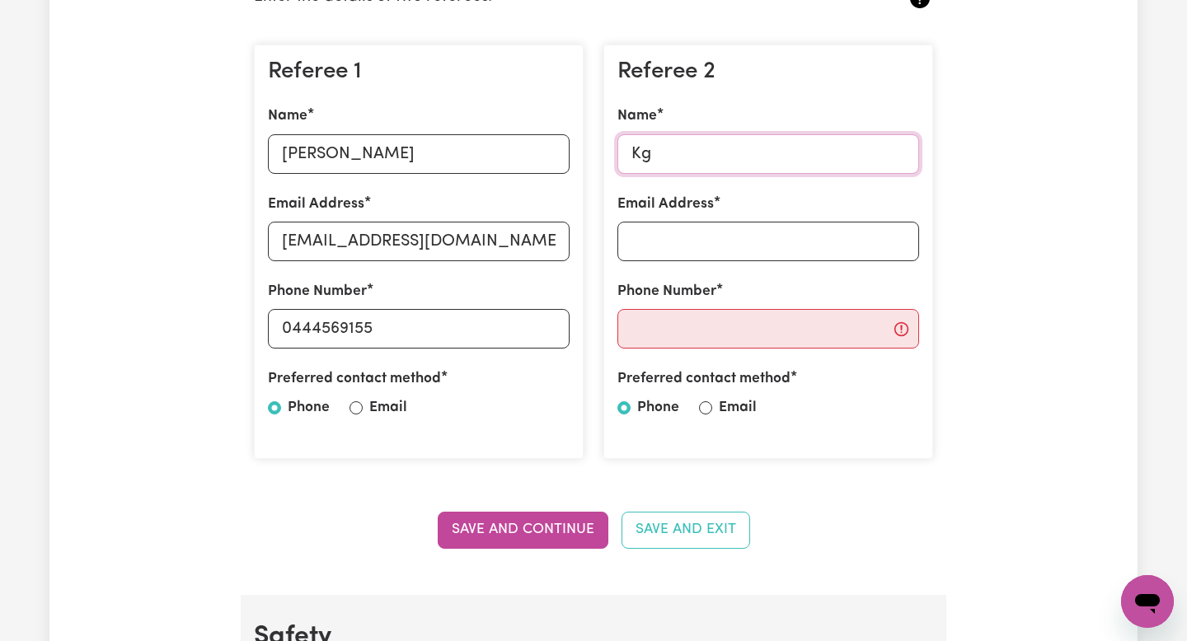
type input "Kgotla Sibanda"
click at [712, 220] on div "Email Address" at bounding box center [768, 228] width 302 height 68
click at [674, 246] on input "Email Address" at bounding box center [768, 242] width 302 height 40
type input "boosterdrip766@gmail.com"
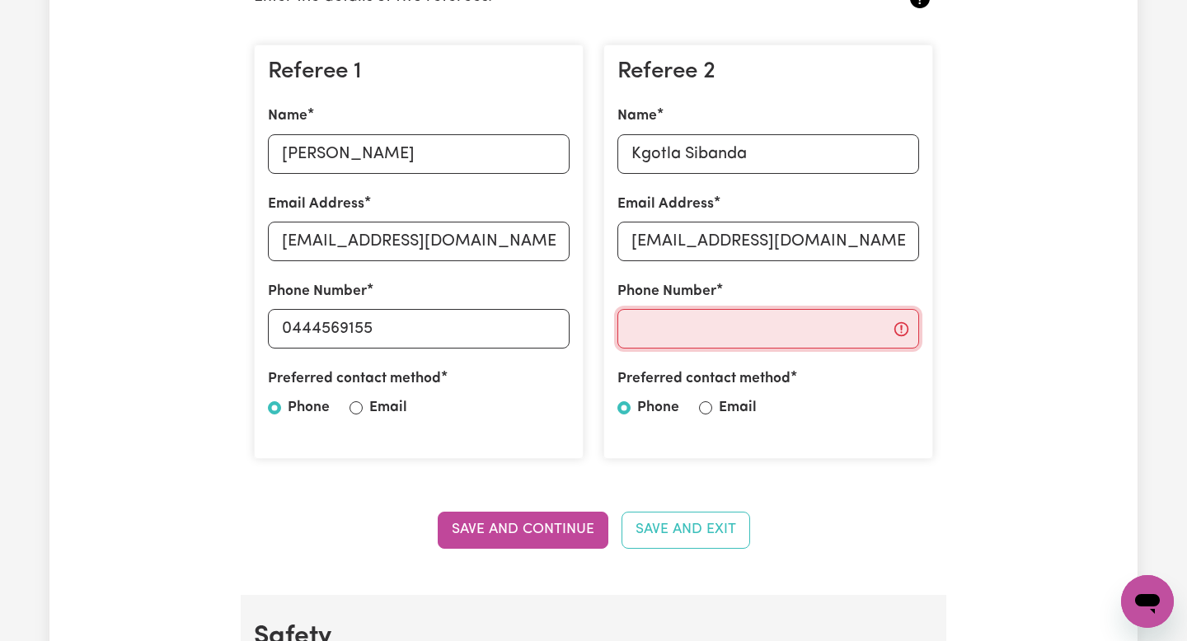
click at [695, 317] on input "Phone Number" at bounding box center [768, 329] width 302 height 40
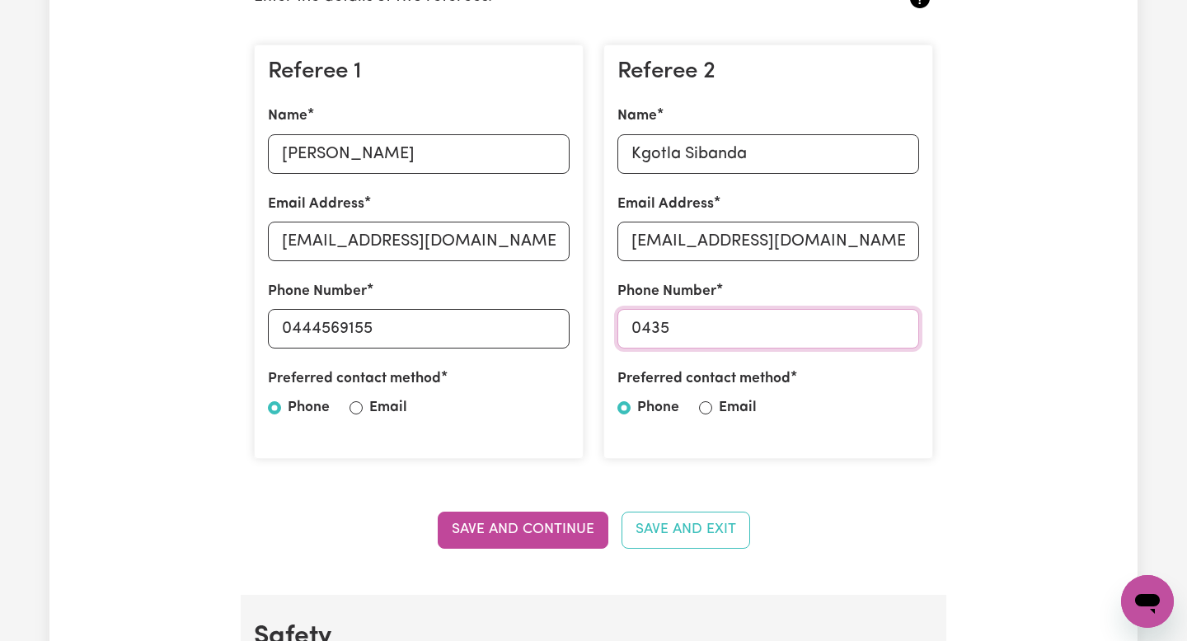
type input "0435784665"
click at [550, 537] on button "Save and Continue" at bounding box center [523, 530] width 171 height 36
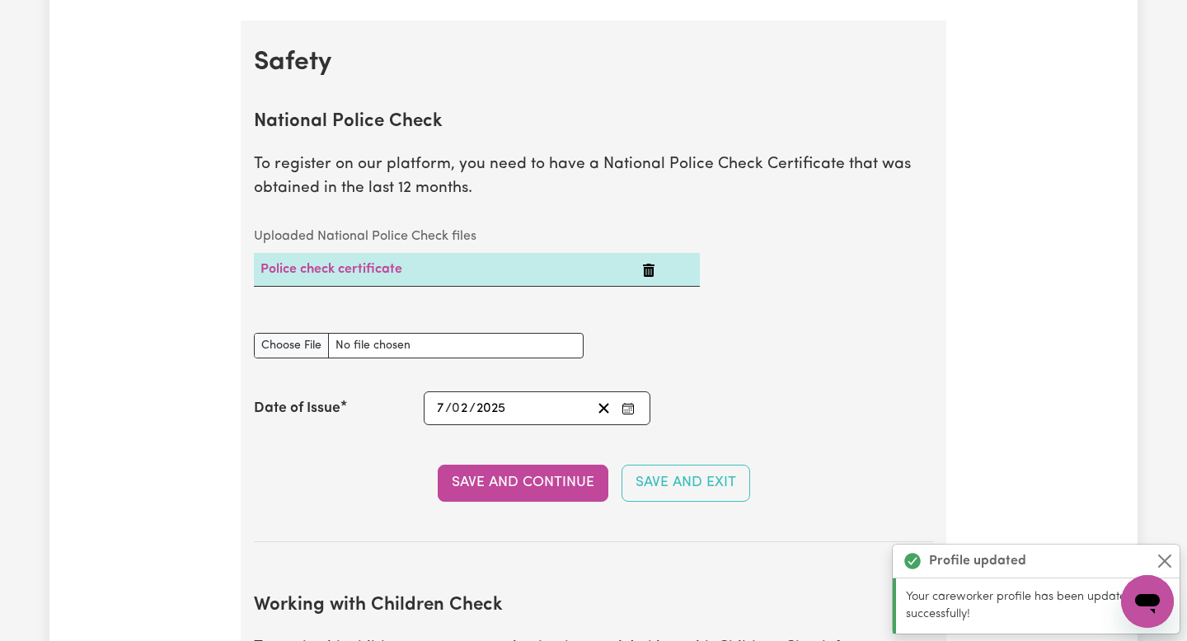
scroll to position [1058, 0]
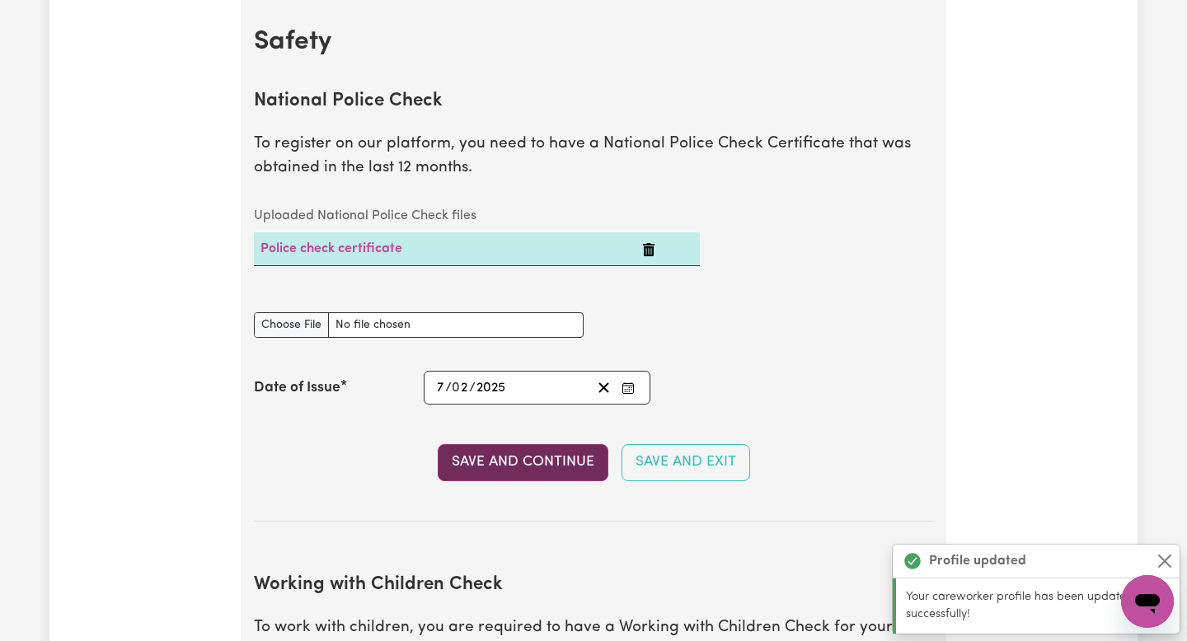
click at [538, 475] on button "Save and Continue" at bounding box center [523, 462] width 171 height 36
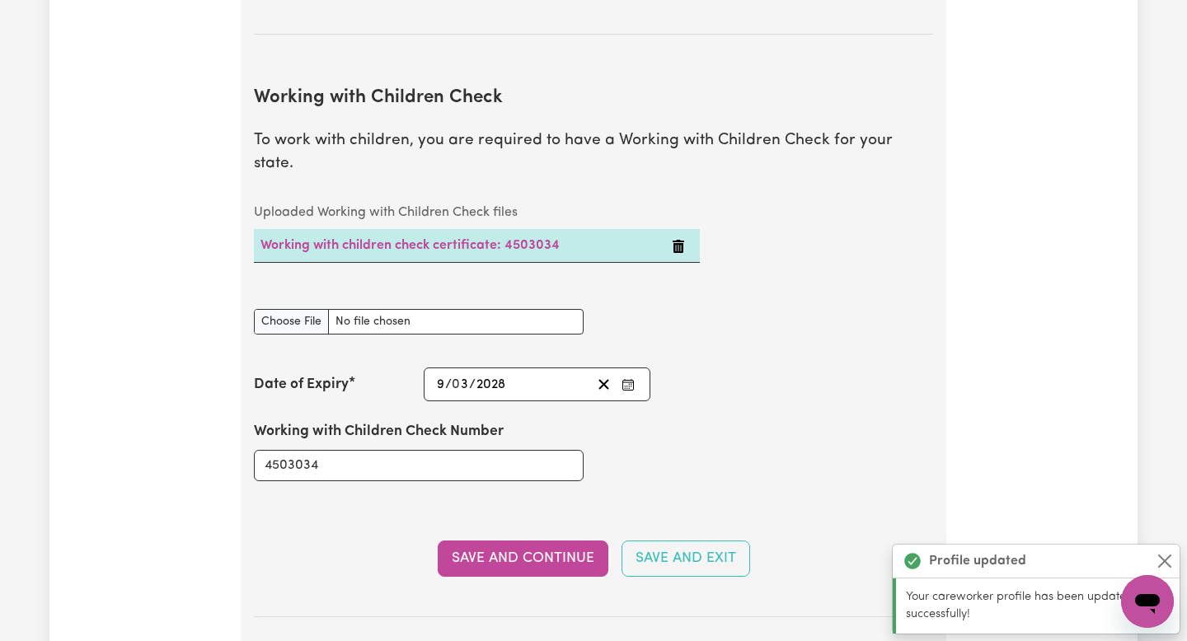
scroll to position [1606, 0]
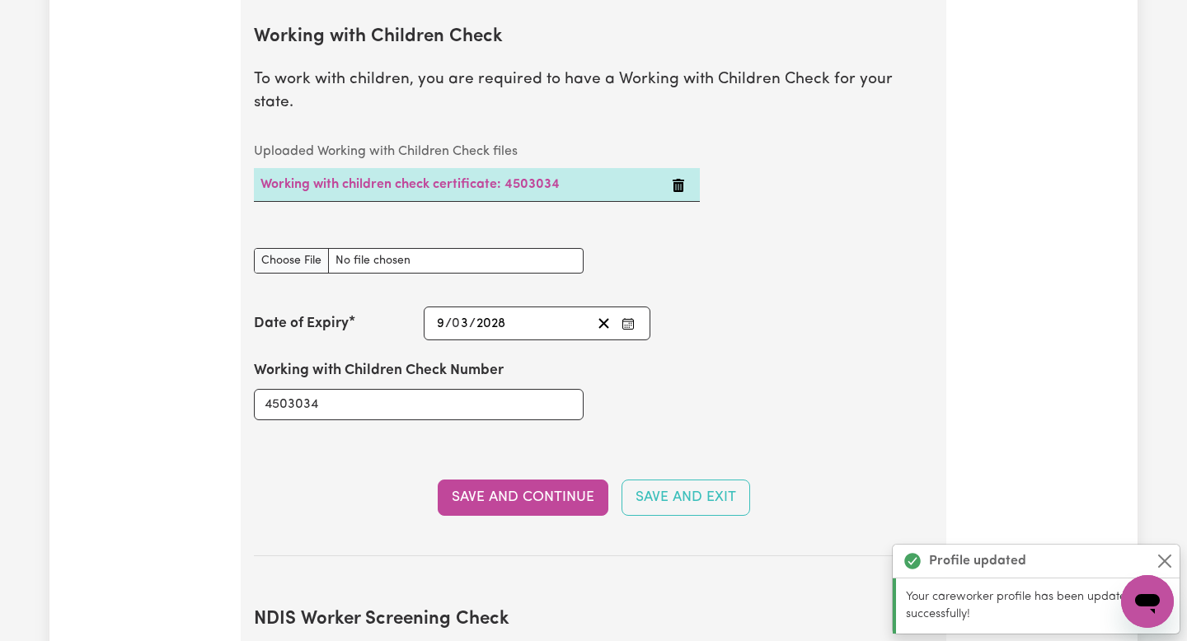
click at [538, 480] on button "Save and Continue" at bounding box center [523, 498] width 171 height 36
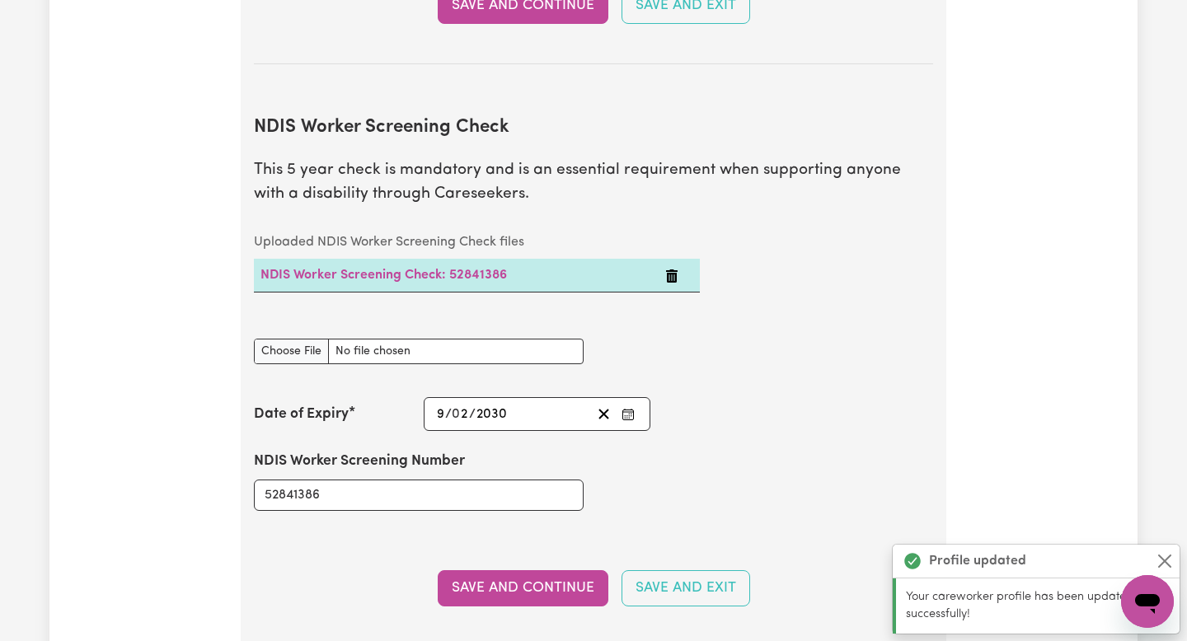
scroll to position [2165, 0]
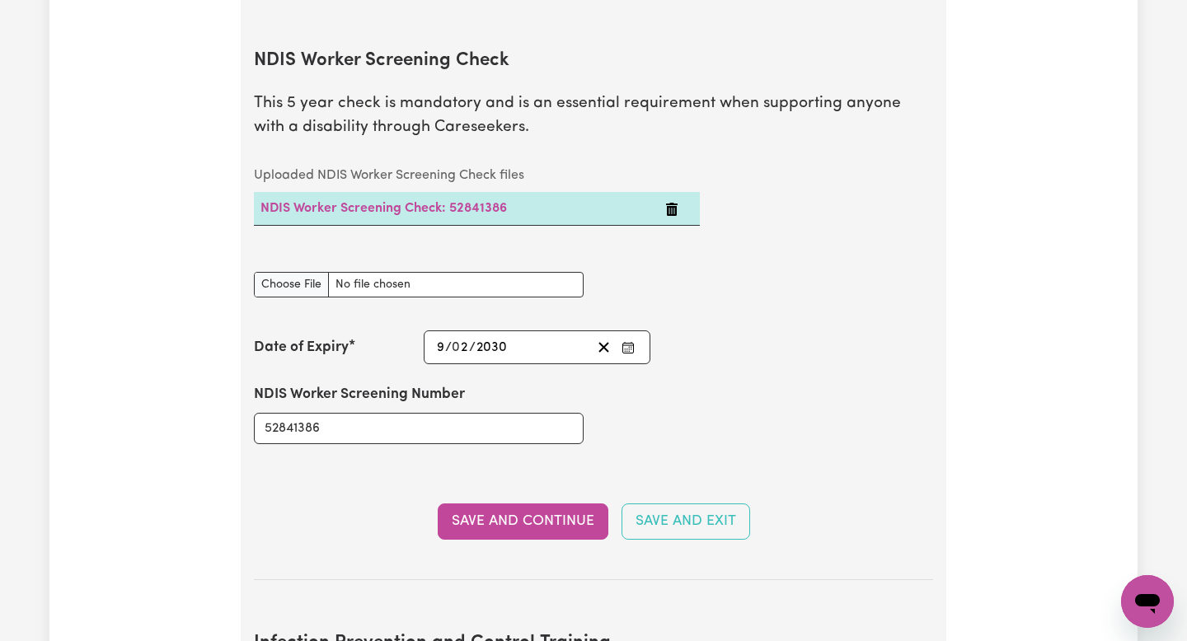
click at [538, 475] on section "NDIS Worker Screening Check This 5 year check is mandatory and is an essential …" at bounding box center [593, 302] width 679 height 556
click at [535, 503] on button "Save and Continue" at bounding box center [523, 521] width 171 height 36
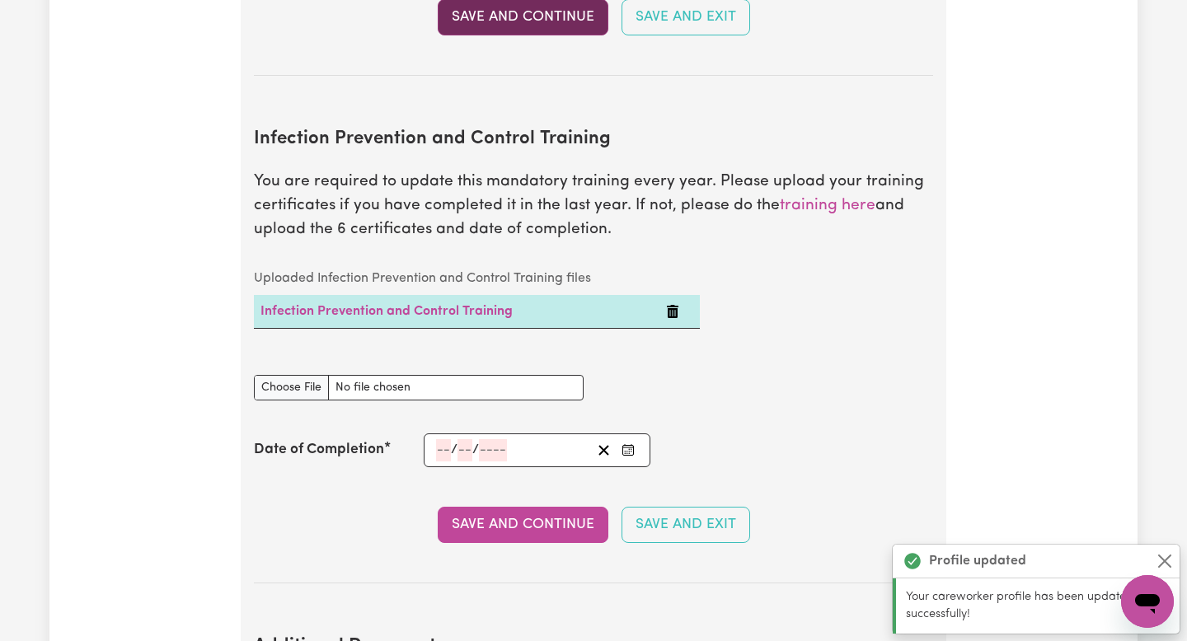
scroll to position [2748, 0]
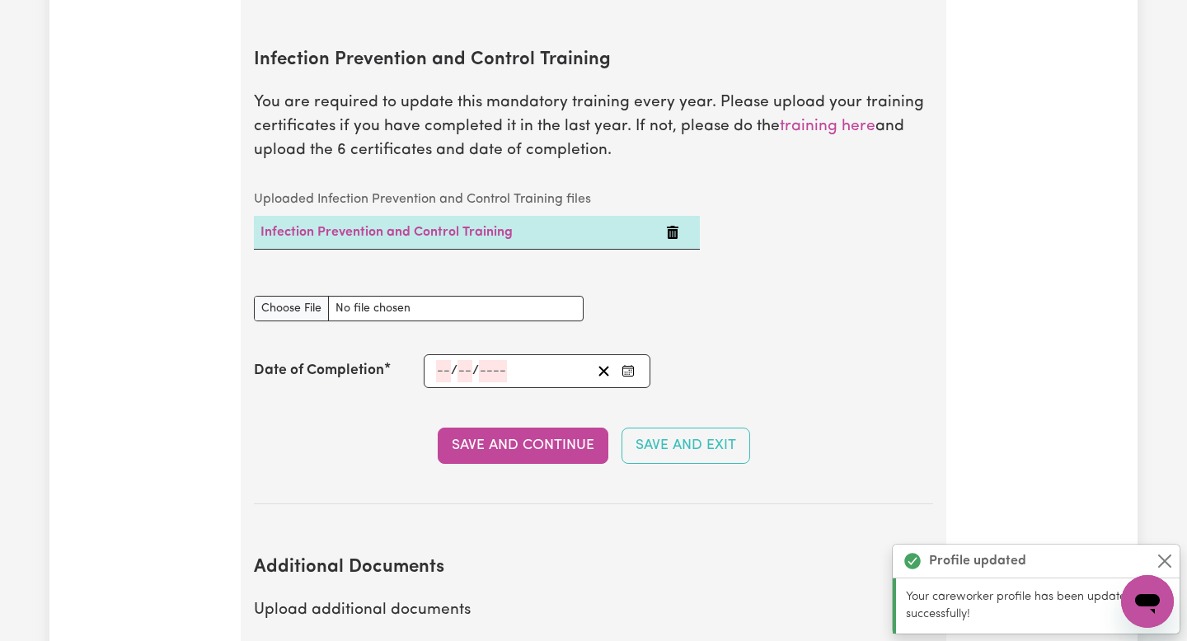
click at [448, 360] on input "number" at bounding box center [443, 371] width 15 height 22
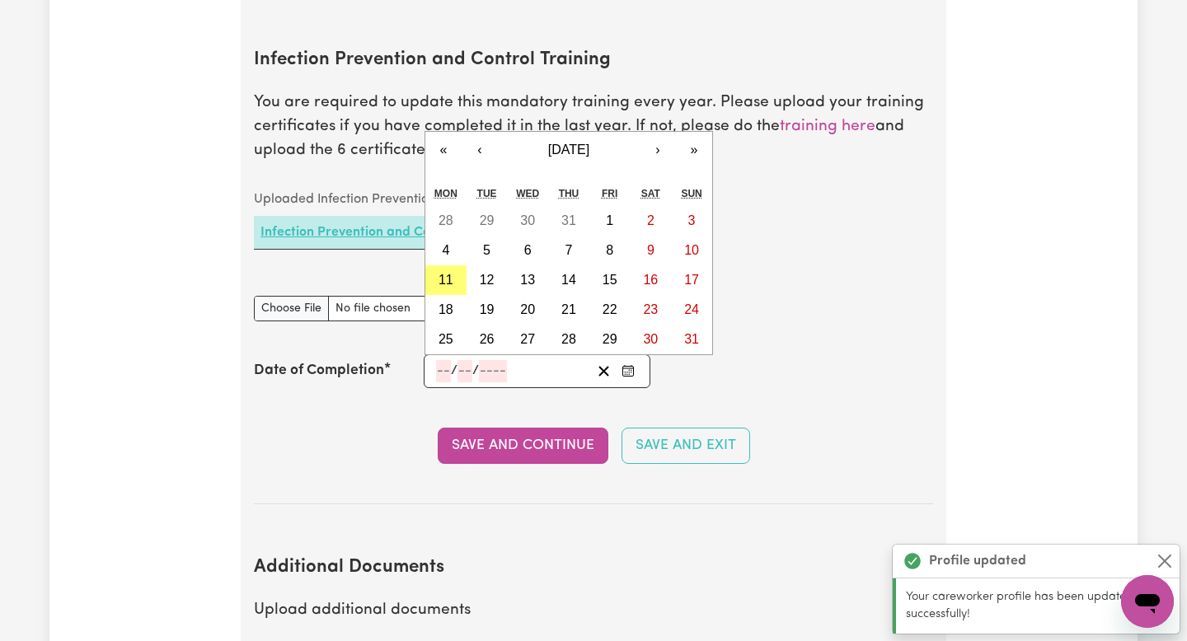
click at [367, 226] on link "Infection Prevention and Control Training" at bounding box center [386, 232] width 252 height 13
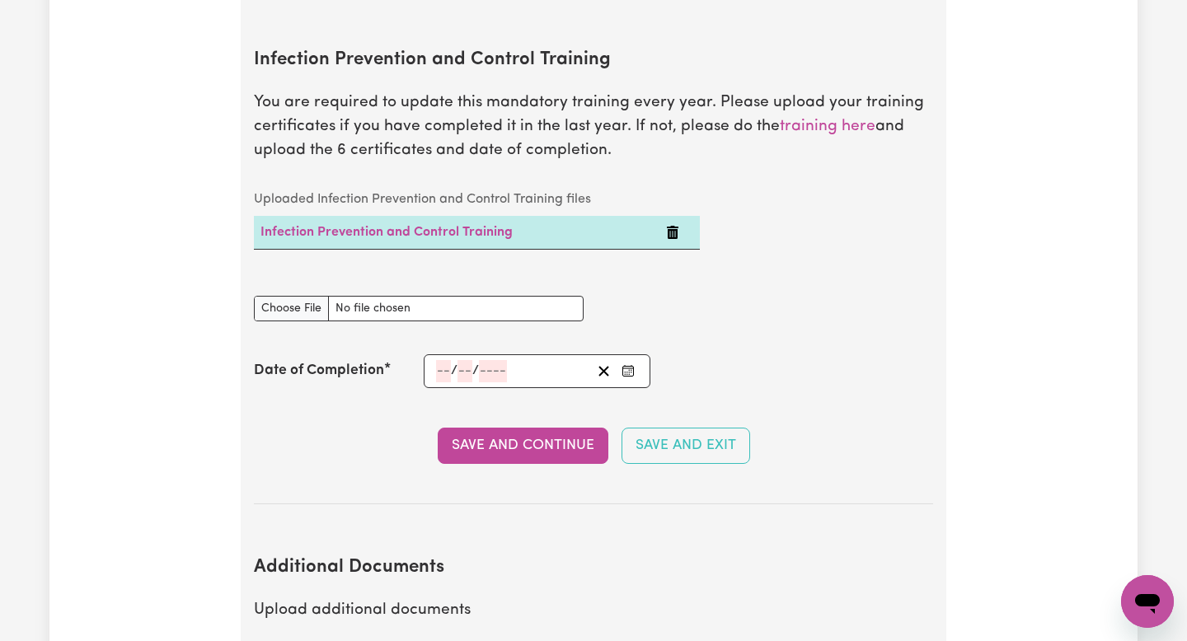
click at [437, 360] on input "number" at bounding box center [443, 371] width 15 height 22
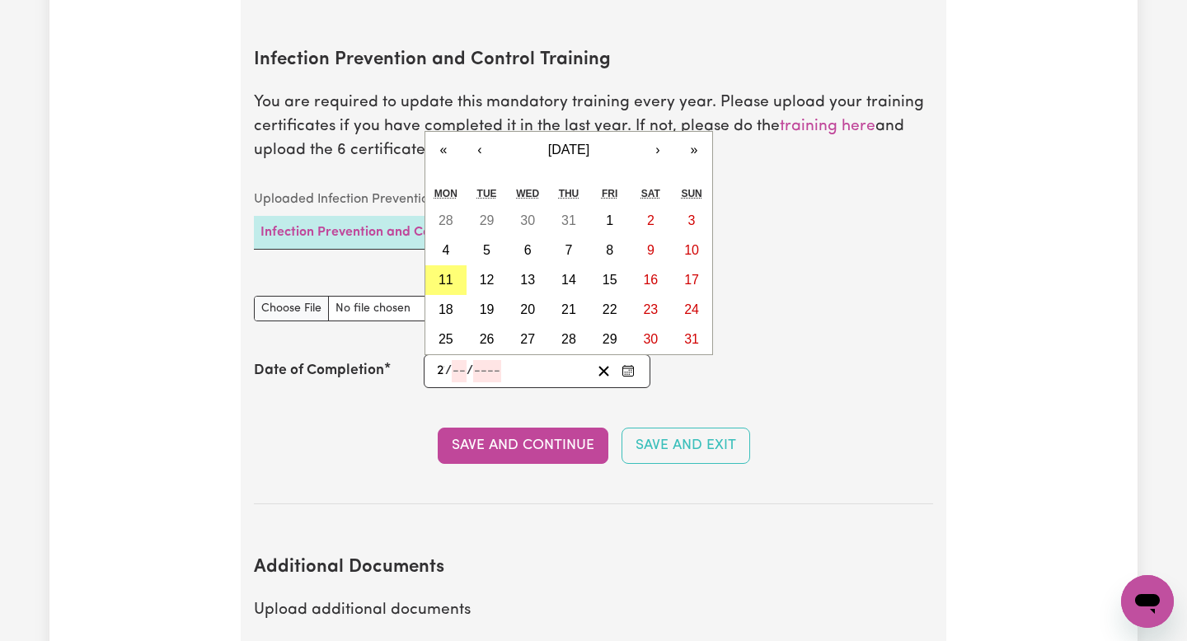
type input "21"
type input "9"
type input "0005-09-21"
type input "5"
type input "0052-09-21"
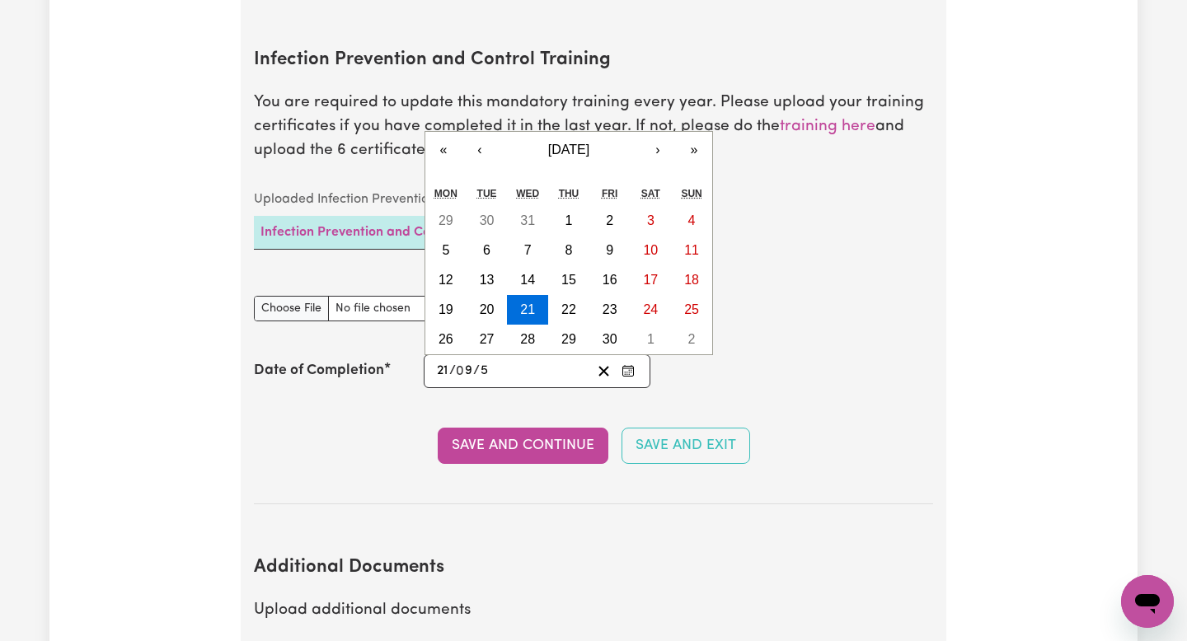
type input "52"
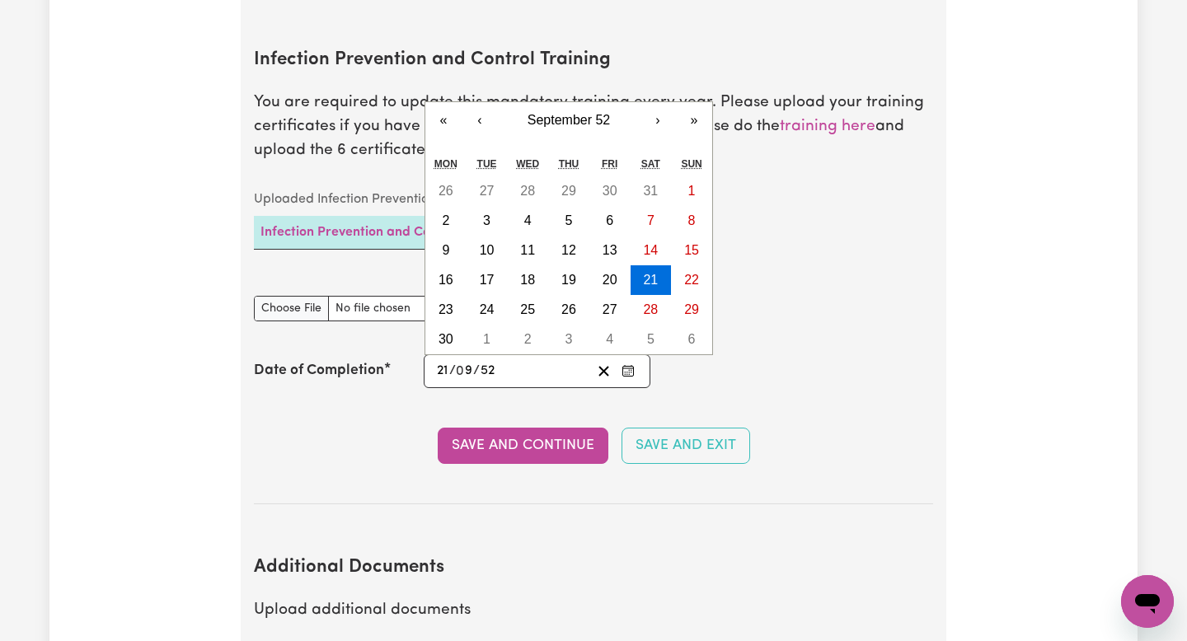
type input "0520-09-21"
type input "520"
type input "5202-09-21"
type input "5202"
type input "0520-09-21"
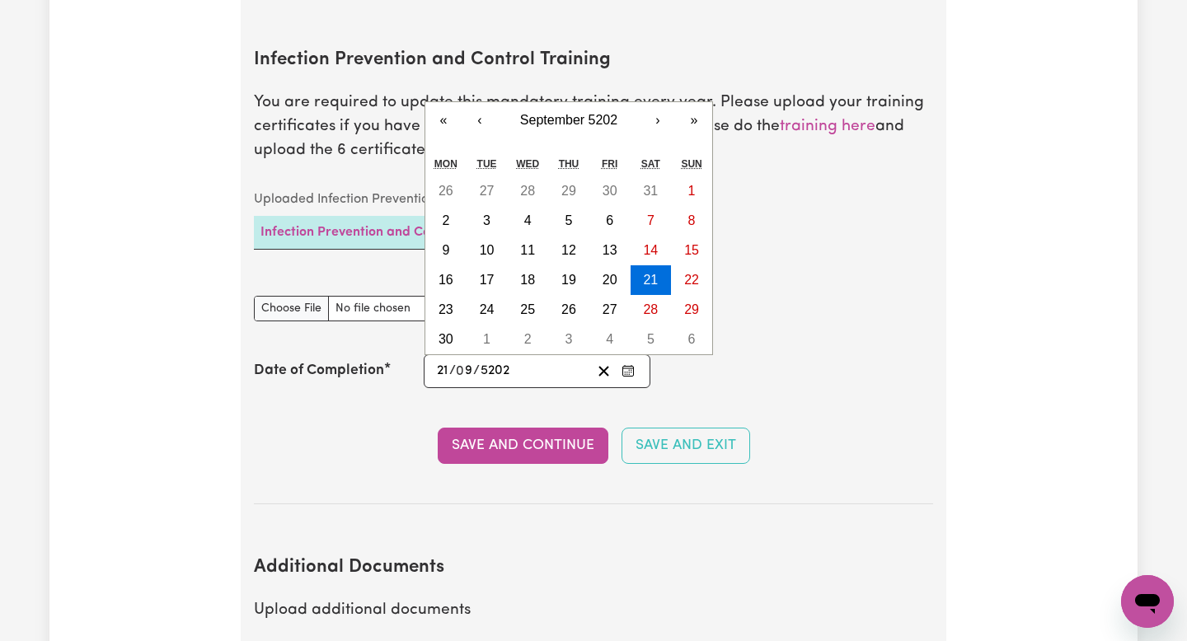
type input "520"
type input "0052-09-21"
type input "52"
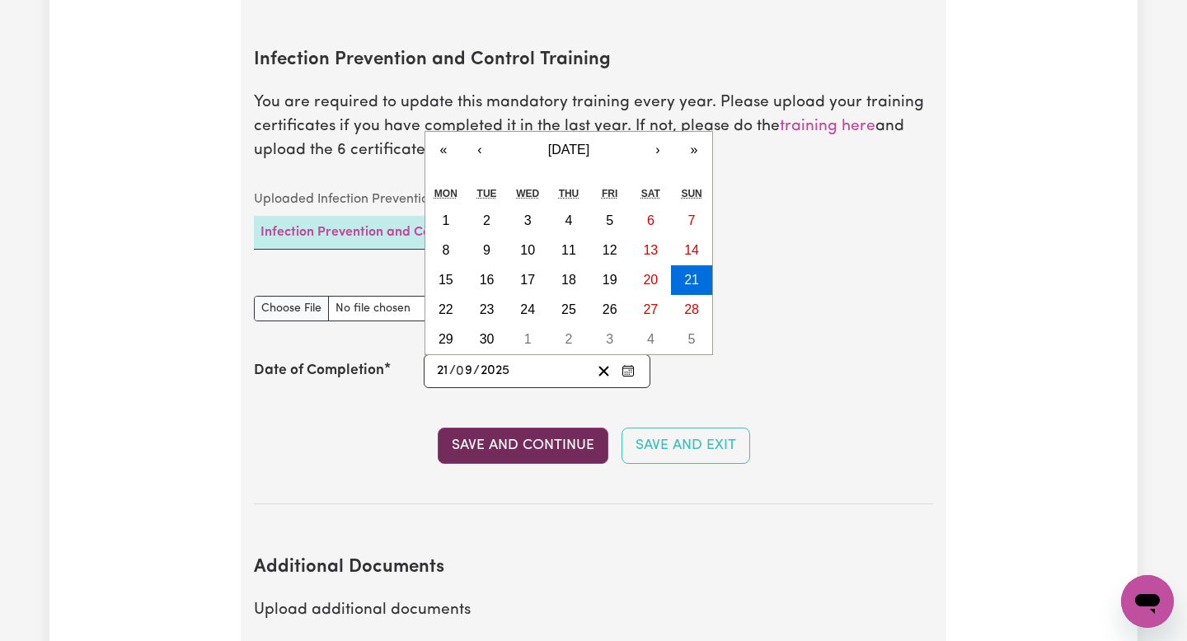
click at [498, 428] on button "Save and Continue" at bounding box center [523, 446] width 171 height 36
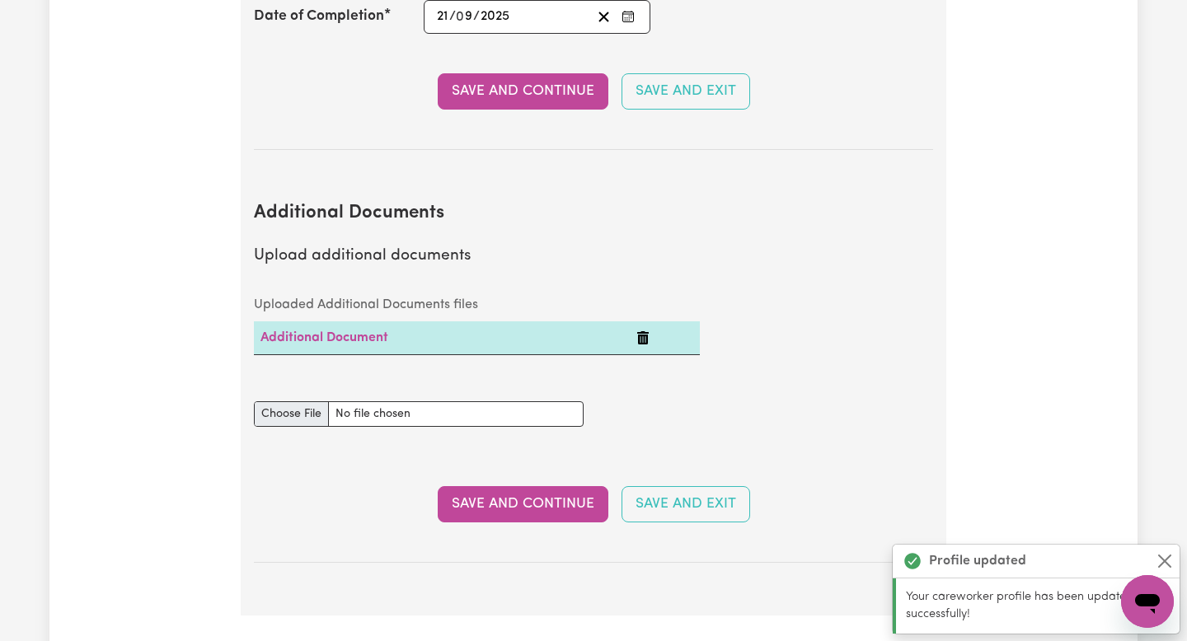
scroll to position [3108, 0]
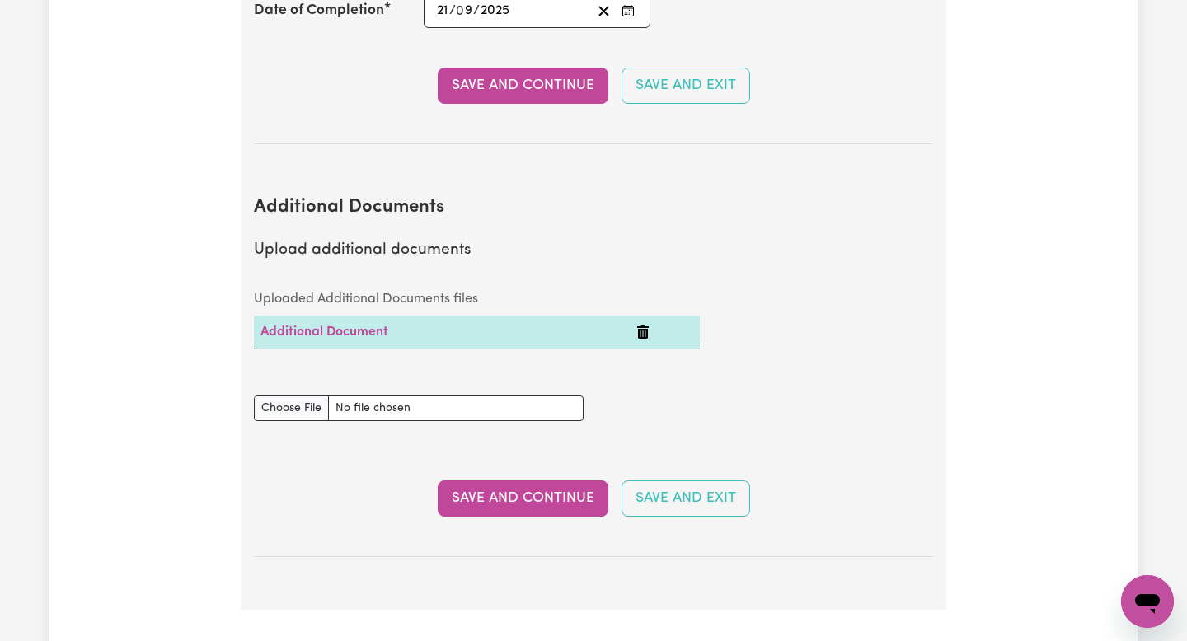
click at [644, 316] on td at bounding box center [665, 333] width 70 height 34
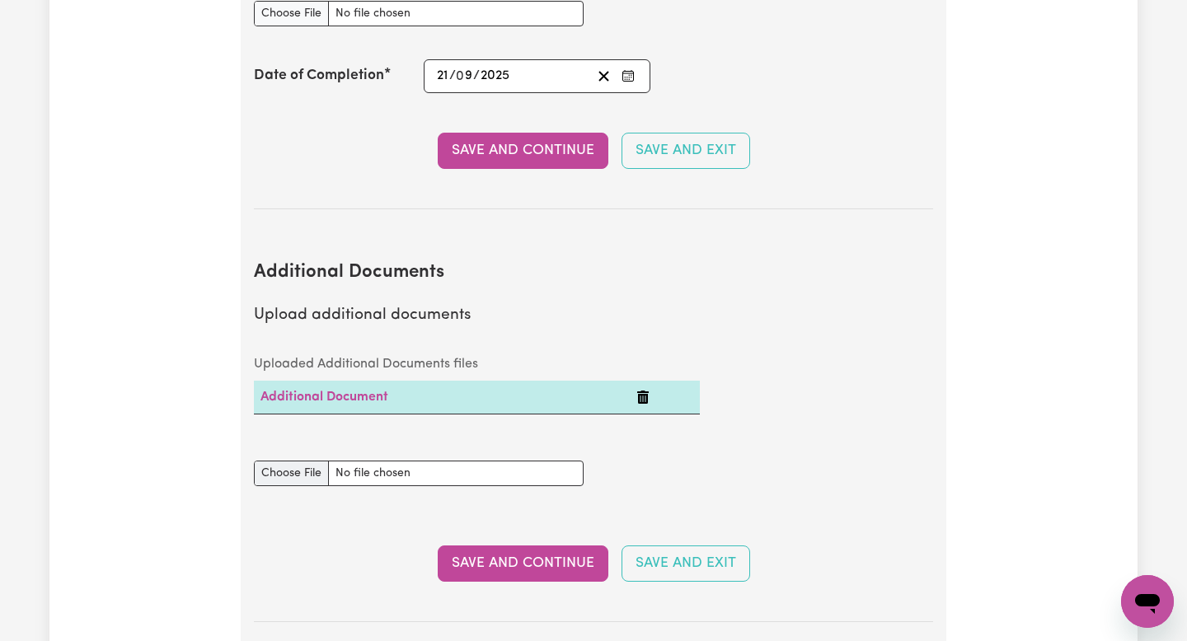
scroll to position [3068, 0]
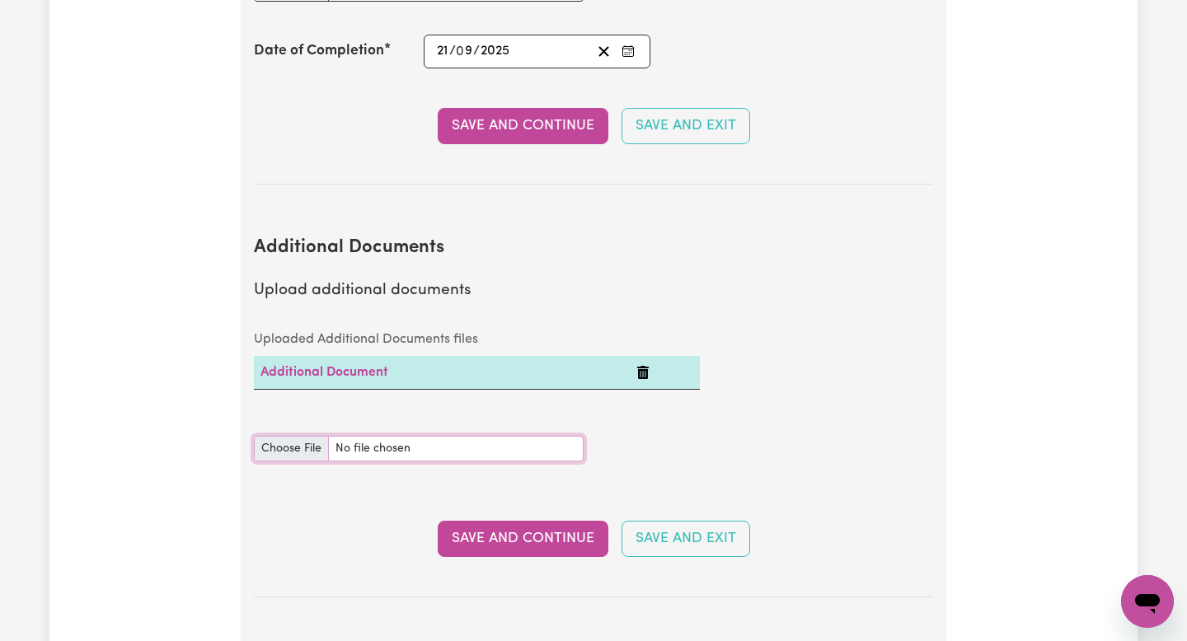
click at [293, 436] on input "Additional Documents document" at bounding box center [419, 449] width 330 height 26
click at [568, 521] on button "Save and Continue" at bounding box center [523, 539] width 171 height 36
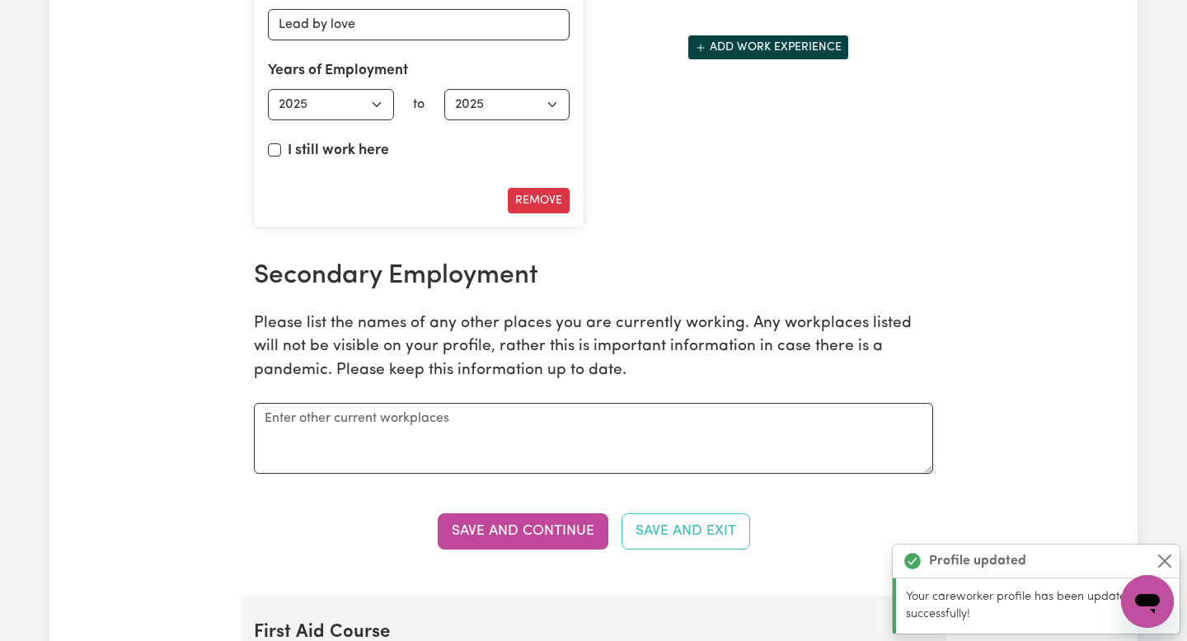
scroll to position [2696, 0]
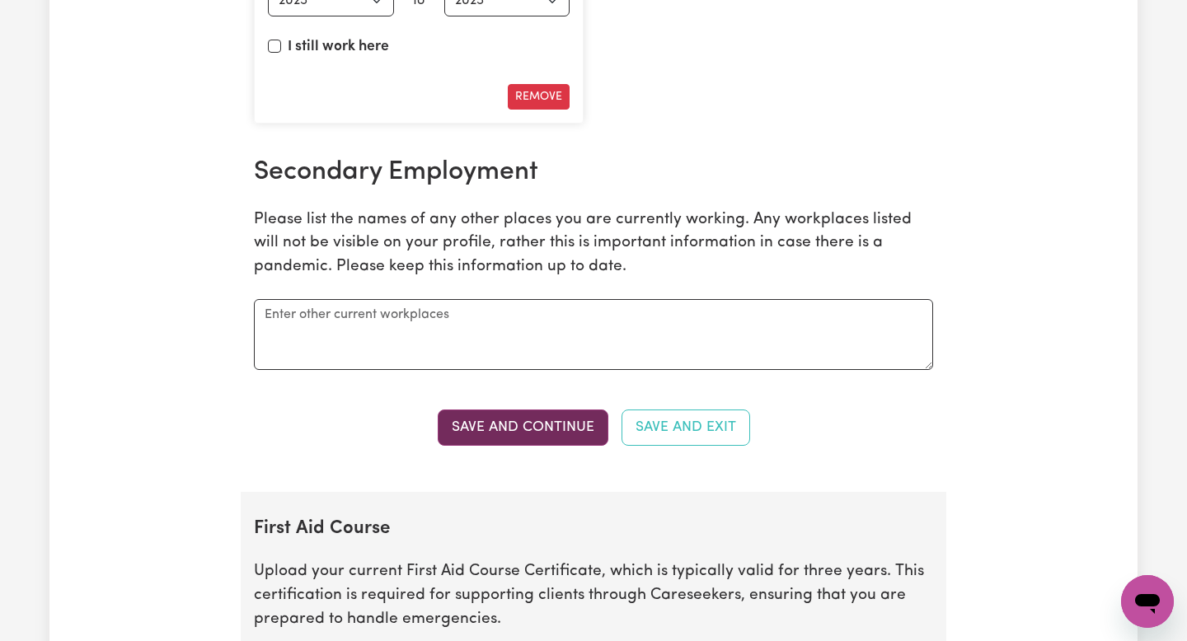
click at [546, 424] on button "Save and Continue" at bounding box center [523, 428] width 171 height 36
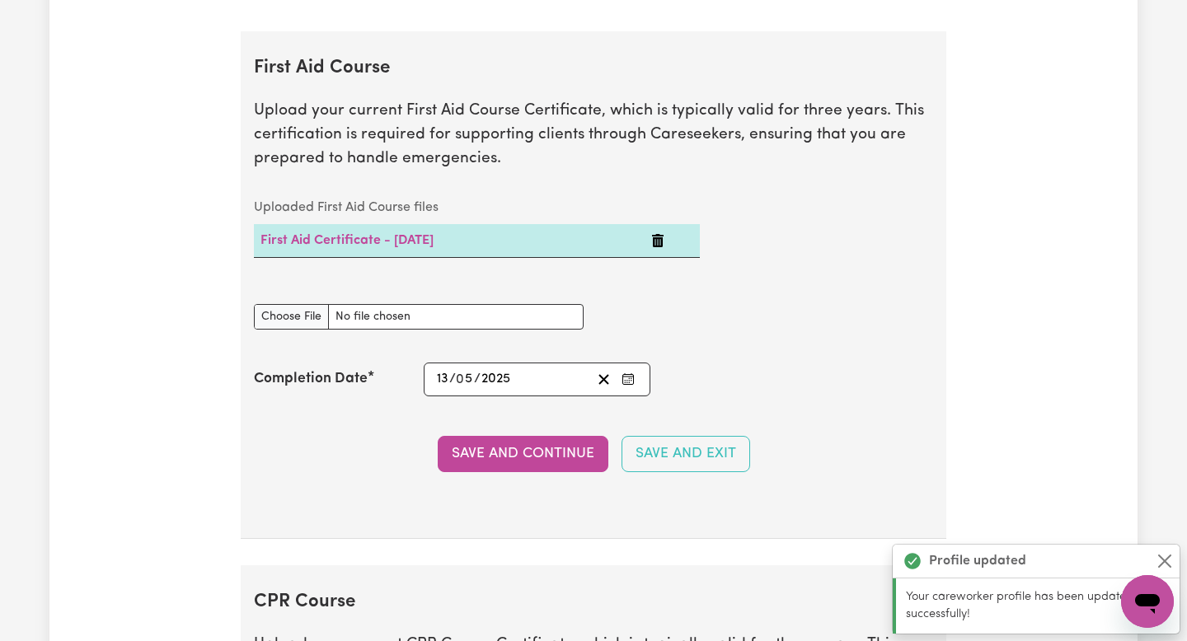
scroll to position [3189, 0]
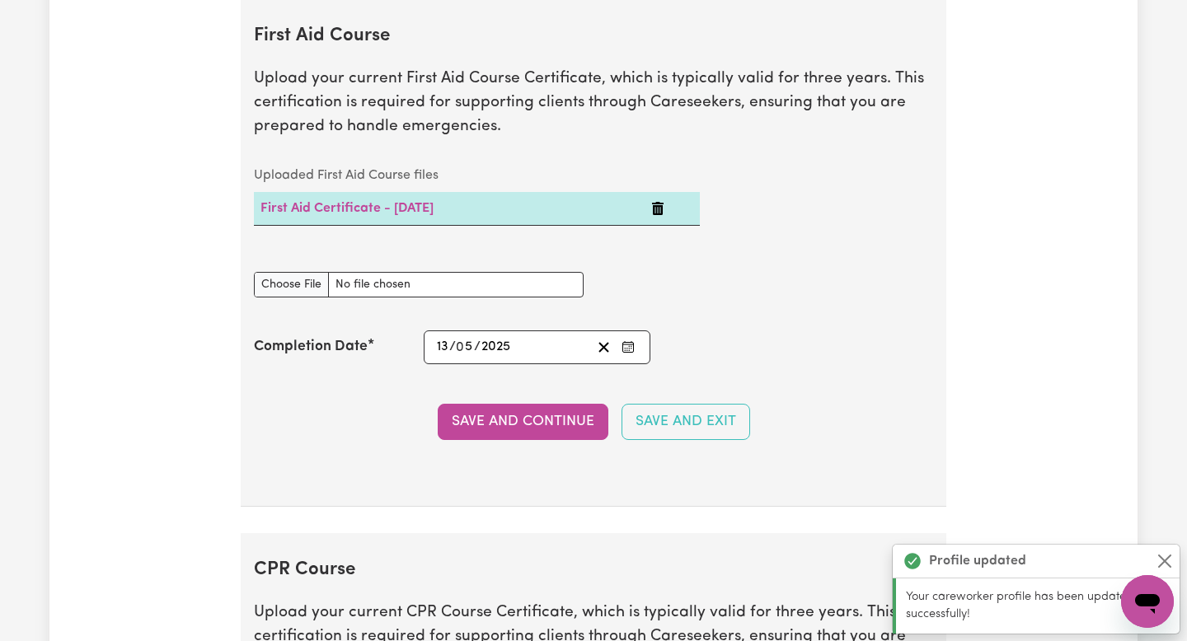
click at [546, 424] on button "Save and Continue" at bounding box center [523, 422] width 171 height 36
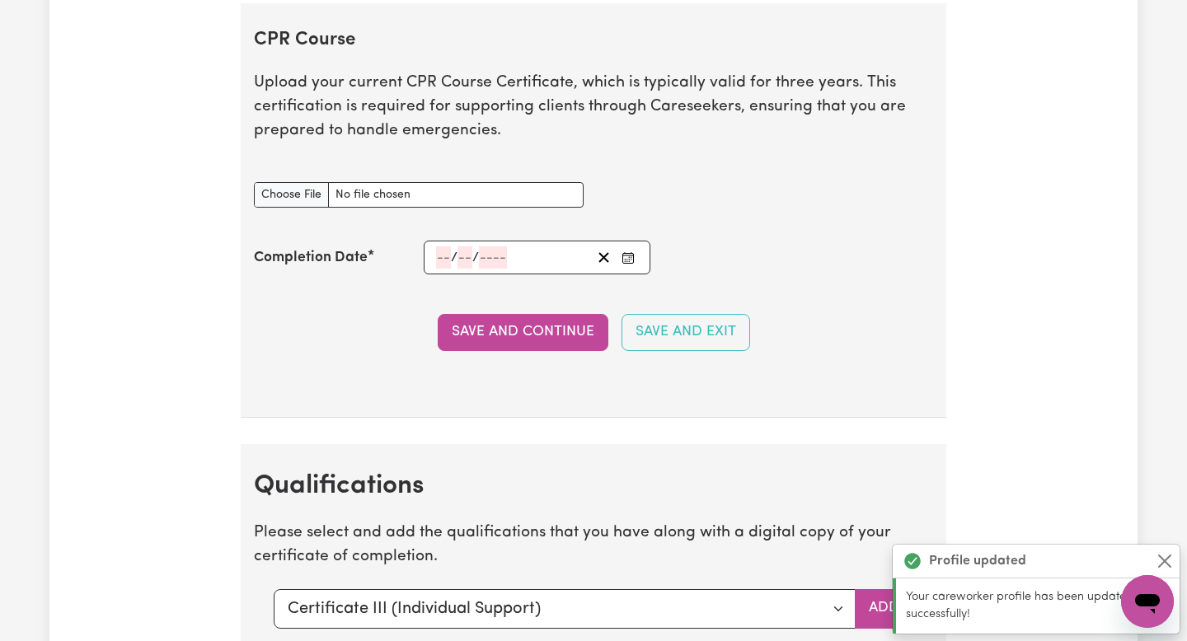
scroll to position [3722, 0]
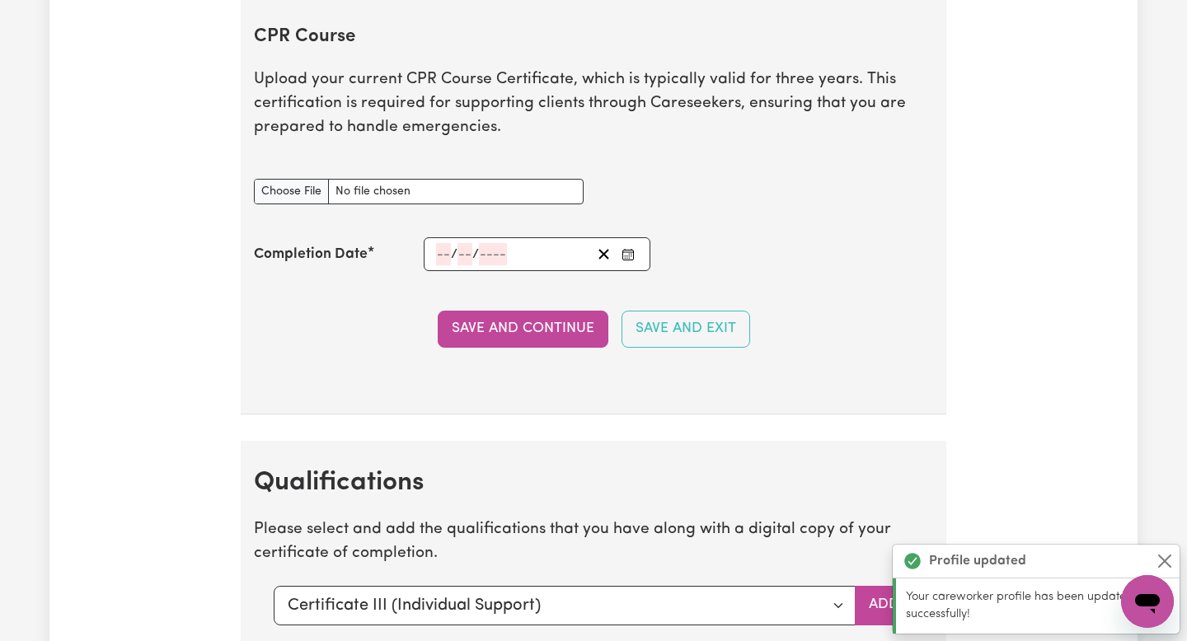
click at [555, 355] on section "CPR Course Upload your current CPR Course Certificate, which is typically valid…" at bounding box center [593, 207] width 705 height 414
click at [555, 338] on button "Save and Continue" at bounding box center [523, 329] width 171 height 36
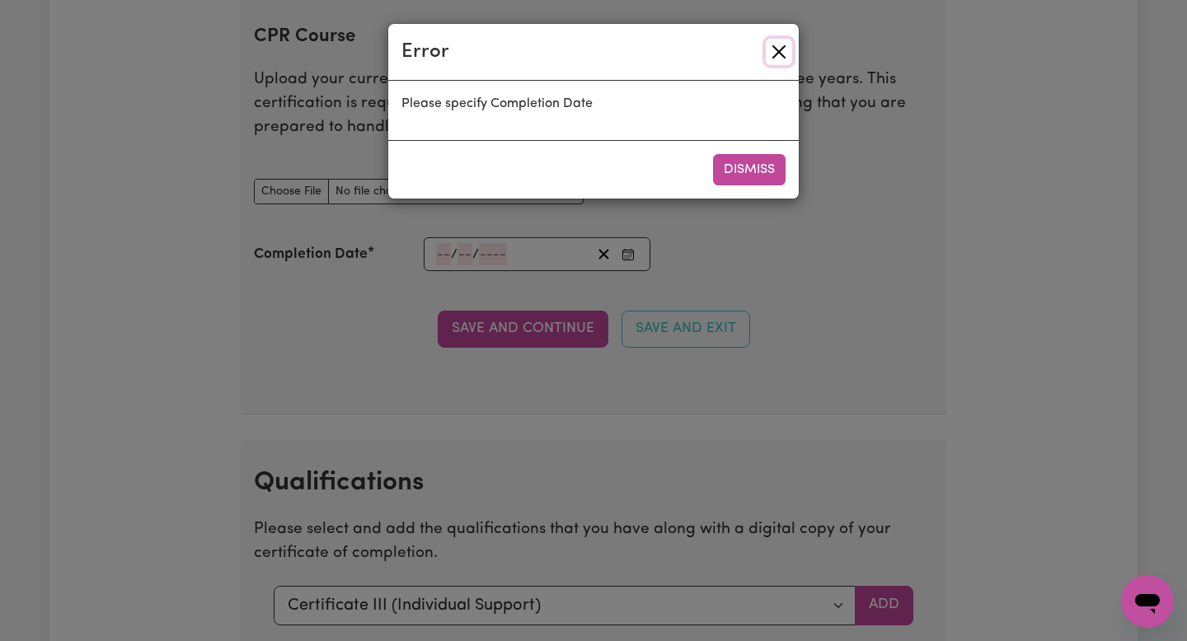
click at [780, 48] on button "Close" at bounding box center [779, 52] width 26 height 26
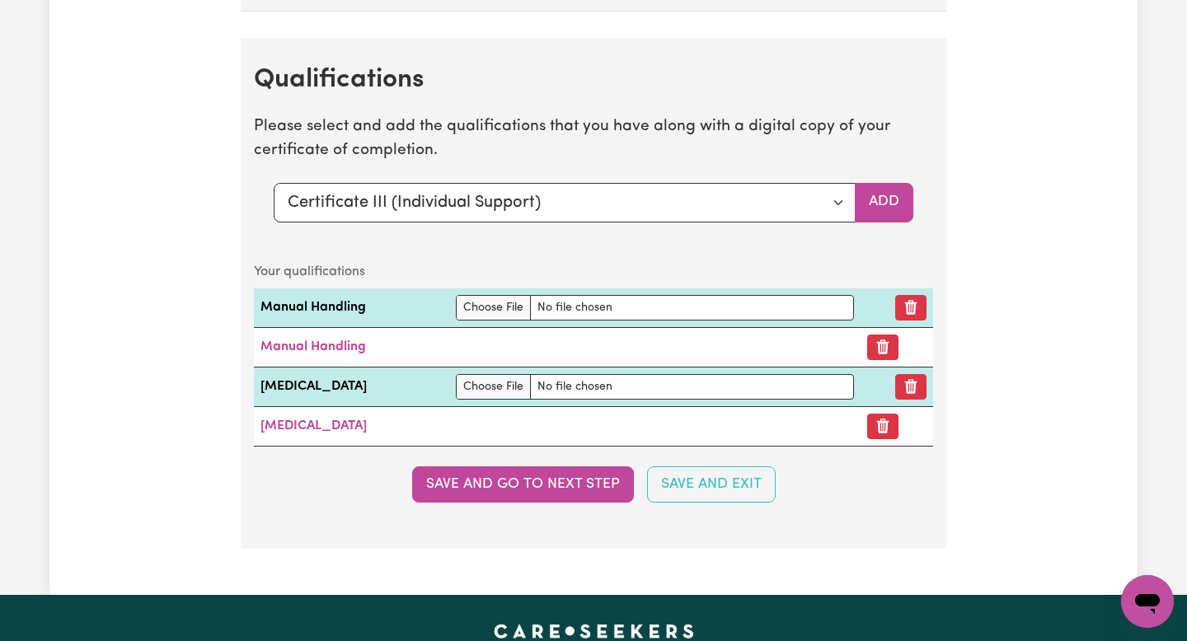
scroll to position [4208, 0]
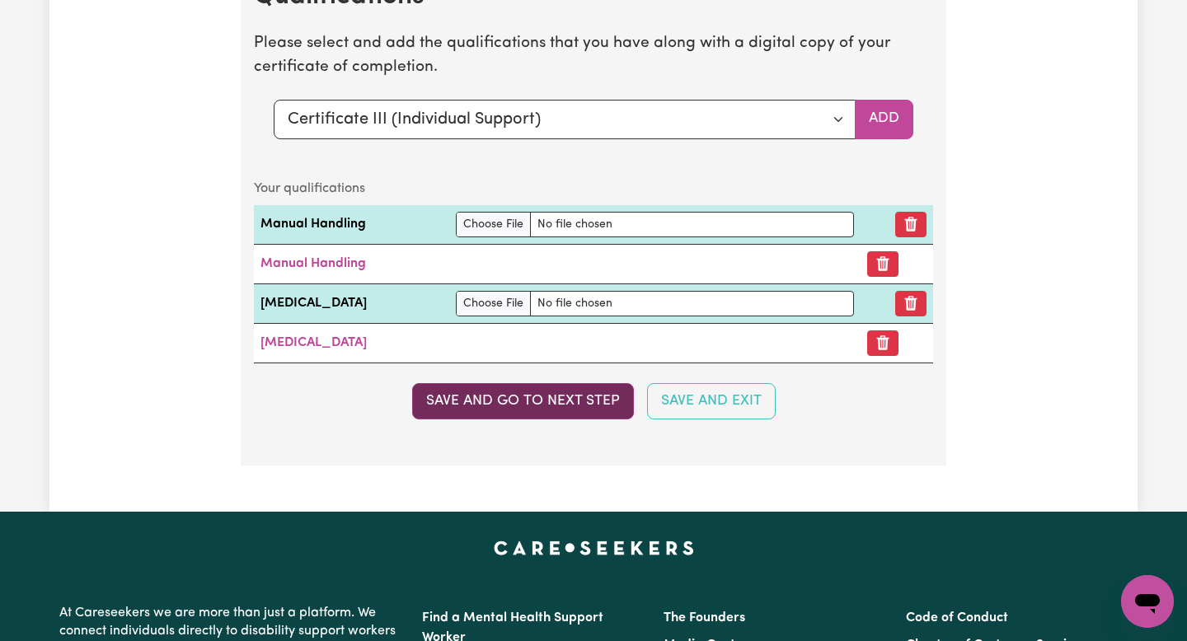
click at [535, 396] on button "Save and go to next step" at bounding box center [523, 401] width 222 height 36
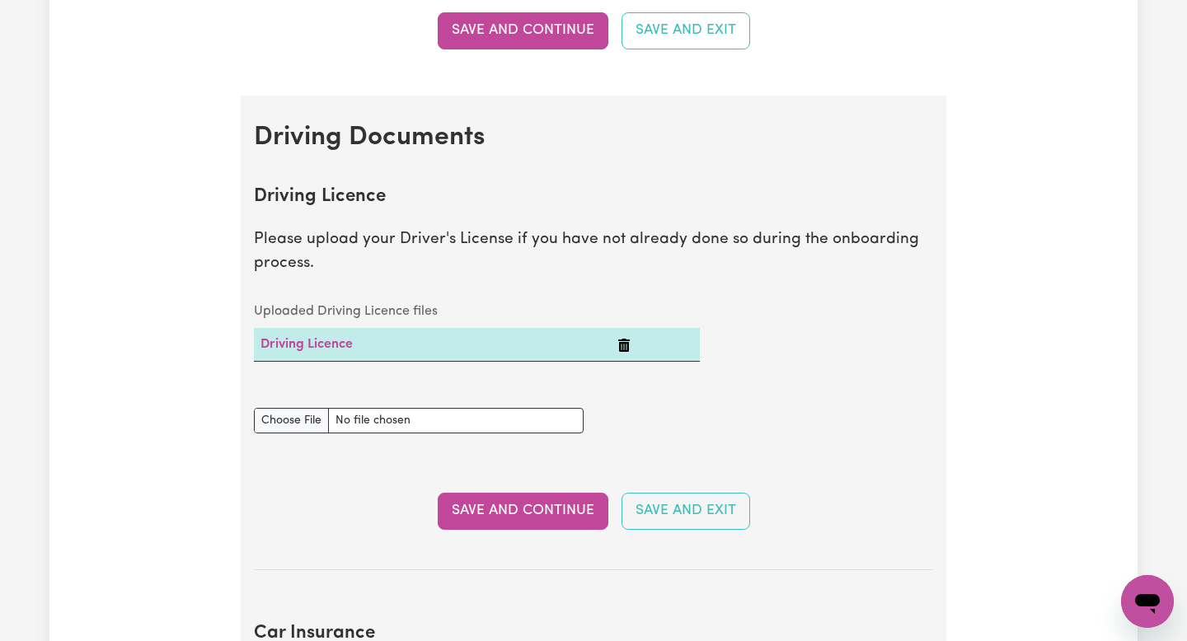
scroll to position [585, 0]
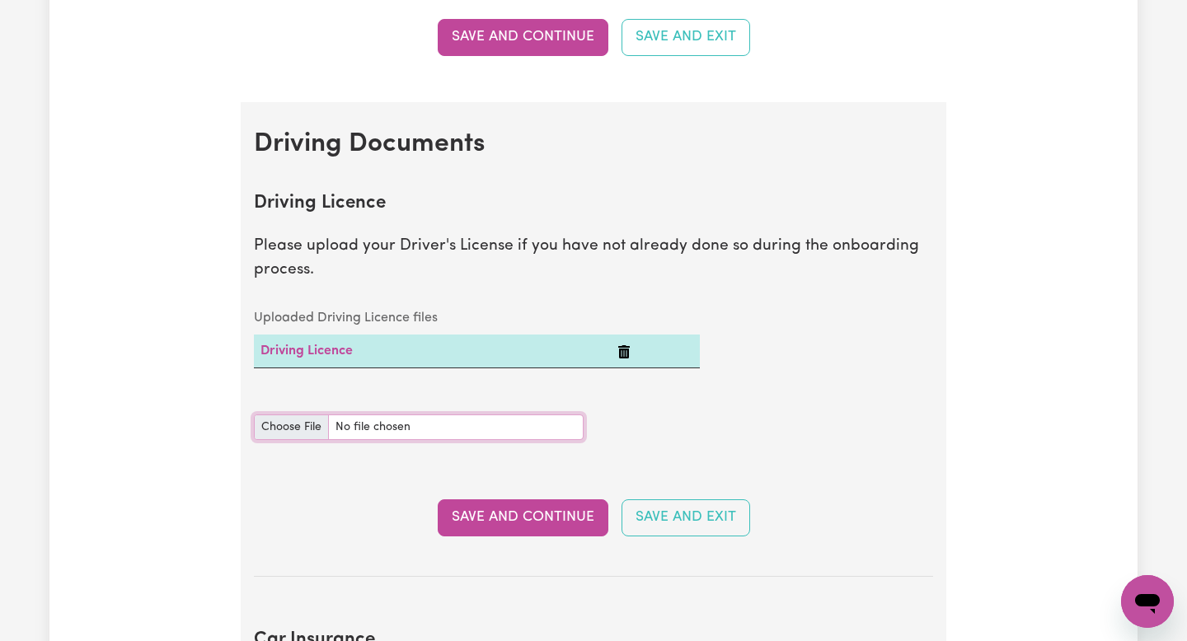
click at [302, 426] on input "Driving Licence document" at bounding box center [419, 427] width 330 height 26
click at [559, 534] on button "Save and Continue" at bounding box center [523, 517] width 171 height 36
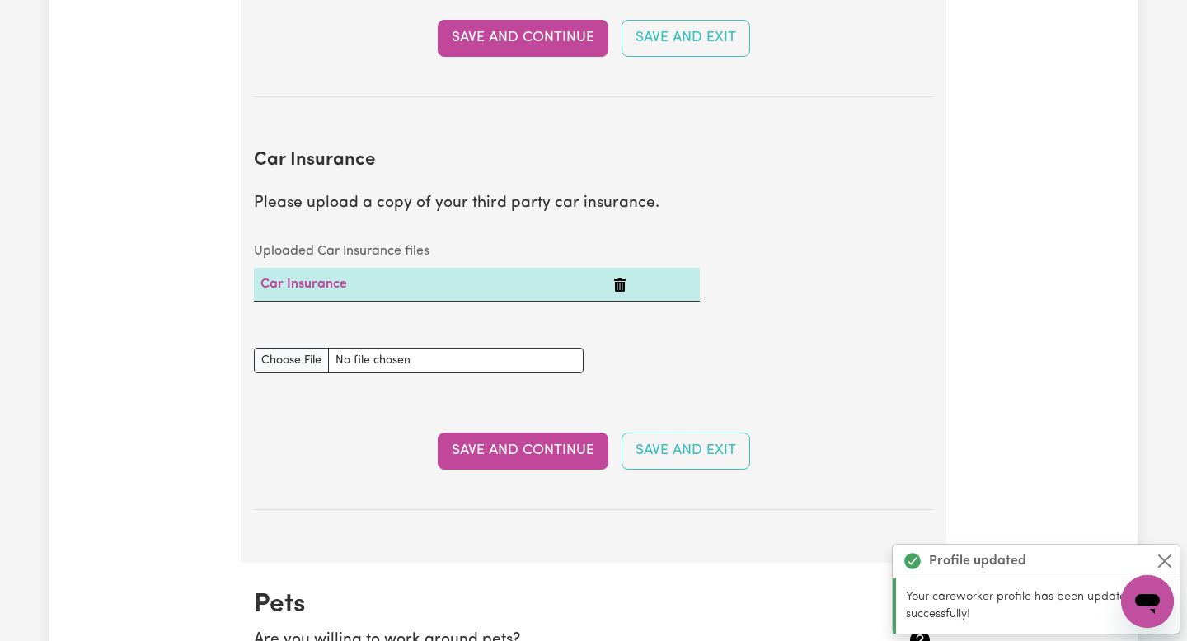
scroll to position [1188, 0]
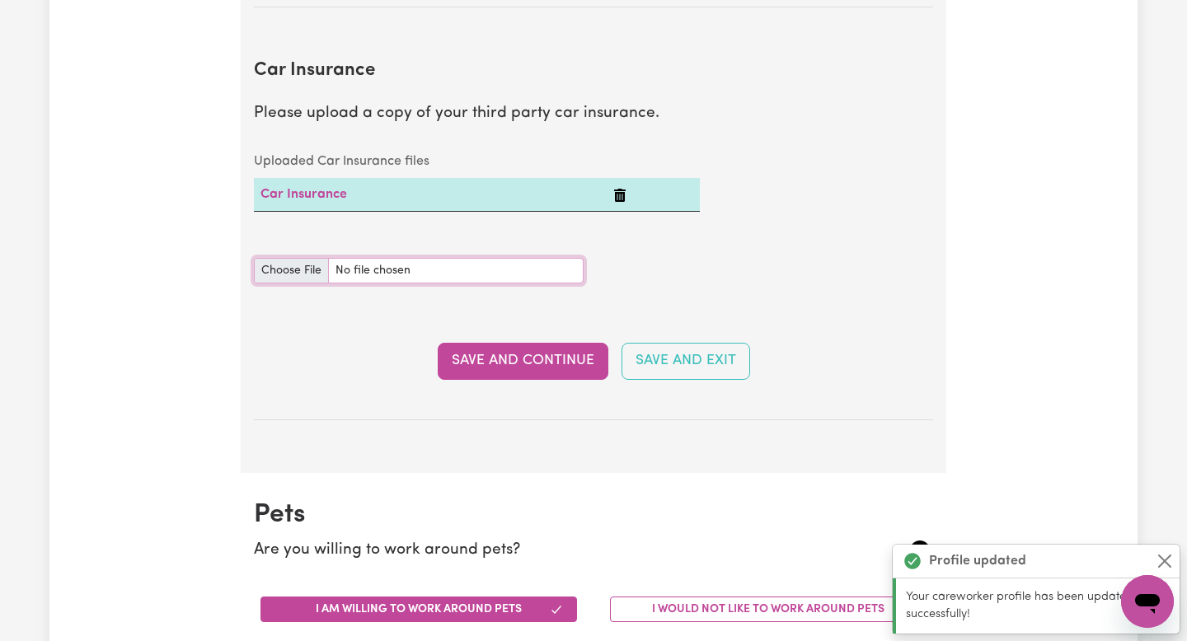
click at [283, 274] on input "Car Insurance document" at bounding box center [419, 271] width 330 height 26
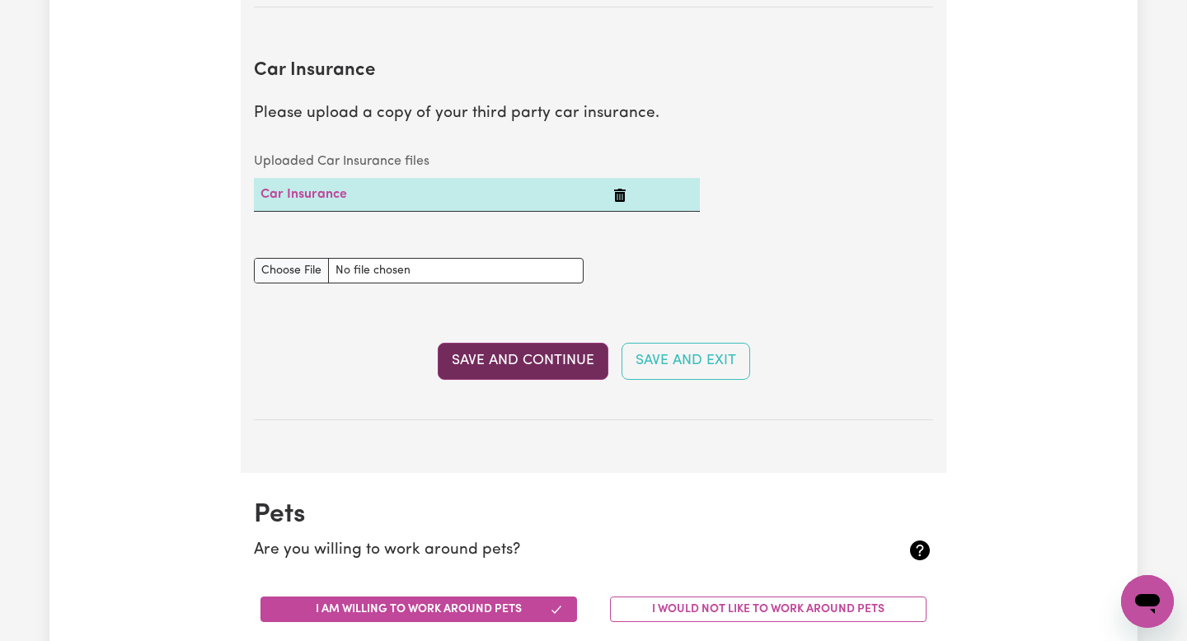
click at [556, 356] on button "Save and Continue" at bounding box center [523, 361] width 171 height 36
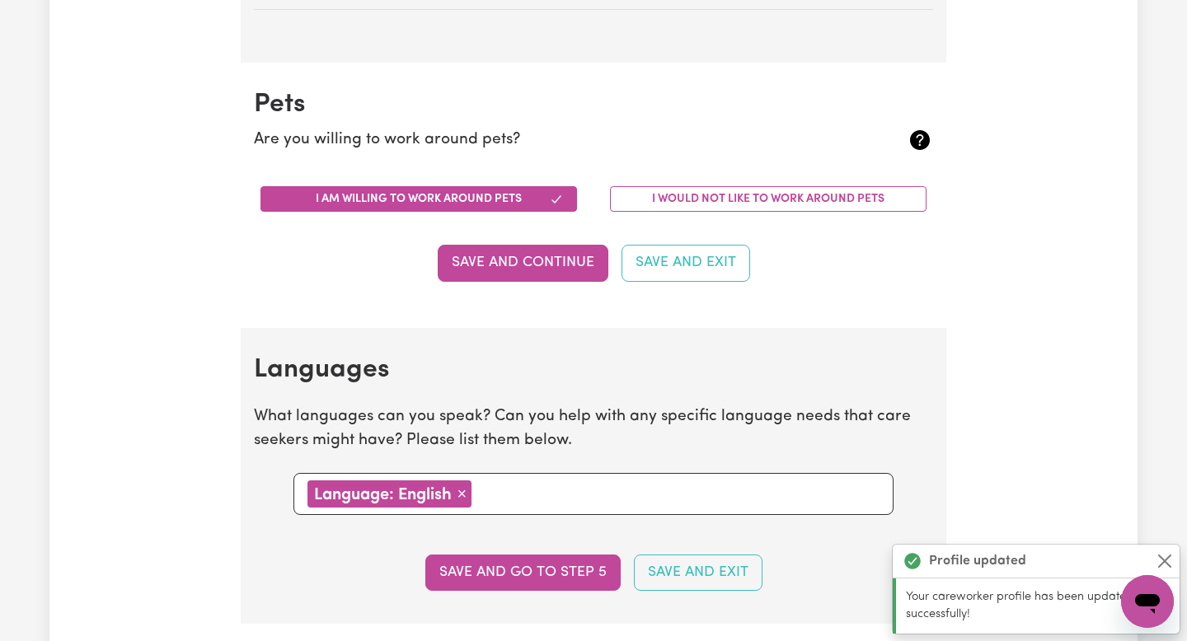
scroll to position [1661, 0]
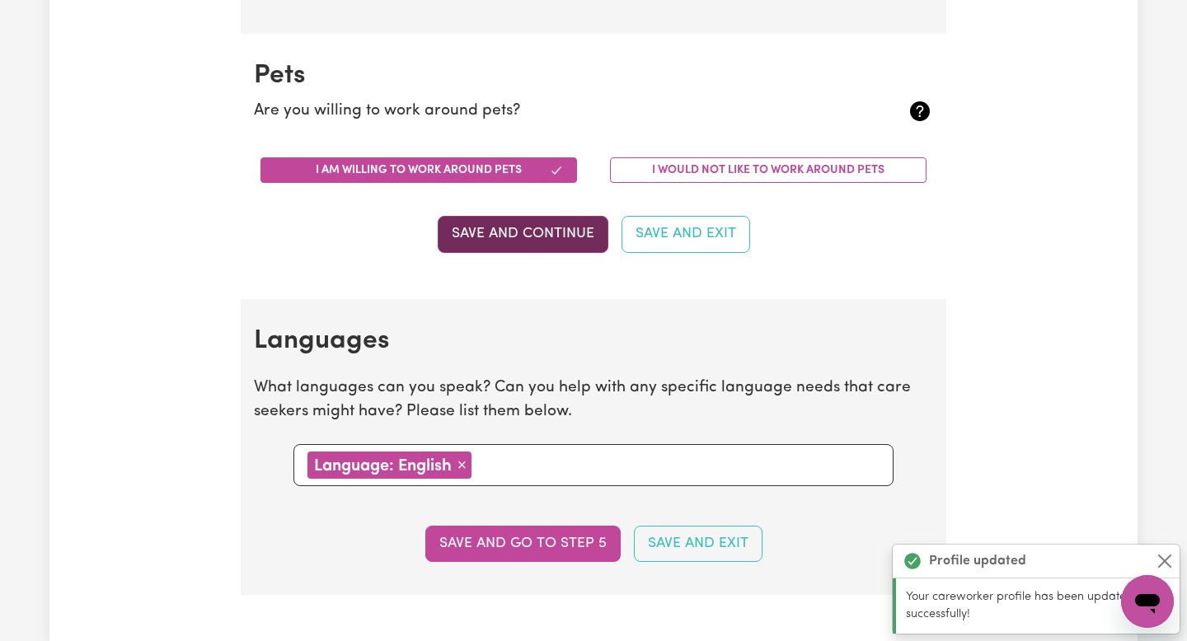
click at [505, 233] on button "Save and Continue" at bounding box center [523, 234] width 171 height 36
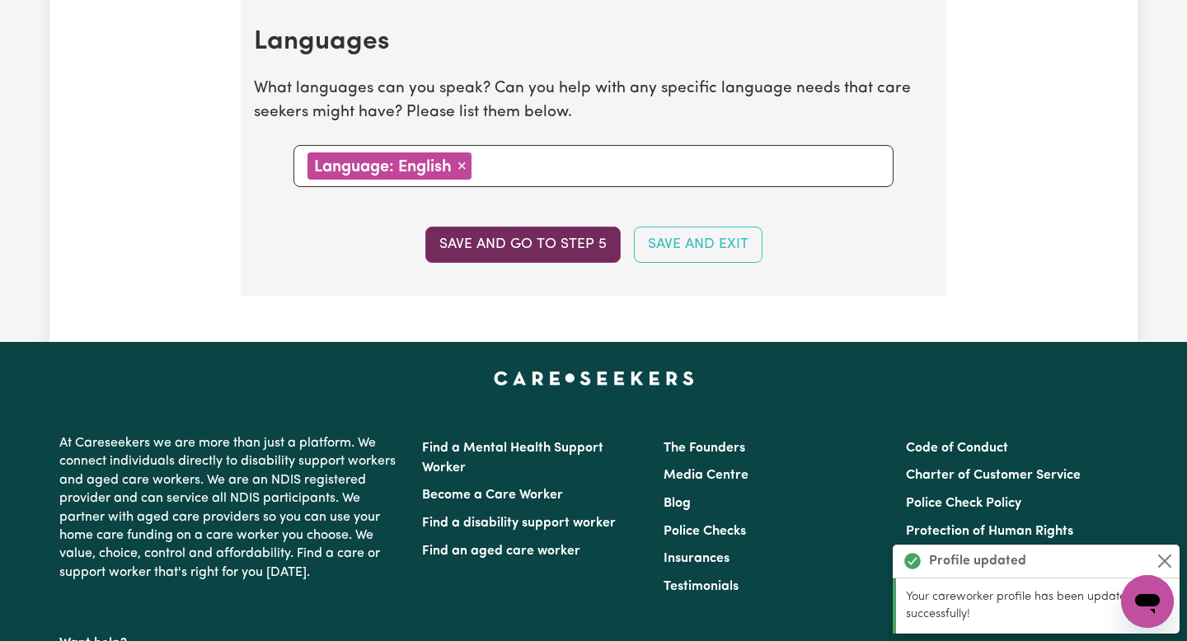
click at [505, 240] on button "Save and go to step 5" at bounding box center [522, 245] width 195 height 36
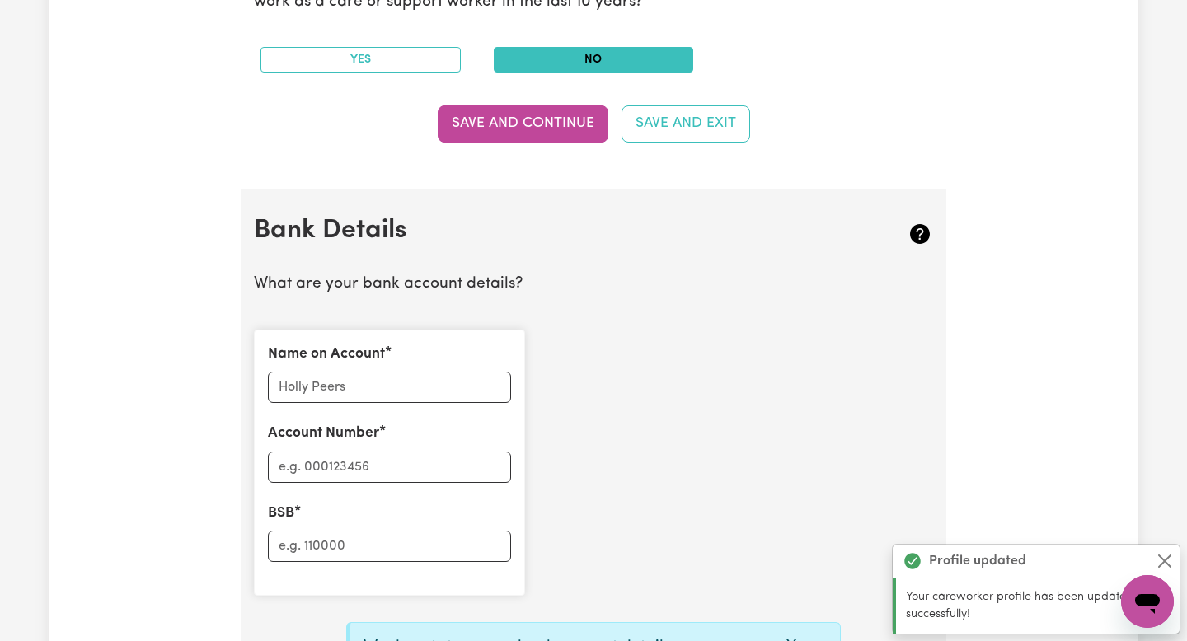
scroll to position [880, 0]
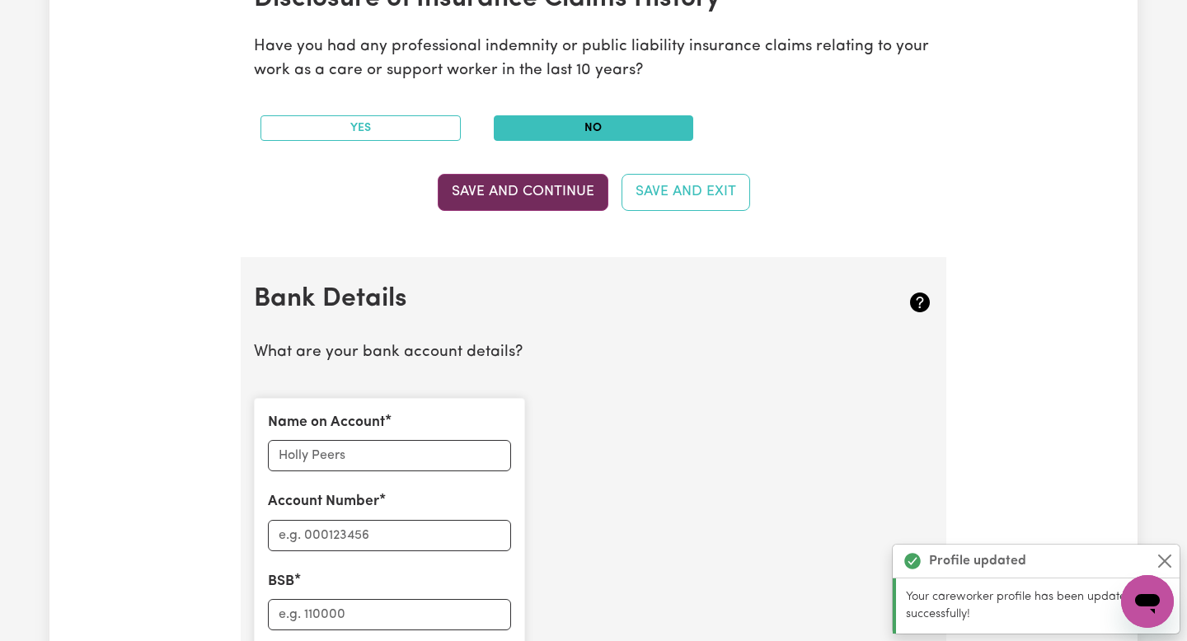
click at [507, 198] on button "Save and Continue" at bounding box center [523, 192] width 171 height 36
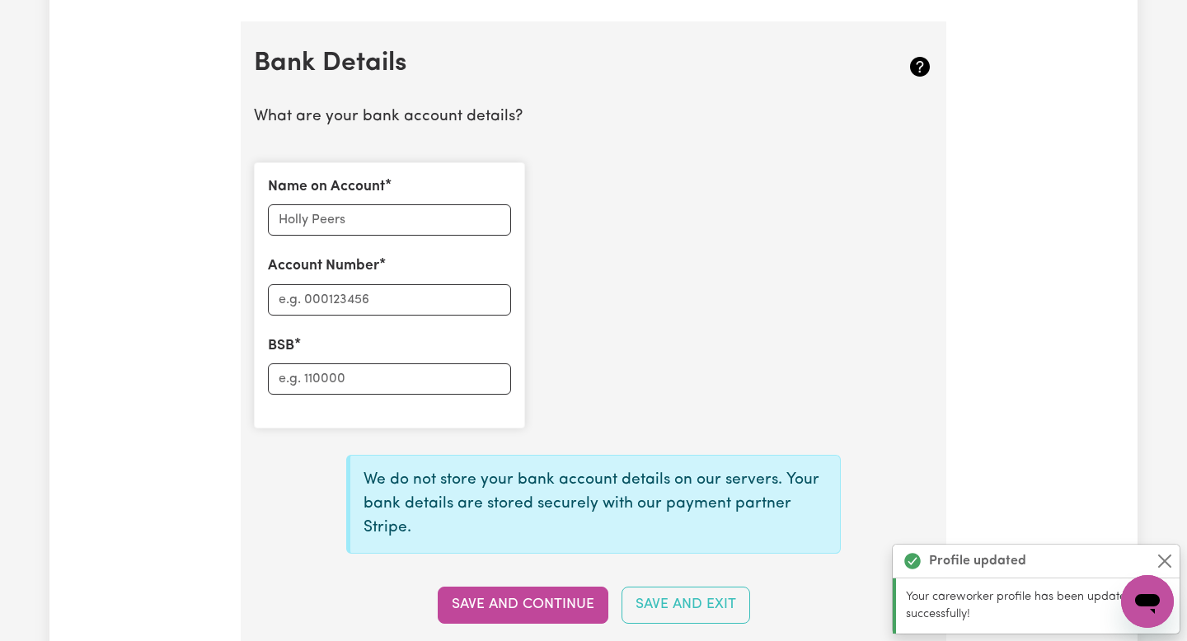
scroll to position [1137, 0]
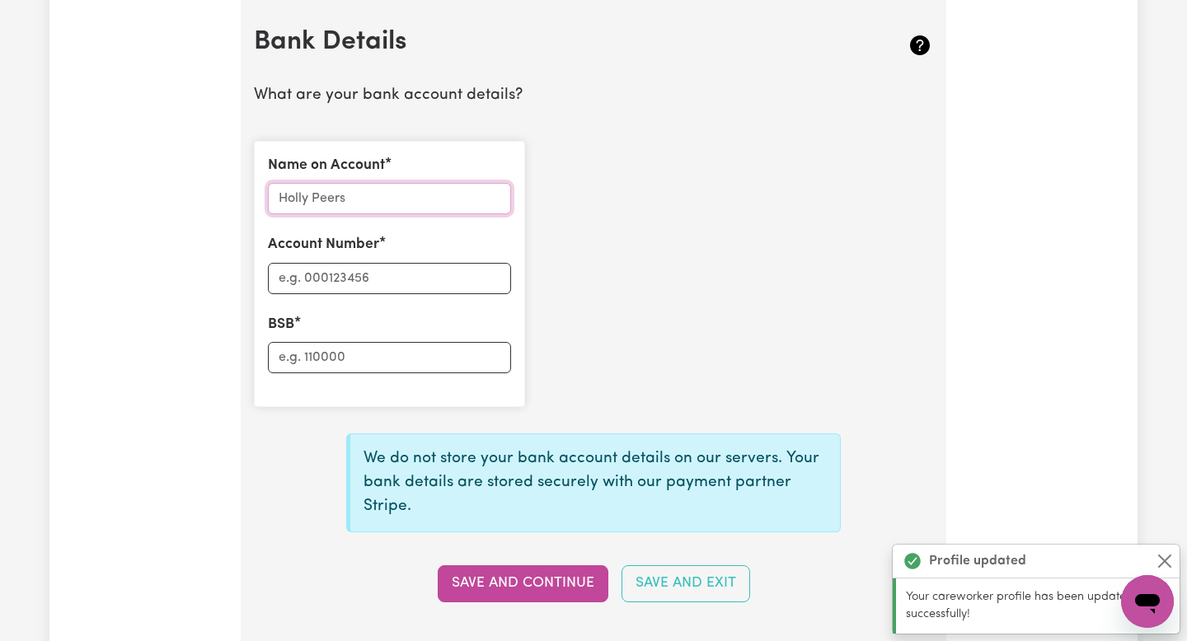
click at [485, 185] on input "Name on Account" at bounding box center [389, 198] width 243 height 31
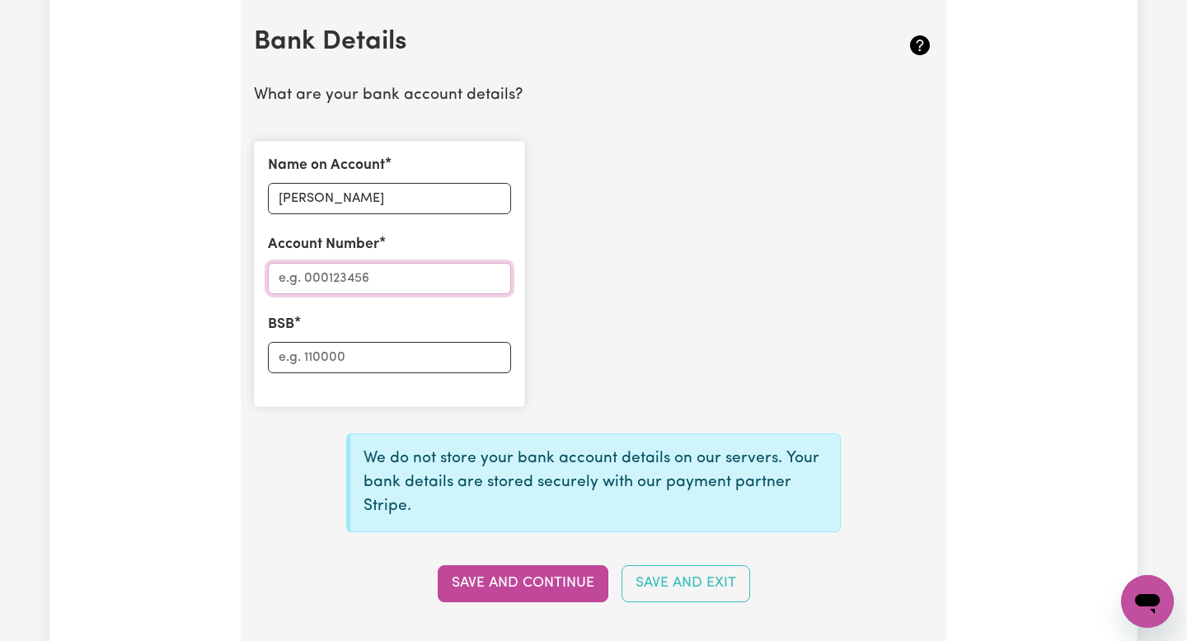
click at [349, 265] on input "Account Number" at bounding box center [389, 278] width 243 height 31
click at [343, 354] on input "BSB" at bounding box center [389, 357] width 243 height 31
click at [491, 597] on button "Save and Continue" at bounding box center [523, 583] width 171 height 36
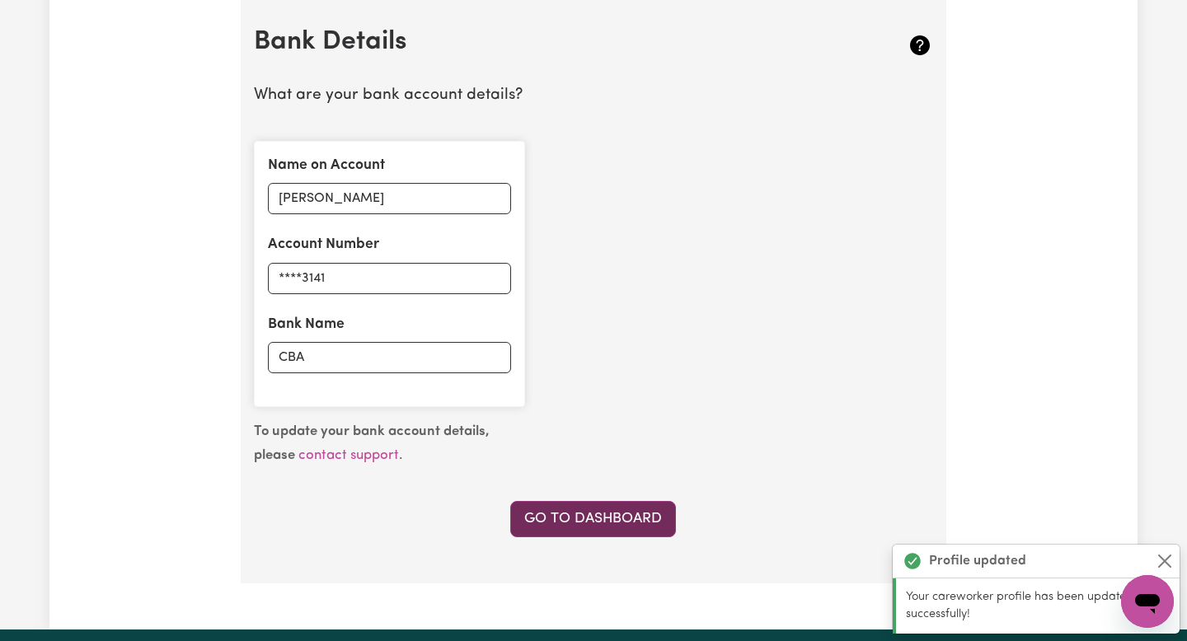
click at [610, 512] on link "Go to Dashboard" at bounding box center [593, 519] width 166 height 36
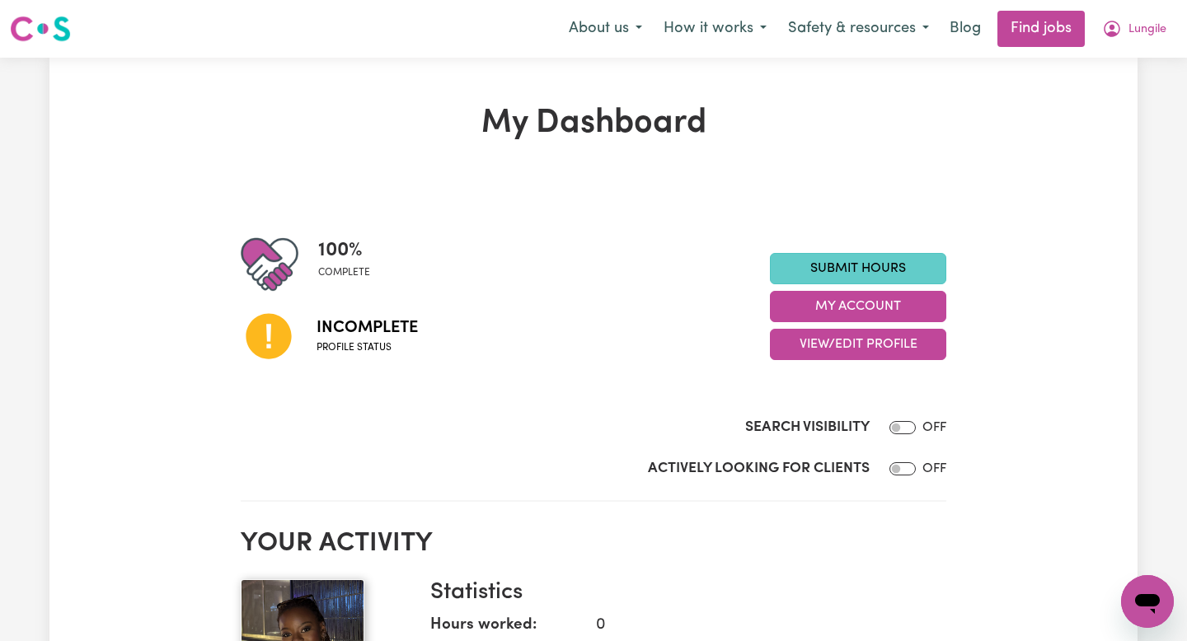
click at [854, 271] on link "Submit Hours" at bounding box center [858, 268] width 176 height 31
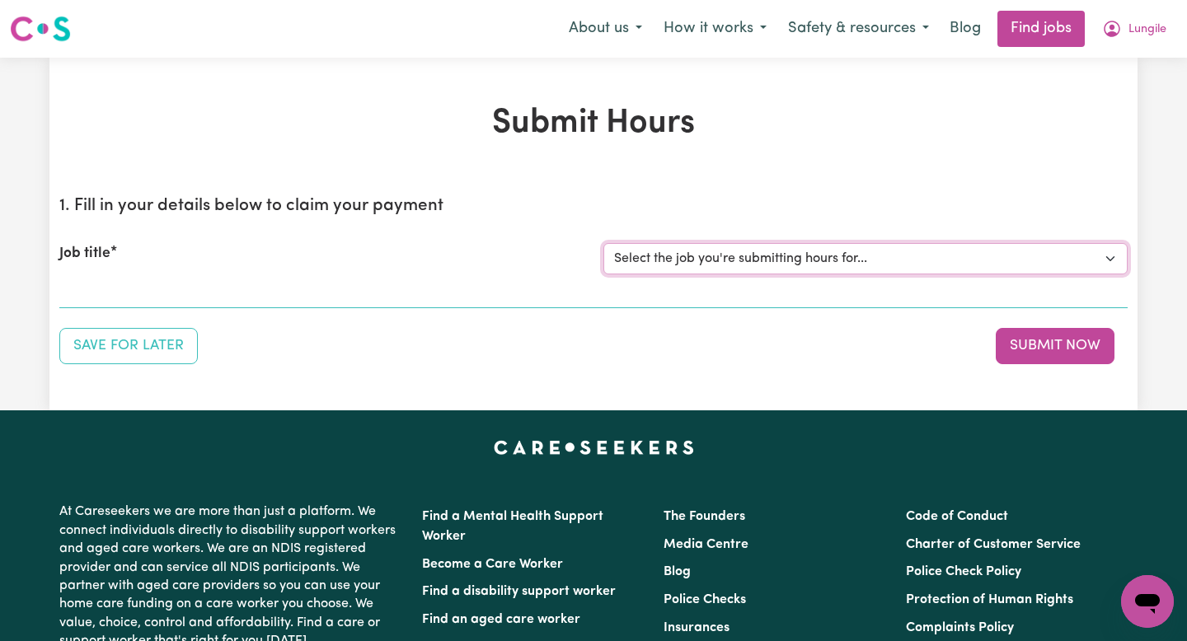
click at [854, 271] on select "Select the job you're submitting hours for..." at bounding box center [865, 258] width 524 height 31
click at [722, 26] on button "How it works" at bounding box center [715, 29] width 124 height 35
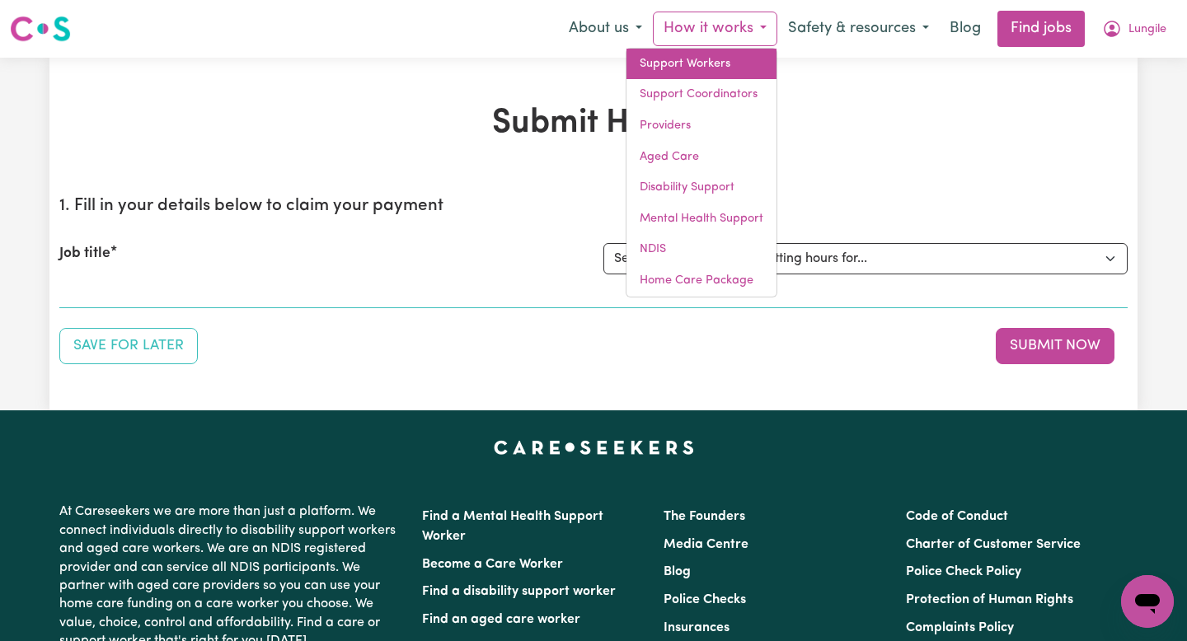
click at [700, 57] on link "Support Workers" at bounding box center [701, 64] width 150 height 31
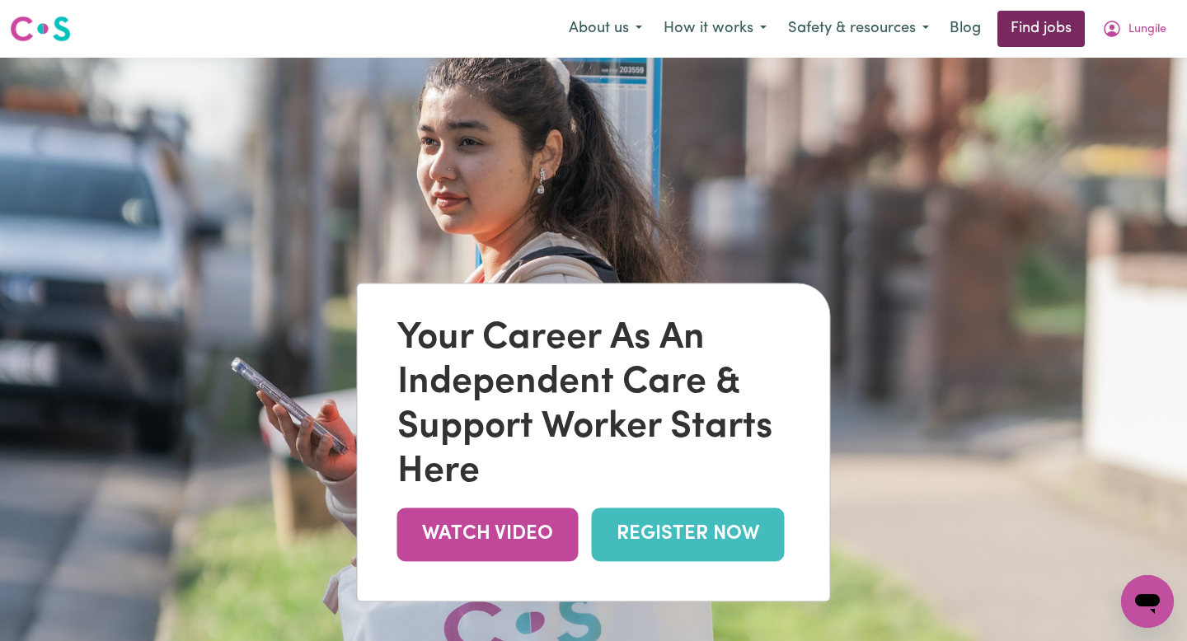
click at [1033, 35] on link "Find jobs" at bounding box center [1040, 29] width 87 height 36
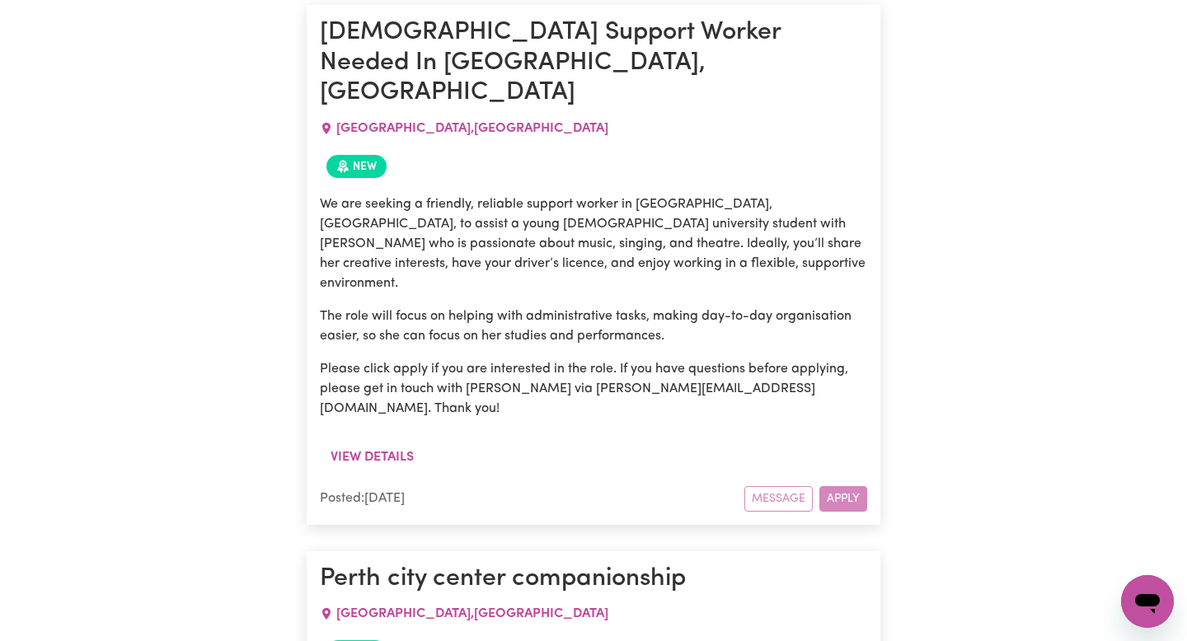
scroll to position [953, 0]
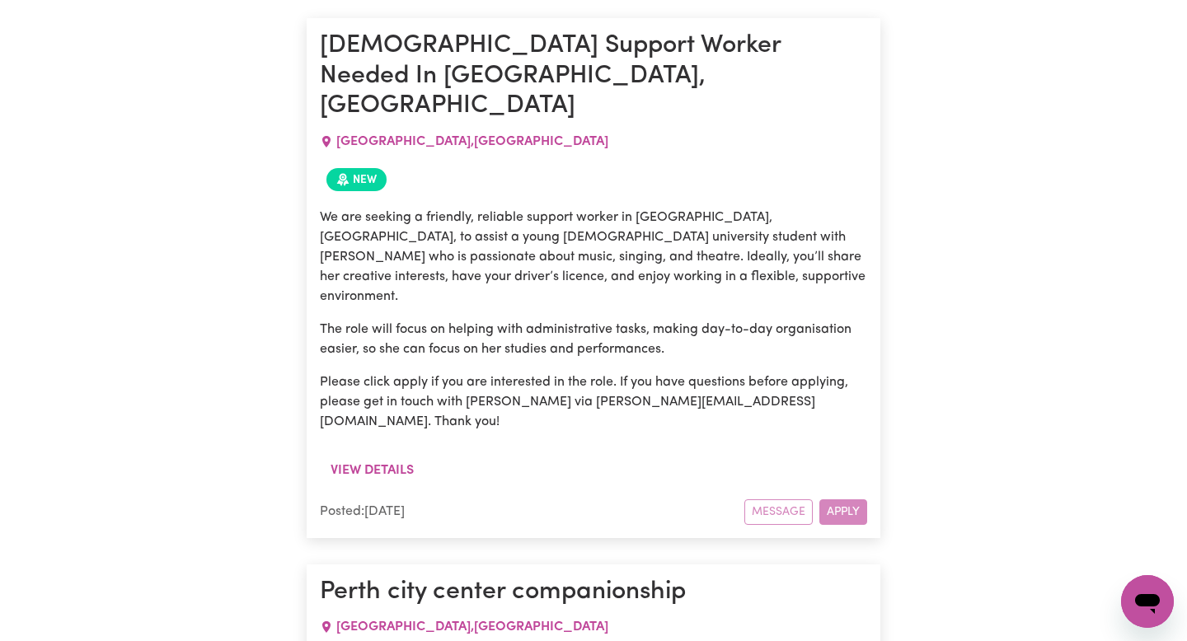
click at [836, 499] on div "Message Apply" at bounding box center [805, 512] width 123 height 26
click at [388, 455] on button "View details" at bounding box center [372, 470] width 105 height 31
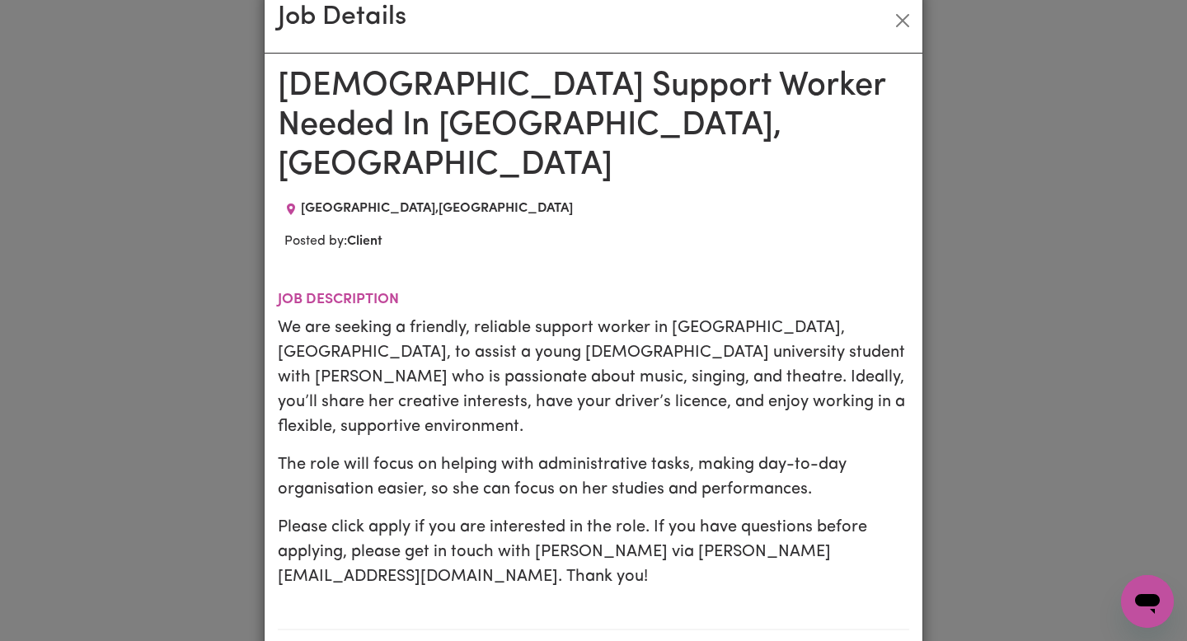
scroll to position [0, 0]
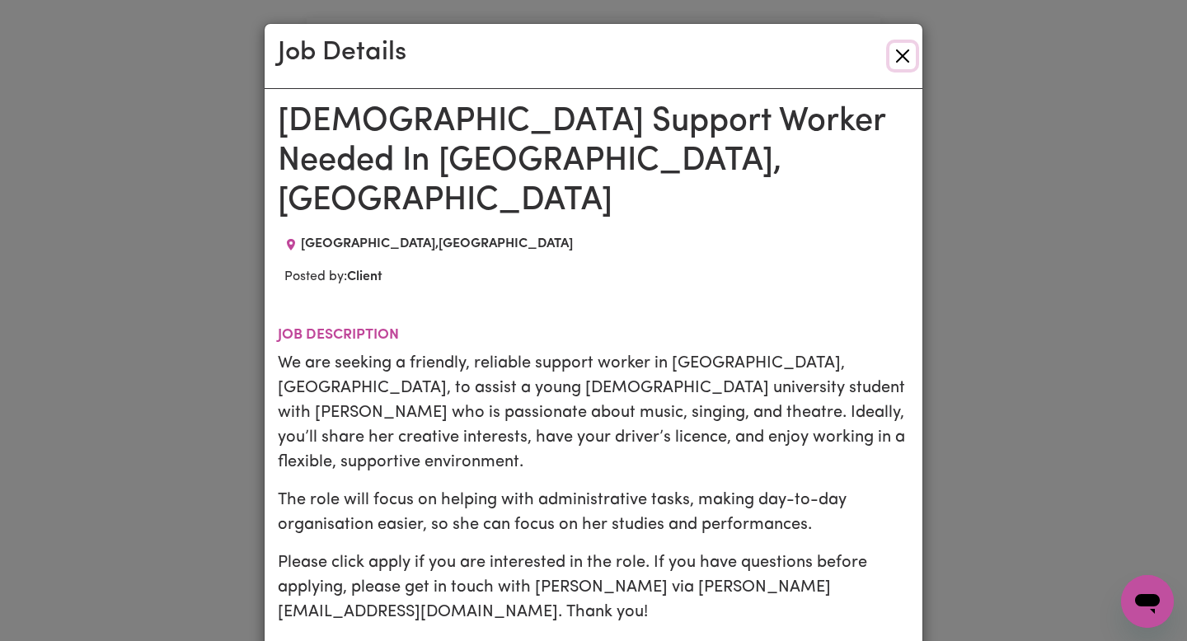
click at [892, 63] on button "Close" at bounding box center [902, 56] width 26 height 26
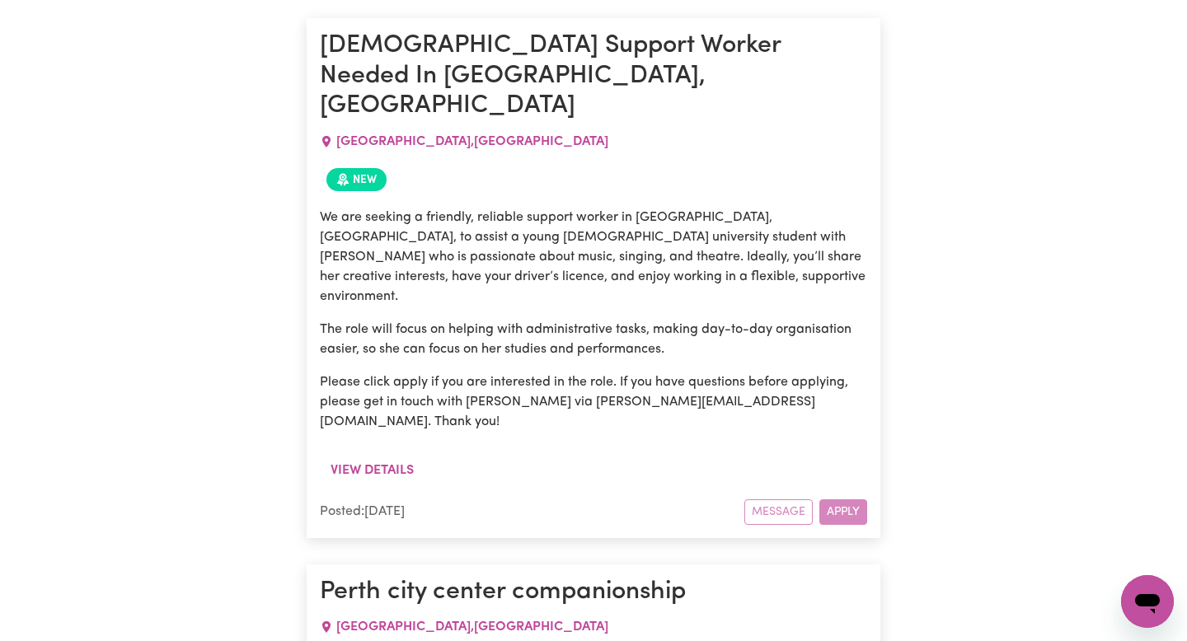
click at [820, 499] on div "Message Apply" at bounding box center [805, 512] width 123 height 26
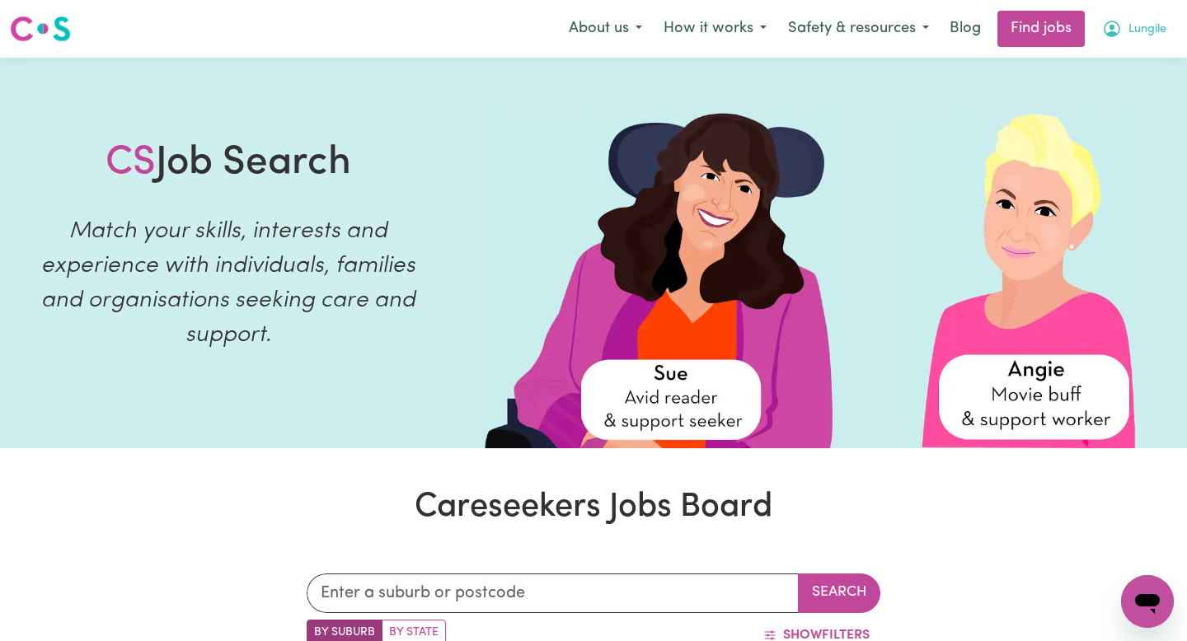
click at [1155, 23] on span "Lungile" at bounding box center [1147, 30] width 38 height 18
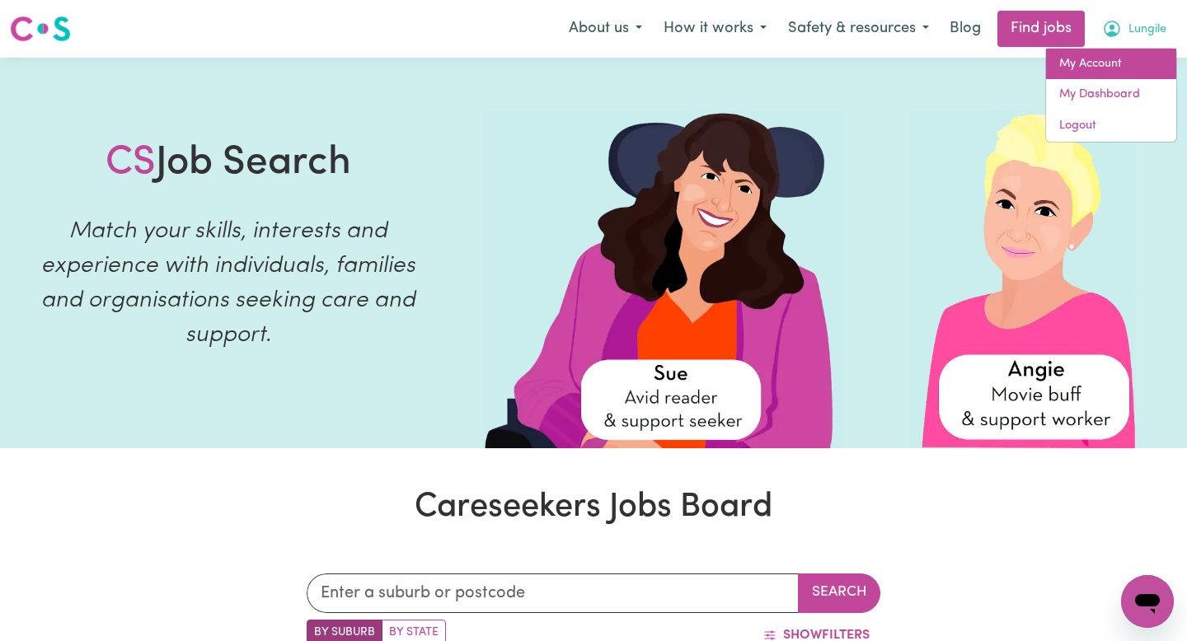
click at [1116, 61] on link "My Account" at bounding box center [1111, 64] width 130 height 31
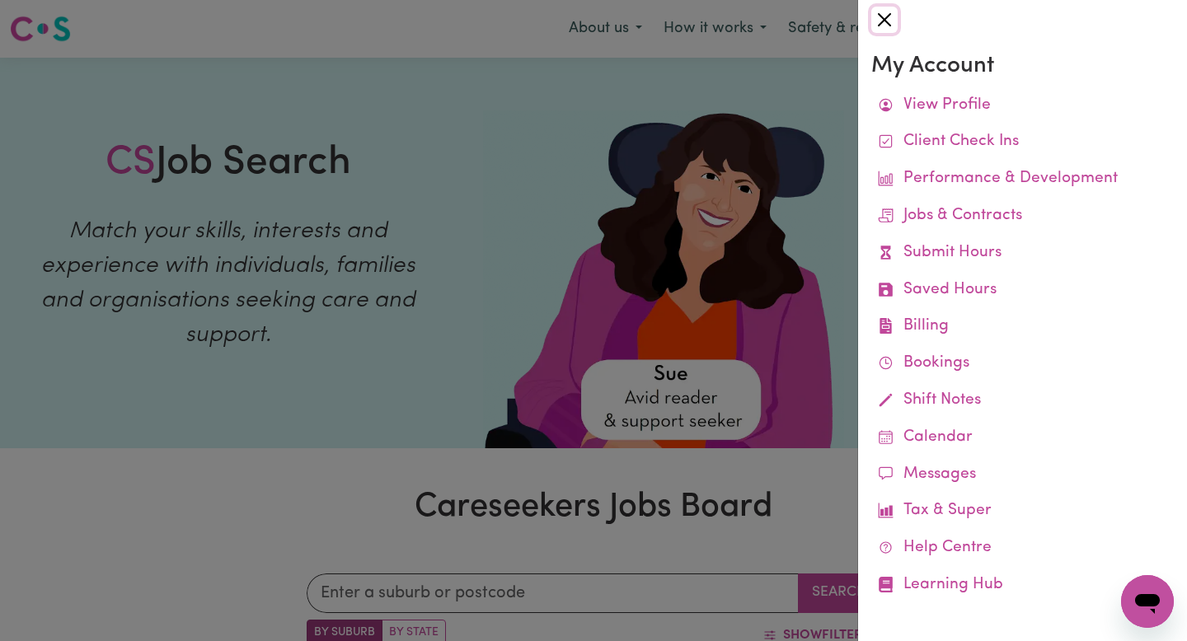
click at [871, 26] on button "Close" at bounding box center [884, 20] width 26 height 26
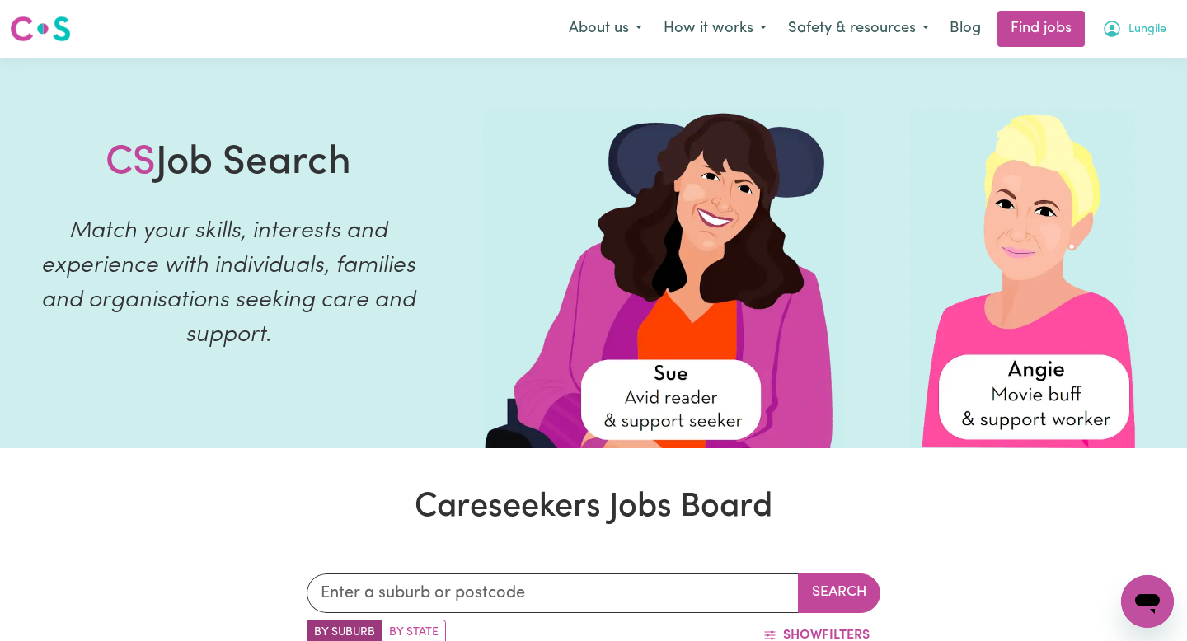
click at [1147, 38] on span "Lungile" at bounding box center [1147, 30] width 38 height 18
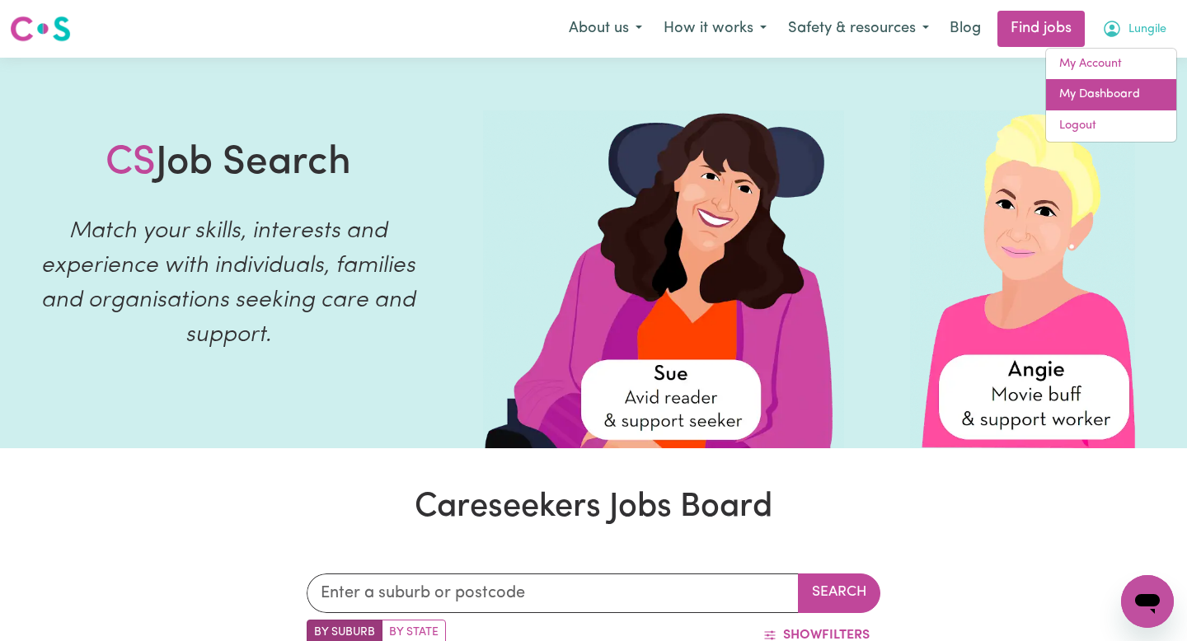
click at [1126, 91] on link "My Dashboard" at bounding box center [1111, 94] width 130 height 31
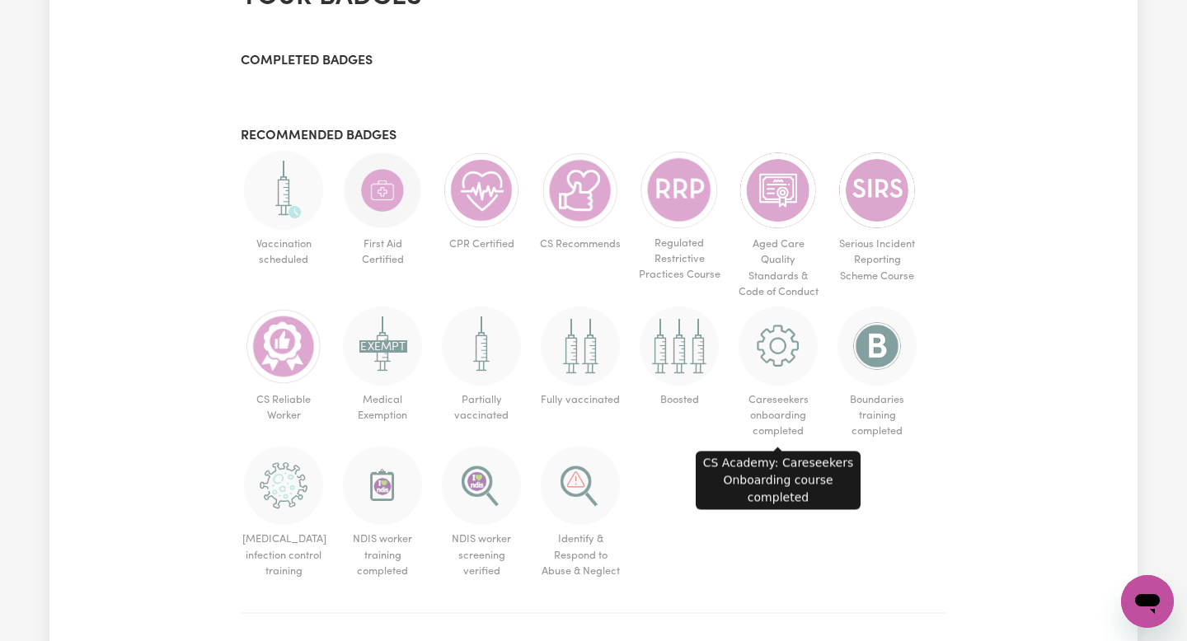
scroll to position [782, 0]
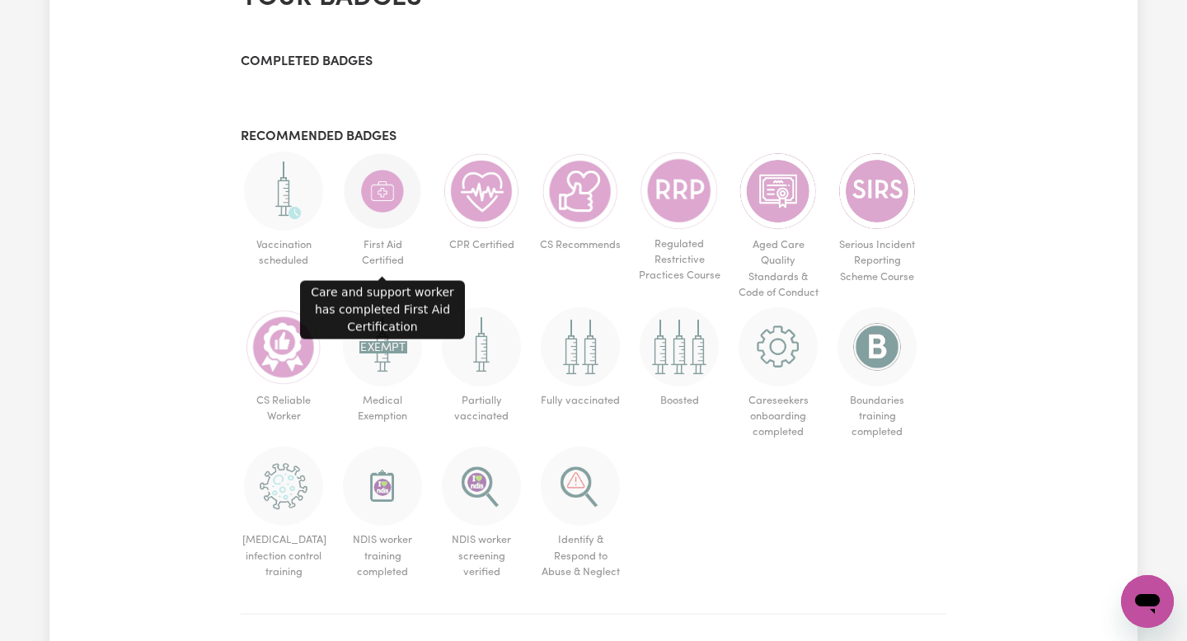
click at [387, 196] on img at bounding box center [382, 191] width 79 height 79
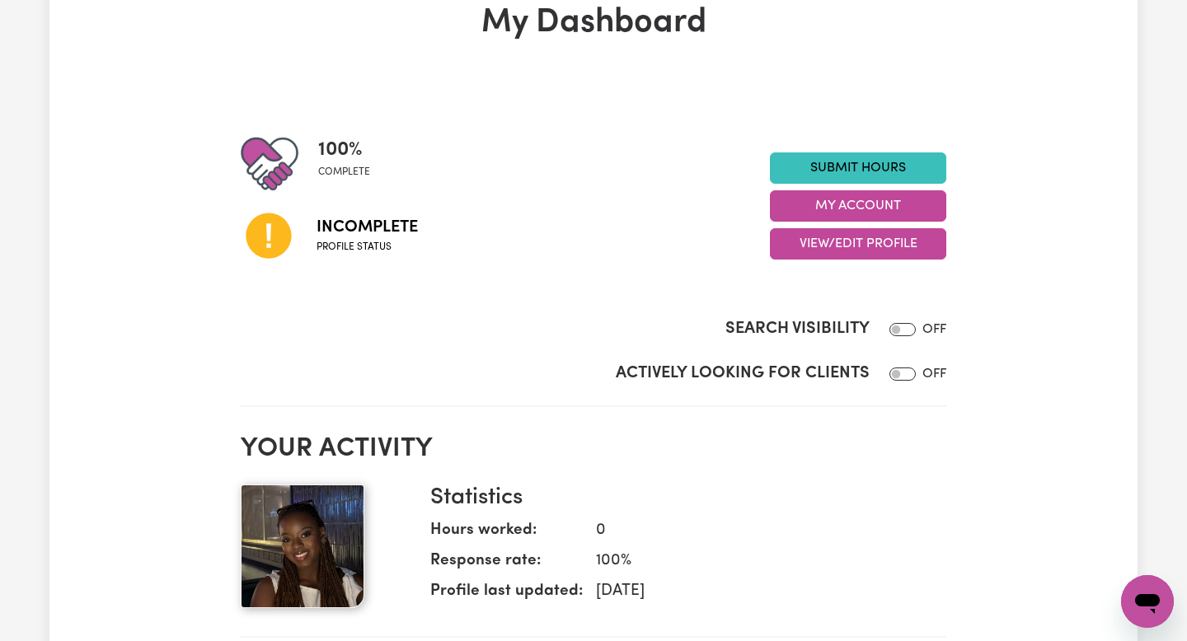
scroll to position [0, 0]
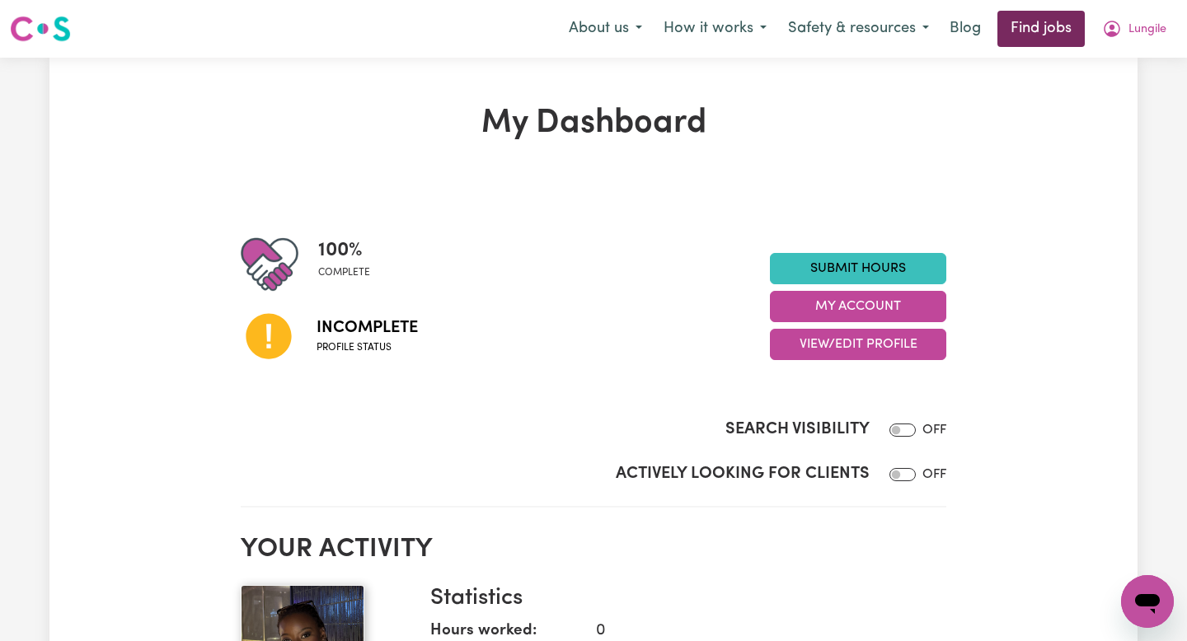
click at [1019, 38] on link "Find jobs" at bounding box center [1040, 29] width 87 height 36
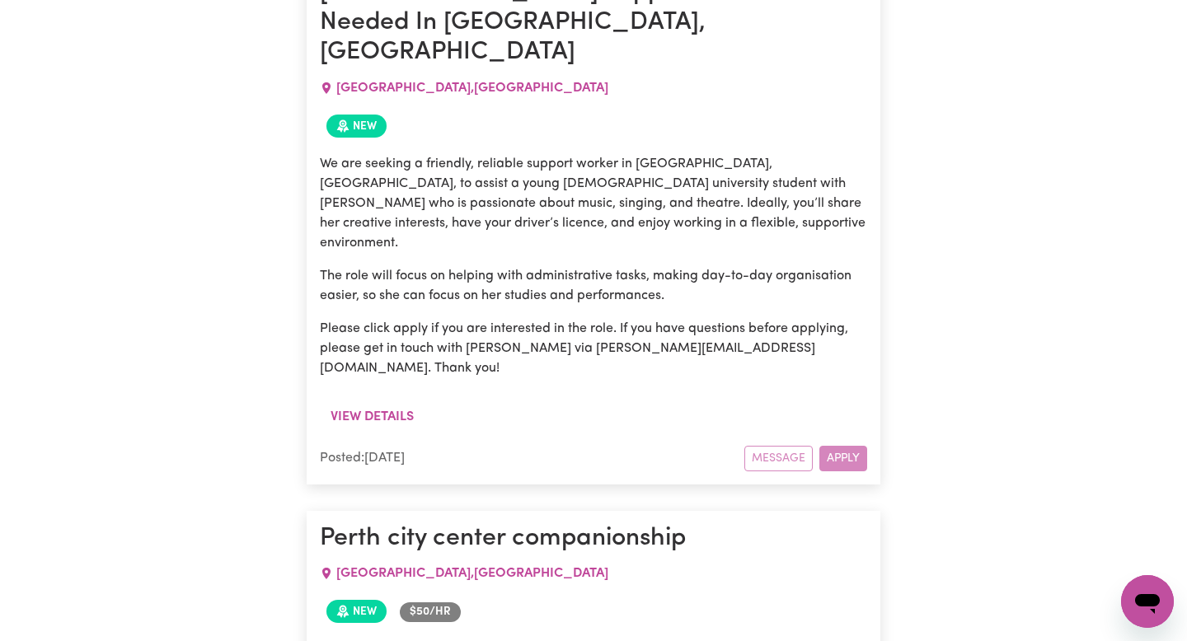
scroll to position [857, 0]
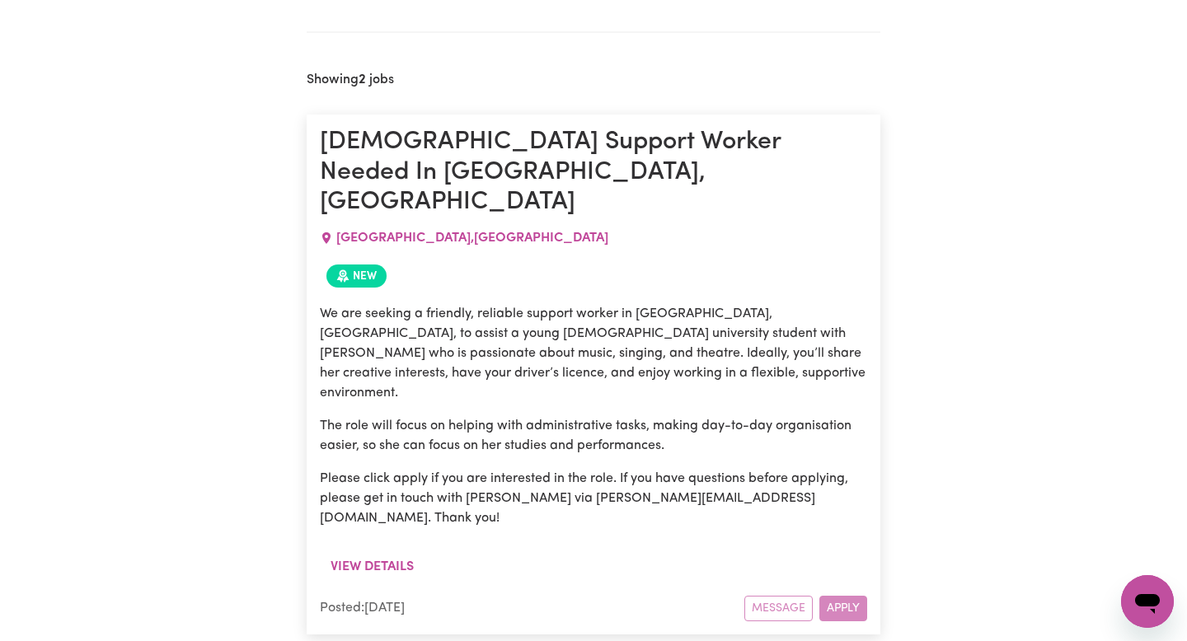
click at [421, 232] on span "PERTH , Western Australia" at bounding box center [472, 238] width 272 height 13
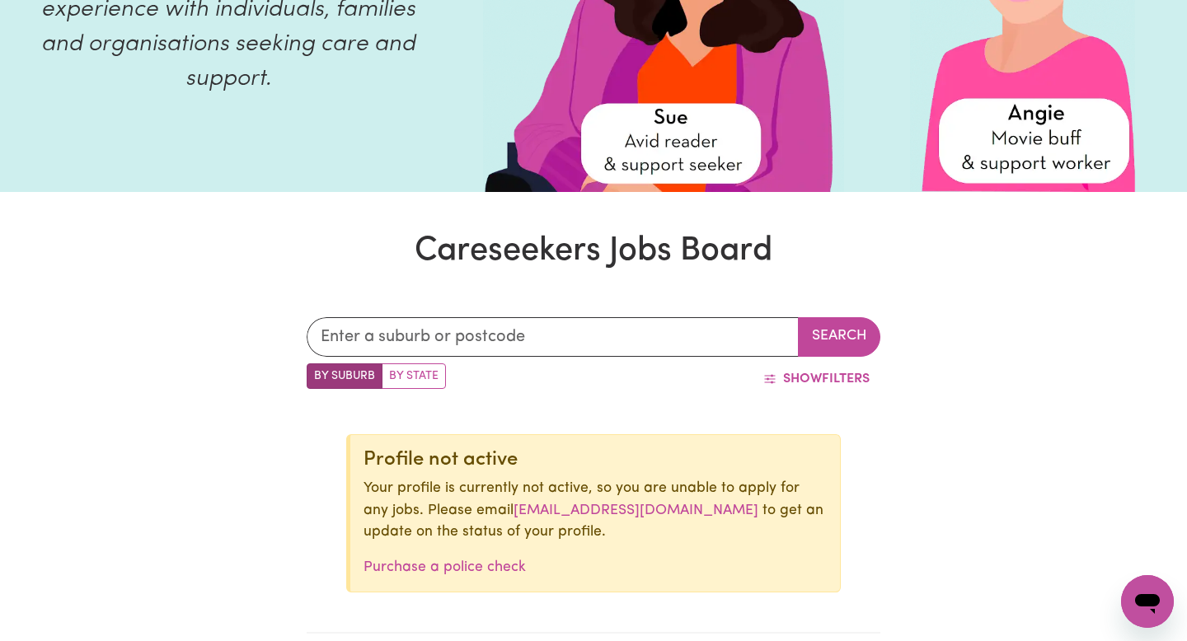
scroll to position [0, 0]
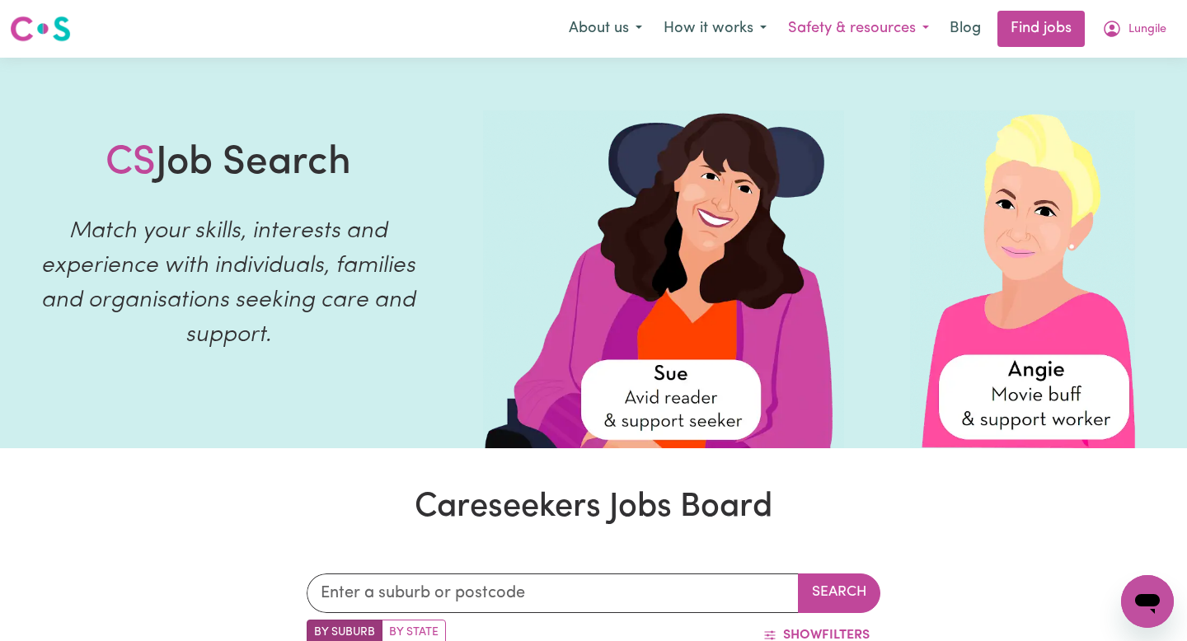
click at [913, 30] on button "Safety & resources" at bounding box center [858, 29] width 162 height 35
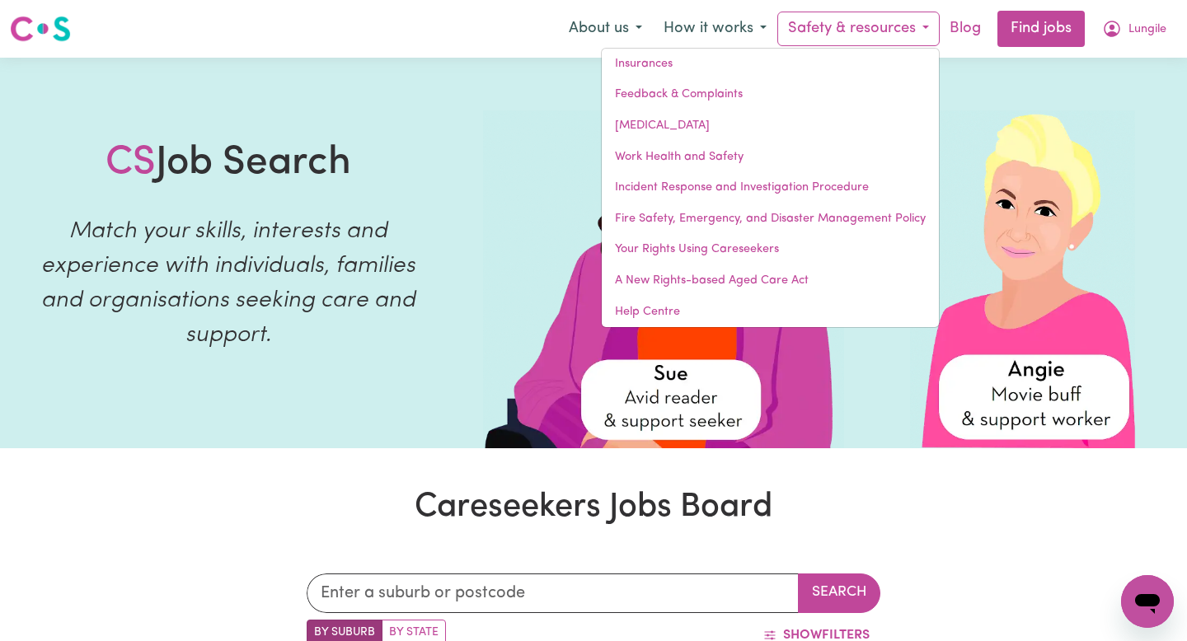
click at [962, 26] on link "Blog" at bounding box center [964, 29] width 51 height 36
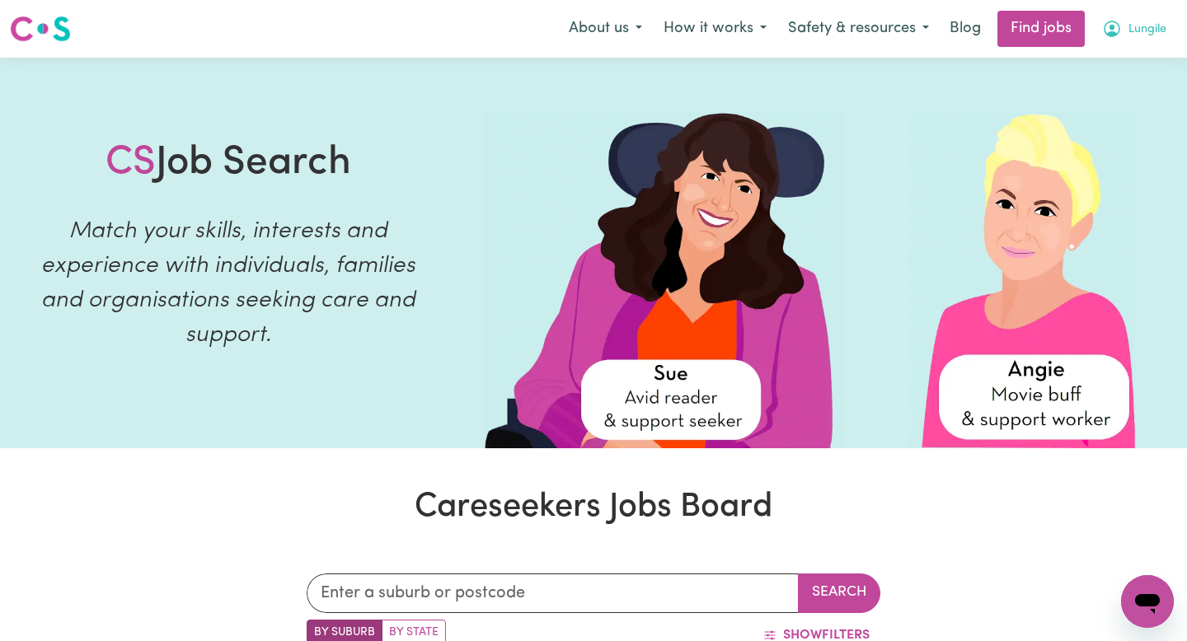
click at [1124, 12] on button "Lungile" at bounding box center [1134, 29] width 86 height 35
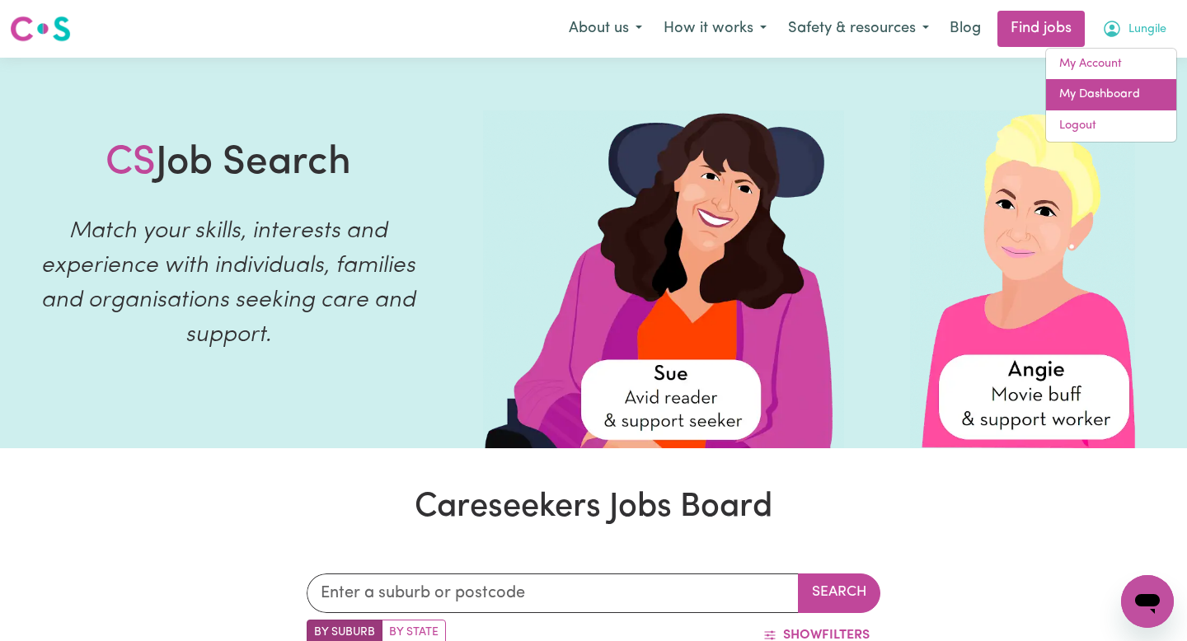
click at [1107, 99] on link "My Dashboard" at bounding box center [1111, 94] width 130 height 31
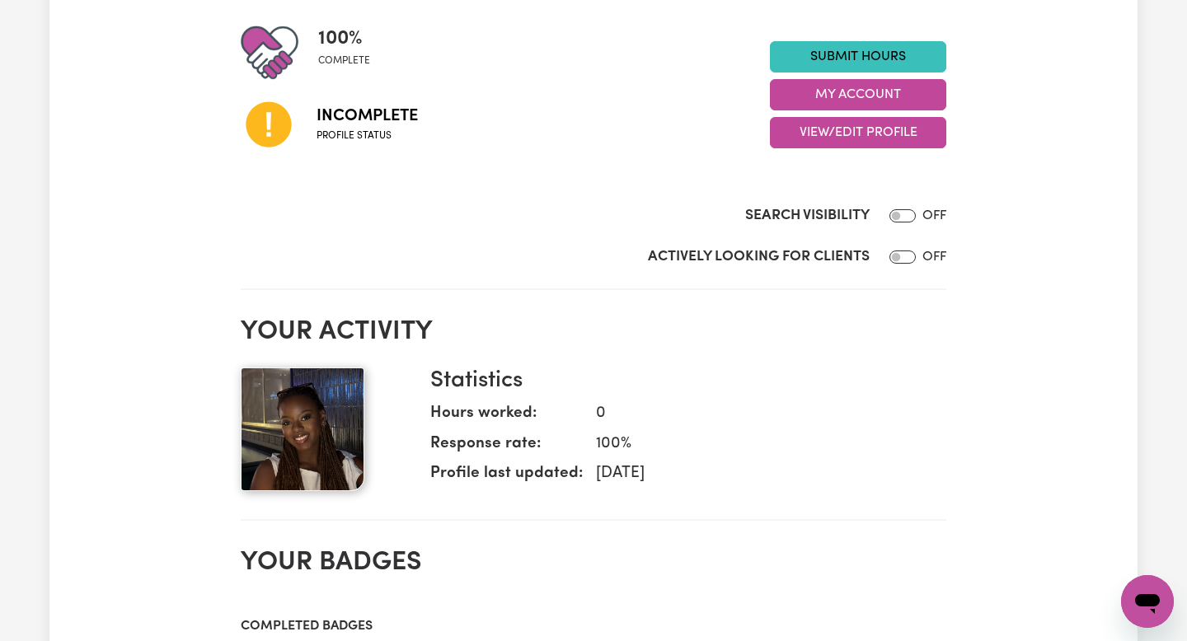
scroll to position [217, 0]
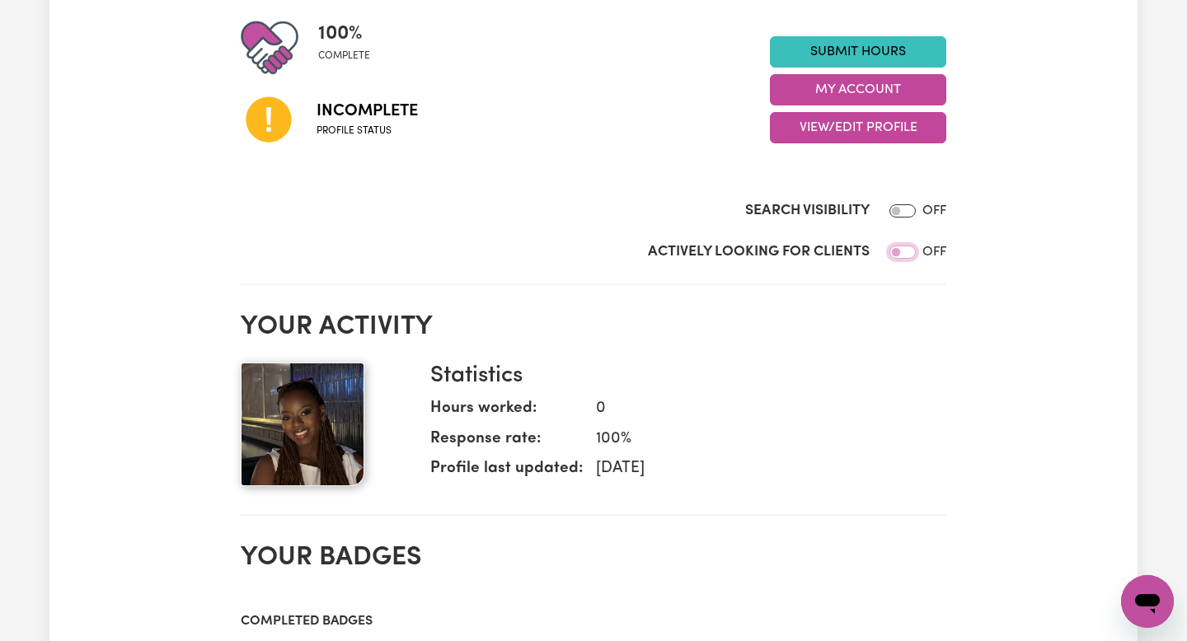
click at [904, 255] on input "Actively Looking for Clients" at bounding box center [902, 252] width 26 height 13
checkbox input "true"
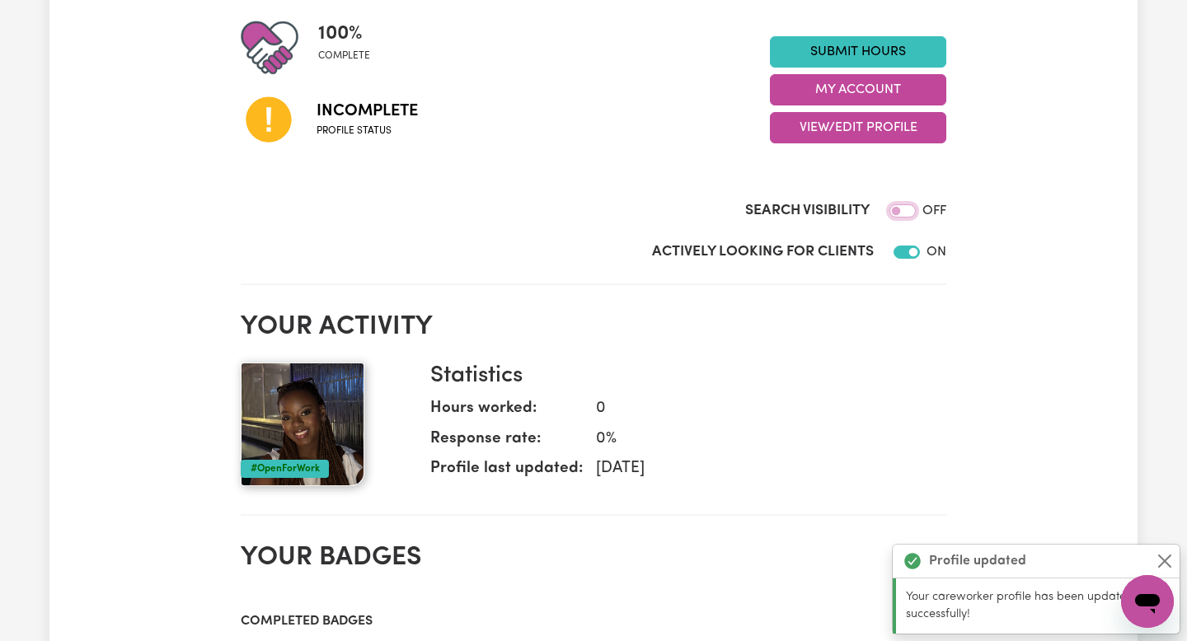
click at [903, 209] on input "Search Visibility" at bounding box center [902, 210] width 26 height 13
checkbox input "true"
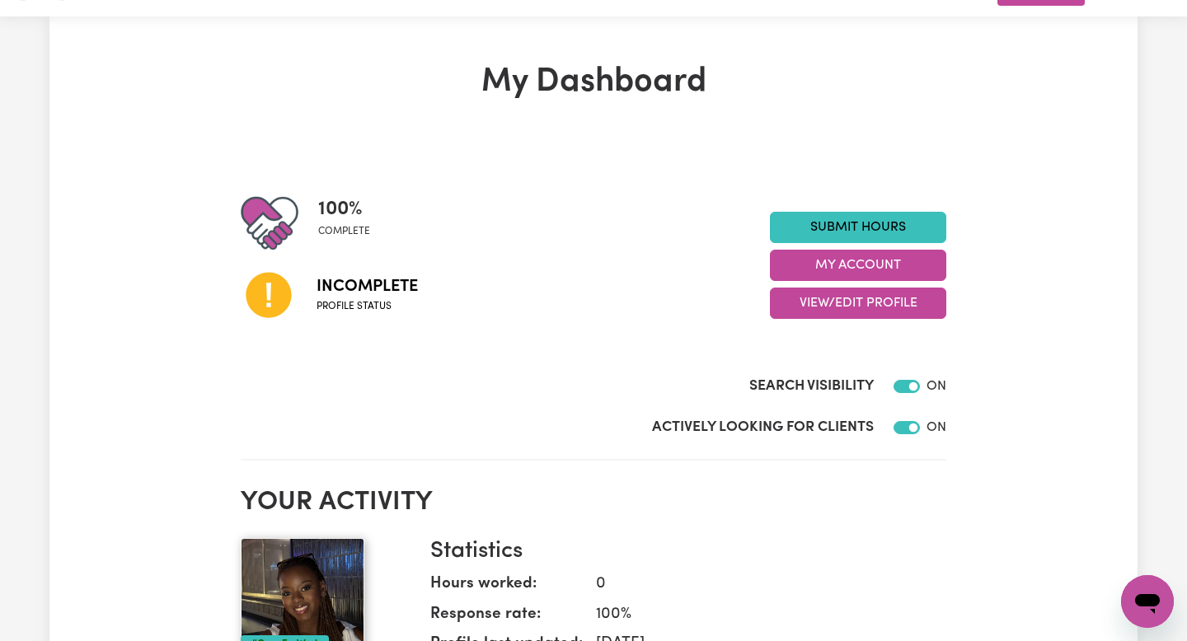
scroll to position [0, 0]
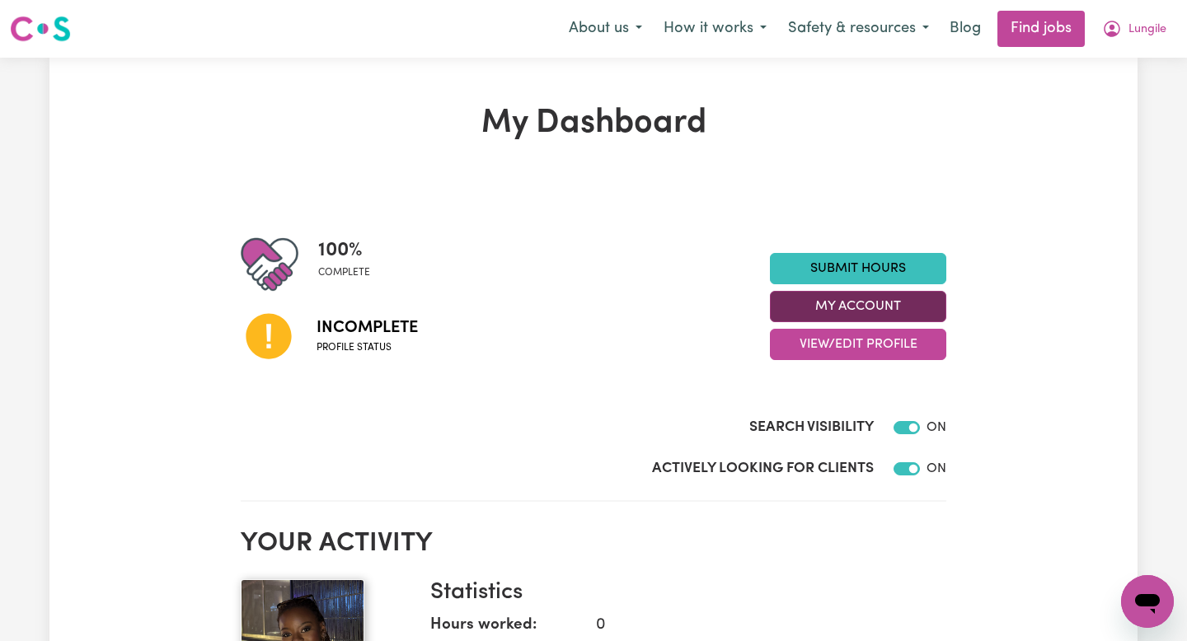
click at [868, 309] on button "My Account" at bounding box center [858, 306] width 176 height 31
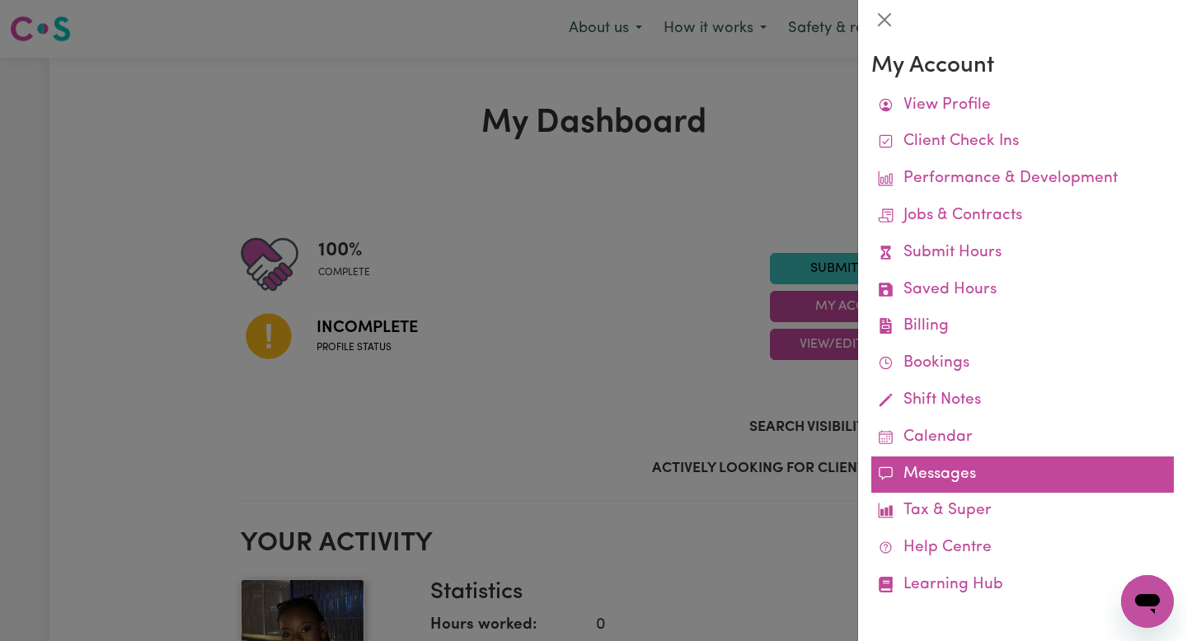
click at [959, 489] on link "Messages" at bounding box center [1022, 475] width 302 height 37
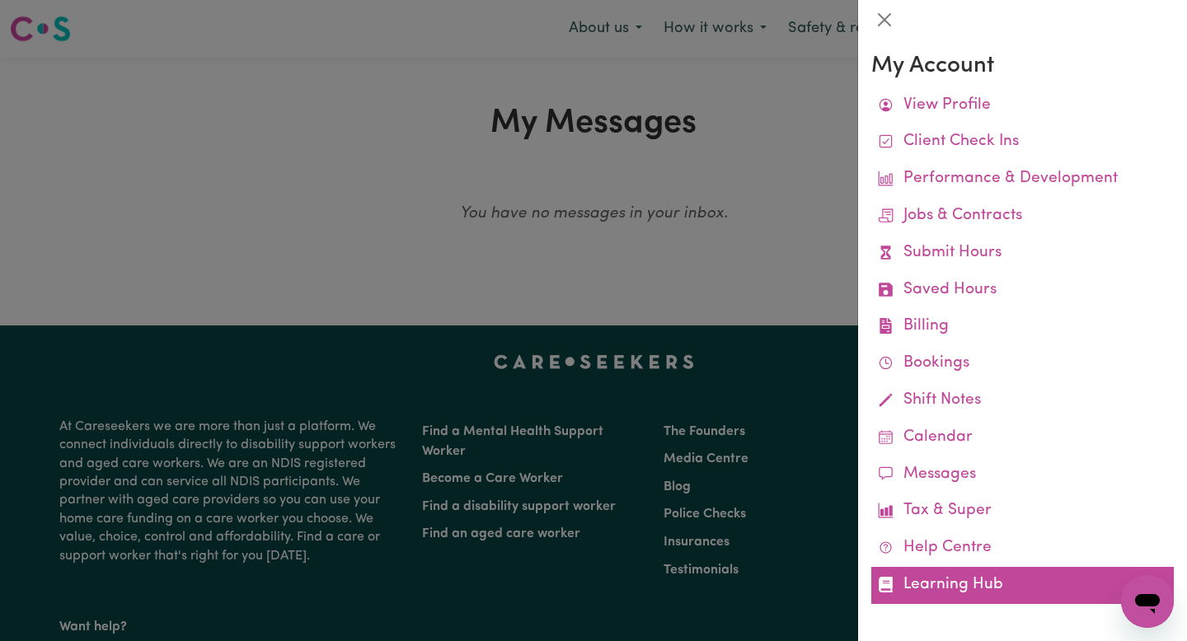
click at [971, 578] on link "Learning Hub" at bounding box center [1022, 585] width 302 height 37
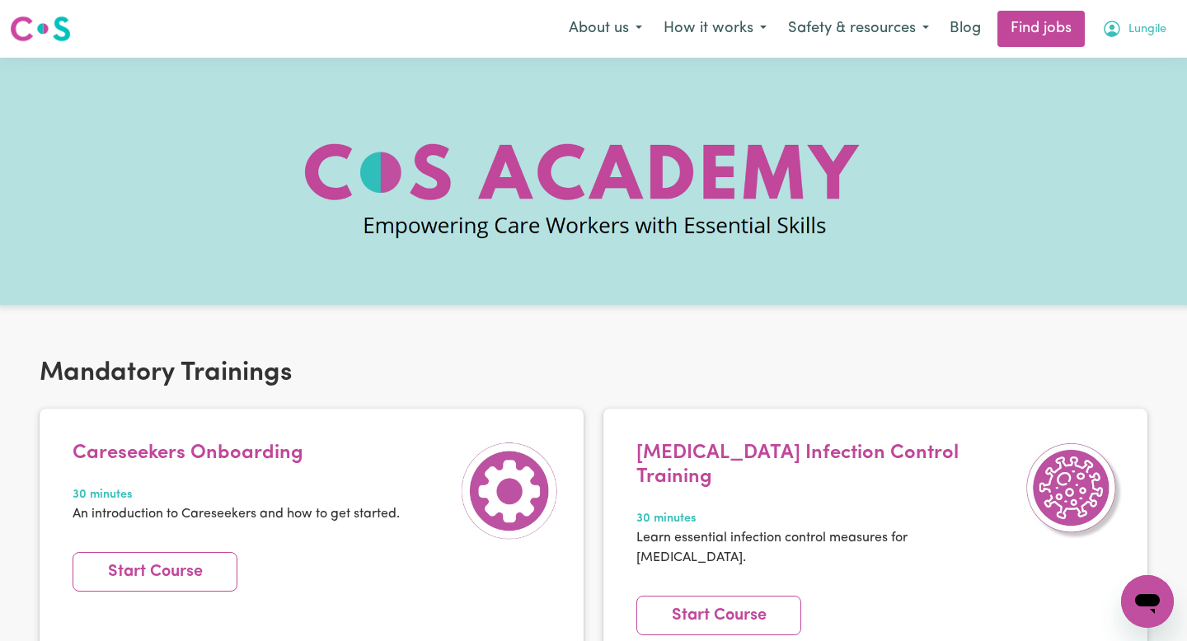
click at [1134, 22] on span "Lungile" at bounding box center [1147, 30] width 38 height 18
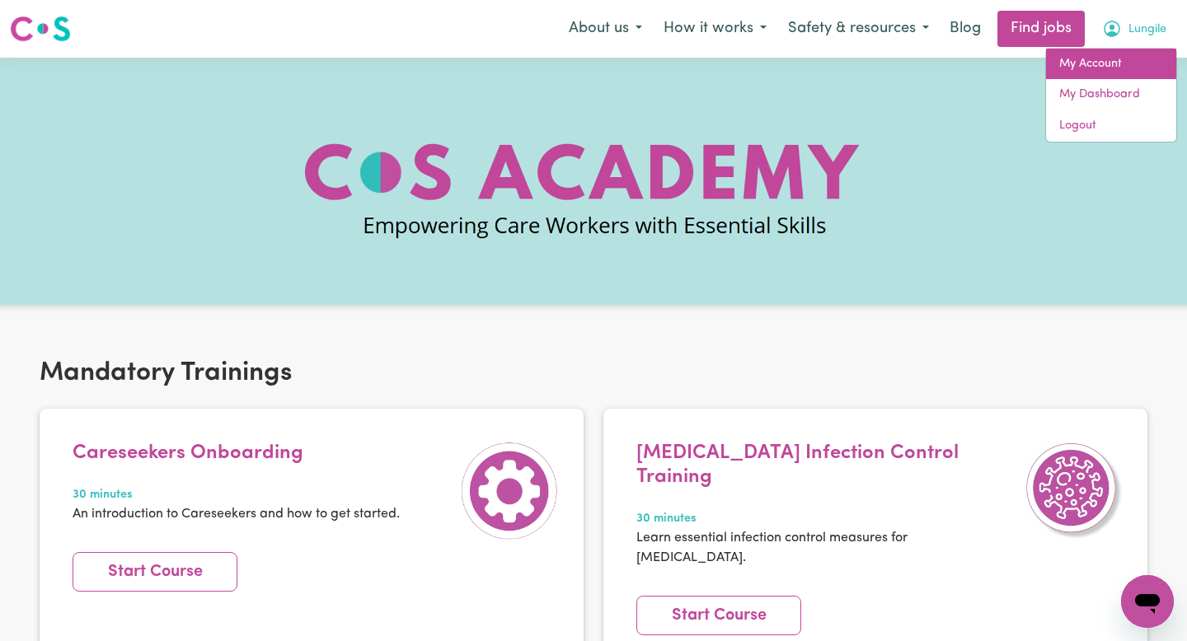
click at [1117, 58] on link "My Account" at bounding box center [1111, 64] width 130 height 31
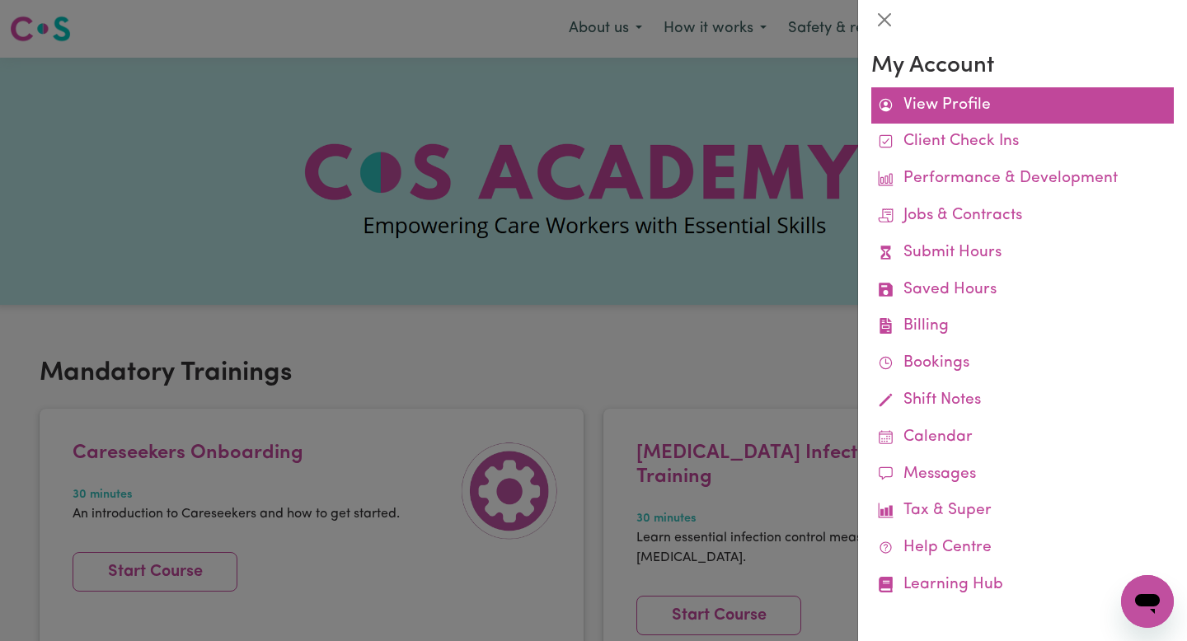
click at [973, 105] on link "View Profile" at bounding box center [1022, 105] width 302 height 37
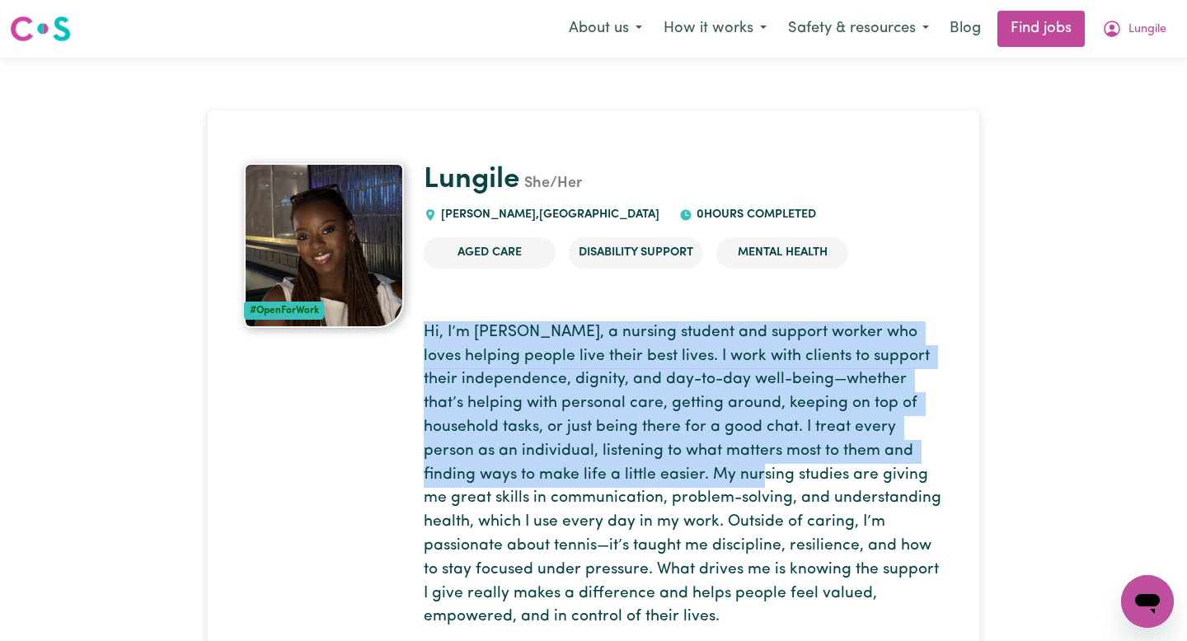
drag, startPoint x: 422, startPoint y: 333, endPoint x: 711, endPoint y: 468, distance: 319.3
copy p "Hi, I’m [PERSON_NAME], a nursing student and support worker who loves helping p…"
